Goal: Task Accomplishment & Management: Complete application form

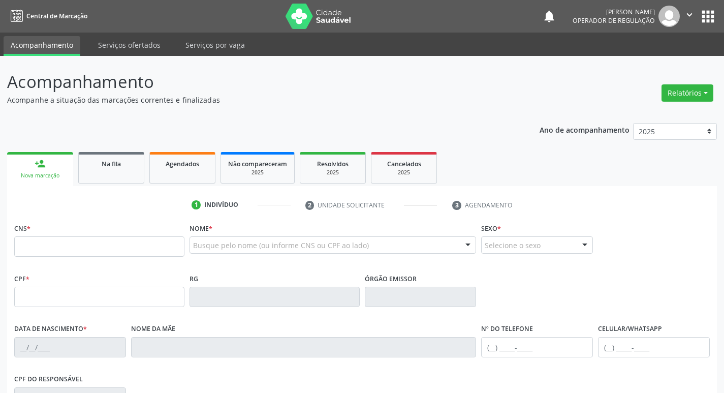
click at [129, 239] on input "text" at bounding box center [99, 246] width 170 height 20
click at [61, 250] on input "text" at bounding box center [99, 246] width 170 height 20
click at [108, 246] on input "text" at bounding box center [99, 246] width 170 height 20
click at [36, 251] on input "text" at bounding box center [99, 246] width 170 height 20
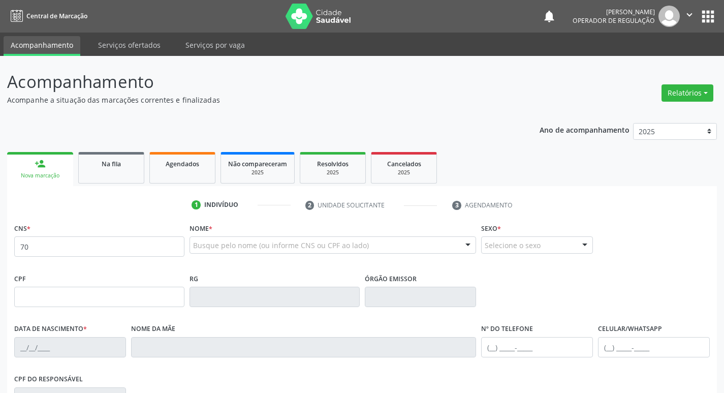
type input "7"
type input "708 9007 3010 8211"
type input "562.358.888-30"
type input "[DATE]"
type input "[PERSON_NAME]"
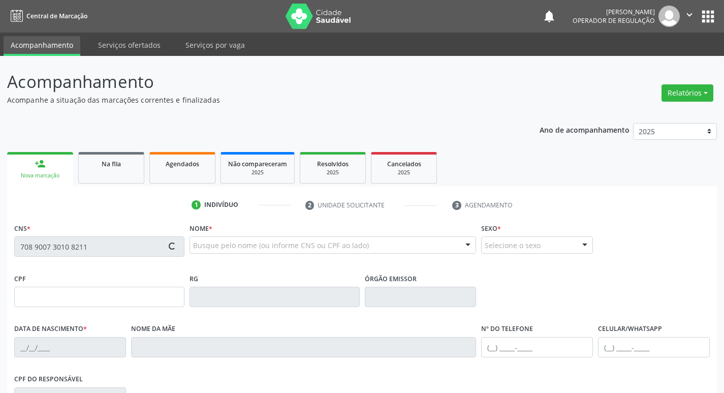
type input "[PHONE_NUMBER]"
type input "372.248.728-57"
type input "S/N"
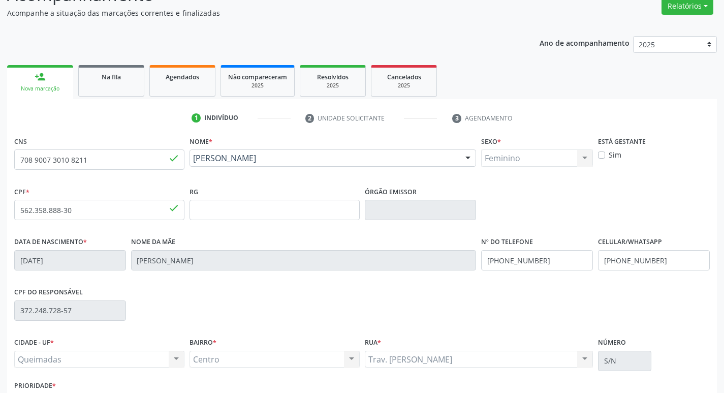
scroll to position [158, 0]
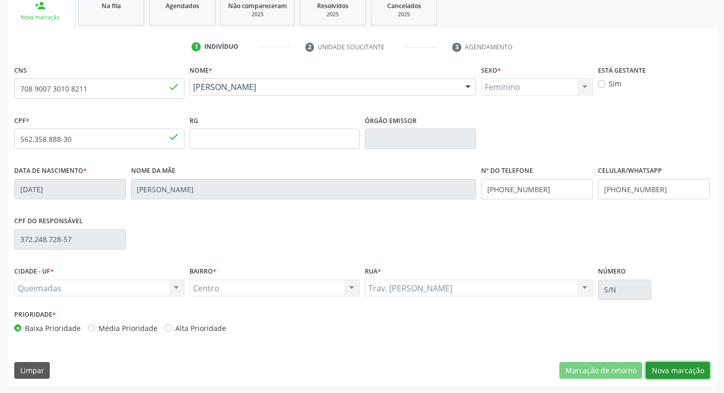
click at [669, 372] on button "Nova marcação" at bounding box center [678, 370] width 64 height 17
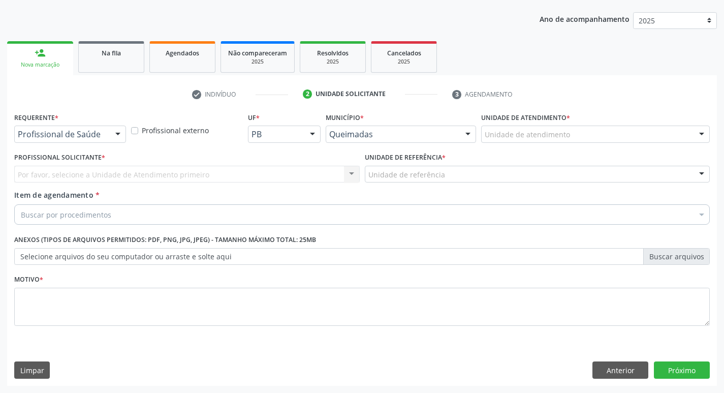
scroll to position [111, 0]
click at [72, 145] on div "Requerente * Profissional de Saúde Profissional de Saúde Paciente Nenhum result…" at bounding box center [70, 130] width 117 height 40
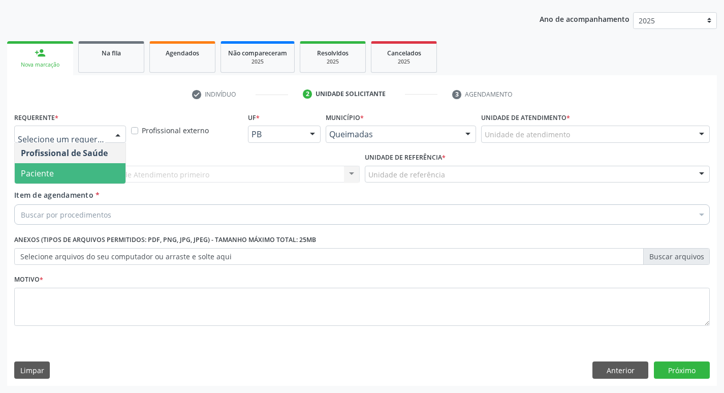
click at [69, 174] on span "Paciente" at bounding box center [70, 173] width 111 height 20
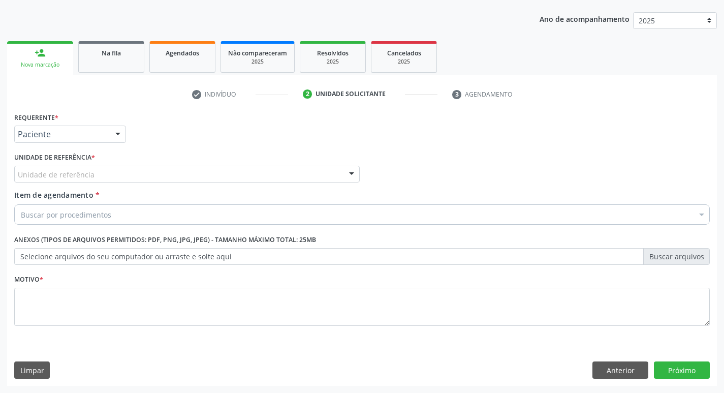
click at [84, 168] on div "Unidade de referência" at bounding box center [187, 174] width 346 height 17
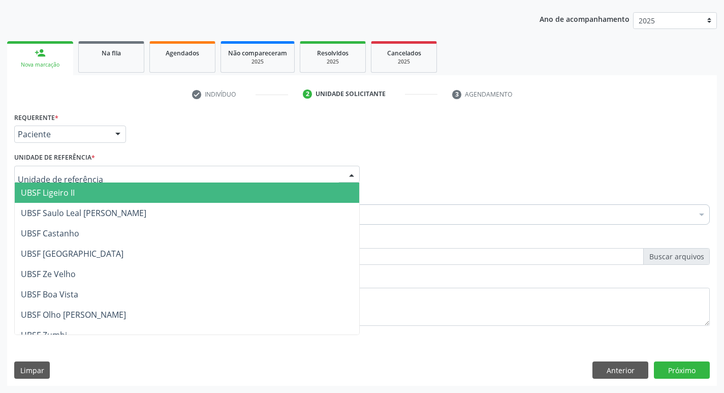
type input "C"
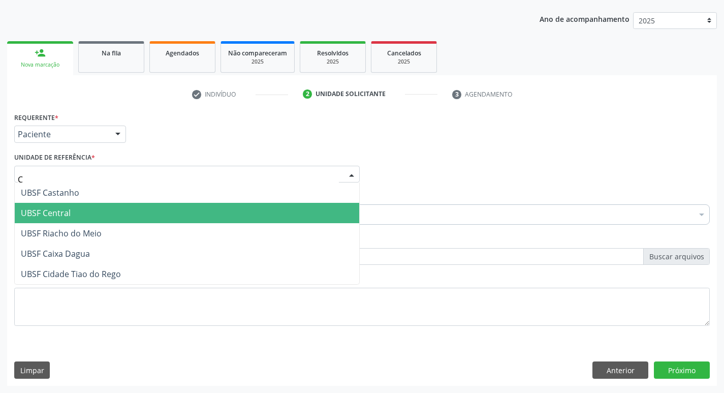
click at [65, 216] on span "UBSF Central" at bounding box center [46, 212] width 50 height 11
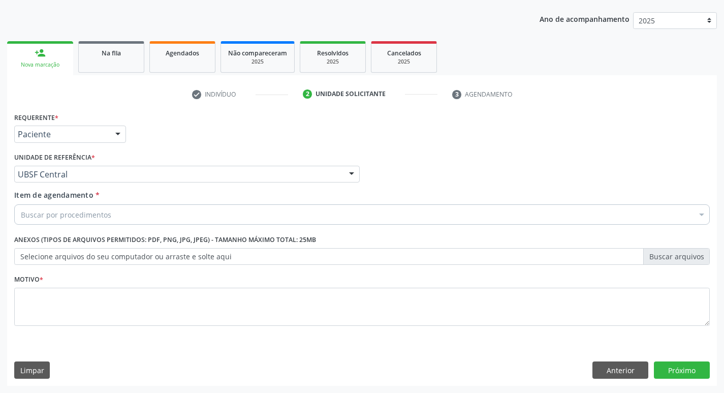
click at [50, 285] on div "Motivo *" at bounding box center [362, 299] width 696 height 54
click at [67, 285] on div "Motivo *" at bounding box center [362, 299] width 696 height 54
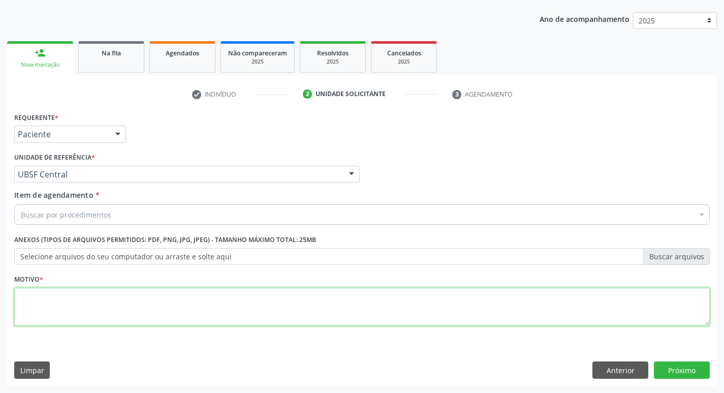
click at [82, 316] on textarea at bounding box center [362, 307] width 696 height 39
type textarea "AVALIACAO"
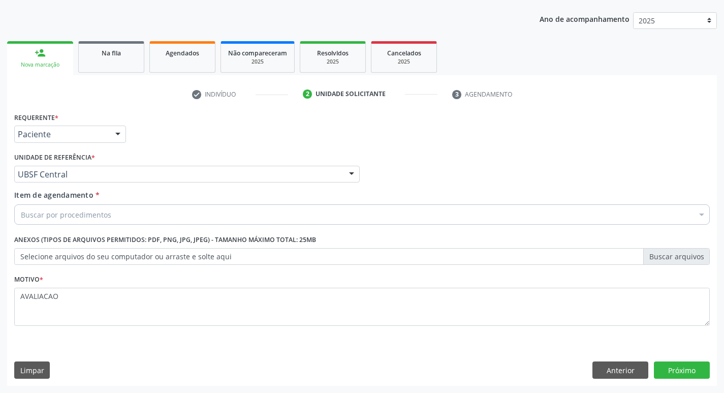
click at [69, 207] on div "Buscar por procedimentos" at bounding box center [362, 214] width 696 height 20
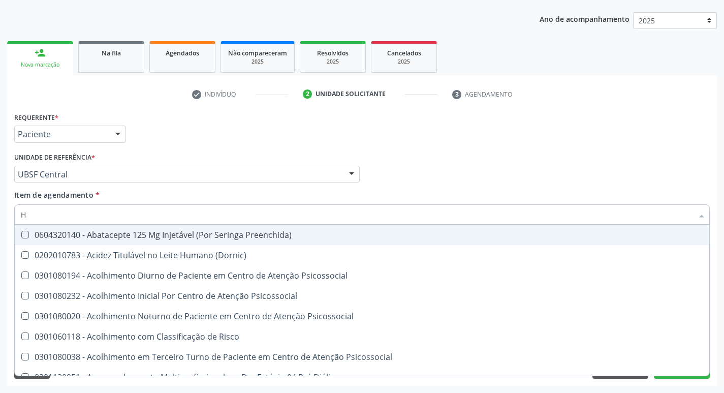
type input "HEMOGR"
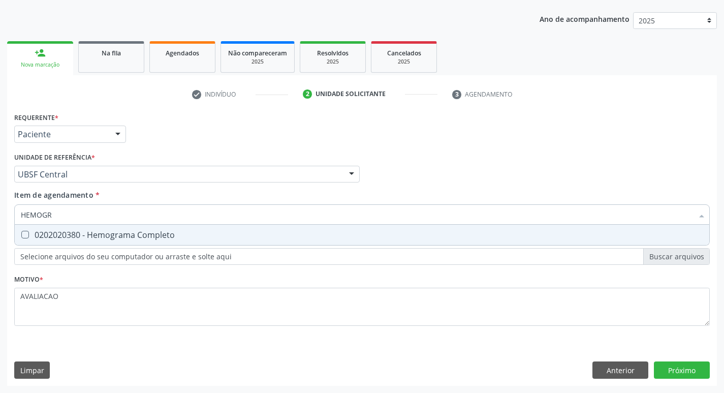
click at [111, 237] on div "0202020380 - Hemograma Completo" at bounding box center [362, 235] width 683 height 8
checkbox Completo "true"
type input "HEMOG"
checkbox Completo "false"
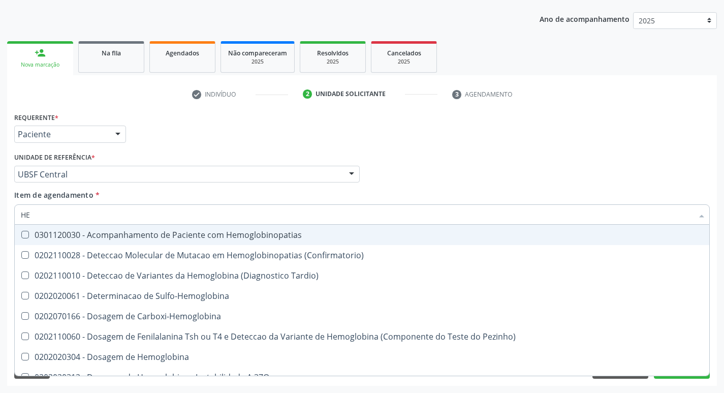
type input "H"
checkbox Completo "false"
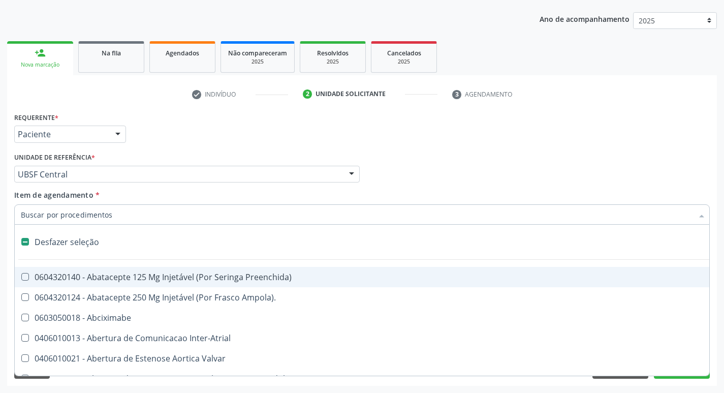
type input "G"
checkbox Persistente "true"
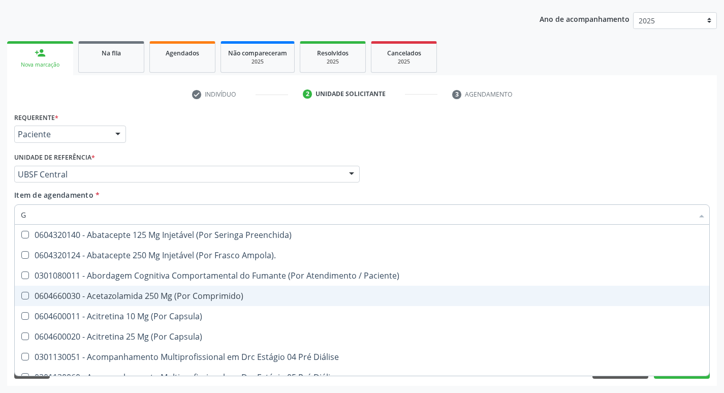
type input "GLICOSE"
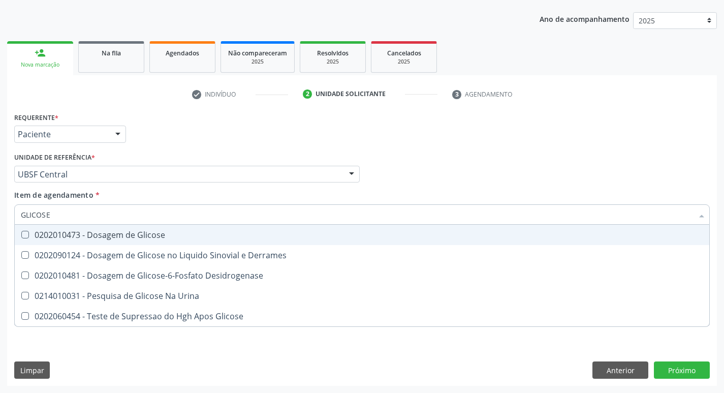
click at [124, 239] on div "0202010473 - Dosagem de Glicose" at bounding box center [362, 235] width 683 height 8
checkbox Glicose "true"
type input "GLICOS"
checkbox Glicose "false"
checkbox Derrames "true"
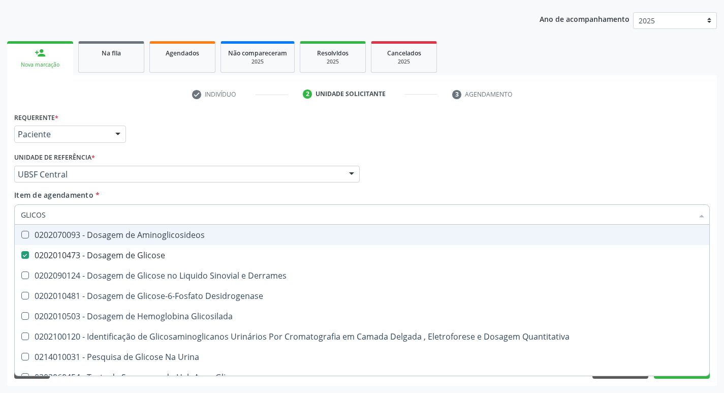
type input "GLICO"
checkbox Glicose "false"
checkbox Derrames "true"
type input "GLI"
checkbox Derrames "false"
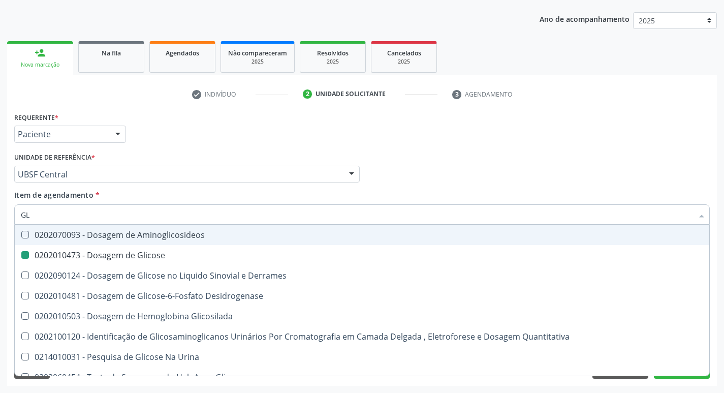
type input "G"
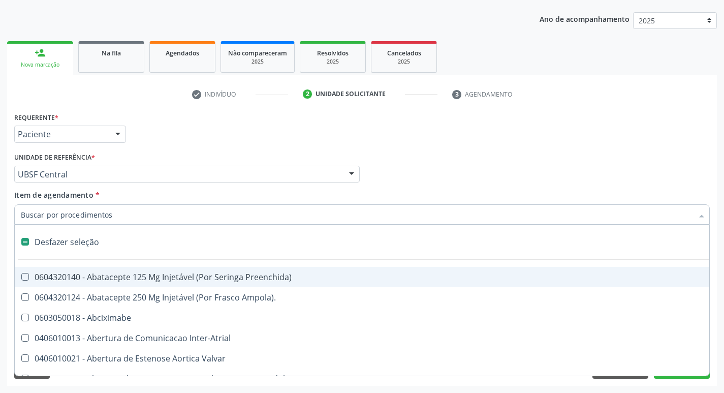
type input "2"
checkbox Vagina "true"
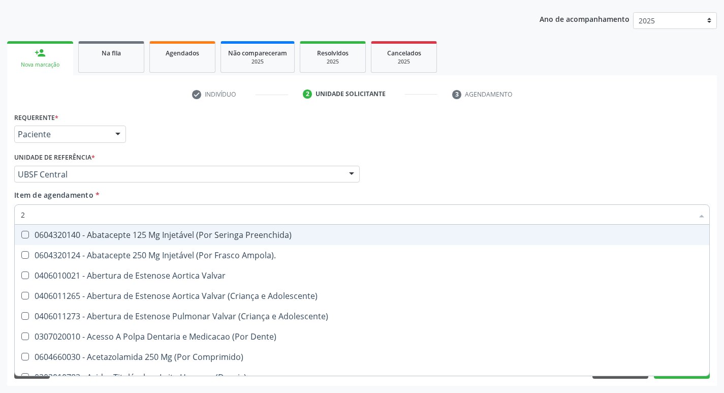
type input "20205001"
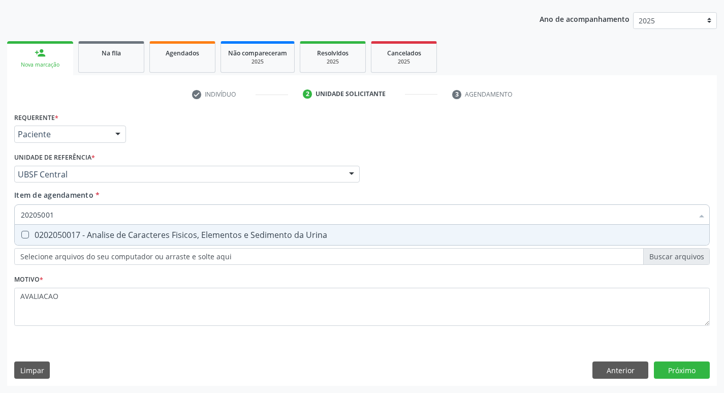
click at [159, 239] on div "0202050017 - Analise de Caracteres Fisicos, Elementos e Sedimento da Urina" at bounding box center [362, 235] width 683 height 8
checkbox Urina "true"
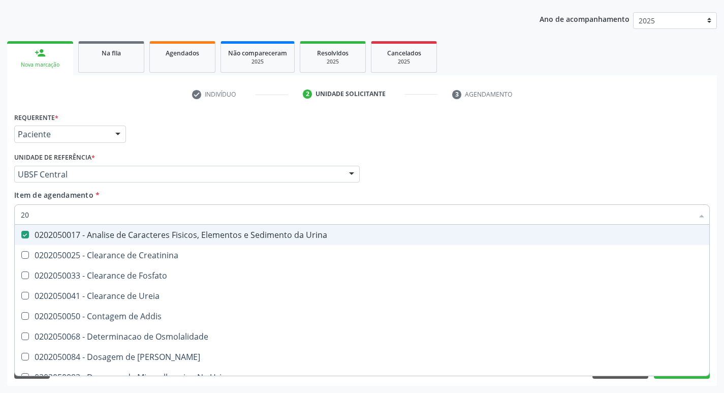
type input "2"
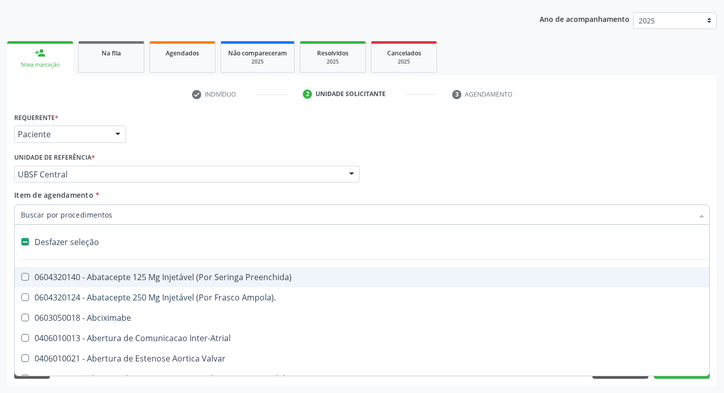
checkbox Preenchida\) "false"
checkbox Inter-Atrial "false"
type input "2"
checkbox Hepático "true"
checkbox Urina "false"
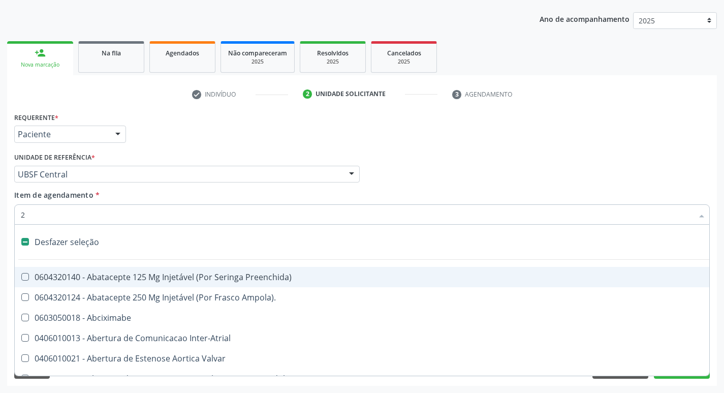
checkbox Vagina "true"
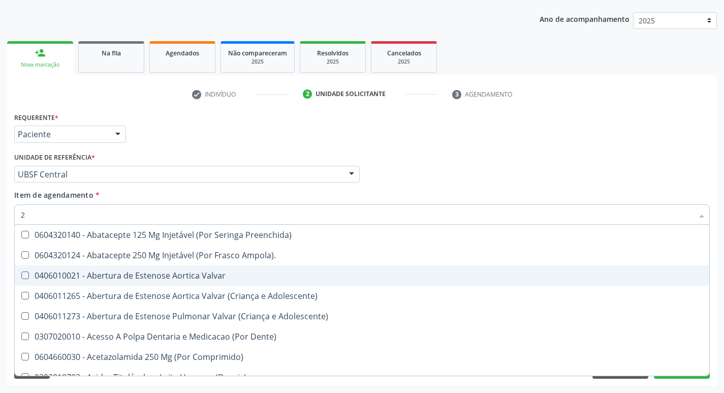
type input "20204003"
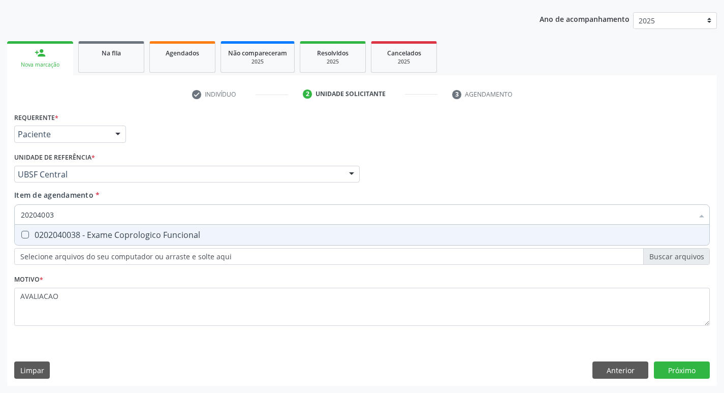
click at [167, 238] on div "0202040038 - Exame Coprologico Funcional" at bounding box center [362, 235] width 683 height 8
checkbox Funcional "true"
click at [675, 366] on div "Requerente * Paciente Profissional de Saúde Paciente Nenhum resultado encontrad…" at bounding box center [362, 248] width 710 height 276
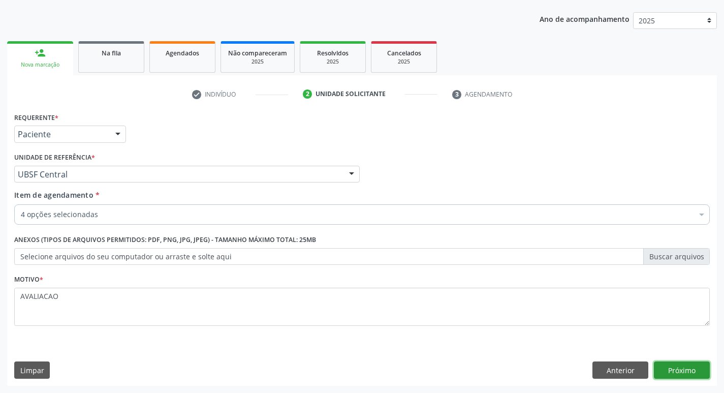
click at [686, 375] on button "Próximo" at bounding box center [682, 369] width 56 height 17
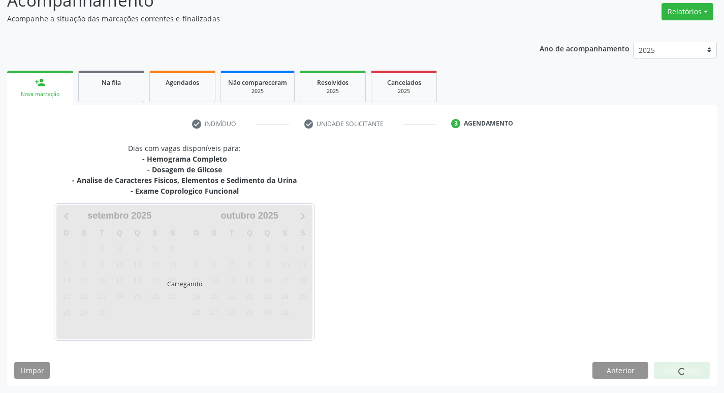
scroll to position [81, 0]
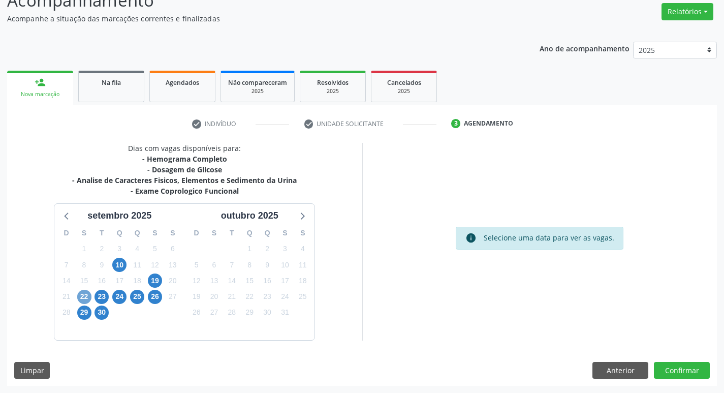
click at [79, 294] on span "22" at bounding box center [84, 297] width 14 height 14
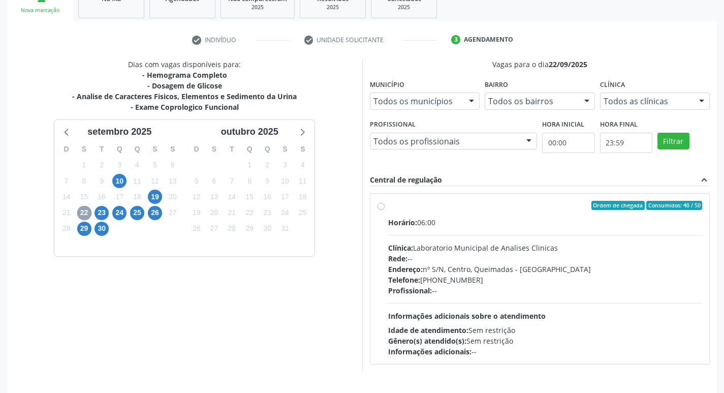
scroll to position [196, 0]
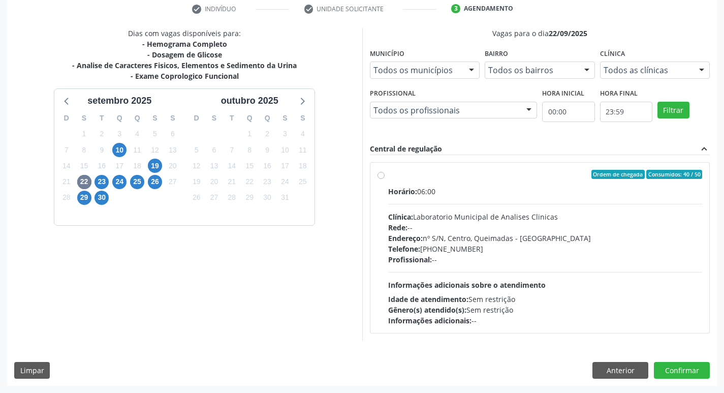
click at [525, 246] on div "Telefone: (83) 33921344" at bounding box center [545, 249] width 315 height 11
click at [385, 179] on input "Ordem de chegada Consumidos: 40 / 50 Horário: 06:00 Clínica: Laboratorio Munici…" at bounding box center [381, 174] width 7 height 9
radio input "true"
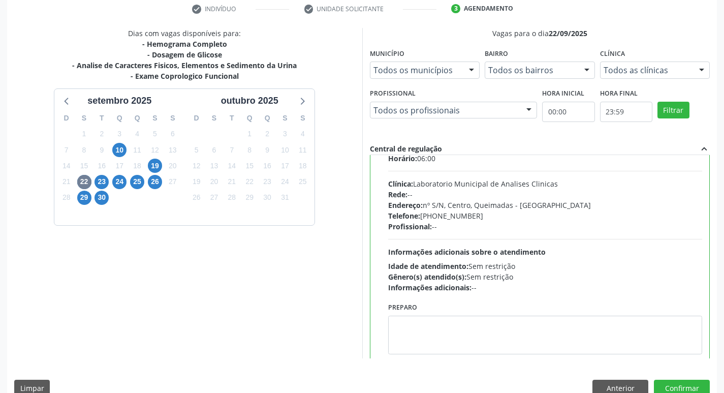
scroll to position [50, 0]
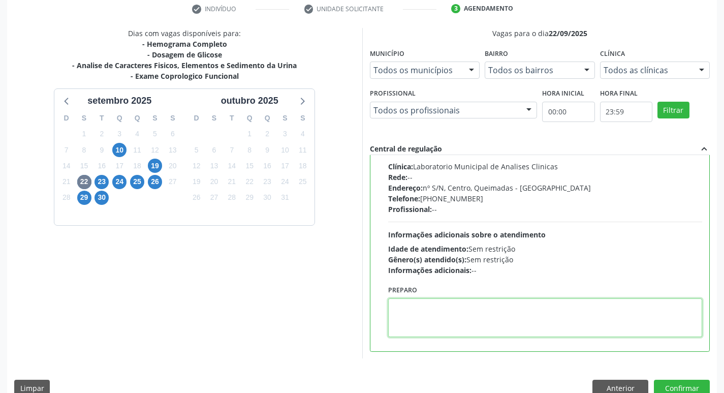
click at [413, 317] on textarea at bounding box center [545, 317] width 315 height 39
paste textarea "I"
drag, startPoint x: 392, startPoint y: 300, endPoint x: 444, endPoint y: 319, distance: 54.7
click at [444, 319] on textarea "IR EM [GEOGRAPHIC_DATA]" at bounding box center [545, 317] width 315 height 39
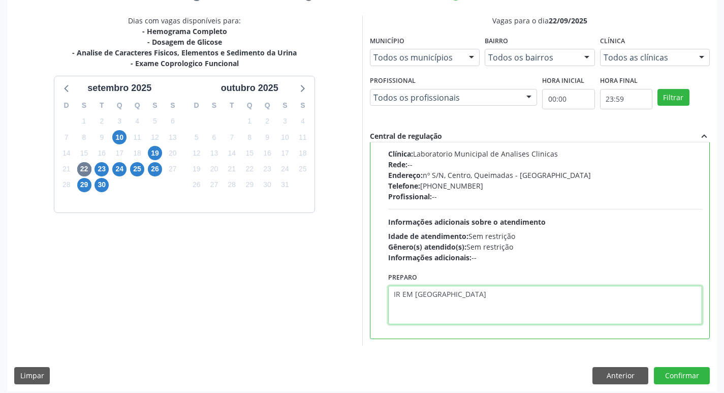
scroll to position [215, 0]
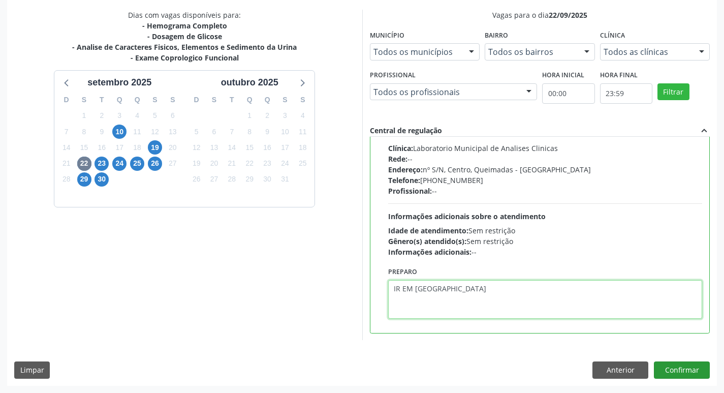
type textarea "IR EM [GEOGRAPHIC_DATA]"
click at [681, 368] on button "Confirmar" at bounding box center [682, 369] width 56 height 17
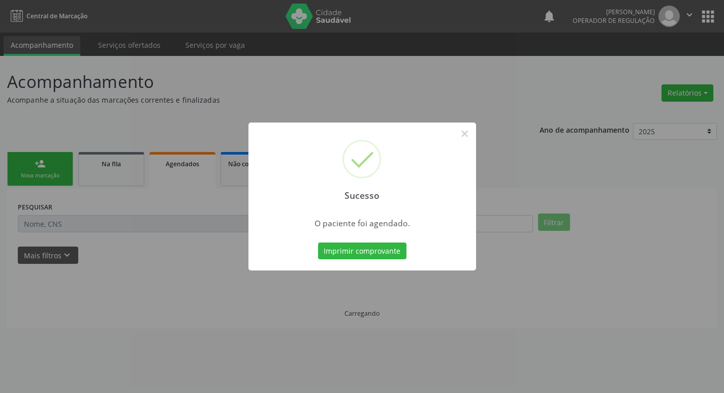
scroll to position [0, 0]
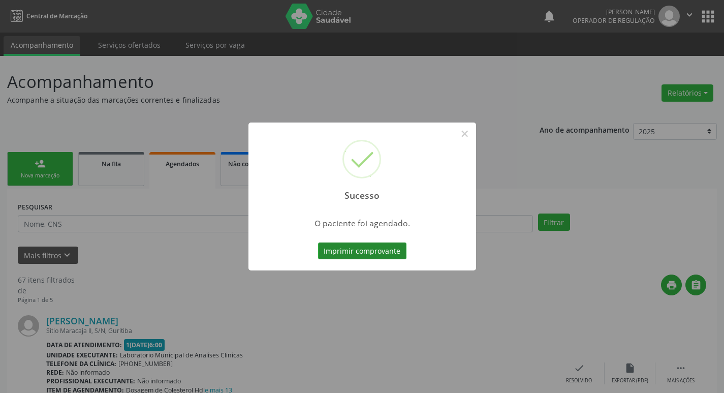
click at [346, 247] on button "Imprimir comprovante" at bounding box center [362, 250] width 88 height 17
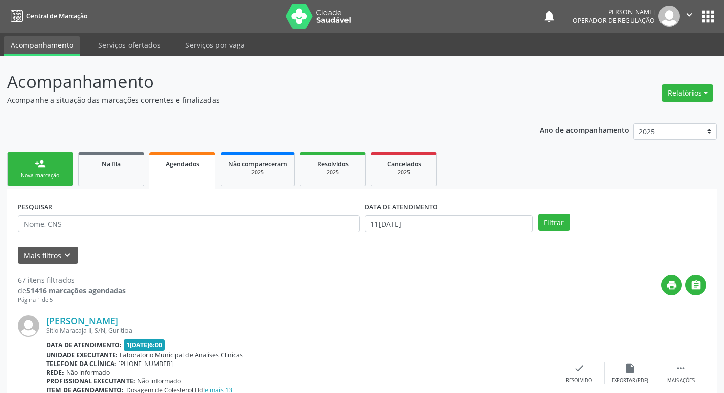
click at [50, 175] on div "Nova marcação" at bounding box center [40, 176] width 51 height 8
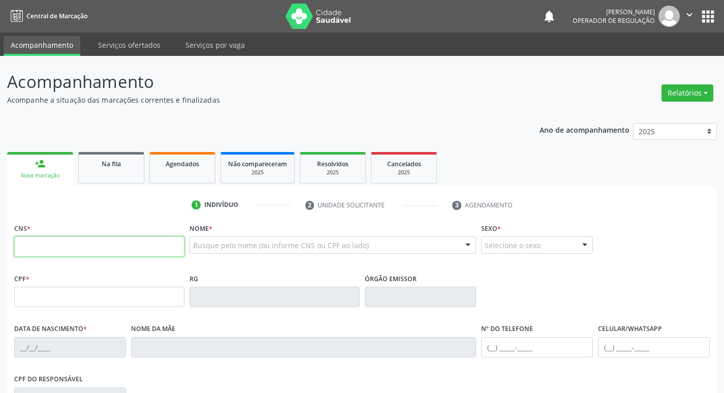
click at [87, 255] on input "text" at bounding box center [99, 246] width 170 height 20
type input "705 0048 8252 1151"
type input "308.951.894-53"
type input "18/02/1957"
type input "Joana Trigueiro de Araújo"
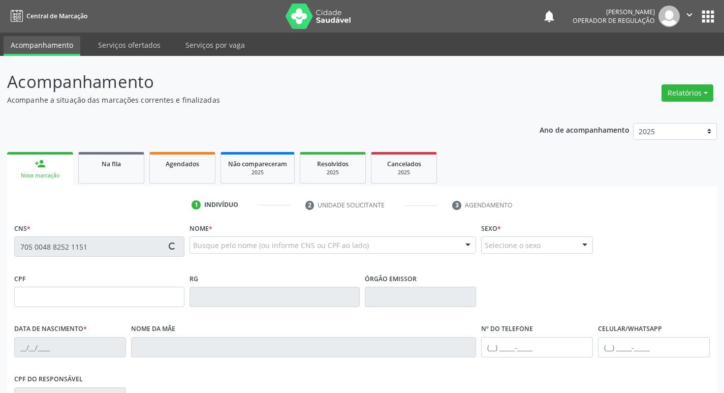
type input "(83) 3392-1733"
type input "9"
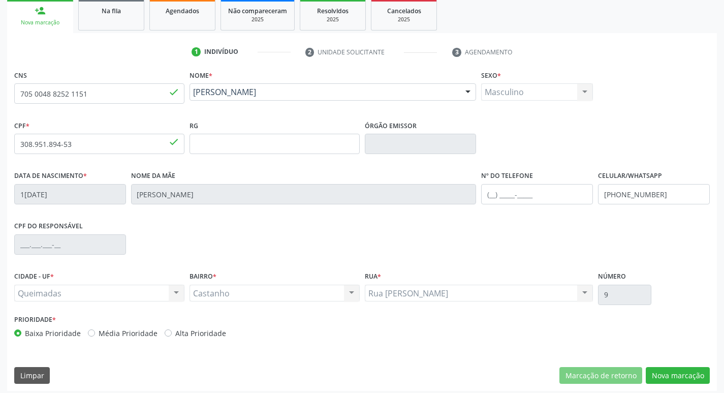
scroll to position [158, 0]
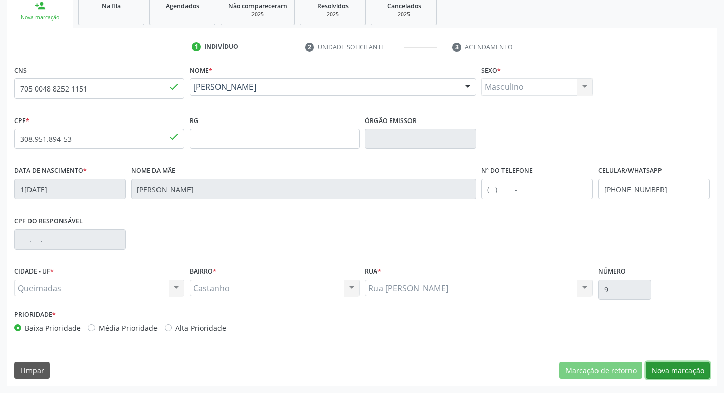
click at [695, 370] on button "Nova marcação" at bounding box center [678, 370] width 64 height 17
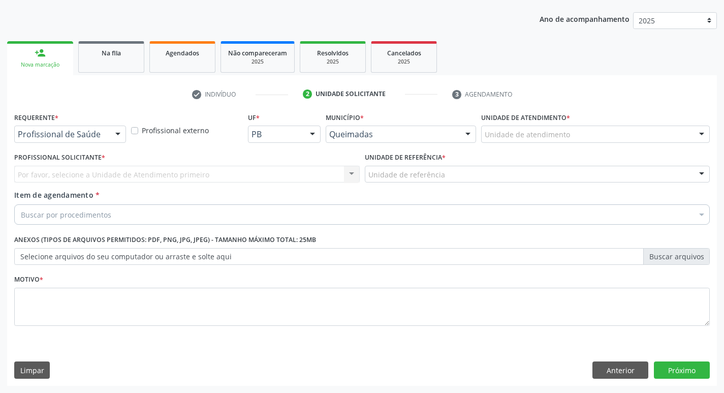
scroll to position [111, 0]
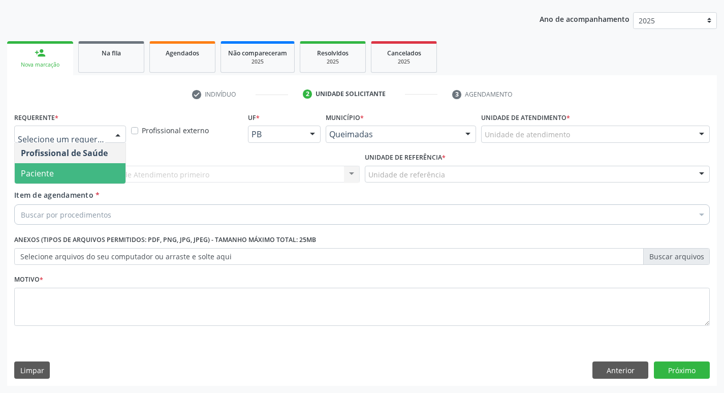
click at [66, 173] on span "Paciente" at bounding box center [70, 173] width 111 height 20
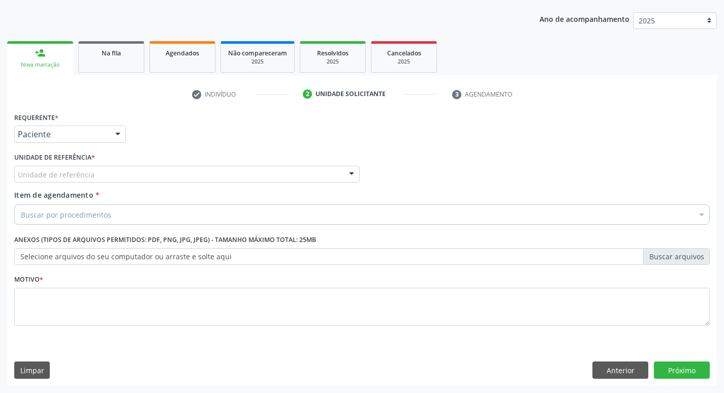
click at [103, 176] on div "Unidade de referência" at bounding box center [187, 174] width 346 height 17
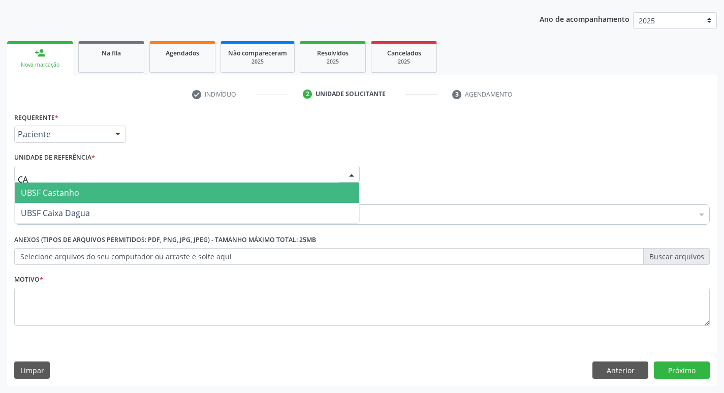
type input "CAS"
click at [84, 199] on span "UBSF Castanho" at bounding box center [187, 193] width 345 height 20
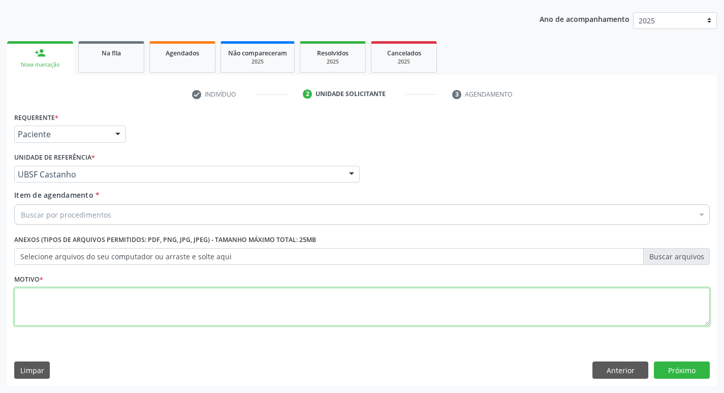
click at [77, 299] on textarea at bounding box center [362, 307] width 696 height 39
type textarea "AVALIACAO"
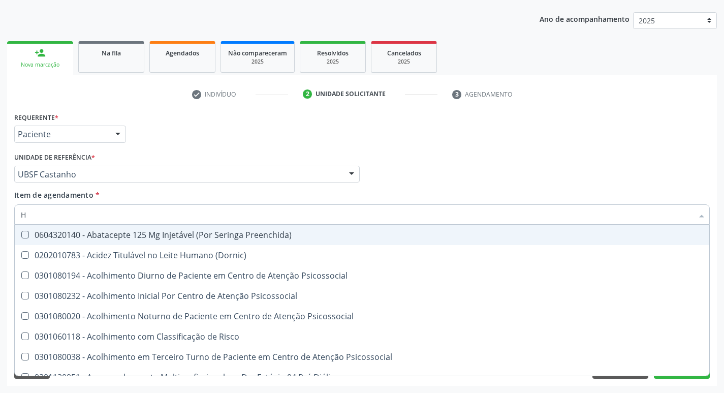
type input "HEMOGR"
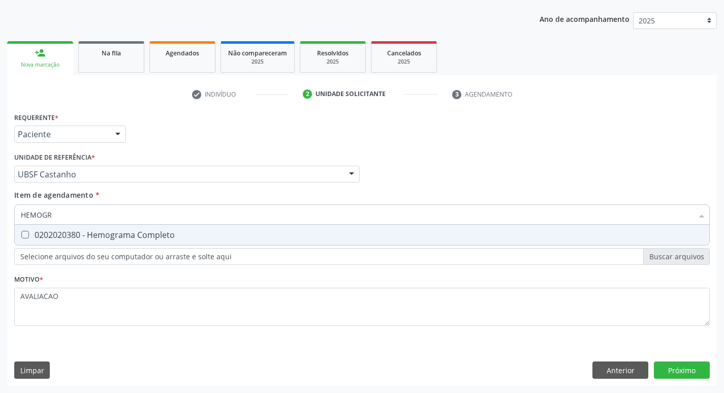
click at [139, 236] on div "0202020380 - Hemograma Completo" at bounding box center [362, 235] width 683 height 8
checkbox Completo "true"
type input "HEMOG"
checkbox Completo "false"
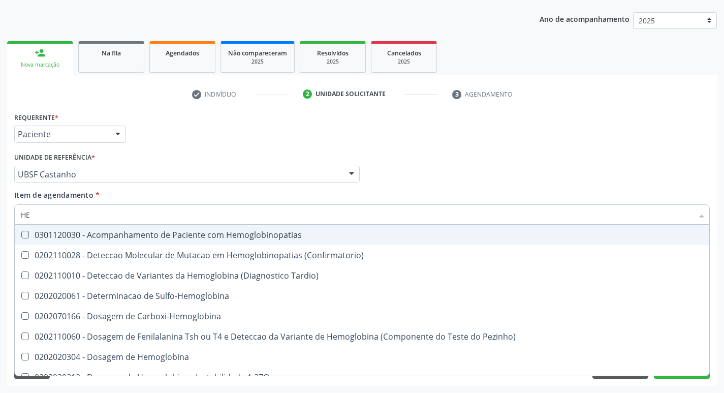
type input "H"
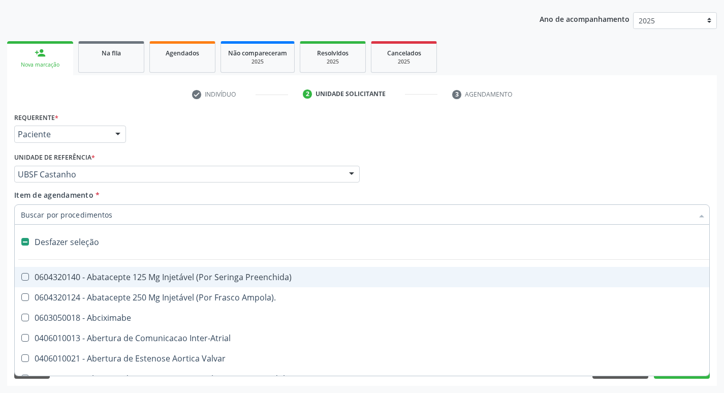
checkbox Capsula\) "false"
type input "G"
checkbox Persistente "true"
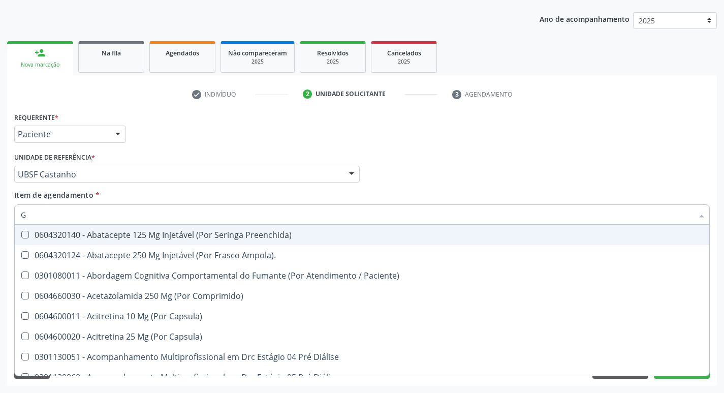
type input "GLICOSE"
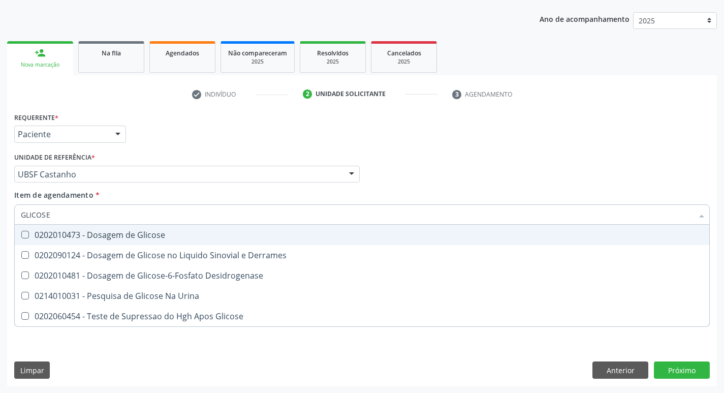
click at [151, 222] on input "GLICOSE" at bounding box center [357, 214] width 673 height 20
click at [157, 231] on div "0202010473 - Dosagem de Glicose" at bounding box center [362, 235] width 683 height 8
checkbox Glicose "true"
type input "GLICOS"
checkbox Glicose "false"
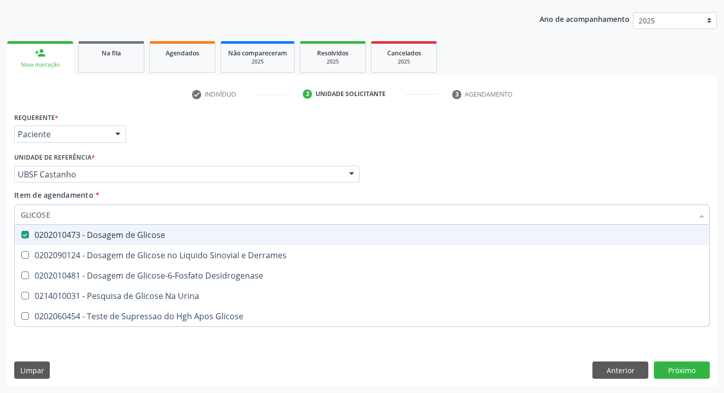
checkbox Derrames "true"
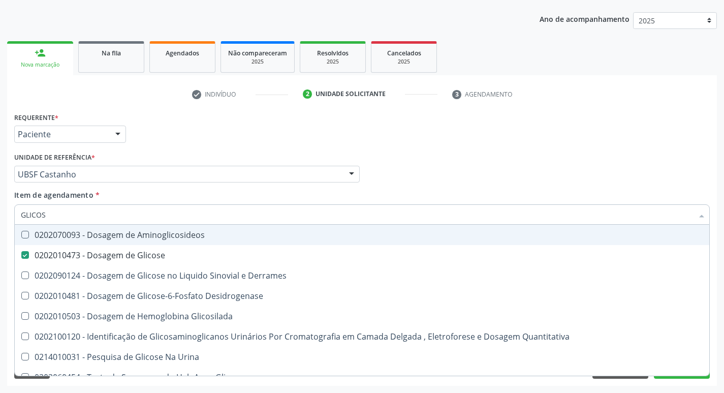
type input "GLICO"
checkbox Glicose "false"
checkbox Derrames "true"
type input "GLI"
checkbox Derrames "false"
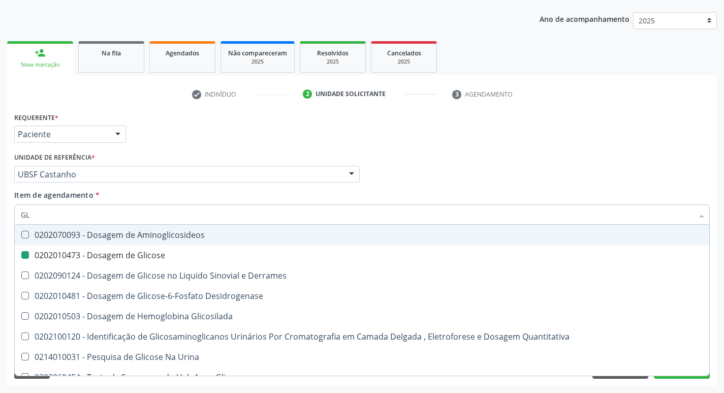
type input "G"
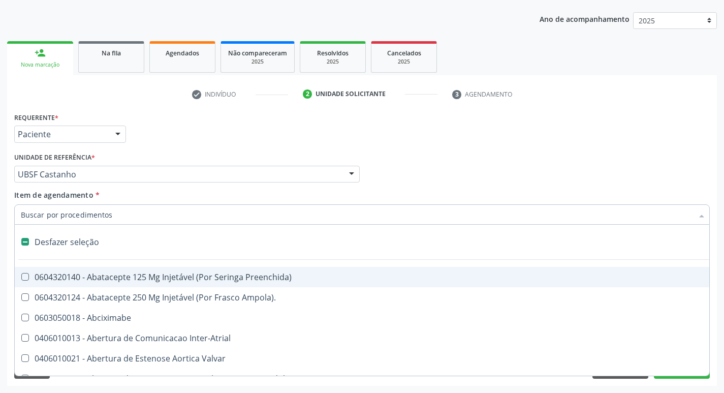
type input "H"
checkbox Convencional\) "true"
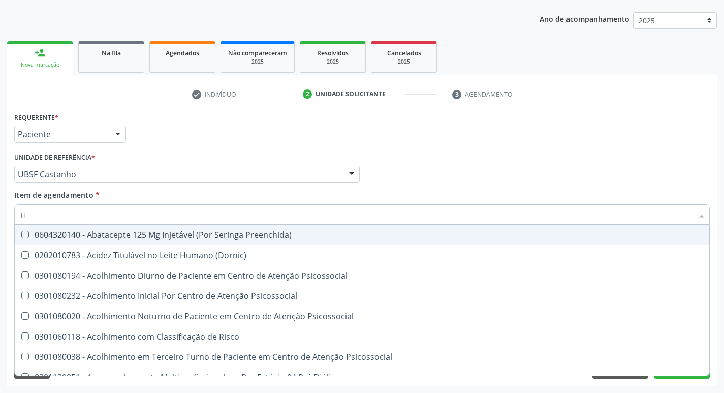
type input "HEMOGLOBINA G"
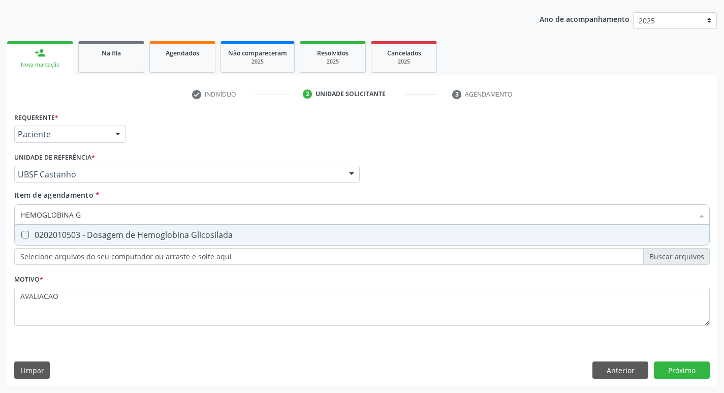
click at [173, 250] on div "Requerente * Paciente Profissional de Saúde Paciente Nenhum resultado encontrad…" at bounding box center [362, 225] width 696 height 230
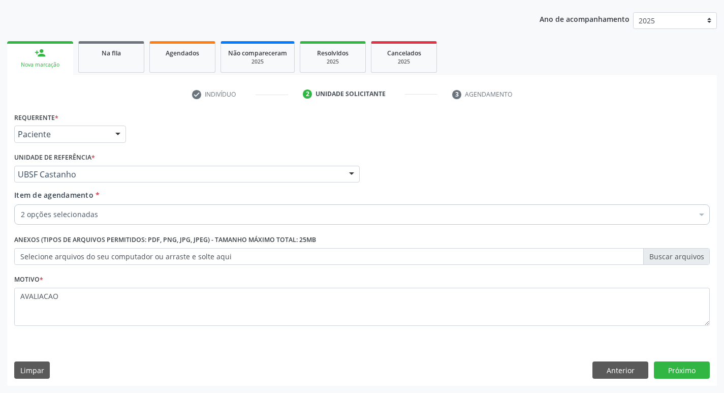
click at [180, 235] on div "Requerente * Paciente Profissional de Saúde Paciente Nenhum resultado encontrad…" at bounding box center [362, 225] width 696 height 230
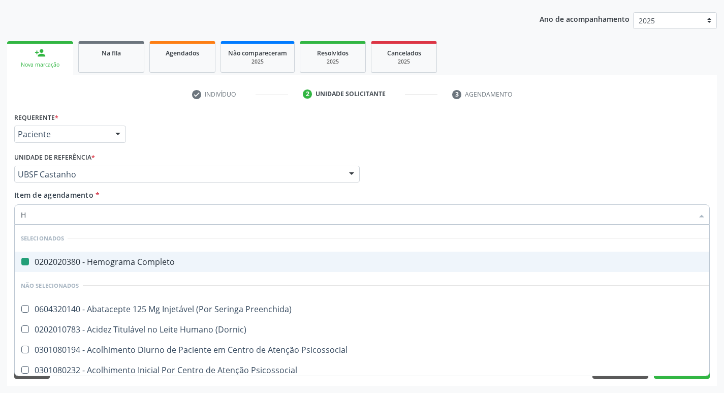
type input "HEMOGLOBINA G"
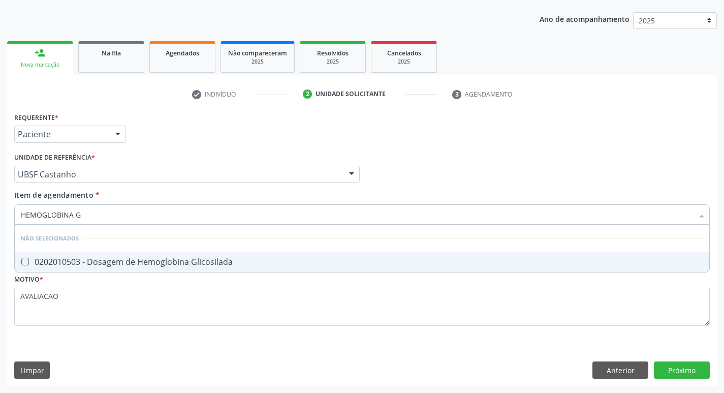
click at [158, 258] on div "0202010503 - Dosagem de Hemoglobina Glicosilada" at bounding box center [362, 262] width 683 height 8
checkbox Glicosilada "true"
type input "HEMOGLOBINA"
checkbox Glicosilada "false"
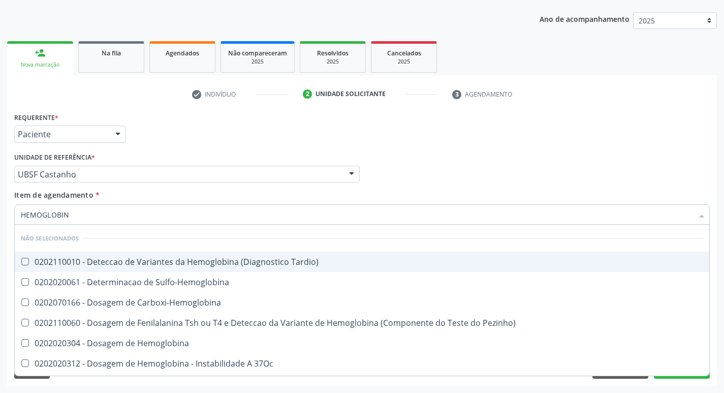
type input "HEMOGLOBI"
checkbox Glicosilada "false"
checkbox Hemoglobina "true"
type input "HEMOG"
checkbox Tardio\) "true"
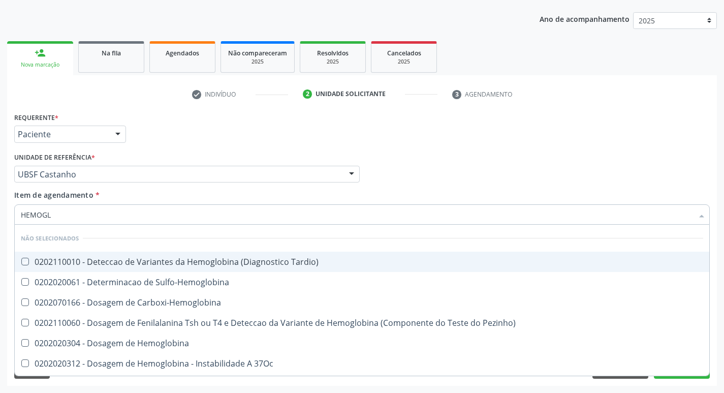
checkbox Hemoglobina "false"
checkbox S "true"
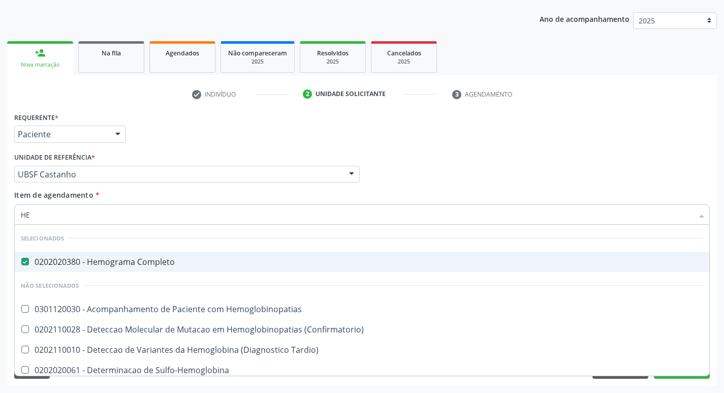
type input "H"
checkbox Glicosilada "false"
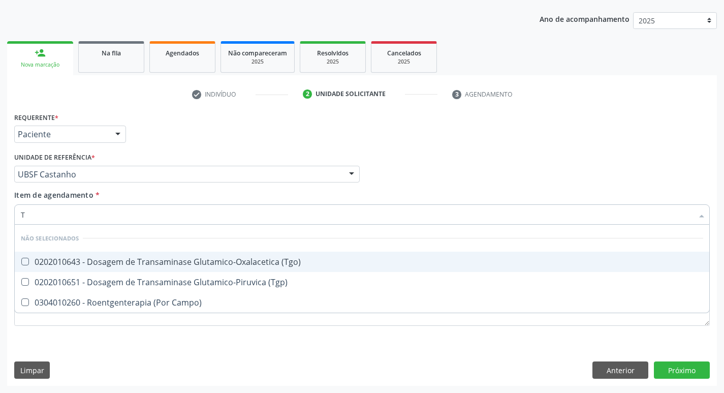
type input "TG"
click at [158, 258] on div "0202010643 - Dosagem de Transaminase Glutamico-Oxalacetica (Tgo)" at bounding box center [362, 262] width 683 height 8
checkbox \(Tgo\) "true"
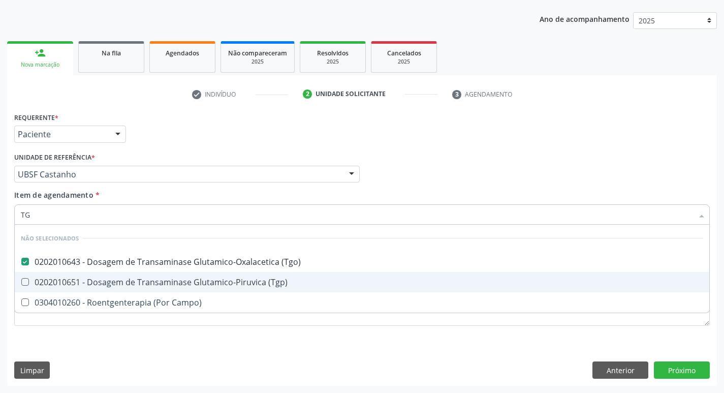
click at [173, 274] on span "0202010651 - Dosagem de Transaminase Glutamico-Piruvica (Tgp)" at bounding box center [362, 282] width 695 height 20
checkbox \(Tgp\) "true"
type input "T"
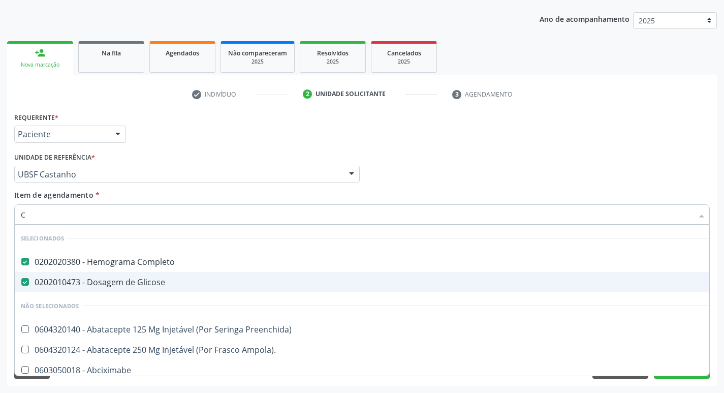
type input "CO"
checkbox Pos-Operatoria "true"
checkbox Oncologia "true"
checkbox Colecistostomia "true"
type input "COL"
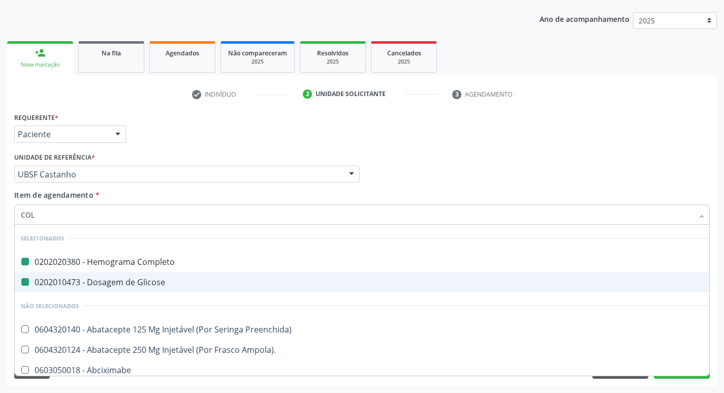
checkbox Completo "false"
checkbox Glicose "false"
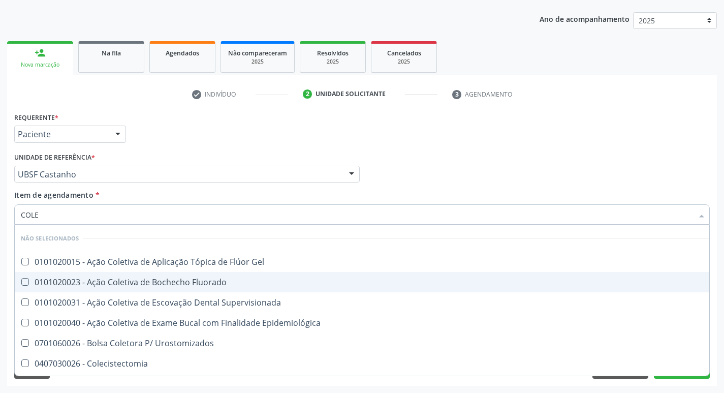
type input "COLES"
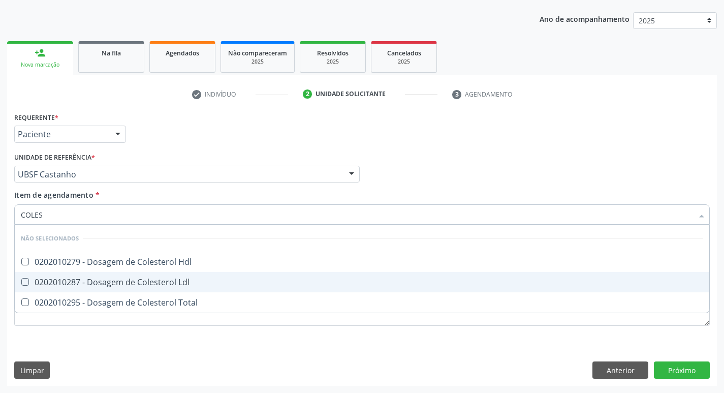
click at [173, 274] on span "0202010287 - Dosagem de Colesterol Ldl" at bounding box center [362, 282] width 695 height 20
checkbox Ldl "true"
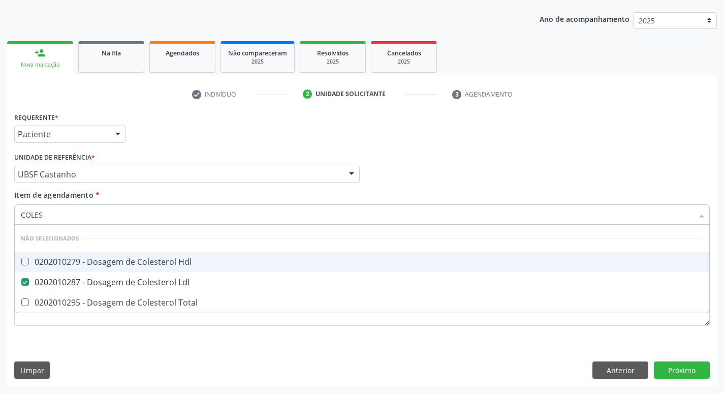
click at [179, 262] on div "0202010279 - Dosagem de Colesterol Hdl" at bounding box center [362, 262] width 683 height 8
checkbox Hdl "true"
type input "COLE"
checkbox Hdl "false"
checkbox Ldl "false"
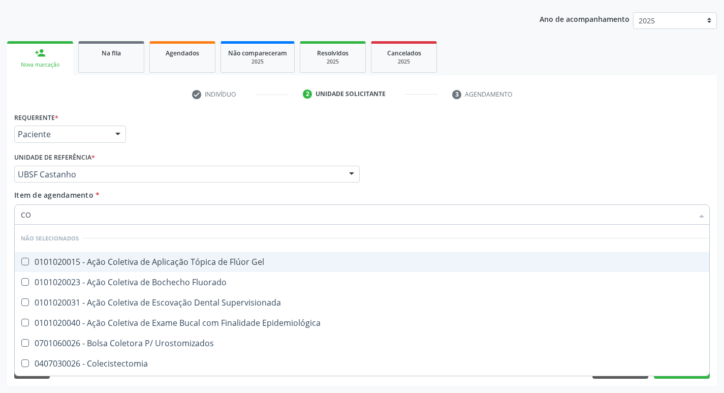
type input "C"
checkbox Gel "true"
checkbox Fluorado "true"
checkbox Hdl "false"
checkbox Ldl "false"
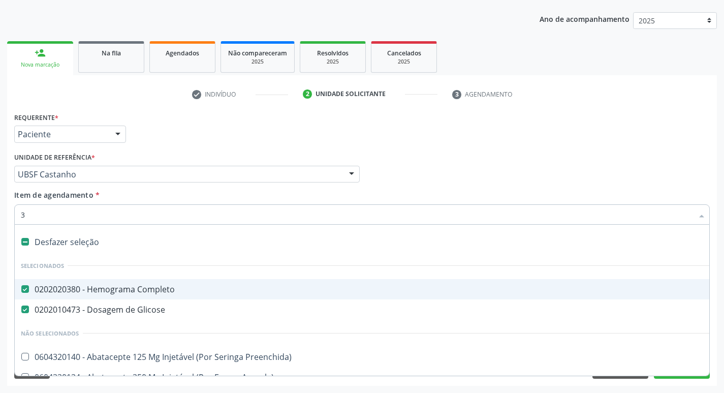
type input "32"
checkbox Completo "false"
checkbox Glicose "false"
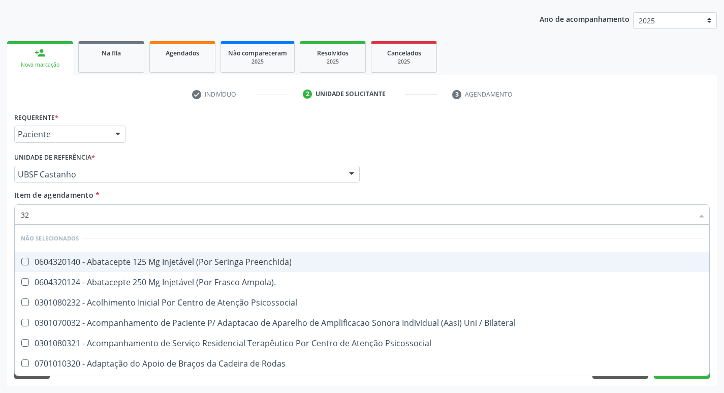
type input "3"
checkbox Preenchida\) "true"
checkbox Ampola\)\ "true"
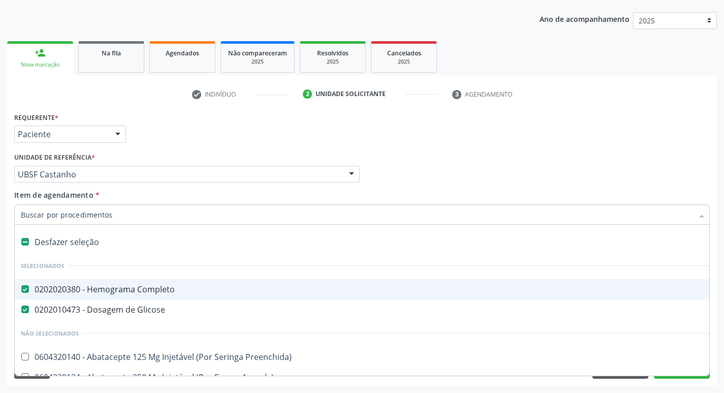
type input "2"
checkbox Monopolar "true"
checkbox Quadril "true"
checkbox Parceiro "true"
checkbox Anos\) "true"
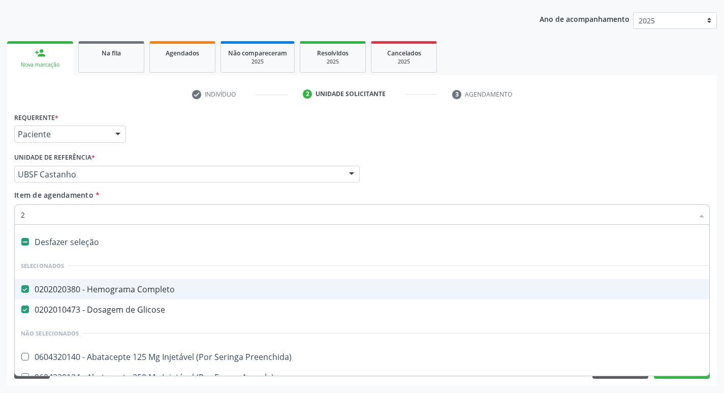
checkbox Congenita "true"
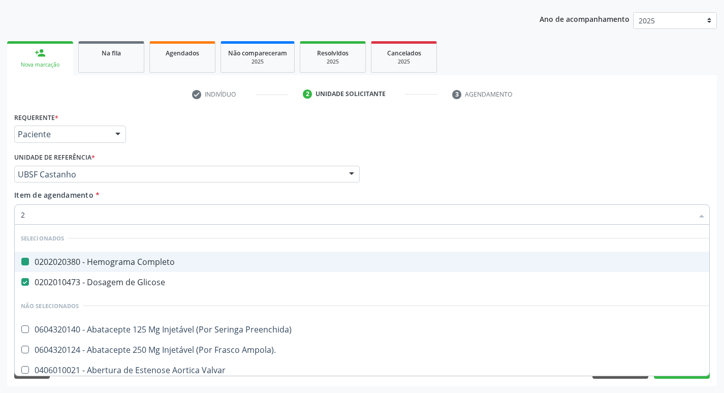
type input "20205001"
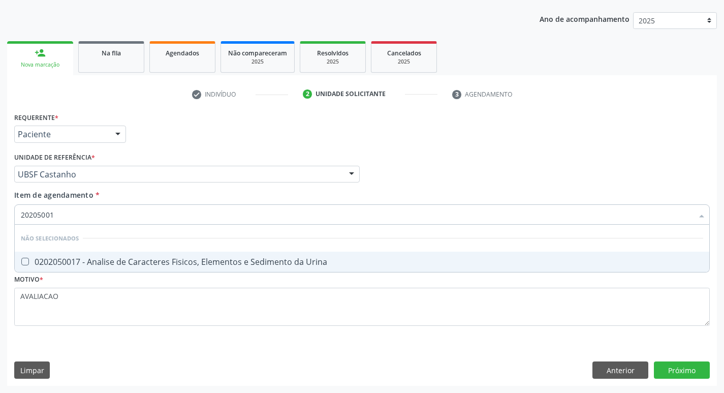
click at [141, 260] on div "0202050017 - Analise de Caracteres Fisicos, Elementos e Sedimento da Urina" at bounding box center [362, 262] width 683 height 8
checkbox Urina "true"
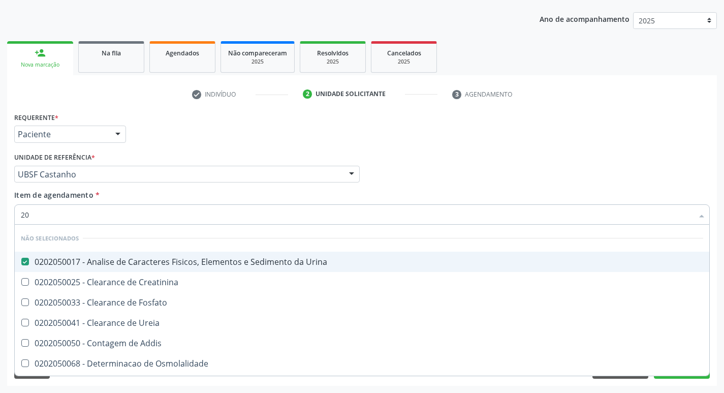
type input "2"
checkbox Creatinina "true"
checkbox Citrato "false"
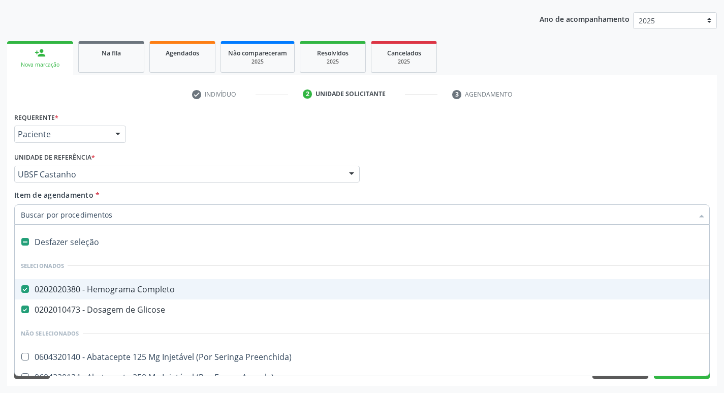
type input "T"
checkbox Oncologia "true"
checkbox Urina "false"
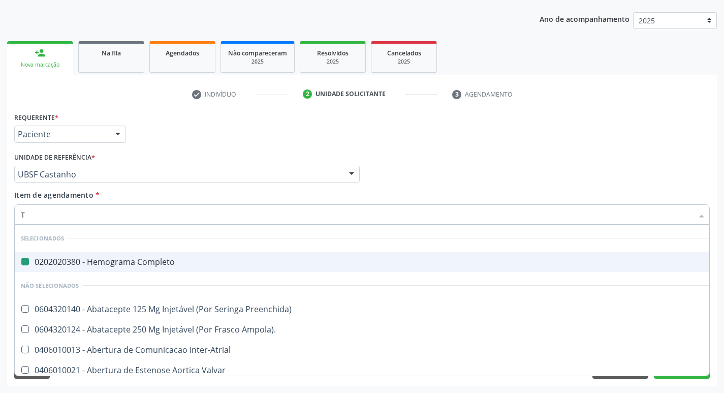
type input "TR"
checkbox Completo "false"
checkbox Urina "false"
checkbox Mental "true"
checkbox Oficina\) "true"
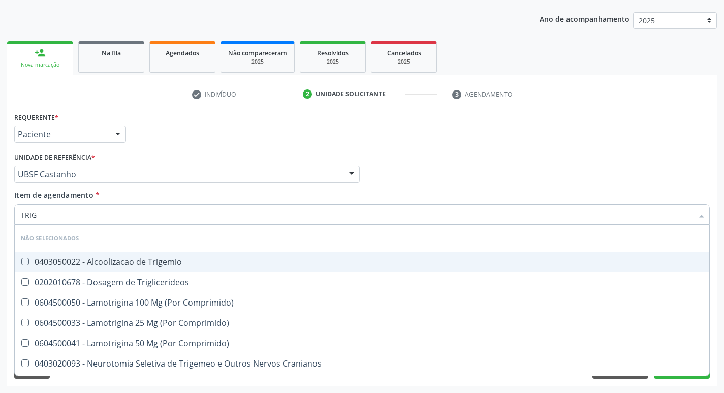
type input "TRIGL"
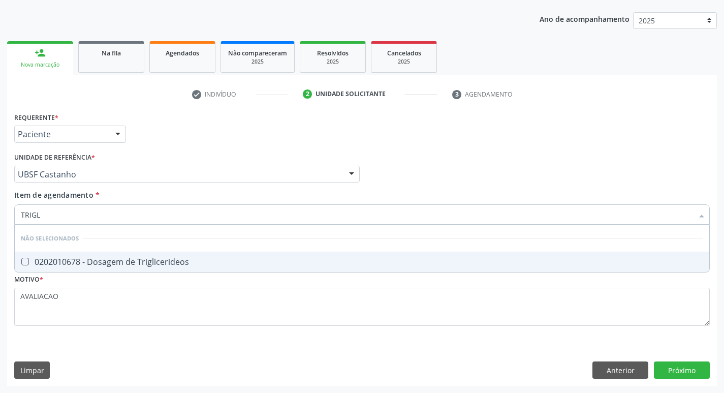
click at [141, 260] on div "0202010678 - Dosagem de Triglicerideos" at bounding box center [362, 262] width 683 height 8
checkbox Triglicerideos "true"
type input "TRIG"
checkbox Triglicerideos "false"
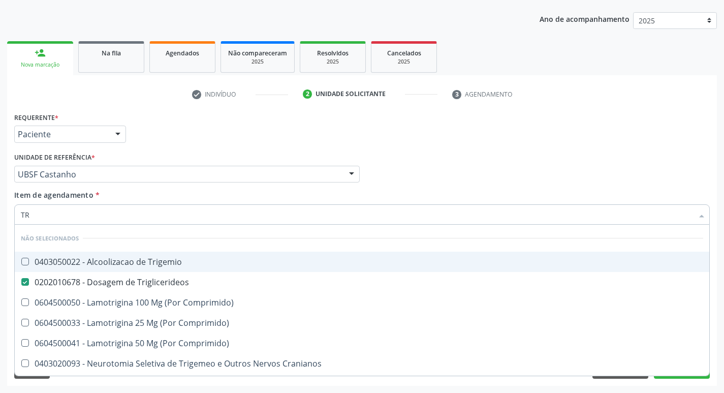
type input "T"
checkbox Trigemio "true"
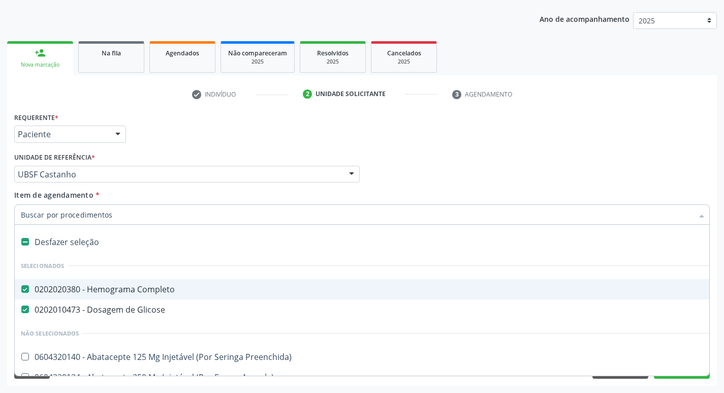
type input "P"
checkbox Urina "false"
checkbox Adolescente\) "true"
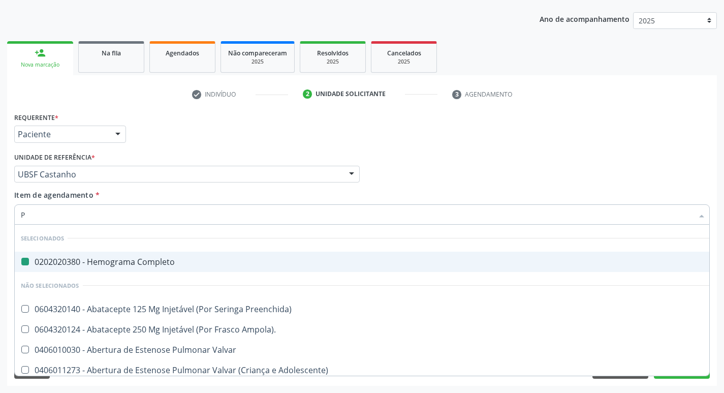
type input "PS"
checkbox Completo "false"
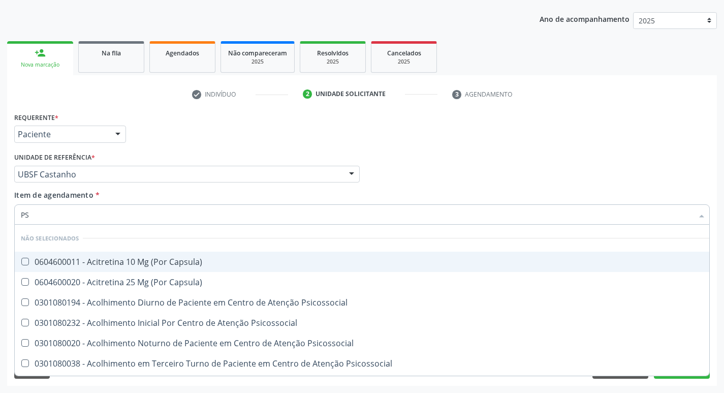
type input "PSA"
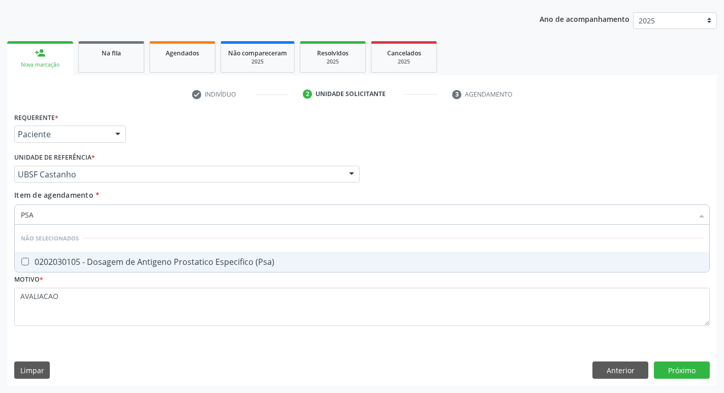
click at [141, 260] on div "0202030105 - Dosagem de Antigeno Prostatico Especifico (Psa)" at bounding box center [362, 262] width 683 height 8
checkbox \(Psa\) "true"
type input "PS"
checkbox \(Psa\) "false"
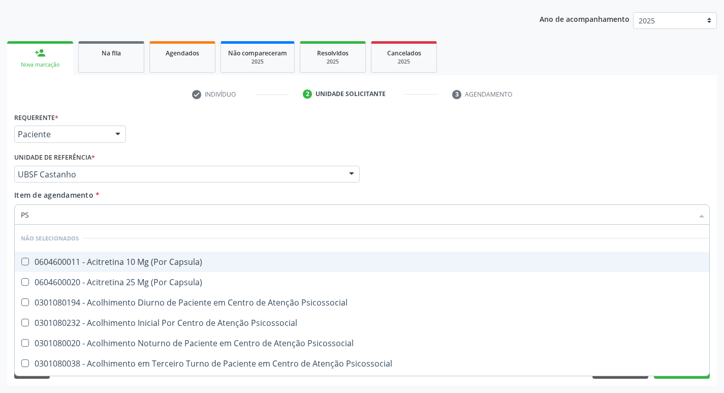
type input "P"
checkbox Capsula\) "true"
checkbox \(Psa\) "false"
checkbox Epstein-Barr "true"
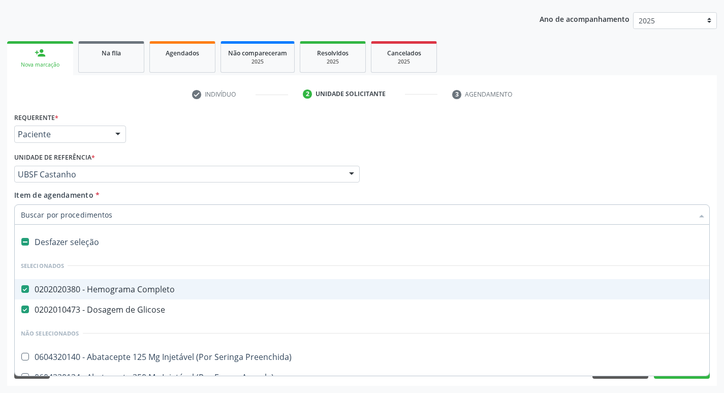
type input "U"
checkbox Completo "false"
checkbox Ampola\) "true"
checkbox Urina "false"
checkbox Aparentado "true"
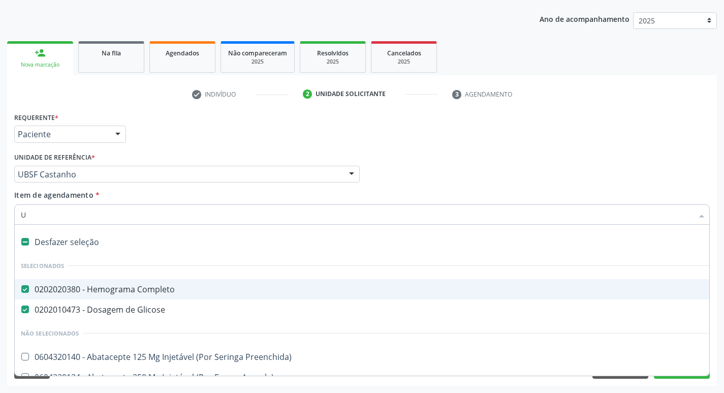
checkbox Transplante "true"
checkbox Glicose "false"
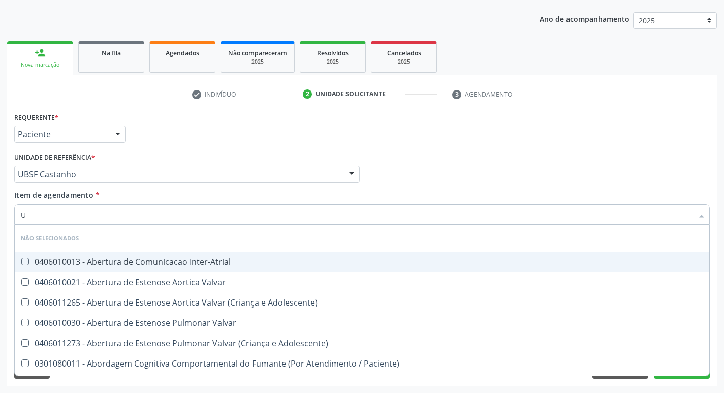
type input "UR"
checkbox Reabilitacao "true"
checkbox Urina "false"
type input "URE"
checkbox Urina "false"
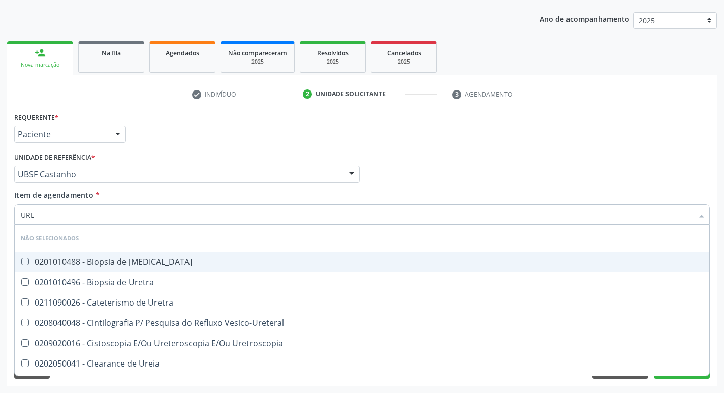
type input "UREI"
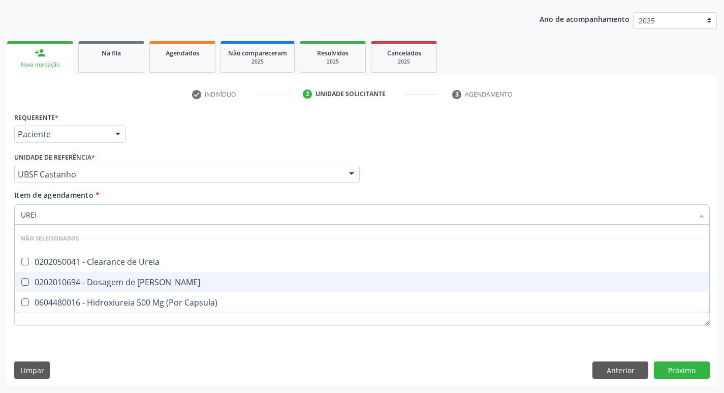
click at [149, 279] on div "0202010694 - Dosagem de [PERSON_NAME]" at bounding box center [362, 282] width 683 height 8
checkbox Ureia "true"
type input "URE"
checkbox Ureia "false"
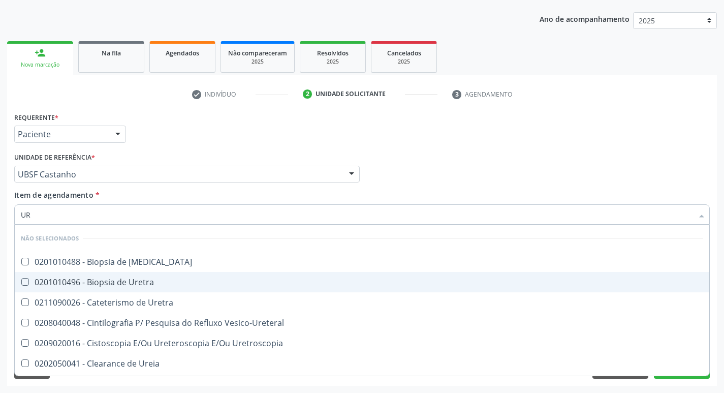
type input "U"
checkbox Ureter "true"
checkbox Uretra "true"
checkbox Ureia "false"
checkbox Bubonica\) "false"
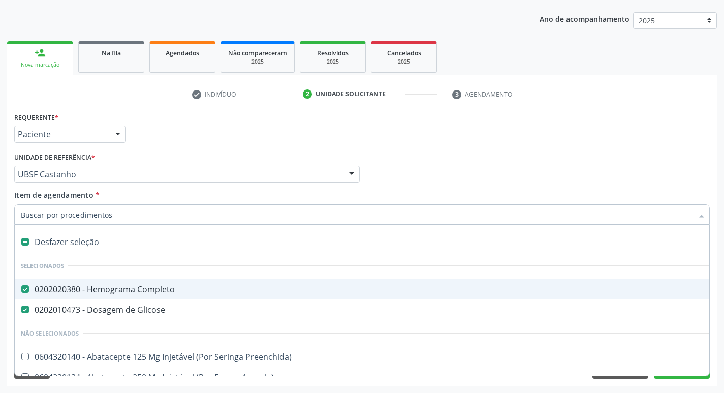
type input "C"
checkbox Dedo "true"
checkbox Urina "false"
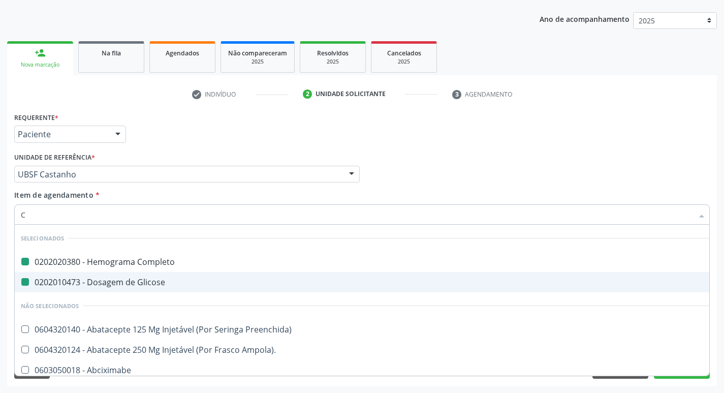
type input "CR"
checkbox Completo "false"
checkbox Glicose "false"
checkbox Urina "false"
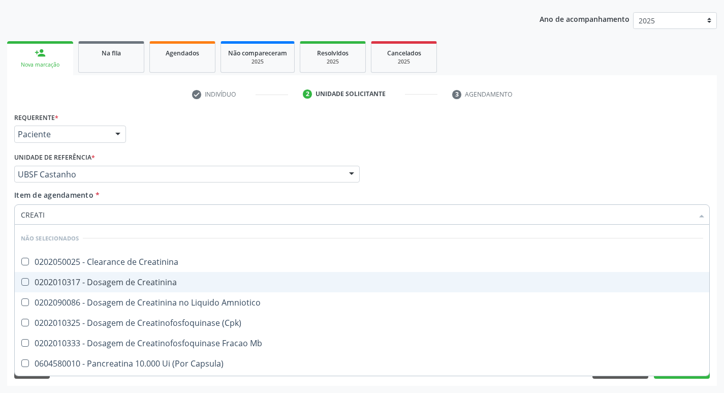
type input "CREATIN"
click at [149, 279] on div "0202010317 - Dosagem de Creatinina" at bounding box center [362, 282] width 683 height 8
checkbox Creatinina "true"
type input "C"
checkbox Creatinina "true"
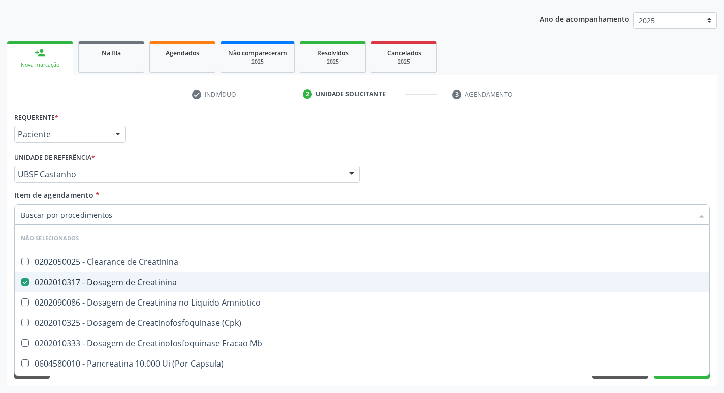
checkbox Creatinina "true"
checkbox Mb "false"
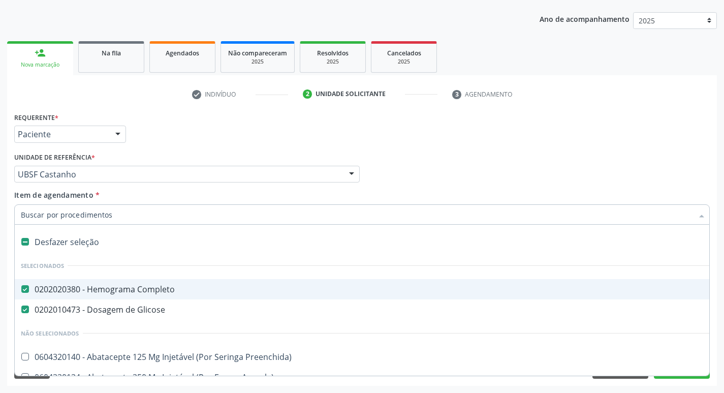
type input "V"
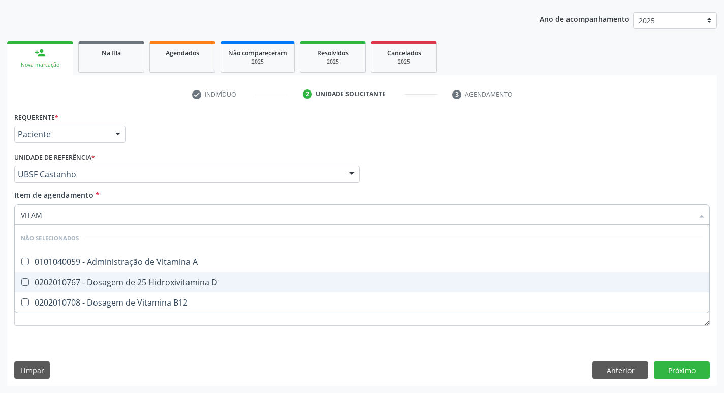
click at [158, 282] on div "0202010767 - Dosagem de 25 Hidroxivitamina D" at bounding box center [362, 282] width 683 height 8
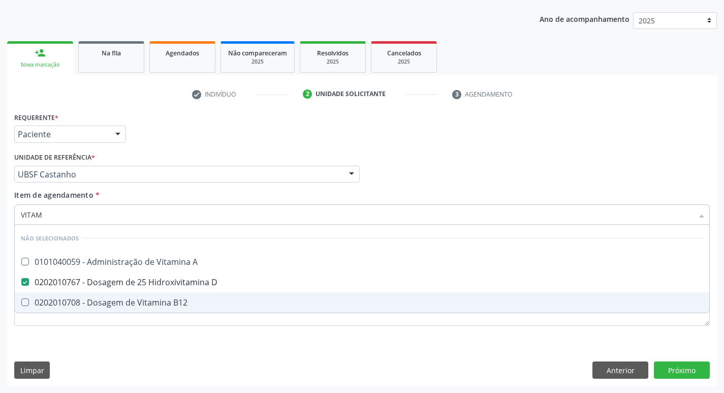
click at [166, 296] on span "0202010708 - Dosagem de Vitamina B12" at bounding box center [362, 302] width 695 height 20
click at [684, 369] on div "Requerente * Paciente Profissional de Saúde Paciente Nenhum resultado encontrad…" at bounding box center [362, 248] width 710 height 276
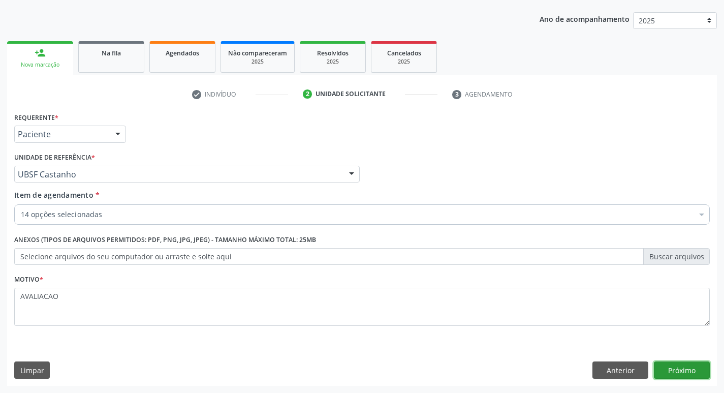
click at [684, 369] on button "Próximo" at bounding box center [682, 369] width 56 height 17
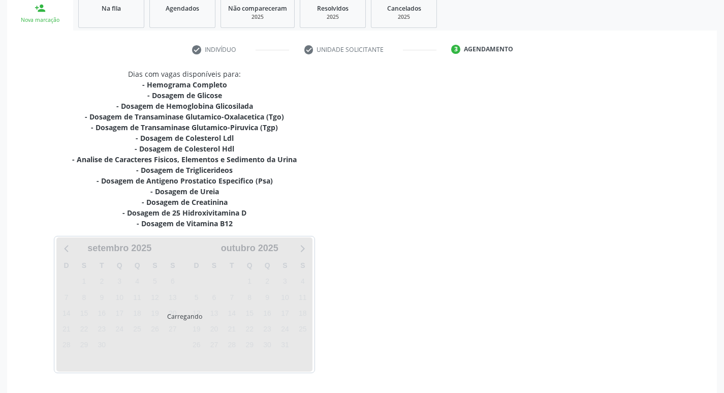
scroll to position [188, 0]
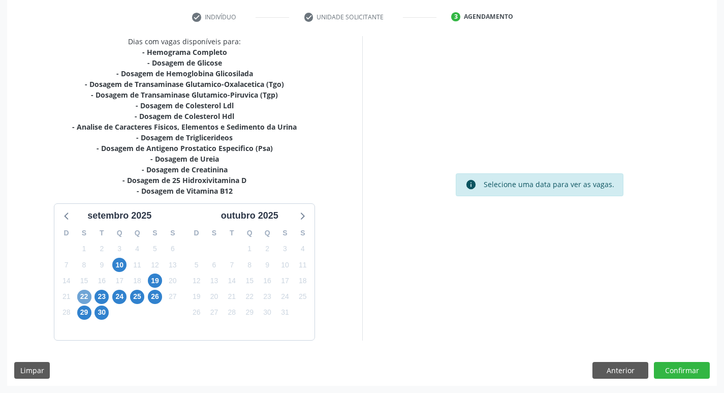
click at [82, 294] on span "22" at bounding box center [84, 297] width 14 height 14
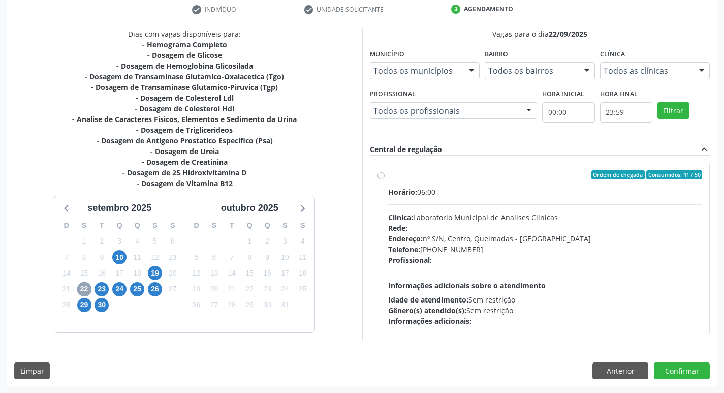
scroll to position [196, 0]
click at [535, 260] on div "Profissional: --" at bounding box center [545, 259] width 315 height 11
click at [385, 179] on input "Ordem de chegada Consumidos: 41 / 50 Horário: 06:00 Clínica: Laboratorio Munici…" at bounding box center [381, 174] width 7 height 9
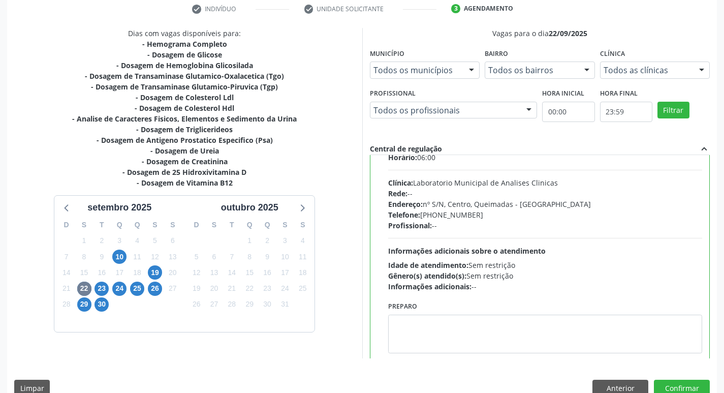
scroll to position [50, 0]
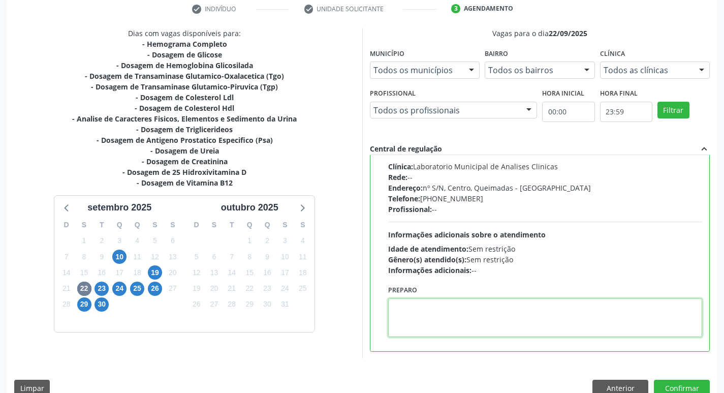
click at [448, 333] on textarea at bounding box center [545, 317] width 315 height 39
paste textarea "IR EM [GEOGRAPHIC_DATA]"
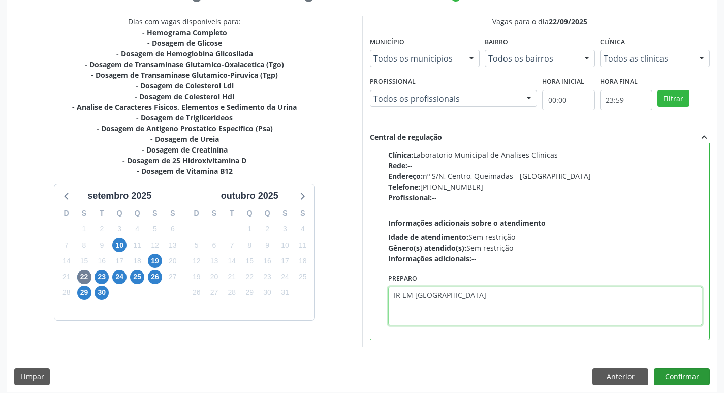
scroll to position [215, 0]
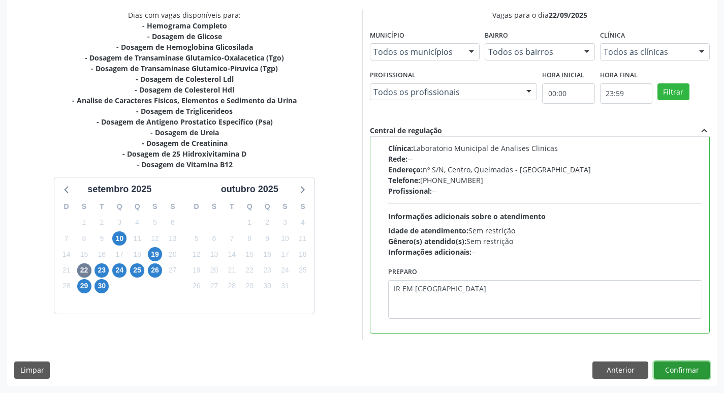
click at [672, 371] on button "Confirmar" at bounding box center [682, 369] width 56 height 17
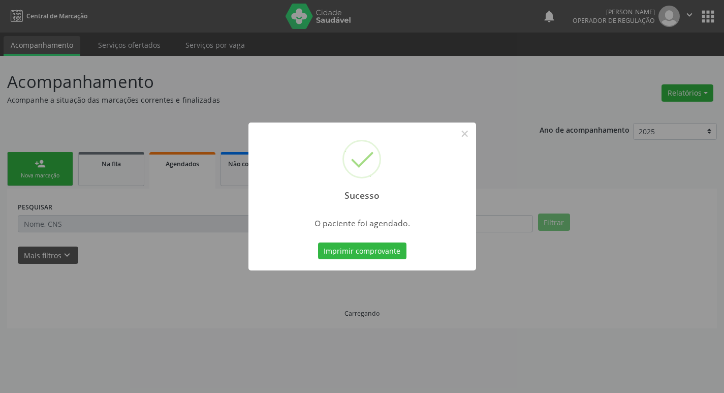
scroll to position [0, 0]
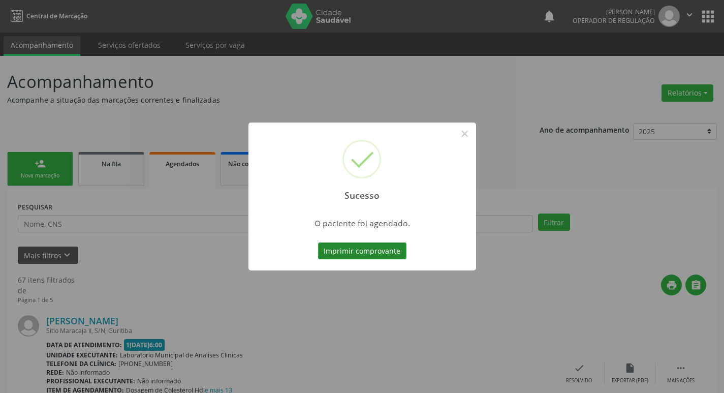
click at [346, 249] on button "Imprimir comprovante" at bounding box center [362, 250] width 88 height 17
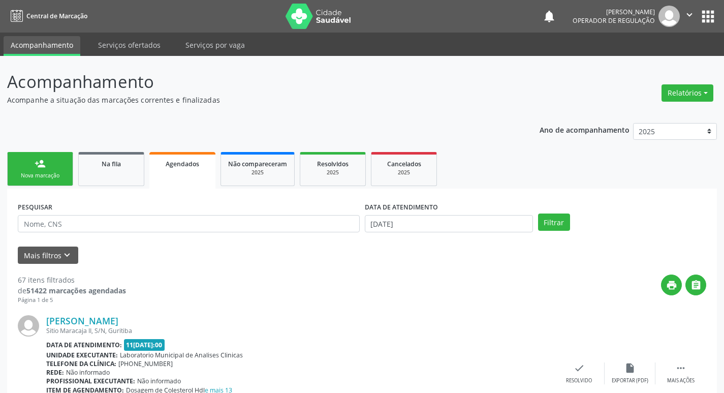
click at [44, 172] on div "Nova marcação" at bounding box center [40, 176] width 51 height 8
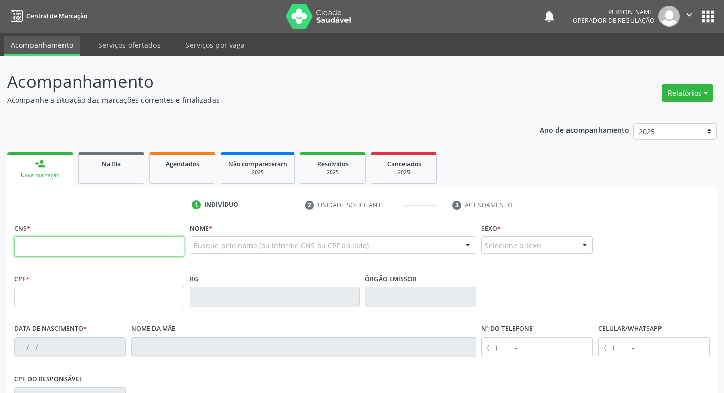
click at [38, 241] on input "text" at bounding box center [99, 246] width 170 height 20
type input "700 0077 6432 1502"
type input "019.226.504-04"
type input "04/03/1970"
type input "Maria Divina de Jesus"
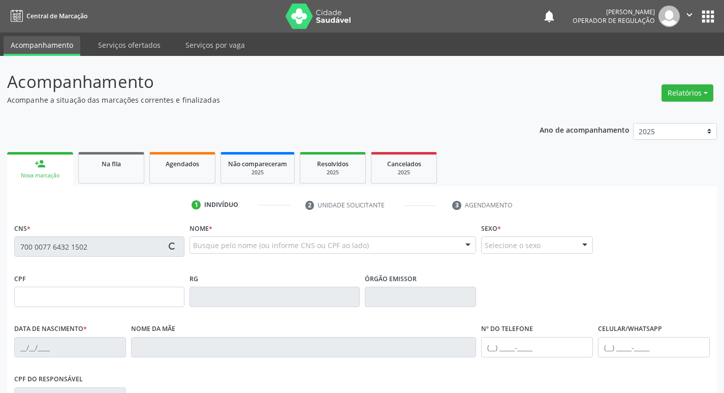
type input "(83) 99190-5563"
type input "605.776.577-04"
type input "29"
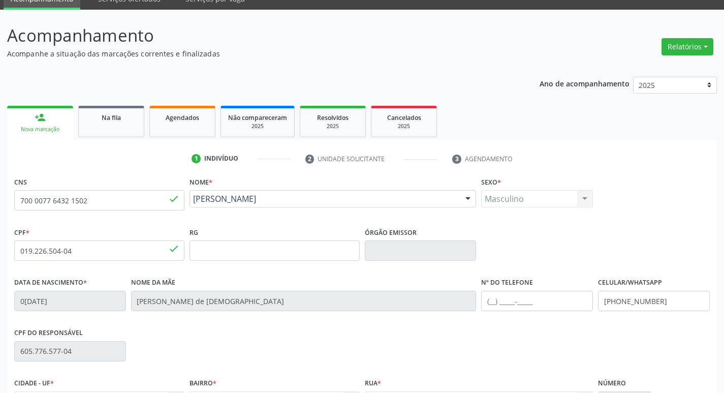
scroll to position [158, 0]
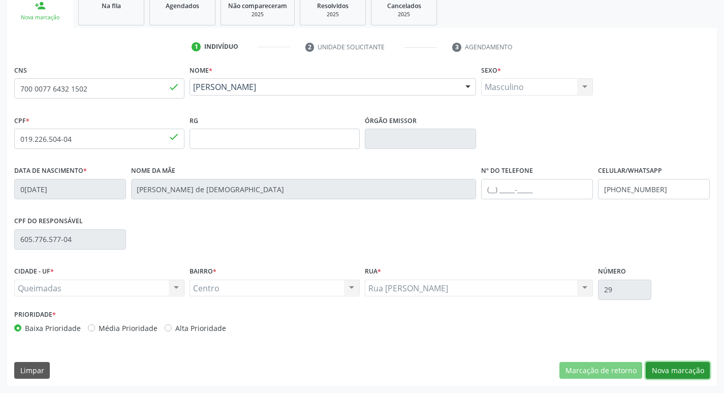
click at [682, 368] on button "Nova marcação" at bounding box center [678, 370] width 64 height 17
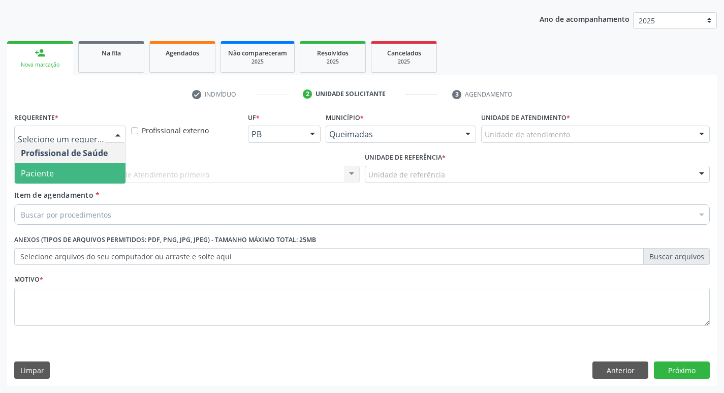
click at [86, 187] on div "Profissional Solicitante * Por favor, selecione a Unidade de Atendimento primei…" at bounding box center [187, 170] width 351 height 40
click at [86, 141] on div at bounding box center [70, 134] width 112 height 17
click at [89, 169] on span "Paciente" at bounding box center [70, 173] width 111 height 20
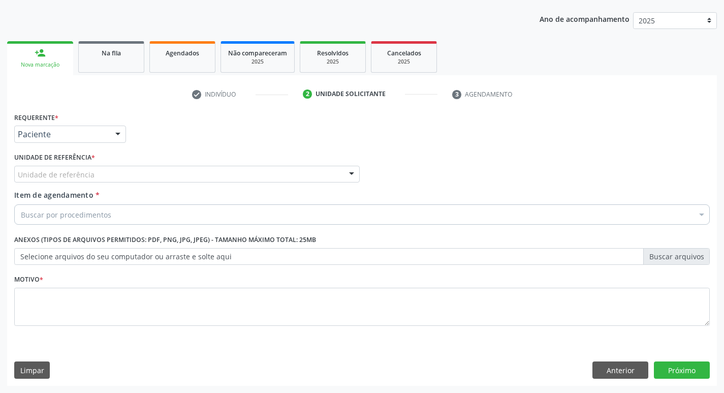
click at [91, 167] on div "Unidade de referência" at bounding box center [187, 174] width 346 height 17
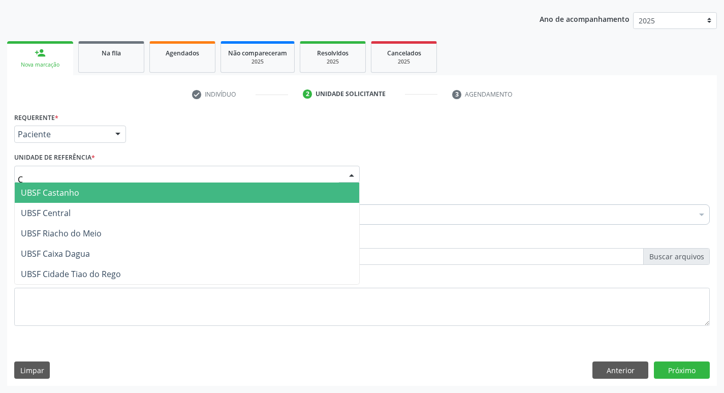
type input "CE"
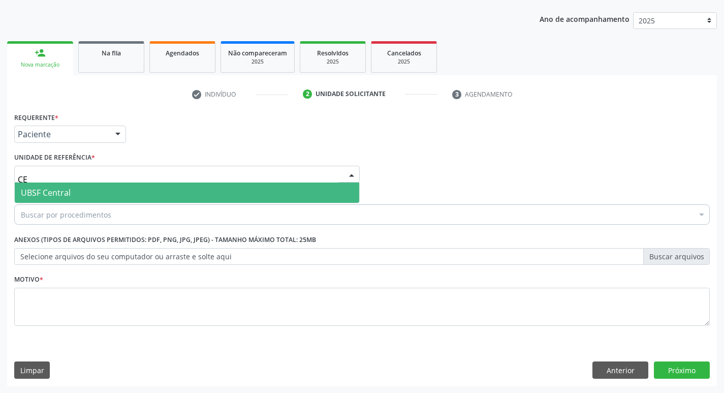
click at [92, 193] on span "UBSF Central" at bounding box center [187, 193] width 345 height 20
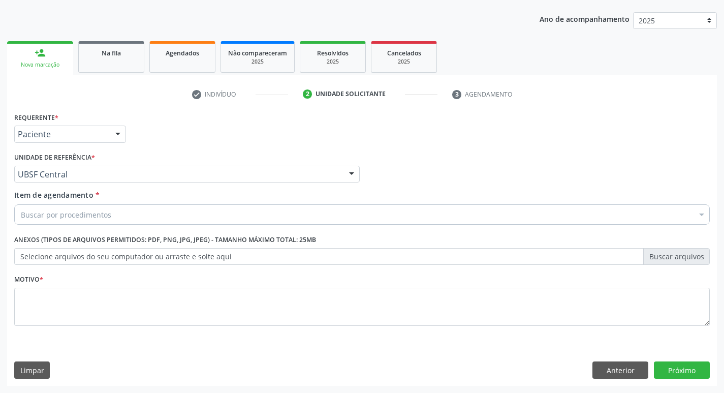
click at [58, 299] on div "Motivo *" at bounding box center [362, 299] width 696 height 54
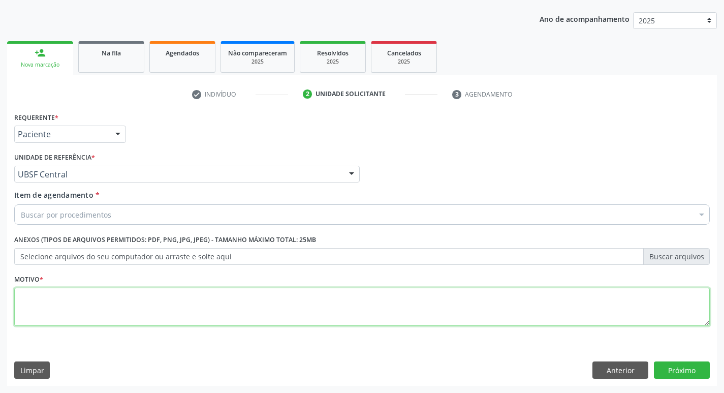
click at [54, 308] on textarea at bounding box center [362, 307] width 696 height 39
type textarea "AVALIACAO"
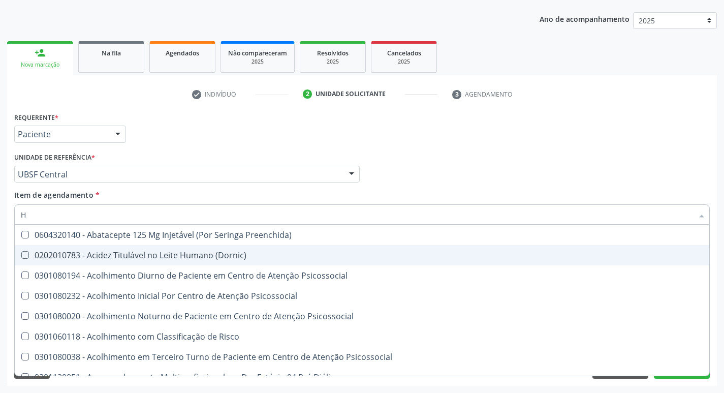
type input "HEMOGR"
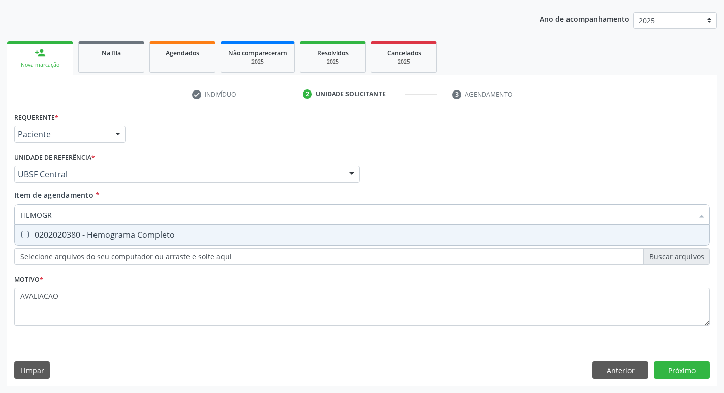
click at [114, 235] on div "0202020380 - Hemograma Completo" at bounding box center [362, 235] width 683 height 8
checkbox Completo "true"
type input "HEMOG"
checkbox Completo "false"
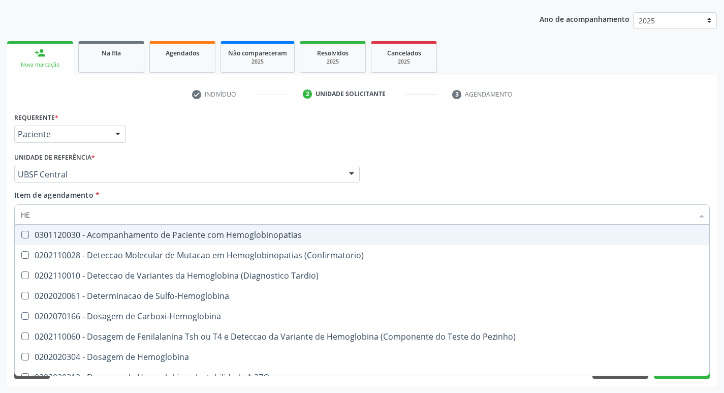
type input "H"
checkbox Completo "false"
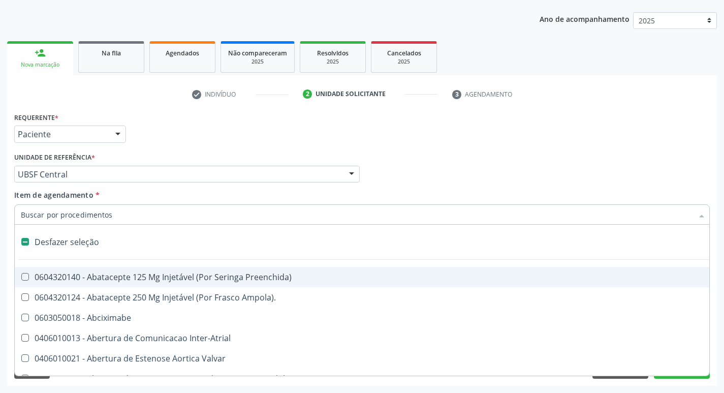
type input "G"
checkbox Persistente "true"
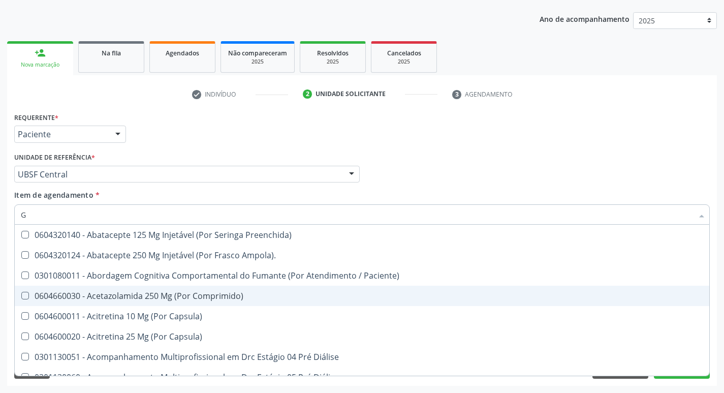
type input "GLICOSE"
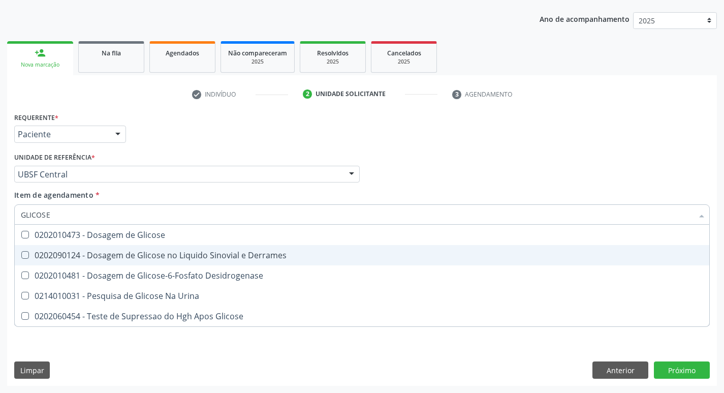
click at [170, 242] on span "0202010473 - Dosagem de Glicose" at bounding box center [362, 235] width 695 height 20
checkbox Glicose "true"
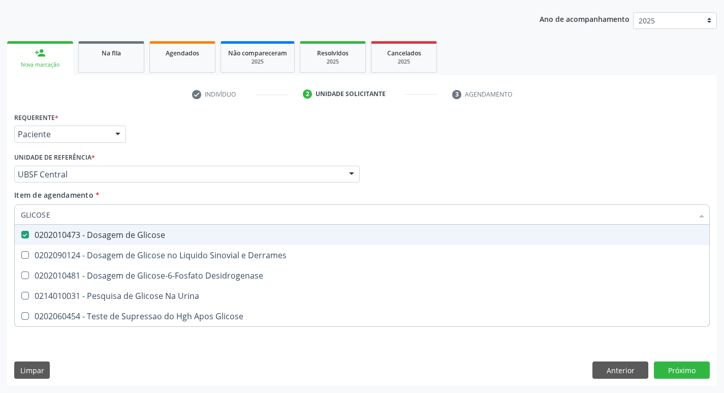
type input "GLICOS"
checkbox Glicose "false"
checkbox Derrames "true"
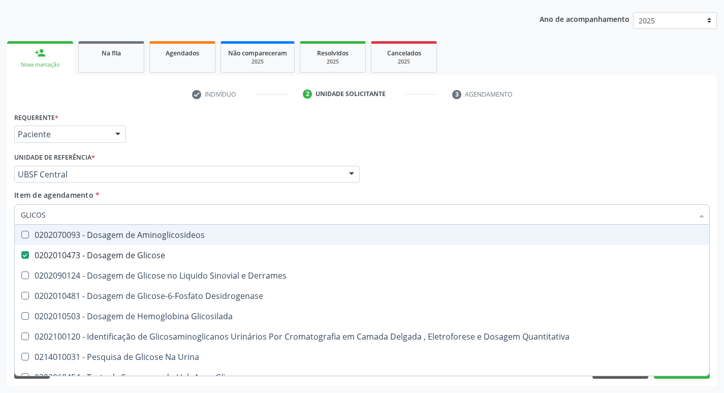
type input "GLICO"
checkbox Glicose "false"
checkbox Derrames "true"
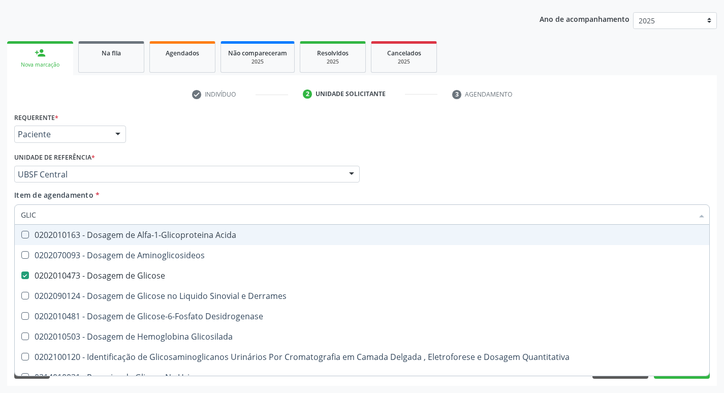
type input "GLI"
checkbox Glicose "false"
type input "G"
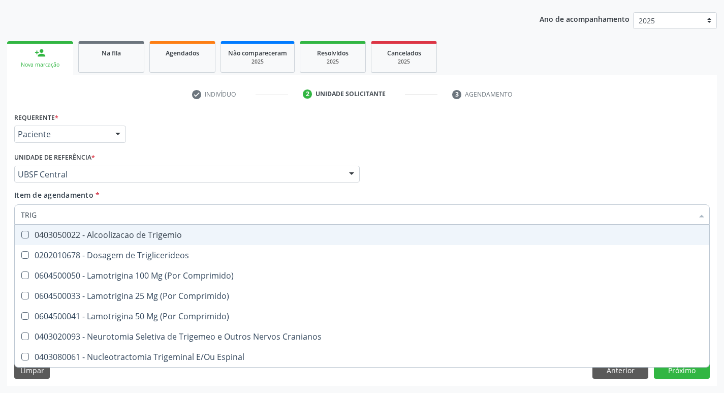
type input "TRIGL"
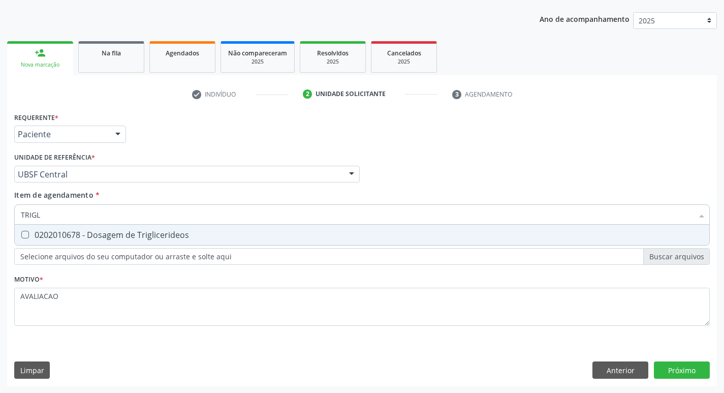
click at [170, 242] on span "0202010678 - Dosagem de Triglicerideos" at bounding box center [362, 235] width 695 height 20
checkbox Triglicerideos "true"
type input "TRIG"
checkbox Triglicerideos "false"
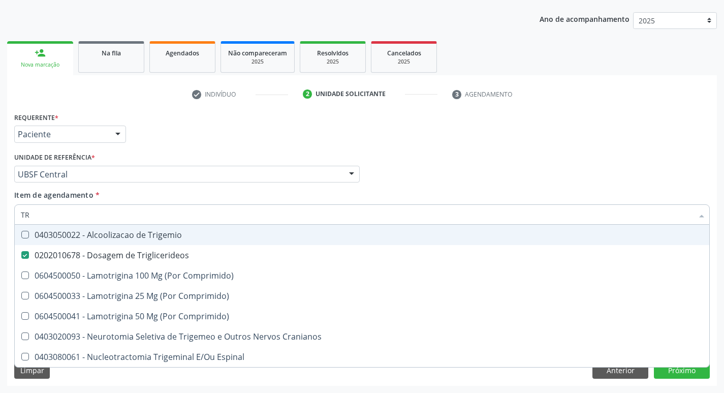
type input "T"
checkbox Triglicerideos "false"
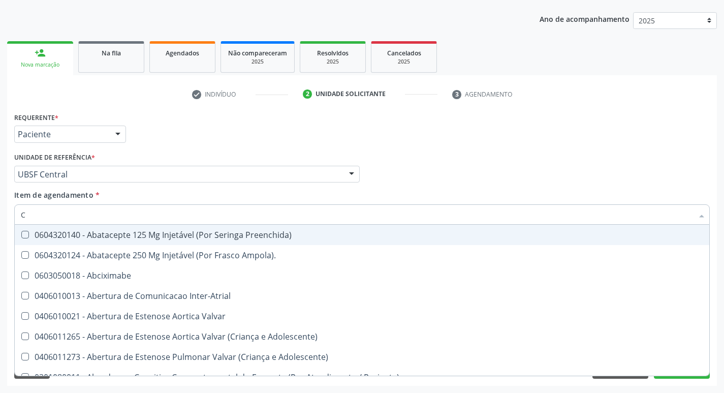
type input "CO"
checkbox Comprimido\) "true"
checkbox Osseo "true"
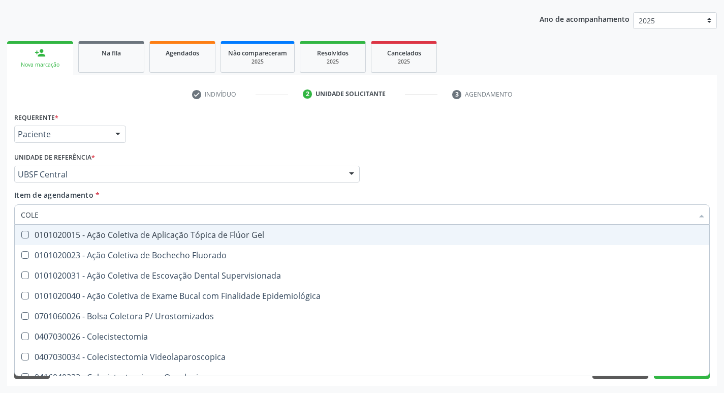
type input "COLES"
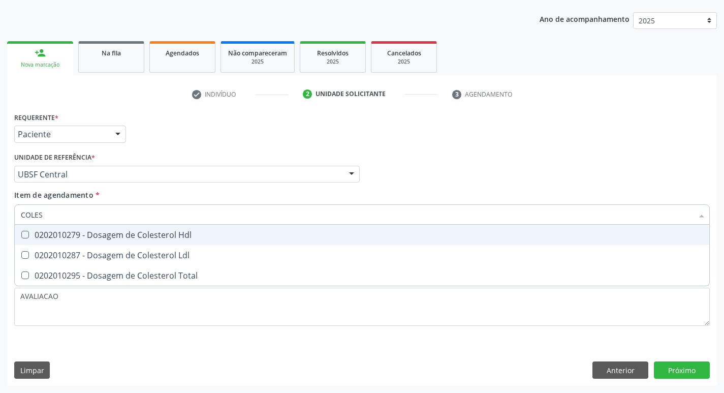
click at [187, 241] on span "0202010279 - Dosagem de Colesterol Hdl" at bounding box center [362, 235] width 695 height 20
checkbox Hdl "true"
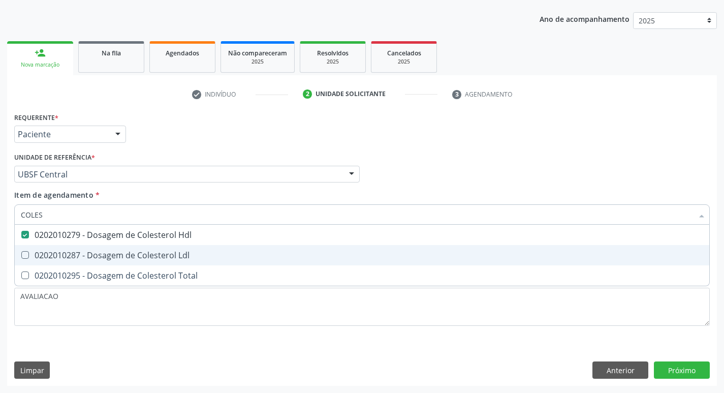
click at [188, 248] on span "0202010287 - Dosagem de Colesterol Ldl" at bounding box center [362, 255] width 695 height 20
checkbox Ldl "true"
type input "COLE"
checkbox Hdl "false"
checkbox Ldl "false"
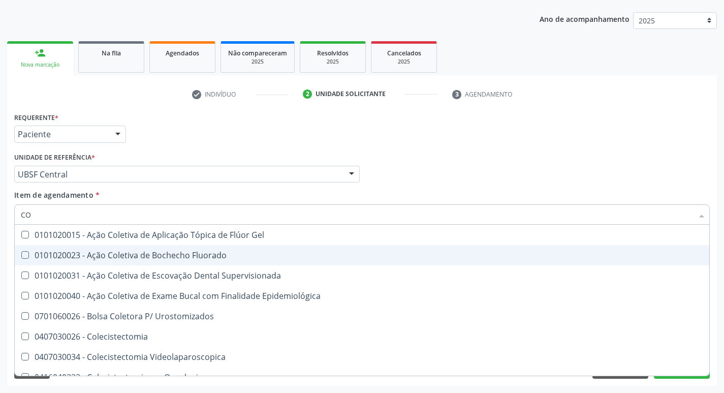
type input "C"
checkbox Hdl "false"
checkbox Ldl "false"
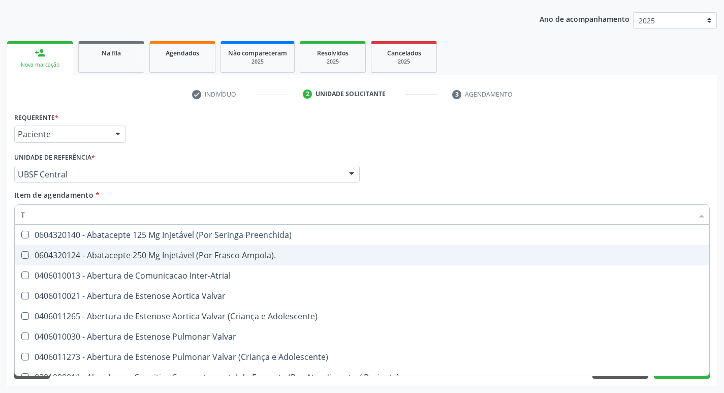
type input "TG"
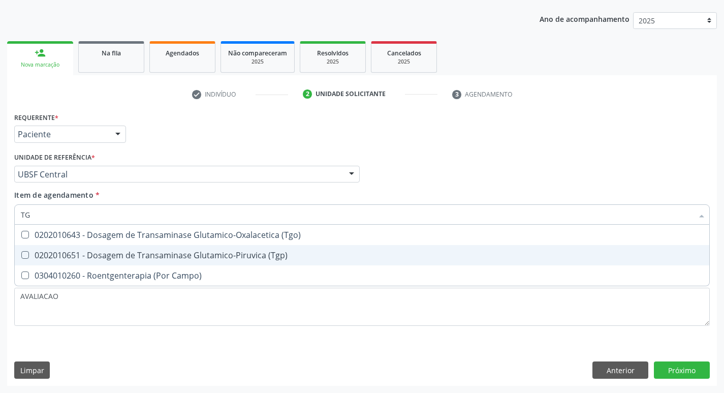
click at [188, 248] on span "0202010651 - Dosagem de Transaminase Glutamico-Piruvica (Tgp)" at bounding box center [362, 255] width 695 height 20
checkbox \(Tgp\) "true"
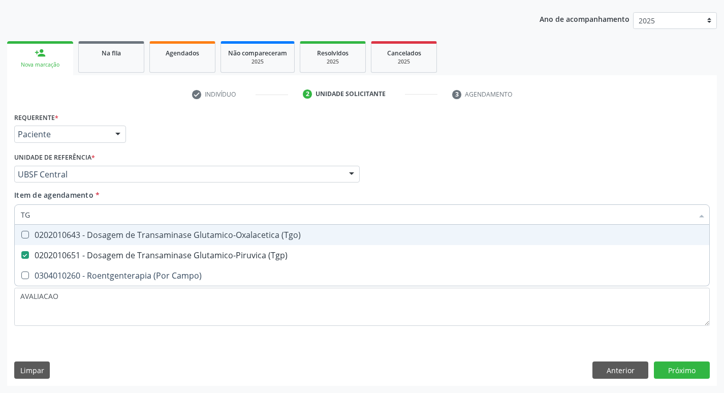
click at [178, 233] on div "0202010643 - Dosagem de Transaminase Glutamico-Oxalacetica (Tgo)" at bounding box center [362, 235] width 683 height 8
checkbox \(Tgo\) "true"
type input "T"
checkbox \(Tgo\) "false"
checkbox \(Tgp\) "false"
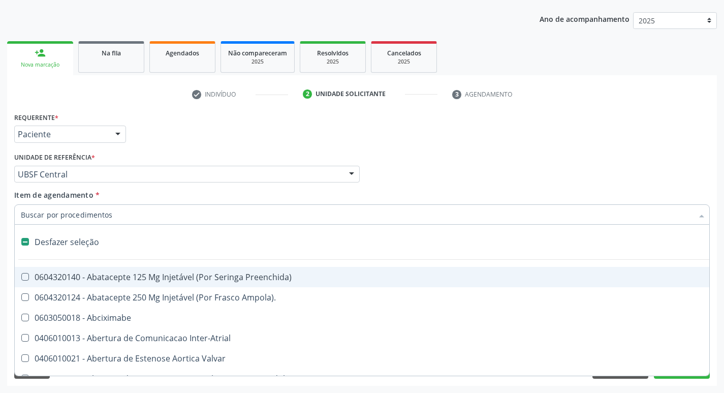
type input "P"
checkbox Aortico "true"
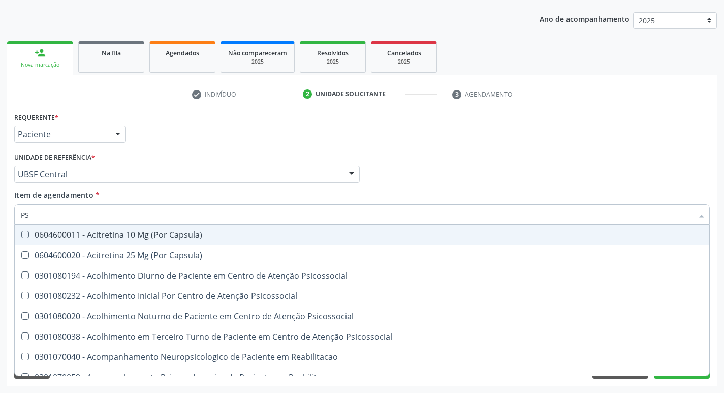
type input "PSA"
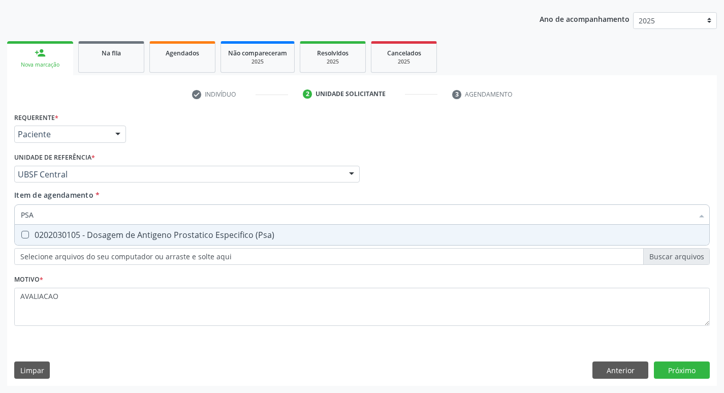
click at [178, 233] on div "0202030105 - Dosagem de Antigeno Prostatico Especifico (Psa)" at bounding box center [362, 235] width 683 height 8
checkbox \(Psa\) "true"
type input "PS"
checkbox \(Psa\) "false"
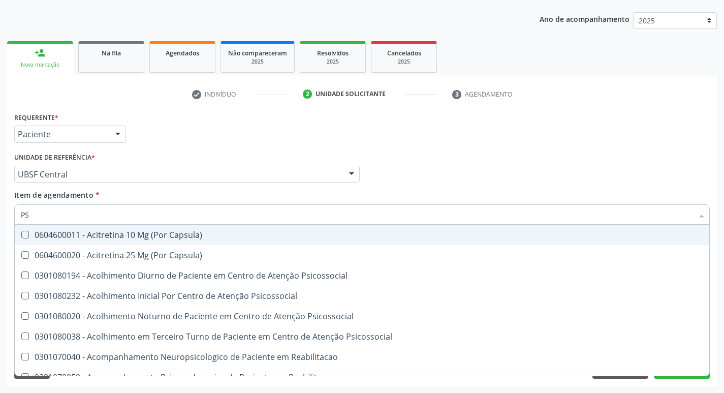
type input "P"
checkbox \(Psa\) "false"
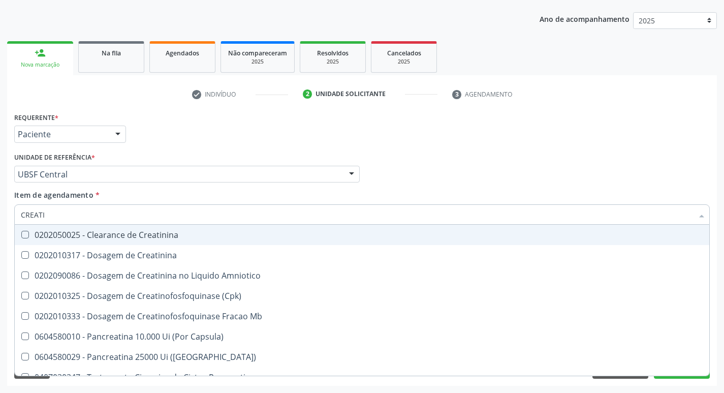
type input "CREATIN"
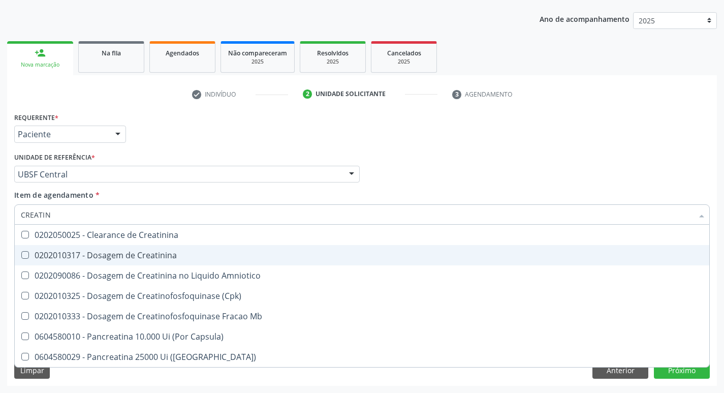
click at [187, 248] on span "0202010317 - Dosagem de Creatinina" at bounding box center [362, 255] width 695 height 20
checkbox Creatinina "true"
type input "CREAT"
checkbox Creatinina "false"
checkbox Amniotico "true"
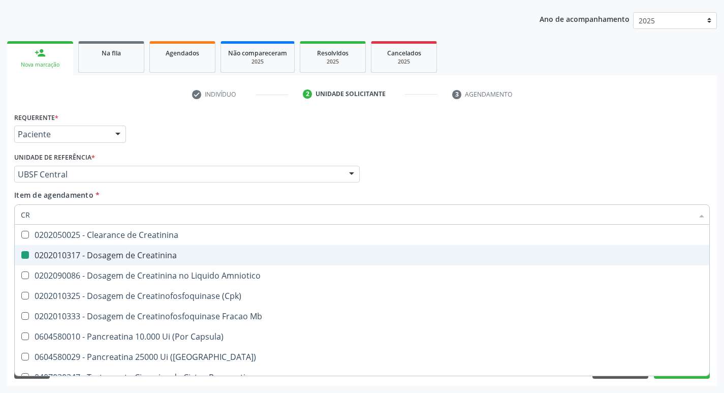
type input "C"
checkbox Amniotico "false"
checkbox Mb "false"
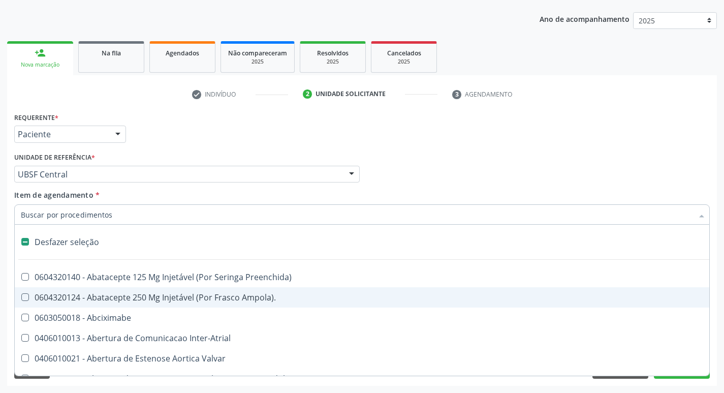
type input "U"
checkbox Cama "true"
checkbox Personalizada "true"
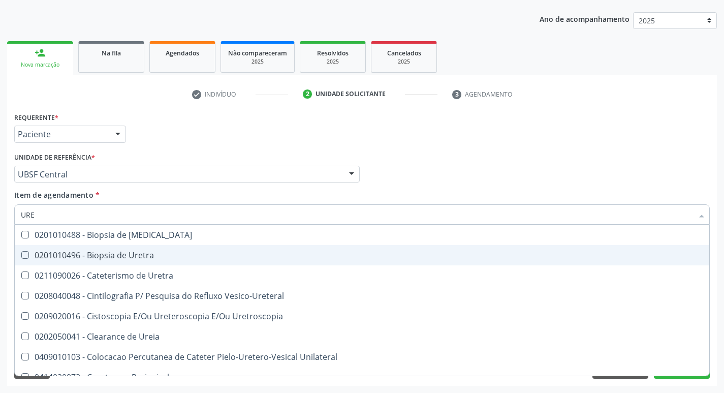
type input "UREI"
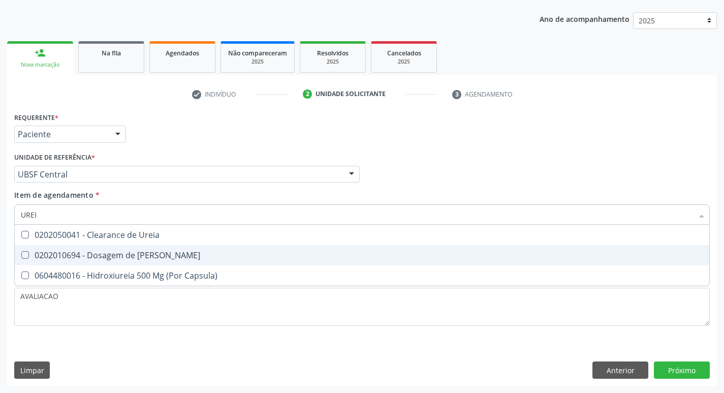
click at [187, 248] on span "0202010694 - Dosagem de [PERSON_NAME]" at bounding box center [362, 255] width 695 height 20
checkbox Ureia "true"
type input "URE"
checkbox Ureia "false"
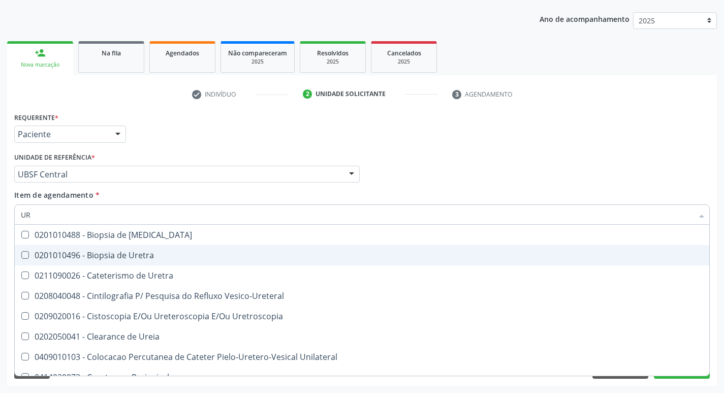
type input "U"
checkbox Ureia "false"
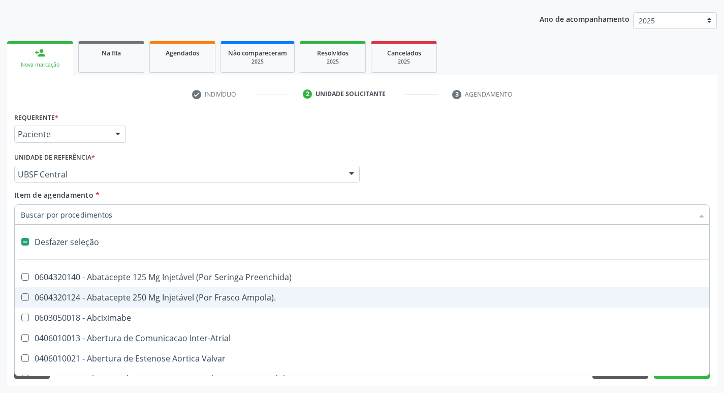
type input "V"
checkbox Cornea "true"
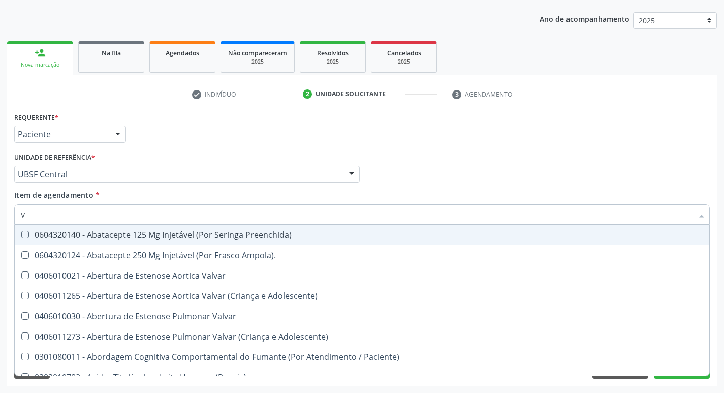
type input "VITAM"
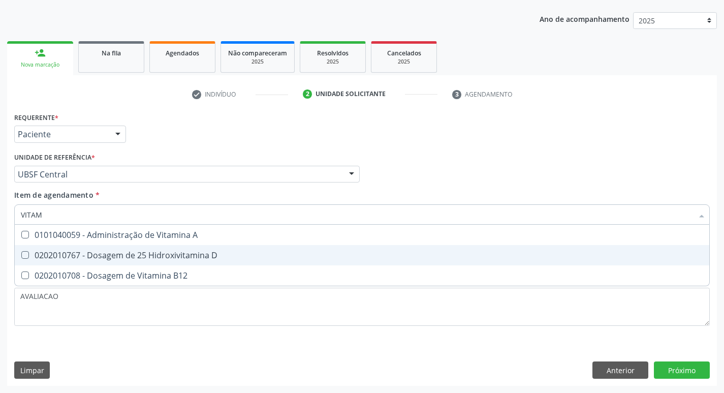
click at [142, 261] on span "0202010767 - Dosagem de 25 Hidroxivitamina D" at bounding box center [362, 255] width 695 height 20
checkbox D "true"
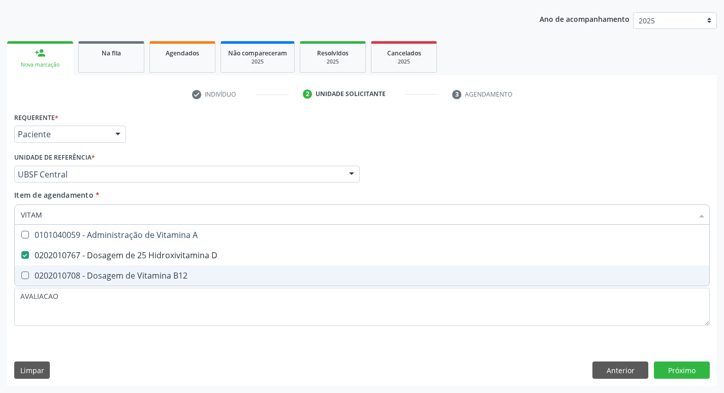
click at [142, 271] on div "0202010708 - Dosagem de Vitamina B12" at bounding box center [362, 275] width 683 height 8
checkbox B12 "true"
type input "VITA"
checkbox D "false"
checkbox B12 "false"
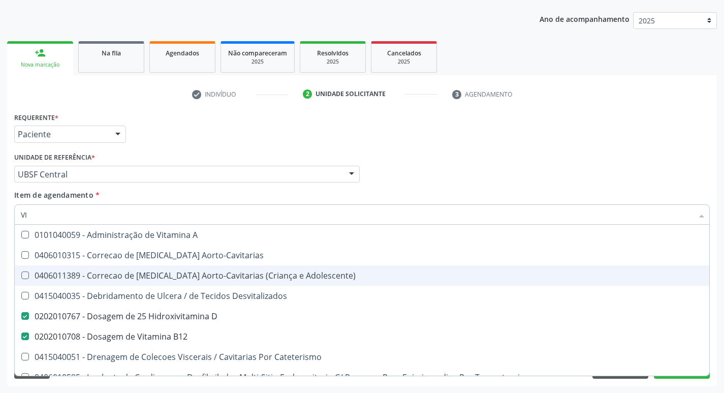
type input "V"
checkbox D "false"
checkbox B12 "false"
checkbox Cateterismo "false"
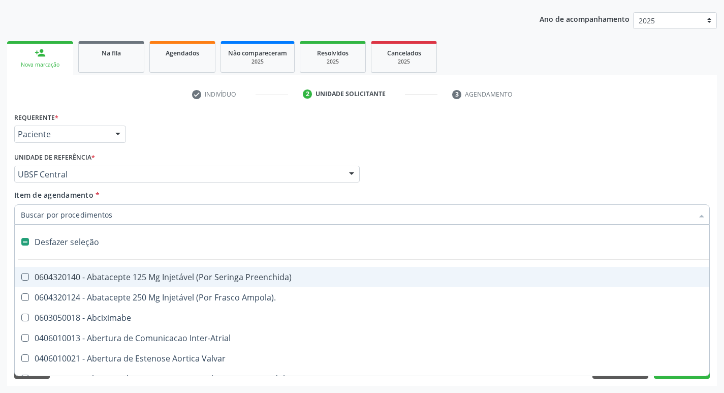
type input "2"
checkbox Total "true"
checkbox \(Coloscopia\) "true"
checkbox Monopolar "true"
checkbox Quadril "true"
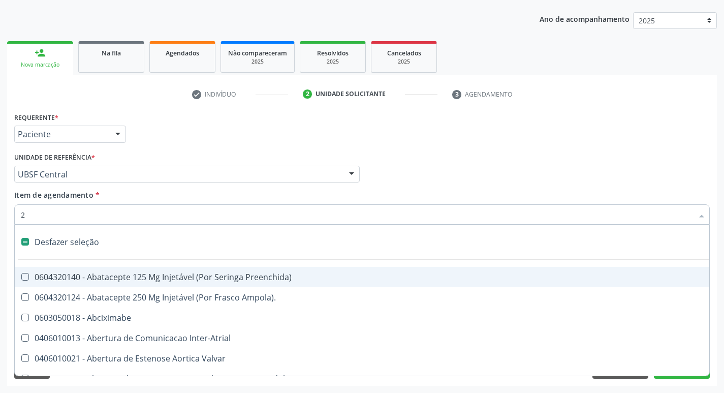
checkbox Biologica "true"
checkbox Vagina "true"
checkbox Congenita "true"
checkbox Adolescente\) "true"
checkbox Aorto-Cavitarias "true"
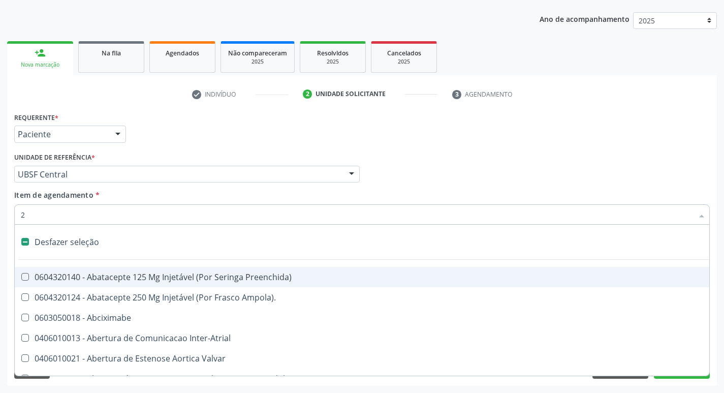
checkbox Congenita "true"
checkbox Adolescente\) "true"
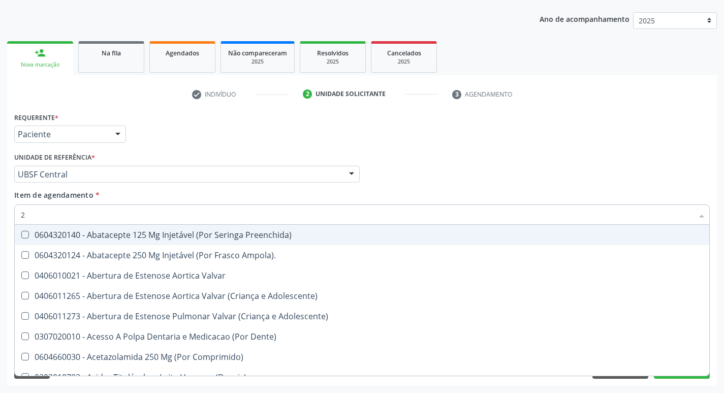
type input "20205001"
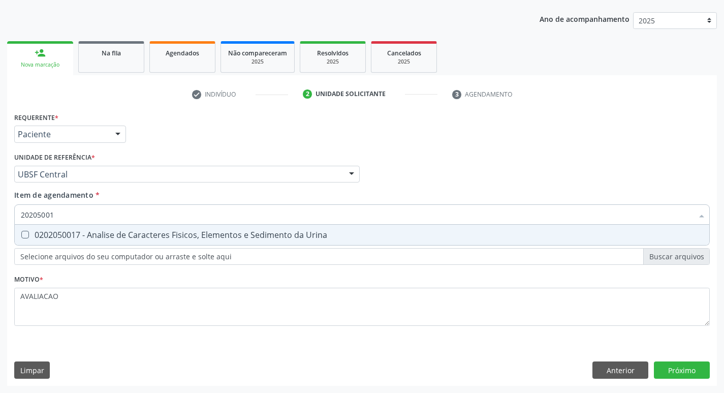
click at [145, 238] on div "0202050017 - Analise de Caracteres Fisicos, Elementos e Sedimento da Urina" at bounding box center [362, 235] width 683 height 8
checkbox Urina "true"
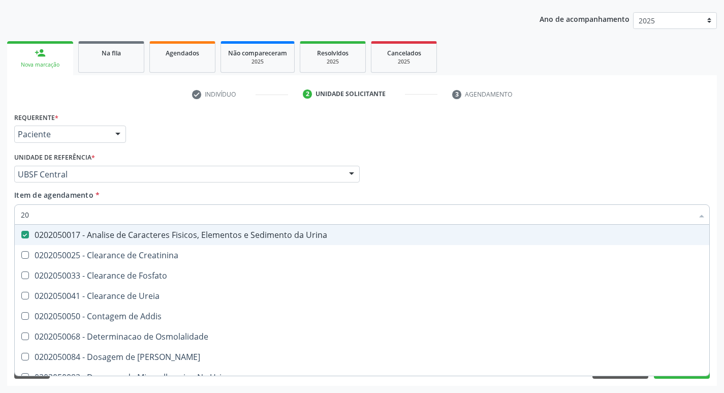
type input "2"
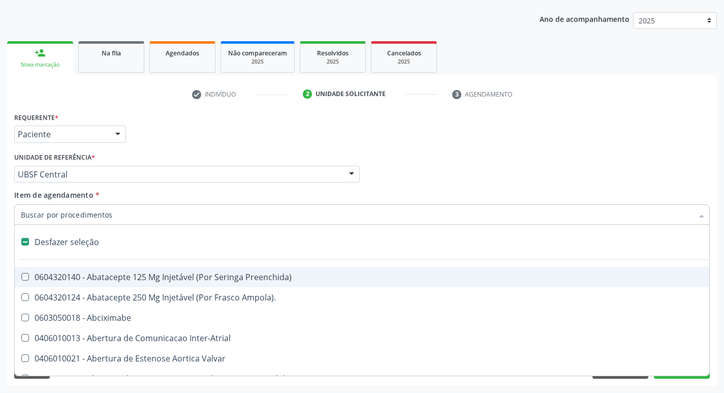
checkbox Preenchida\) "false"
checkbox Inter-Atrial "false"
type input "2"
checkbox Hepático "true"
checkbox Urina "false"
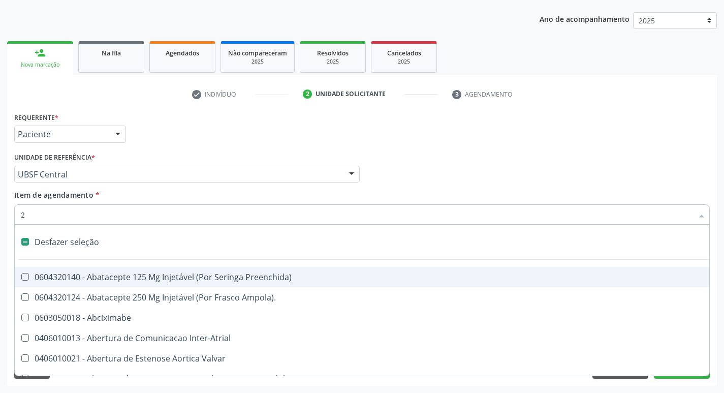
checkbox Total "true"
checkbox \(Coloscopia\) "true"
checkbox Monopolar "true"
checkbox Quadril "true"
checkbox Biologica "true"
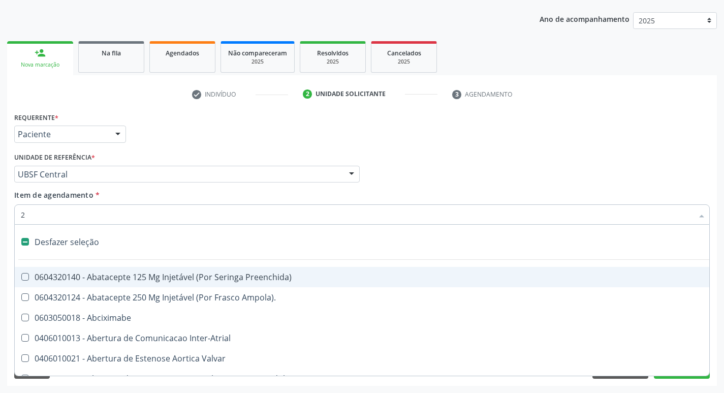
checkbox Vagina "true"
checkbox Congenita "true"
checkbox Adolescente\) "true"
checkbox Aorto-Cavitarias "true"
checkbox Congenita "true"
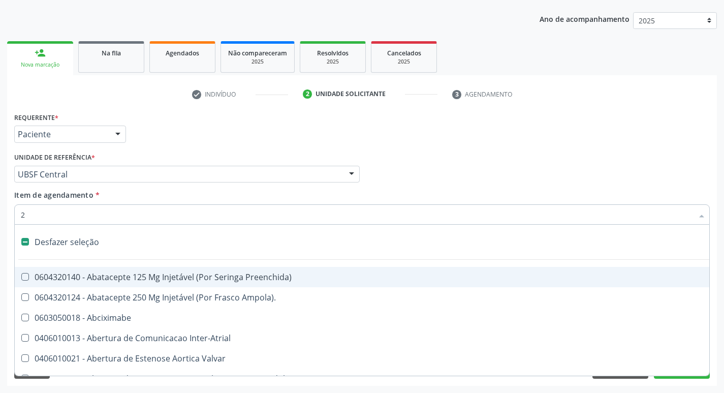
checkbox Adolescente\) "true"
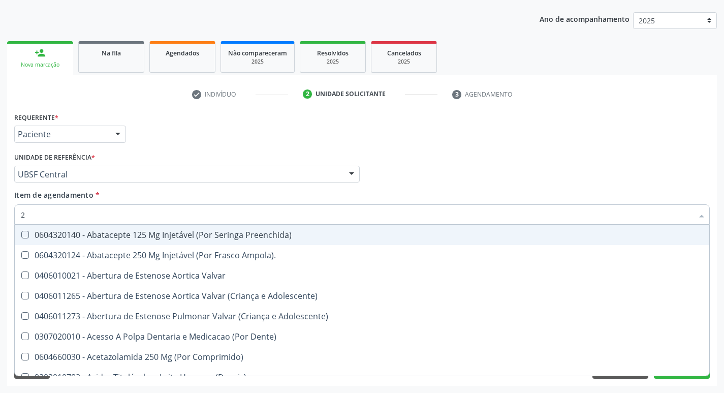
type input "20204008"
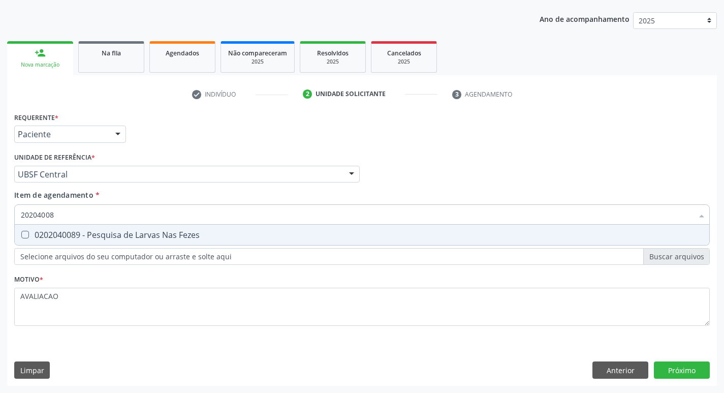
click at [130, 236] on div "0202040089 - Pesquisa de Larvas Nas Fezes" at bounding box center [362, 235] width 683 height 8
checkbox Fezes "true"
click at [680, 379] on div "Requerente * Paciente Profissional de Saúde Paciente Nenhum resultado encontrad…" at bounding box center [362, 248] width 710 height 276
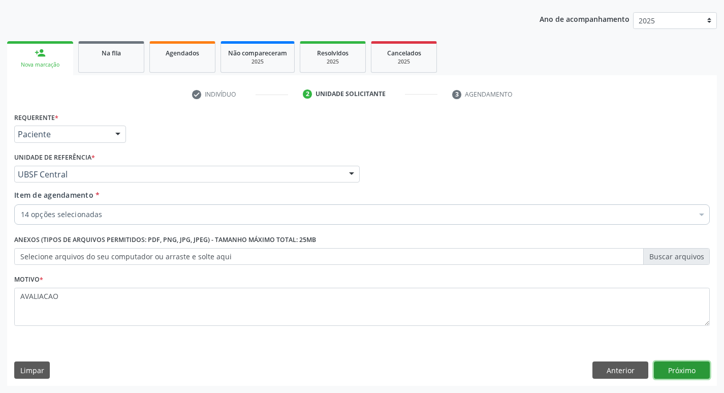
click at [671, 364] on button "Próximo" at bounding box center [682, 369] width 56 height 17
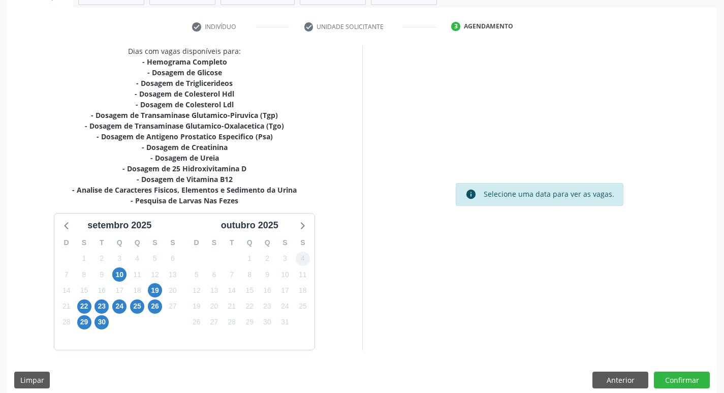
scroll to position [188, 0]
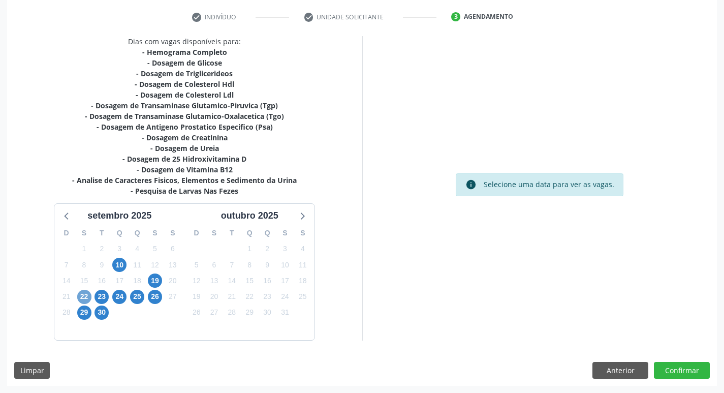
click at [84, 298] on span "22" at bounding box center [84, 297] width 14 height 14
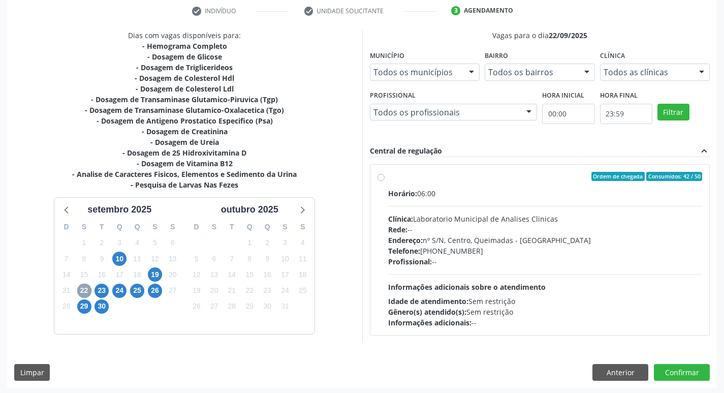
scroll to position [196, 0]
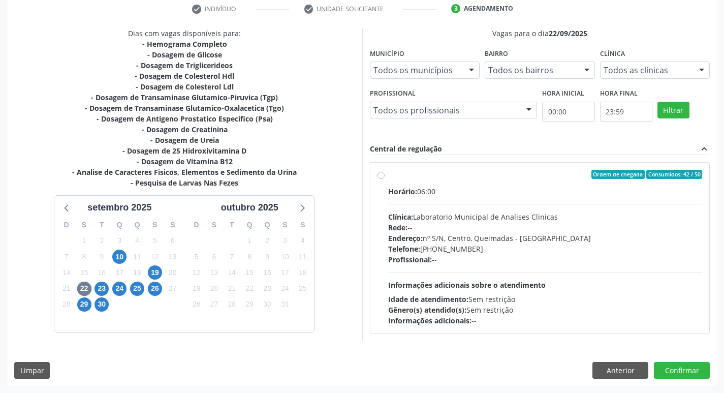
click at [521, 198] on div "Horário: 06:00 Clínica: Laboratorio Municipal de Analises Clinicas Rede: -- End…" at bounding box center [545, 256] width 315 height 140
click at [385, 179] on input "Ordem de chegada Consumidos: 42 / 50 Horário: 06:00 Clínica: Laboratorio Munici…" at bounding box center [381, 174] width 7 height 9
radio input "true"
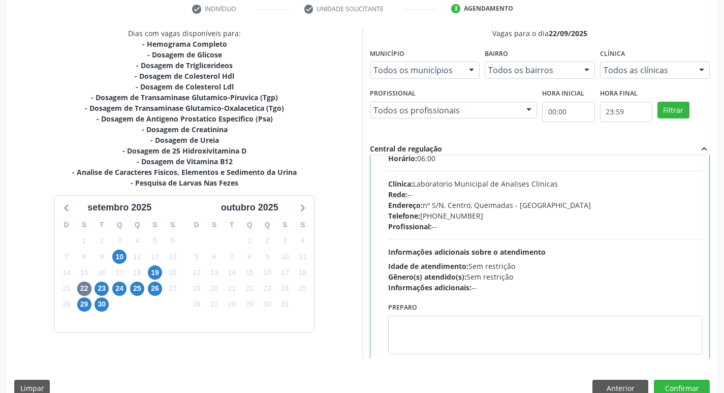
scroll to position [50, 0]
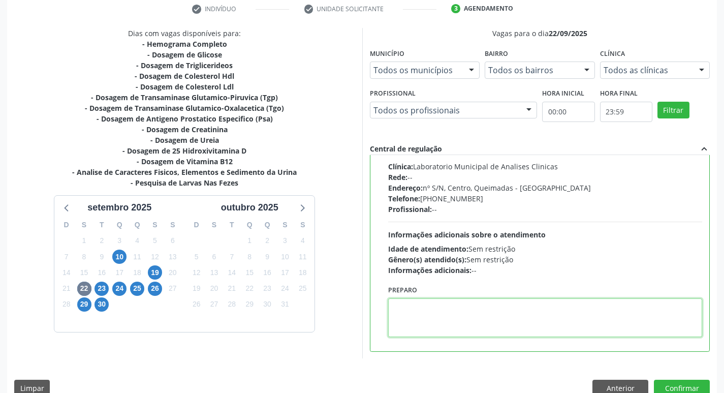
click at [432, 314] on textarea at bounding box center [545, 317] width 315 height 39
paste textarea "IR EM [GEOGRAPHIC_DATA]"
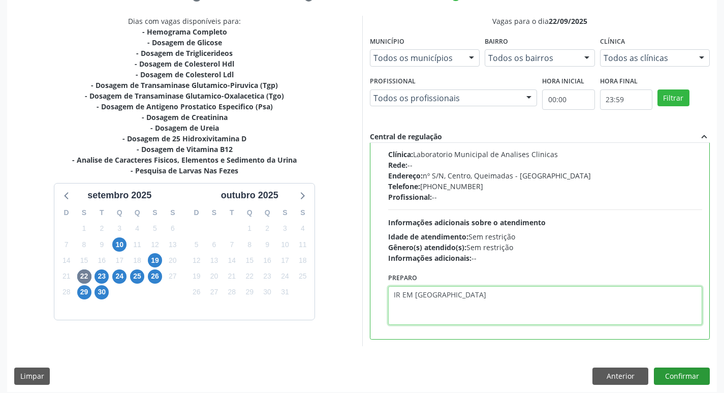
scroll to position [215, 0]
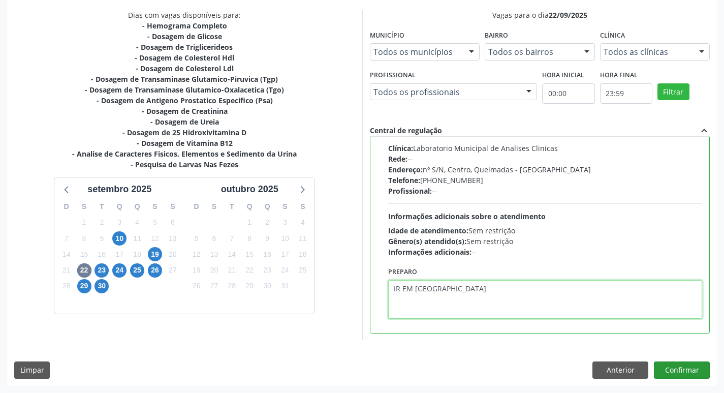
type textarea "IR EM [GEOGRAPHIC_DATA]"
click at [683, 372] on button "Confirmar" at bounding box center [682, 369] width 56 height 17
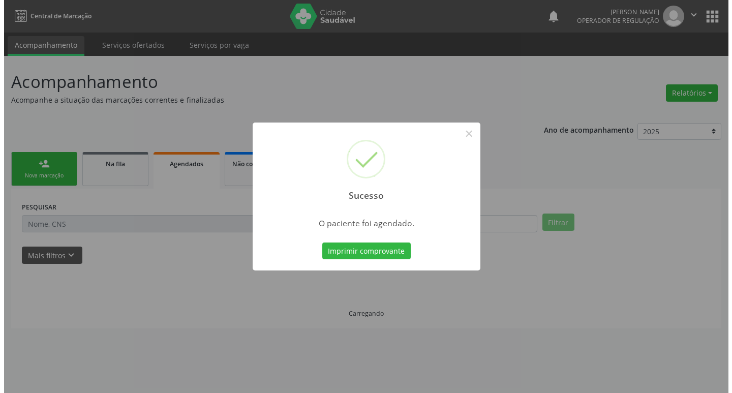
scroll to position [0, 0]
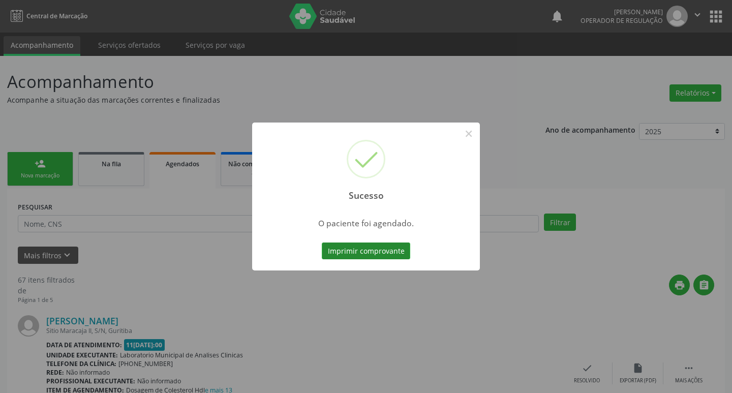
click at [371, 245] on button "Imprimir comprovante" at bounding box center [366, 250] width 88 height 17
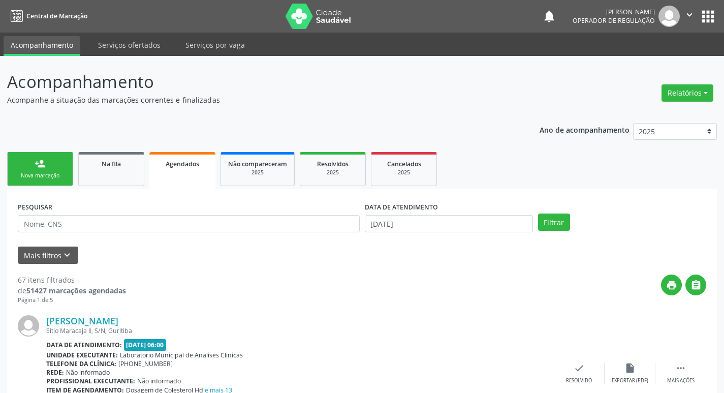
click at [44, 168] on div "person_add" at bounding box center [40, 163] width 11 height 11
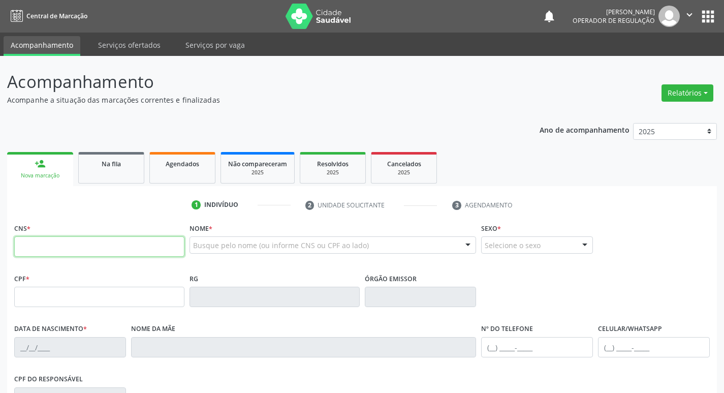
click at [88, 244] on input "text" at bounding box center [99, 246] width 170 height 20
type input "700 0088 7675 0902"
type input "03/04/2012"
type input "[PERSON_NAME]"
type input "[PHONE_NUMBER]"
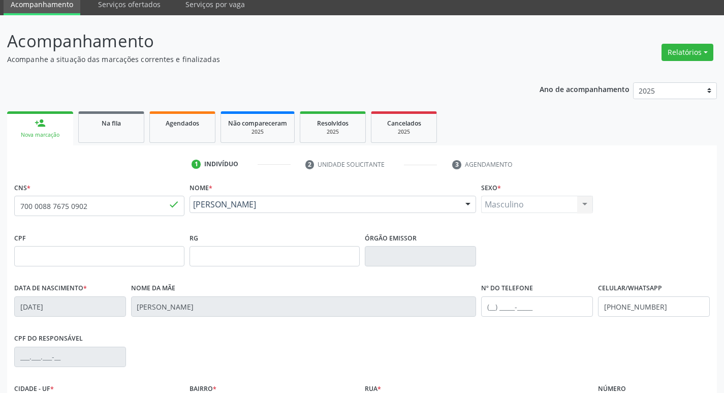
scroll to position [158, 0]
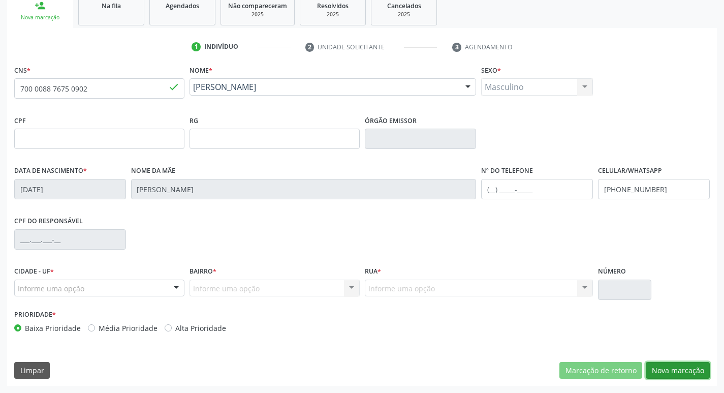
click at [668, 364] on button "Nova marcação" at bounding box center [678, 370] width 64 height 17
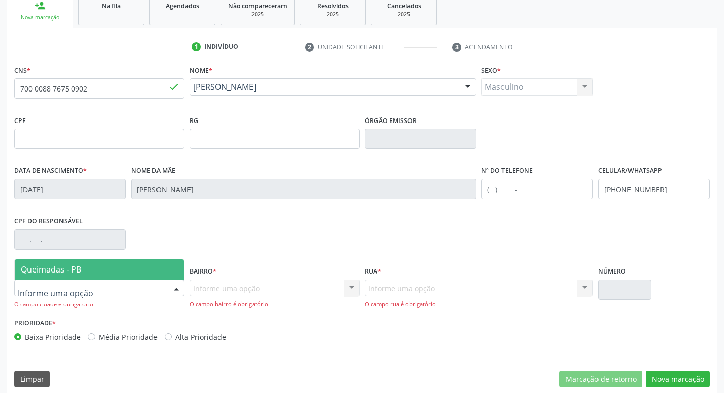
click at [68, 294] on div at bounding box center [99, 288] width 170 height 17
click at [78, 271] on span "Queimadas - PB" at bounding box center [51, 269] width 60 height 11
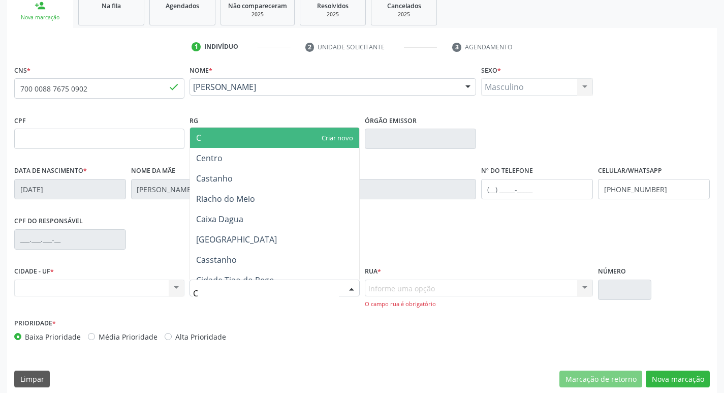
type input "CE"
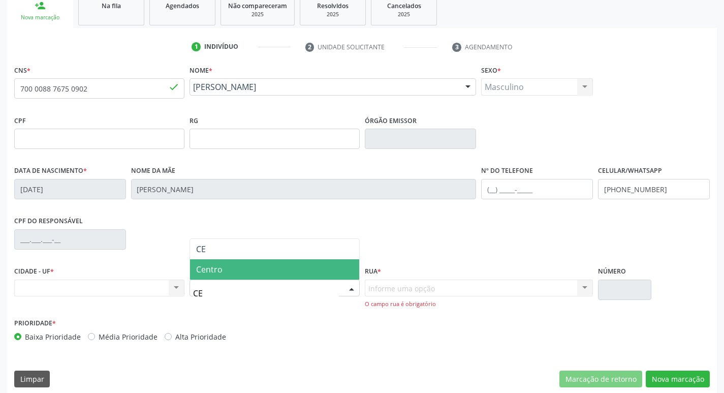
click at [234, 276] on span "Centro" at bounding box center [274, 269] width 169 height 20
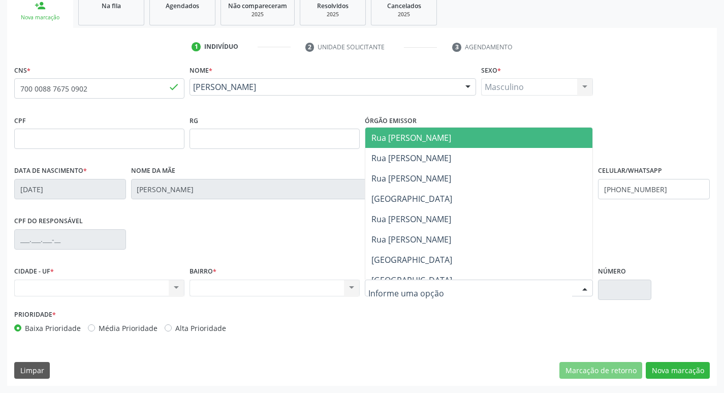
click at [402, 282] on div at bounding box center [479, 288] width 229 height 17
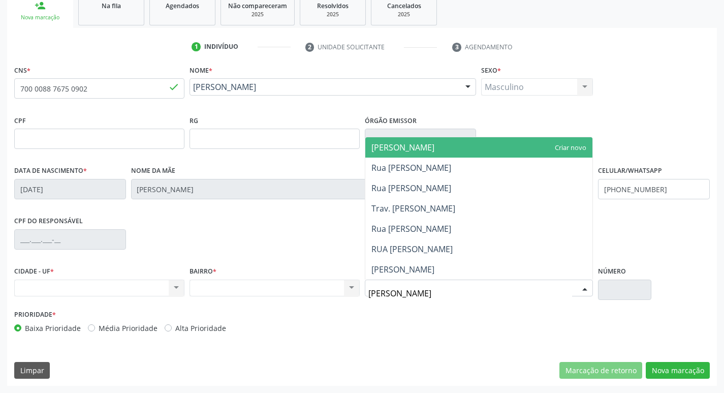
type input "JOSE"
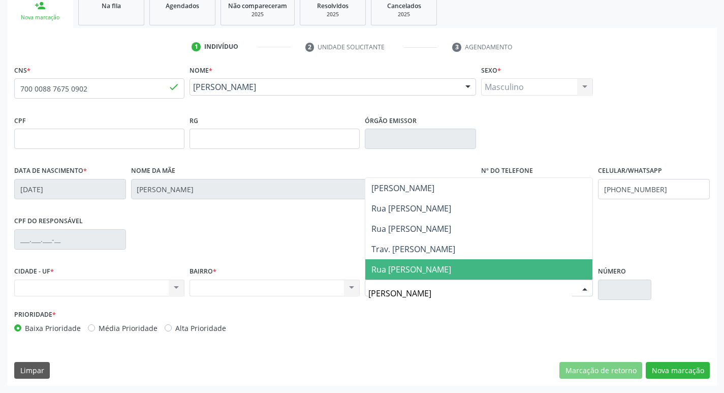
click at [412, 268] on span "Rua Jose Maia" at bounding box center [412, 269] width 80 height 11
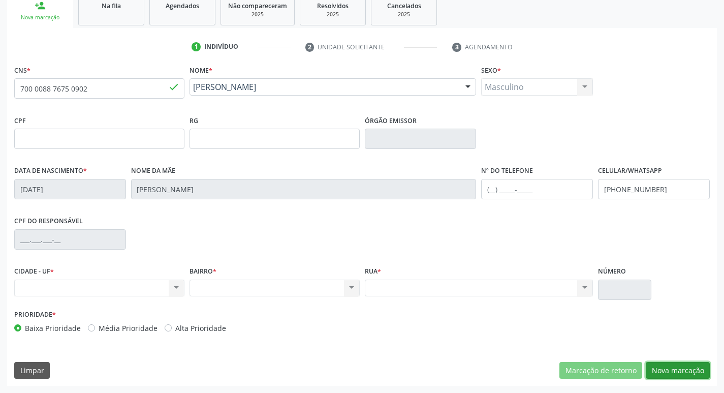
click at [685, 373] on button "Nova marcação" at bounding box center [678, 370] width 64 height 17
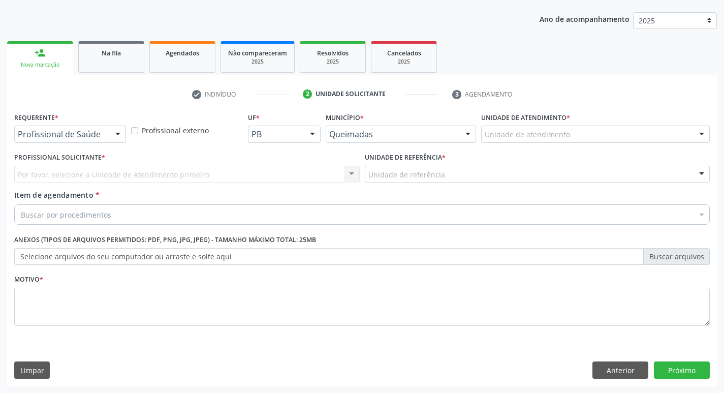
scroll to position [111, 0]
click at [54, 143] on div "Requerente * Profissional de Saúde Profissional de Saúde Paciente Nenhum result…" at bounding box center [70, 130] width 117 height 40
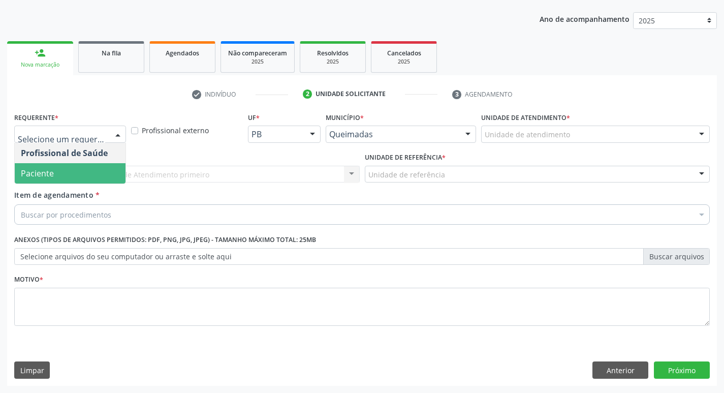
click at [57, 169] on span "Paciente" at bounding box center [70, 173] width 111 height 20
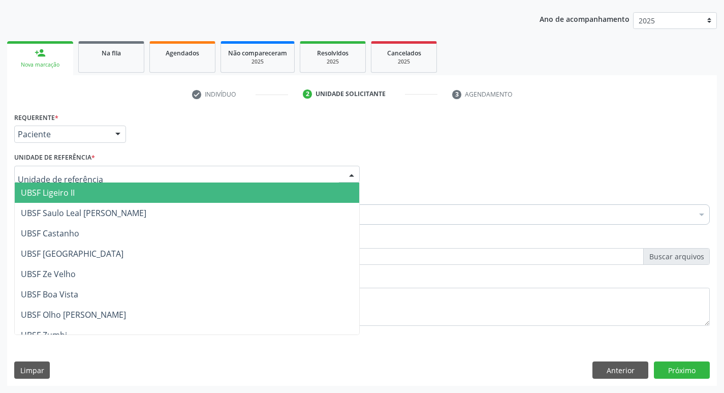
type input "C"
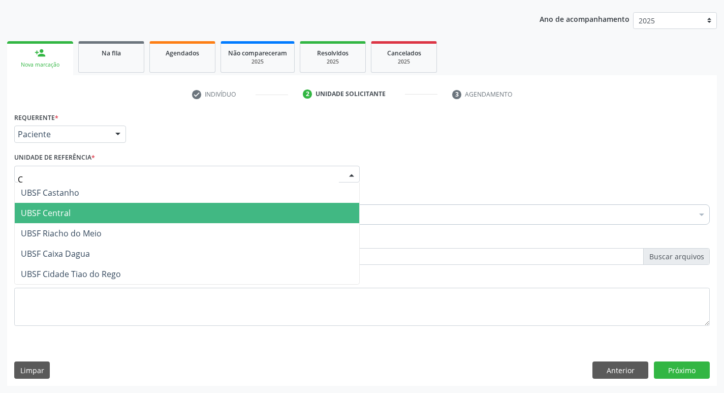
click at [46, 220] on span "UBSF Central" at bounding box center [187, 213] width 345 height 20
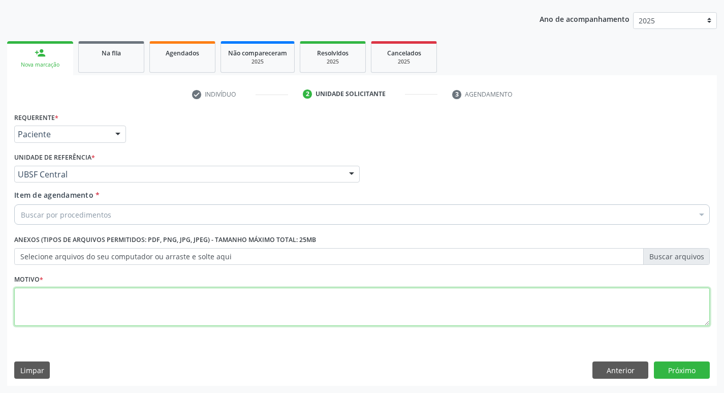
click at [53, 303] on textarea at bounding box center [362, 307] width 696 height 39
type textarea "AVALIACAO"
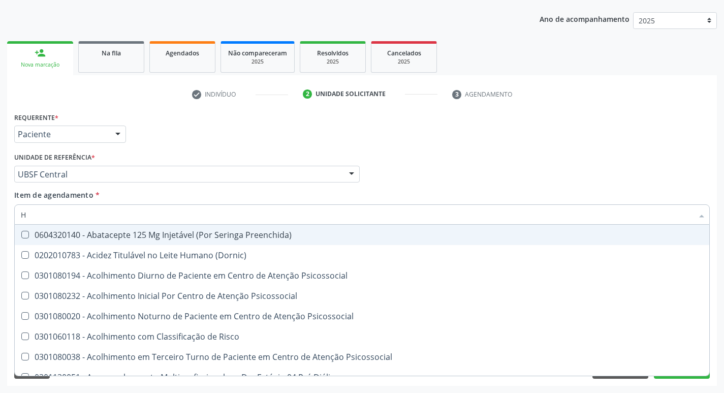
type input "HEMOGR"
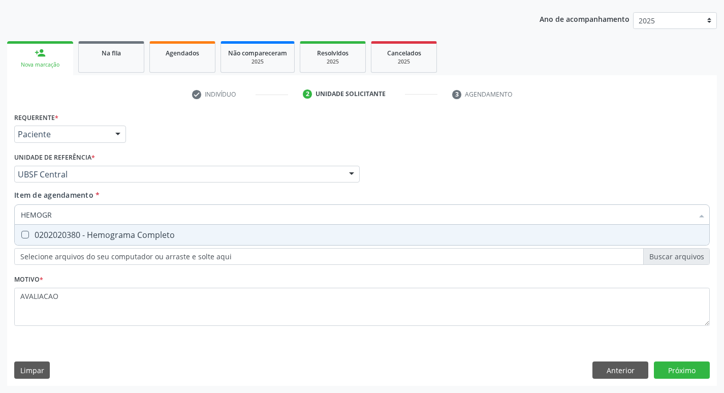
click at [95, 231] on div "0202020380 - Hemograma Completo" at bounding box center [362, 235] width 683 height 8
checkbox Completo "true"
type input "HEMOG"
checkbox Completo "false"
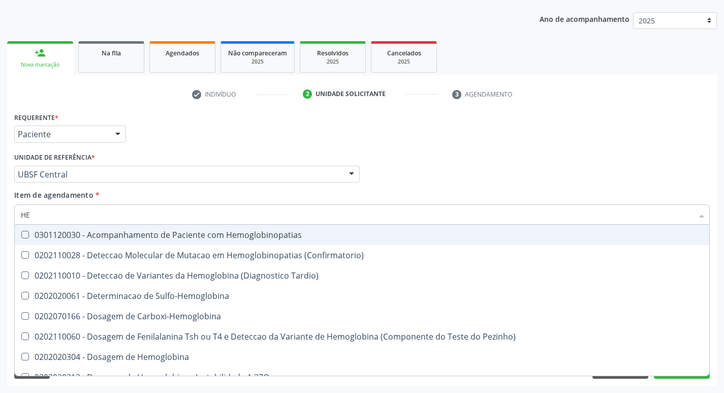
type input "H"
checkbox Completo "false"
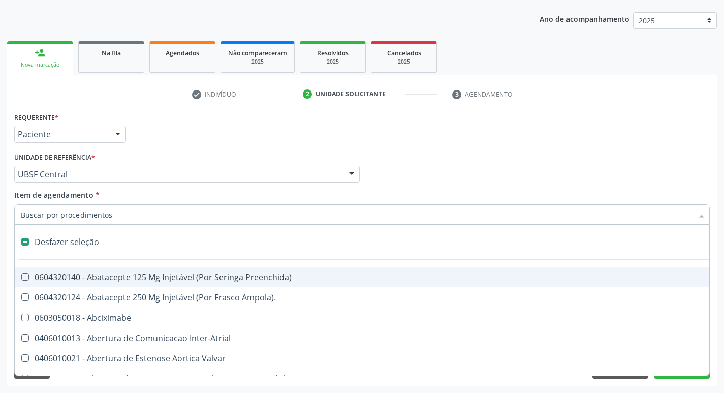
type input "G"
checkbox Persistente "true"
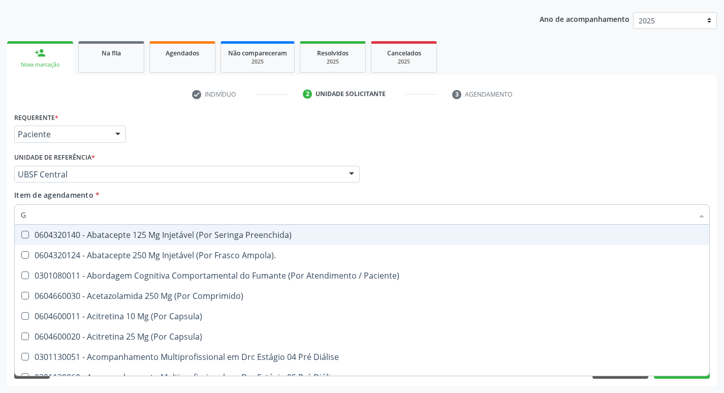
type input "GLICOSE"
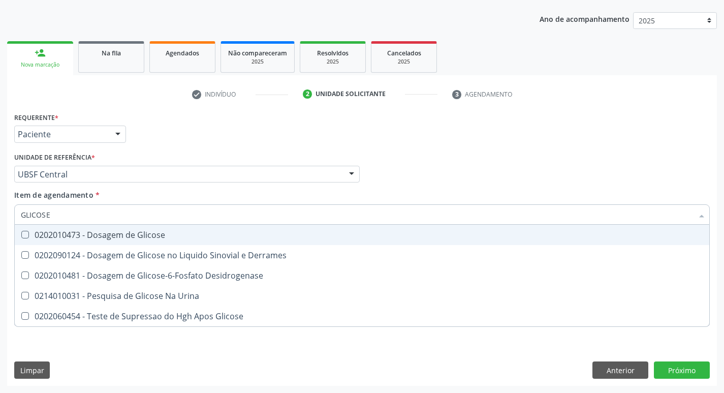
click at [118, 237] on div "0202010473 - Dosagem de Glicose" at bounding box center [362, 235] width 683 height 8
checkbox Glicose "true"
type input "GLICOS"
checkbox Glicose "false"
checkbox Derrames "true"
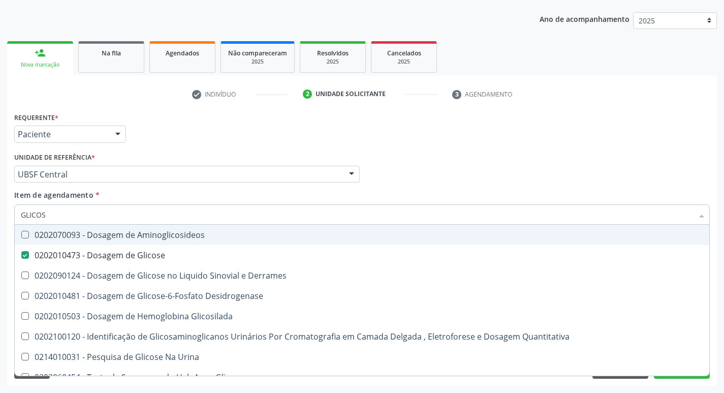
type input "GLICO"
checkbox Glicose "false"
checkbox Derrames "true"
type input "GLIC"
checkbox Derrames "false"
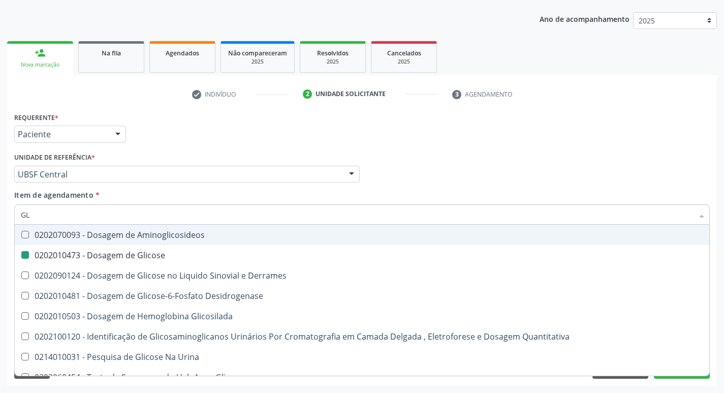
type input "G"
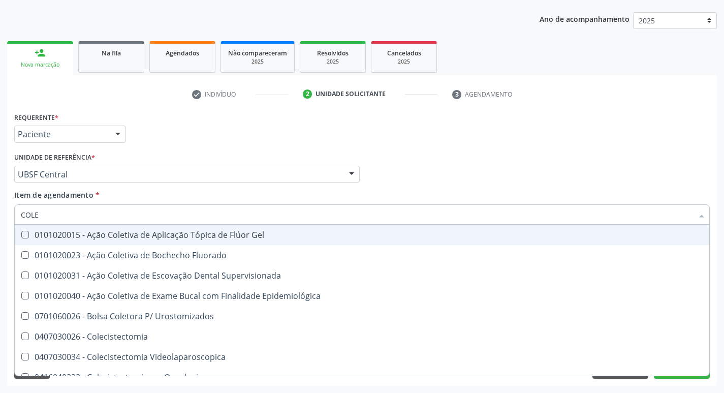
type input "COLES"
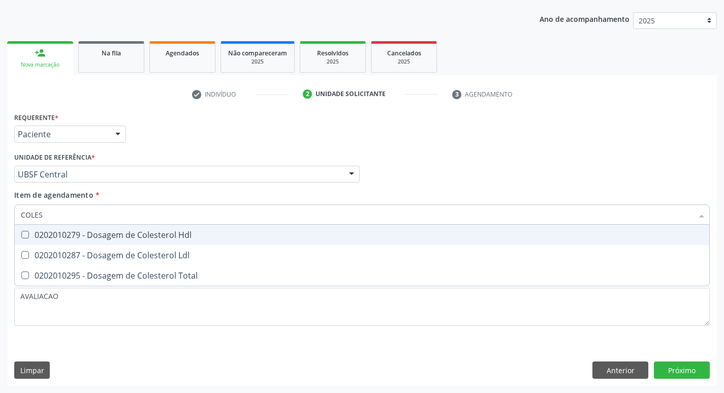
click at [118, 237] on div "0202010279 - Dosagem de Colesterol Hdl" at bounding box center [362, 235] width 683 height 8
checkbox Hdl "true"
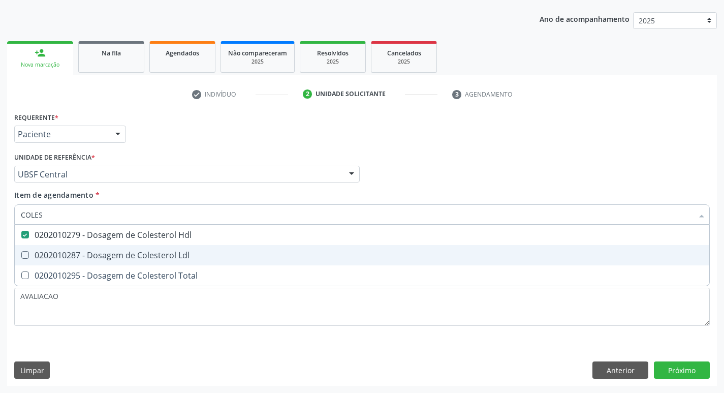
click at [117, 258] on div "0202010287 - Dosagem de Colesterol Ldl" at bounding box center [362, 255] width 683 height 8
checkbox Ldl "true"
type input "COLE"
checkbox Hdl "false"
checkbox Ldl "false"
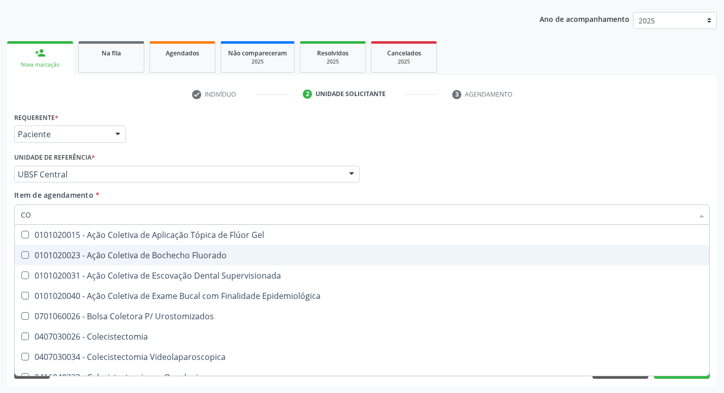
type input "C"
checkbox Hdl "false"
checkbox Ldl "false"
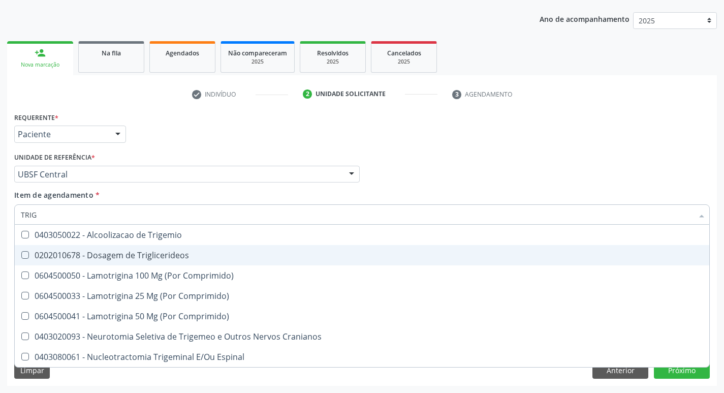
type input "TRIGL"
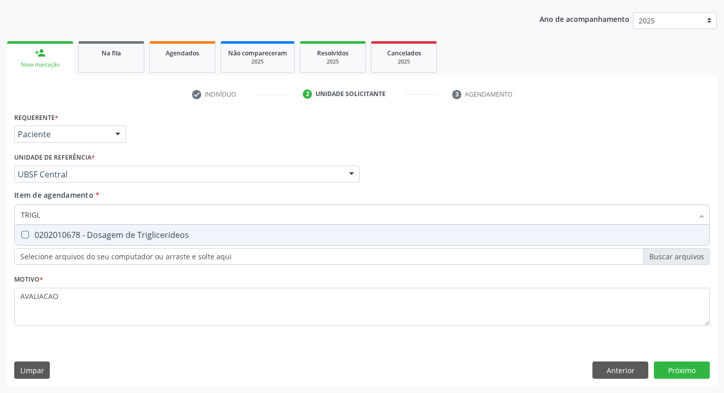
click at [143, 234] on div "0202010678 - Dosagem de Triglicerideos" at bounding box center [362, 235] width 683 height 8
checkbox Triglicerideos "true"
type input "TRIG"
checkbox Triglicerideos "false"
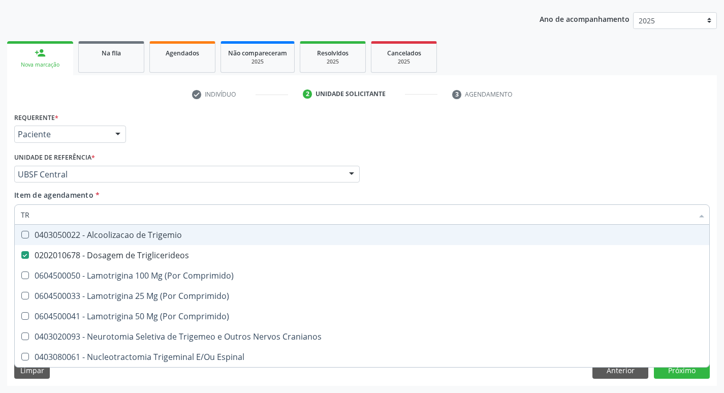
type input "T"
checkbox Triglicerideos "false"
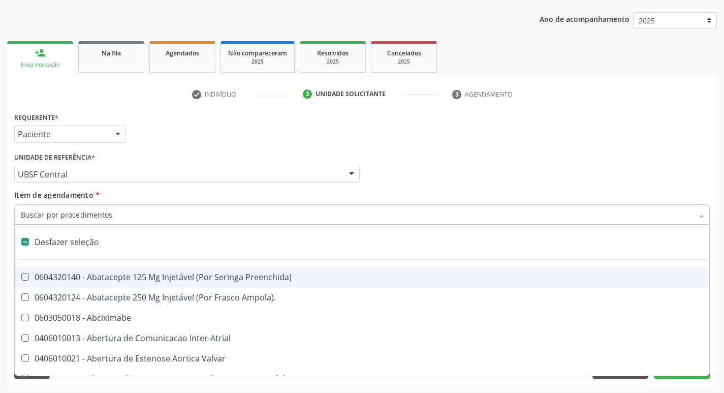
type input "2"
checkbox Monopolar "true"
checkbox Quadril "true"
checkbox Vagina "true"
checkbox Aorto-Cavitarias "true"
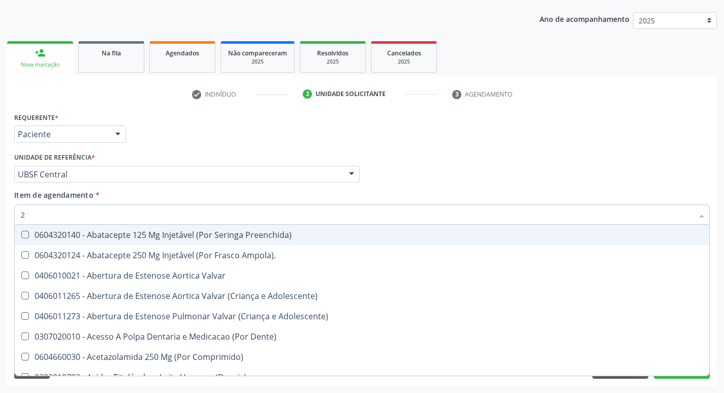
type input "20205001"
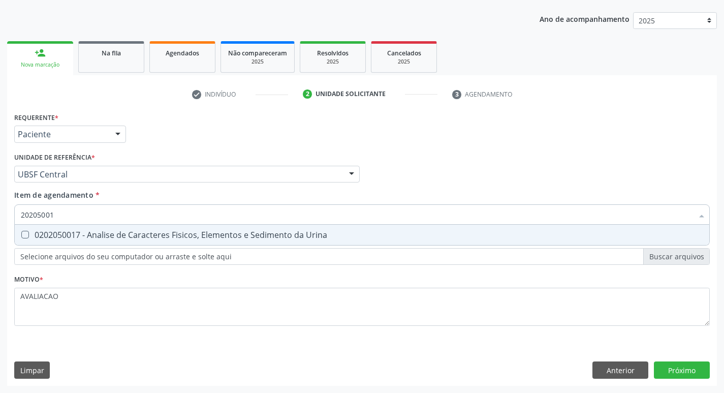
click at [110, 237] on div "0202050017 - Analise de Caracteres Fisicos, Elementos e Sedimento da Urina" at bounding box center [362, 235] width 683 height 8
checkbox Urina "true"
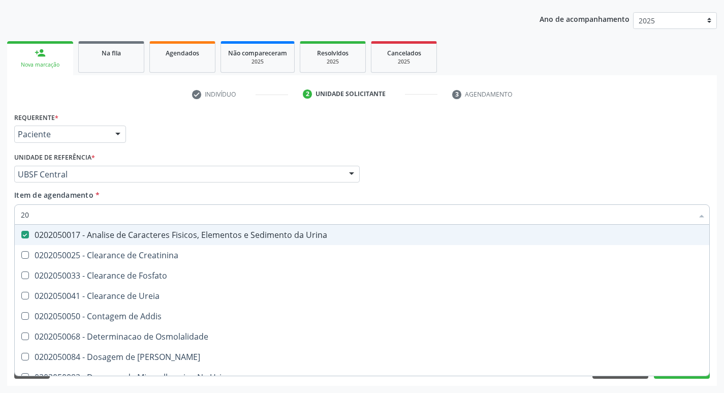
type input "2"
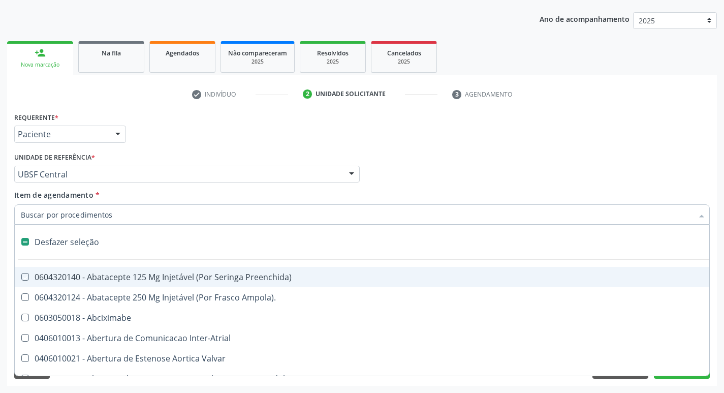
checkbox Preenchida\) "false"
checkbox Inter-Atrial "false"
type input "2"
checkbox Hepático "true"
checkbox Urina "false"
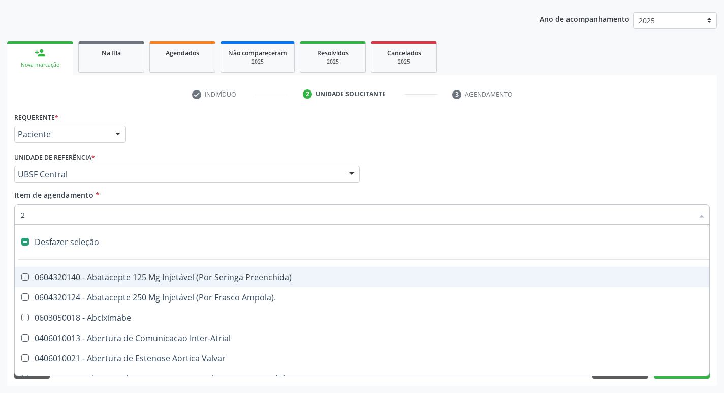
checkbox Monopolar "true"
checkbox Quadril "true"
checkbox Vagina "true"
checkbox Aorto-Cavitarias "true"
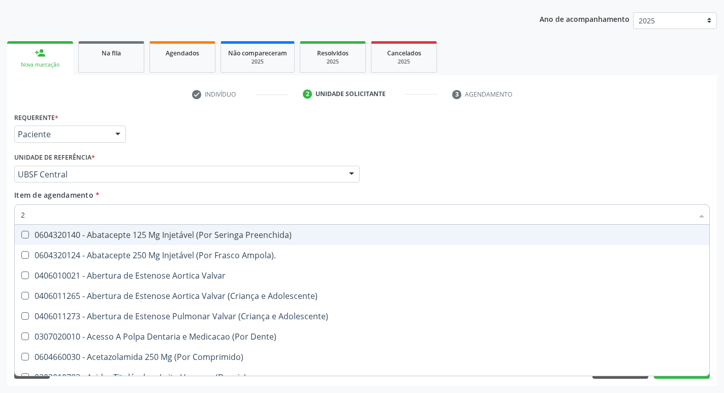
type input "20204003"
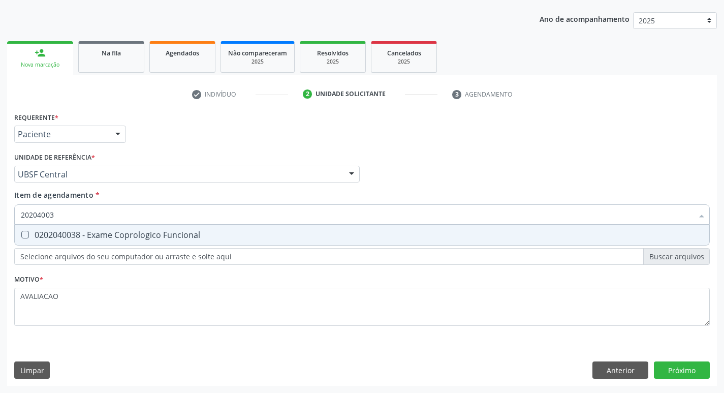
click at [137, 236] on div "0202040038 - Exame Coprologico Funcional" at bounding box center [362, 235] width 683 height 8
checkbox Funcional "true"
click at [693, 366] on div "Requerente * Paciente Profissional de Saúde Paciente Nenhum resultado encontrad…" at bounding box center [362, 248] width 710 height 276
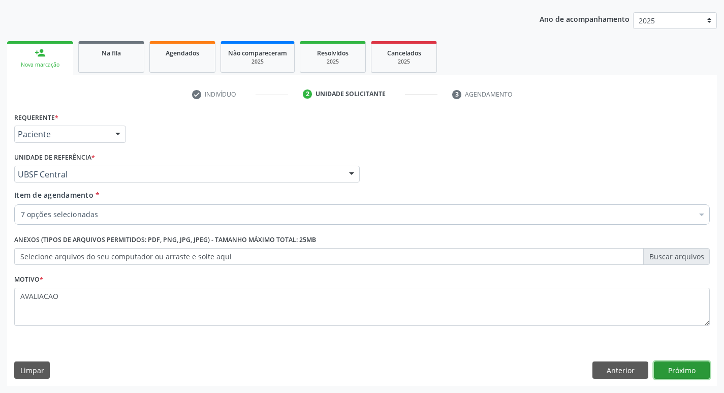
click at [682, 369] on button "Próximo" at bounding box center [682, 369] width 56 height 17
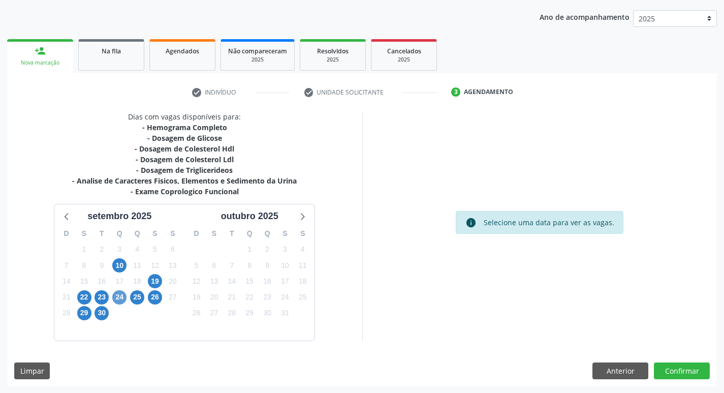
scroll to position [113, 0]
click at [88, 299] on span "22" at bounding box center [84, 297] width 14 height 14
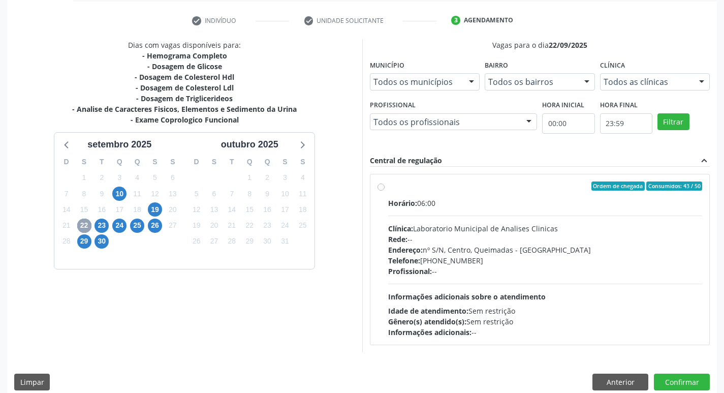
scroll to position [196, 0]
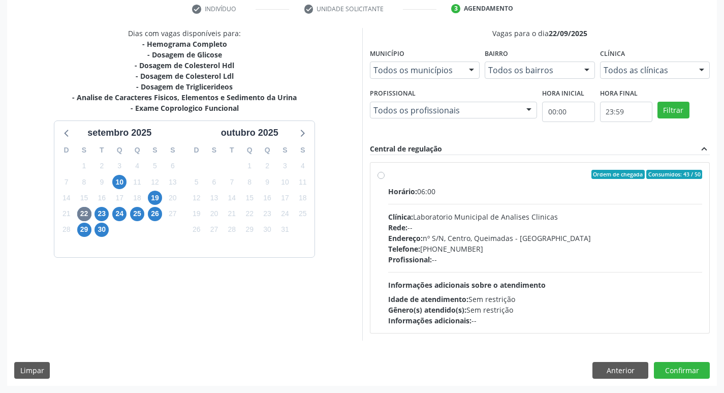
click at [472, 222] on div "Clínica: Laboratorio Municipal de Analises Clinicas" at bounding box center [545, 216] width 315 height 11
click at [385, 179] on input "Ordem de chegada Consumidos: 43 / 50 Horário: 06:00 Clínica: Laboratorio Munici…" at bounding box center [381, 174] width 7 height 9
radio input "true"
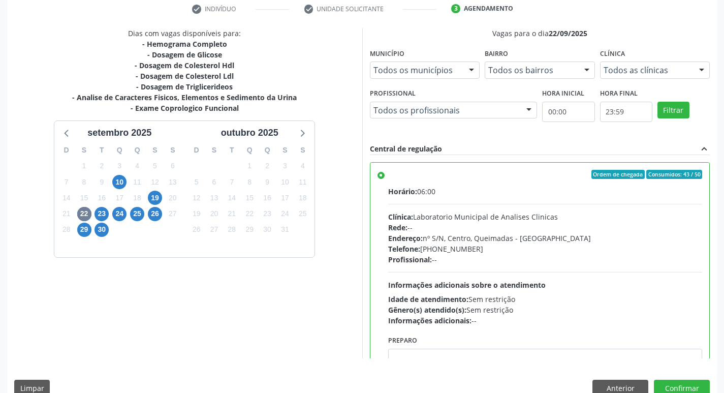
click at [442, 340] on div "Preparo" at bounding box center [545, 360] width 315 height 54
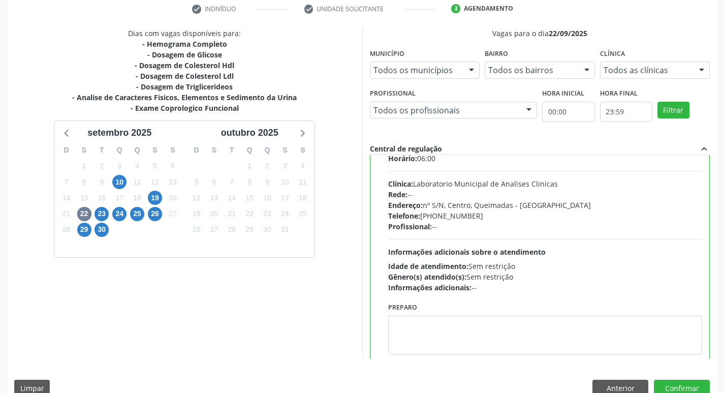
scroll to position [50, 0]
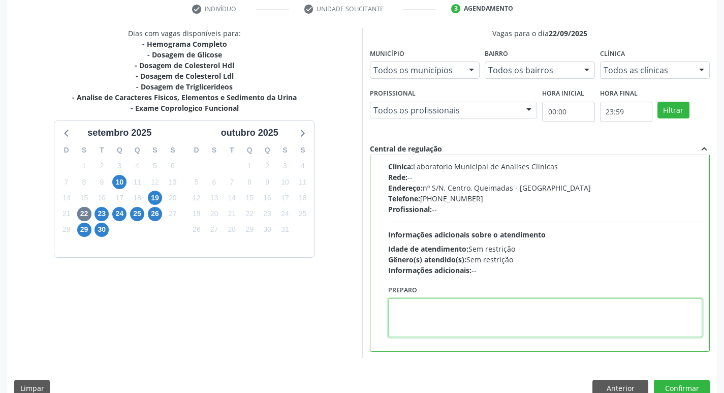
click at [442, 311] on textarea at bounding box center [545, 317] width 315 height 39
paste textarea "IR EM [GEOGRAPHIC_DATA]"
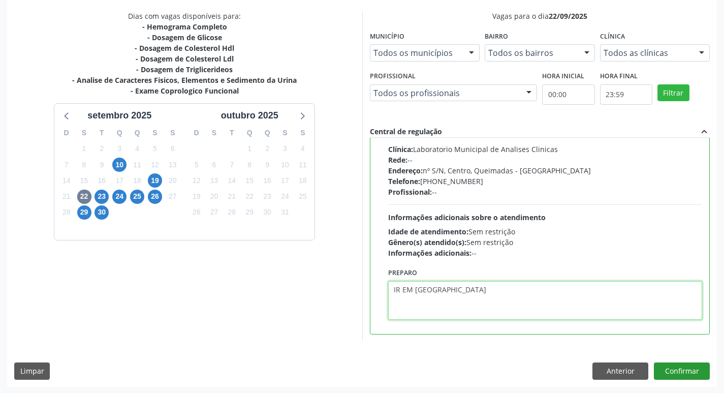
scroll to position [215, 0]
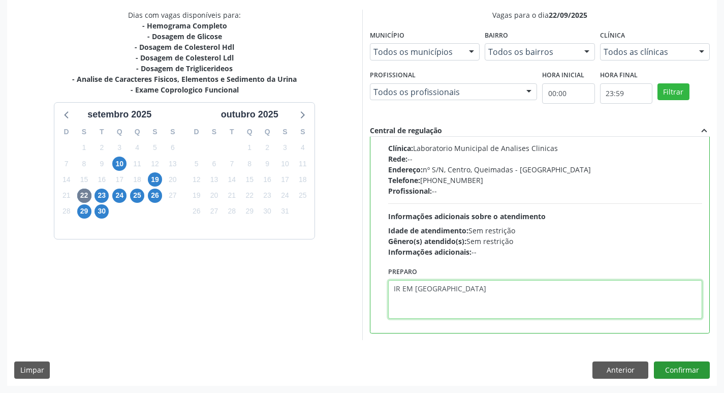
type textarea "IR EM [GEOGRAPHIC_DATA]"
click at [669, 370] on button "Confirmar" at bounding box center [682, 369] width 56 height 17
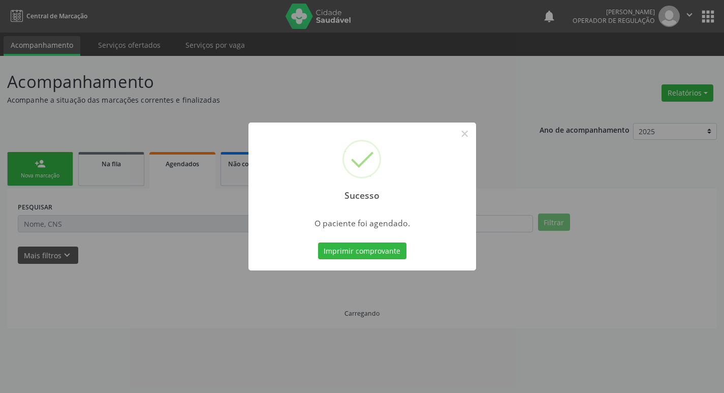
scroll to position [0, 0]
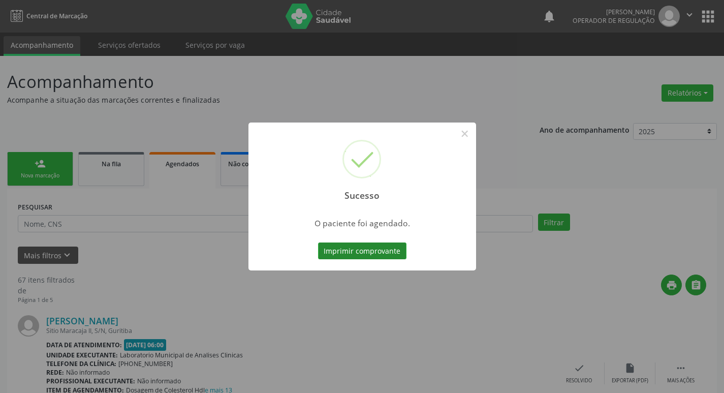
click at [377, 250] on button "Imprimir comprovante" at bounding box center [362, 250] width 88 height 17
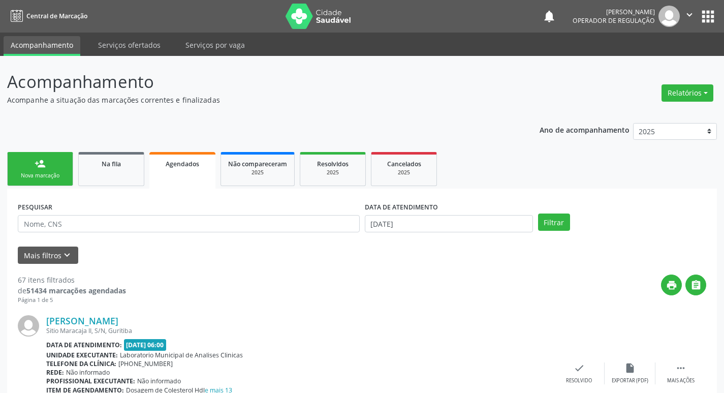
click at [55, 167] on link "person_add Nova marcação" at bounding box center [40, 169] width 66 height 34
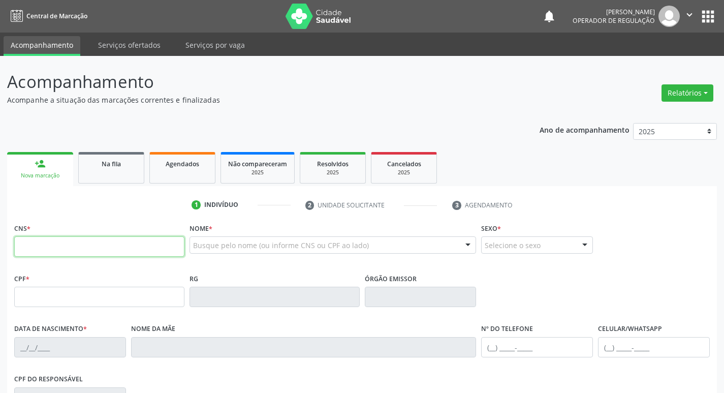
click at [50, 247] on input "text" at bounding box center [99, 246] width 170 height 20
type input "703 4018 4090 6400"
type input "030.608.894-06"
type input "07/10/1977"
type input "Margarida Jovenal de Sales"
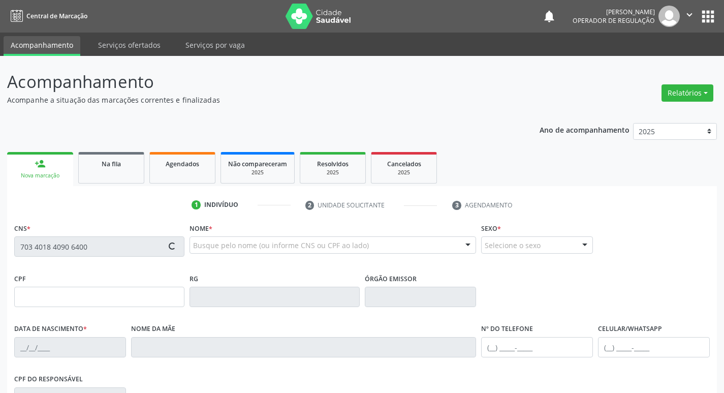
type input "(83) 98623-1801"
type input "91"
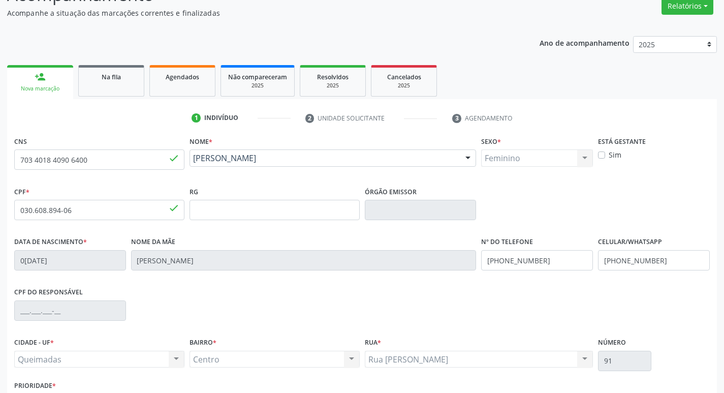
scroll to position [158, 0]
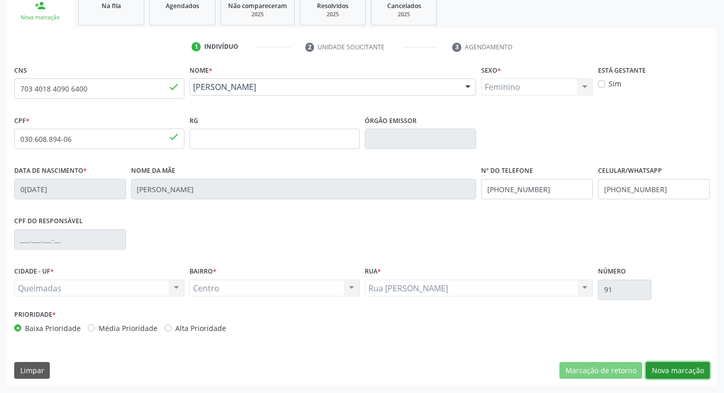
click at [670, 366] on button "Nova marcação" at bounding box center [678, 370] width 64 height 17
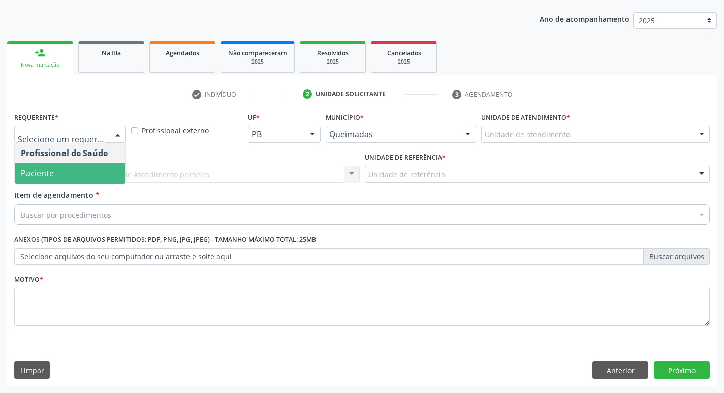
click at [74, 181] on span "Paciente" at bounding box center [70, 173] width 111 height 20
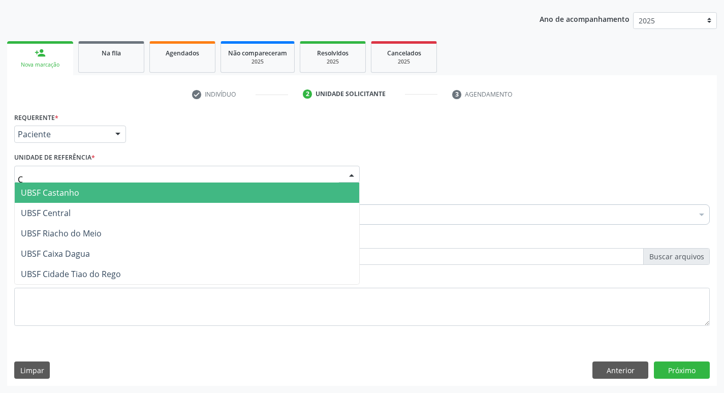
type input "CE"
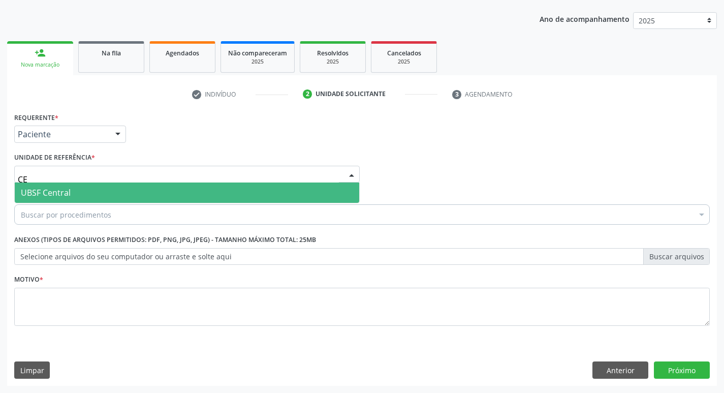
click at [65, 202] on span "UBSF Central" at bounding box center [187, 193] width 345 height 20
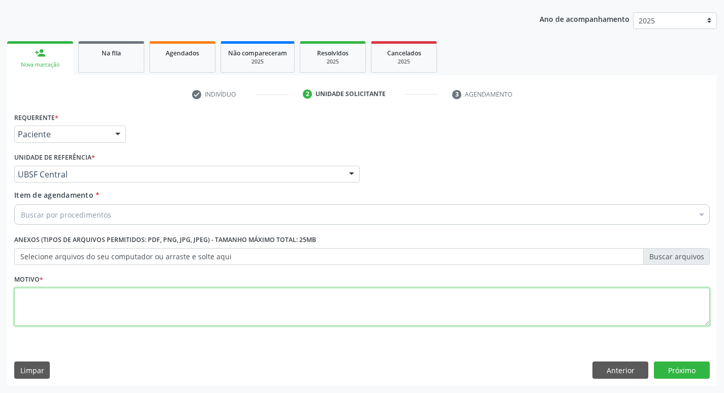
click at [38, 318] on textarea at bounding box center [362, 307] width 696 height 39
type textarea "AVALIACAO"
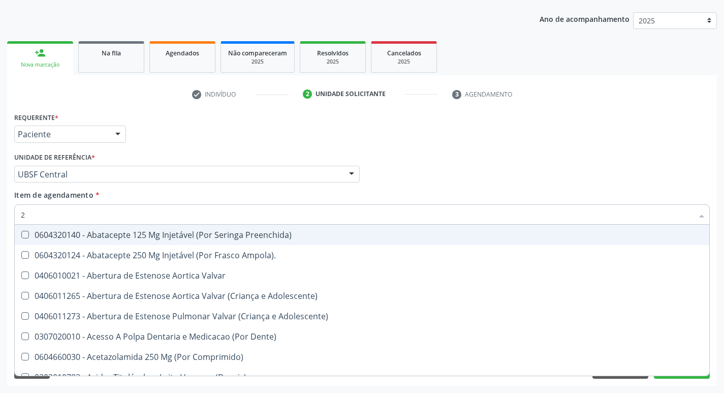
type input "20205001"
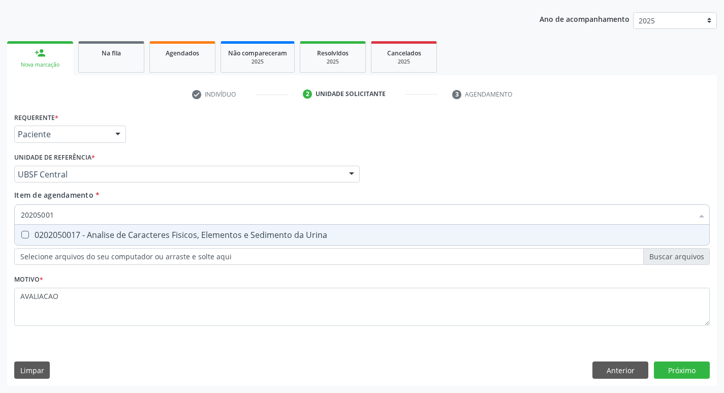
click at [140, 239] on div "0202050017 - Analise de Caracteres Fisicos, Elementos e Sedimento da Urina" at bounding box center [362, 235] width 683 height 8
checkbox Urina "true"
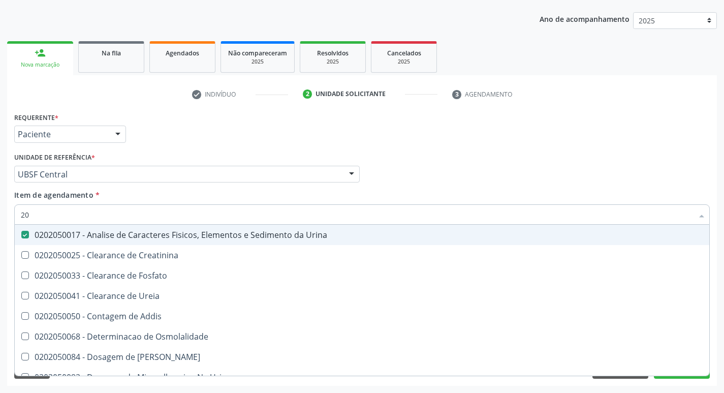
type input "2"
checkbox Urina "false"
checkbox Ureia "false"
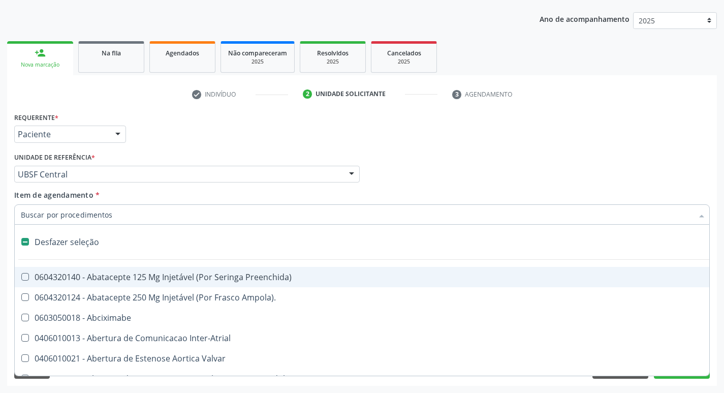
type input "H"
checkbox Urina "false"
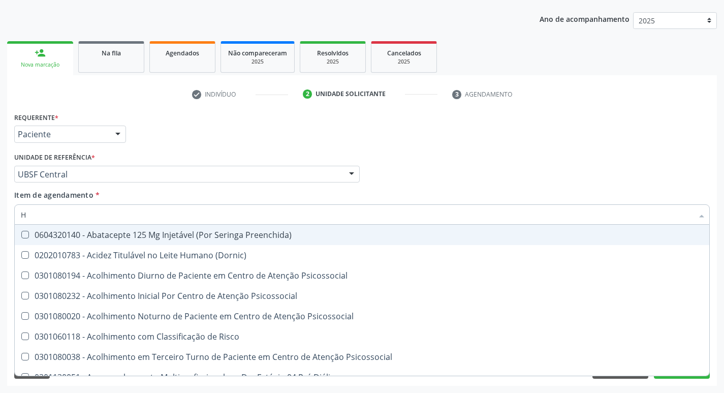
type input "HEMOGLOBINA G"
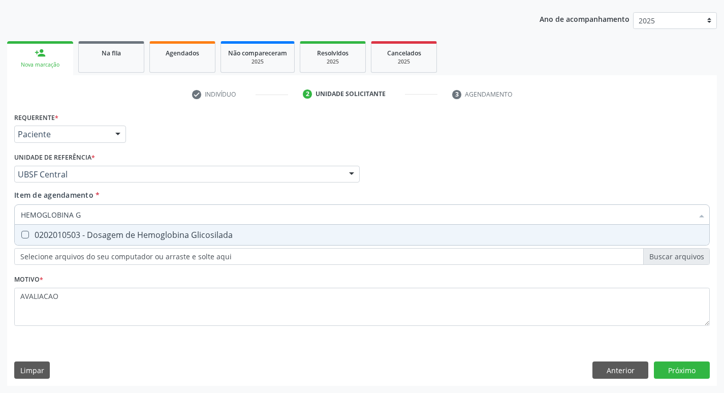
click at [136, 237] on div "0202010503 - Dosagem de Hemoglobina Glicosilada" at bounding box center [362, 235] width 683 height 8
checkbox Glicosilada "true"
type input "HEMOGLOBINA"
checkbox Glicosilada "false"
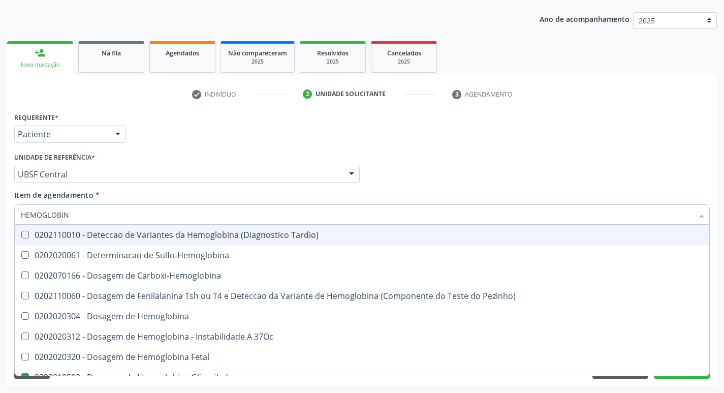
type input "HEMOGLOBI"
checkbox Glicosilada "false"
checkbox Hemoglobina "true"
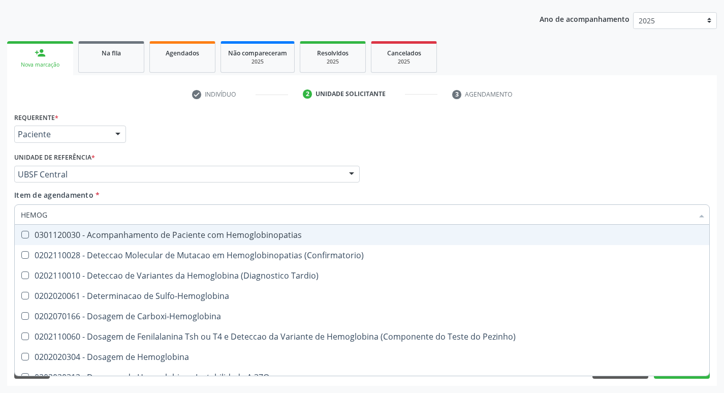
type input "HEMO"
checkbox Glicosilada "false"
type input "H"
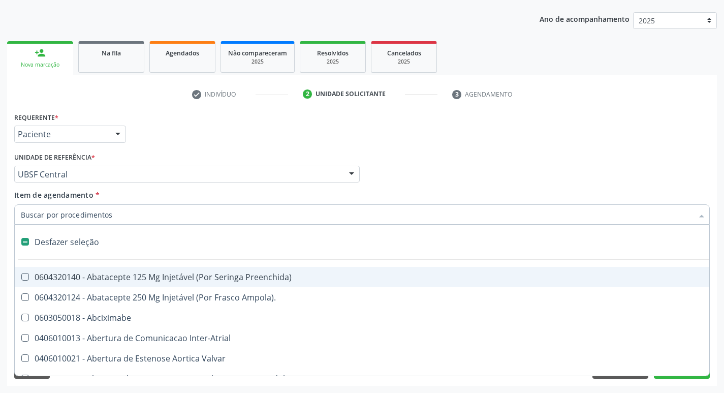
type input "G"
checkbox Urina "false"
checkbox \(Picc\) "true"
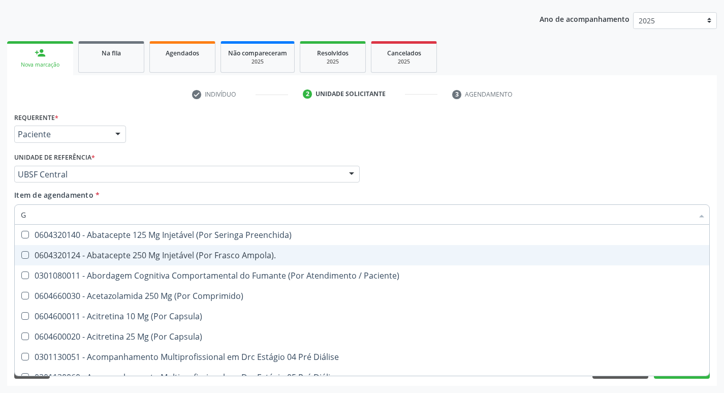
type input "GLICOSE"
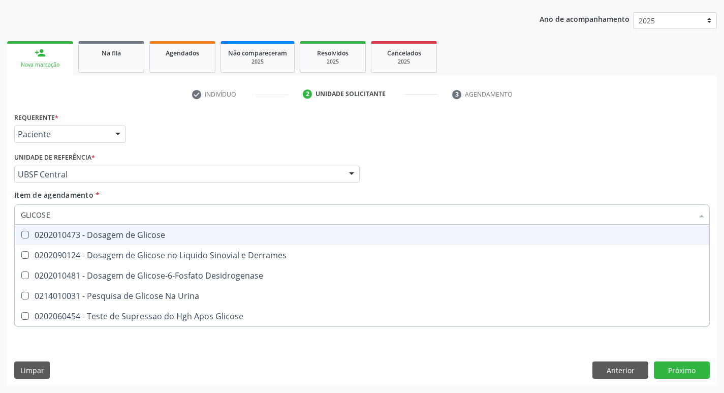
click at [160, 235] on div "0202010473 - Dosagem de Glicose" at bounding box center [362, 235] width 683 height 8
checkbox Glicose "true"
type input "GLICOS"
checkbox Glicose "false"
checkbox Derrames "true"
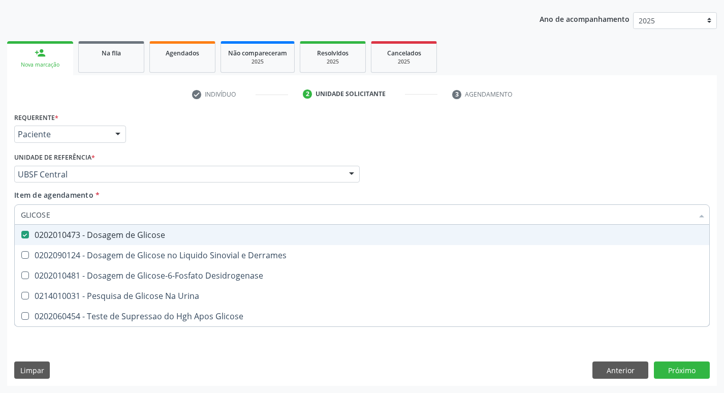
checkbox Glicose "true"
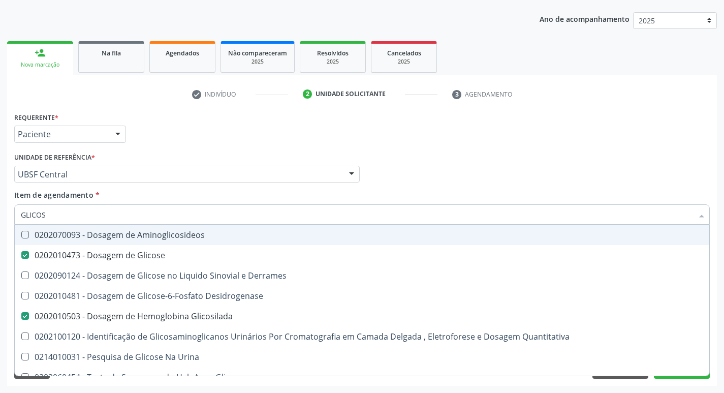
type input "GLICO"
checkbox Glicose "false"
checkbox Derrames "true"
checkbox Glicosilada "false"
checkbox Quantitativa "true"
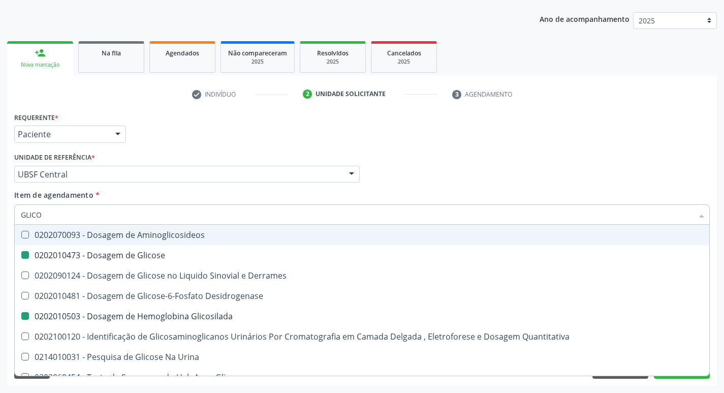
type input "GLIC"
checkbox Derrames "false"
checkbox Quantitativa "false"
type input "G"
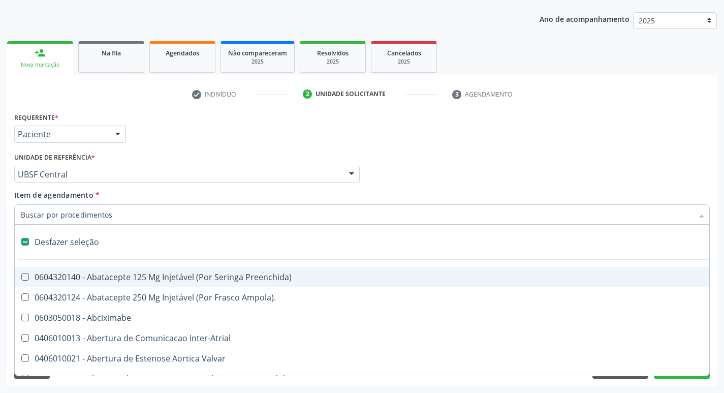
type input "C"
checkbox Dedo "true"
checkbox Urina "false"
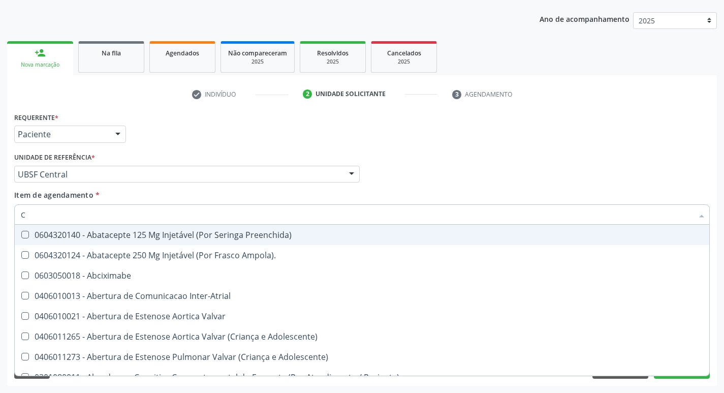
type input "CO"
checkbox Frasco-Ampola\) "true"
checkbox Urina "false"
checkbox Comprimido\) "true"
checkbox Transcutanea "true"
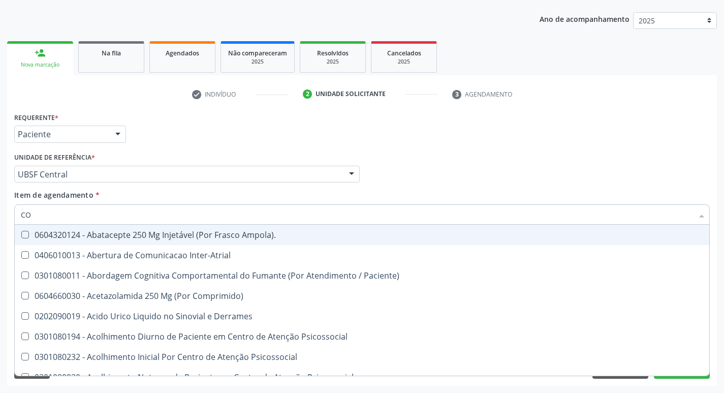
type input "COL"
checkbox Urina "false"
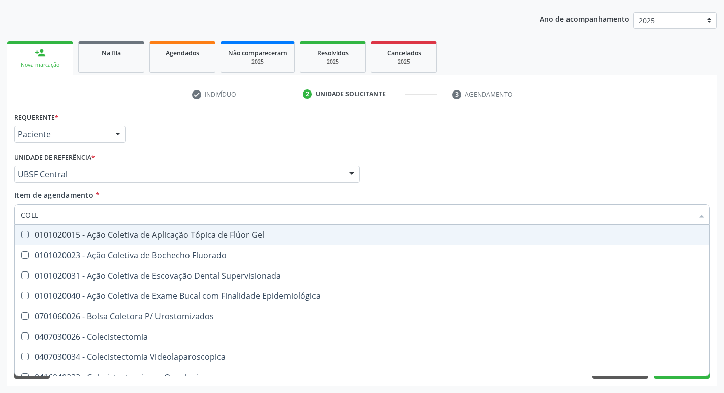
type input "COLES"
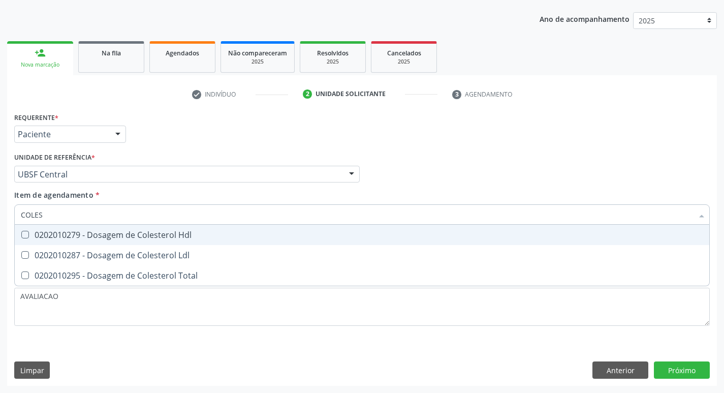
click at [160, 235] on div "0202010279 - Dosagem de Colesterol Hdl" at bounding box center [362, 235] width 683 height 8
checkbox Hdl "true"
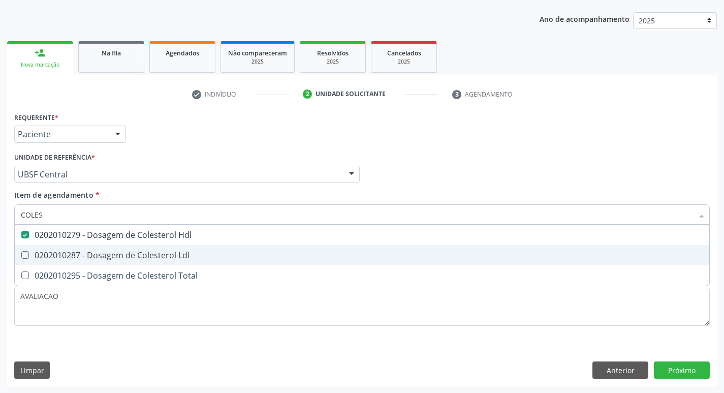
click at [173, 251] on div "0202010287 - Dosagem de Colesterol Ldl" at bounding box center [362, 255] width 683 height 8
checkbox Ldl "true"
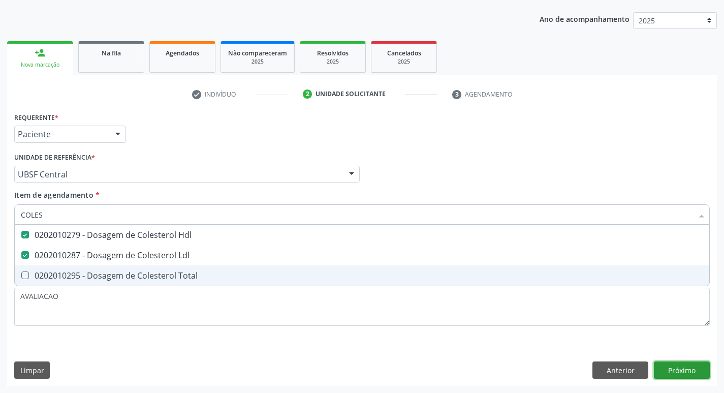
click at [679, 372] on div "Requerente * Paciente Profissional de Saúde Paciente Nenhum resultado encontrad…" at bounding box center [362, 248] width 710 height 276
checkbox Total "true"
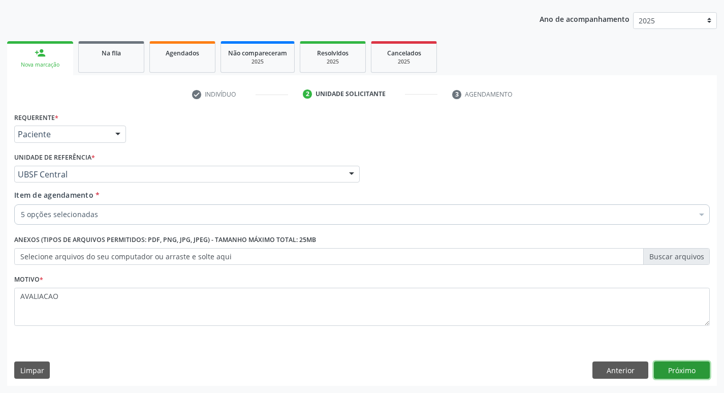
click at [679, 372] on button "Próximo" at bounding box center [682, 369] width 56 height 17
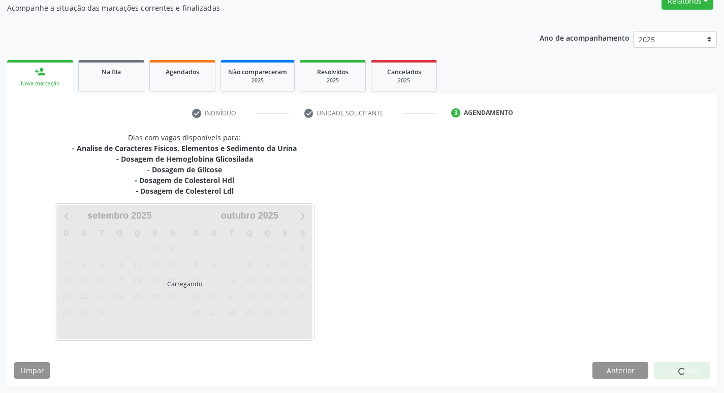
scroll to position [92, 0]
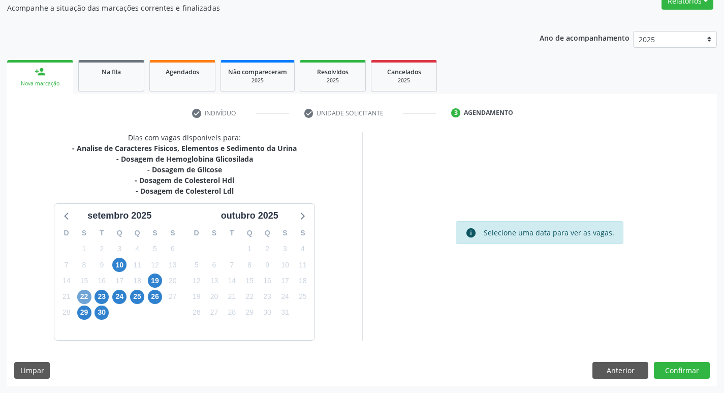
click at [87, 296] on span "22" at bounding box center [84, 297] width 14 height 14
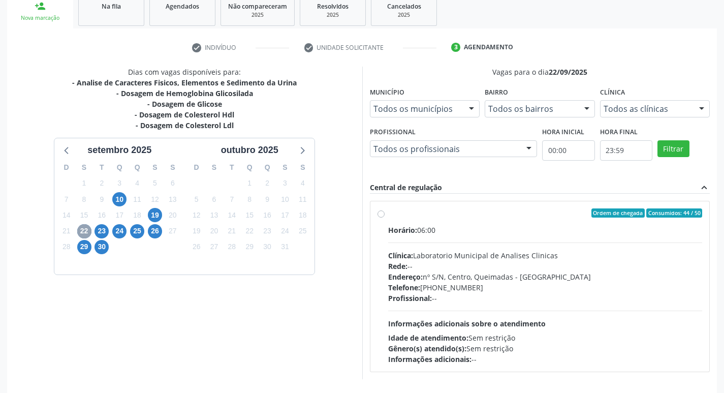
scroll to position [196, 0]
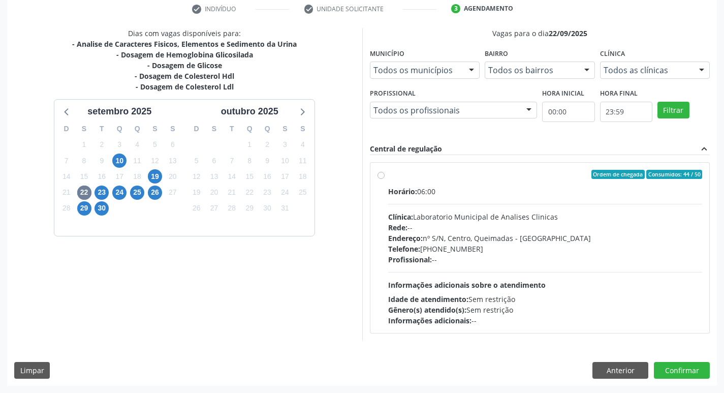
click at [529, 239] on div "Endereço: nº S/N, Centro, Queimadas - PB" at bounding box center [545, 238] width 315 height 11
click at [385, 179] on input "Ordem de chegada Consumidos: 44 / 50 Horário: 06:00 Clínica: Laboratorio Munici…" at bounding box center [381, 174] width 7 height 9
radio input "true"
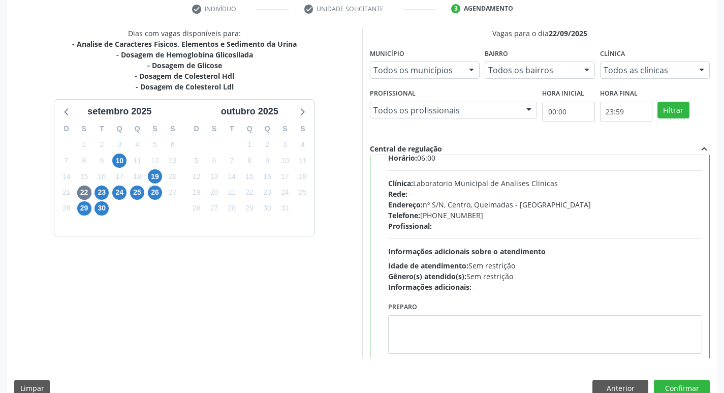
scroll to position [50, 0]
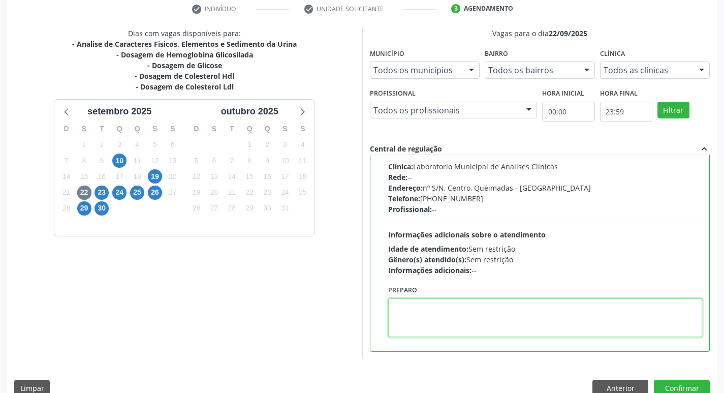
click at [458, 322] on textarea at bounding box center [545, 317] width 315 height 39
paste textarea "IR EM [GEOGRAPHIC_DATA]"
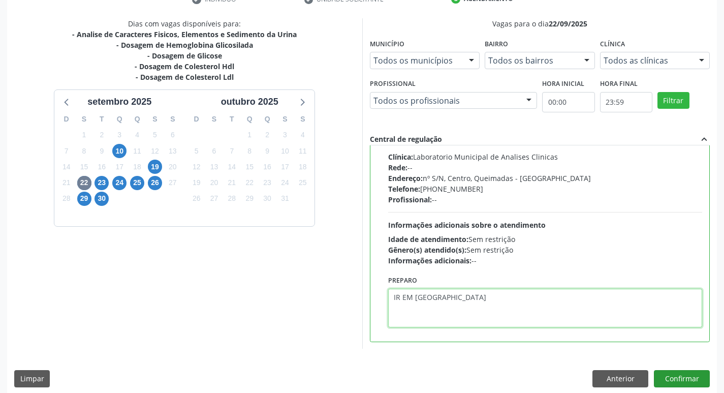
scroll to position [215, 0]
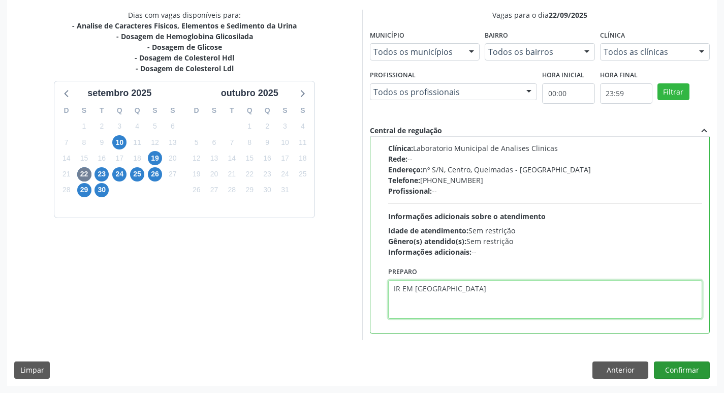
type textarea "IR EM [GEOGRAPHIC_DATA]"
click at [678, 366] on button "Confirmar" at bounding box center [682, 369] width 56 height 17
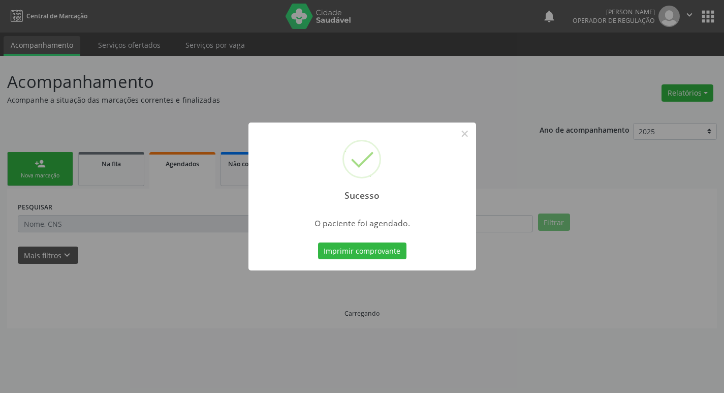
scroll to position [0, 0]
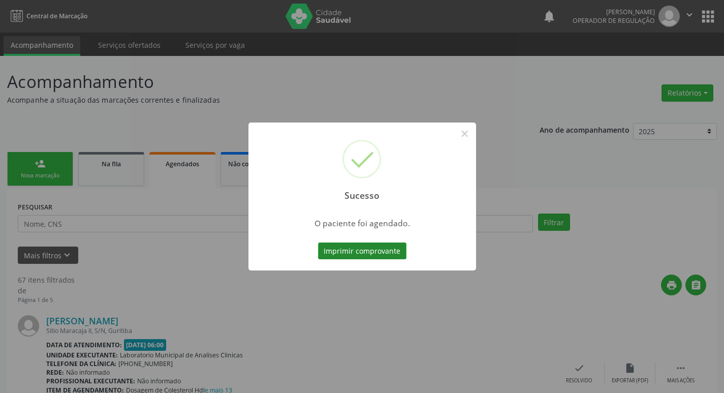
click at [374, 252] on button "Imprimir comprovante" at bounding box center [362, 250] width 88 height 17
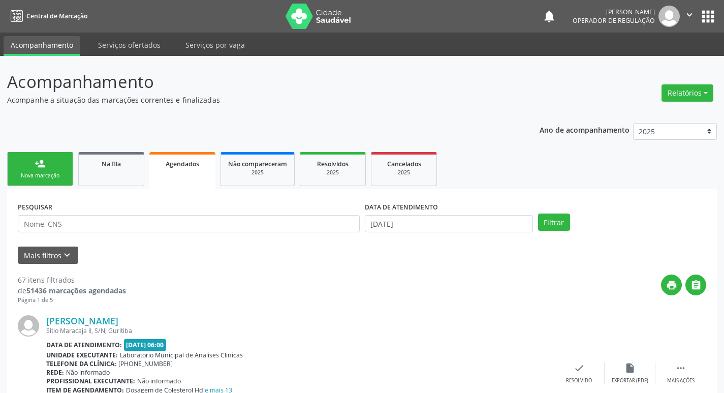
click at [59, 171] on link "person_add Nova marcação" at bounding box center [40, 169] width 66 height 34
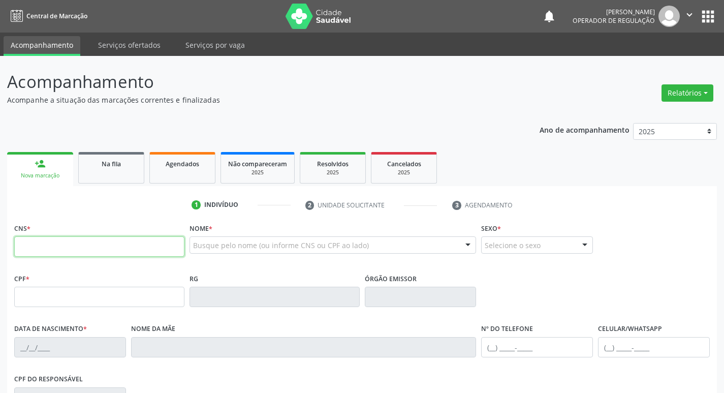
click at [63, 251] on input "text" at bounding box center [99, 246] width 170 height 20
type input "708 1095 7441 0837"
type input "978.332.234-68"
type input "20/06/1970"
type input "Francisco Vitor dos Santos"
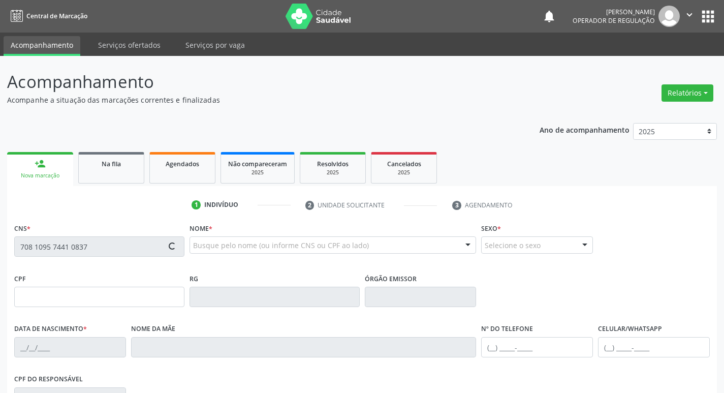
type input "(83) 99392-7274"
type input "S/N"
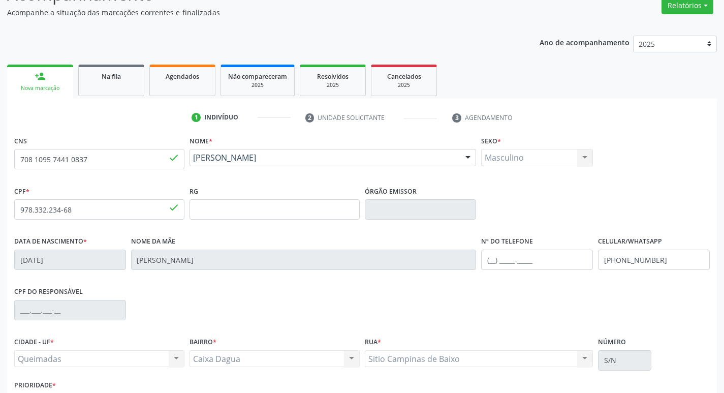
scroll to position [158, 0]
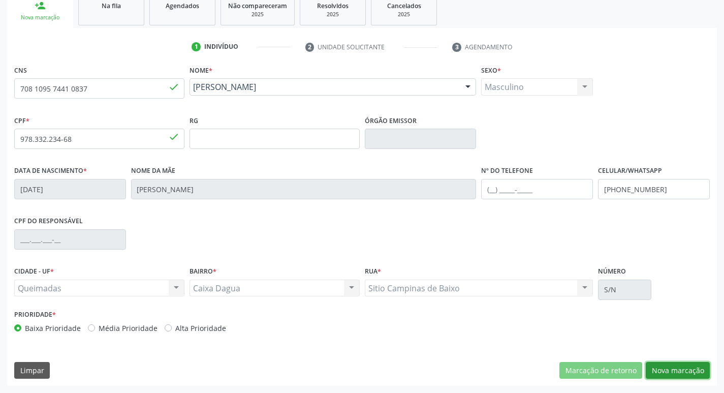
click at [677, 364] on button "Nova marcação" at bounding box center [678, 370] width 64 height 17
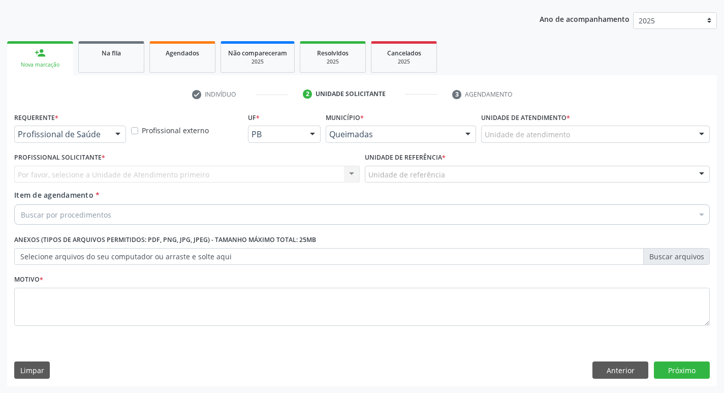
scroll to position [111, 0]
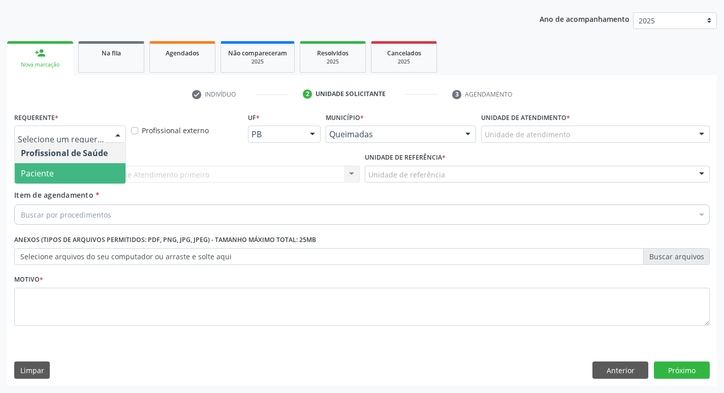
drag, startPoint x: 63, startPoint y: 174, endPoint x: 71, endPoint y: 176, distance: 7.8
click at [62, 174] on span "Paciente" at bounding box center [70, 173] width 111 height 20
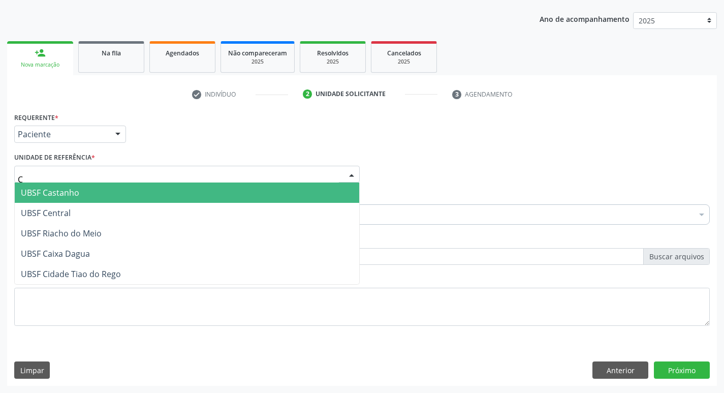
type input "CA"
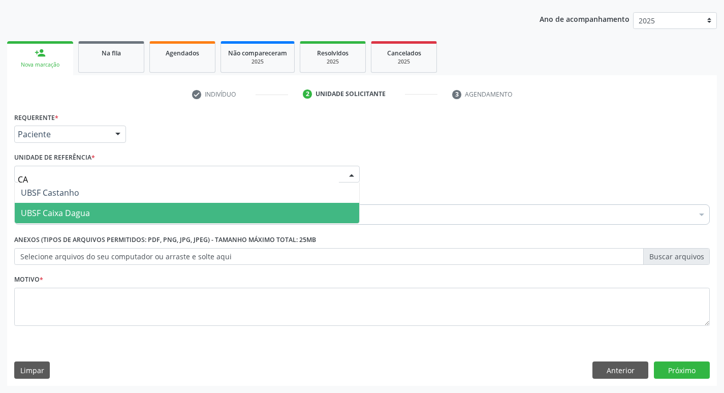
click at [86, 212] on span "UBSF Caixa Dagua" at bounding box center [55, 212] width 69 height 11
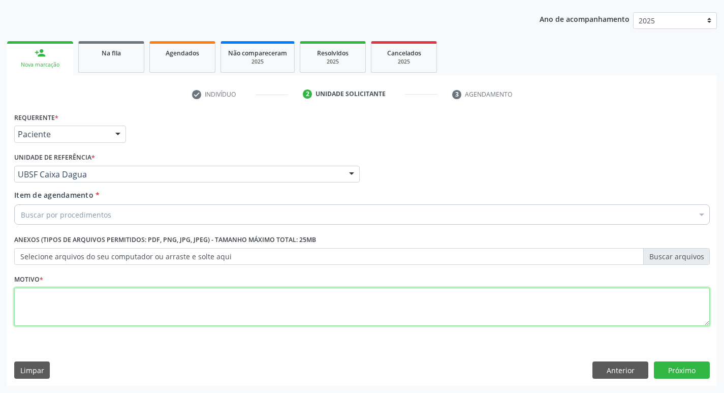
drag, startPoint x: 81, startPoint y: 294, endPoint x: 78, endPoint y: 401, distance: 106.8
click at [78, 282] on html "Central de Marcação notifications Elizandra Mikely Ramos Operador de regulação …" at bounding box center [362, 85] width 724 height 393
type textarea "AVALIACAO"
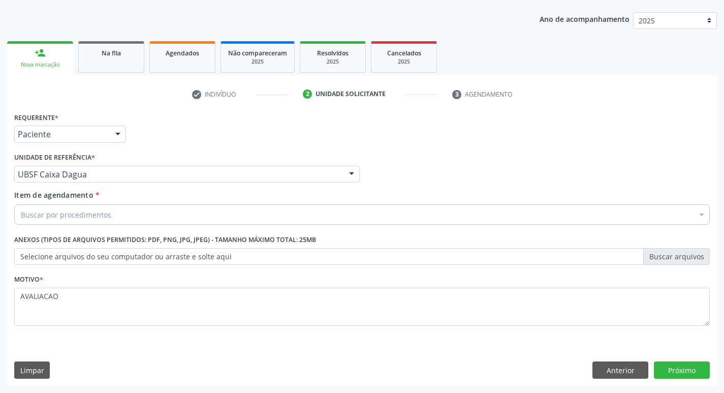
click at [74, 206] on div "Buscar por procedimentos" at bounding box center [362, 214] width 696 height 20
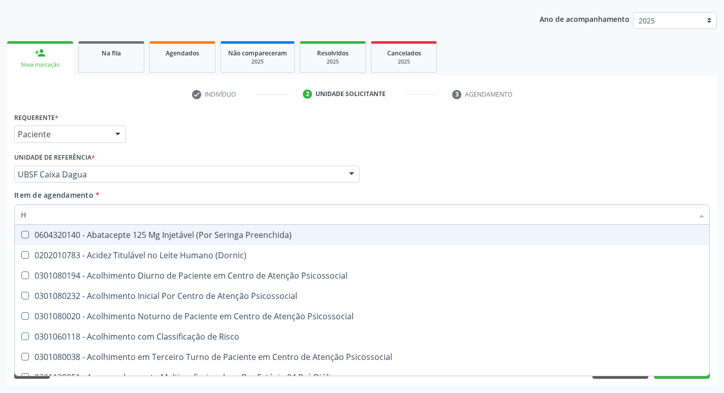
type input "HEMOGR"
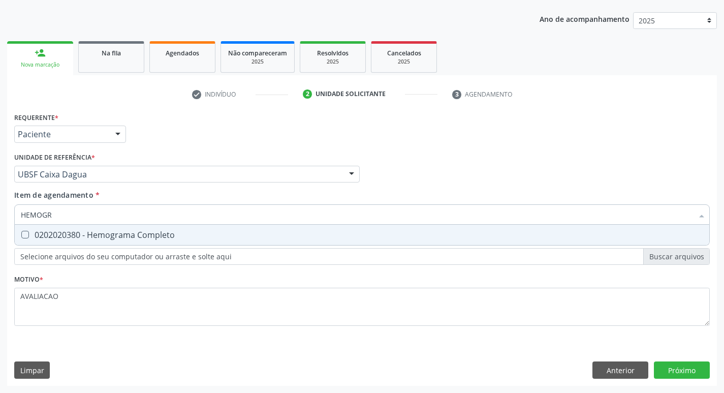
click at [151, 227] on span "0202020380 - Hemograma Completo" at bounding box center [362, 235] width 695 height 20
checkbox Completo "true"
type input "HEMOG"
checkbox Completo "false"
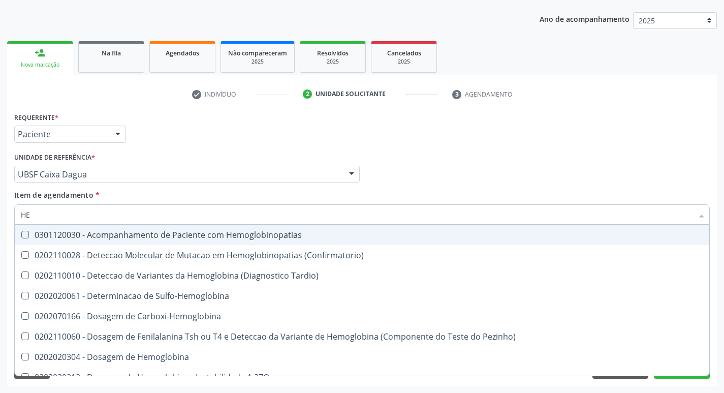
type input "H"
checkbox Completo "false"
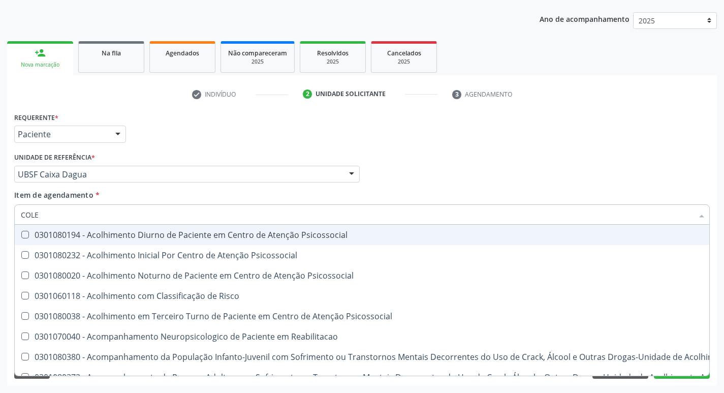
type input "COLES"
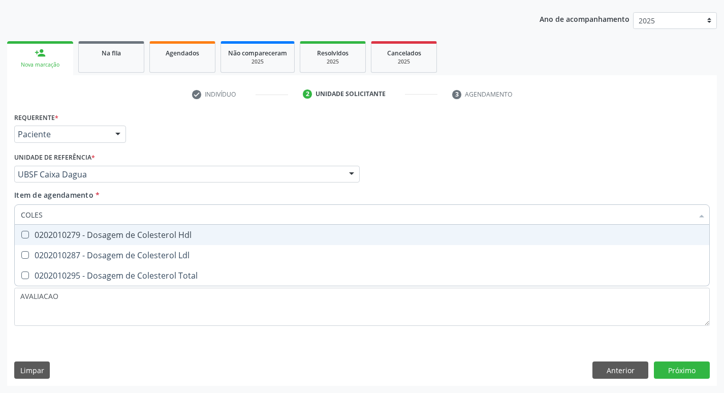
click at [162, 238] on div "0202010279 - Dosagem de Colesterol Hdl" at bounding box center [362, 235] width 683 height 8
checkbox Hdl "true"
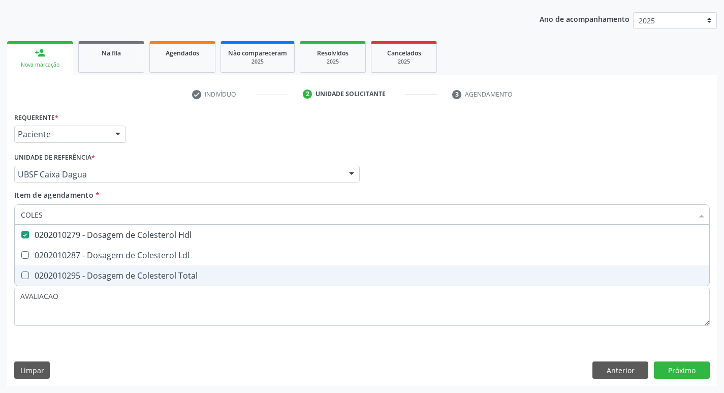
click at [159, 266] on span "0202010295 - Dosagem de Colesterol Total" at bounding box center [362, 275] width 695 height 20
checkbox Total "false"
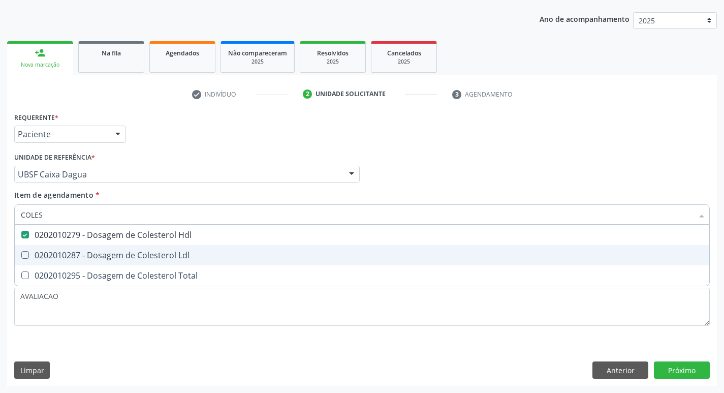
click at [159, 259] on div "0202010287 - Dosagem de Colesterol Ldl" at bounding box center [362, 255] width 683 height 8
checkbox Ldl "true"
type input "COLE"
checkbox Hdl "false"
checkbox Ldl "false"
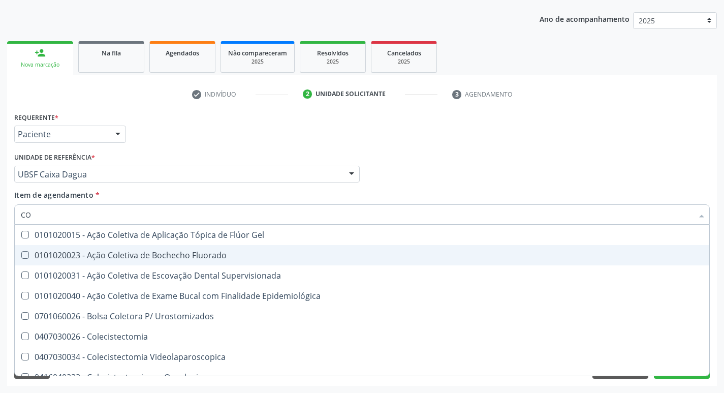
type input "C"
checkbox Hdl "false"
checkbox Ldl "false"
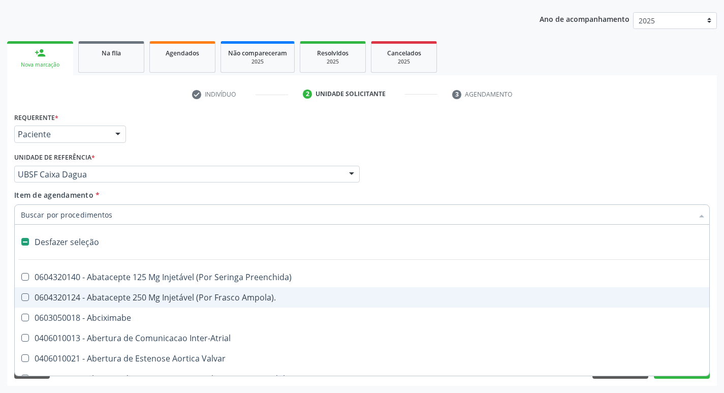
type input "2"
checkbox Monopolar "true"
checkbox Quadril "true"
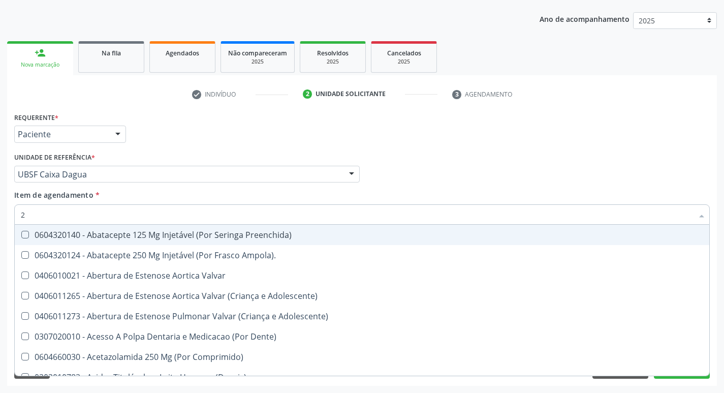
type input "20205001"
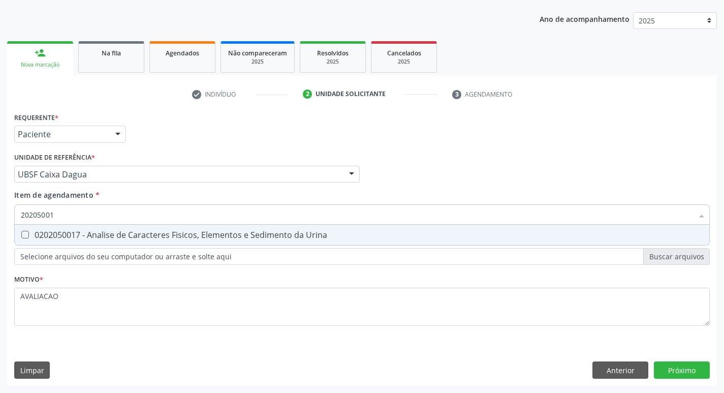
click at [137, 236] on div "0202050017 - Analise de Caracteres Fisicos, Elementos e Sedimento da Urina" at bounding box center [362, 235] width 683 height 8
checkbox Urina "true"
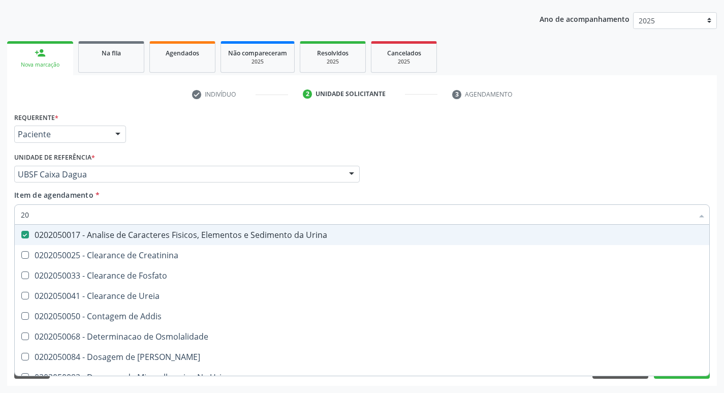
type input "2"
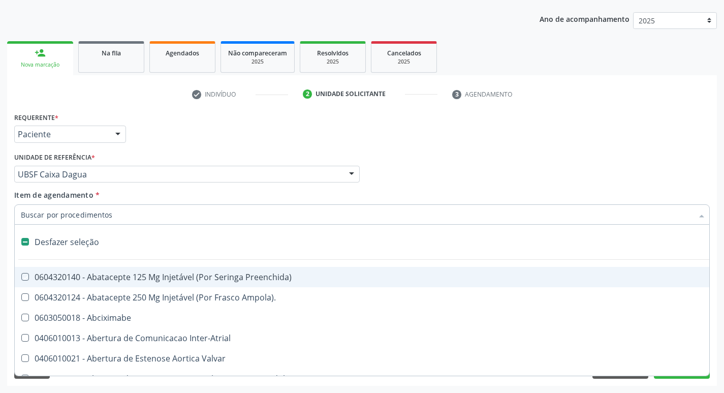
checkbox Preenchida\) "false"
checkbox Inter-Atrial "false"
type input "G"
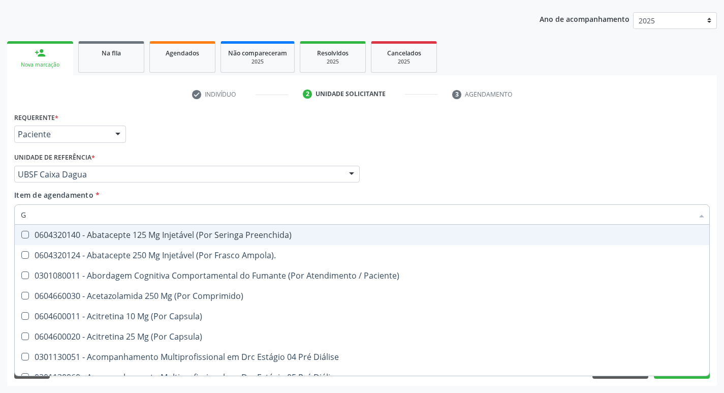
checkbox Remoção "false"
checkbox Hdl "true"
checkbox Ldl "true"
checkbox Completo "true"
type input "GLICOSE"
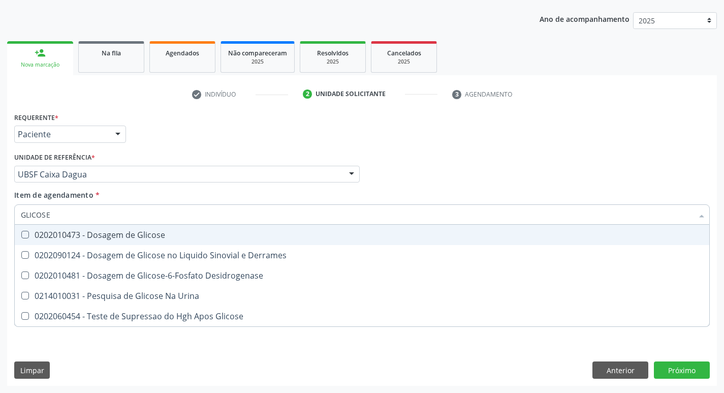
click at [166, 238] on div "0202010473 - Dosagem de Glicose" at bounding box center [362, 235] width 683 height 8
checkbox Glicose "true"
type input "GLICOS"
checkbox Glicose "false"
checkbox Derrames "true"
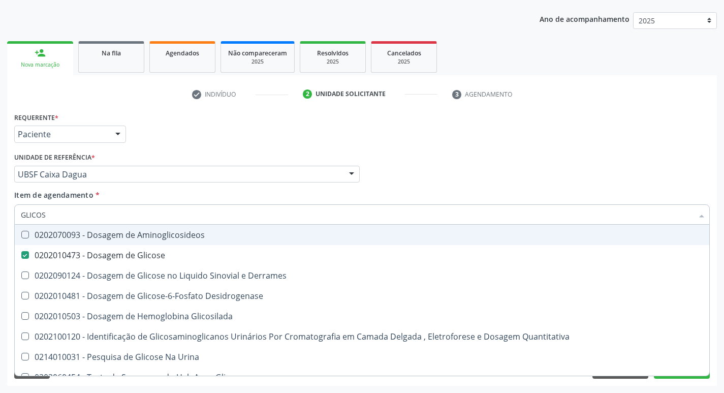
type input "GLICO"
checkbox Glicose "false"
checkbox Derrames "true"
type input "GLI"
checkbox Derrames "false"
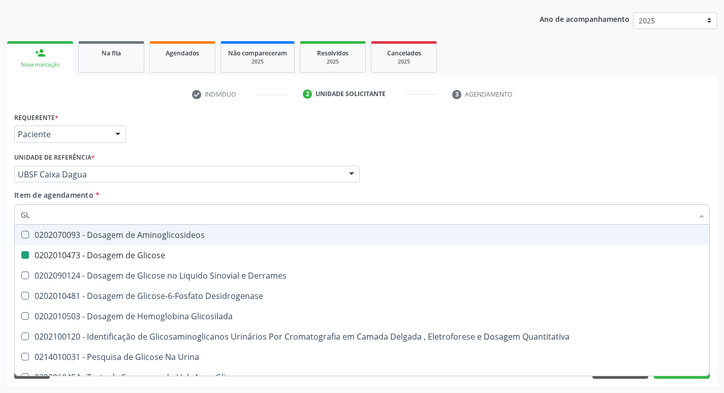
type input "G"
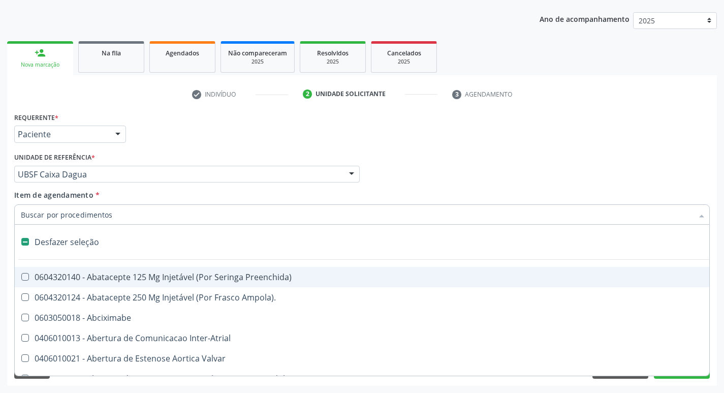
type input "H"
checkbox Urina "false"
checkbox Lactente\) "true"
checkbox Convencional\) "true"
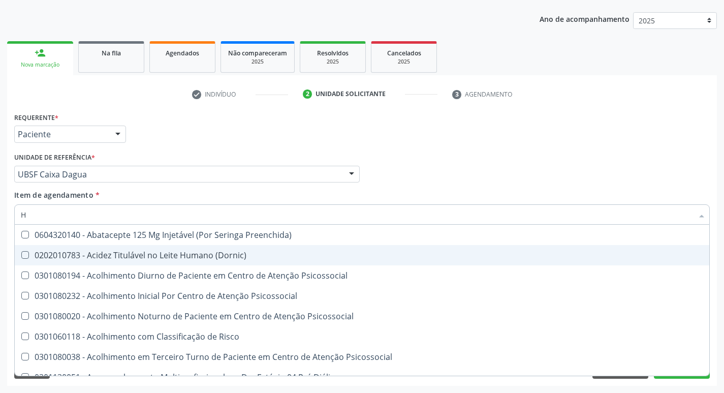
type input "HEMOGLOBINA G"
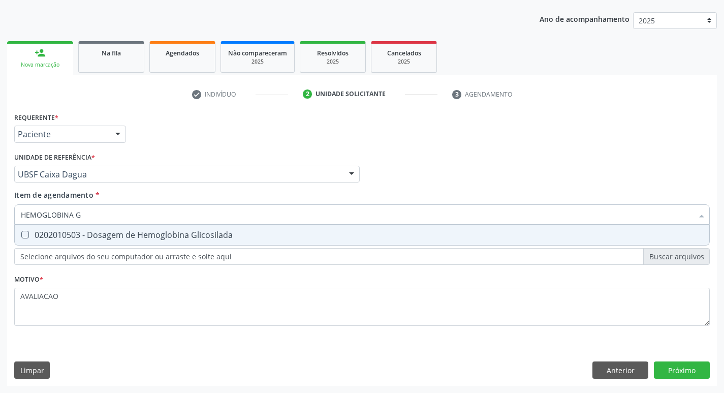
click at [166, 228] on span "0202010503 - Dosagem de Hemoglobina Glicosilada" at bounding box center [362, 235] width 695 height 20
checkbox Glicosilada "true"
type input "HEMOGLOBINA"
checkbox Glicosilada "false"
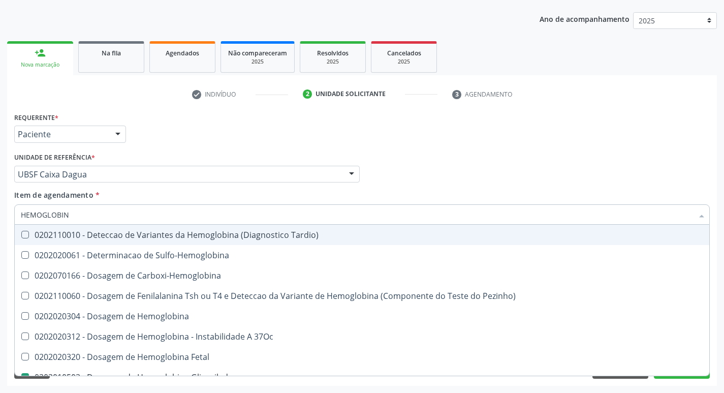
type input "HEMOGLOBI"
checkbox Glicosilada "false"
checkbox Hemoglobina "true"
type input "H"
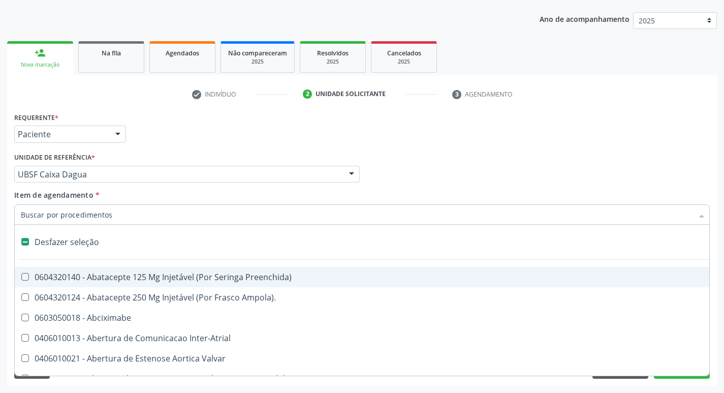
checkbox Dente\) "false"
type input "T"
checkbox Dedo "true"
checkbox Urina "false"
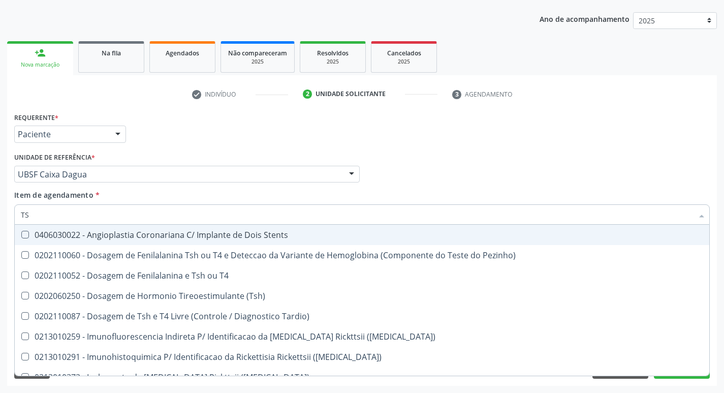
type input "TSH"
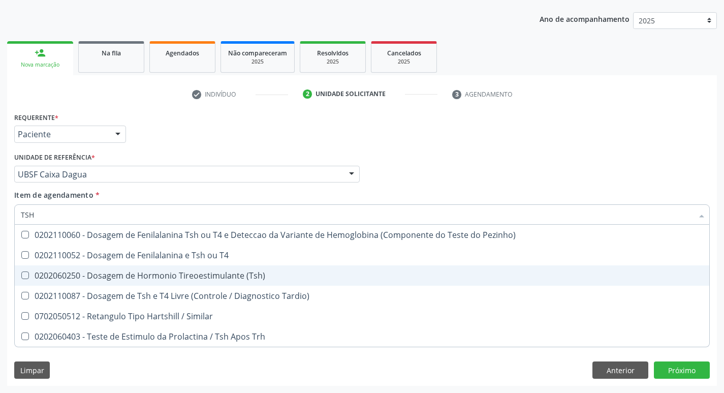
click at [235, 280] on div "0202060250 - Dosagem de Hormonio Tireoestimulante (Tsh)" at bounding box center [362, 275] width 683 height 8
checkbox \(Tsh\) "true"
type input "TS"
checkbox \(Tsh\) "false"
checkbox Tardio\) "true"
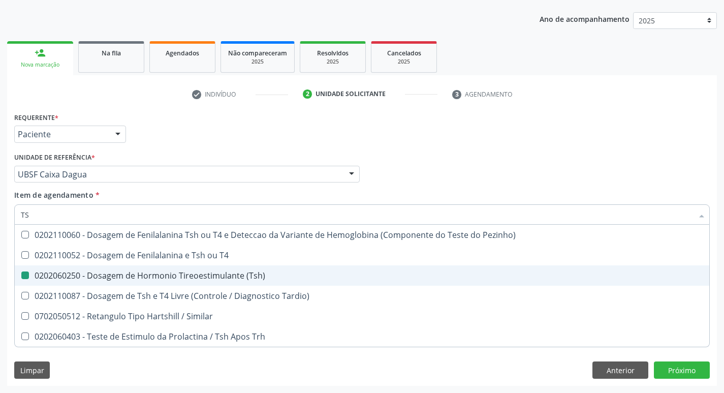
type input "T"
checkbox Tardio\) "false"
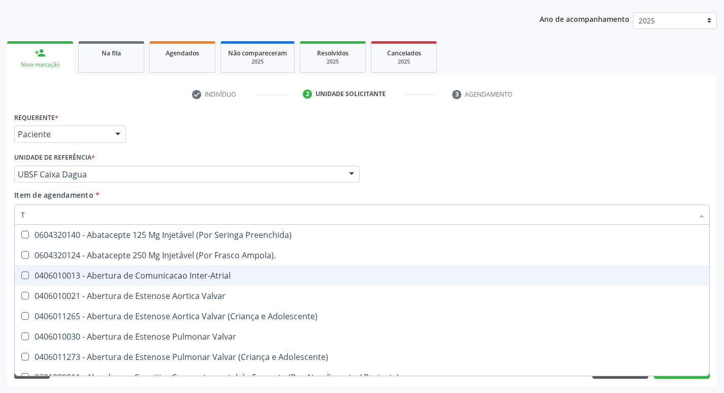
type input "T4"
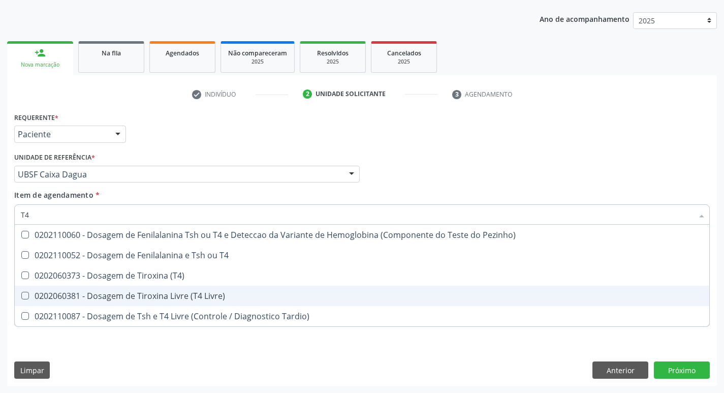
click at [237, 293] on div "0202060381 - Dosagem de Tiroxina Livre (T4 Livre)" at bounding box center [362, 296] width 683 height 8
checkbox Livre\) "true"
type input "T"
checkbox Livre\) "false"
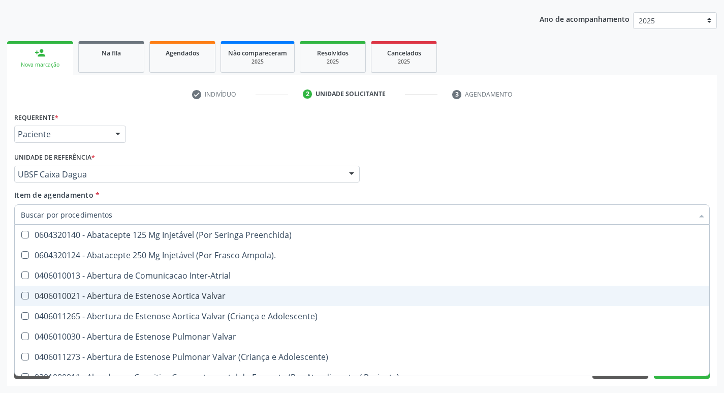
checkbox Urina "false"
checkbox Central "true"
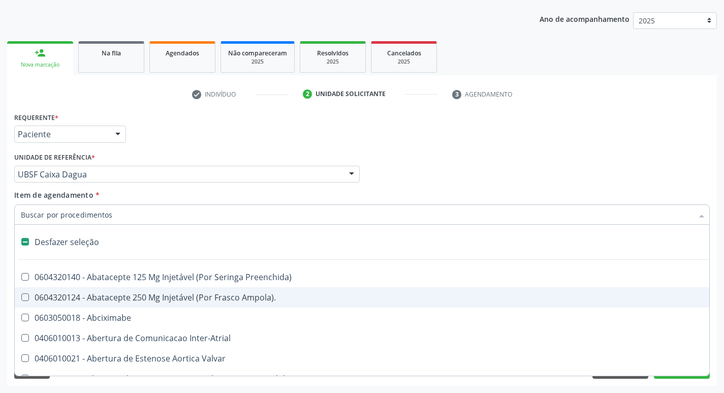
type input "V"
checkbox Urina "false"
checkbox \(Unilateral\) "true"
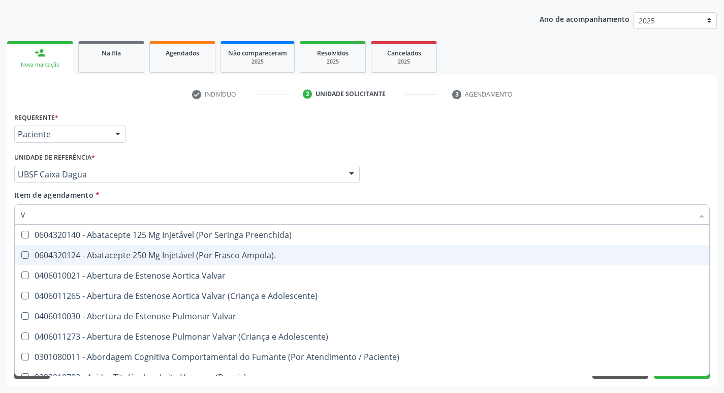
type input "VITAM"
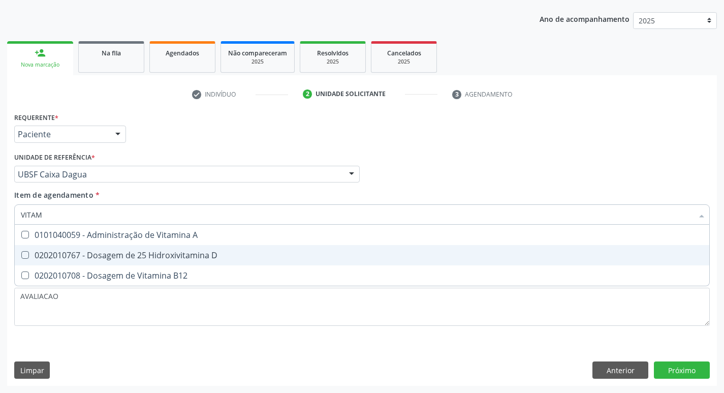
drag, startPoint x: 132, startPoint y: 256, endPoint x: 137, endPoint y: 268, distance: 13.5
click at [132, 256] on div "0202010767 - Dosagem de 25 Hidroxivitamina D" at bounding box center [362, 255] width 683 height 8
checkbox D "true"
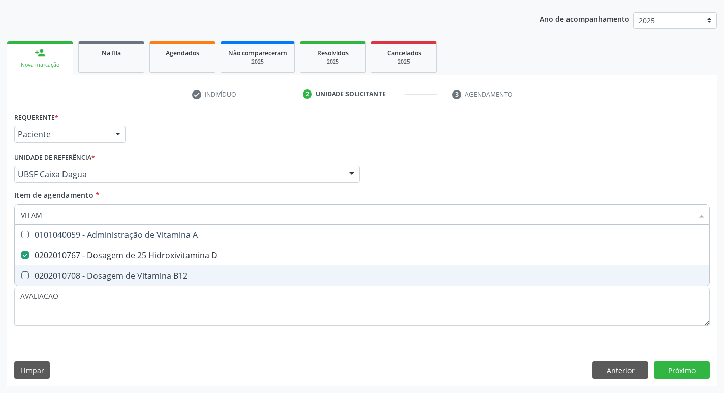
click at [139, 271] on div "0202010708 - Dosagem de Vitamina B12" at bounding box center [362, 275] width 683 height 8
checkbox B12 "true"
click at [696, 371] on div "Requerente * Paciente Profissional de Saúde Paciente Nenhum resultado encontrad…" at bounding box center [362, 248] width 710 height 276
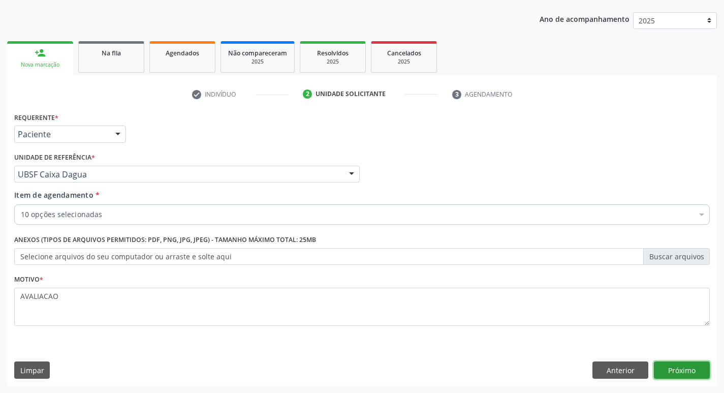
click at [695, 374] on button "Próximo" at bounding box center [682, 369] width 56 height 17
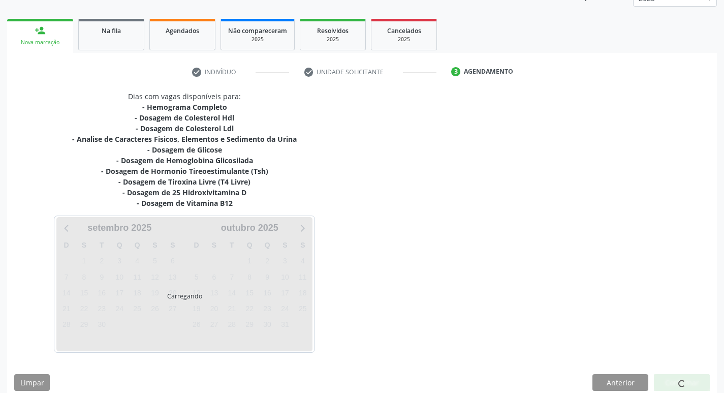
scroll to position [145, 0]
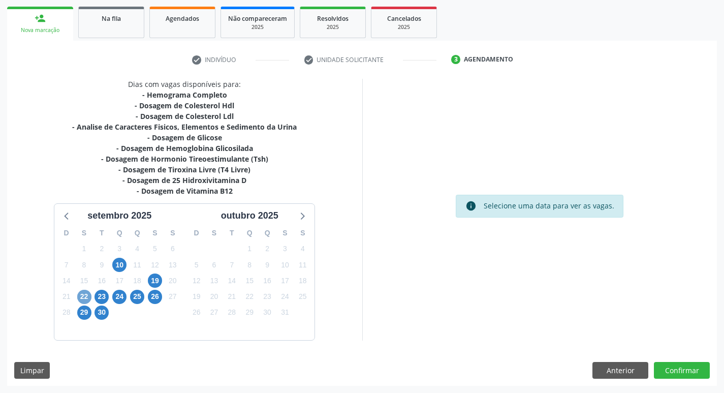
click at [83, 301] on span "22" at bounding box center [84, 297] width 14 height 14
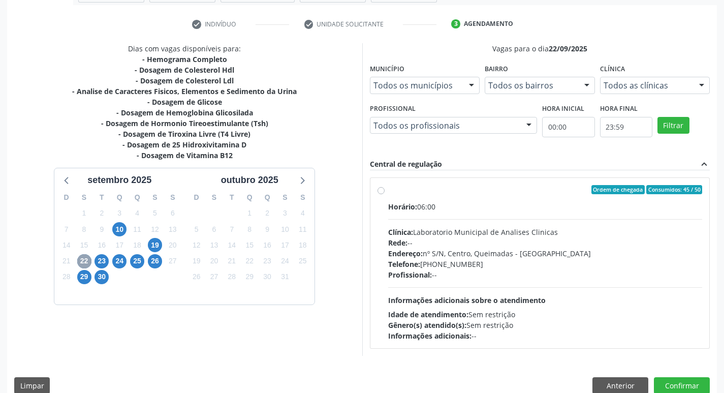
scroll to position [196, 0]
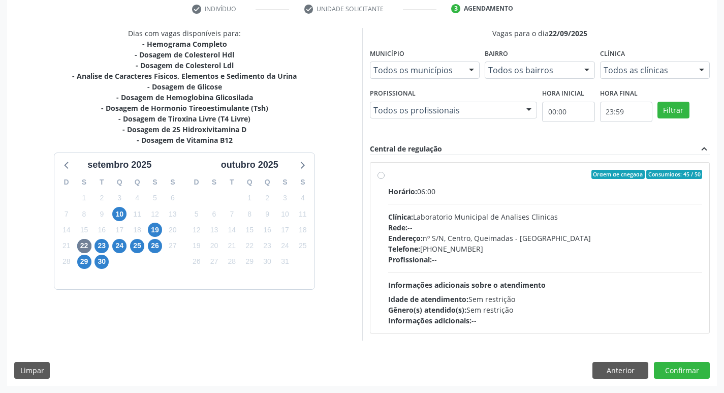
click at [499, 220] on div "Clínica: Laboratorio Municipal de Analises Clinicas" at bounding box center [545, 216] width 315 height 11
click at [385, 179] on input "Ordem de chegada Consumidos: 45 / 50 Horário: 06:00 Clínica: Laboratorio Munici…" at bounding box center [381, 174] width 7 height 9
radio input "true"
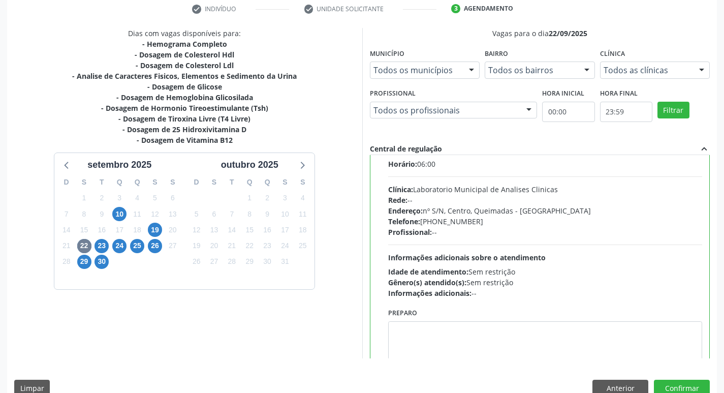
scroll to position [50, 0]
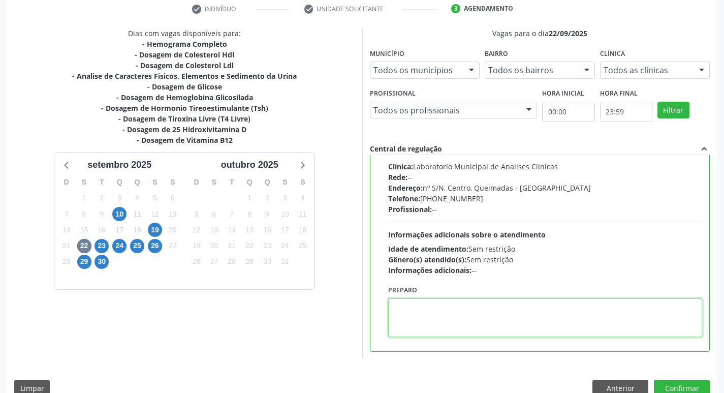
click at [451, 314] on textarea at bounding box center [545, 317] width 315 height 39
paste textarea "IR EM [GEOGRAPHIC_DATA]"
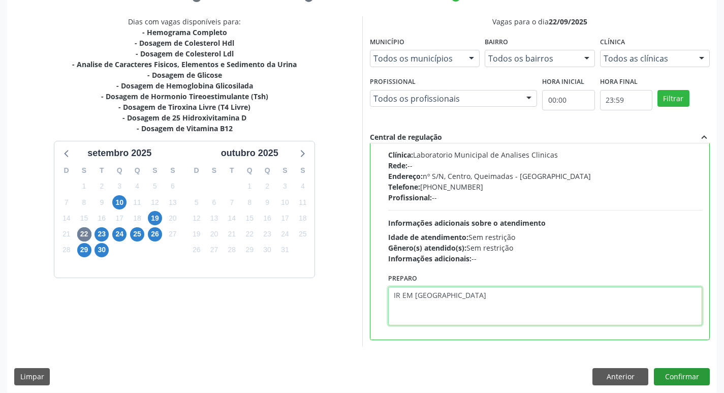
scroll to position [215, 0]
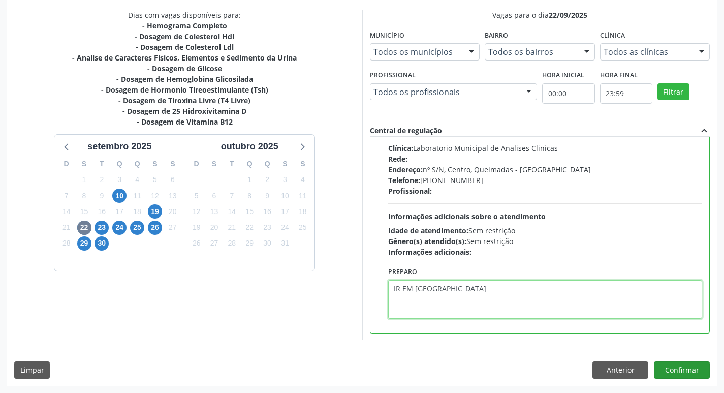
type textarea "IR EM [GEOGRAPHIC_DATA]"
click at [673, 373] on button "Confirmar" at bounding box center [682, 369] width 56 height 17
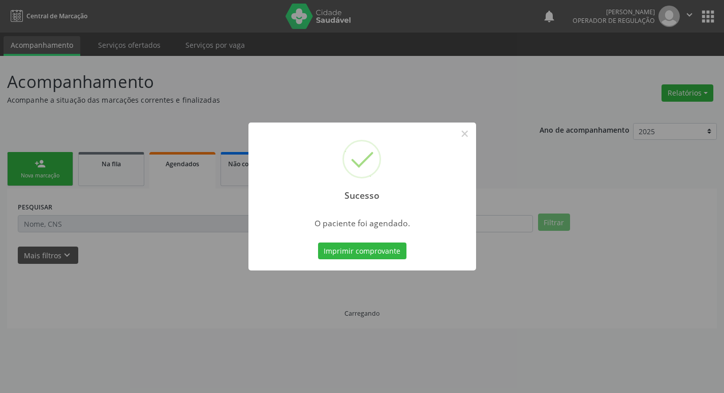
scroll to position [0, 0]
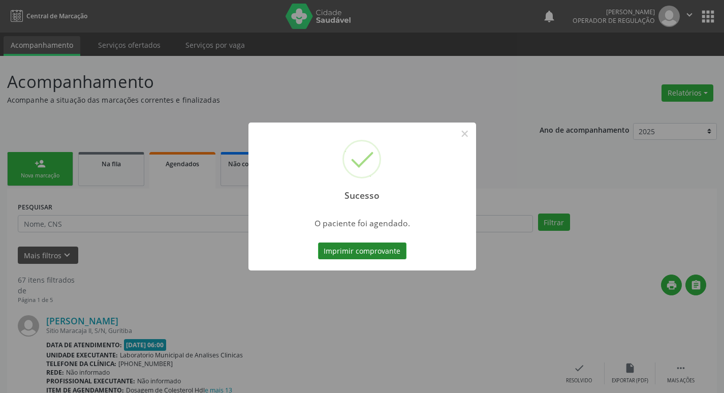
click at [384, 248] on button "Imprimir comprovante" at bounding box center [362, 250] width 88 height 17
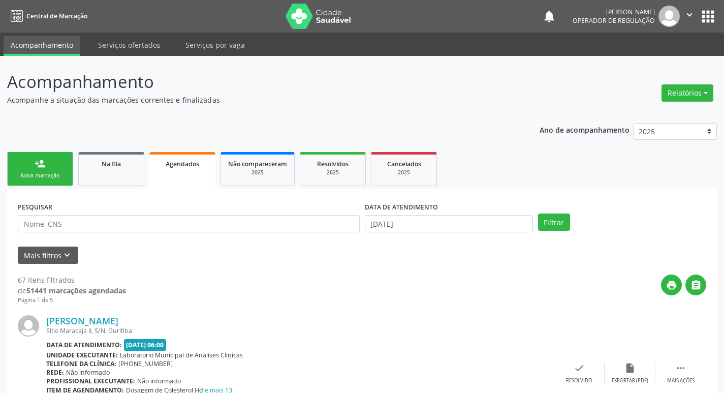
click at [48, 167] on link "person_add Nova marcação" at bounding box center [40, 169] width 66 height 34
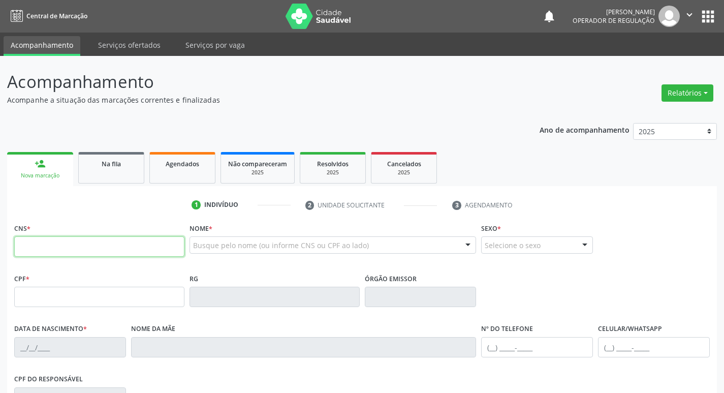
click at [67, 244] on input "text" at bounding box center [99, 246] width 170 height 20
type input "898 0045 1452 8848"
type input "25/08/2011"
type input "Ana Claudia Marques da Silva"
type input "(83) 99146-8930"
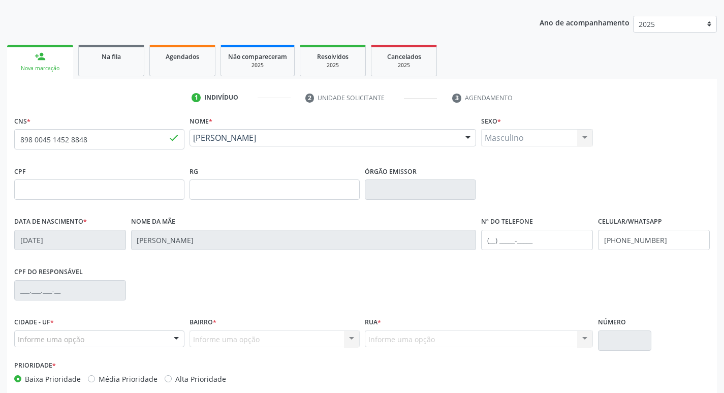
scroll to position [158, 0]
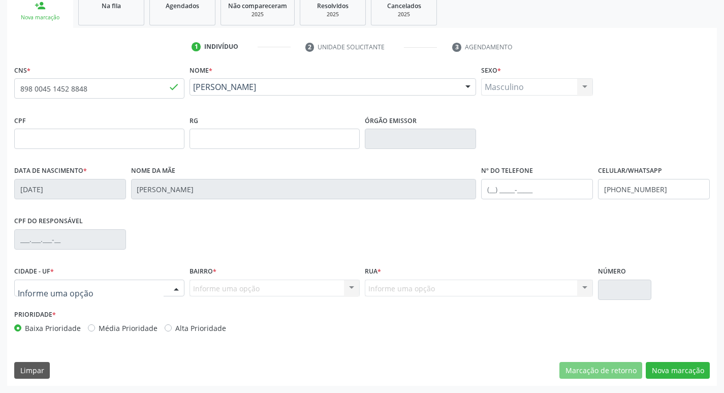
click at [57, 296] on div at bounding box center [99, 288] width 170 height 17
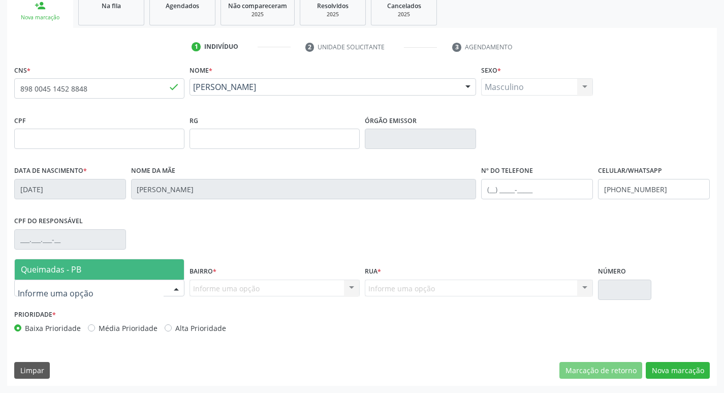
click at [58, 272] on span "Queimadas - PB" at bounding box center [51, 269] width 60 height 11
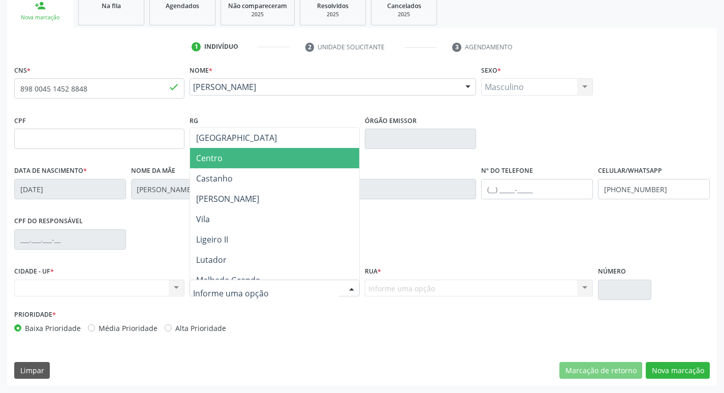
click at [243, 164] on span "Centro" at bounding box center [274, 158] width 169 height 20
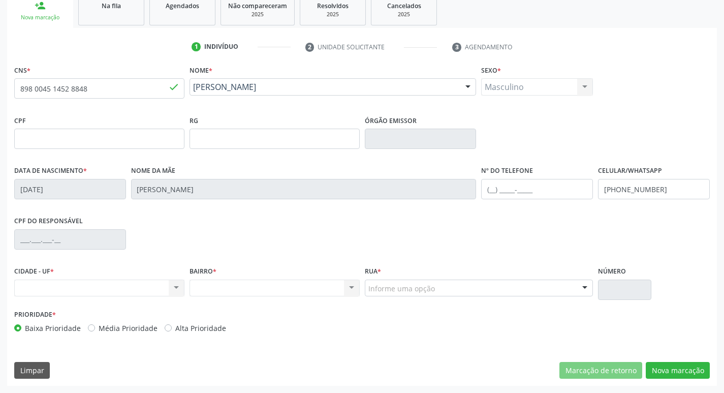
click at [475, 302] on div "Rua * Informe uma opção Rua Sebastiao Lucena Rua Joaquim Barbosa Rua Eunice Rib…" at bounding box center [479, 285] width 234 height 43
click at [467, 297] on div "Rua * Informe uma opção Rua Sebastiao Lucena Rua Joaquim Barbosa Rua Eunice Rib…" at bounding box center [479, 285] width 234 height 43
click at [455, 286] on div "Informe uma opção" at bounding box center [479, 288] width 229 height 17
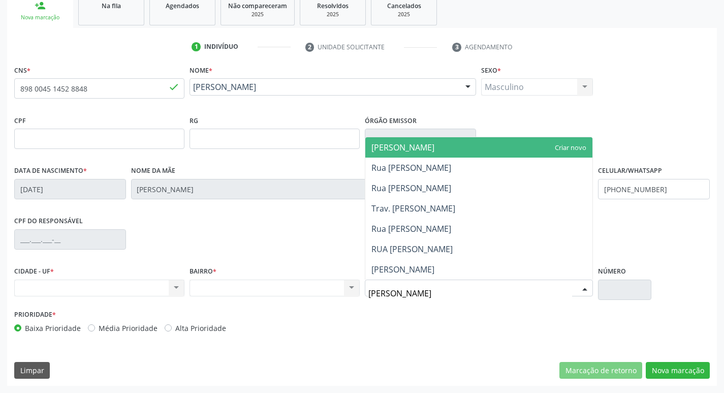
type input "JOSE"
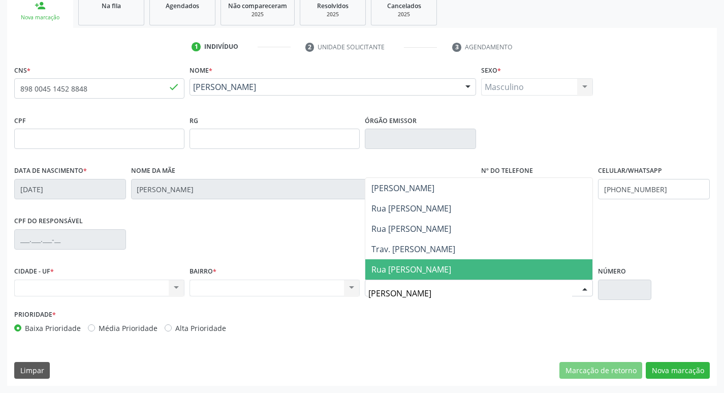
click at [443, 272] on span "Rua Jose Maia" at bounding box center [480, 269] width 228 height 20
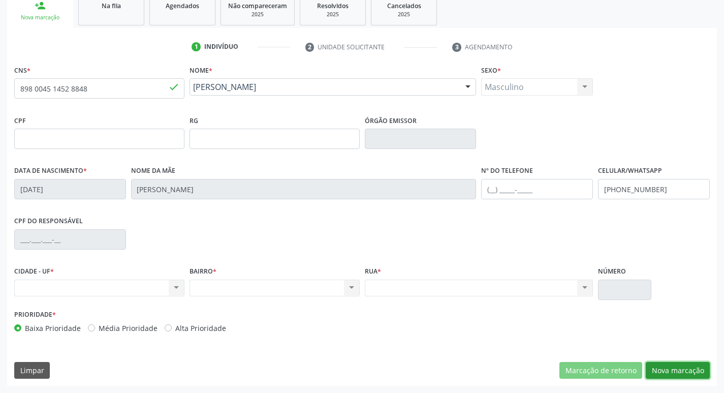
click at [688, 366] on button "Nova marcação" at bounding box center [678, 370] width 64 height 17
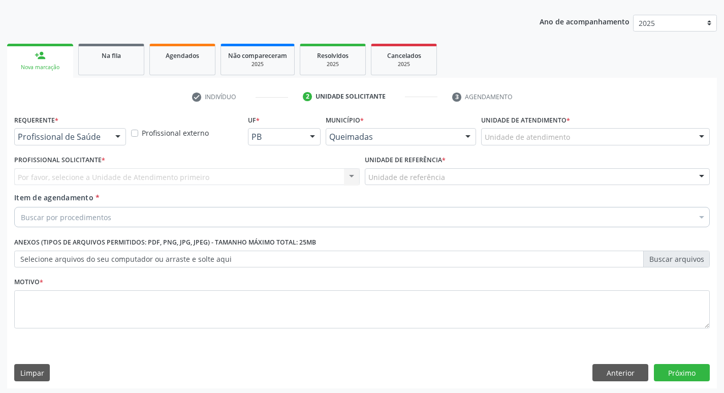
scroll to position [111, 0]
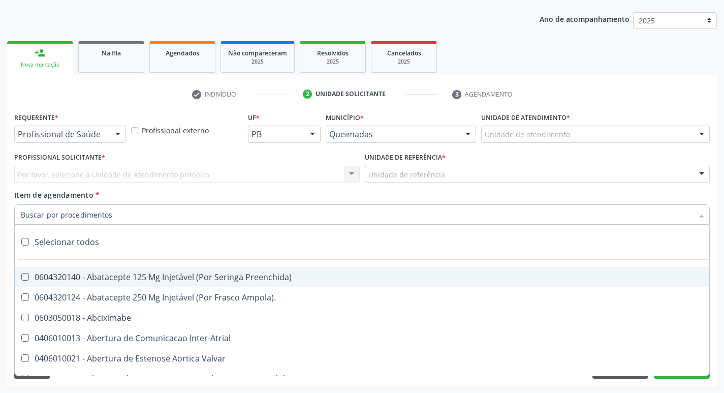
click at [80, 180] on div "Por favor, selecione a Unidade de Atendimento primeiro Nenhum resultado encontr…" at bounding box center [187, 174] width 346 height 17
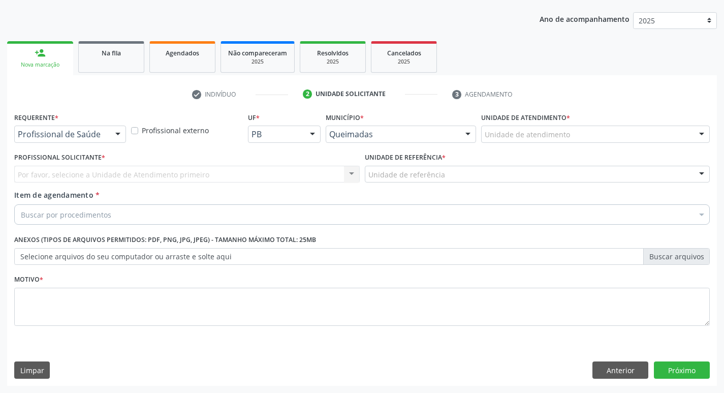
click at [72, 144] on div "Requerente * Profissional de Saúde Profissional de Saúde Paciente Nenhum result…" at bounding box center [70, 130] width 117 height 40
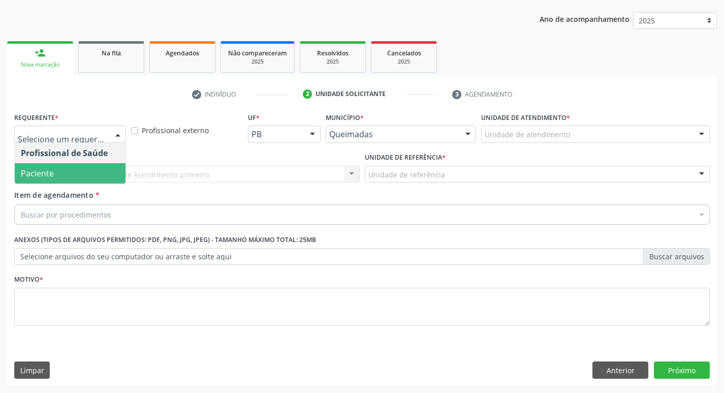
click at [71, 180] on span "Paciente" at bounding box center [70, 173] width 111 height 20
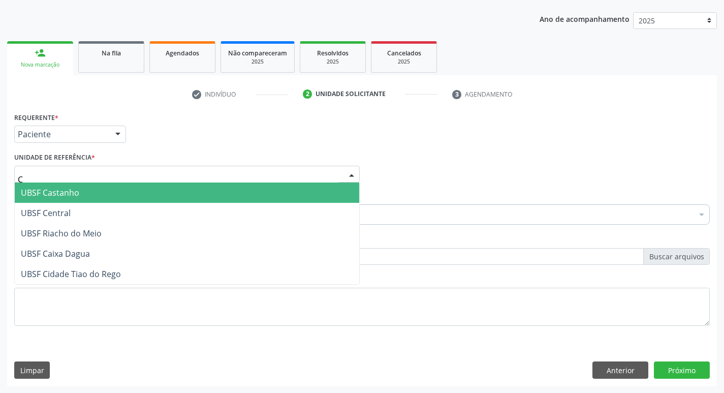
type input "CE"
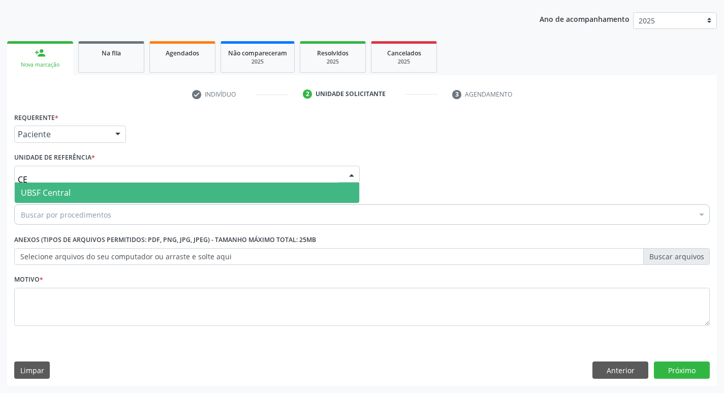
click at [72, 194] on span "UBSF Central" at bounding box center [187, 193] width 345 height 20
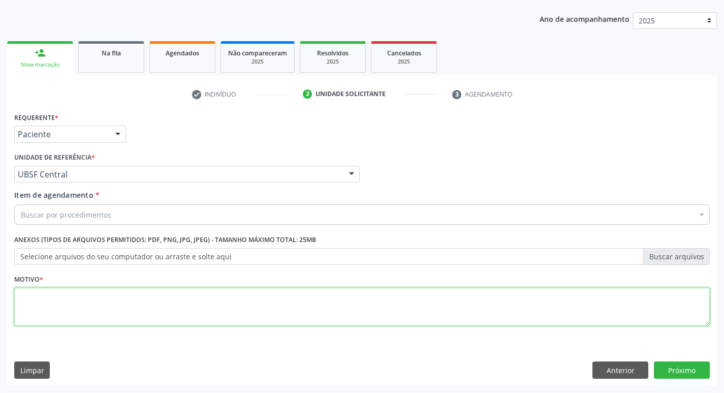
click at [59, 303] on textarea at bounding box center [362, 307] width 696 height 39
type textarea "AVALIACAO"
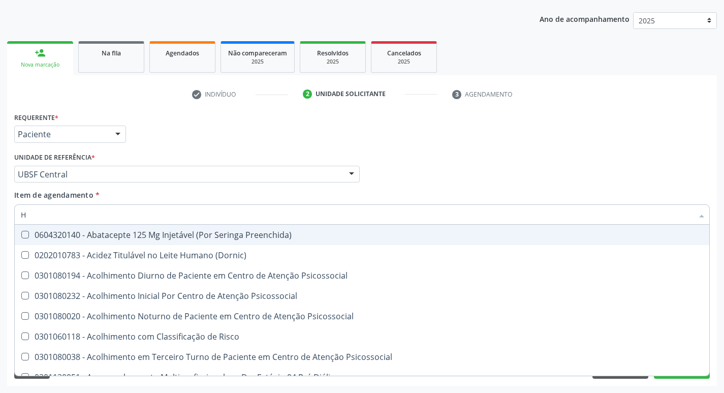
type input "HEMOGR"
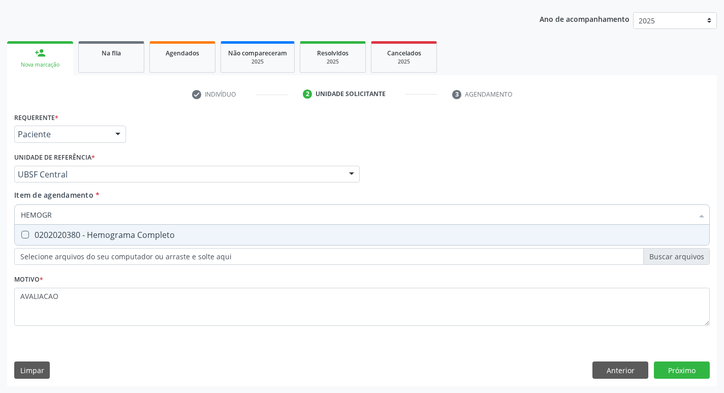
click at [136, 232] on div "0202020380 - Hemograma Completo" at bounding box center [362, 235] width 683 height 8
checkbox Completo "true"
type input "HEMOG"
checkbox Completo "false"
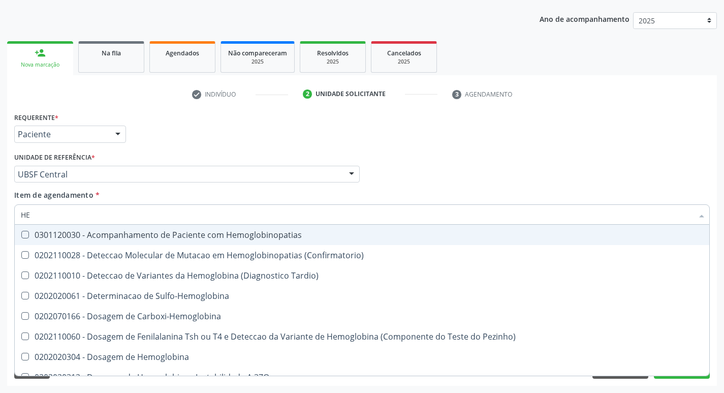
type input "H"
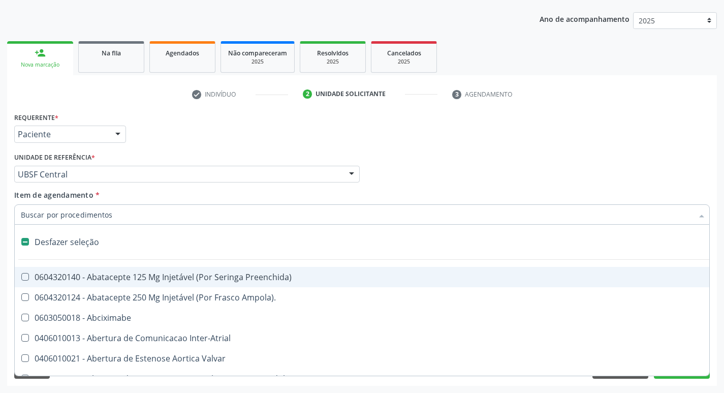
checkbox Capsula\) "false"
type input "G"
checkbox Persistente "true"
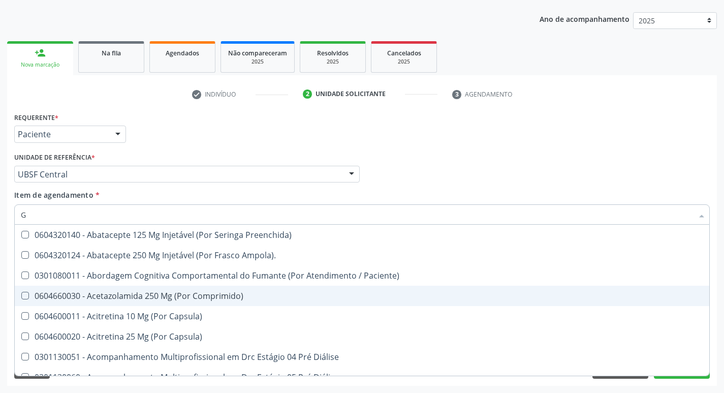
type input "GLICOSE"
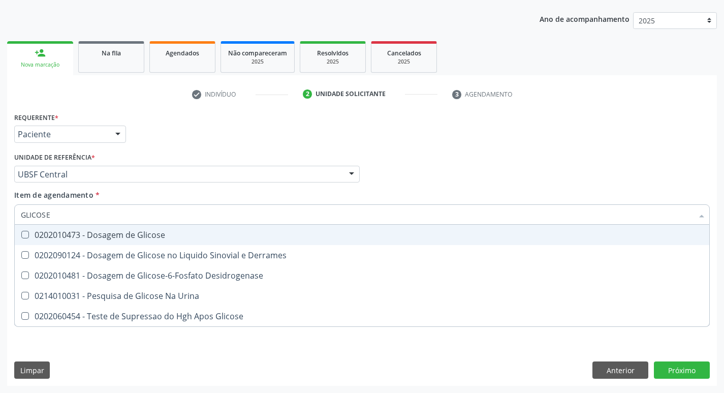
click at [138, 236] on div "0202010473 - Dosagem de Glicose" at bounding box center [362, 235] width 683 height 8
checkbox Glicose "true"
type input "GLICOS"
checkbox Glicose "false"
checkbox Derrames "true"
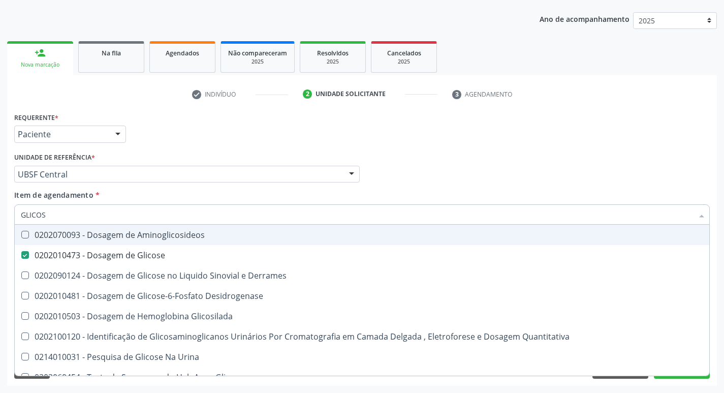
type input "GLICO"
checkbox Glicose "false"
checkbox Derrames "true"
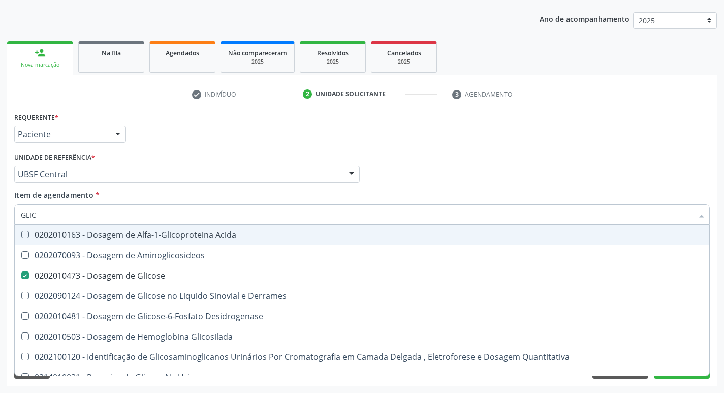
type input "GLI"
checkbox Glicose "false"
type input "G"
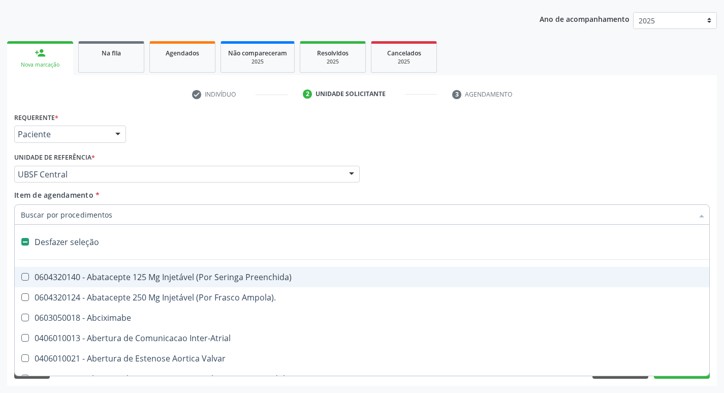
type input "H"
checkbox Convencional\) "true"
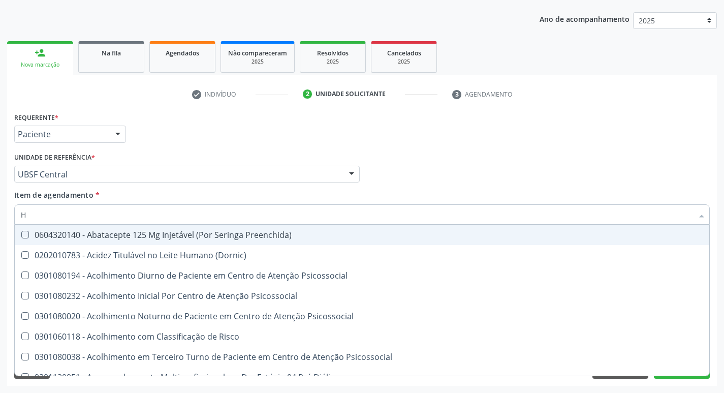
type input "HEMOGLOBINA G"
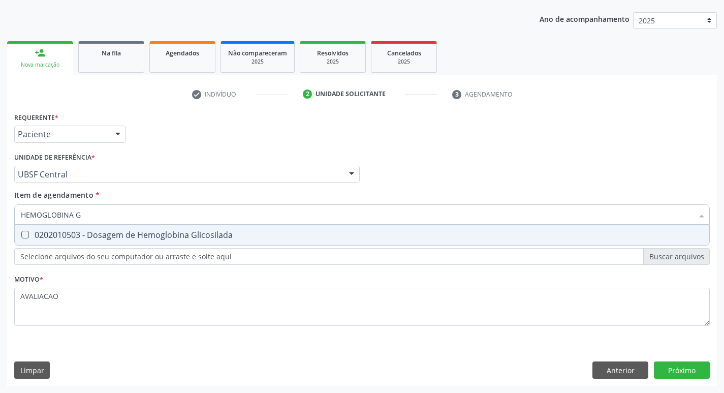
click at [166, 239] on div "0202010503 - Dosagem de Hemoglobina Glicosilada" at bounding box center [362, 235] width 683 height 8
checkbox Glicosilada "true"
type input "HEMOGLOBINA"
checkbox Glicosilada "false"
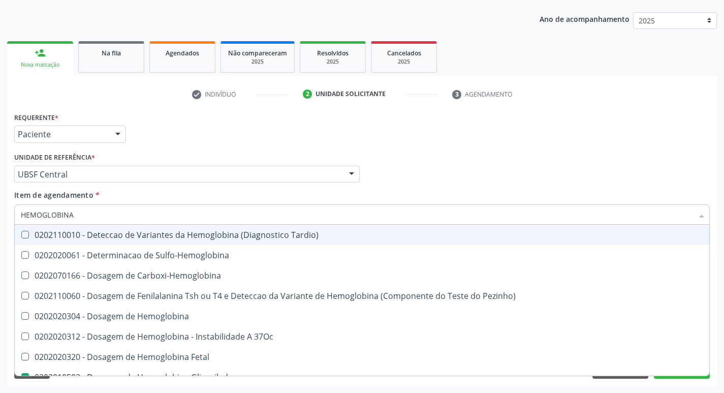
type input "HEMOGLOBIN"
checkbox Glicosilada "false"
checkbox Hemoglobina "true"
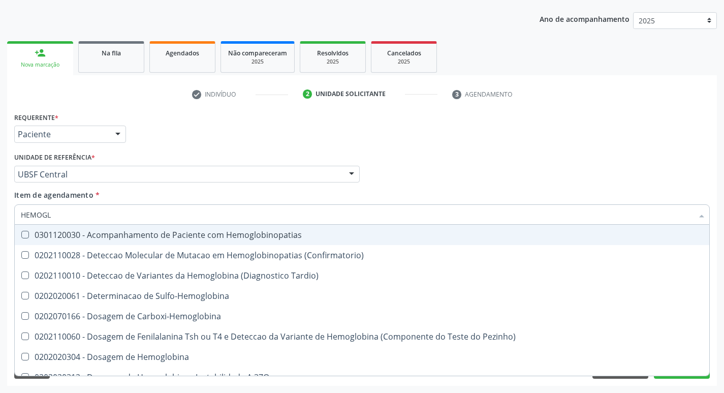
type input "HEMOG"
checkbox S "true"
type input "H"
checkbox Glicosilada "false"
checkbox S "false"
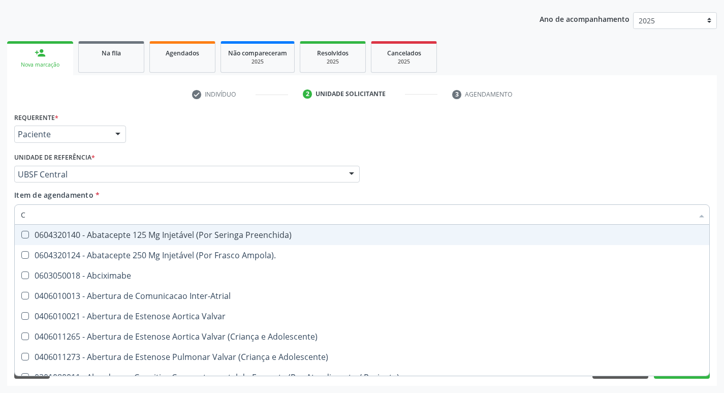
type input "CO"
checkbox Comprimido\) "true"
checkbox Transcutanea "true"
checkbox Osseo "true"
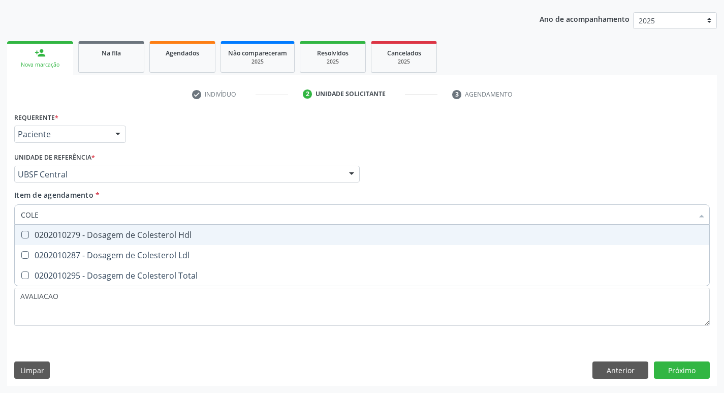
type input "COLES"
click at [166, 239] on div "0202010279 - Dosagem de Colesterol Hdl" at bounding box center [362, 235] width 683 height 8
checkbox Hdl "true"
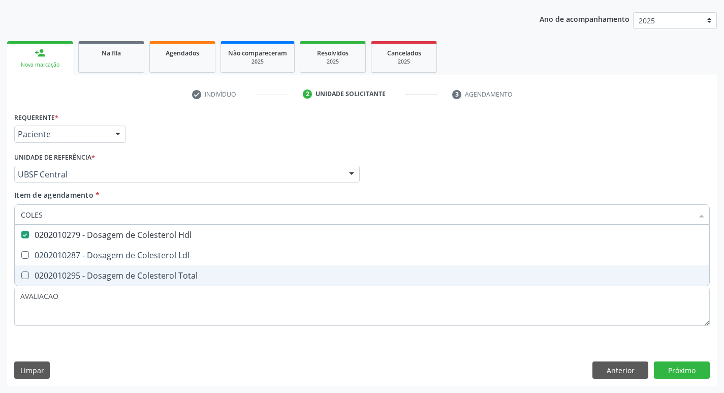
click at [170, 266] on span "0202010295 - Dosagem de Colesterol Total" at bounding box center [362, 275] width 695 height 20
checkbox Total "false"
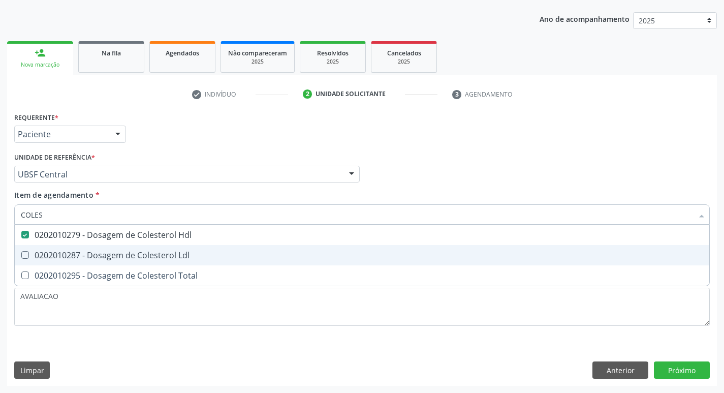
click at [171, 257] on div "0202010287 - Dosagem de Colesterol Ldl" at bounding box center [362, 255] width 683 height 8
checkbox Ldl "true"
type input "COLE"
checkbox Hdl "false"
checkbox Ldl "false"
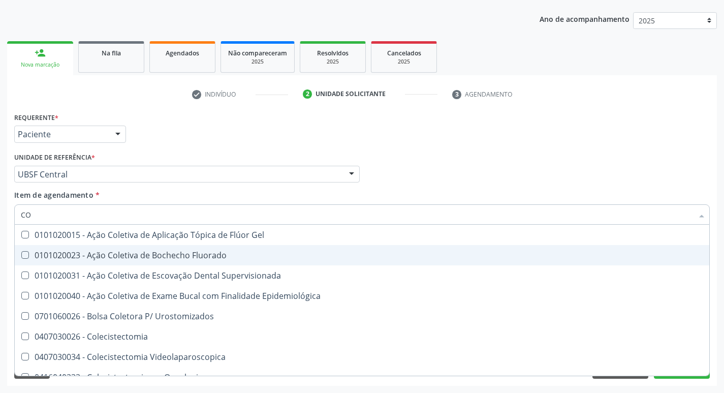
type input "C"
checkbox Hdl "false"
checkbox Ldl "false"
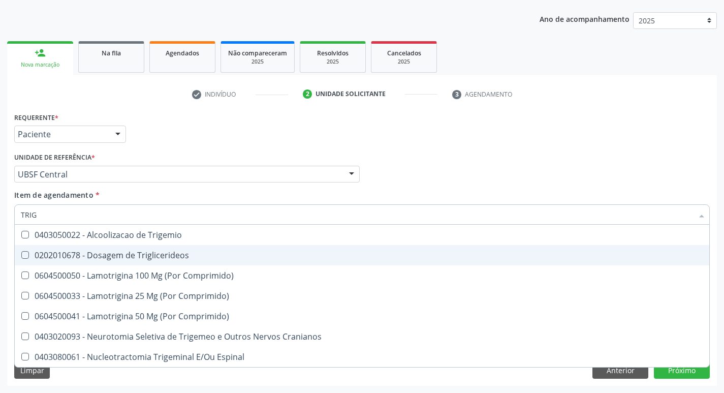
type input "TRIGL"
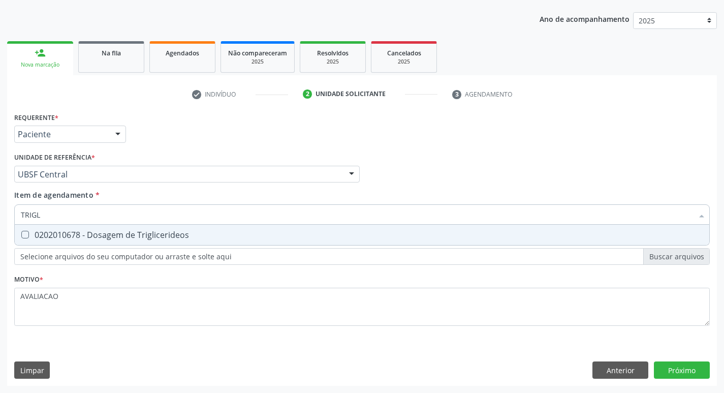
click at [165, 235] on div "0202010678 - Dosagem de Triglicerideos" at bounding box center [362, 235] width 683 height 8
checkbox Triglicerideos "true"
type input "TRIG"
checkbox Triglicerideos "false"
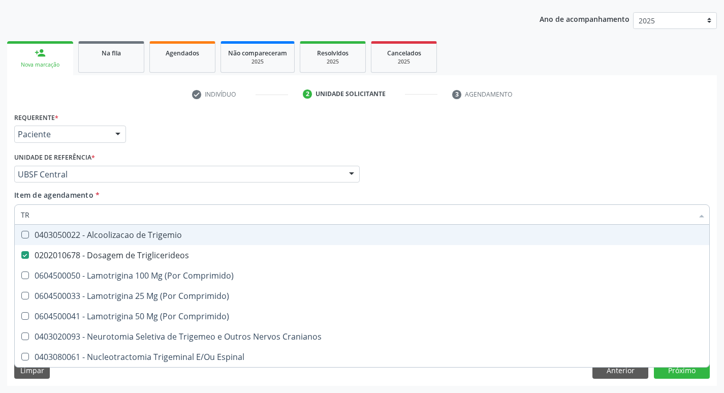
type input "T"
checkbox Triglicerideos "false"
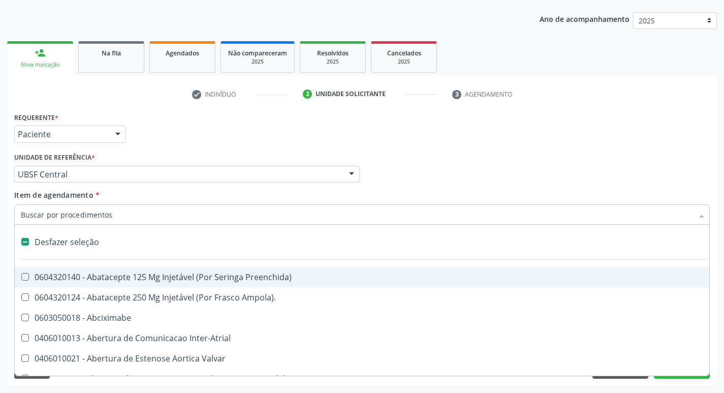
type input "2"
checkbox Monopolar "true"
checkbox Quadril "true"
checkbox Vagina "true"
checkbox Puerperal "true"
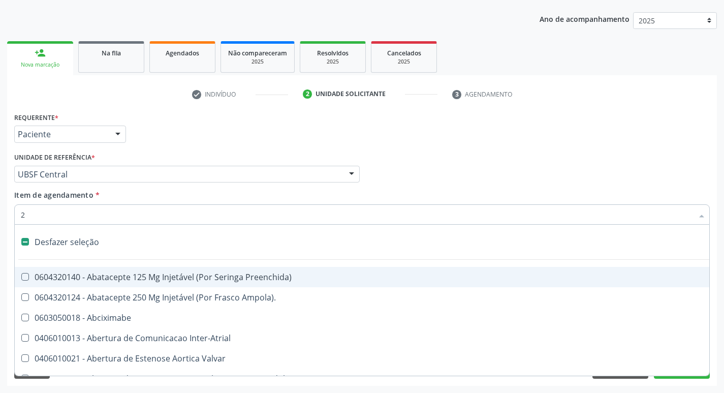
checkbox Aorto-Cavitarias "true"
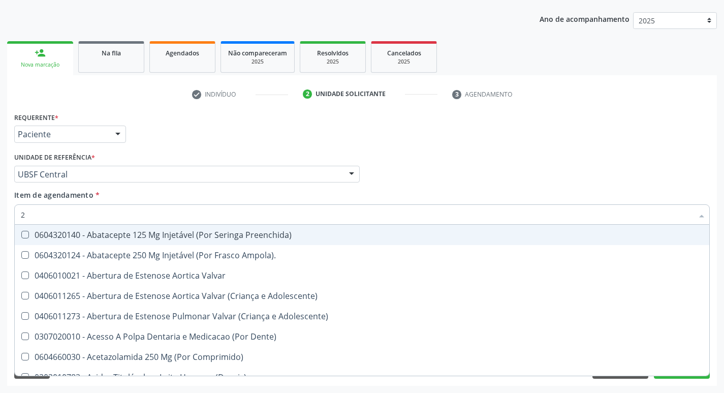
type input "20205001"
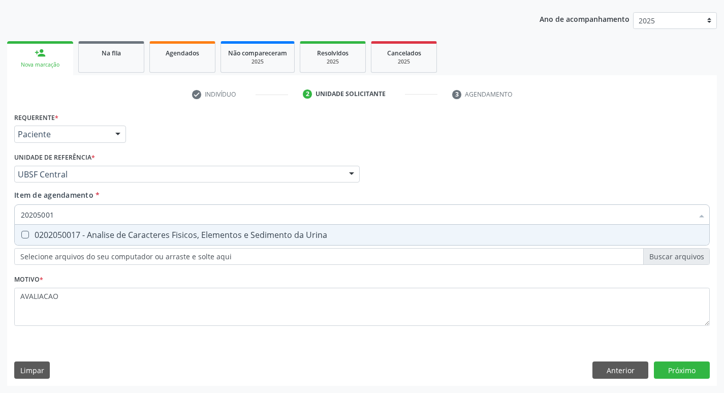
click at [158, 236] on div "0202050017 - Analise de Caracteres Fisicos, Elementos e Sedimento da Urina" at bounding box center [362, 235] width 683 height 8
checkbox Urina "true"
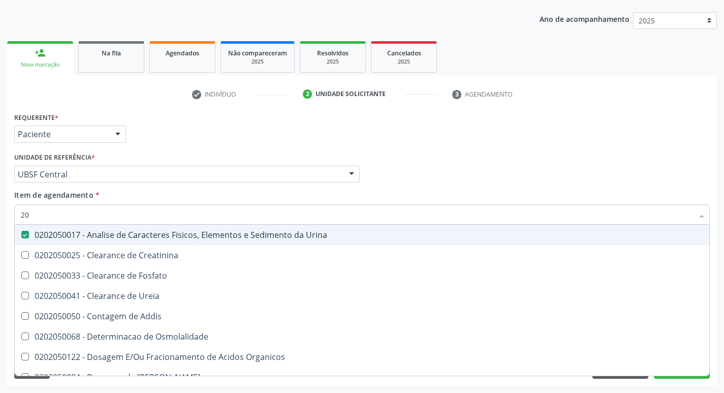
type input "2"
checkbox Urina "false"
checkbox Ureia "false"
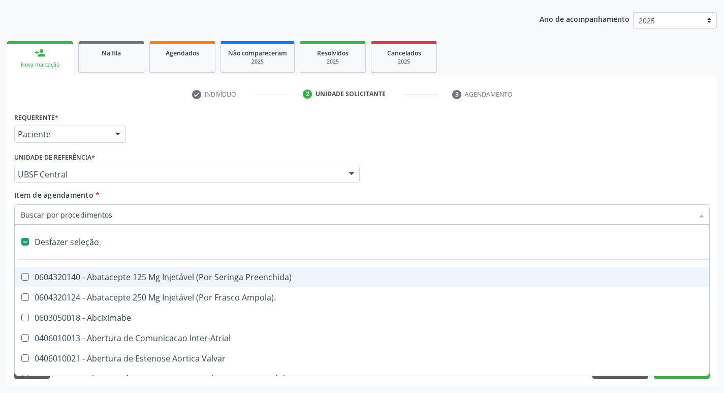
type input "2"
checkbox Hepático "true"
checkbox Urina "false"
checkbox Monopolar "true"
checkbox Quadril "true"
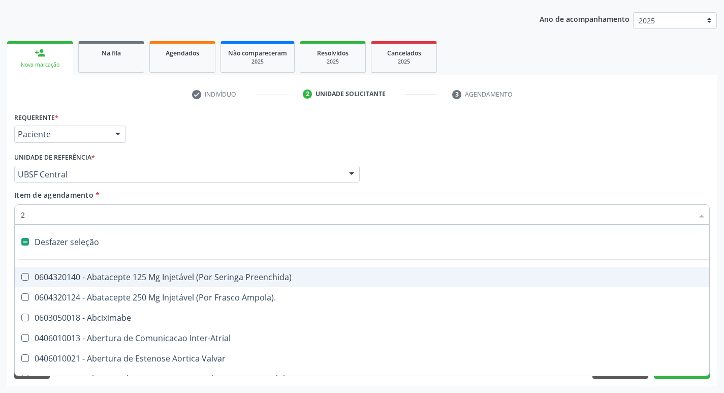
checkbox Vagina "true"
checkbox Puerperal "true"
checkbox Aorto-Cavitarias "true"
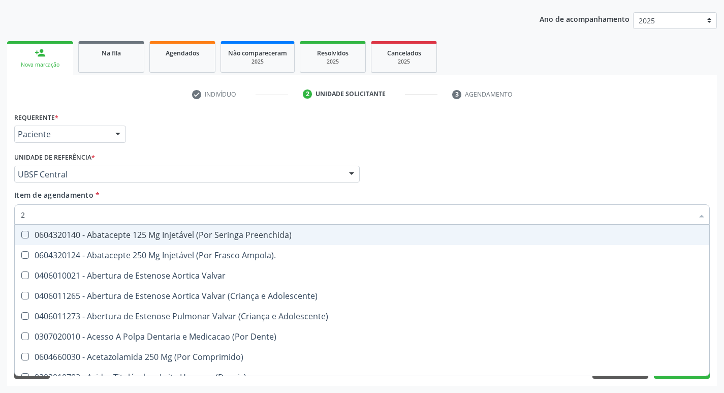
type input "20204003"
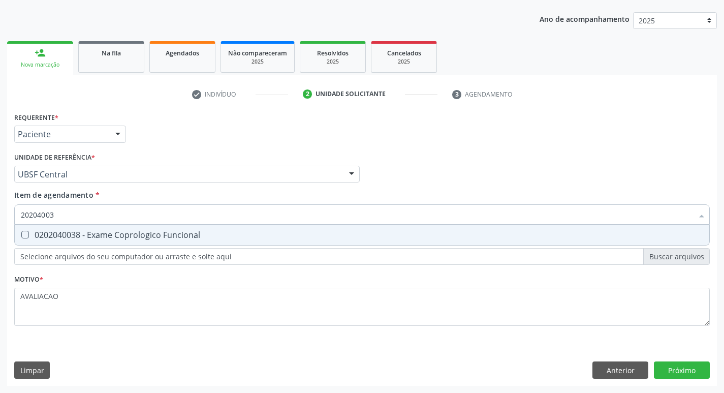
click at [165, 235] on div "0202040038 - Exame Coprologico Funcional" at bounding box center [362, 235] width 683 height 8
checkbox Funcional "true"
click at [679, 377] on button "Próximo" at bounding box center [682, 369] width 56 height 17
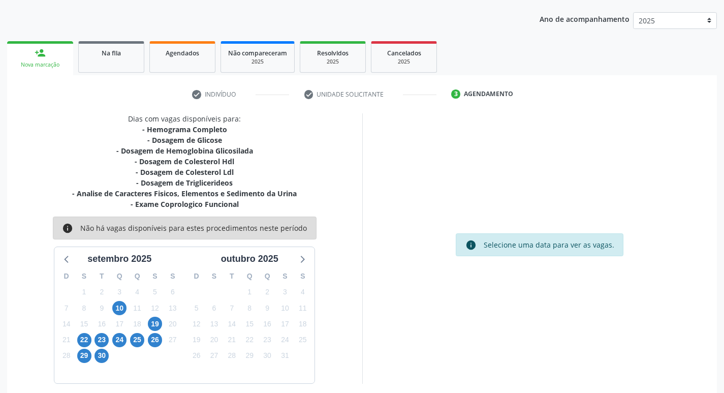
scroll to position [124, 0]
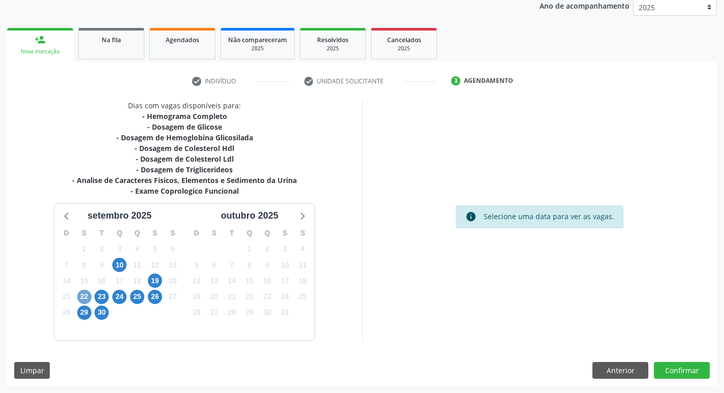
click at [86, 298] on span "22" at bounding box center [84, 297] width 14 height 14
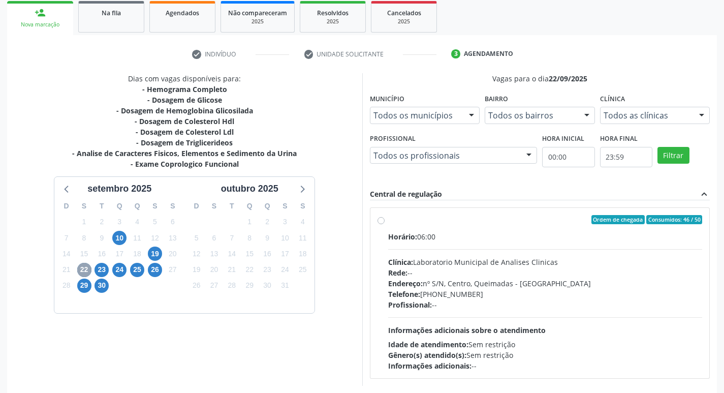
scroll to position [196, 0]
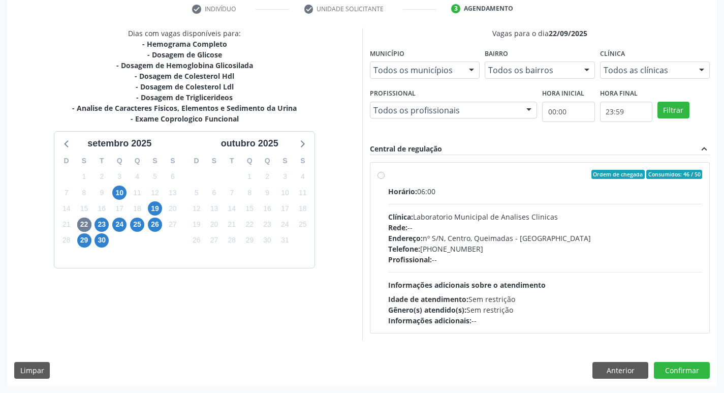
click at [459, 253] on div "Telefone: (83) 33921344" at bounding box center [545, 249] width 315 height 11
click at [385, 179] on input "Ordem de chegada Consumidos: 46 / 50 Horário: 06:00 Clínica: Laboratorio Munici…" at bounding box center [381, 174] width 7 height 9
radio input "true"
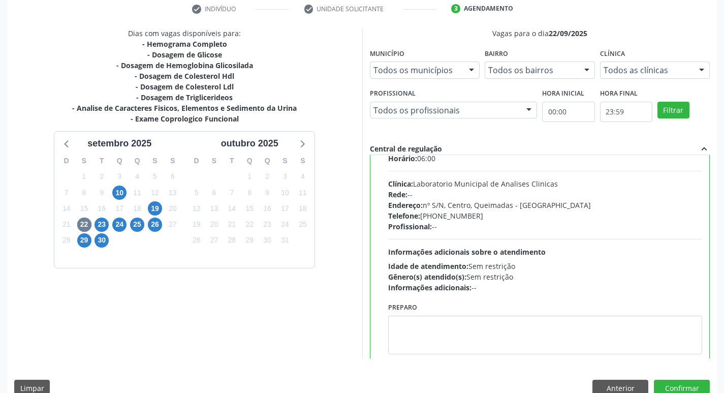
scroll to position [50, 0]
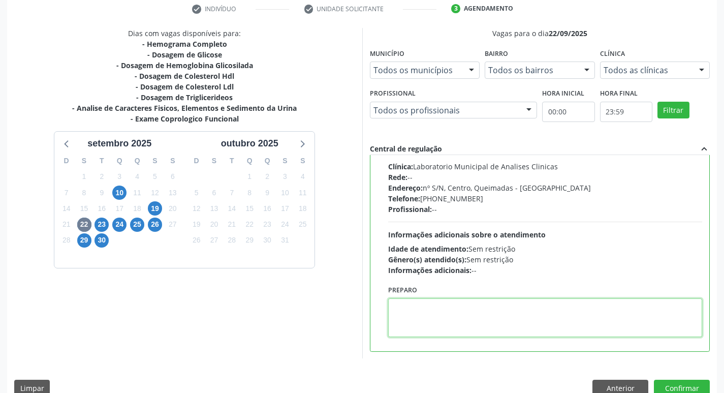
click at [444, 316] on textarea at bounding box center [545, 317] width 315 height 39
paste textarea "IR EM [GEOGRAPHIC_DATA]"
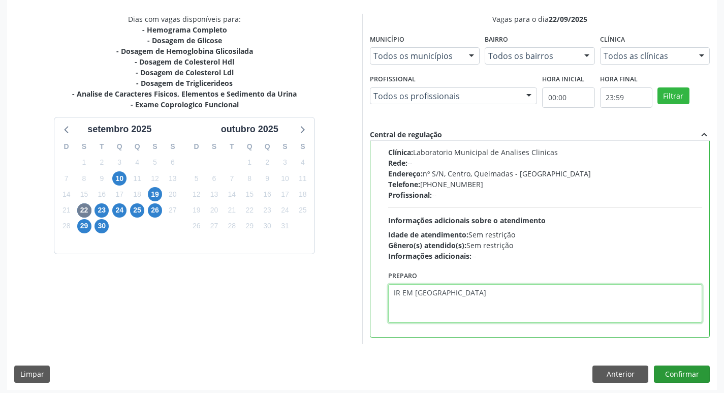
scroll to position [215, 0]
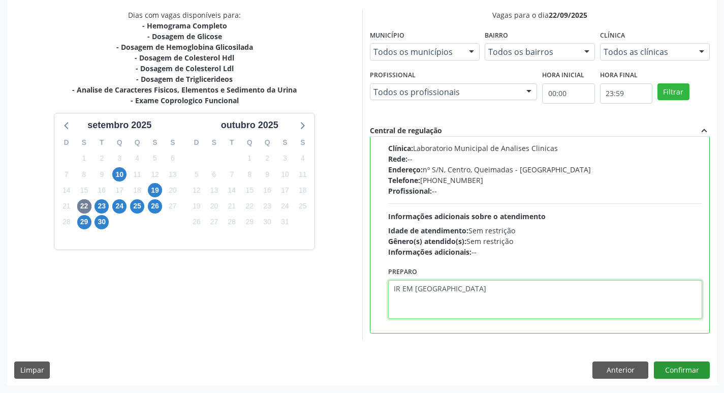
type textarea "IR EM [GEOGRAPHIC_DATA]"
click at [672, 373] on button "Confirmar" at bounding box center [682, 369] width 56 height 17
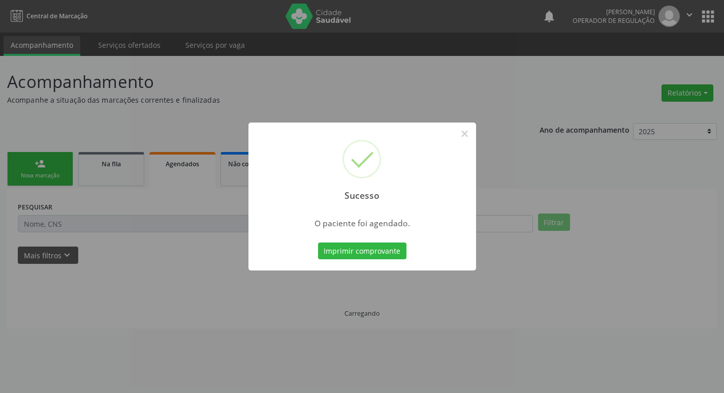
scroll to position [0, 0]
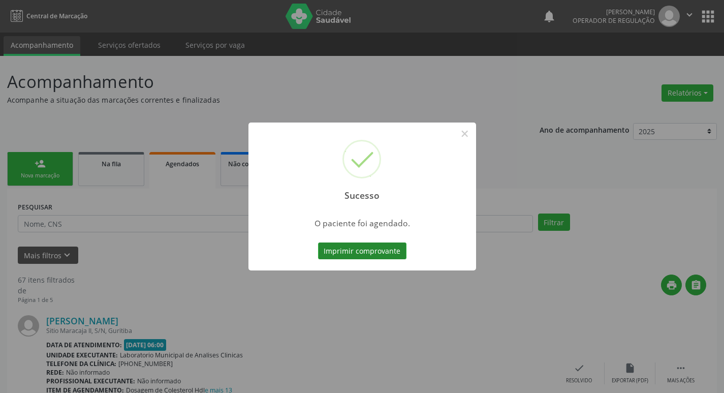
click at [371, 251] on button "Imprimir comprovante" at bounding box center [362, 250] width 88 height 17
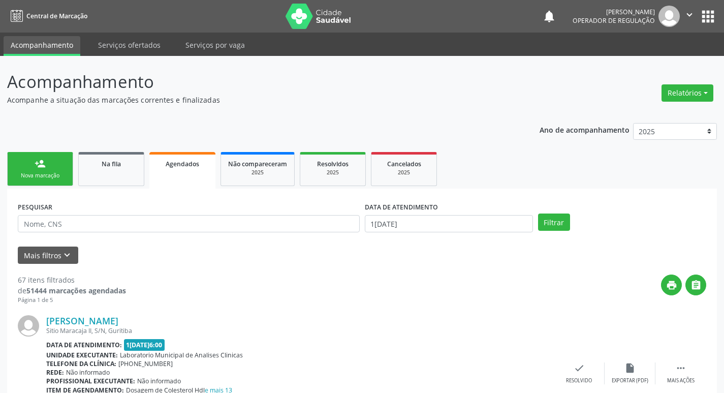
click at [58, 163] on link "person_add Nova marcação" at bounding box center [40, 169] width 66 height 34
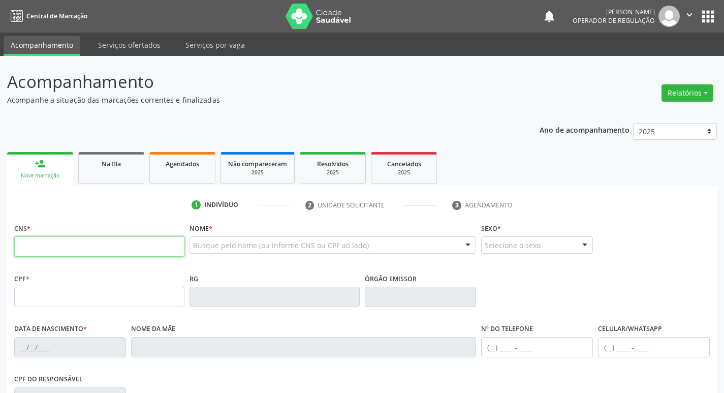
click at [50, 245] on input "text" at bounding box center [99, 246] width 170 height 20
type input "709 0048 3722 4014"
type input "726.663.904-20"
type input "2[DATE]"
type input "[PERSON_NAME]"
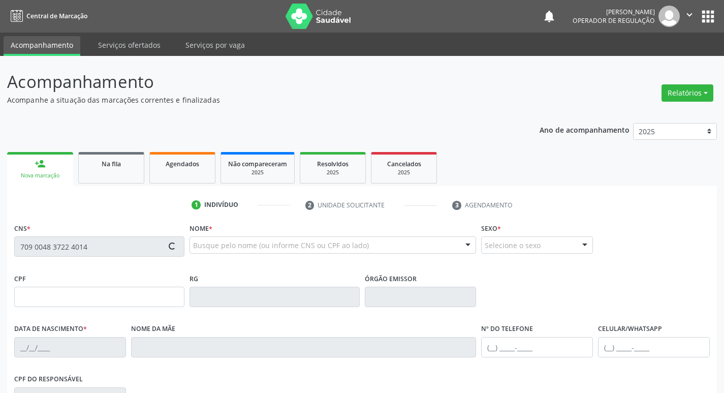
type input "[PHONE_NUMBER]"
type input "497.093.804-00"
type input "69"
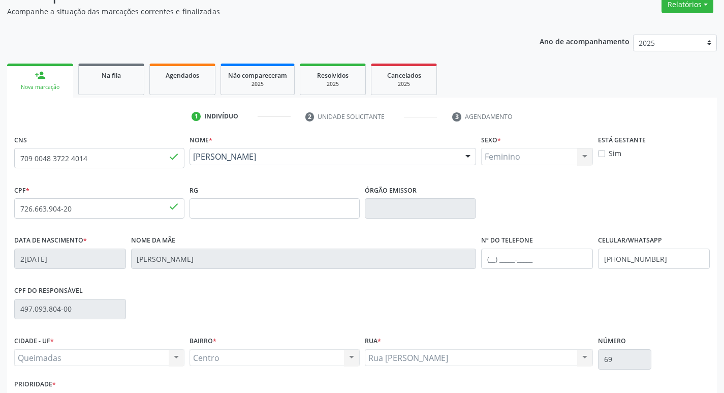
scroll to position [158, 0]
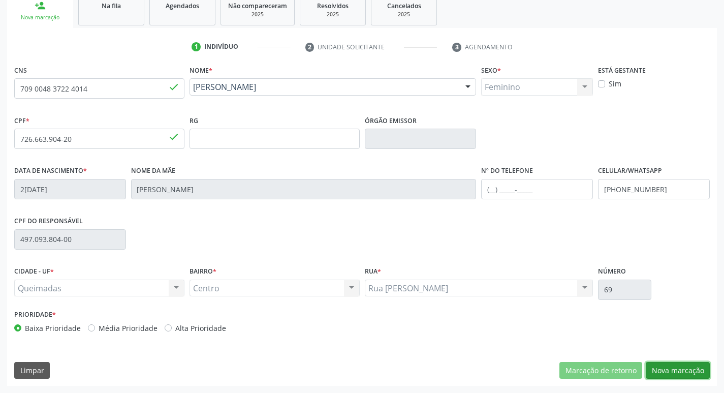
click at [670, 370] on button "Nova marcação" at bounding box center [678, 370] width 64 height 17
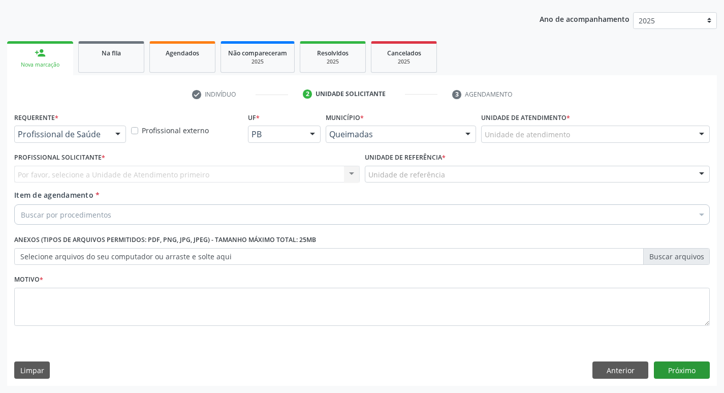
scroll to position [111, 0]
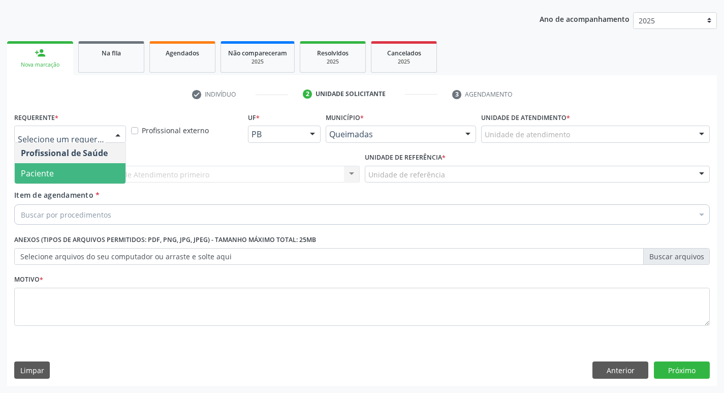
click at [72, 178] on span "Paciente" at bounding box center [70, 173] width 111 height 20
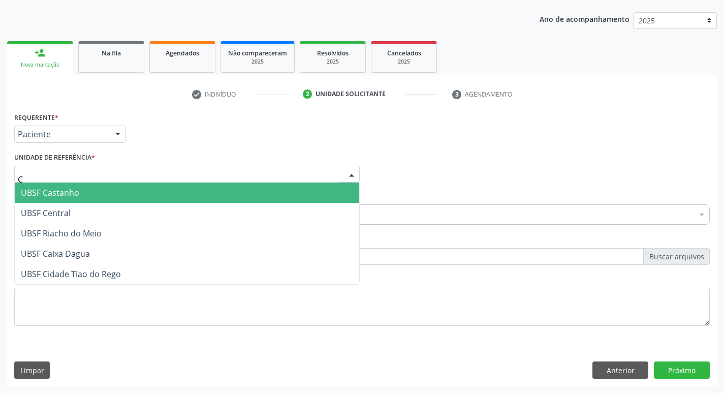
type input "CE"
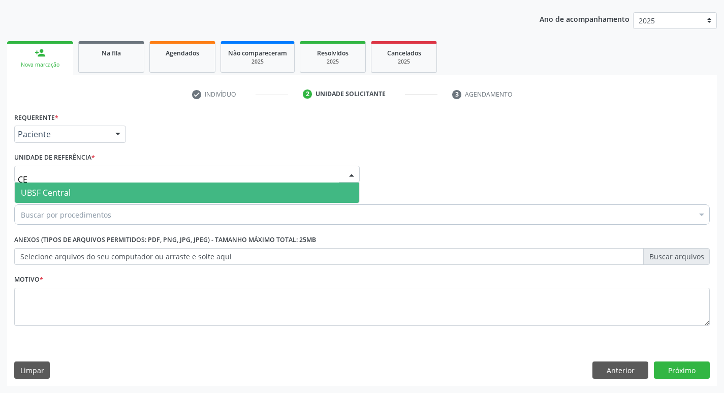
click at [62, 195] on span "UBSF Central" at bounding box center [46, 192] width 50 height 11
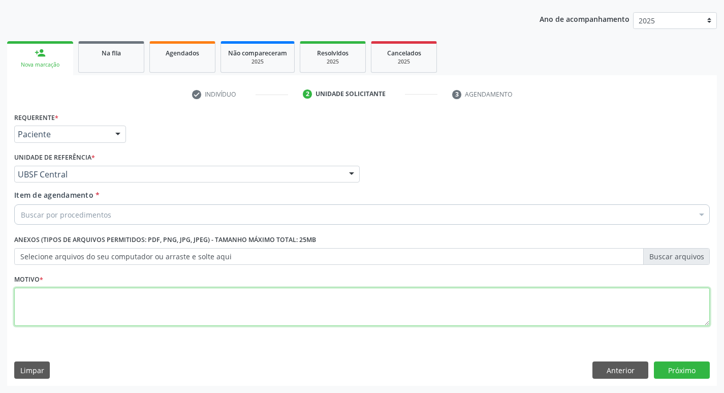
click at [37, 293] on textarea at bounding box center [362, 307] width 696 height 39
type textarea "AVALIACAO"
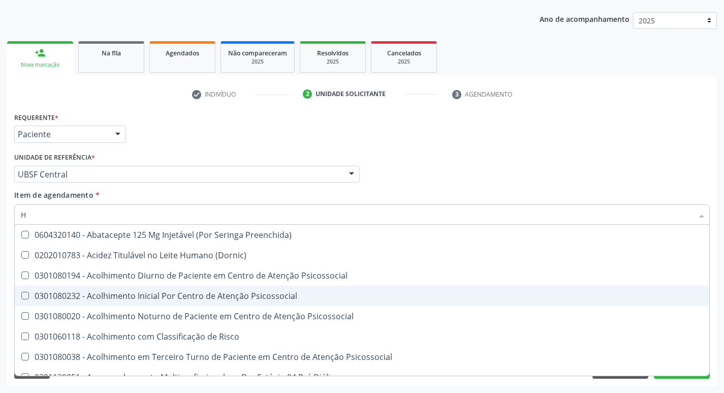
type input "HEMOGR"
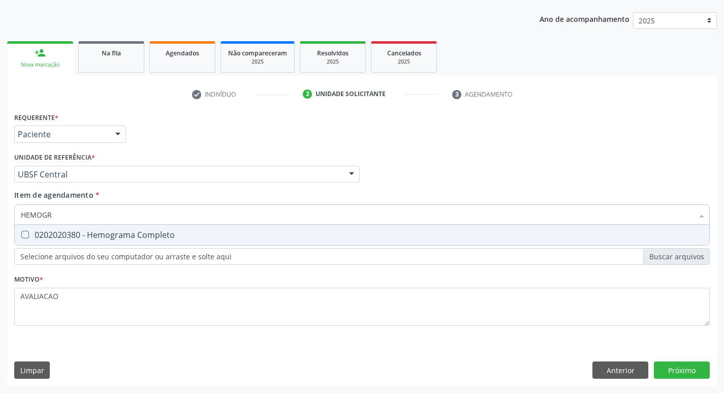
click at [113, 238] on div "0202020380 - Hemograma Completo" at bounding box center [362, 235] width 683 height 8
checkbox Completo "true"
type input "HEMOG"
checkbox Completo "false"
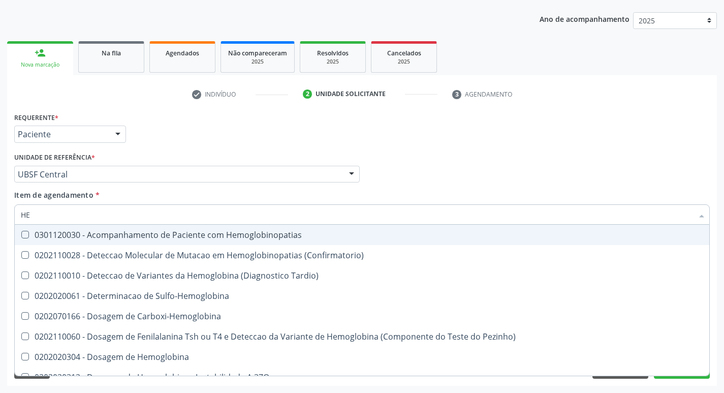
type input "H"
checkbox Completo "false"
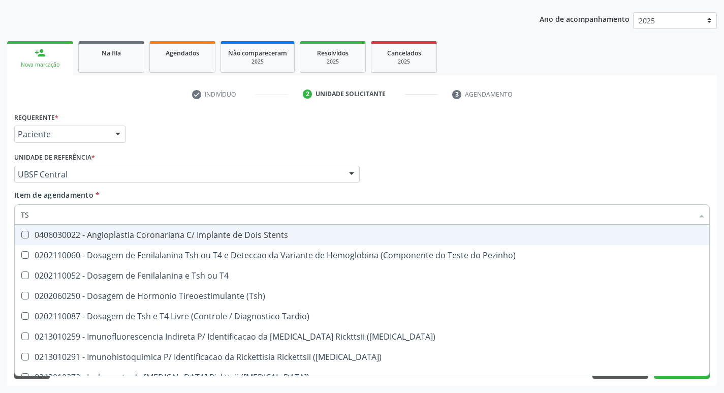
type input "TSH"
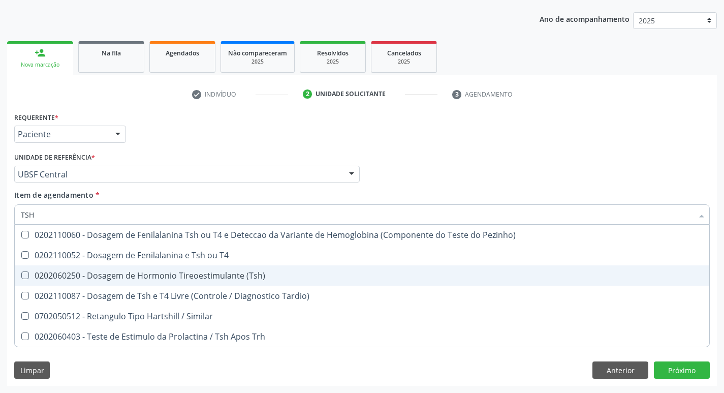
click at [155, 272] on div "0202060250 - Dosagem de Hormonio Tireoestimulante (Tsh)" at bounding box center [362, 275] width 683 height 8
checkbox \(Tsh\) "true"
type input "TS"
checkbox \(Tsh\) "false"
checkbox Tardio\) "true"
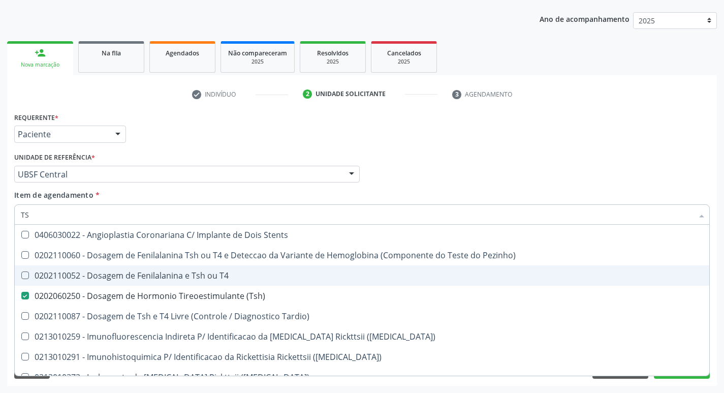
type input "T"
checkbox \(Tsh\) "false"
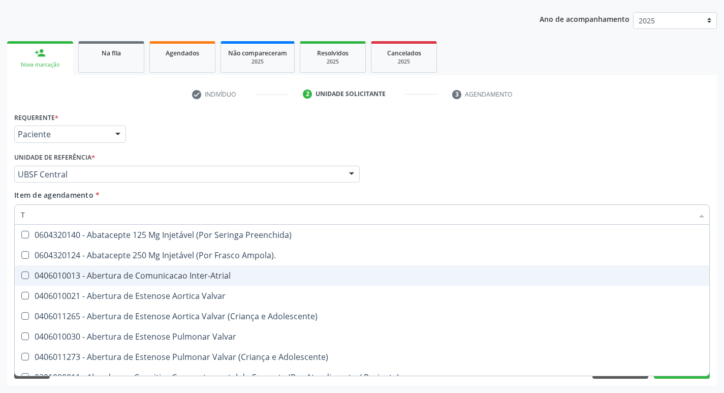
type input "T4"
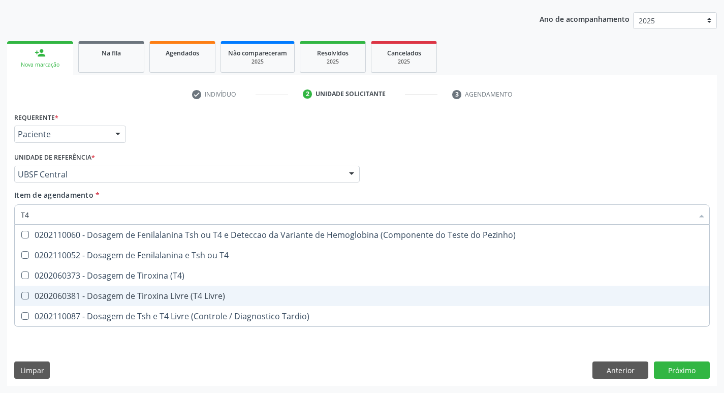
click at [174, 298] on div "0202060381 - Dosagem de Tiroxina Livre (T4 Livre)" at bounding box center [362, 296] width 683 height 8
checkbox Livre\) "true"
type input "T"
checkbox Livre\) "false"
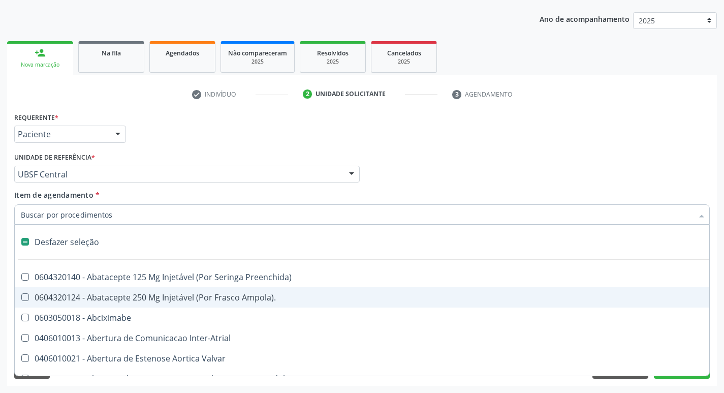
type input "U"
checkbox Coledocoplastia "true"
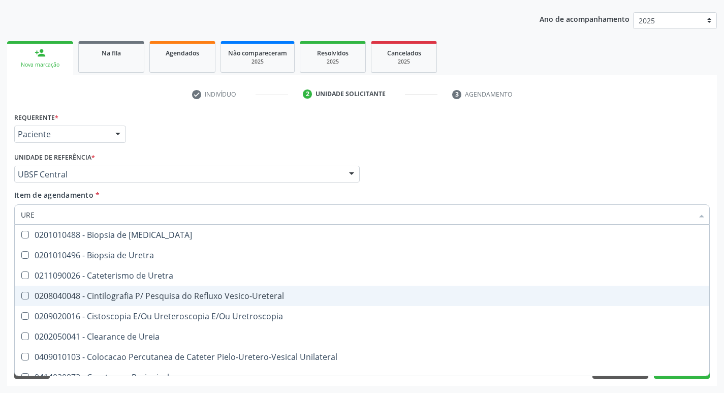
type input "UREI"
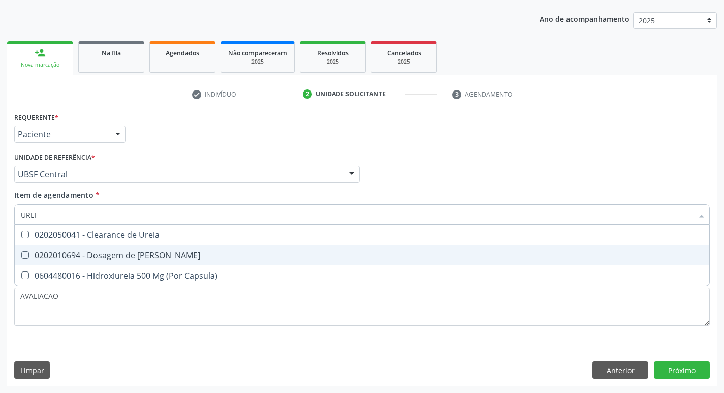
click at [169, 258] on div "0202010694 - Dosagem de [PERSON_NAME]" at bounding box center [362, 255] width 683 height 8
checkbox Ureia "true"
type input "URE"
checkbox Ureia "false"
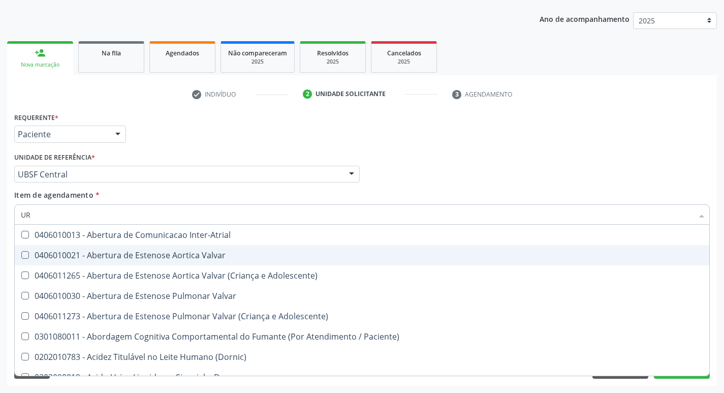
type input "U"
checkbox Diálise "false"
checkbox \(Tsh\) "false"
checkbox Ureia "false"
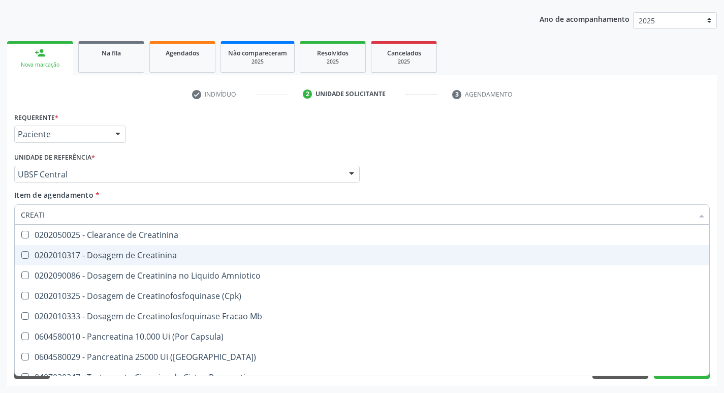
type input "CREATIN"
click at [169, 258] on div "0202010317 - Dosagem de Creatinina" at bounding box center [362, 255] width 683 height 8
checkbox Creatinina "true"
type input "C"
checkbox Creatinina "false"
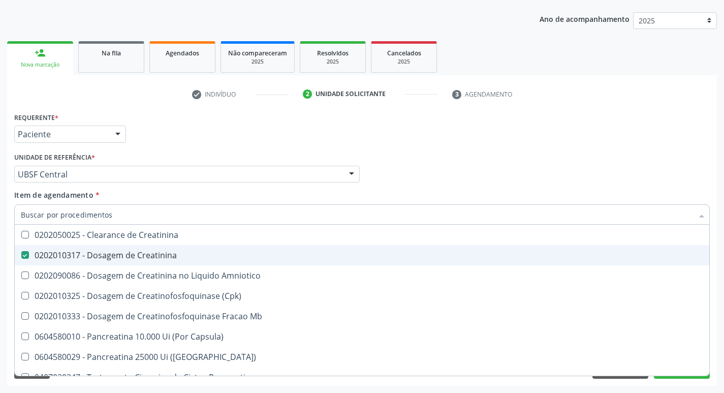
checkbox Amniotico "false"
checkbox Mb "false"
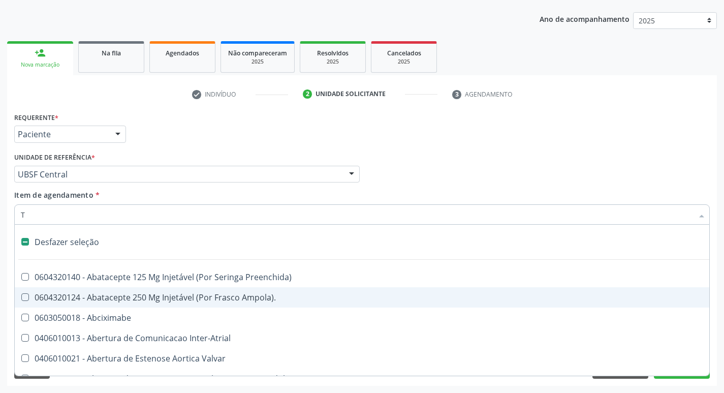
type input "TG"
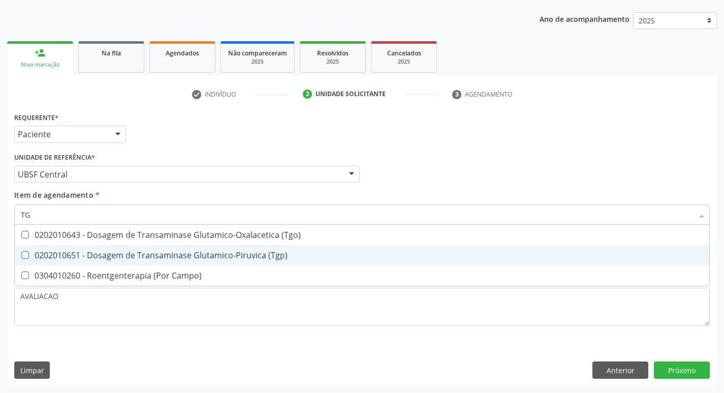
click at [169, 258] on div "0202010651 - Dosagem de Transaminase Glutamico-Piruvica (Tgp)" at bounding box center [362, 255] width 683 height 8
checkbox \(Tgp\) "true"
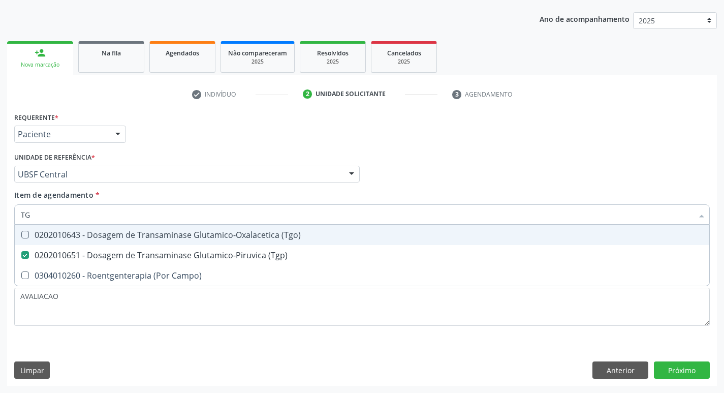
click at [161, 237] on div "0202010643 - Dosagem de Transaminase Glutamico-Oxalacetica (Tgo)" at bounding box center [362, 235] width 683 height 8
checkbox \(Tgo\) "true"
type input "T"
checkbox \(Tgo\) "false"
checkbox \(Tgp\) "false"
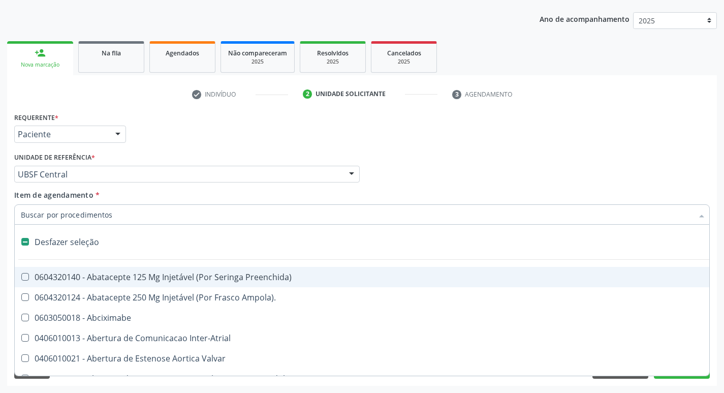
type input "V"
checkbox \(Unilateral\) "true"
checkbox Cornea "true"
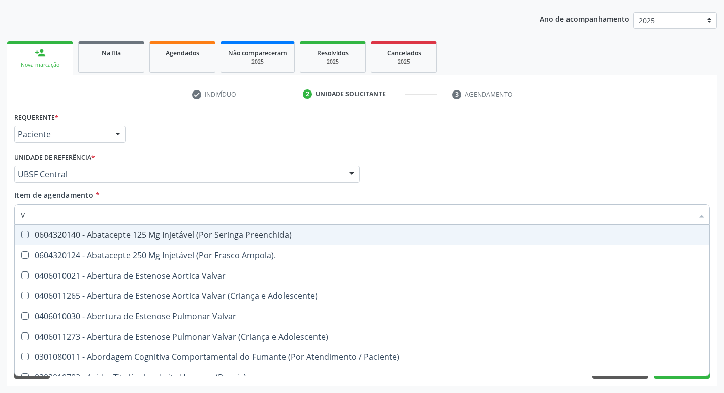
type input "VITAM"
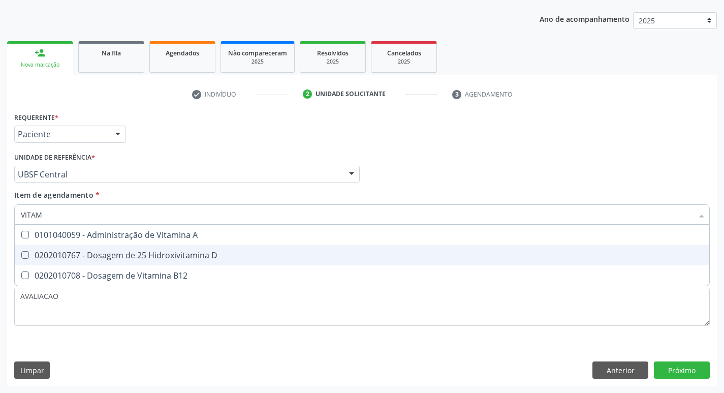
click at [159, 251] on div "0202010767 - Dosagem de 25 Hidroxivitamina D" at bounding box center [362, 255] width 683 height 8
checkbox D "true"
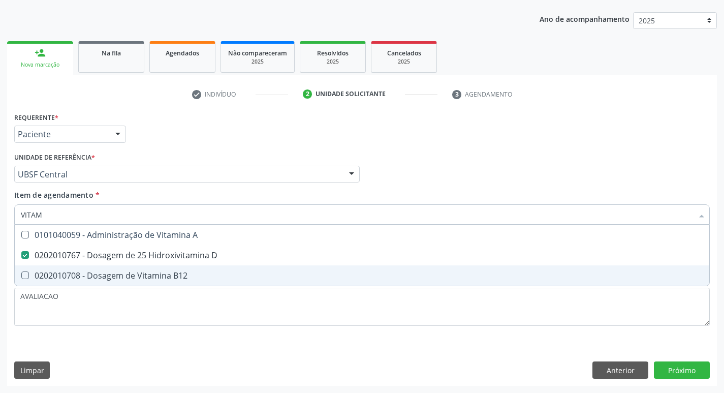
click at [163, 276] on div "0202010708 - Dosagem de Vitamina B12" at bounding box center [362, 275] width 683 height 8
checkbox B12 "true"
type input "VITA"
checkbox D "false"
checkbox B12 "false"
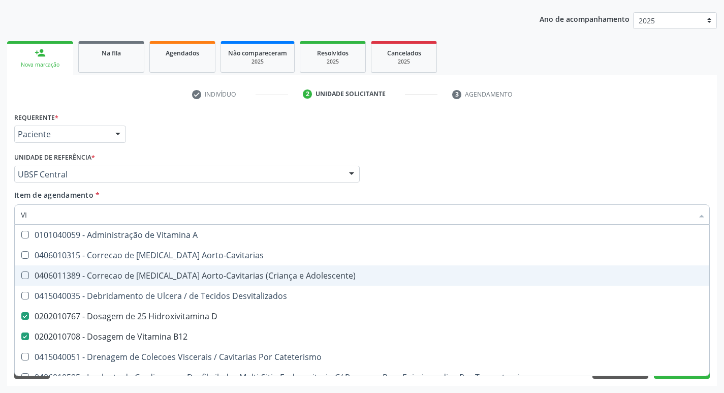
type input "V"
checkbox D "false"
checkbox B12 "false"
checkbox Cateterismo "false"
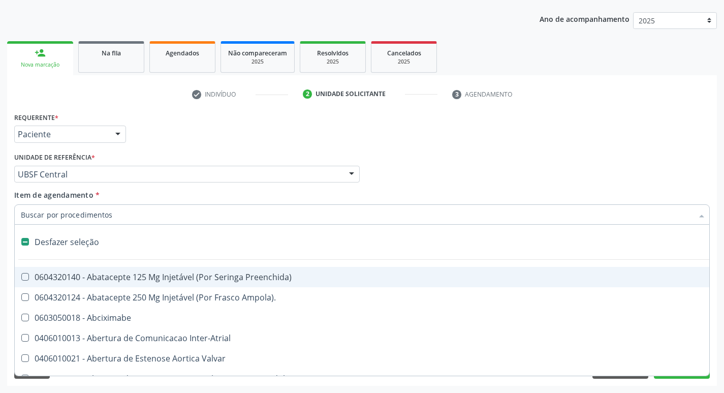
type input "H"
checkbox Coronariano "true"
checkbox C "true"
checkbox Convencional\) "true"
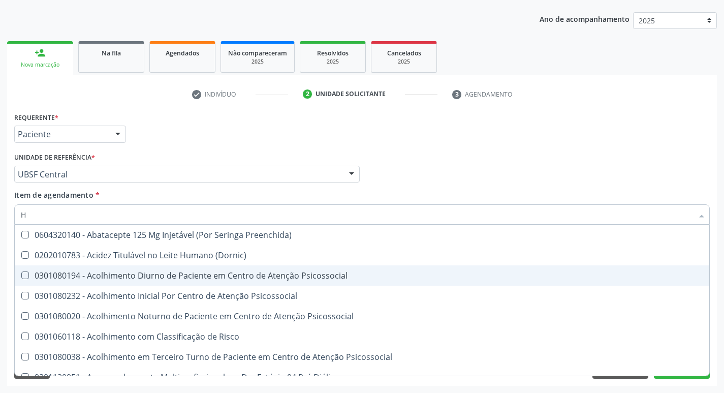
type input "HEMOGLOBINA G"
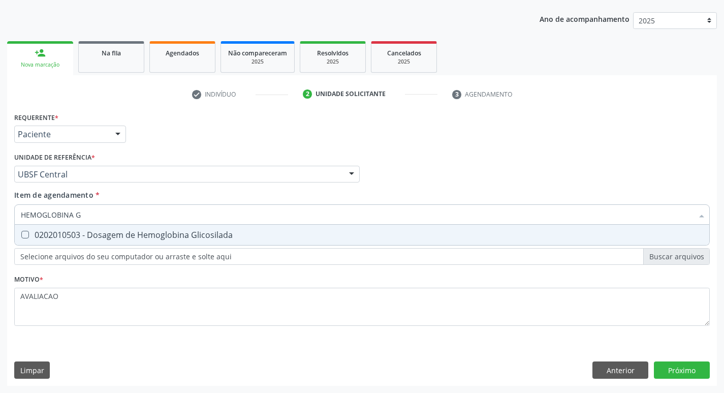
click at [147, 235] on div "0202010503 - Dosagem de Hemoglobina Glicosilada" at bounding box center [362, 235] width 683 height 8
checkbox Glicosilada "true"
type input "HEMOGLOBINA"
checkbox Glicosilada "false"
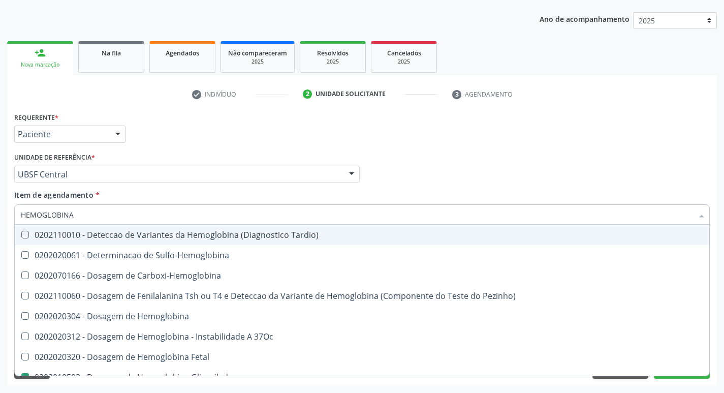
type input "HEMOGLOBIN"
checkbox Glicosilada "false"
checkbox Hemoglobina "true"
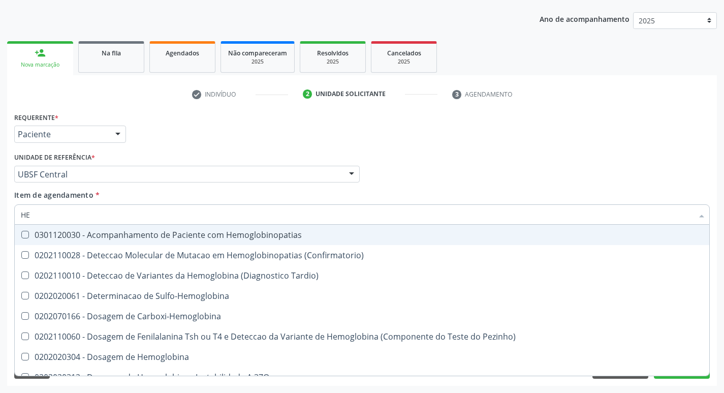
type input "H"
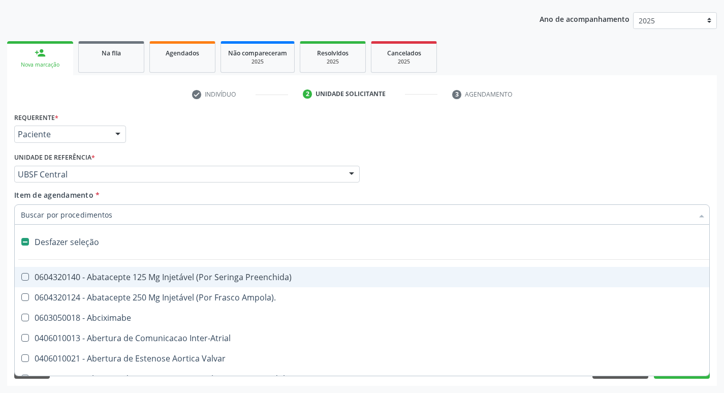
checkbox Dente\) "false"
checkbox Capsula\) "false"
type input "S"
checkbox \(Total\) "true"
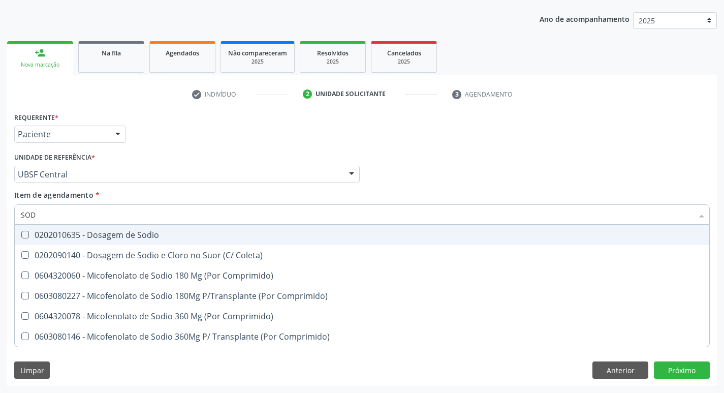
type input "SODI"
click at [118, 235] on div "0202010635 - Dosagem de Sodio" at bounding box center [362, 235] width 683 height 8
checkbox Sodio "true"
type input "S"
checkbox Sodio "false"
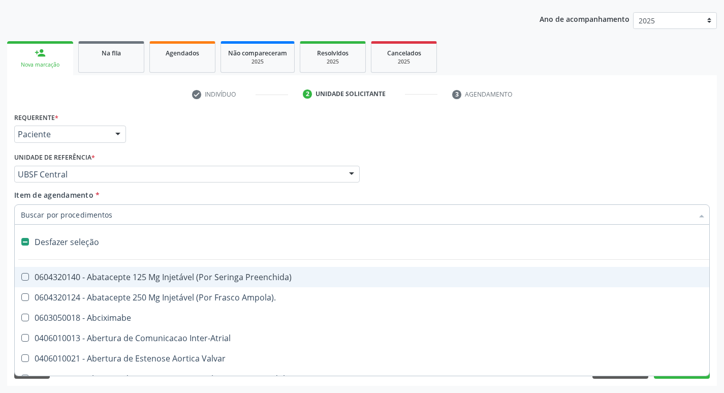
type input "P"
checkbox Aortico "true"
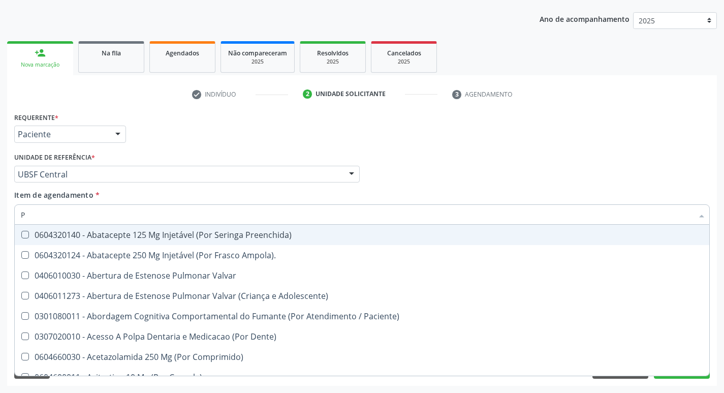
type input "PO"
checkbox \(Tgp\) "false"
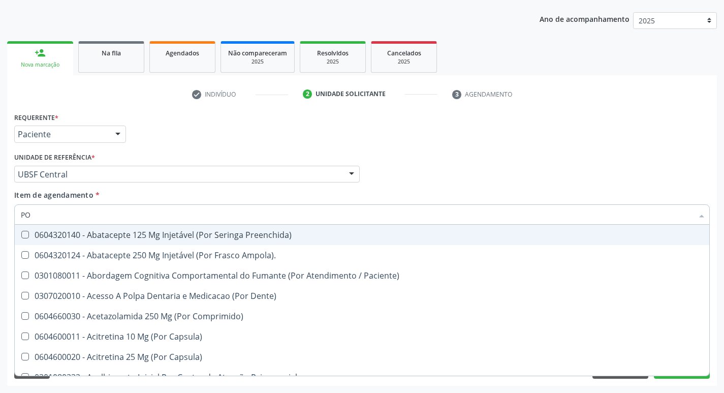
type input "P"
checkbox Embarcação "true"
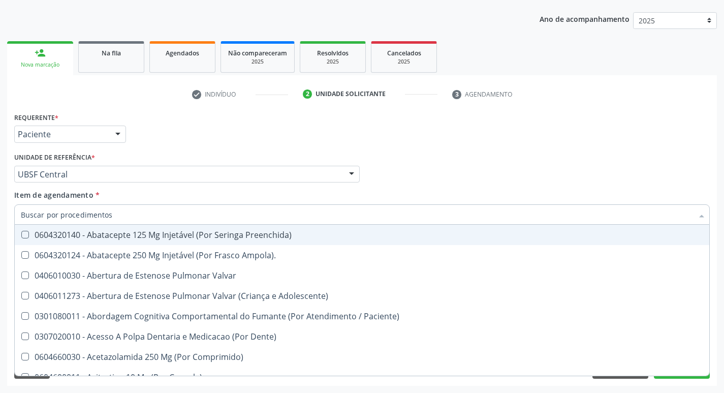
checkbox \(Tgp\) "false"
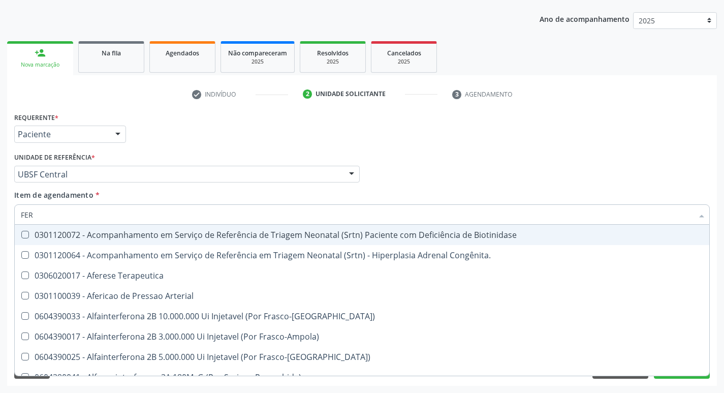
type input "FERR"
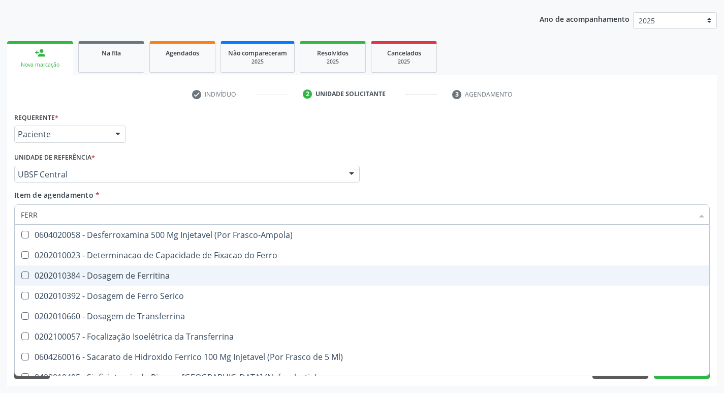
drag, startPoint x: 144, startPoint y: 275, endPoint x: 147, endPoint y: 290, distance: 15.7
click at [145, 277] on div "0202010384 - Dosagem de Ferritina" at bounding box center [362, 275] width 683 height 8
checkbox Ferritina "true"
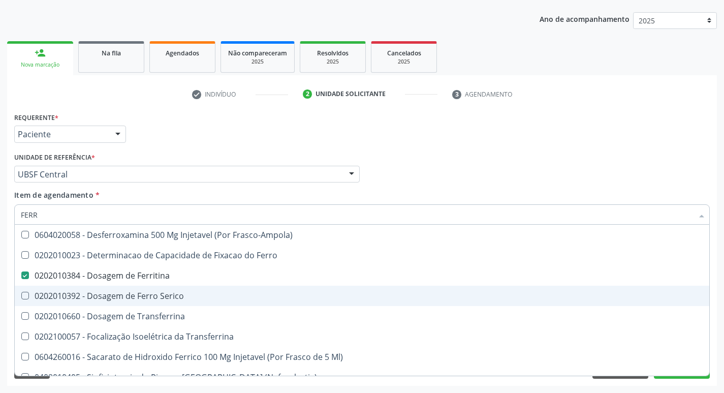
click at [147, 290] on span "0202010392 - Dosagem de Ferro Serico" at bounding box center [362, 296] width 695 height 20
checkbox Serico "true"
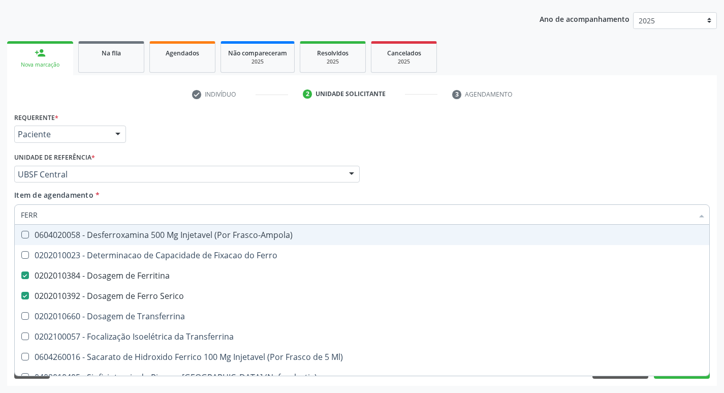
click at [569, 127] on div "Requerente * Paciente Profissional de Saúde Paciente Nenhum resultado encontrad…" at bounding box center [362, 130] width 701 height 40
checkbox Ferro "true"
checkbox Transferrina "true"
checkbox Ml\) "true"
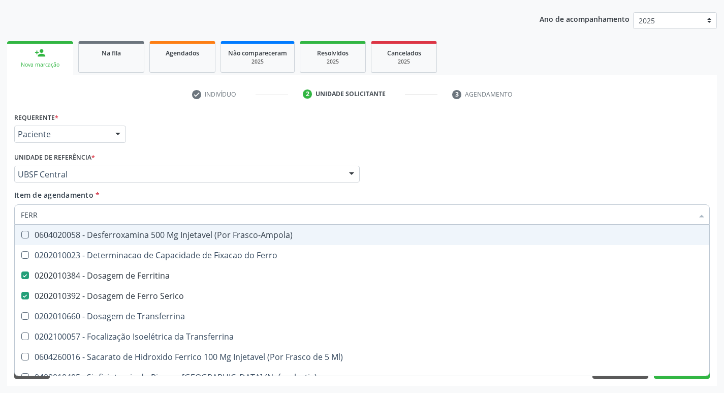
checkbox \(Nefroplastia\) "true"
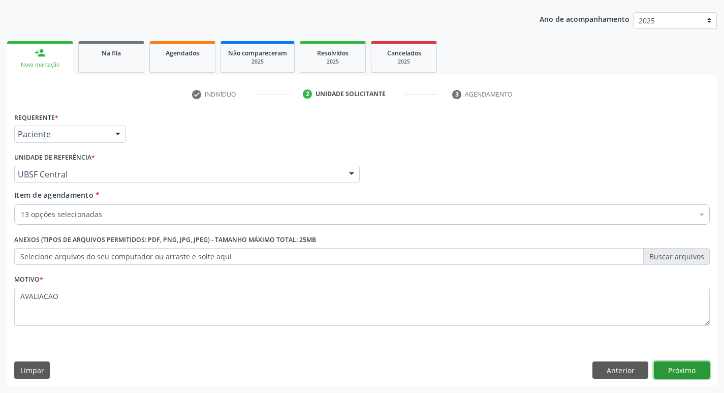
click at [678, 367] on button "Próximo" at bounding box center [682, 369] width 56 height 17
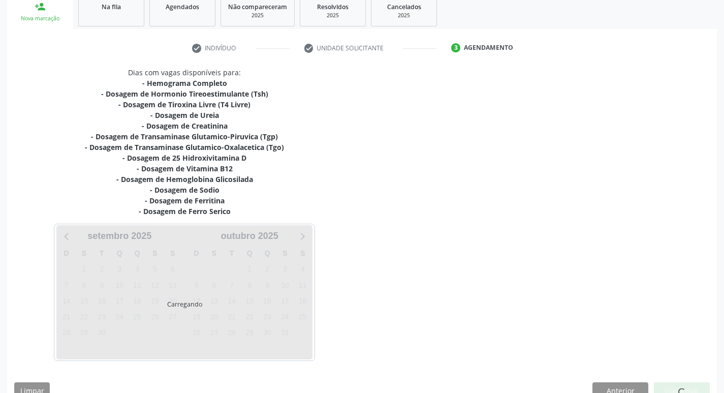
scroll to position [177, 0]
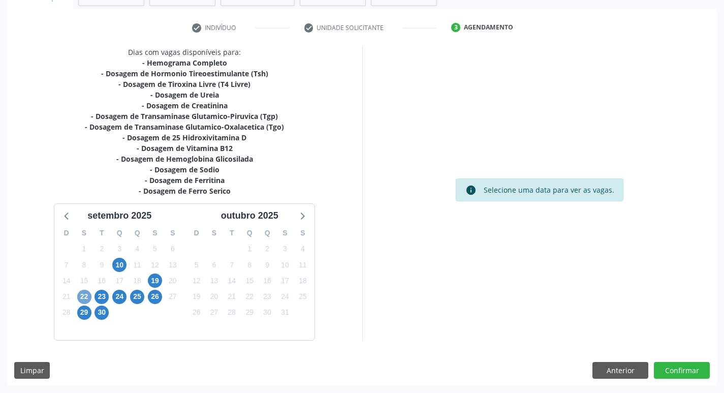
click at [84, 297] on span "22" at bounding box center [84, 297] width 14 height 14
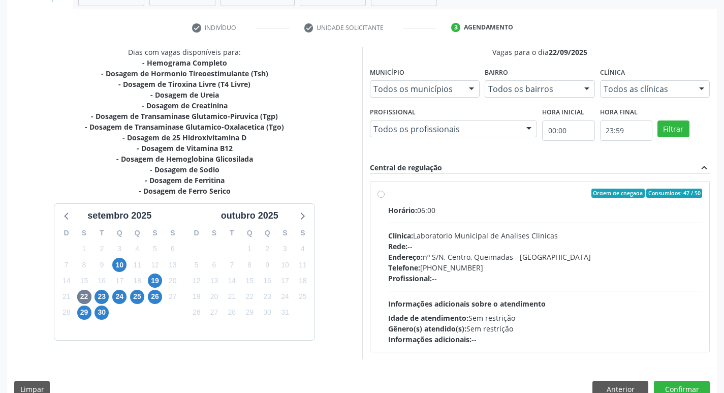
click at [529, 240] on div "Clínica: Laboratorio Municipal de Analises Clinicas" at bounding box center [545, 235] width 315 height 11
click at [385, 198] on input "Ordem de chegada Consumidos: 47 / 50 Horário: 06:00 Clínica: Laboratorio Munici…" at bounding box center [381, 193] width 7 height 9
radio input "true"
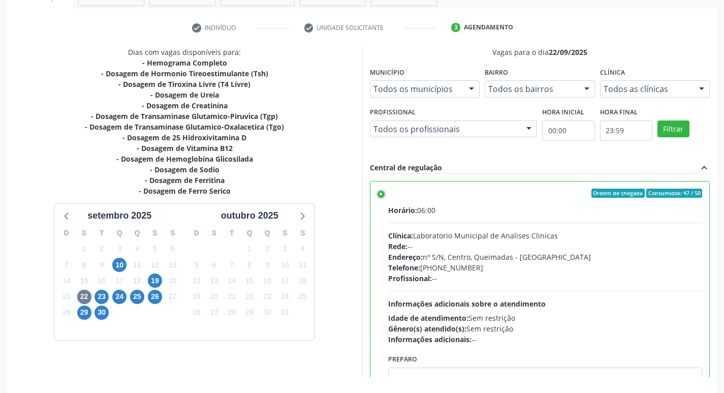
scroll to position [50, 0]
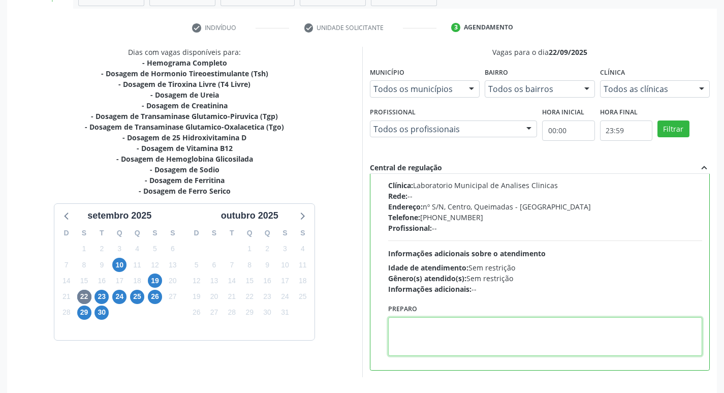
click at [462, 326] on textarea at bounding box center [545, 336] width 315 height 39
paste textarea "IR EM [GEOGRAPHIC_DATA]"
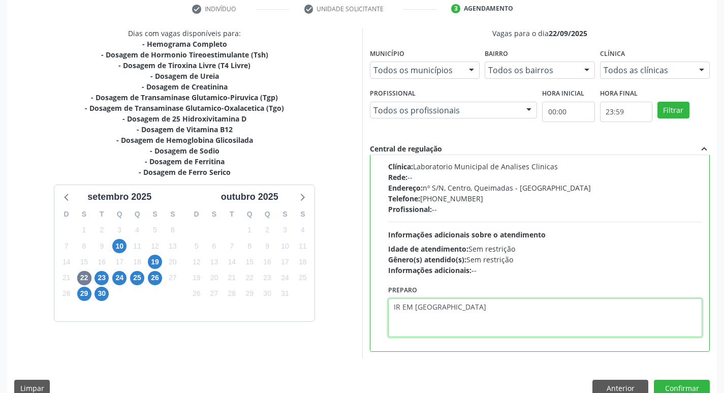
scroll to position [215, 0]
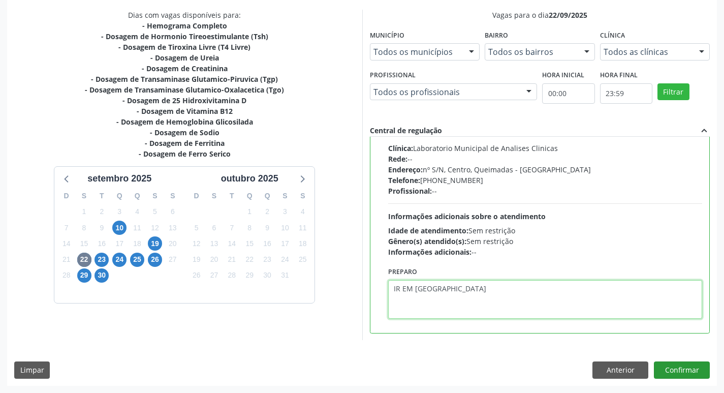
type textarea "IR EM [GEOGRAPHIC_DATA]"
click at [679, 363] on button "Confirmar" at bounding box center [682, 369] width 56 height 17
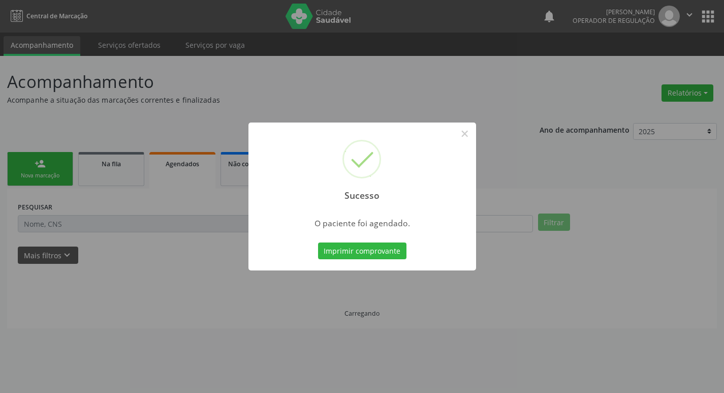
scroll to position [0, 0]
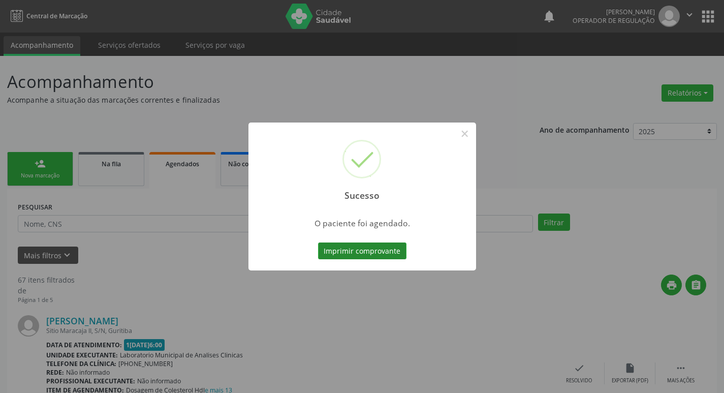
click at [351, 249] on button "Imprimir comprovante" at bounding box center [362, 250] width 88 height 17
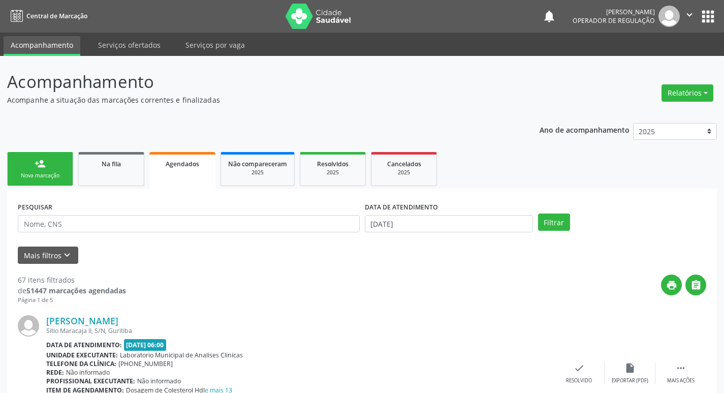
click at [56, 166] on link "person_add Nova marcação" at bounding box center [40, 169] width 66 height 34
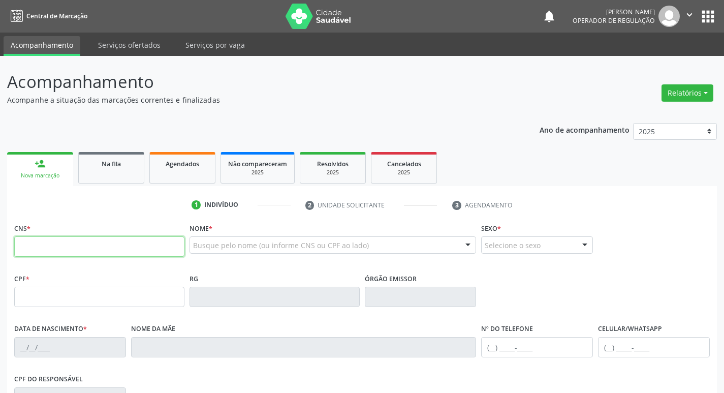
click at [83, 245] on input "text" at bounding box center [99, 246] width 170 height 20
type input "702 0048 0799 8480"
type input "127.408.257-90"
type input "05/11/1992"
type input "Lucia de Fatima Pereira Martins"
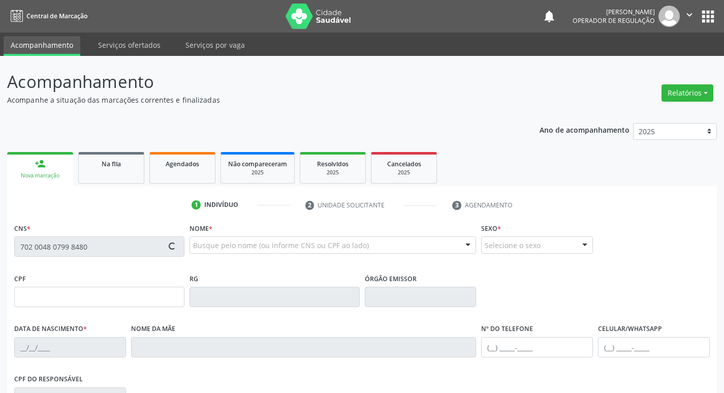
type input "(21) 98379-9429"
type input "076.684.247-92"
type input "37"
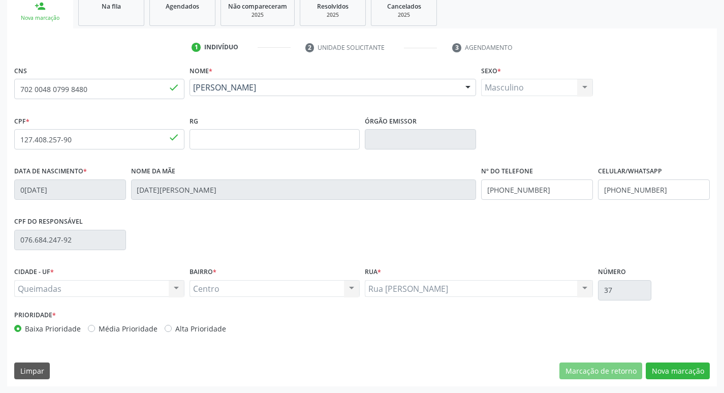
scroll to position [158, 0]
click at [667, 378] on button "Nova marcação" at bounding box center [678, 370] width 64 height 17
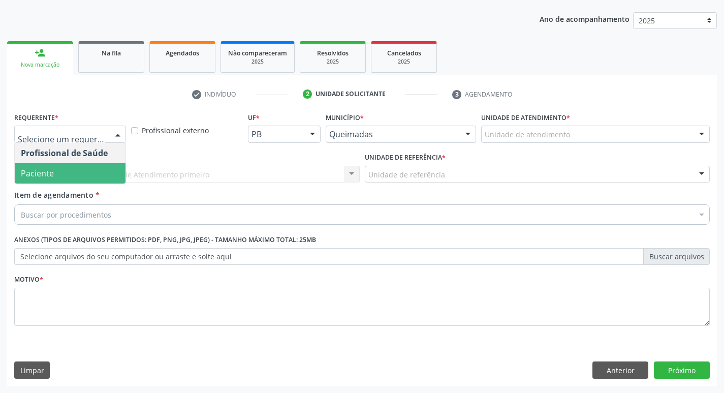
click at [69, 167] on span "Paciente" at bounding box center [70, 173] width 111 height 20
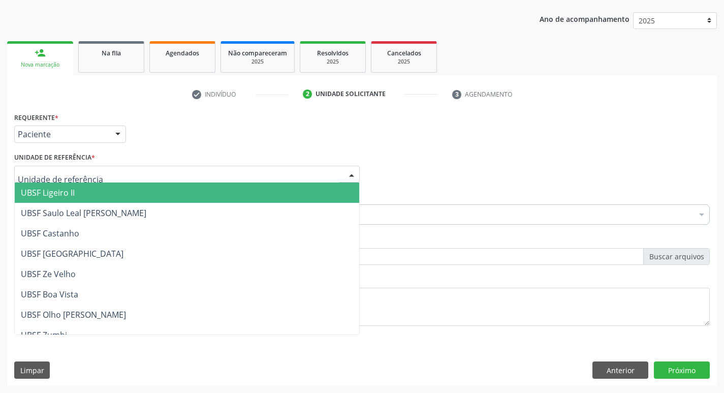
click at [75, 167] on div at bounding box center [187, 174] width 346 height 17
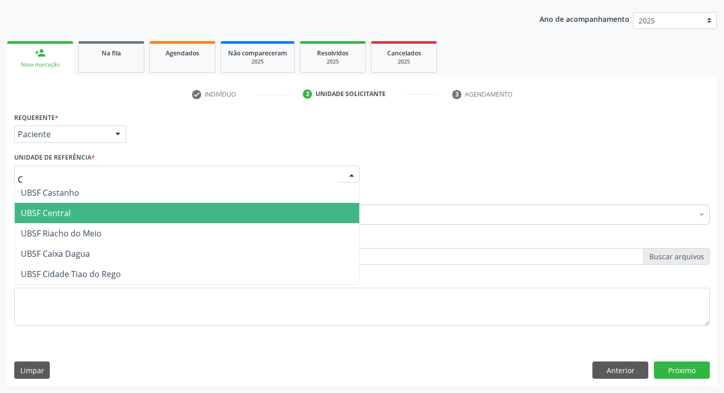
type input "CE"
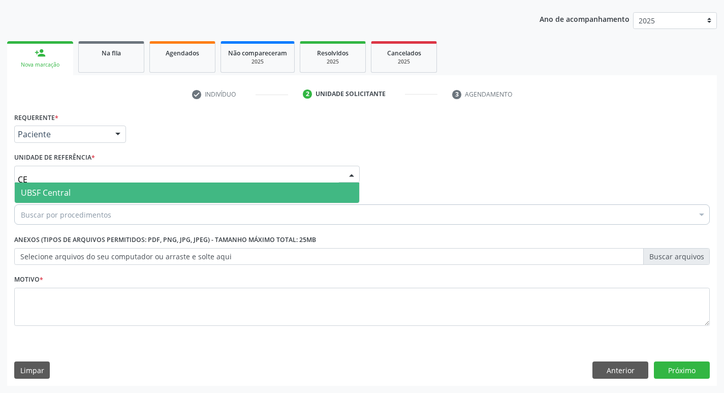
click at [63, 193] on span "UBSF Central" at bounding box center [46, 192] width 50 height 11
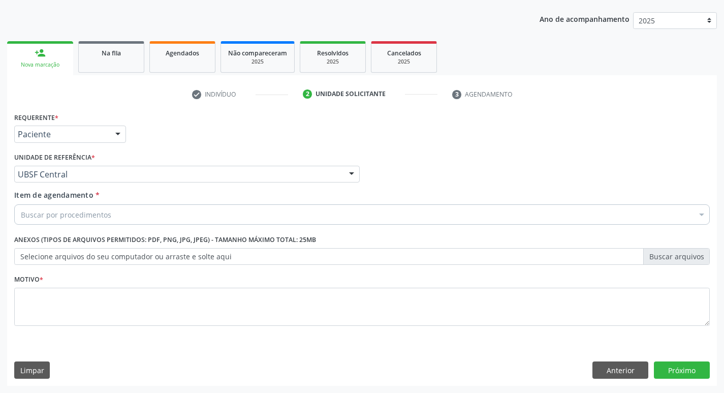
click at [10, 318] on div "Acompanhamento Acompanhe a situação das marcações correntes e finalizadas Relat…" at bounding box center [362, 169] width 724 height 448
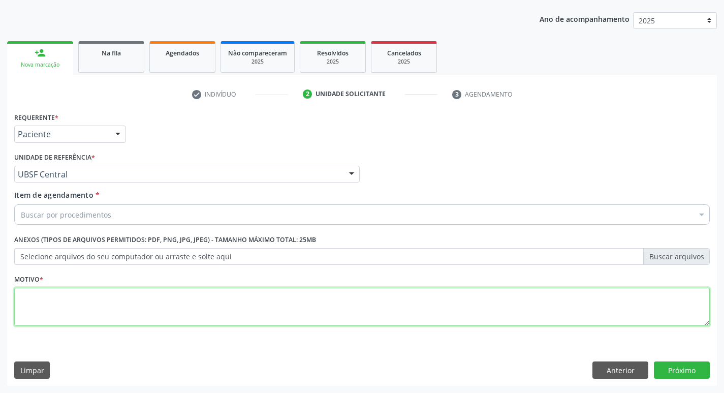
click at [34, 309] on textarea at bounding box center [362, 307] width 696 height 39
type textarea "AVALIACAO"
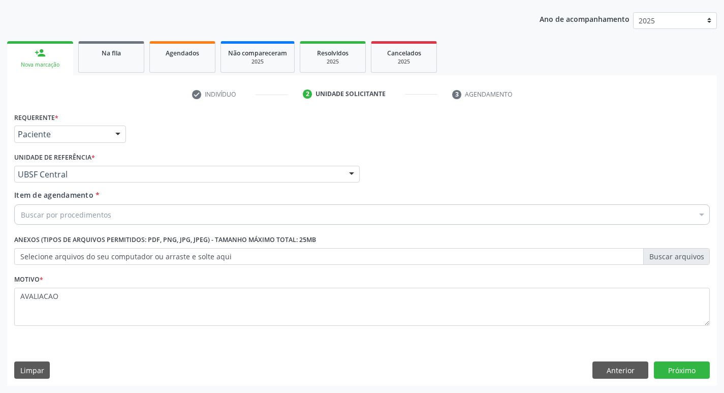
click at [169, 210] on div "Buscar por procedimentos" at bounding box center [362, 214] width 696 height 20
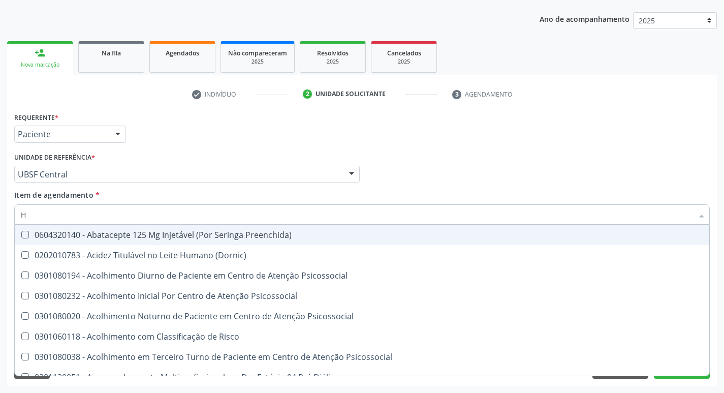
type input "HEMOGR"
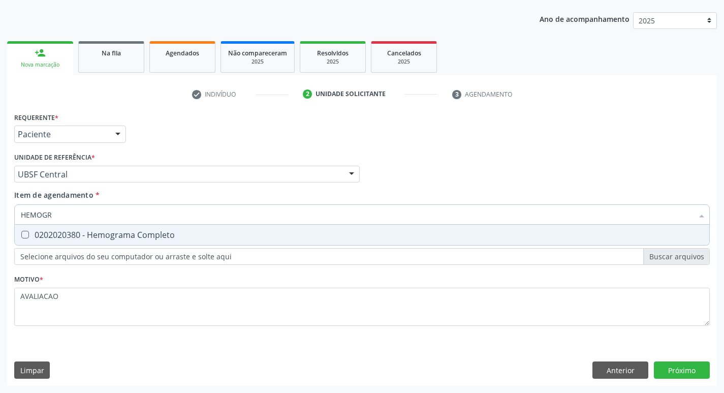
click at [153, 245] on span "0202020380 - Hemograma Completo" at bounding box center [362, 235] width 695 height 20
checkbox Completo "true"
type input "HEMOG"
checkbox Completo "false"
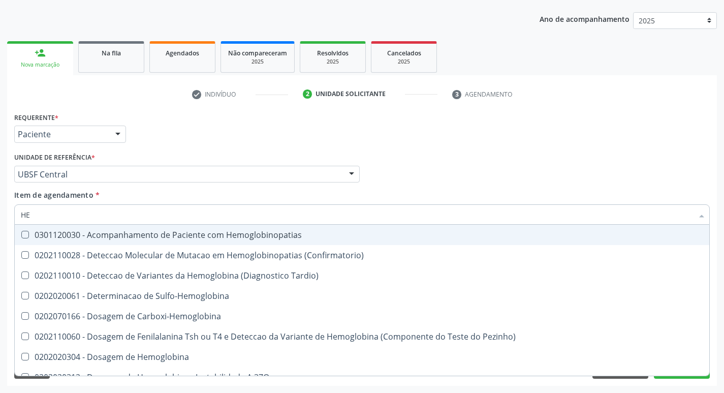
type input "H"
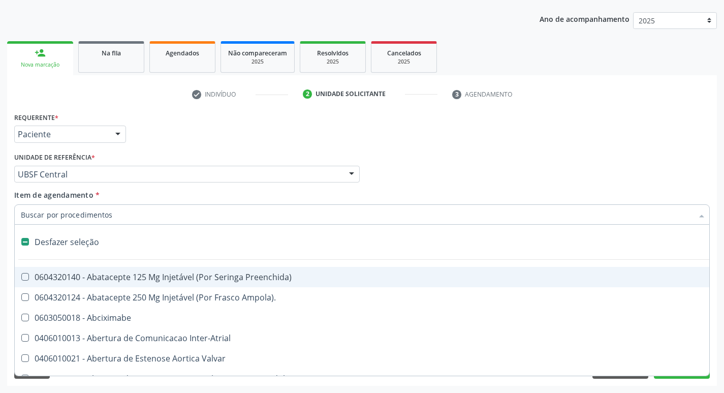
checkbox Capsula\) "false"
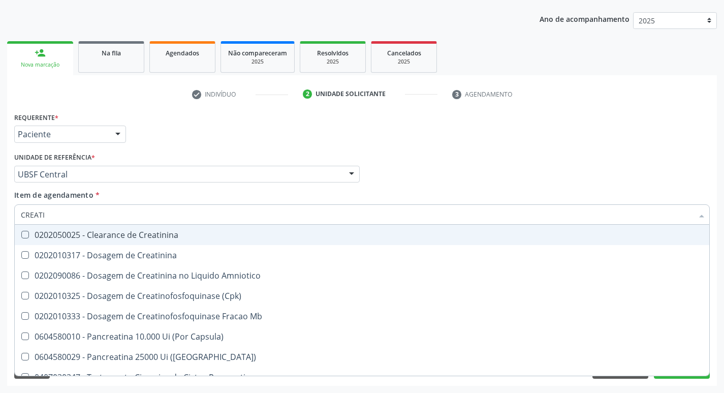
type input "CREATIN"
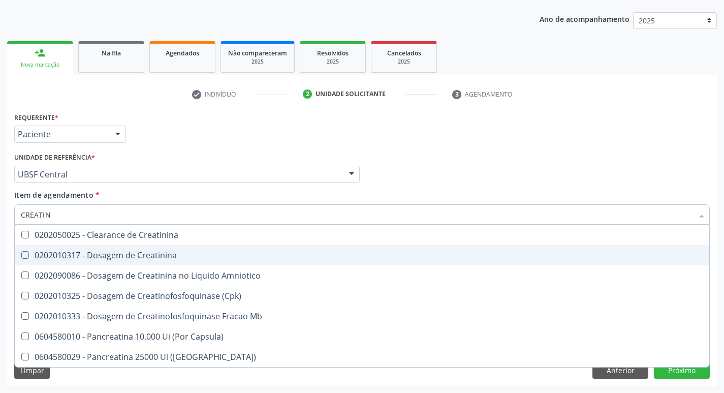
click at [153, 254] on div "0202010317 - Dosagem de Creatinina" at bounding box center [362, 255] width 683 height 8
checkbox Creatinina "true"
type input "CREA"
checkbox Creatinina "false"
checkbox Amniotico "false"
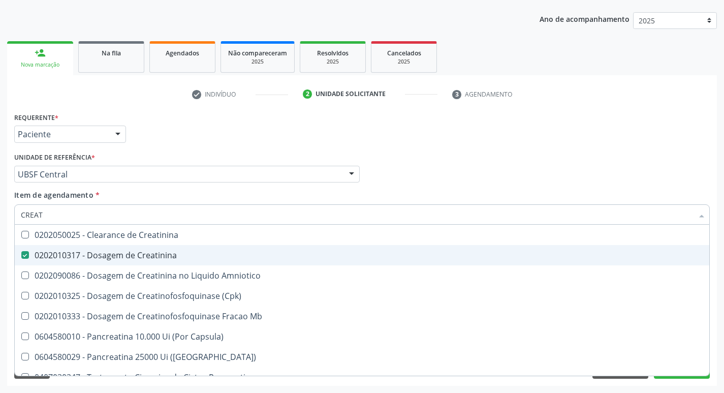
checkbox Mb "true"
type input "C"
checkbox Mb "false"
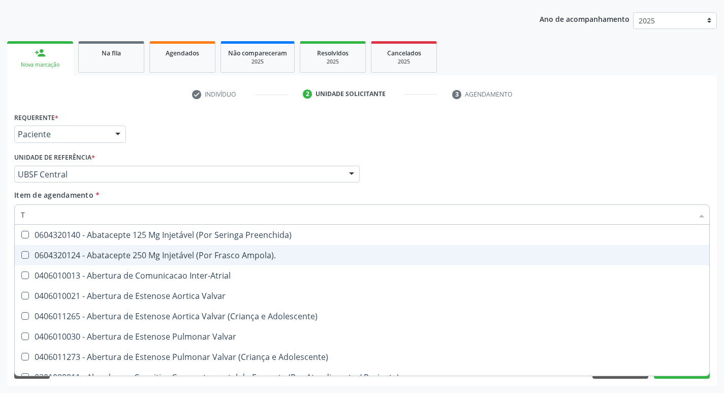
type input "TG"
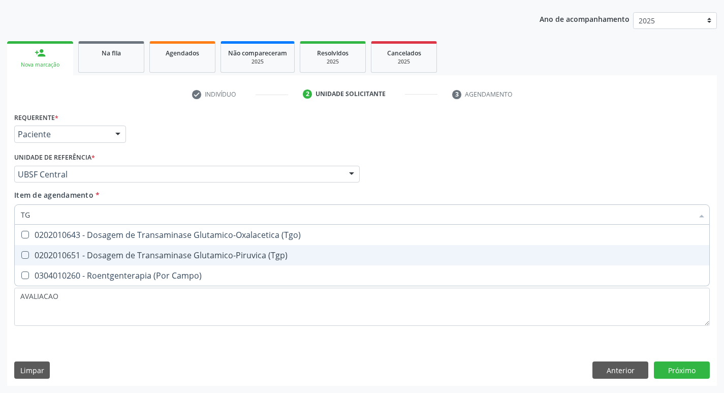
click at [153, 254] on div "0202010651 - Dosagem de Transaminase Glutamico-Piruvica (Tgp)" at bounding box center [362, 255] width 683 height 8
checkbox \(Tgp\) "true"
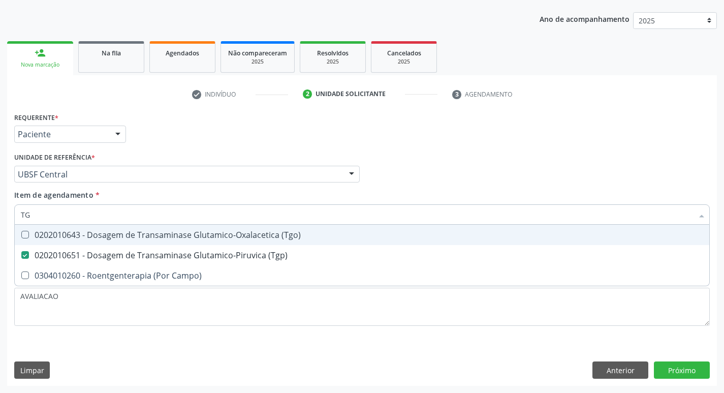
click at [147, 238] on div "0202010643 - Dosagem de Transaminase Glutamico-Oxalacetica (Tgo)" at bounding box center [362, 235] width 683 height 8
checkbox \(Tgo\) "true"
type input "T"
checkbox \(Tgo\) "false"
checkbox \(Tgp\) "false"
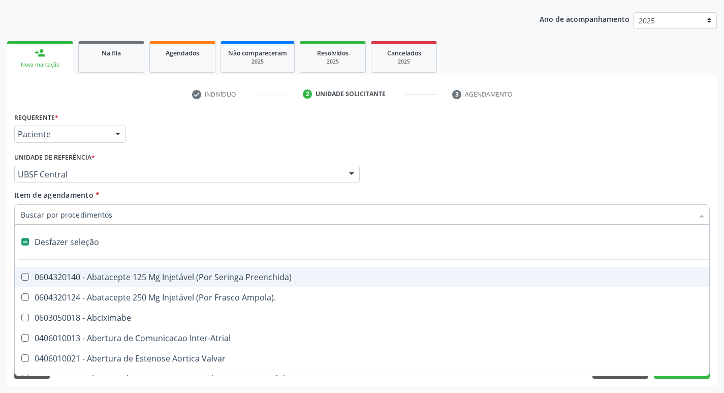
type input "G"
checkbox Criança "true"
checkbox Quantitativa\) "true"
checkbox Esforco "true"
checkbox Persistente "true"
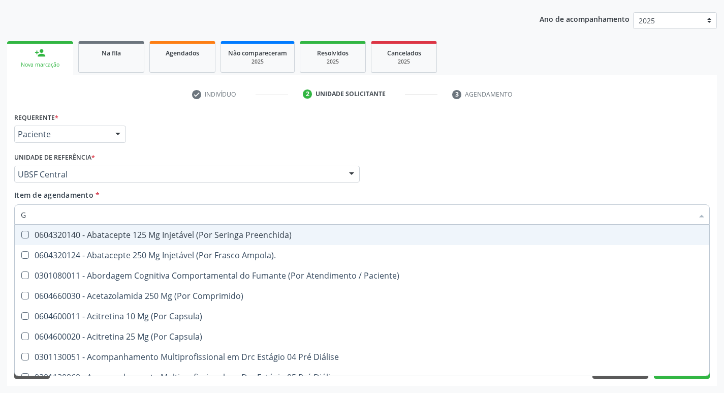
type input "GLICOSE"
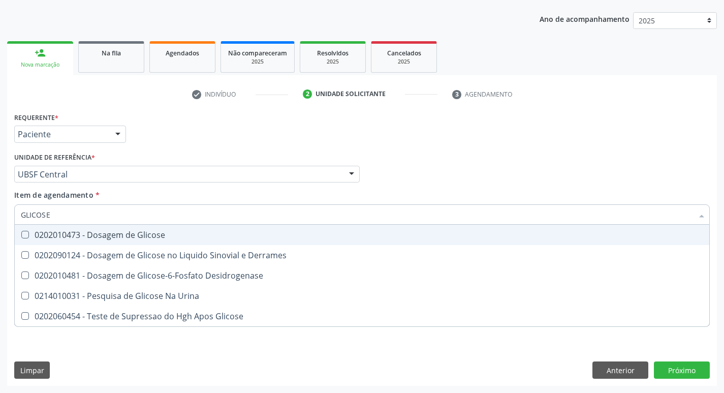
click at [156, 236] on div "0202010473 - Dosagem de Glicose" at bounding box center [362, 235] width 683 height 8
checkbox Glicose "true"
type input "GLICOS"
checkbox Glicose "false"
checkbox Derrames "true"
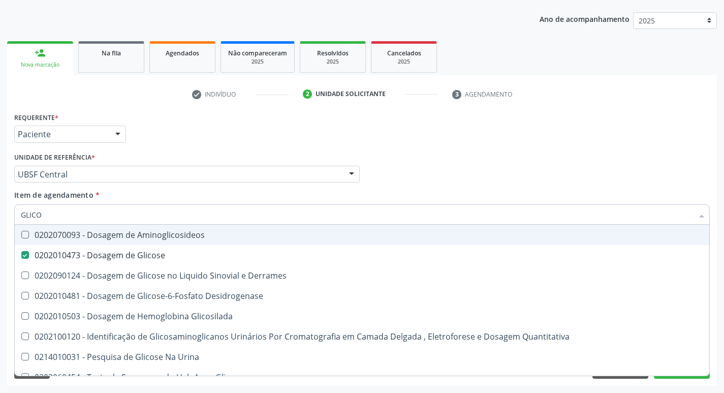
type input "GLIC"
checkbox Glicose "false"
checkbox Derrames "false"
type input "G"
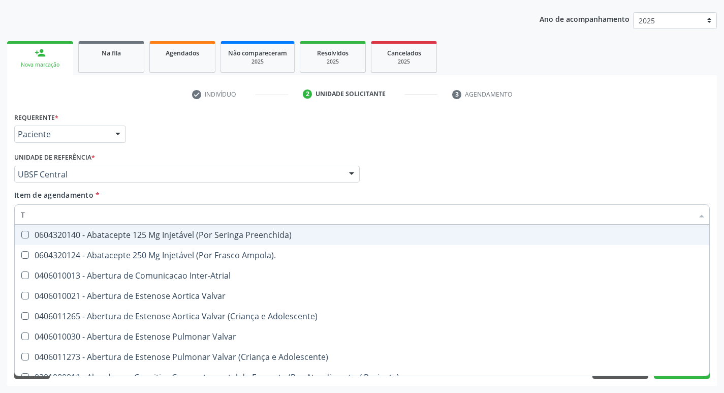
type input "TR"
checkbox Oficina\) "true"
checkbox Grupo "true"
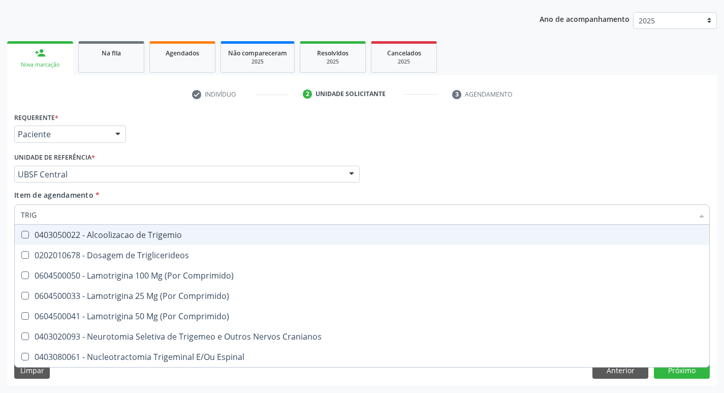
type input "TRIGL"
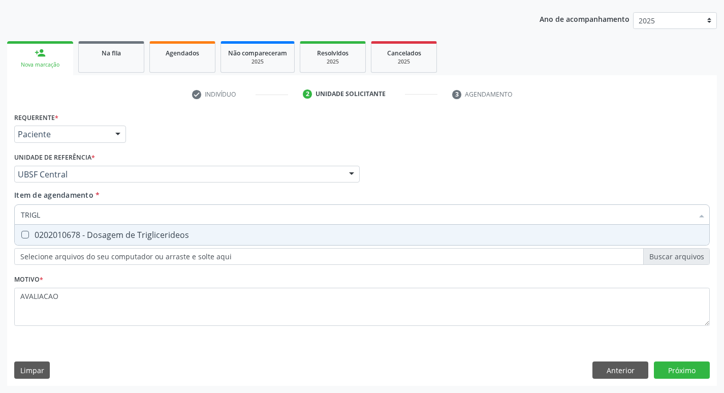
click at [156, 236] on div "0202010678 - Dosagem de Triglicerideos" at bounding box center [362, 235] width 683 height 8
checkbox Triglicerideos "true"
type input "TRIG"
checkbox Triglicerideos "false"
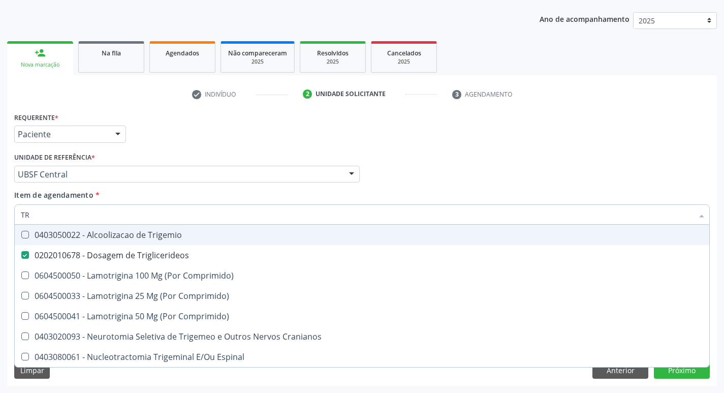
type input "T"
checkbox Triglicerideos "false"
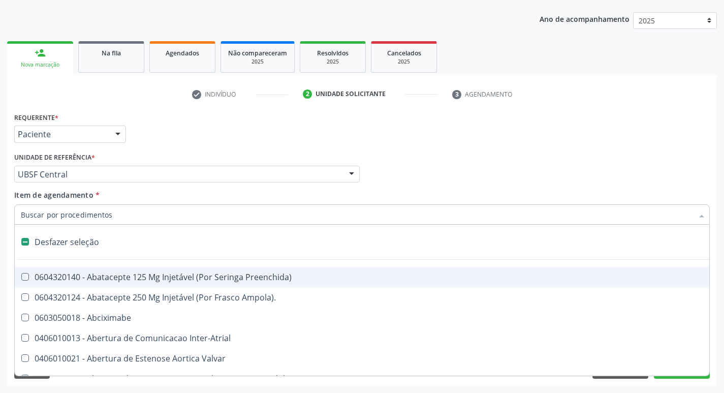
type input "H"
checkbox Convencional\) "true"
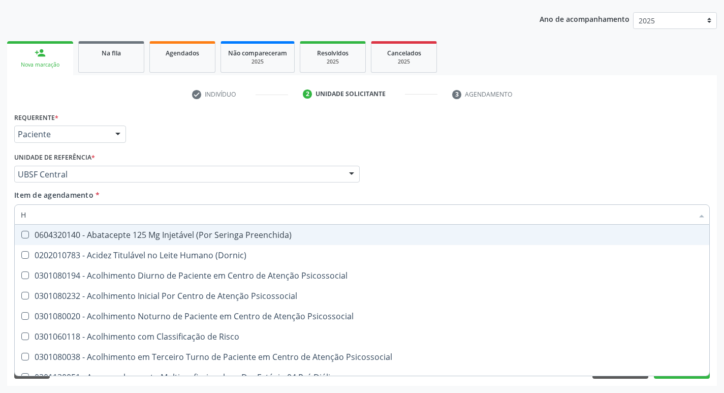
type input "HEMOGLOBINA G"
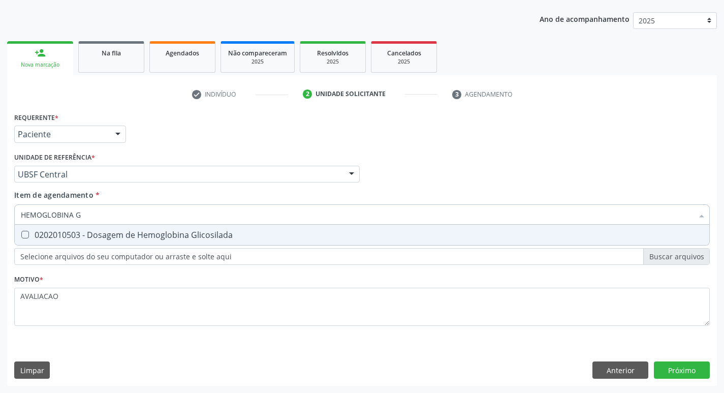
click at [166, 227] on span "0202010503 - Dosagem de Hemoglobina Glicosilada" at bounding box center [362, 235] width 695 height 20
checkbox Glicosilada "true"
type input "HEMOGLOBINA"
checkbox Glicosilada "false"
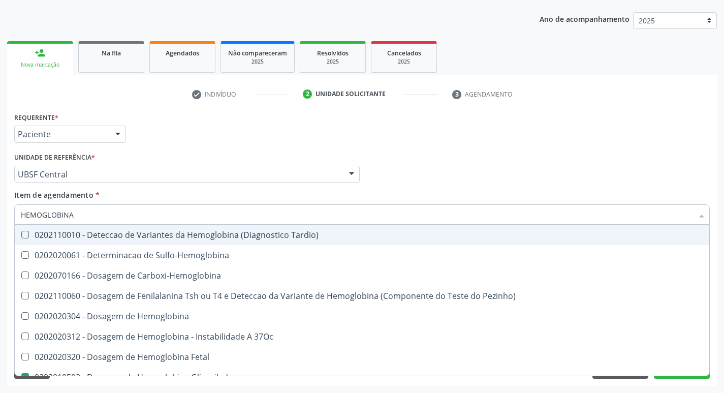
type input "HEMOGLOBIN"
checkbox Glicosilada "false"
checkbox Hemoglobina "true"
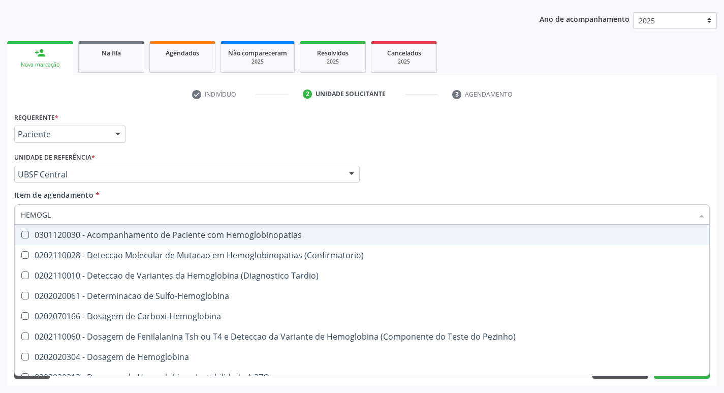
type input "HEMOG"
checkbox S "true"
type input "H"
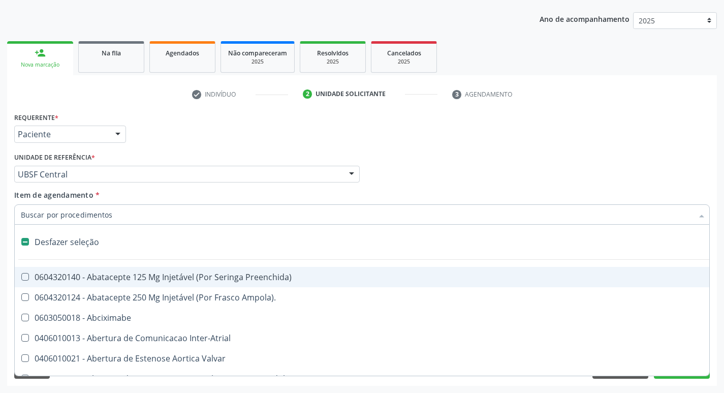
checkbox Dente\) "false"
checkbox Capsula\) "false"
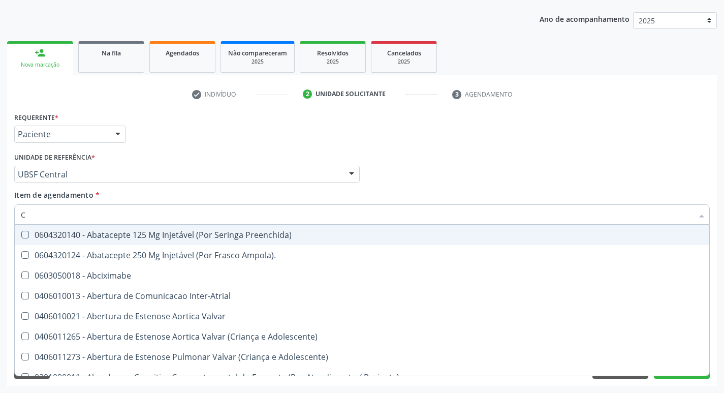
type input "CO"
checkbox Comprimido\) "true"
checkbox Transcutanea "true"
checkbox Colecistostomia "true"
checkbox \(Hemicolectomia\) "true"
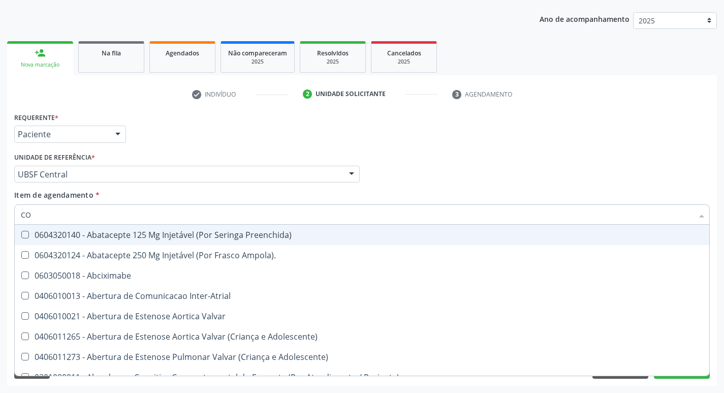
checkbox Osseo "true"
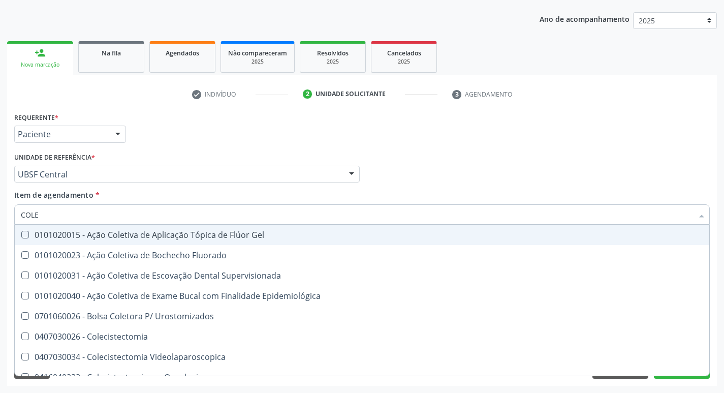
type input "COLES"
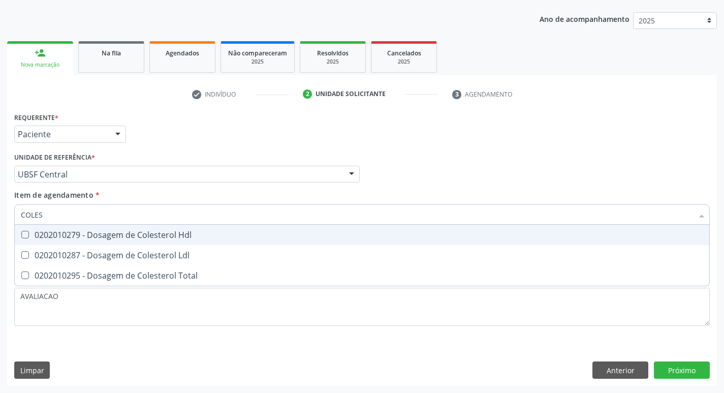
click at [158, 238] on div "0202010279 - Dosagem de Colesterol Hdl" at bounding box center [362, 235] width 683 height 8
checkbox Hdl "true"
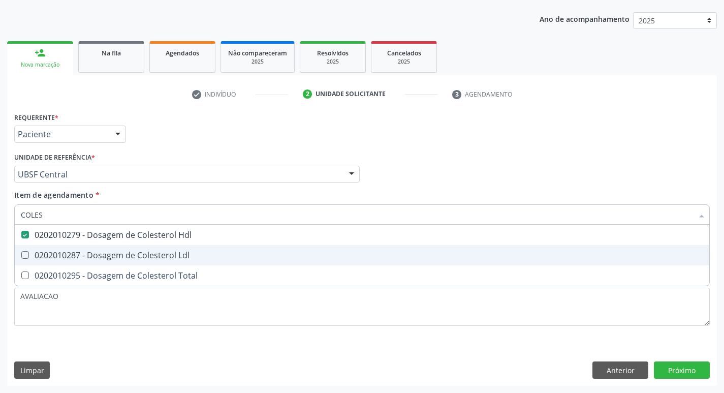
click at [163, 255] on div "0202010287 - Dosagem de Colesterol Ldl" at bounding box center [362, 255] width 683 height 8
checkbox Ldl "true"
type input "COLE"
checkbox Hdl "false"
checkbox Ldl "false"
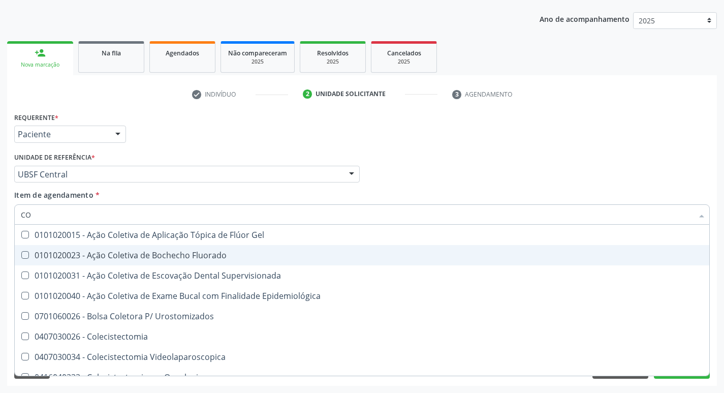
type input "C"
checkbox Hdl "false"
checkbox Ldl "false"
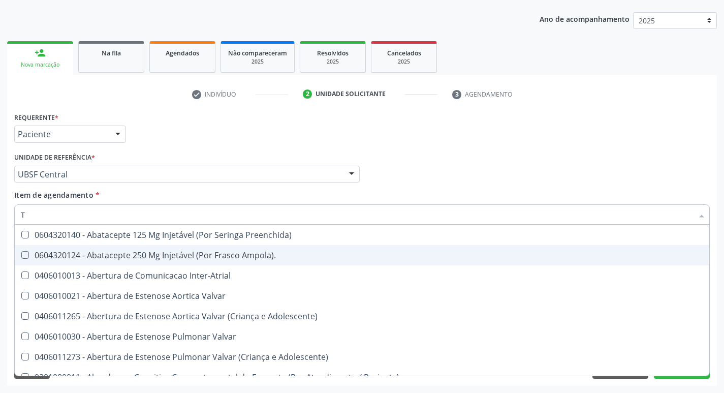
type input "TR"
checkbox Oficina\) "true"
checkbox Grupo "true"
checkbox Atendimentos-Mês\) "true"
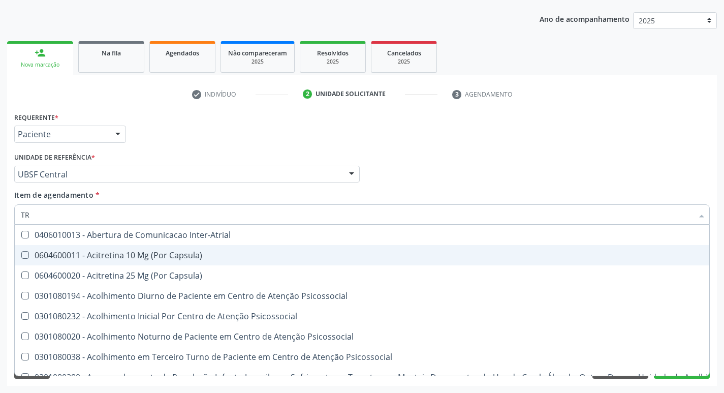
type input "T"
checkbox \(Tgo\) "false"
checkbox \(Tgp\) "false"
checkbox Triglicerideos "false"
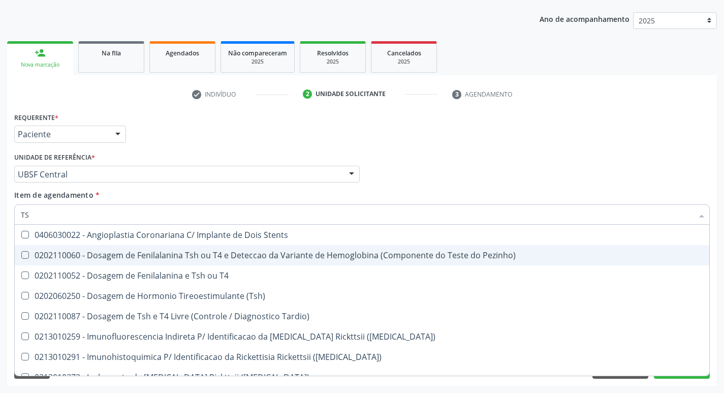
type input "TSH"
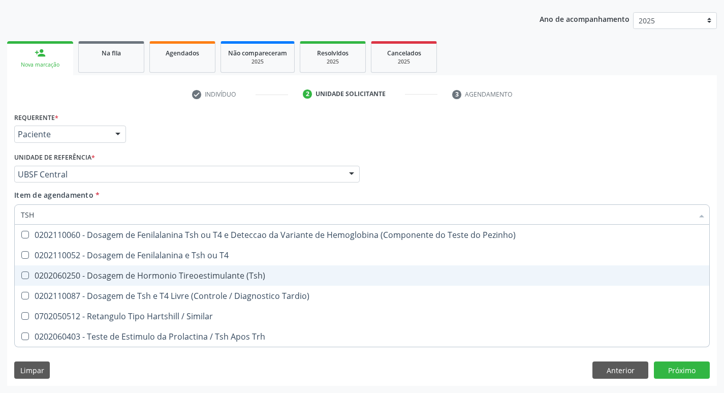
click at [229, 281] on span "0202060250 - Dosagem de Hormonio Tireoestimulante (Tsh)" at bounding box center [362, 275] width 695 height 20
checkbox \(Tsh\) "true"
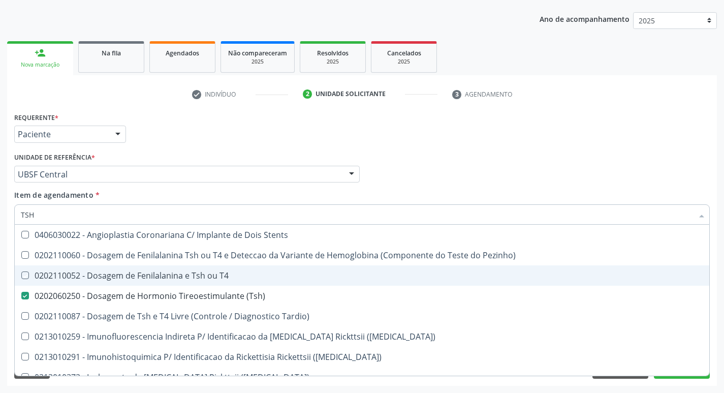
type input "TS"
checkbox T4 "false"
checkbox \(Tsh\) "true"
type input "T"
checkbox \(Tsh\) "false"
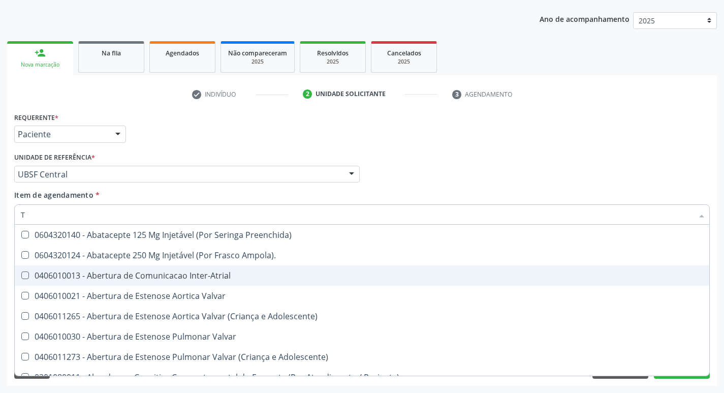
type input "T4"
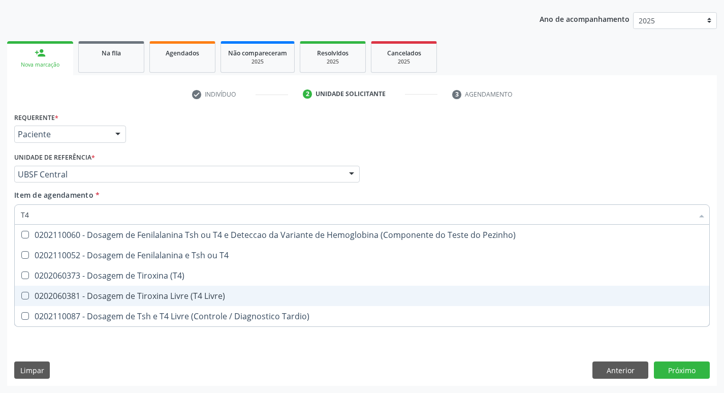
click at [237, 293] on div "0202060381 - Dosagem de Tiroxina Livre (T4 Livre)" at bounding box center [362, 296] width 683 height 8
checkbox Livre\) "true"
type input "T"
checkbox Livre\) "false"
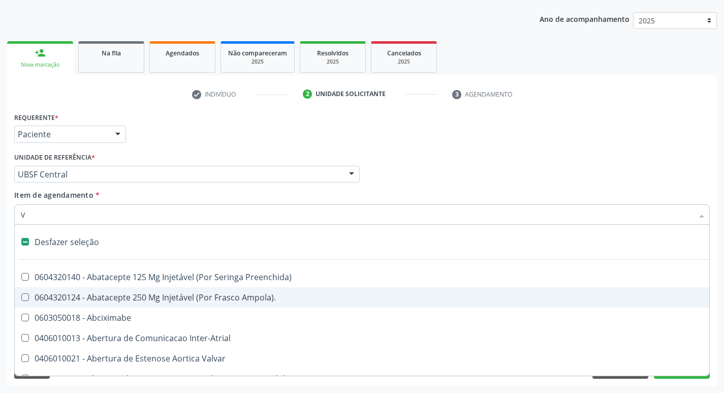
type input "VI"
checkbox Ancora "true"
checkbox \(Unilateral\) "false"
checkbox Cornea "false"
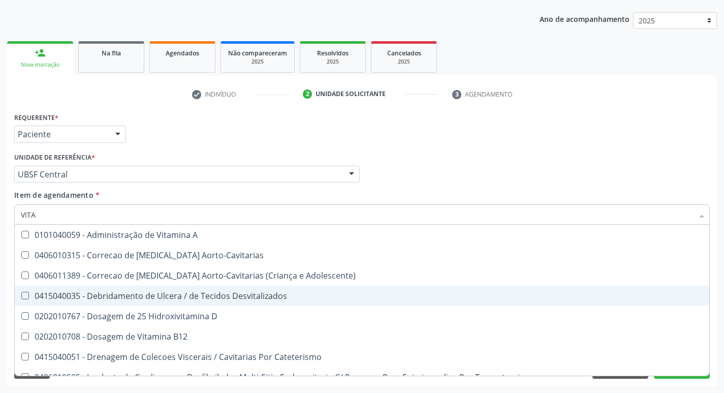
type input "VITAM"
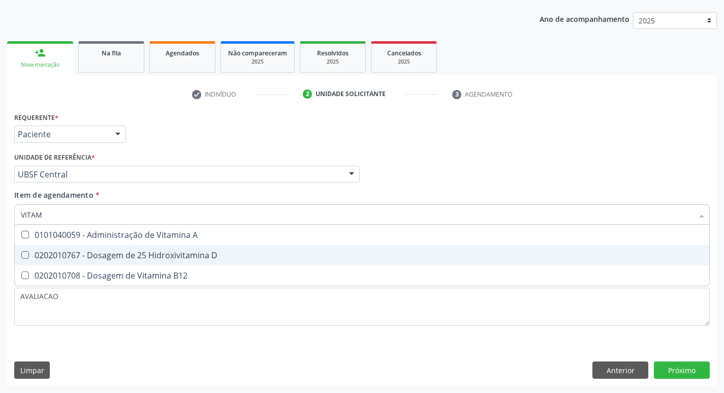
click at [211, 259] on div "0202010767 - Dosagem de 25 Hidroxivitamina D" at bounding box center [362, 255] width 683 height 8
checkbox D "true"
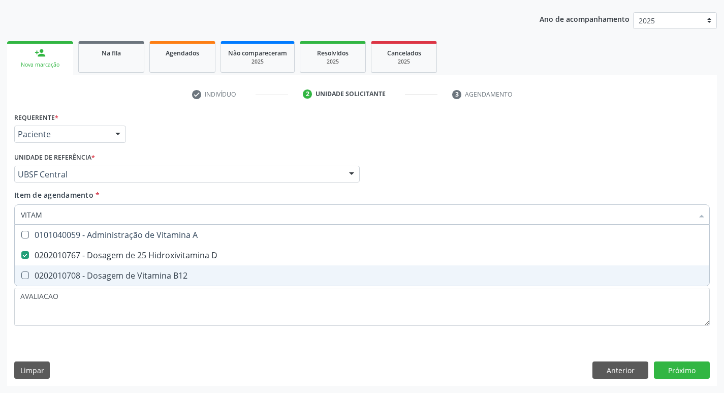
click at [208, 280] on div "0202010708 - Dosagem de Vitamina B12" at bounding box center [362, 275] width 683 height 8
checkbox B12 "true"
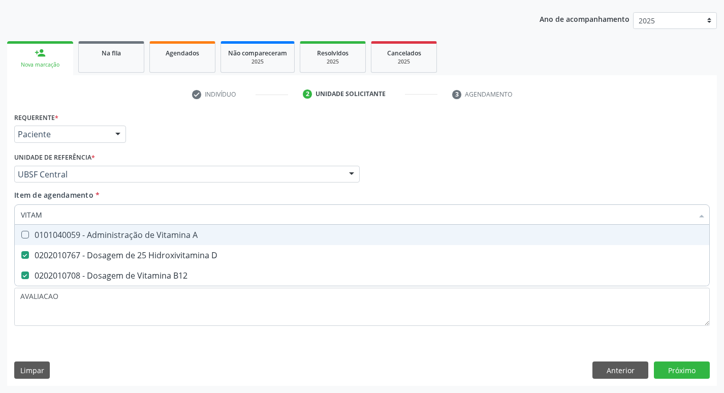
click at [647, 116] on div "Requerente * Paciente Profissional de Saúde Paciente Nenhum resultado encontrad…" at bounding box center [362, 130] width 701 height 40
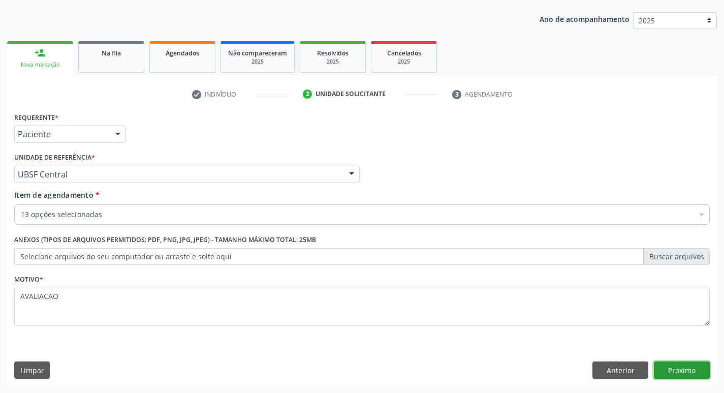
click at [681, 373] on button "Próximo" at bounding box center [682, 369] width 56 height 17
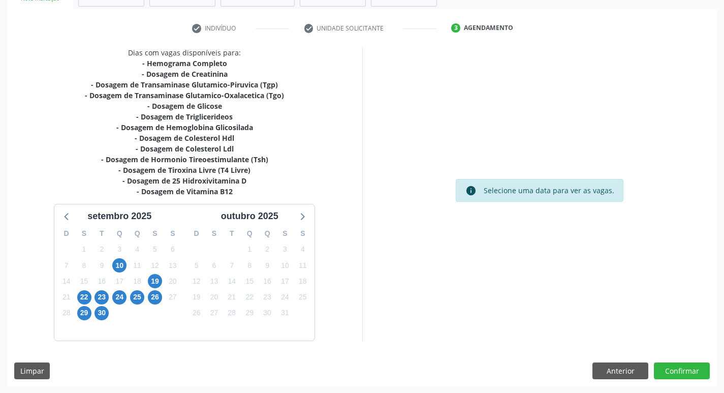
scroll to position [177, 0]
click at [86, 296] on span "22" at bounding box center [84, 297] width 14 height 14
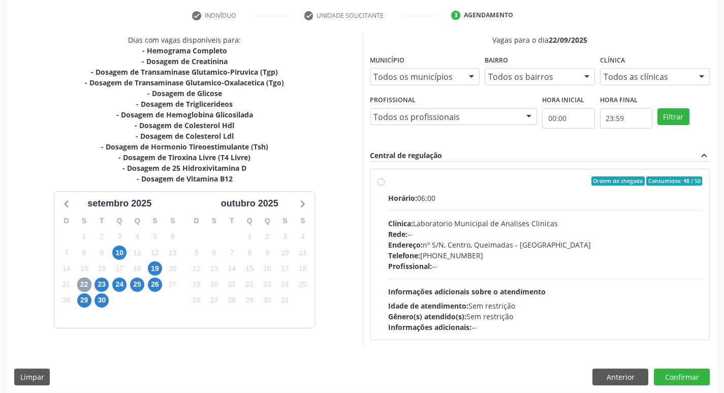
scroll to position [196, 0]
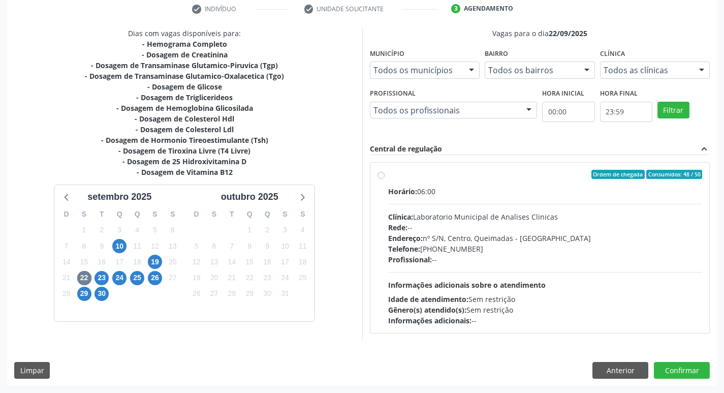
click at [595, 221] on div "Clínica: Laboratorio Municipal de Analises Clinicas" at bounding box center [545, 216] width 315 height 11
click at [385, 179] on input "Ordem de chegada Consumidos: 48 / 50 Horário: 06:00 Clínica: Laboratorio Munici…" at bounding box center [381, 174] width 7 height 9
radio input "true"
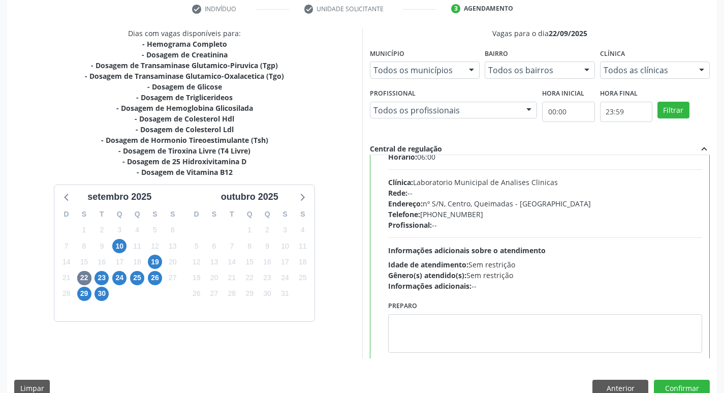
scroll to position [50, 0]
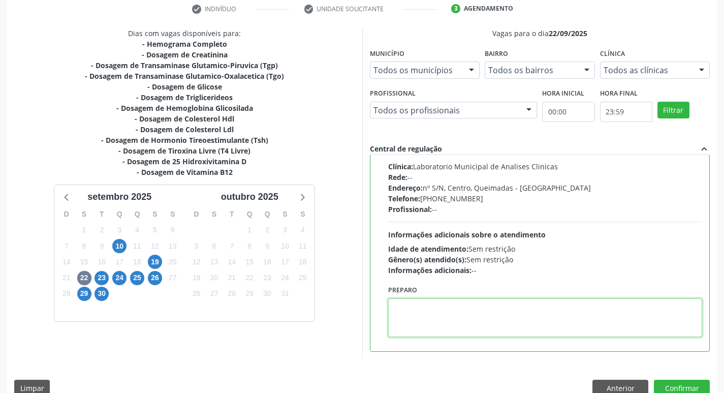
click at [410, 328] on textarea at bounding box center [545, 317] width 315 height 39
paste textarea "IR EM JEJUM"
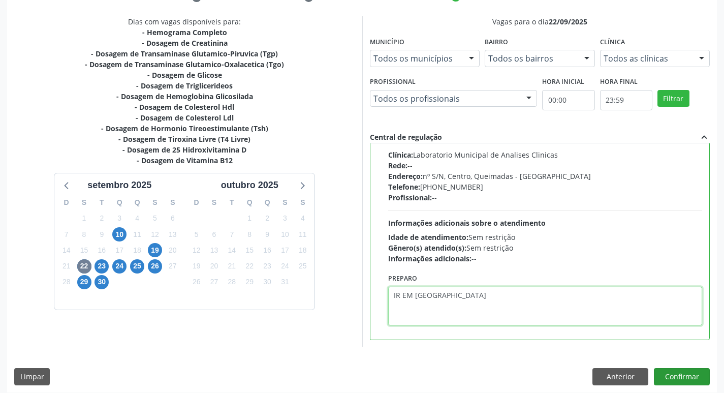
scroll to position [215, 0]
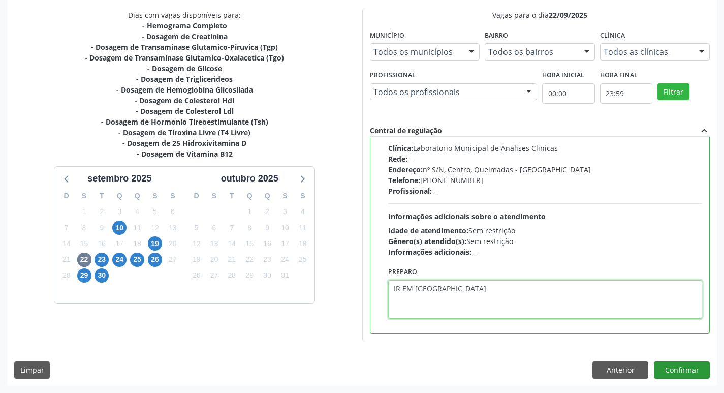
type textarea "IR EM JEJUM"
click at [684, 369] on button "Confirmar" at bounding box center [682, 369] width 56 height 17
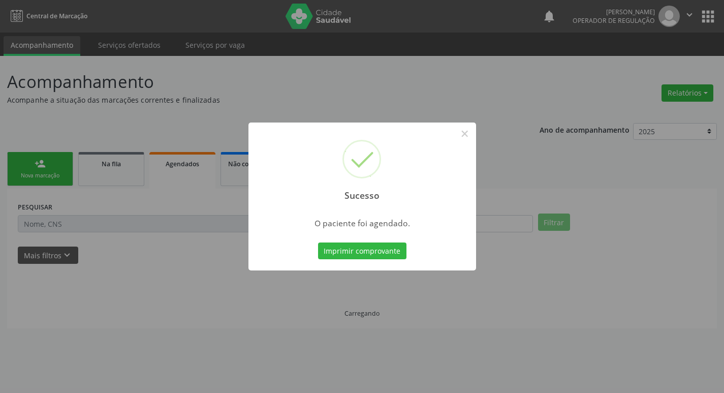
scroll to position [0, 0]
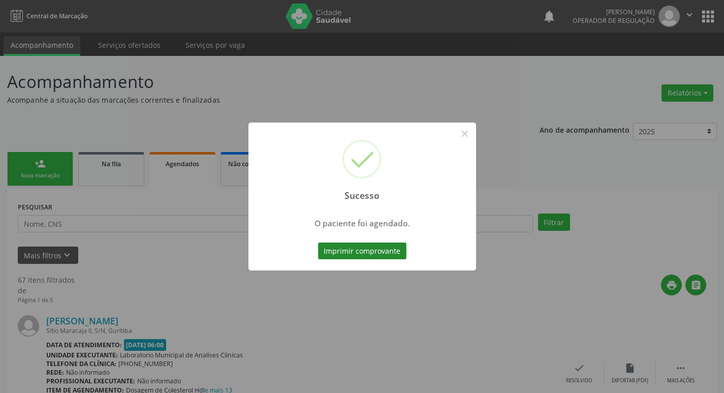
click at [377, 254] on button "Imprimir comprovante" at bounding box center [362, 250] width 88 height 17
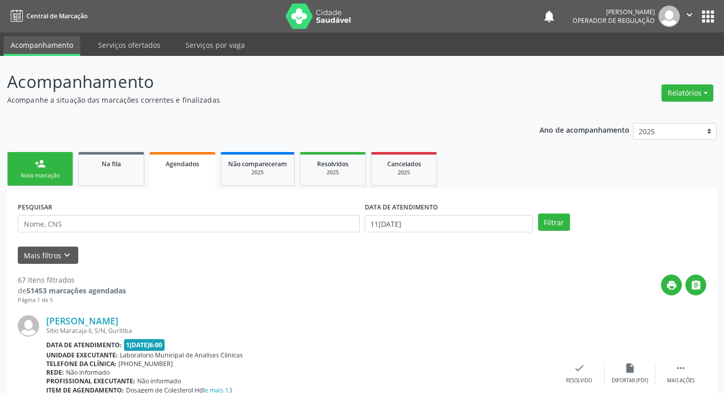
click at [45, 177] on div "Nova marcação" at bounding box center [40, 176] width 51 height 8
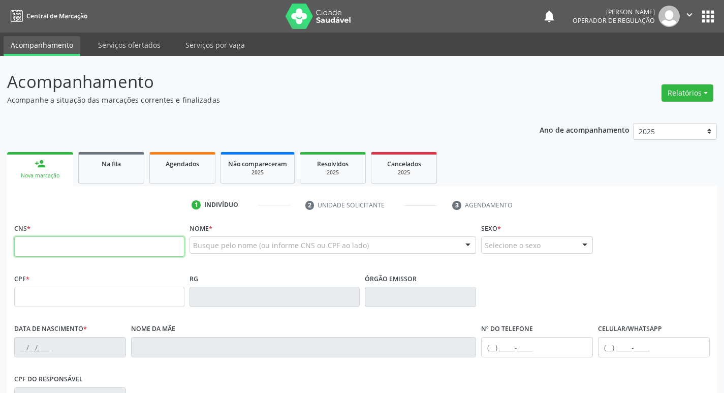
click at [56, 239] on input "text" at bounding box center [99, 246] width 170 height 20
click at [60, 251] on input "text" at bounding box center [99, 246] width 170 height 20
type input "708 4037 4167 7961"
type input "009.004.404-57"
type input "26[DATE]"
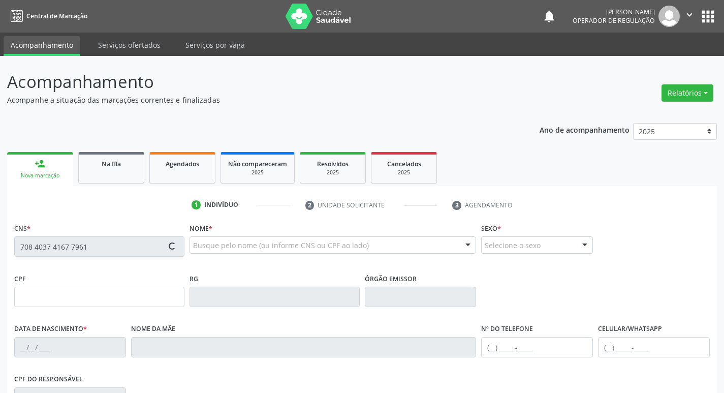
type input "[PERSON_NAME]"
type input "[PHONE_NUMBER]"
type input "606.486.607-10"
type input "31"
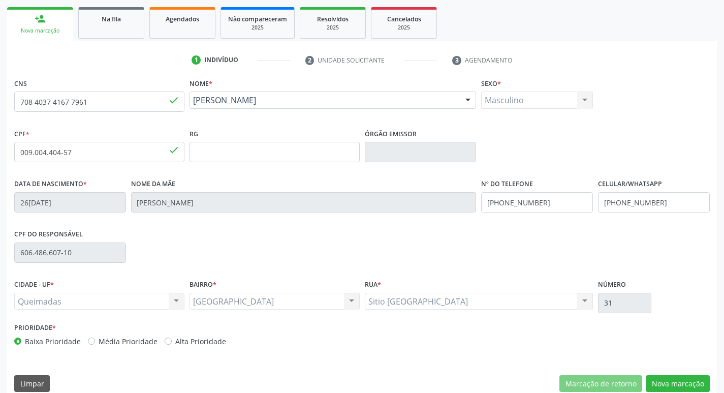
scroll to position [158, 0]
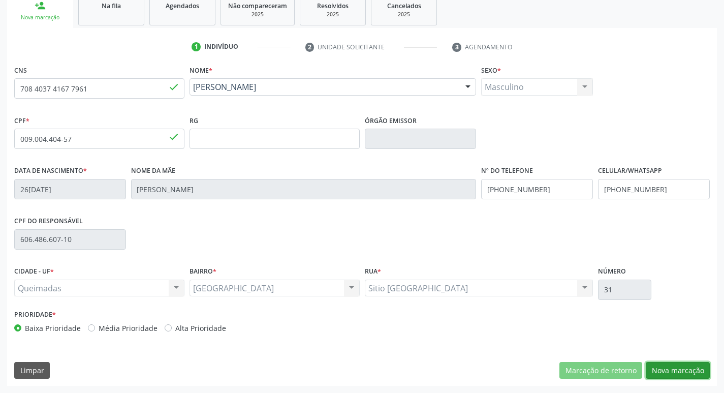
click at [675, 370] on button "Nova marcação" at bounding box center [678, 370] width 64 height 17
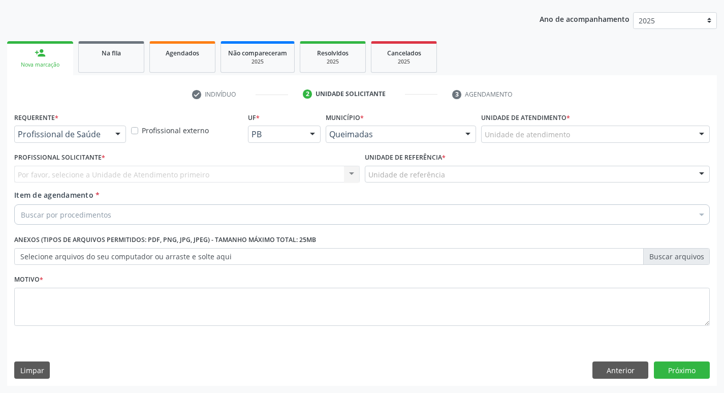
scroll to position [111, 0]
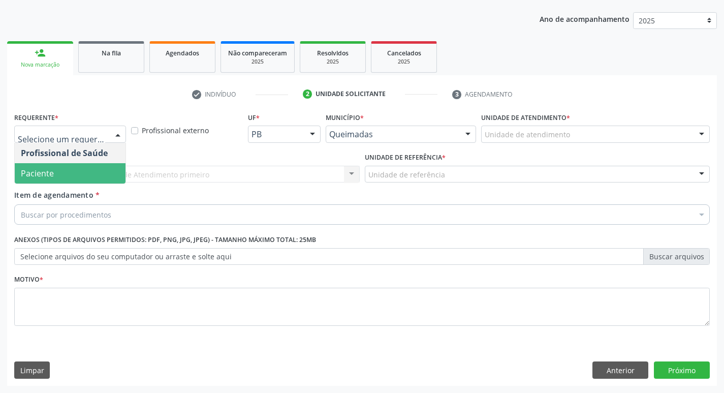
click at [58, 174] on span "Paciente" at bounding box center [70, 173] width 111 height 20
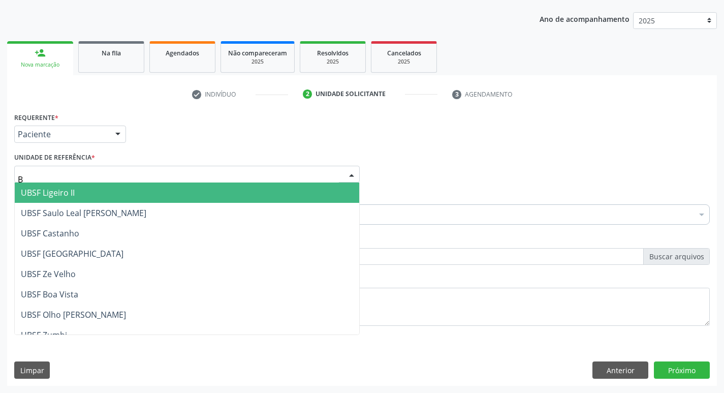
type input "BA"
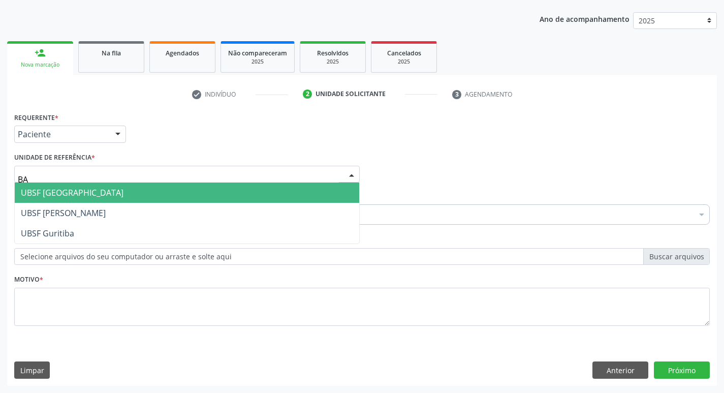
click at [55, 188] on span "UBSF [GEOGRAPHIC_DATA]" at bounding box center [72, 192] width 103 height 11
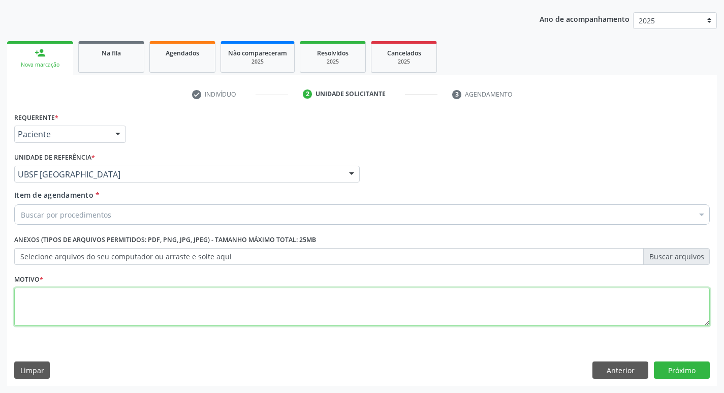
click at [53, 301] on textarea at bounding box center [362, 307] width 696 height 39
type textarea "AVALIACAO"
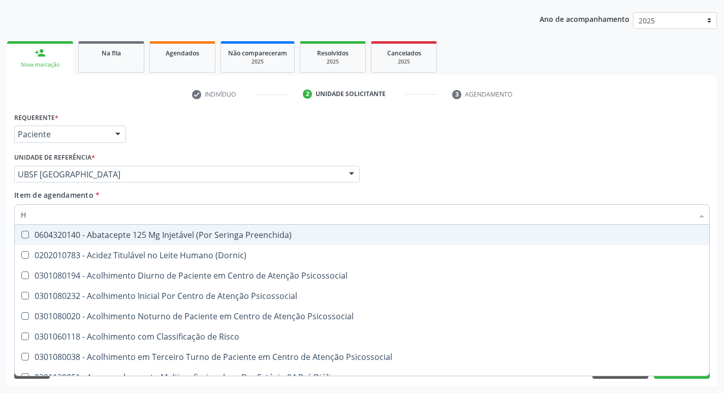
type input "HEMOGR"
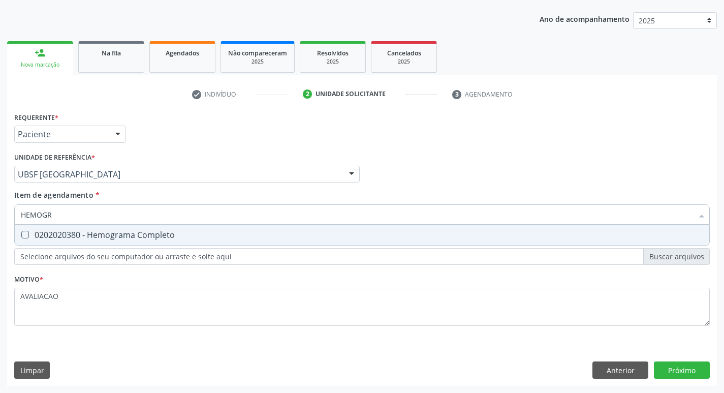
click at [158, 237] on div "0202020380 - Hemograma Completo" at bounding box center [362, 235] width 683 height 8
checkbox Completo "true"
type input "HEMOG"
checkbox Completo "false"
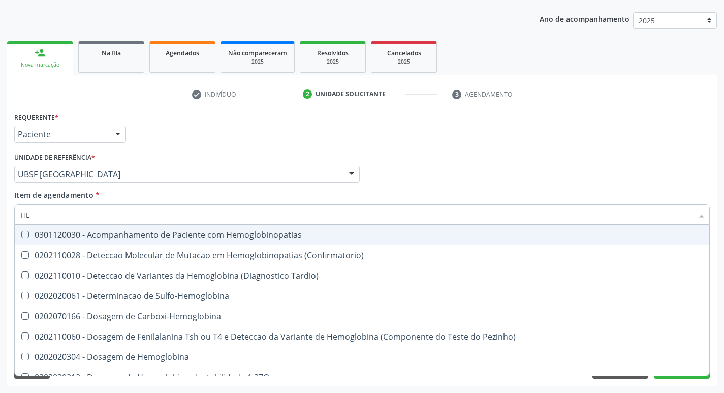
type input "H"
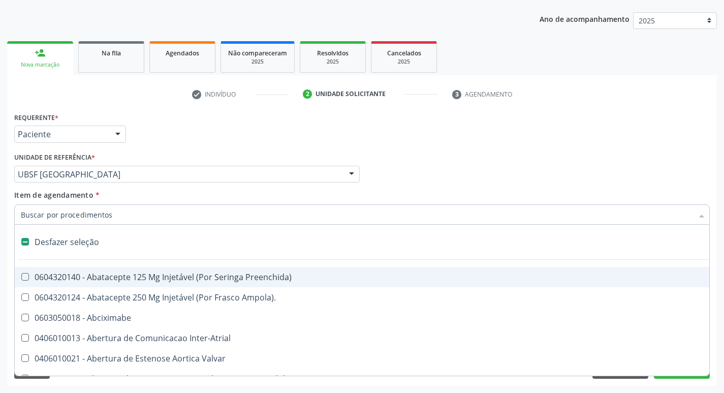
checkbox Capsula\) "false"
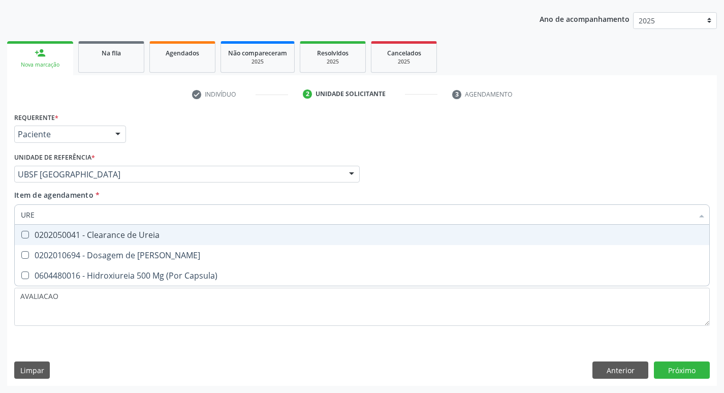
type input "UREI"
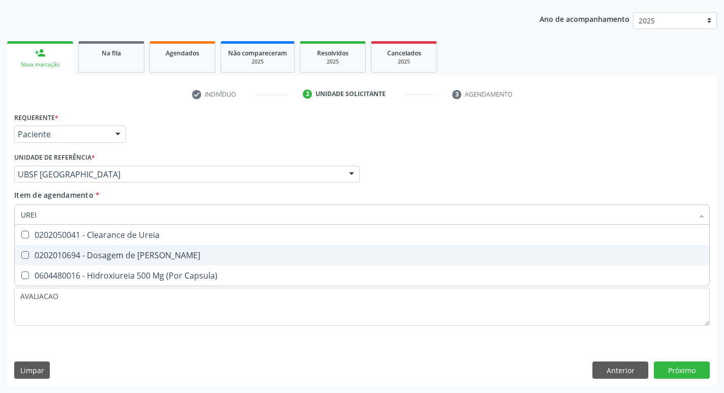
click at [159, 257] on div "0202010694 - Dosagem de [PERSON_NAME]" at bounding box center [362, 255] width 683 height 8
checkbox Ureia "true"
type input "URE"
checkbox Ureia "false"
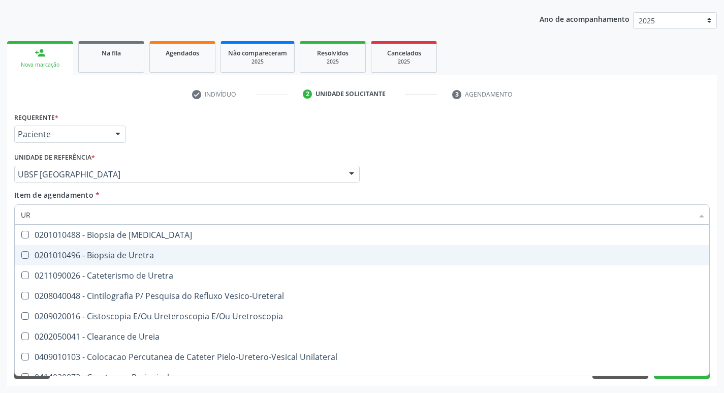
type input "U"
checkbox Ureia "false"
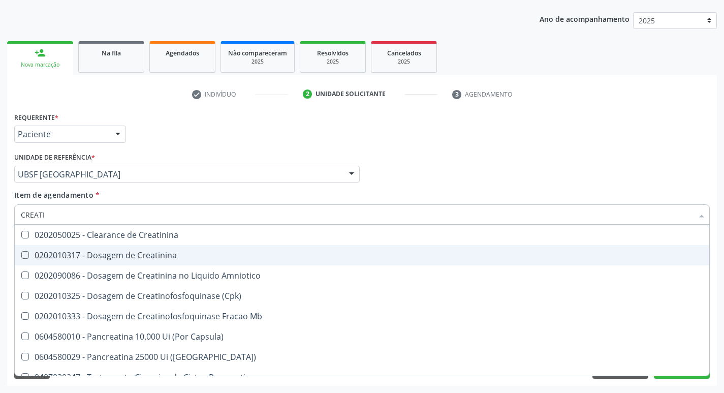
type input "CREATIN"
click at [159, 257] on div "0202010317 - Dosagem de Creatinina" at bounding box center [362, 255] width 683 height 8
checkbox Creatinina "true"
type input "CRE"
checkbox Creatinina "false"
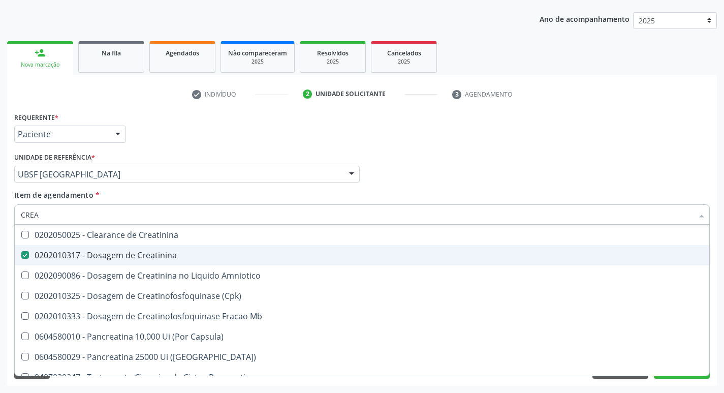
checkbox Amniotico "false"
checkbox Mb "false"
type input "C"
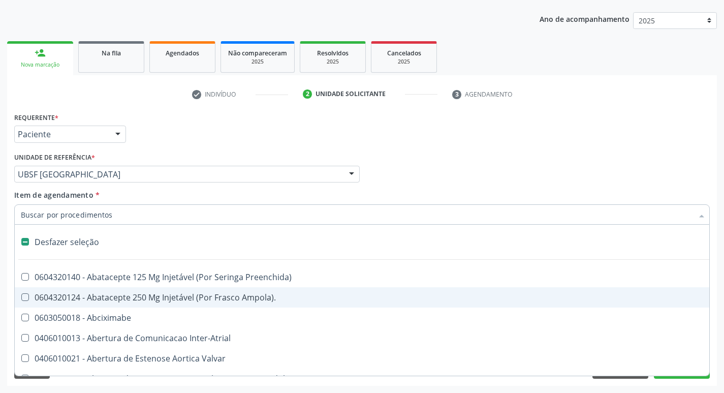
type input "G"
checkbox Criança "true"
checkbox \(Dacriocintilografia\) "true"
checkbox Persistente "true"
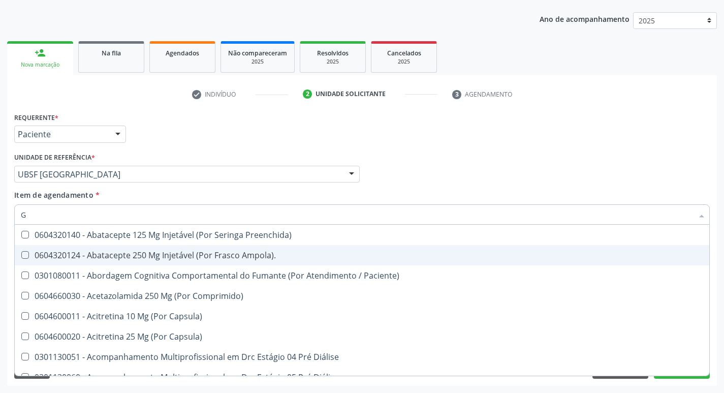
type input "GLICOSE"
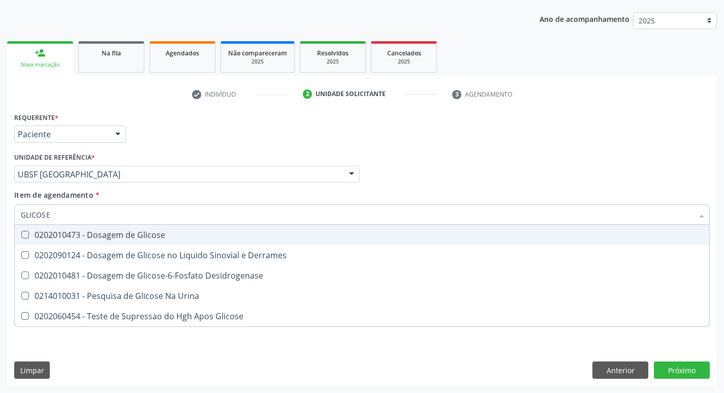
click at [157, 239] on div "0202010473 - Dosagem de Glicose" at bounding box center [362, 235] width 683 height 8
checkbox Glicose "true"
type input "GLICOS"
checkbox Glicose "false"
checkbox Derrames "true"
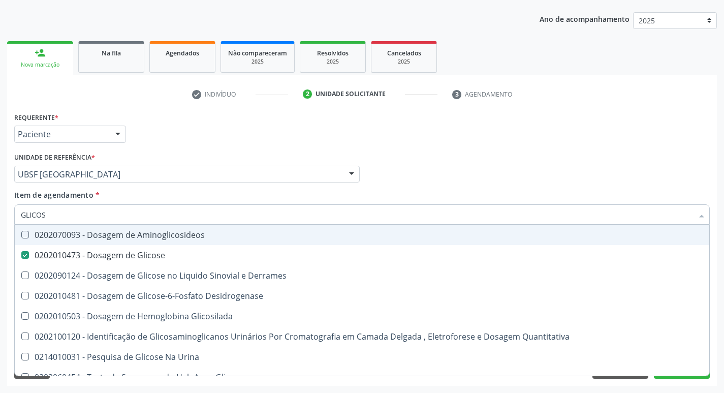
type input "GLICO"
checkbox Glicose "false"
checkbox Derrames "true"
type input "GLI"
checkbox Derrames "false"
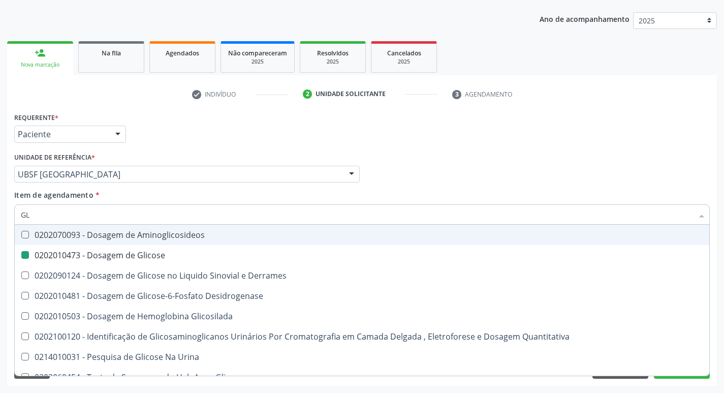
type input "G"
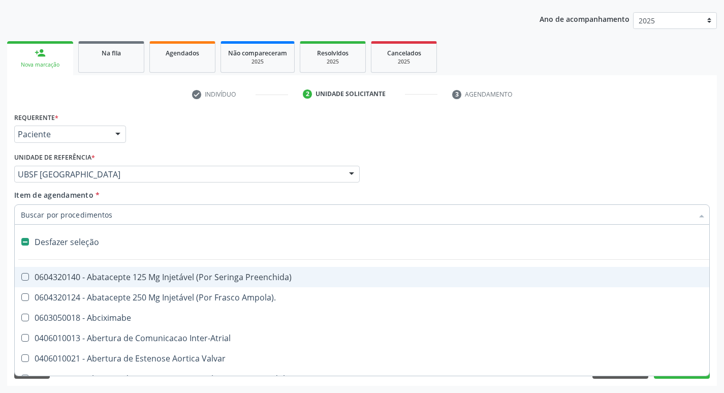
type input "H"
checkbox Convencional\) "true"
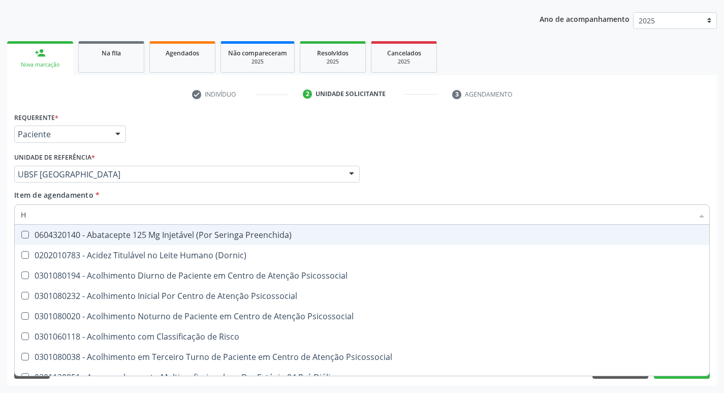
type input "HEMOGLOBINA G"
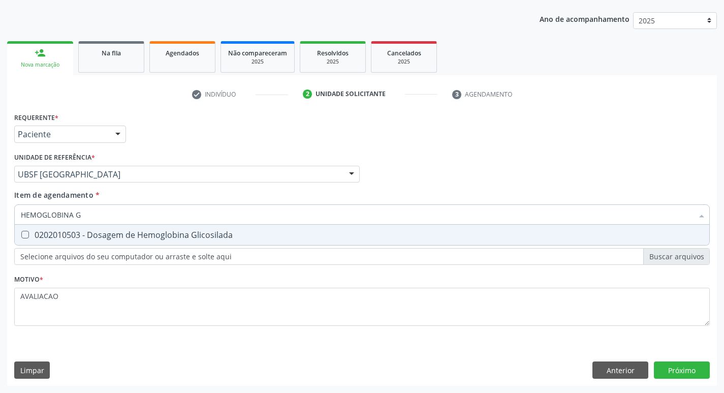
click at [164, 239] on div "0202010503 - Dosagem de Hemoglobina Glicosilada" at bounding box center [362, 235] width 683 height 8
checkbox Glicosilada "true"
type input "HEMOGLOBINA"
checkbox Glicosilada "false"
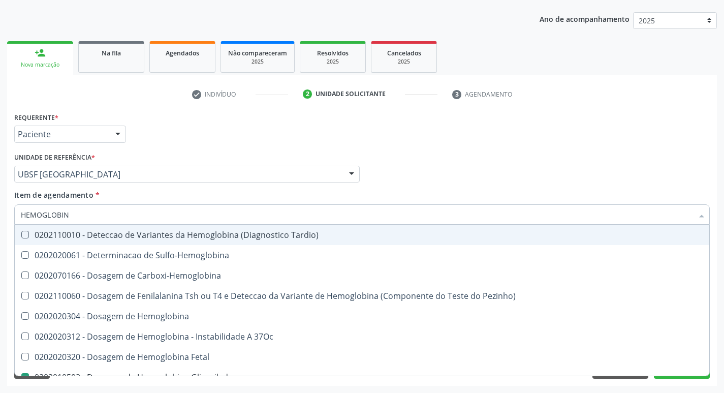
type input "HEMOGLOBI"
checkbox Glicosilada "false"
checkbox Hemoglobina "true"
type input "HEMO"
checkbox Hemoglobina "false"
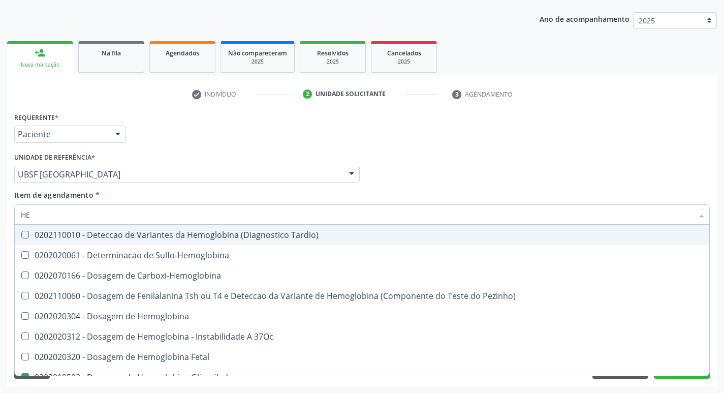
type input "H"
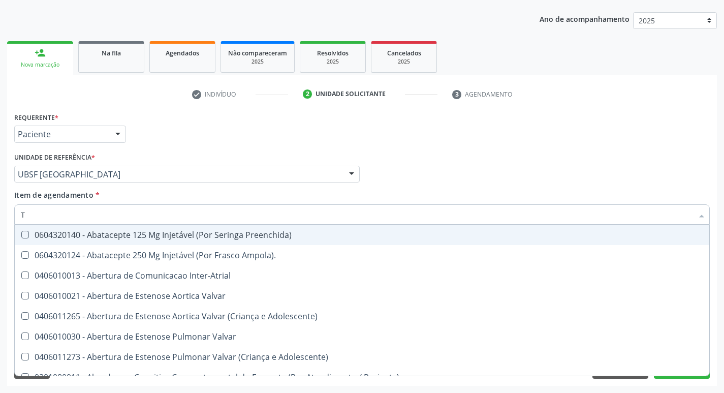
type input "TG"
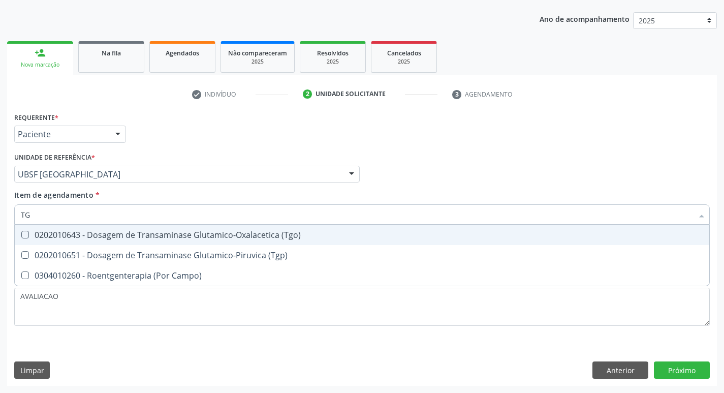
click at [164, 239] on div "0202010643 - Dosagem de Transaminase Glutamico-Oxalacetica (Tgo)" at bounding box center [362, 235] width 683 height 8
checkbox \(Tgo\) "true"
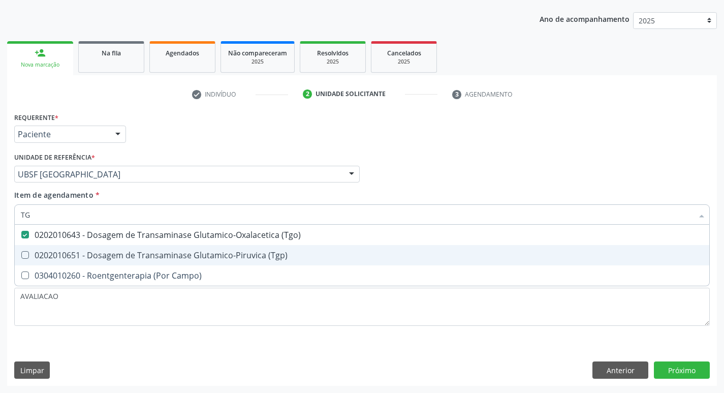
click at [156, 254] on div "0202010651 - Dosagem de Transaminase Glutamico-Piruvica (Tgp)" at bounding box center [362, 255] width 683 height 8
checkbox \(Tgp\) "true"
type input "T"
checkbox \(Tgo\) "false"
checkbox \(Tgp\) "false"
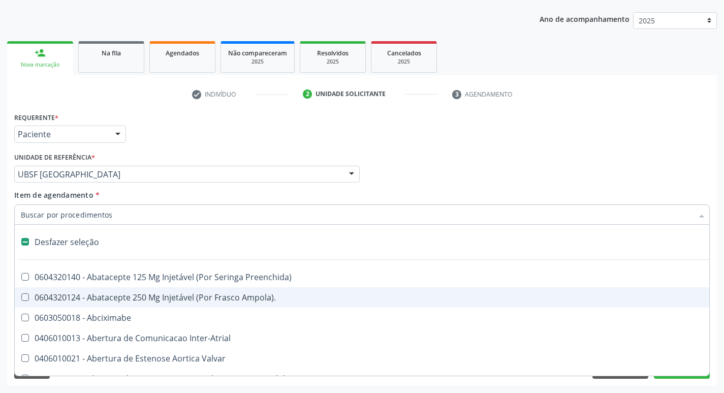
type input "G"
checkbox Criança "true"
checkbox Percutanea "true"
checkbox \(Picc\) "true"
checkbox Quantitativa\) "true"
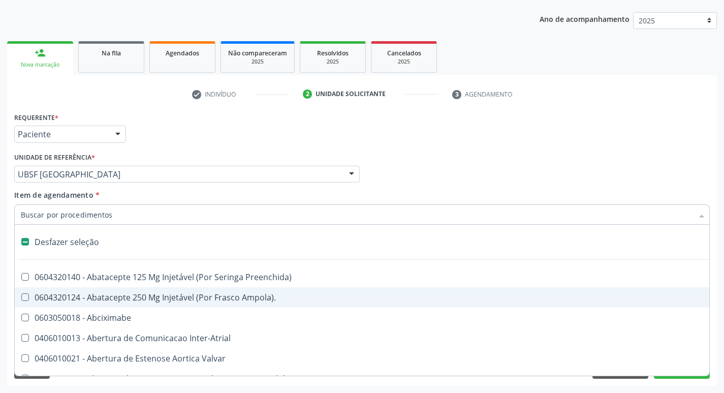
checkbox Esforco "true"
checkbox \(Dacriocintilografia\) "true"
checkbox Persistente "true"
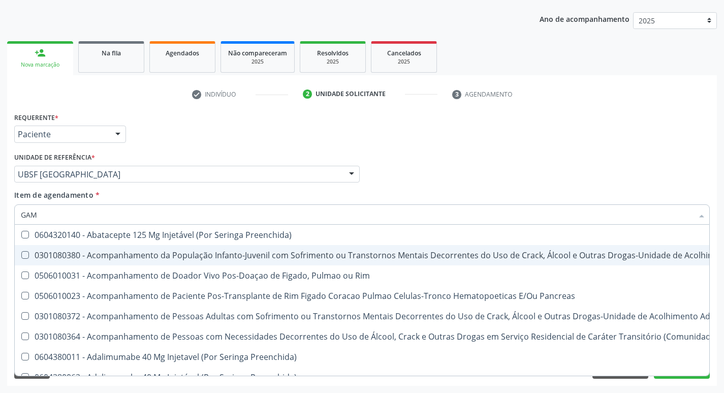
type input "GAMA"
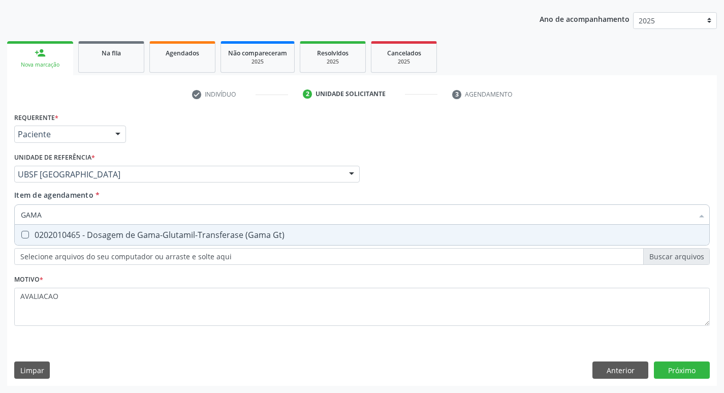
click at [174, 232] on div "0202010465 - Dosagem de Gama-Glutamil-Transferase (Gama Gt)" at bounding box center [362, 235] width 683 height 8
checkbox Gt\) "true"
type input "GAM"
checkbox Gt\) "false"
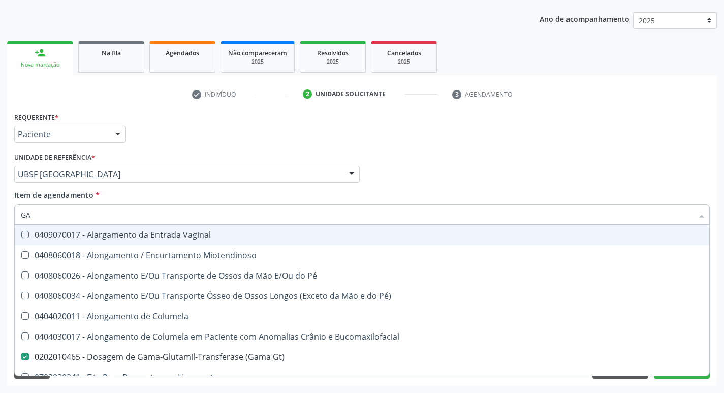
type input "G"
checkbox Gt\) "false"
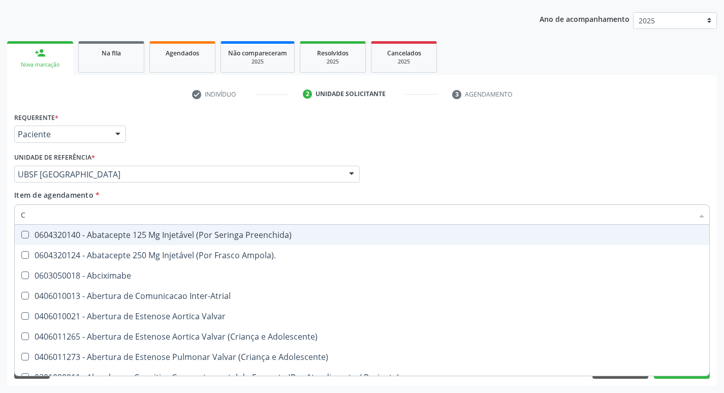
type input "CO"
checkbox Comprimido\) "true"
checkbox Transcutanea "true"
checkbox Colecistostomia "true"
checkbox \(Hemicolectomia\) "true"
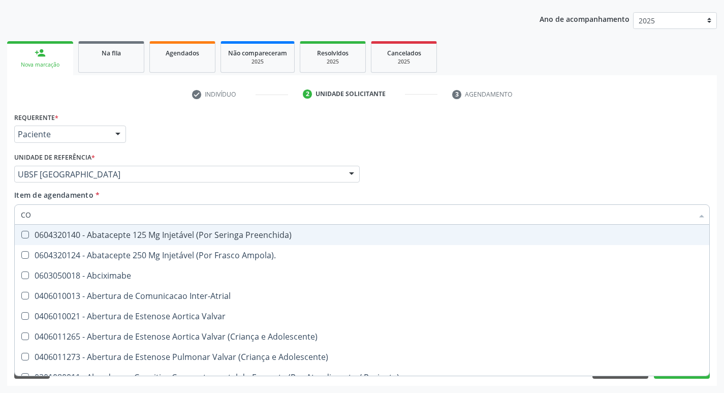
checkbox Osseo "true"
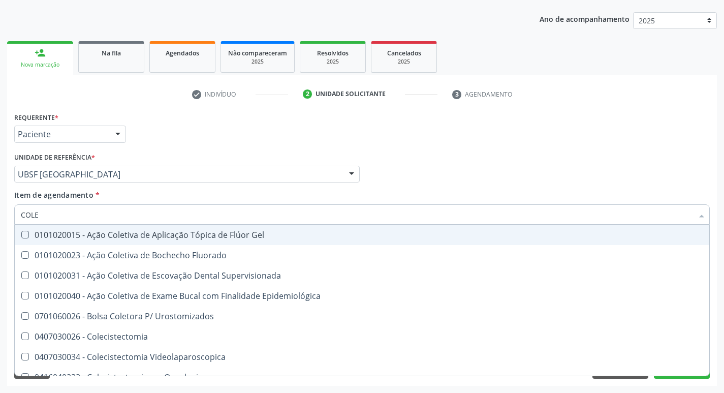
type input "COLES"
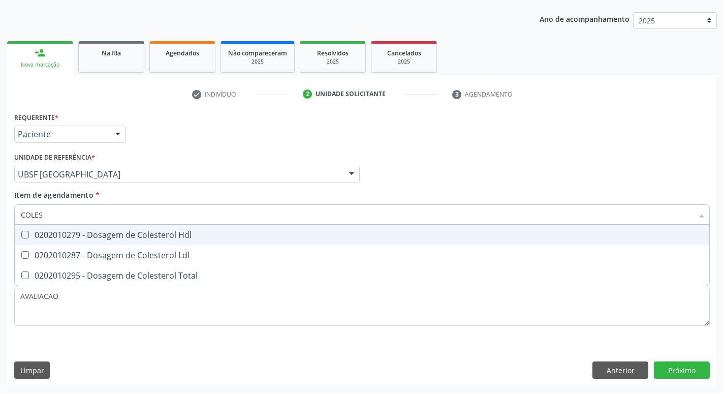
click at [176, 238] on div "0202010279 - Dosagem de Colesterol Hdl" at bounding box center [362, 235] width 683 height 8
checkbox Hdl "true"
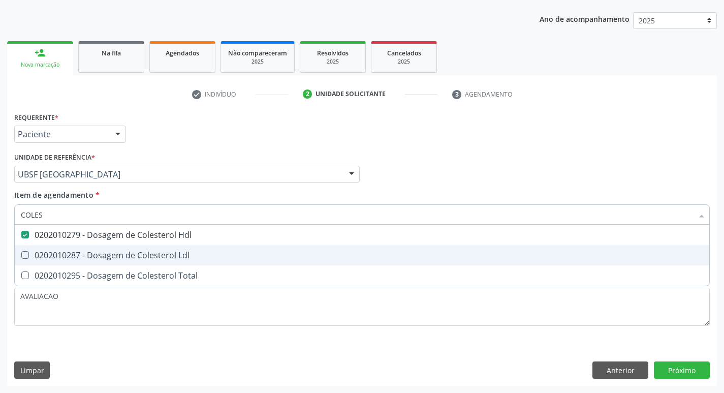
click at [177, 252] on div "0202010287 - Dosagem de Colesterol Ldl" at bounding box center [362, 255] width 683 height 8
checkbox Ldl "true"
type input "COLE"
checkbox Hdl "false"
checkbox Ldl "false"
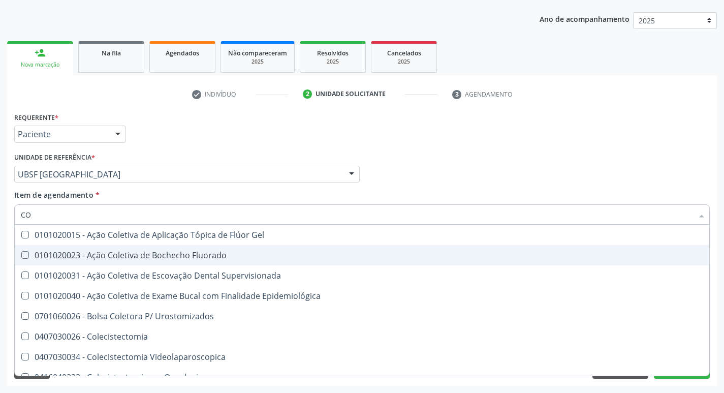
type input "C"
checkbox Hdl "false"
checkbox Ldl "false"
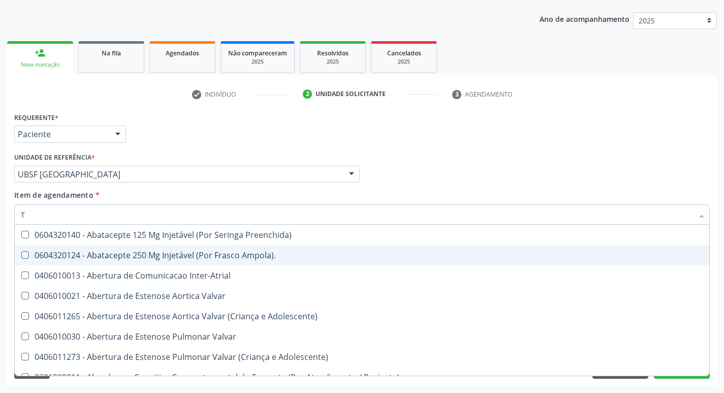
type input "TR"
checkbox Turno\) "true"
checkbox Oficina\) "true"
checkbox Grupo "true"
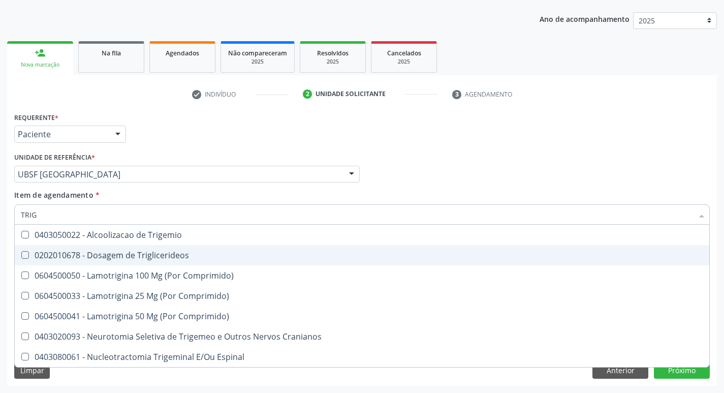
type input "TRIGL"
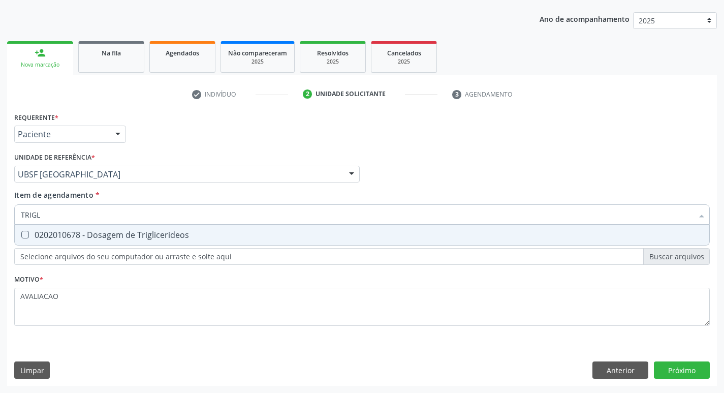
click at [139, 234] on div "0202010678 - Dosagem de Triglicerideos" at bounding box center [362, 235] width 683 height 8
checkbox Triglicerideos "true"
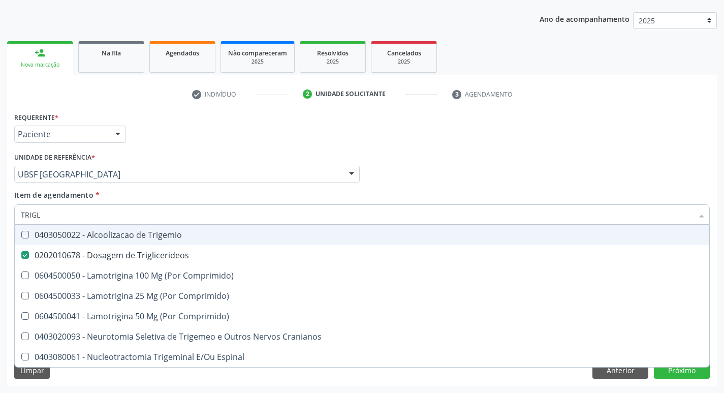
type input "TRIG"
checkbox Trigemio "false"
type input "T"
checkbox Triglicerideos "false"
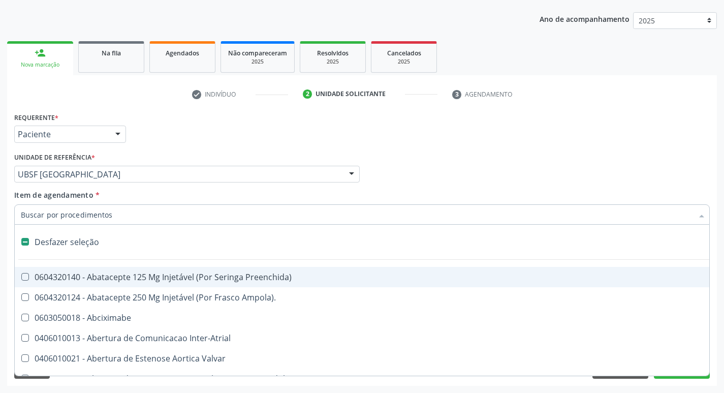
type input "V"
checkbox Cornea "true"
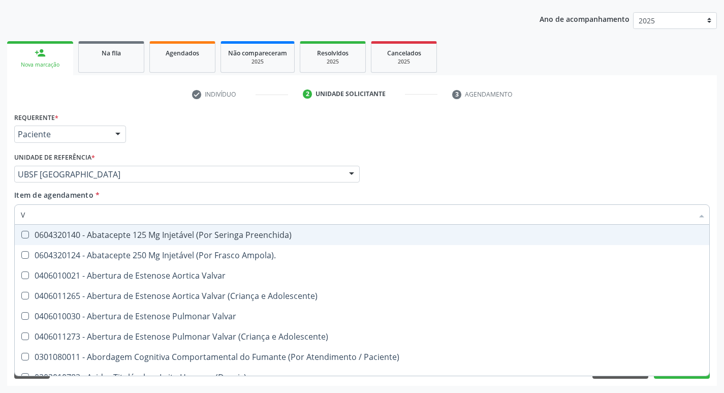
type input "VI"
checkbox Psicoterapia "true"
checkbox \(Tgp\) "false"
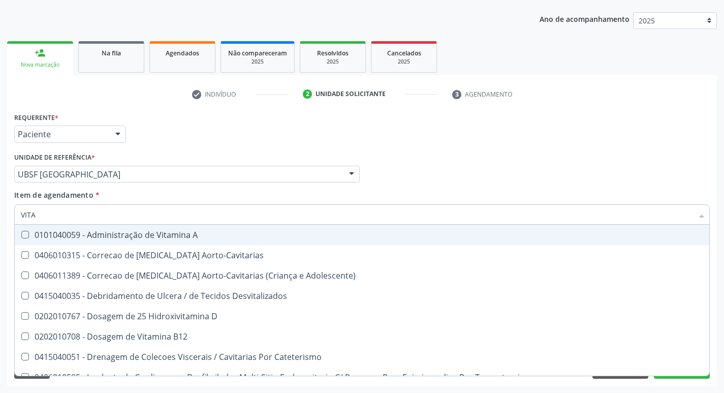
type input "VITAM"
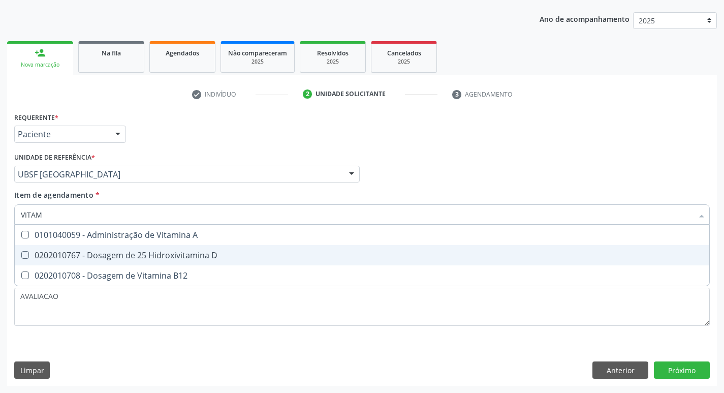
click at [141, 256] on div "0202010767 - Dosagem de 25 Hidroxivitamina D" at bounding box center [362, 255] width 683 height 8
checkbox D "true"
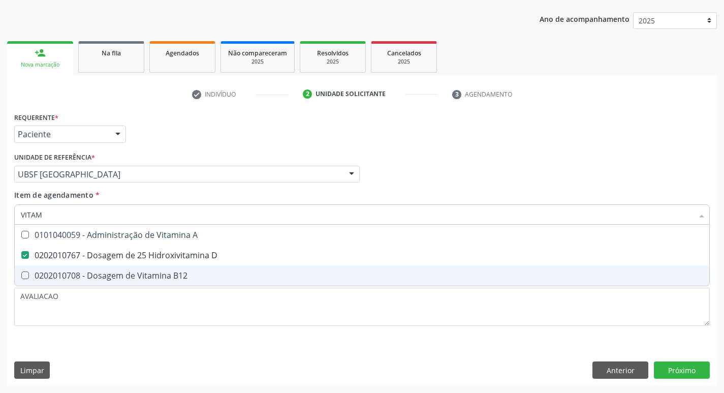
click at [155, 275] on div "0202010708 - Dosagem de Vitamina B12" at bounding box center [362, 275] width 683 height 8
checkbox B12 "true"
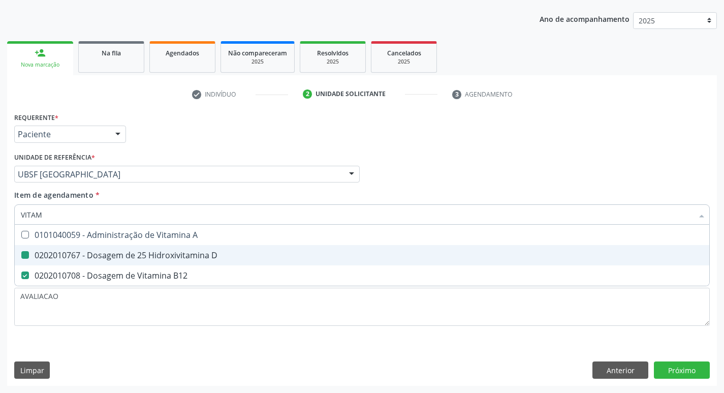
type input "VITA"
checkbox D "false"
checkbox B12 "false"
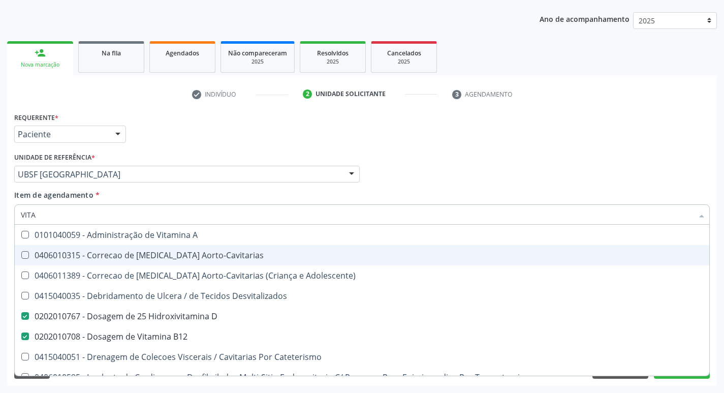
type input "VIT"
checkbox D "false"
checkbox Cateterismo "true"
type input "V"
checkbox B12 "false"
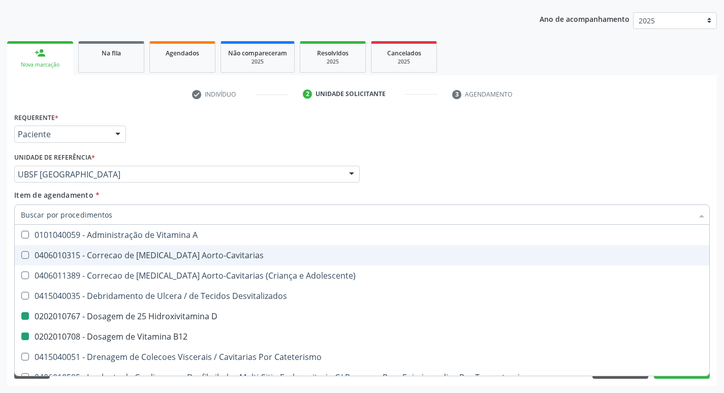
checkbox Cateterismo "false"
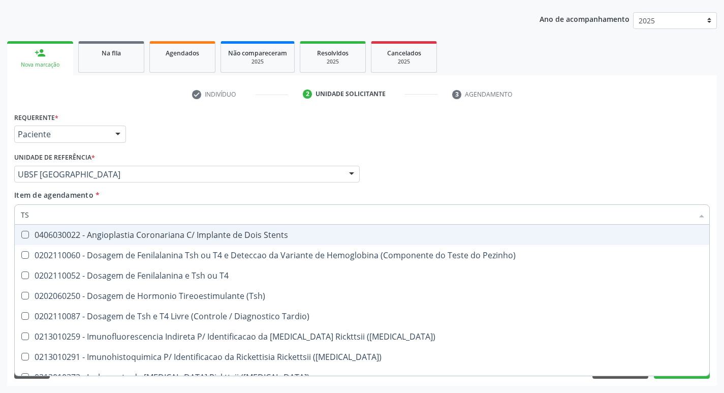
type input "TSH"
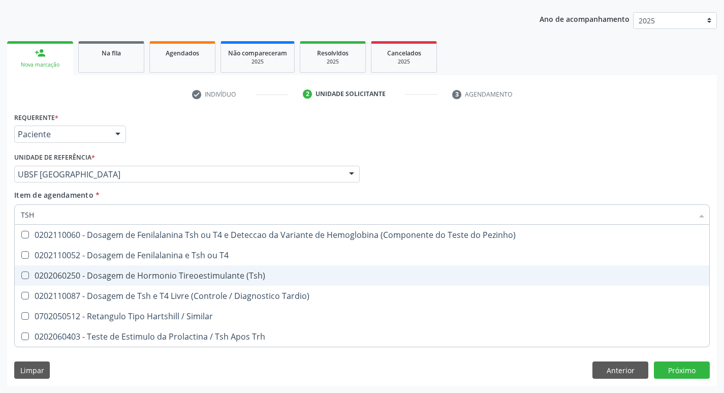
click at [225, 277] on div "0202060250 - Dosagem de Hormonio Tireoestimulante (Tsh)" at bounding box center [362, 275] width 683 height 8
checkbox \(Tsh\) "true"
type input "TS"
checkbox \(Tsh\) "false"
checkbox Tardio\) "true"
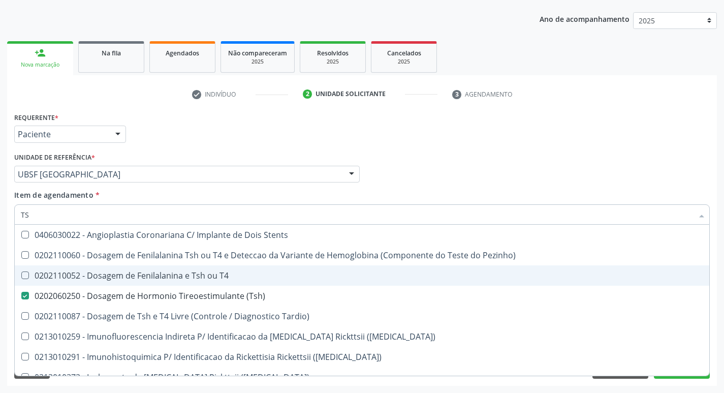
type input "T"
checkbox \(Tsh\) "false"
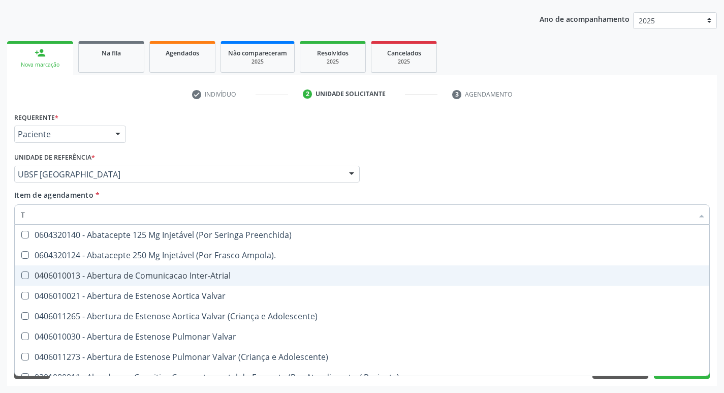
type input "T4"
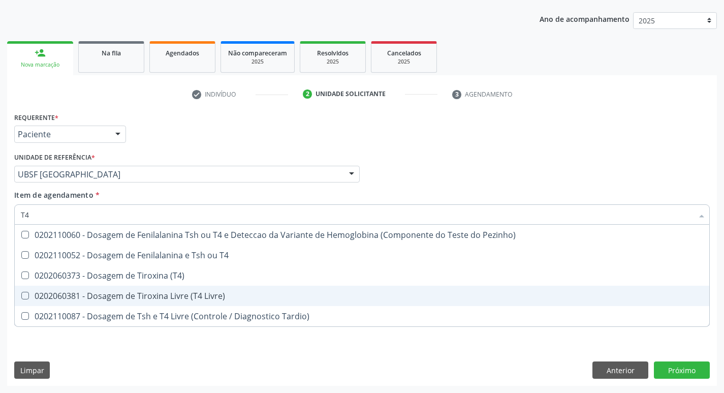
click at [225, 291] on span "0202060381 - Dosagem de Tiroxina Livre (T4 Livre)" at bounding box center [362, 296] width 695 height 20
checkbox Livre\) "true"
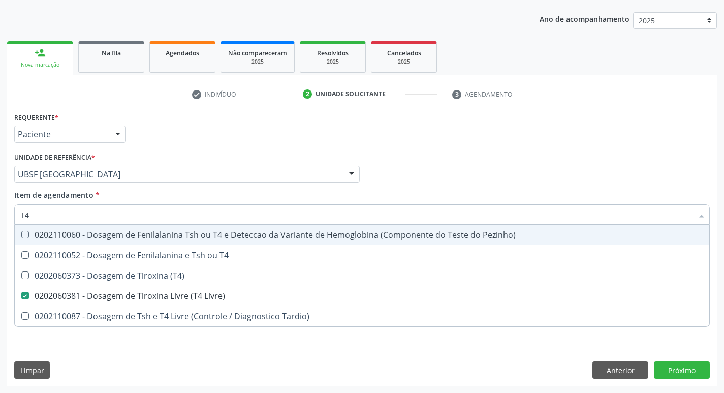
click at [562, 128] on div "Requerente * Paciente Profissional de Saúde Paciente Nenhum resultado encontrad…" at bounding box center [362, 130] width 701 height 40
checkbox T4 "true"
checkbox \(T4\) "true"
checkbox Tardio\) "true"
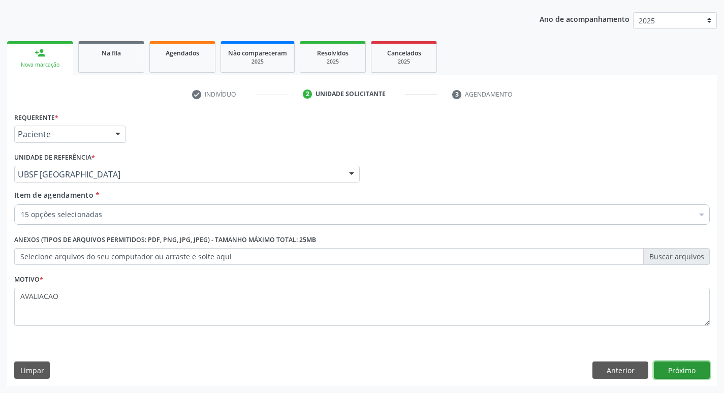
click at [681, 368] on button "Próximo" at bounding box center [682, 369] width 56 height 17
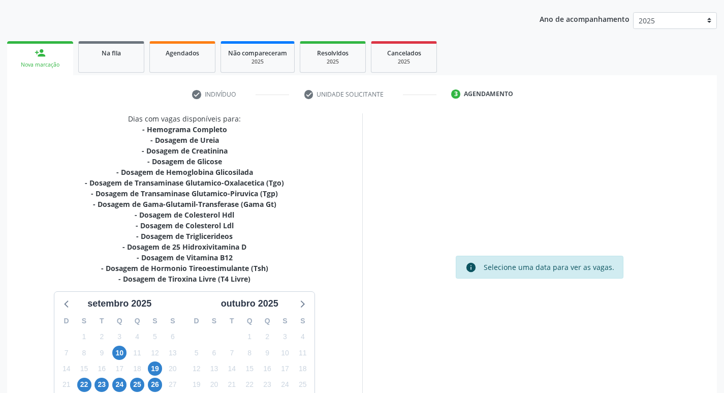
scroll to position [199, 0]
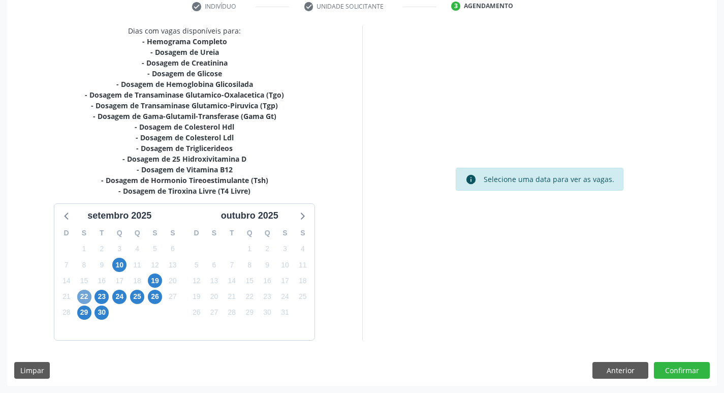
click at [81, 299] on span "22" at bounding box center [84, 297] width 14 height 14
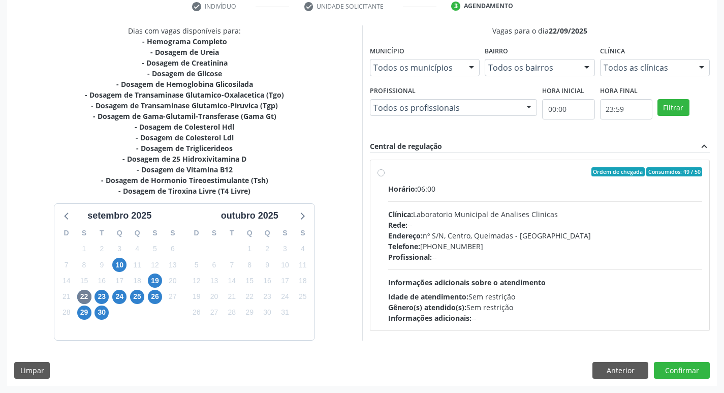
click at [391, 186] on span "Horário:" at bounding box center [402, 189] width 29 height 10
click at [385, 176] on input "Ordem de chegada Consumidos: 49 / 50 Horário: 06:00 Clínica: Laboratorio Munici…" at bounding box center [381, 171] width 7 height 9
radio input "true"
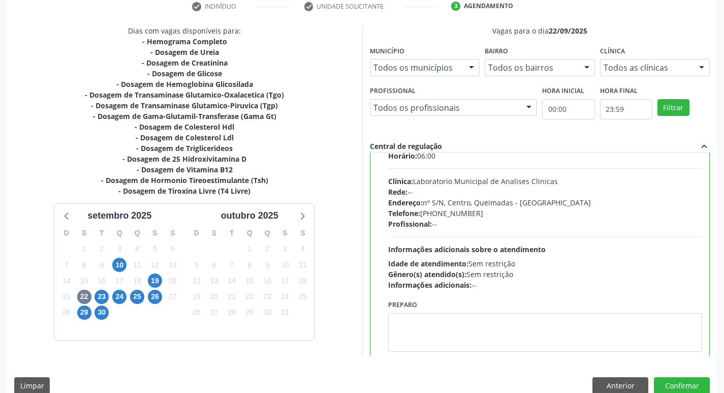
scroll to position [50, 0]
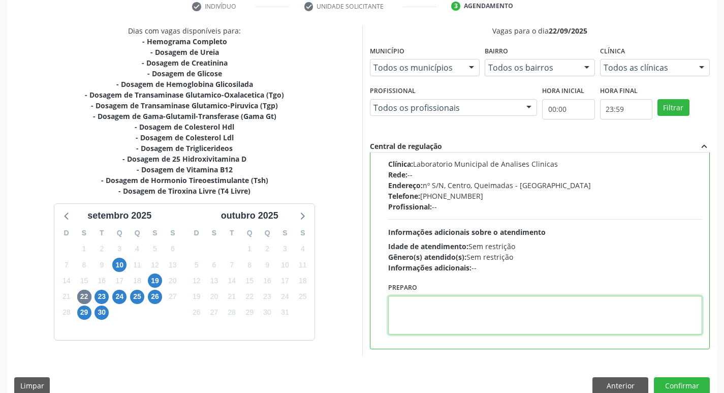
click at [438, 313] on textarea at bounding box center [545, 315] width 315 height 39
paste textarea "IR EM [GEOGRAPHIC_DATA]"
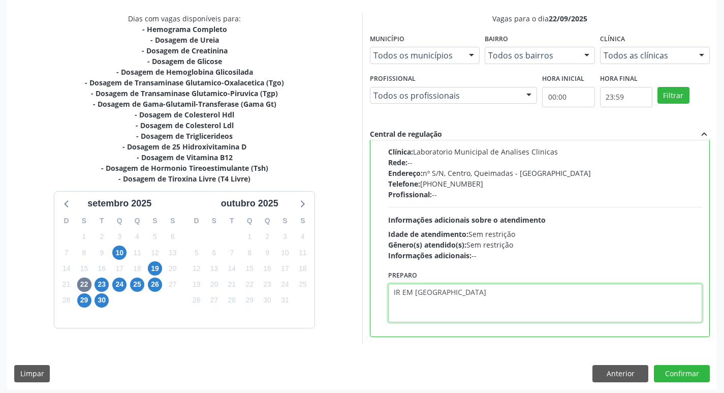
scroll to position [215, 0]
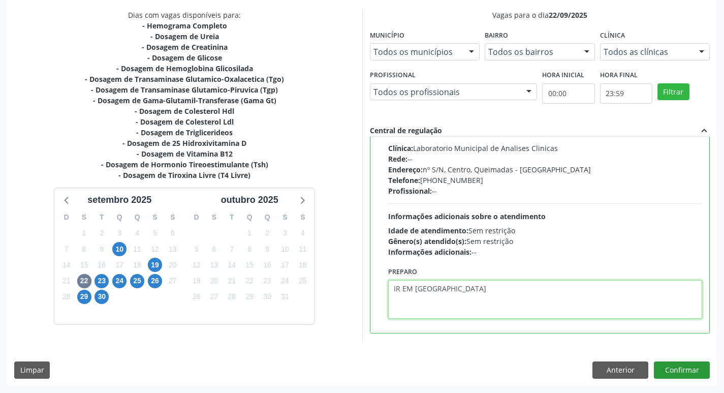
type textarea "IR EM [GEOGRAPHIC_DATA]"
click at [678, 370] on button "Confirmar" at bounding box center [682, 369] width 56 height 17
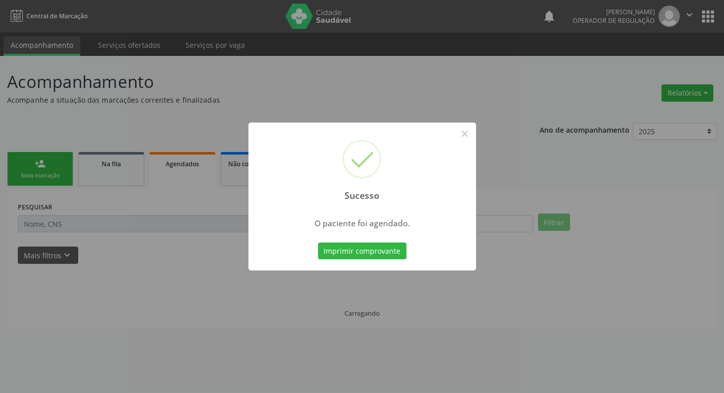
scroll to position [0, 0]
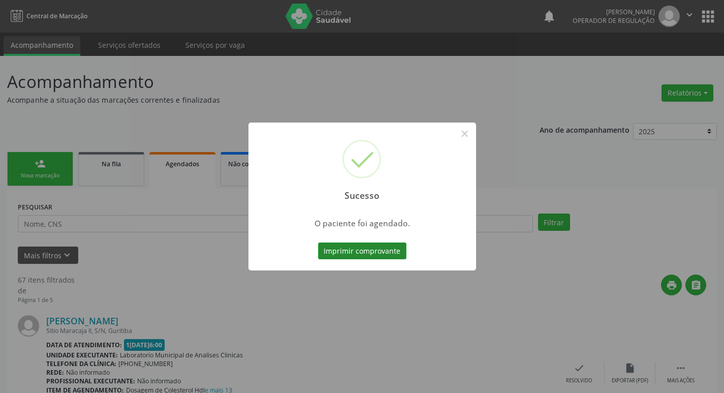
click at [364, 247] on button "Imprimir comprovante" at bounding box center [362, 250] width 88 height 17
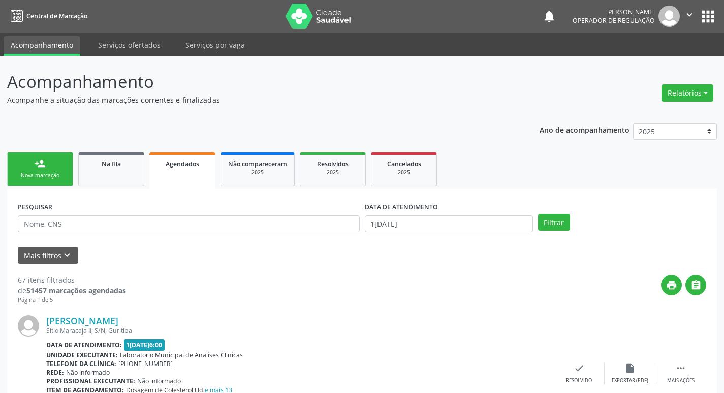
click at [58, 165] on link "person_add Nova marcação" at bounding box center [40, 169] width 66 height 34
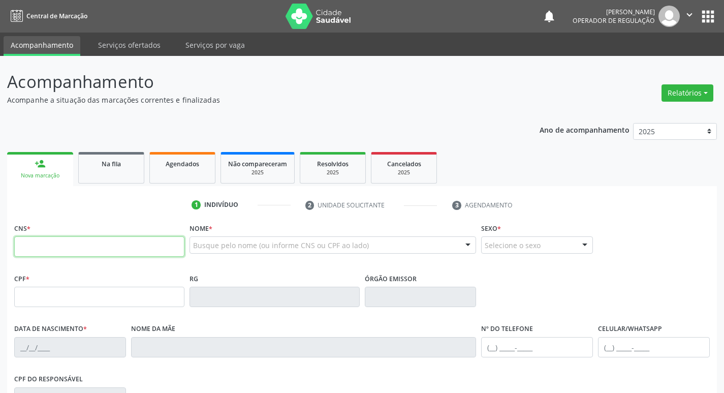
click at [97, 247] on input "text" at bounding box center [99, 246] width 170 height 20
type input "700 6044 4848 2862"
type input "034.894.244-33"
type input "0[DATE]"
type input "[PERSON_NAME]"
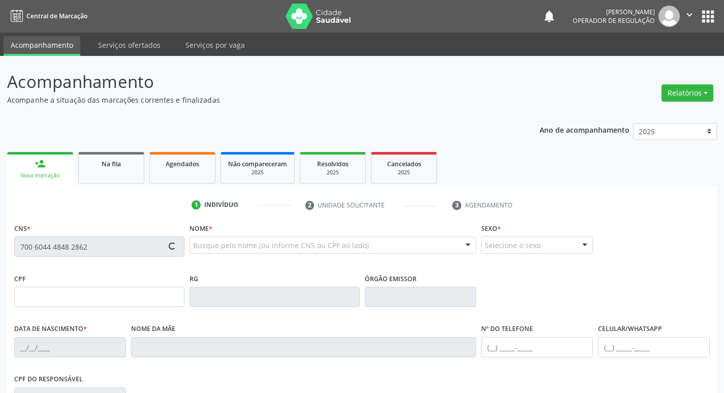
type input "[PHONE_NUMBER]"
type input "125"
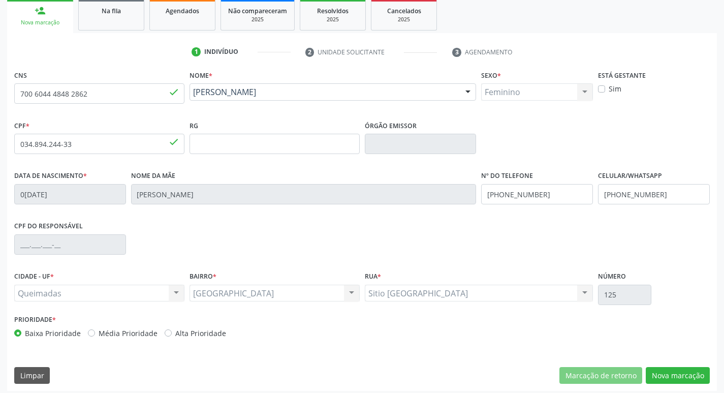
scroll to position [158, 0]
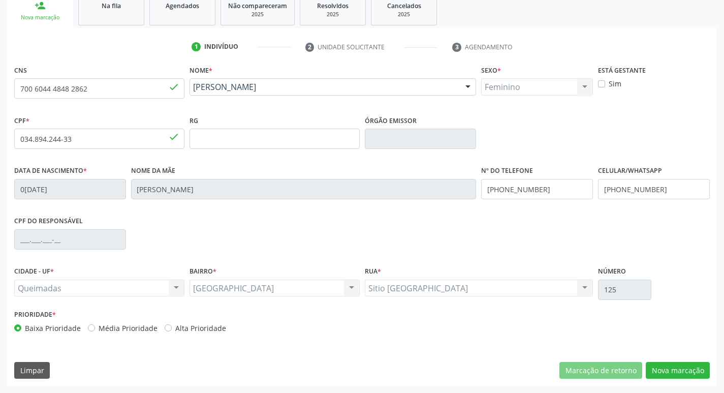
click at [683, 380] on div "CNS 700 6044 4848 2862 done Nome * [PERSON_NAME] [PERSON_NAME] CNS: 700 6044 48…" at bounding box center [362, 224] width 710 height 323
click at [681, 373] on button "Nova marcação" at bounding box center [678, 370] width 64 height 17
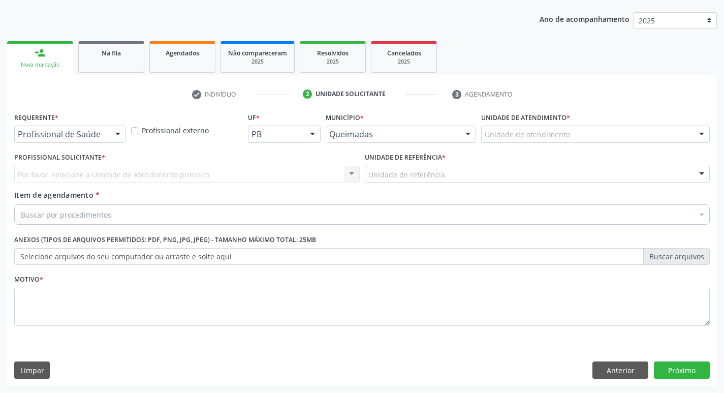
scroll to position [111, 0]
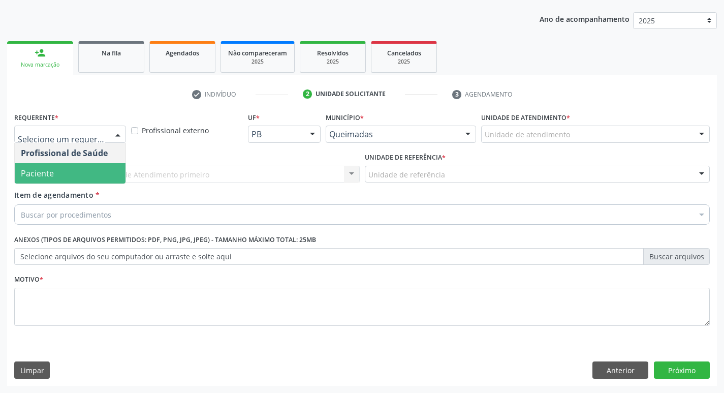
click at [78, 170] on span "Paciente" at bounding box center [70, 173] width 111 height 20
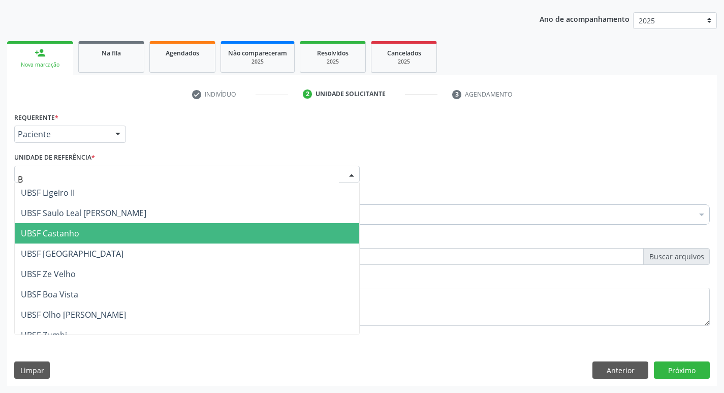
type input "BA"
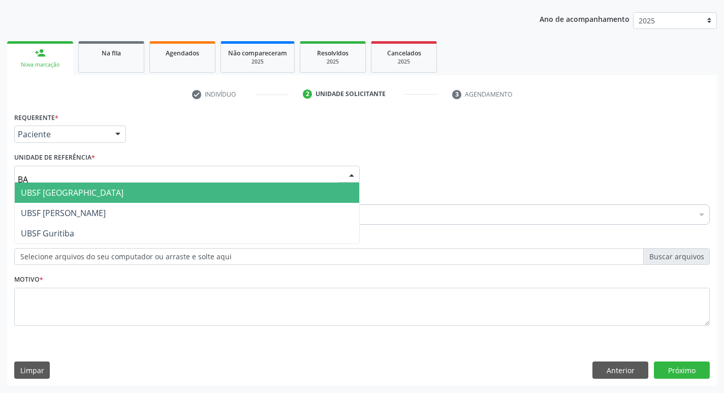
click at [117, 196] on span "UBSF [GEOGRAPHIC_DATA]" at bounding box center [187, 193] width 345 height 20
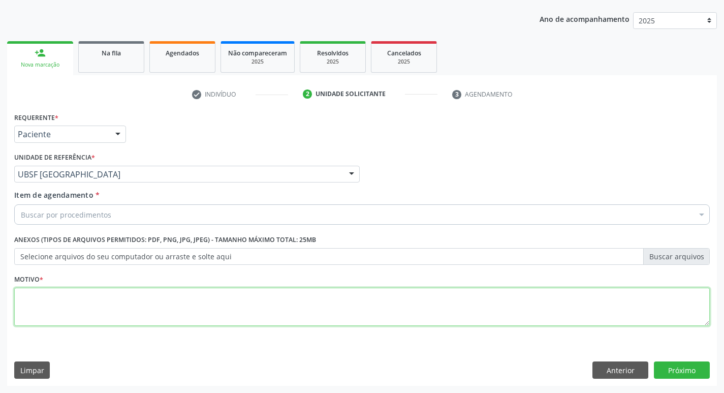
click at [97, 305] on textarea at bounding box center [362, 307] width 696 height 39
type textarea "AVALIACAO"
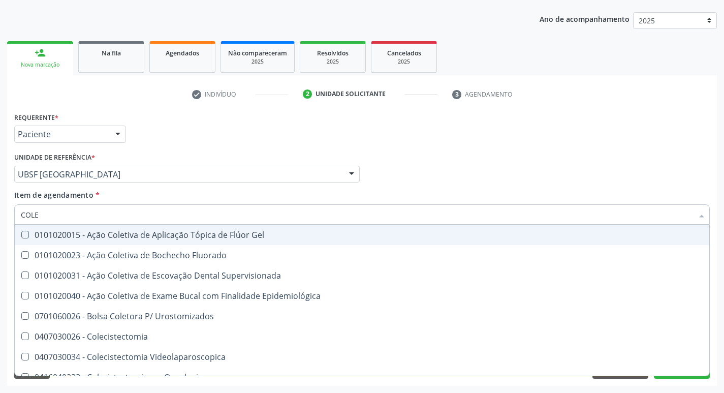
type input "COLES"
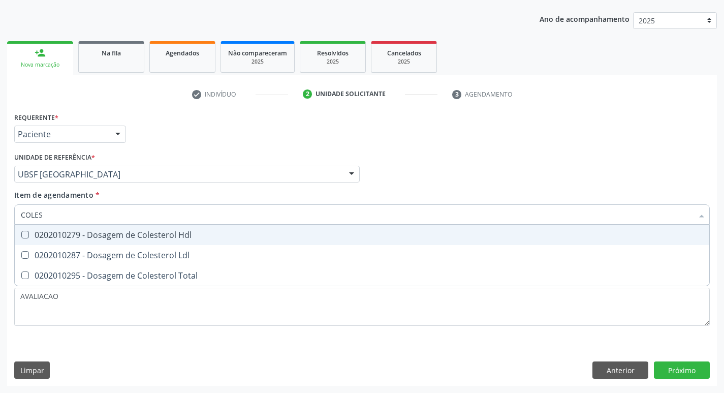
click at [84, 241] on span "0202010279 - Dosagem de Colesterol Hdl" at bounding box center [362, 235] width 695 height 20
checkbox Hdl "true"
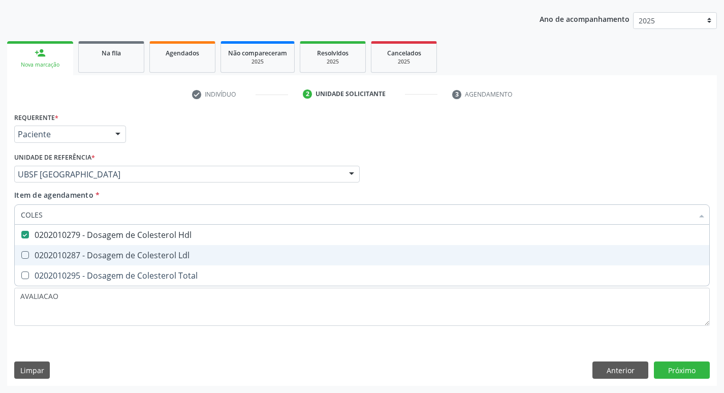
click at [95, 252] on div "0202010287 - Dosagem de Colesterol Ldl" at bounding box center [362, 255] width 683 height 8
checkbox Ldl "true"
type input "COLE"
checkbox Hdl "false"
checkbox Ldl "false"
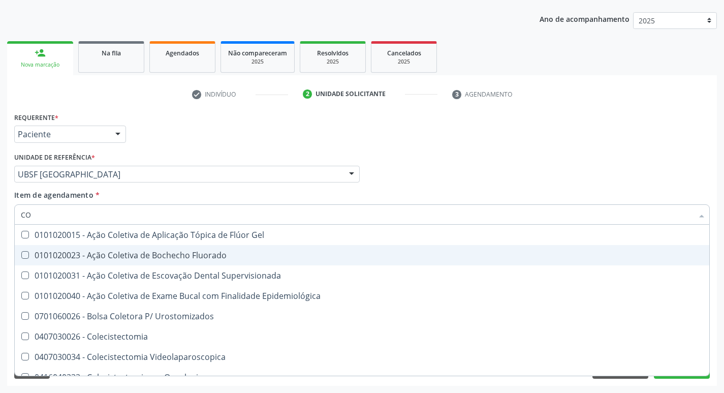
type input "C"
checkbox Hdl "false"
checkbox Ldl "false"
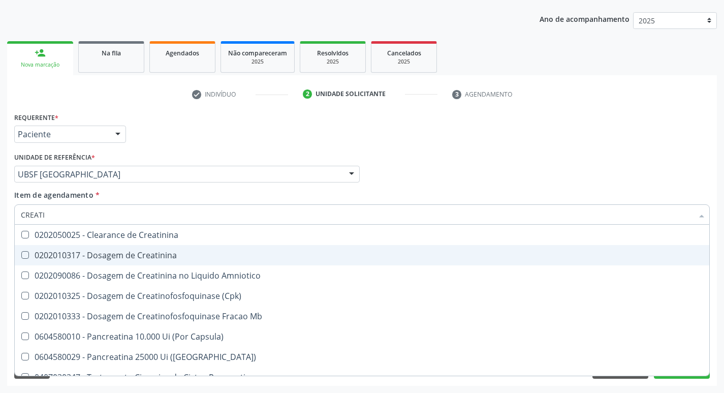
type input "CREATIN"
click at [95, 252] on div "0202010317 - Dosagem de Creatinina" at bounding box center [362, 255] width 683 height 8
checkbox Creatinina "true"
type input "CREA"
checkbox Creatinina "false"
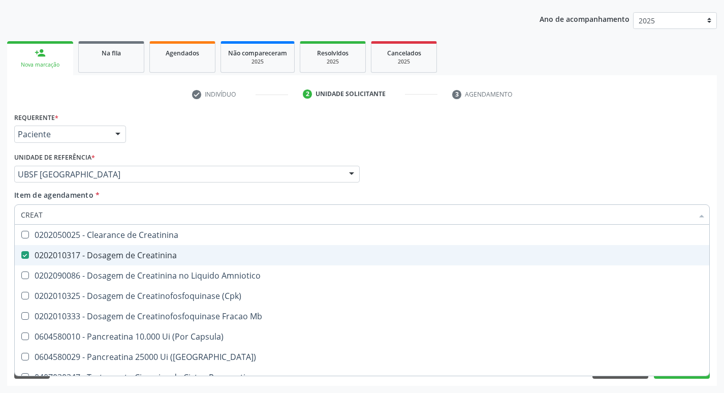
checkbox Amniotico "false"
checkbox Mb "true"
type input "CRE"
checkbox Mb "false"
type input "C"
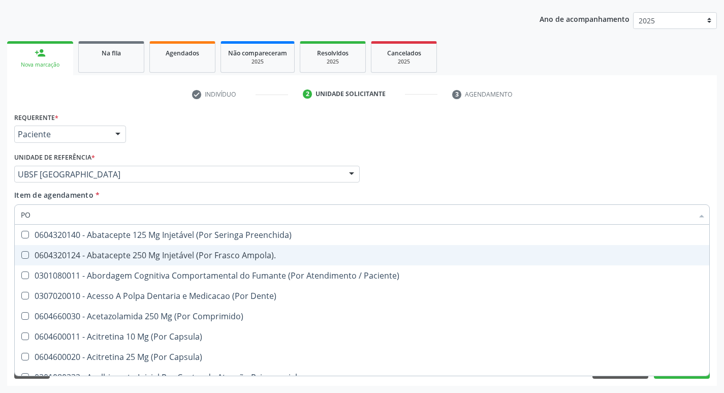
type input "POTAS"
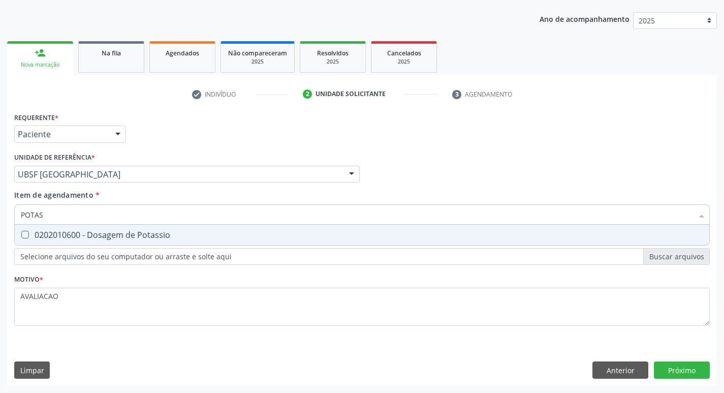
click at [116, 236] on div "0202010600 - Dosagem de Potassio" at bounding box center [362, 235] width 683 height 8
checkbox Potassio "true"
type input "P"
checkbox Potassio "false"
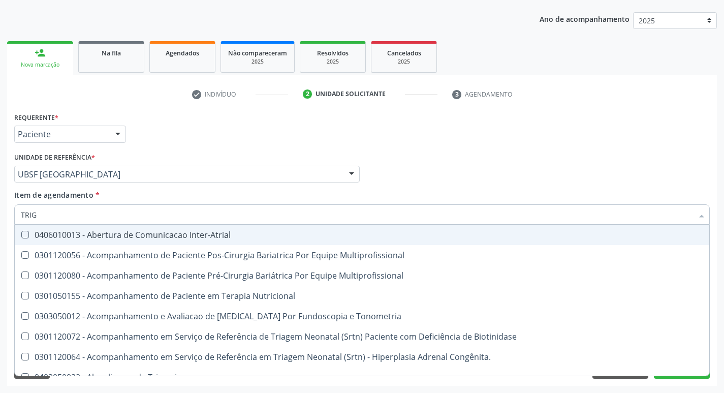
type input "TRIGL"
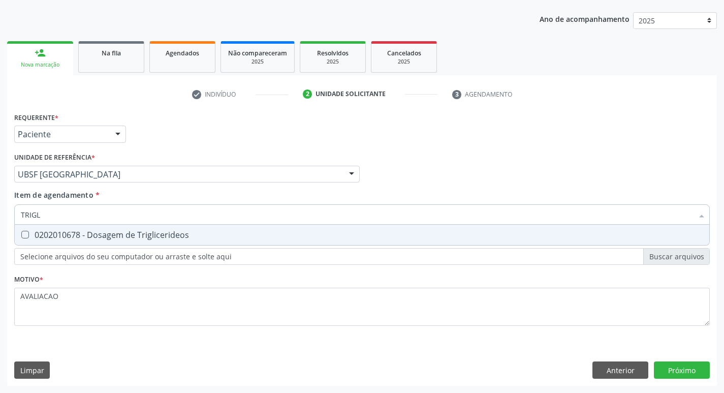
click at [116, 236] on div "0202010678 - Dosagem de Triglicerideos" at bounding box center [362, 235] width 683 height 8
checkbox Triglicerideos "true"
type input "TRIG"
checkbox Triglicerideos "false"
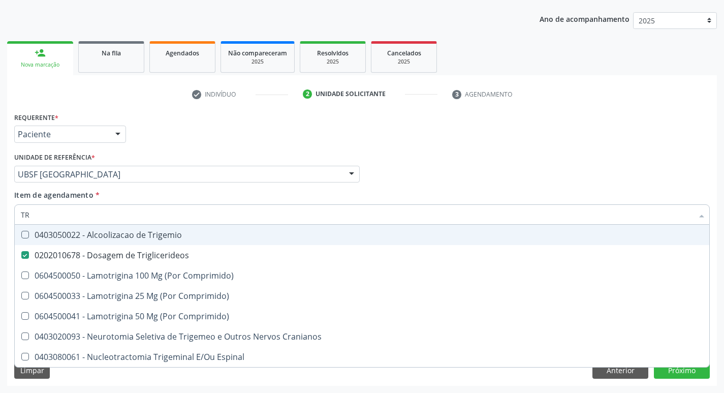
type input "T"
checkbox Triglicerideos "false"
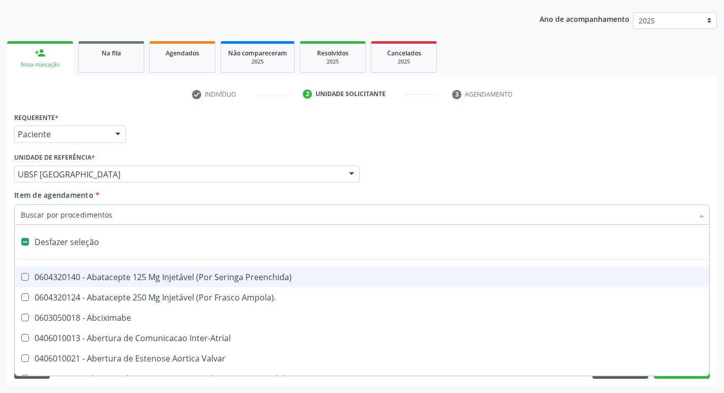
type input "G"
checkbox Comprimido\) "true"
checkbox Sanitária "true"
checkbox Criança "true"
checkbox Capsula\) "true"
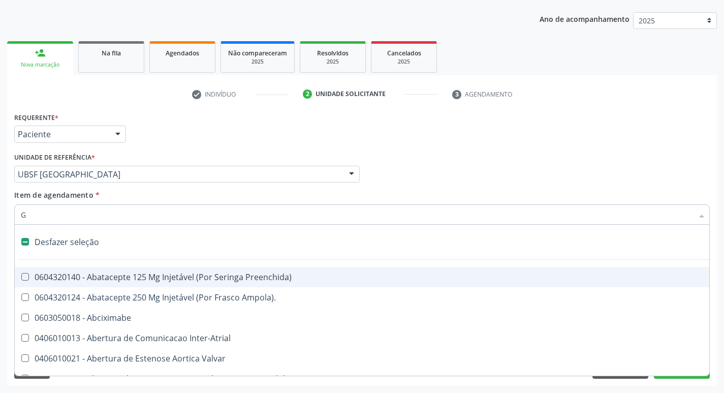
checkbox Osso "true"
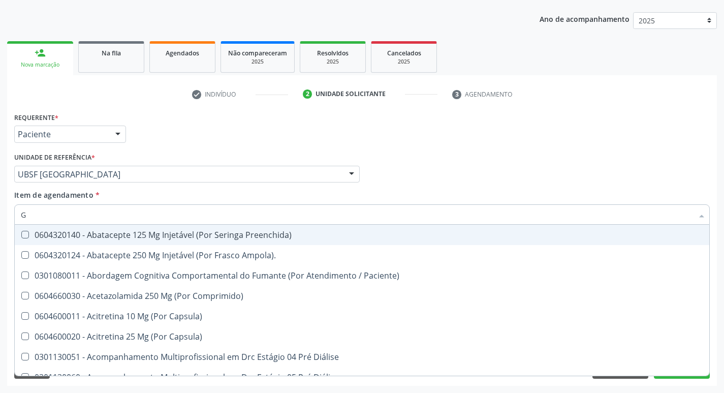
type input "GLICOSE"
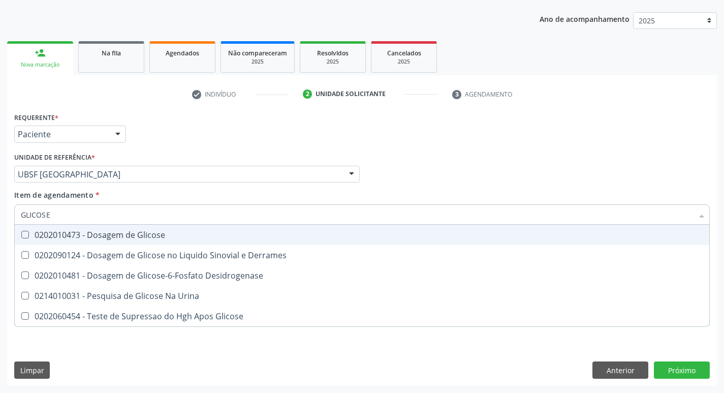
click at [110, 239] on div "0202010473 - Dosagem de Glicose" at bounding box center [362, 235] width 683 height 8
checkbox Glicose "true"
type input "GLICOS"
checkbox Glicose "false"
checkbox Derrames "true"
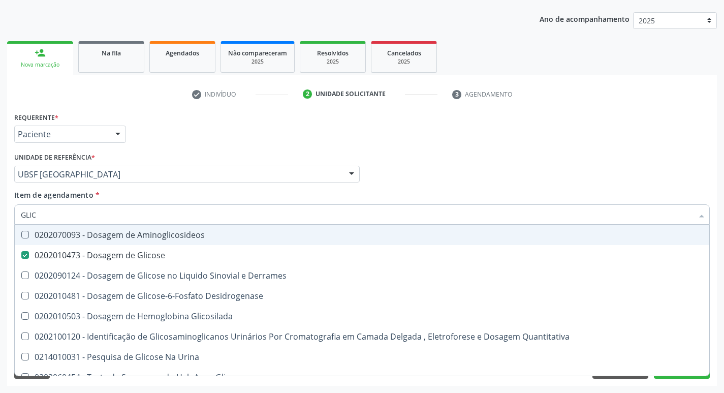
type input "GLI"
checkbox Glicose "false"
checkbox Derrames "false"
type input "G"
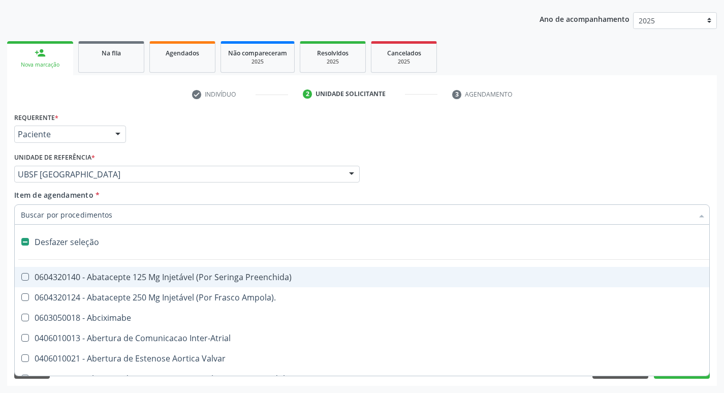
type input "H"
checkbox Lactente\) "true"
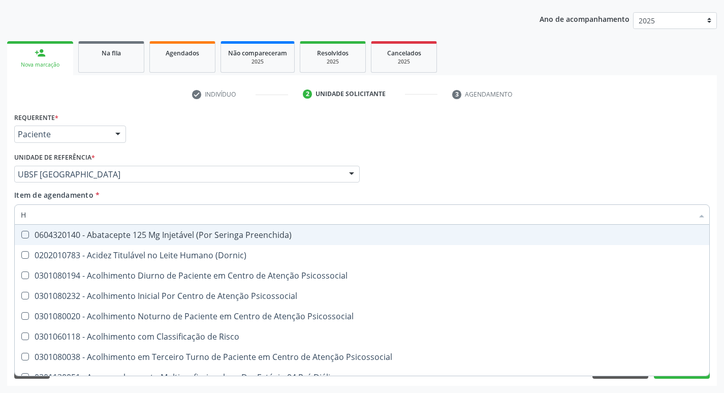
type input "HEMOGLOBINA G"
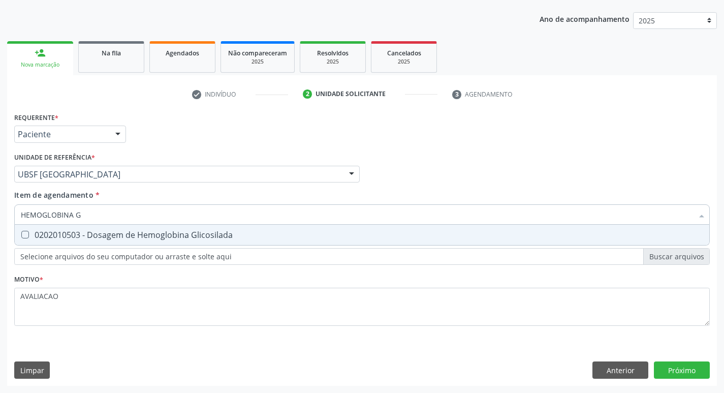
click at [128, 242] on span "0202010503 - Dosagem de Hemoglobina Glicosilada" at bounding box center [362, 235] width 695 height 20
checkbox Glicosilada "true"
type input "HEMOGLOBINA"
checkbox Glicosilada "false"
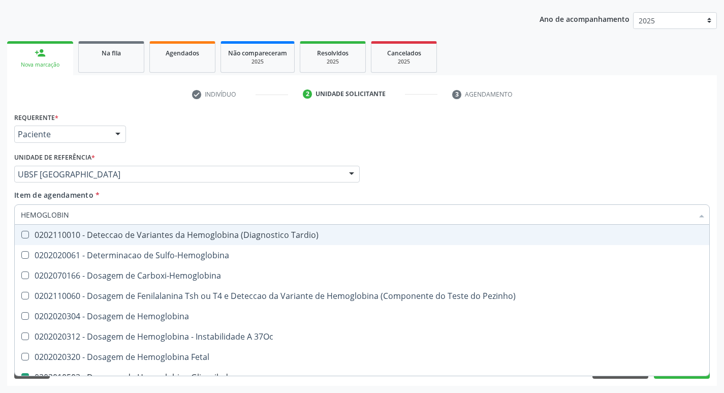
type input "HEMOGLOBI"
checkbox Glicosilada "false"
checkbox Hemoglobina "true"
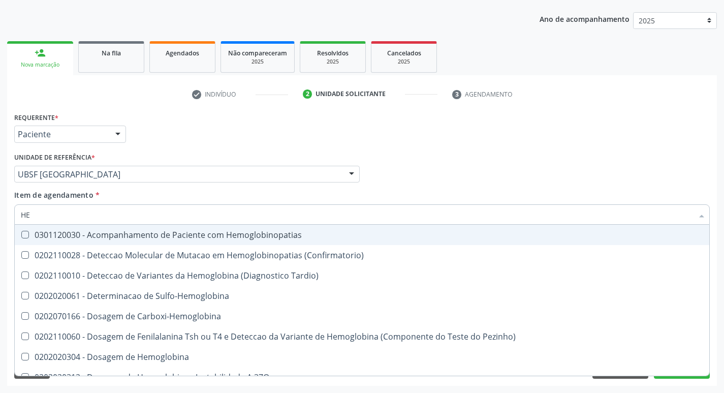
type input "H"
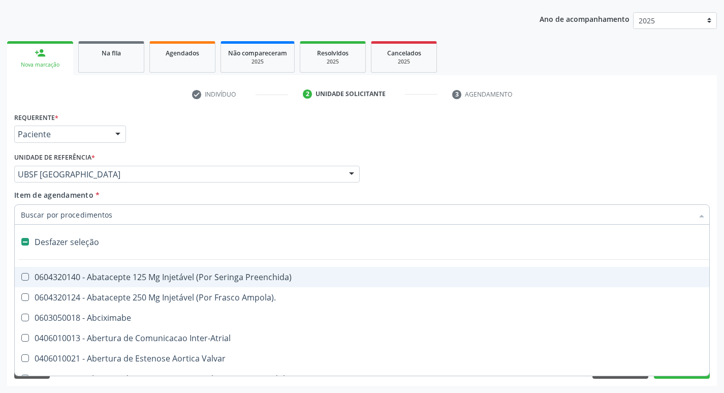
checkbox Dente\) "false"
type input "H"
checkbox Lactente\) "true"
checkbox A "true"
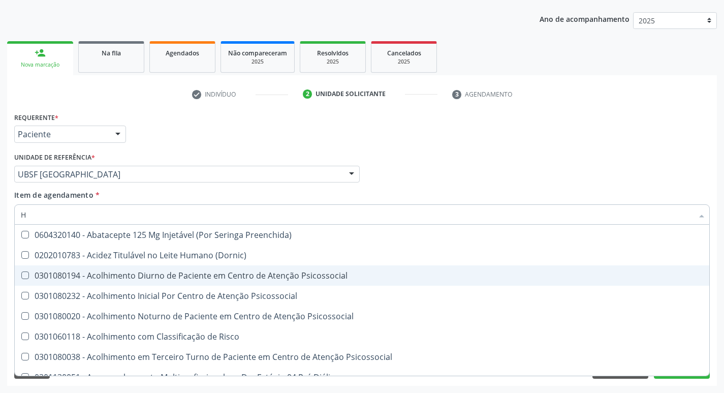
type input "HEMOGR"
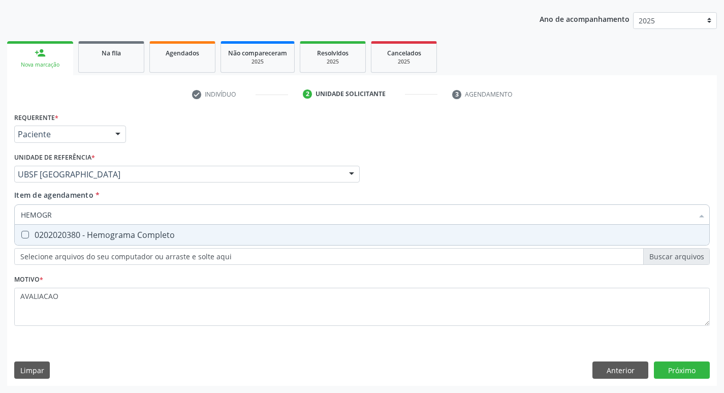
click at [135, 235] on div "0202020380 - Hemograma Completo" at bounding box center [362, 235] width 683 height 8
checkbox Completo "true"
type input "HEMOG"
checkbox Completo "false"
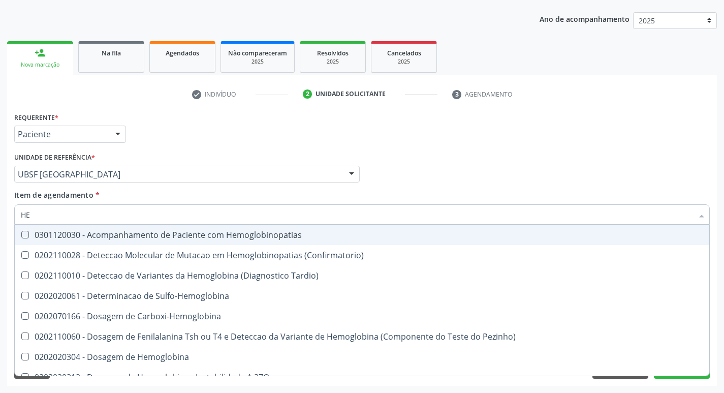
type input "H"
checkbox Glicosilada "false"
checkbox Completo "false"
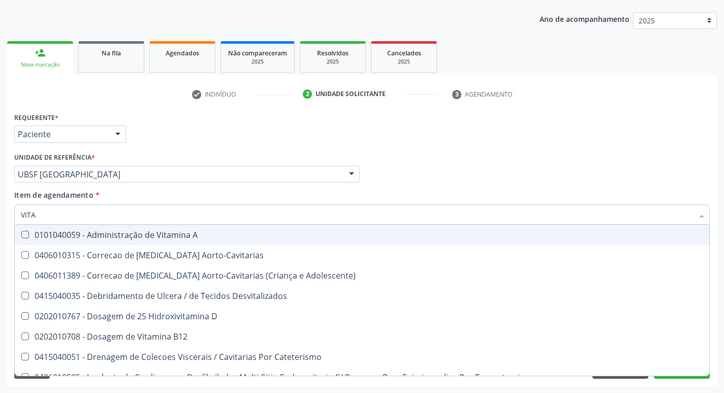
type input "VITAM"
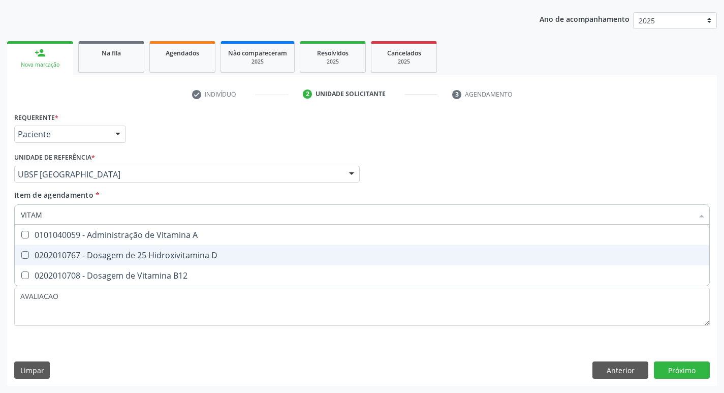
click at [140, 252] on div "0202010767 - Dosagem de 25 Hidroxivitamina D" at bounding box center [362, 255] width 683 height 8
checkbox D "true"
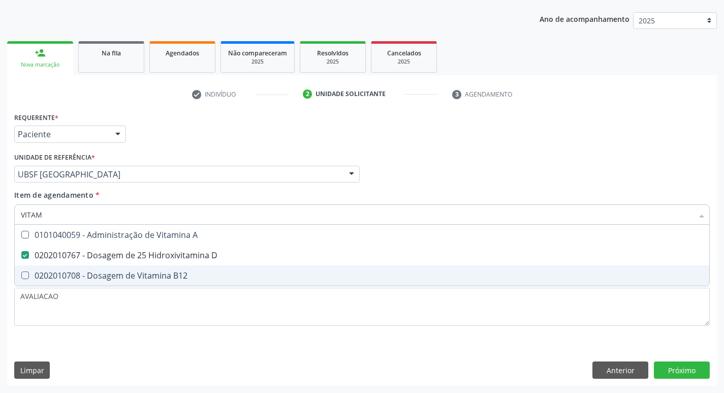
click at [140, 268] on span "0202010708 - Dosagem de Vitamina B12" at bounding box center [362, 275] width 695 height 20
checkbox B12 "true"
type input "VITA"
checkbox D "false"
checkbox B12 "false"
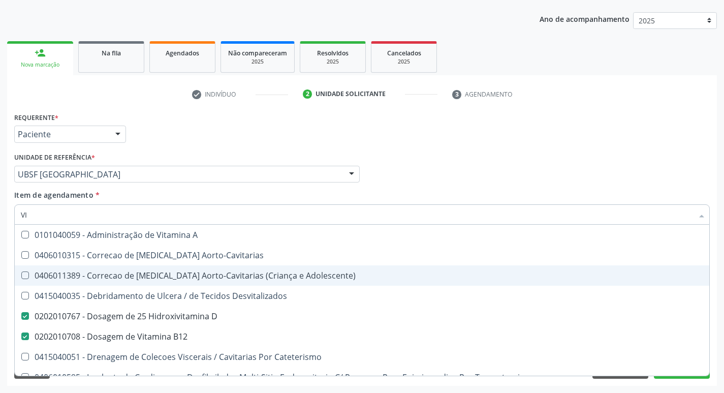
type input "V"
checkbox D "false"
checkbox B12 "false"
checkbox Cateterismo "false"
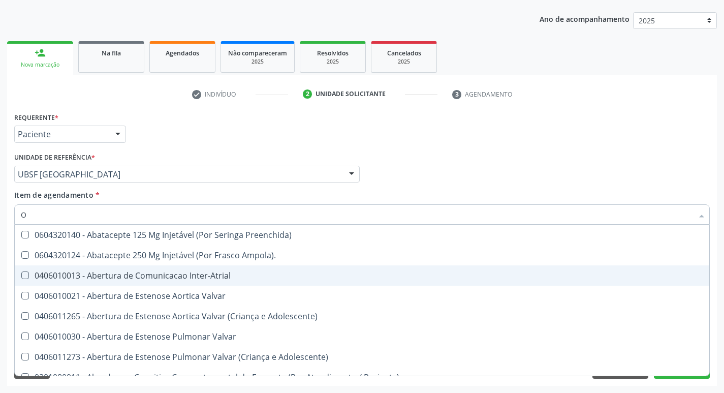
type input "OVOS"
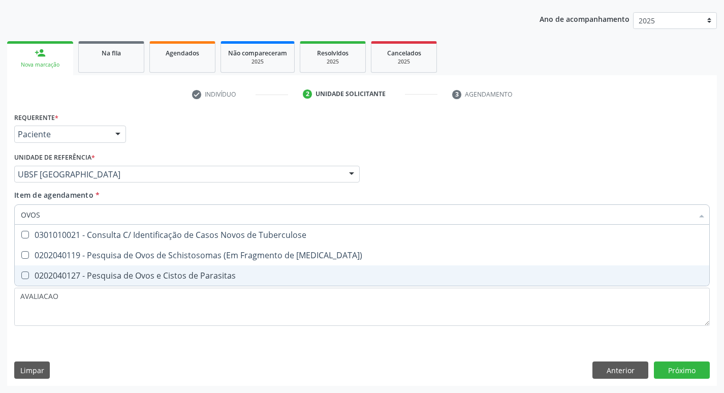
click at [160, 274] on div "0202040127 - Pesquisa de Ovos e Cistos de Parasitas" at bounding box center [362, 275] width 683 height 8
checkbox Parasitas "true"
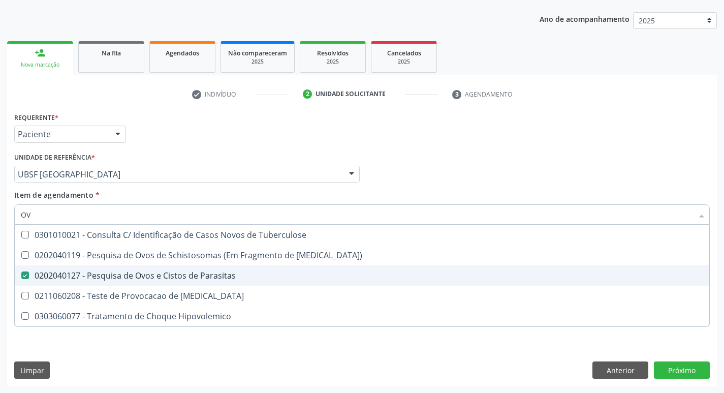
type input "O"
checkbox Parasitas "false"
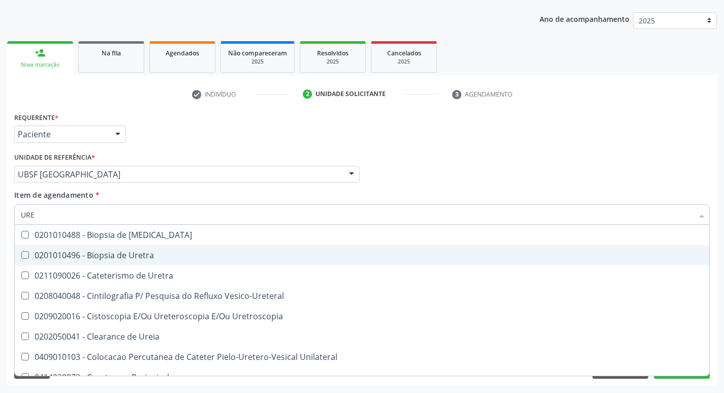
type input "UREI"
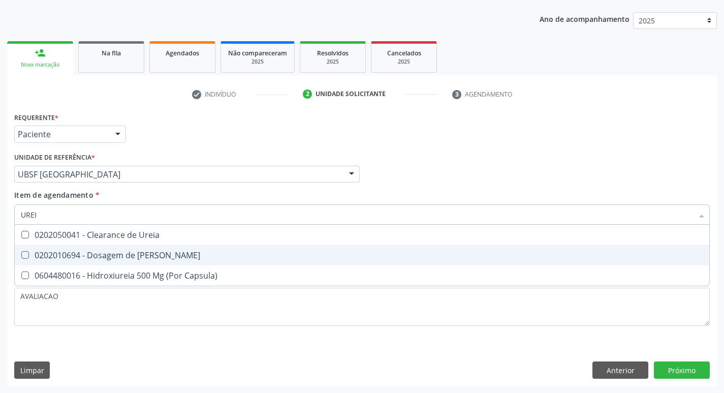
click at [166, 253] on div "0202010694 - Dosagem de [PERSON_NAME]" at bounding box center [362, 255] width 683 height 8
checkbox Ureia "true"
type input "URE"
checkbox Ureia "false"
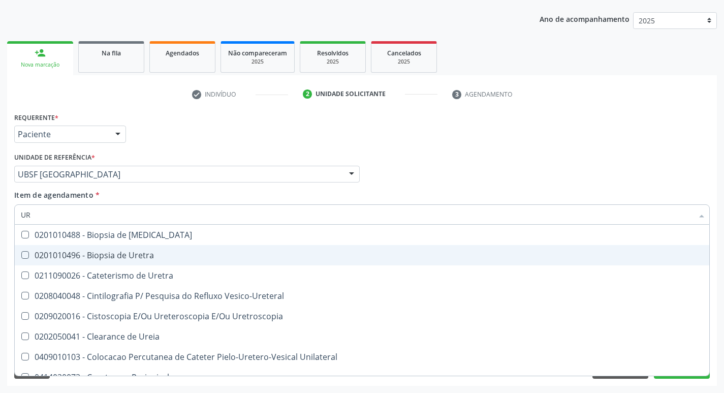
type input "U"
checkbox Ureia "false"
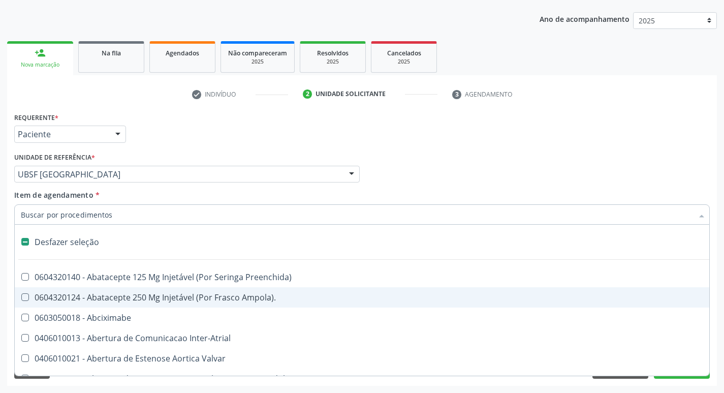
type input "2"
checkbox Total "true"
checkbox Monopolar "true"
checkbox Quadril "true"
checkbox Biologica "true"
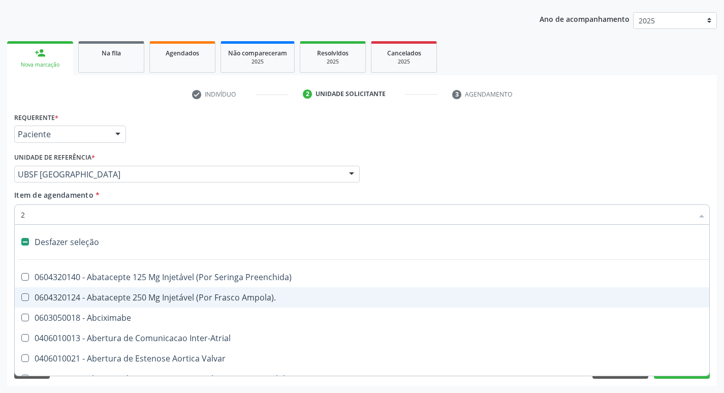
checkbox Vagina "true"
checkbox Puerperal "true"
checkbox Conica "true"
checkbox Aorto-Cavitarias "true"
checkbox Congenita "true"
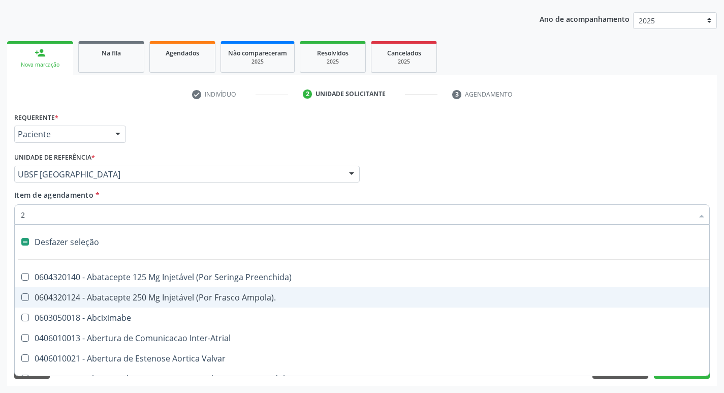
checkbox Adolescente\) "true"
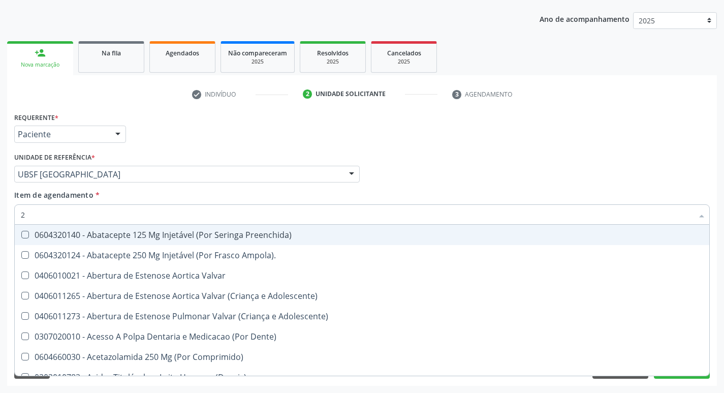
type input "20205001"
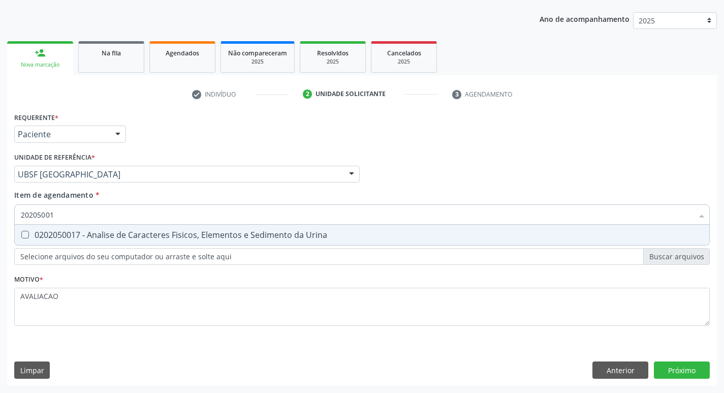
click at [191, 241] on span "0202050017 - Analise de Caracteres Fisicos, Elementos e Sedimento da Urina" at bounding box center [362, 235] width 695 height 20
checkbox Urina "true"
click at [691, 368] on div "Requerente * Paciente Profissional de Saúde Paciente Nenhum resultado encontrad…" at bounding box center [362, 248] width 710 height 276
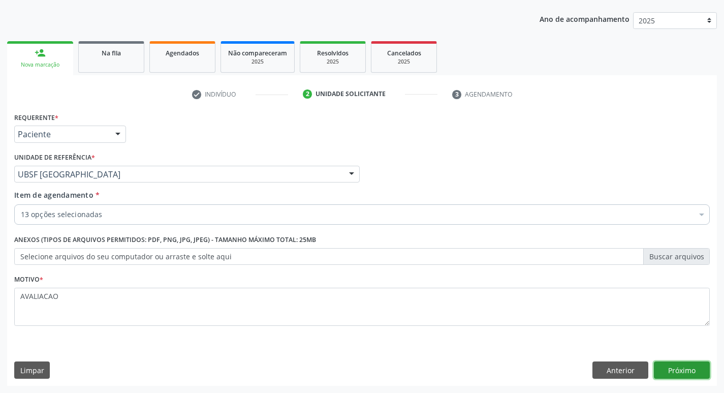
click at [686, 365] on button "Próximo" at bounding box center [682, 369] width 56 height 17
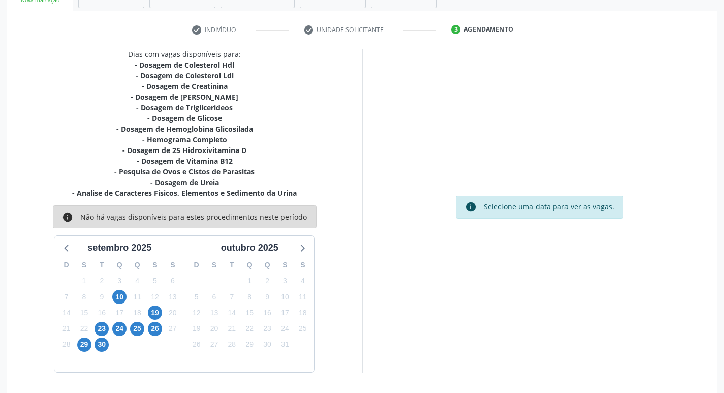
scroll to position [177, 0]
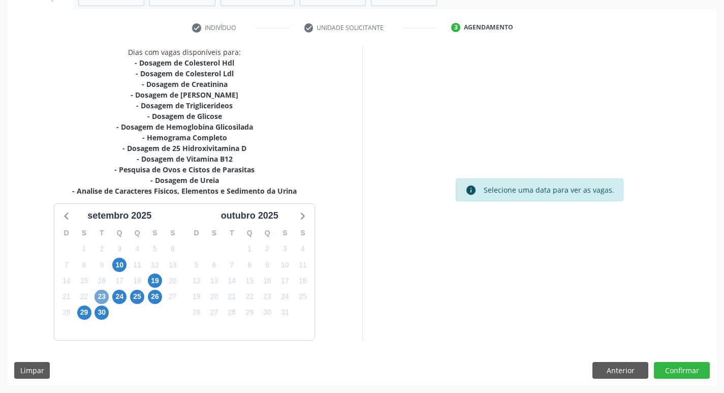
click at [102, 294] on span "23" at bounding box center [102, 297] width 14 height 14
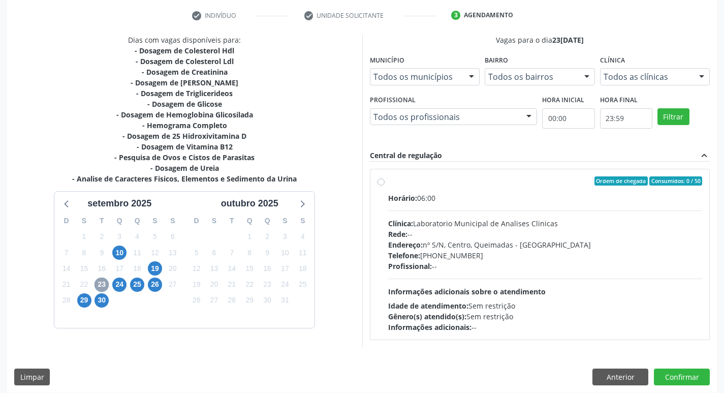
scroll to position [196, 0]
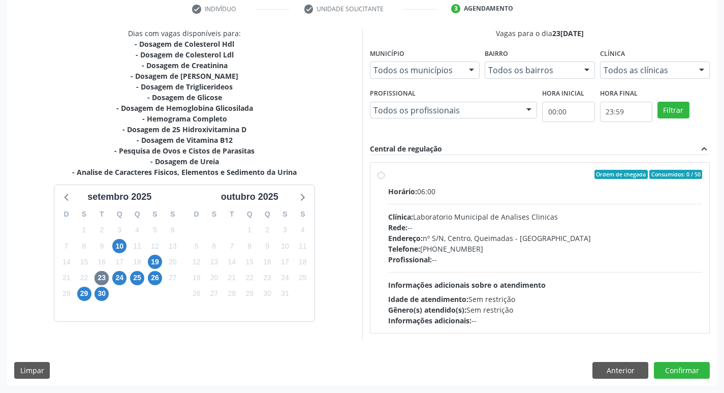
click at [498, 221] on div "Clínica: Laboratorio Municipal de Analises Clinicas" at bounding box center [545, 216] width 315 height 11
click at [385, 179] on input "Ordem de chegada Consumidos: 0 / 50 Horário: 06:00 Clínica: Laboratorio Municip…" at bounding box center [381, 174] width 7 height 9
radio input "true"
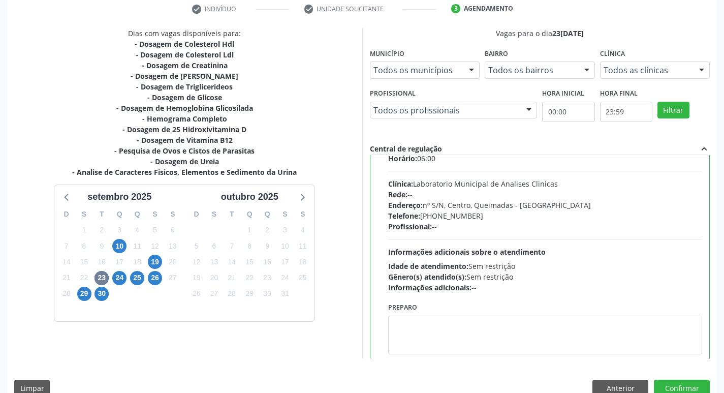
scroll to position [50, 0]
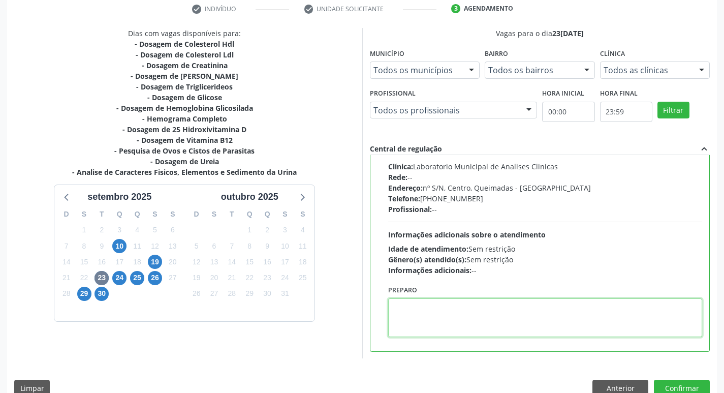
click at [413, 320] on textarea at bounding box center [545, 317] width 315 height 39
paste textarea "IR EM [GEOGRAPHIC_DATA]"
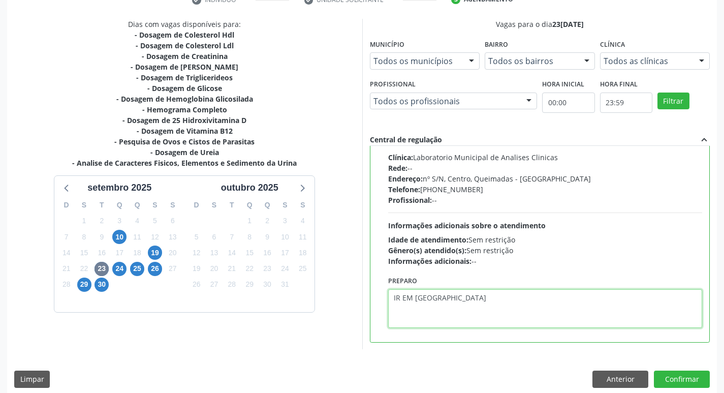
scroll to position [215, 0]
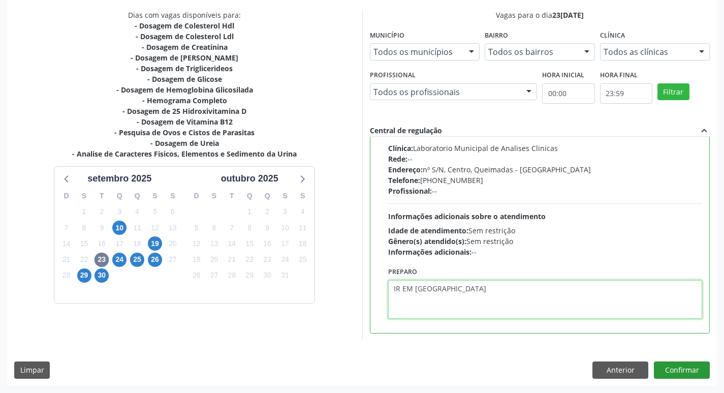
type textarea "IR EM [GEOGRAPHIC_DATA]"
click at [687, 363] on button "Confirmar" at bounding box center [682, 369] width 56 height 17
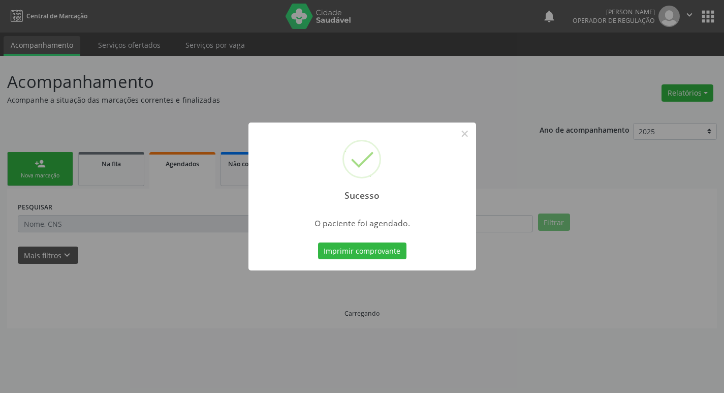
scroll to position [0, 0]
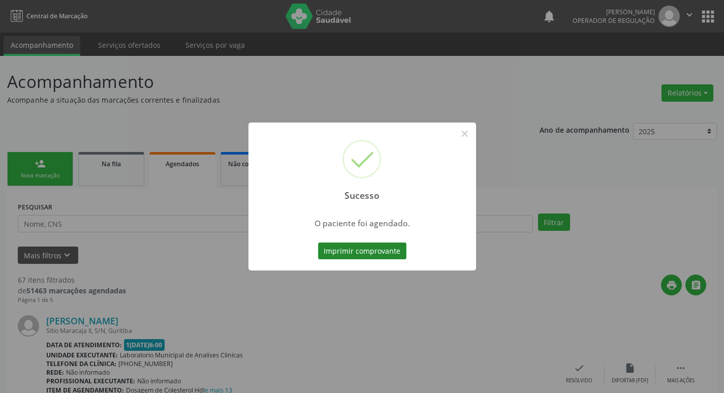
click at [380, 245] on button "Imprimir comprovante" at bounding box center [362, 250] width 88 height 17
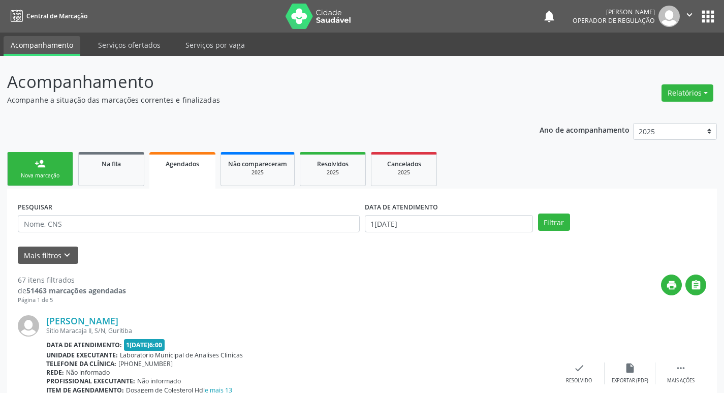
click at [65, 165] on link "person_add Nova marcação" at bounding box center [40, 169] width 66 height 34
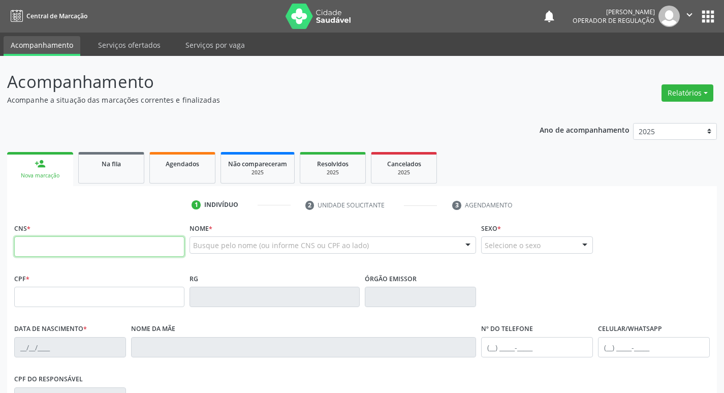
click at [105, 246] on input "text" at bounding box center [99, 246] width 170 height 20
type input "704 2077 5805 2288"
type input "158.295.734-74"
type input "23[DATE]"
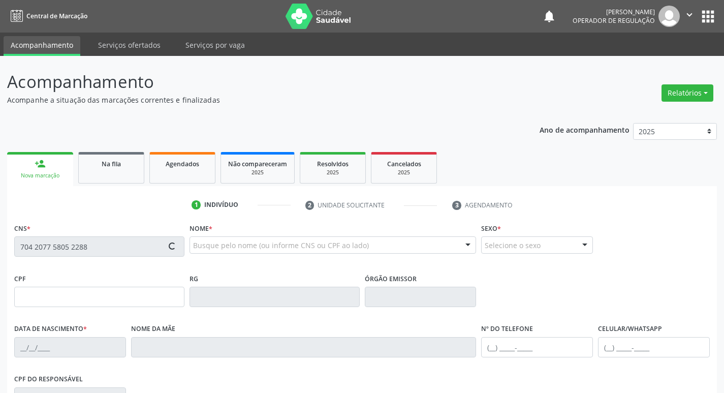
type input "[PERSON_NAME]"
type input "[PHONE_NUMBER]"
type input "034.894.244-33"
type input "125"
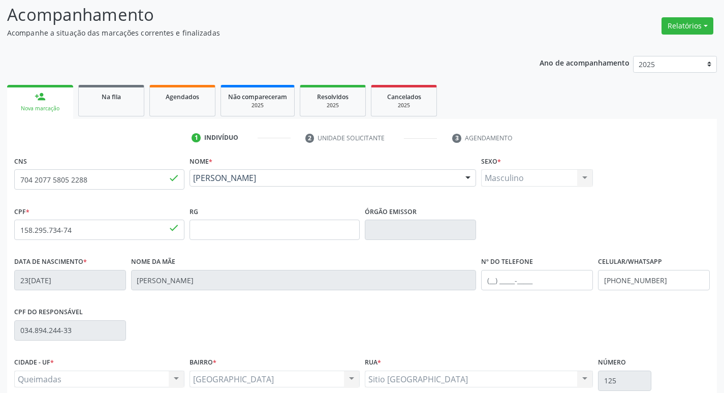
scroll to position [158, 0]
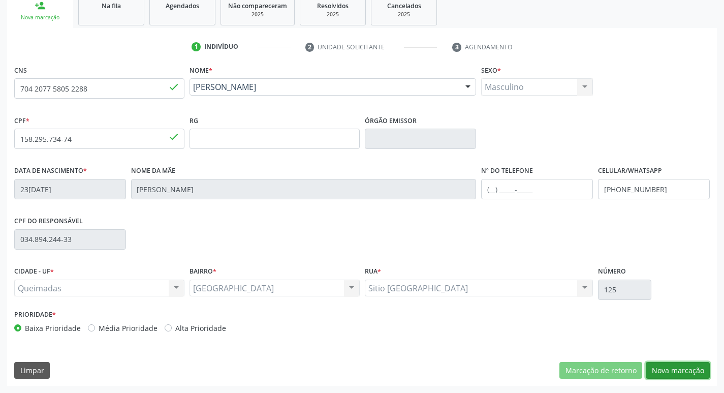
click at [666, 371] on button "Nova marcação" at bounding box center [678, 370] width 64 height 17
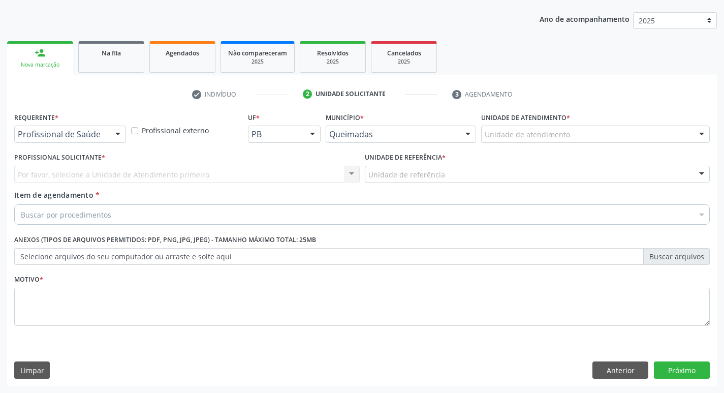
scroll to position [111, 0]
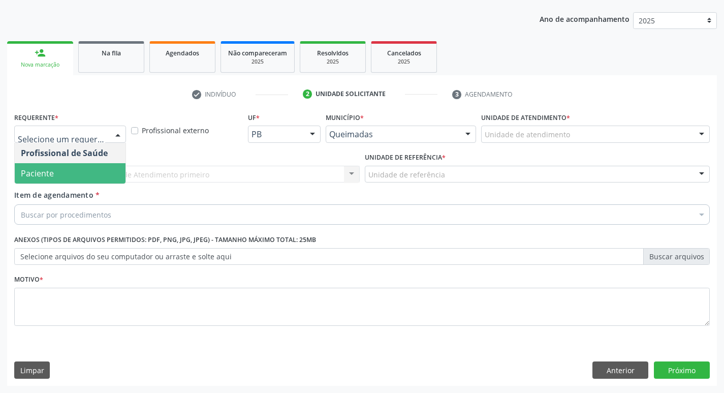
click at [66, 174] on span "Paciente" at bounding box center [70, 173] width 111 height 20
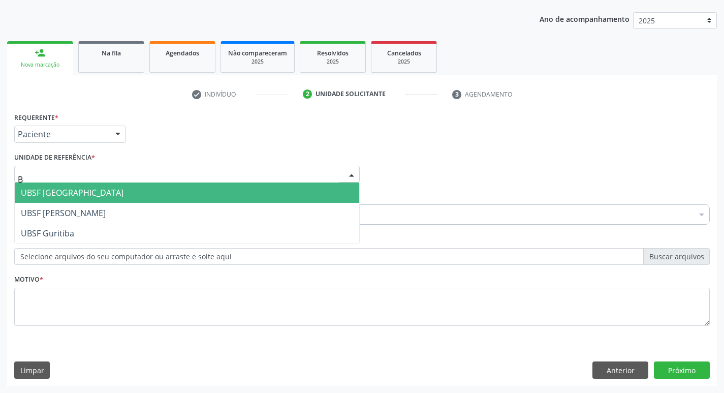
type input "BA"
click at [73, 193] on span "UBSF [GEOGRAPHIC_DATA]" at bounding box center [72, 192] width 103 height 11
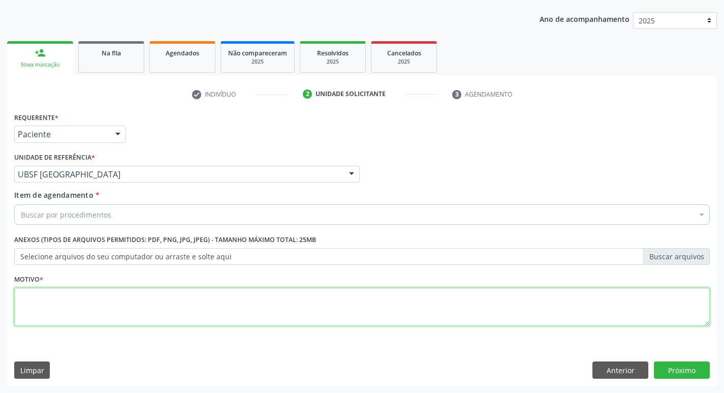
click at [59, 288] on textarea at bounding box center [362, 307] width 696 height 39
type textarea "AVALIACAO"
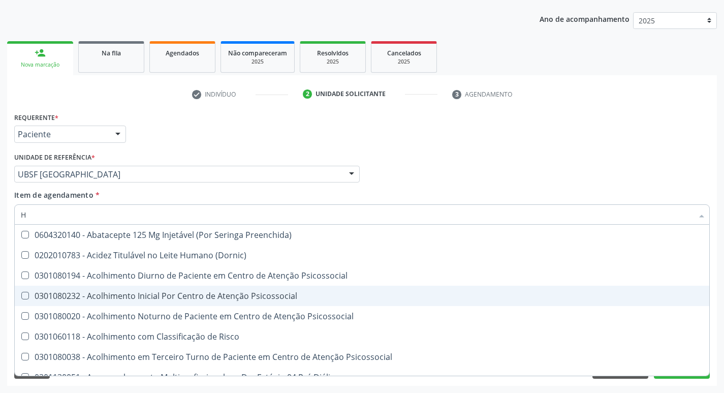
type input "HEMOGR"
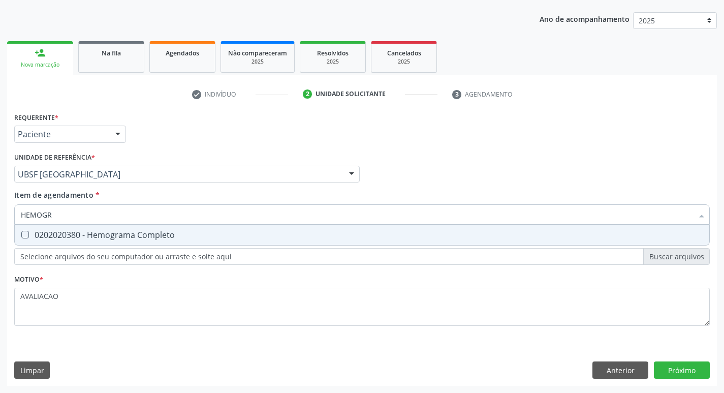
click at [144, 232] on div "0202020380 - Hemograma Completo" at bounding box center [362, 235] width 683 height 8
checkbox Completo "true"
type input "HEMOG"
checkbox Completo "false"
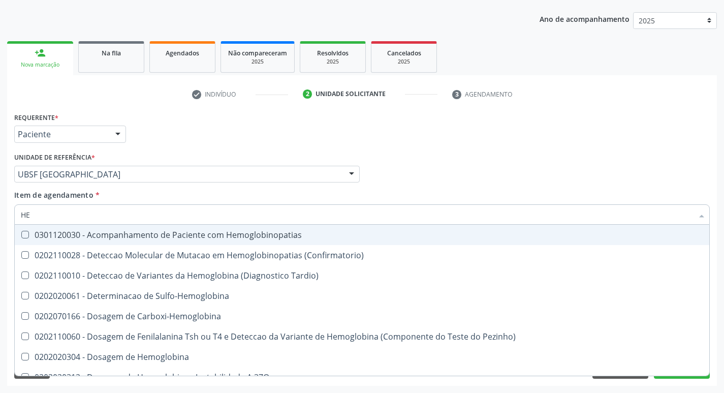
type input "H"
checkbox Completo "false"
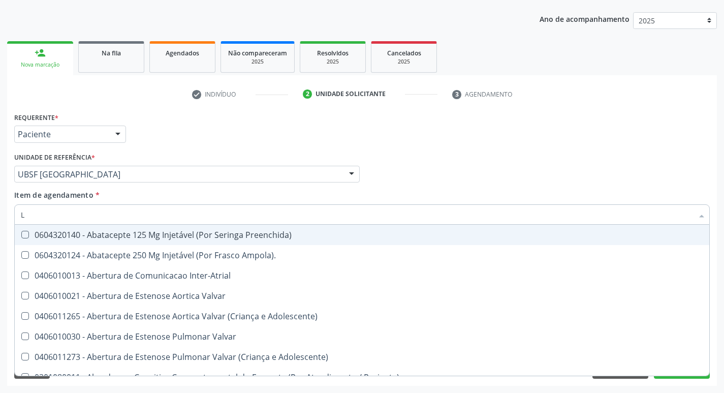
type input "LARVAS"
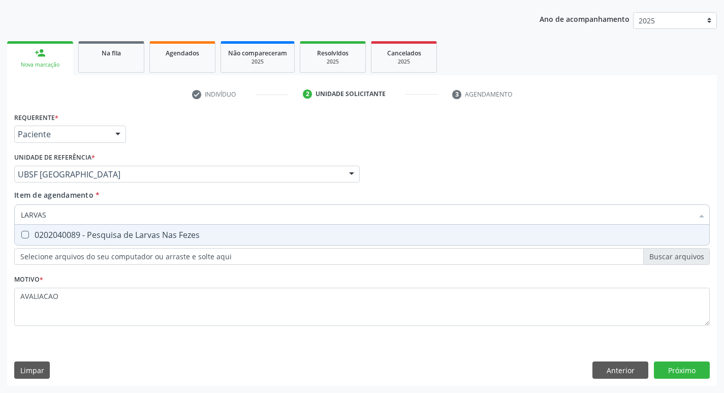
click at [142, 238] on div "0202040089 - Pesquisa de Larvas Nas Fezes" at bounding box center [362, 235] width 683 height 8
checkbox Fezes "true"
type input "L"
checkbox Fezes "false"
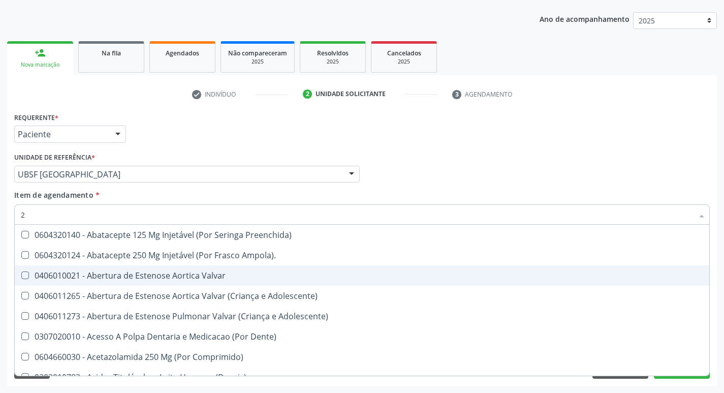
type input "20205001"
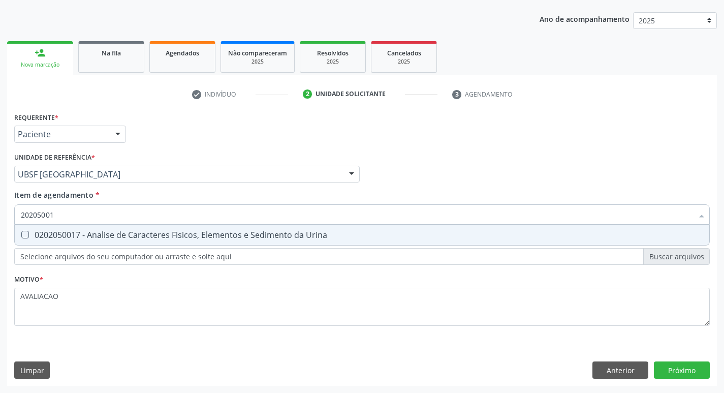
click at [147, 234] on div "0202050017 - Analise de Caracteres Fisicos, Elementos e Sedimento da Urina" at bounding box center [362, 235] width 683 height 8
checkbox Urina "true"
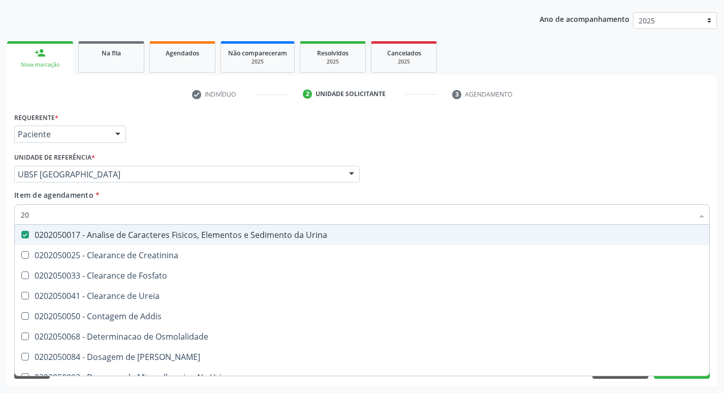
type input "2"
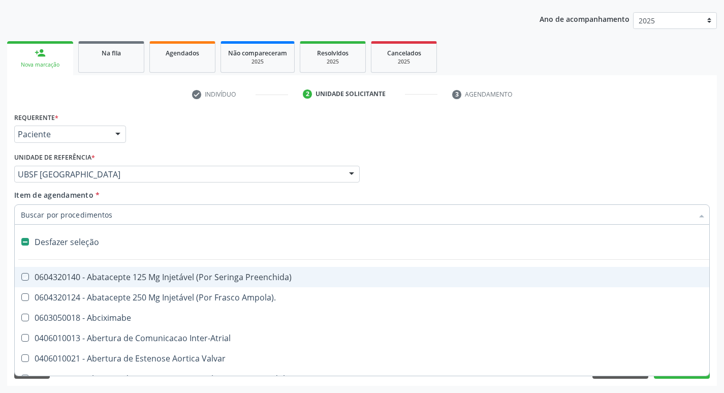
checkbox Preenchida\) "false"
checkbox Inter-Atrial "false"
type input "G"
checkbox Urina "false"
checkbox Persistente "true"
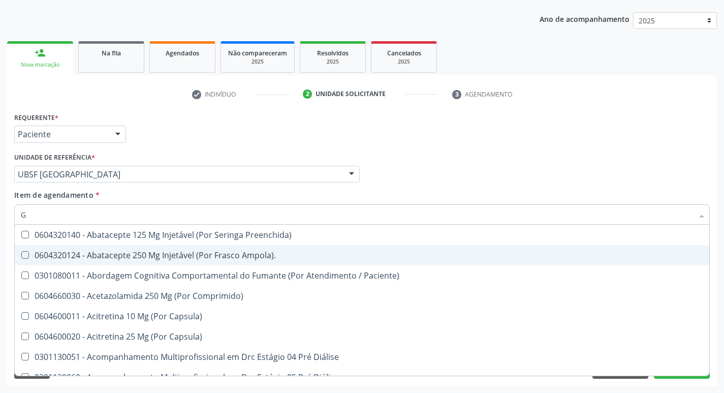
type input "GLICOSE"
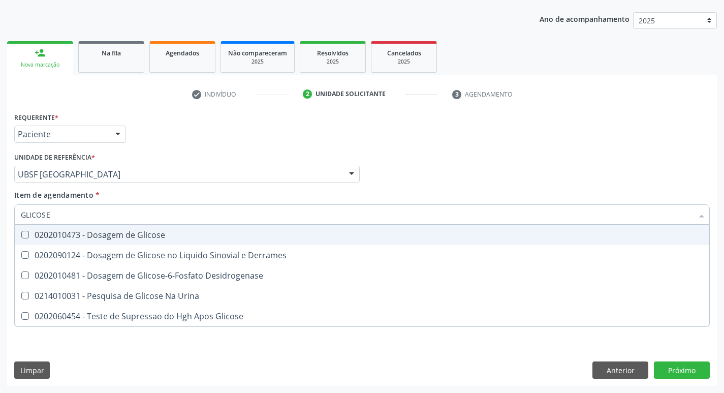
click at [167, 233] on div "0202010473 - Dosagem de Glicose" at bounding box center [362, 235] width 683 height 8
checkbox Glicose "true"
type input "GLICOS"
checkbox Glicose "false"
checkbox Derrames "true"
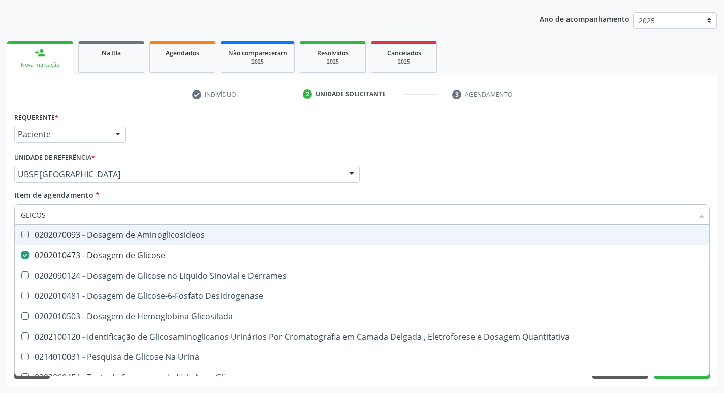
type input "GLICO"
checkbox Glicose "false"
checkbox Derrames "true"
type input "GLI"
checkbox Derrames "false"
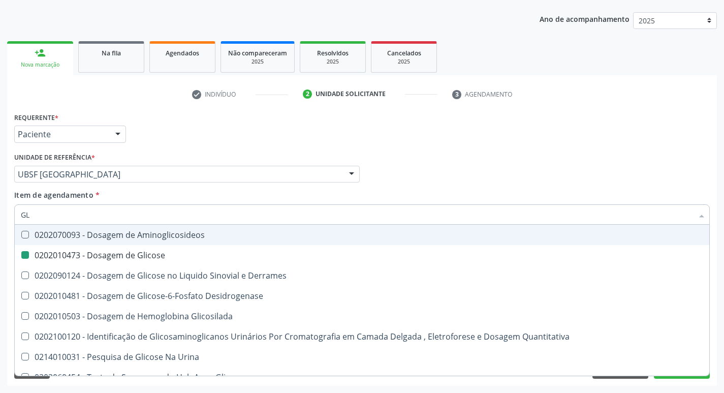
type input "G"
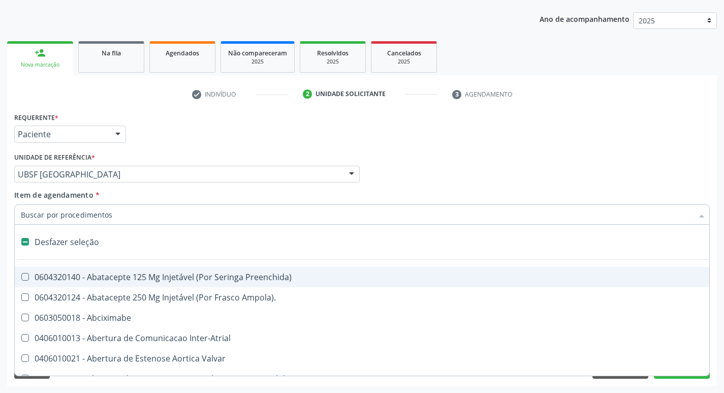
type input "V"
checkbox Urina "false"
checkbox Fumante "true"
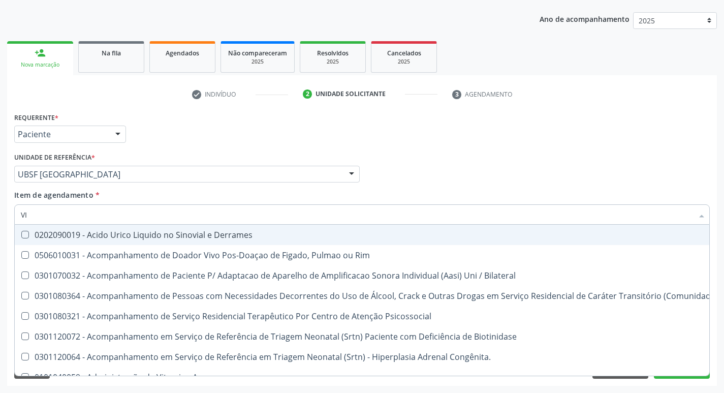
type input "VITAM"
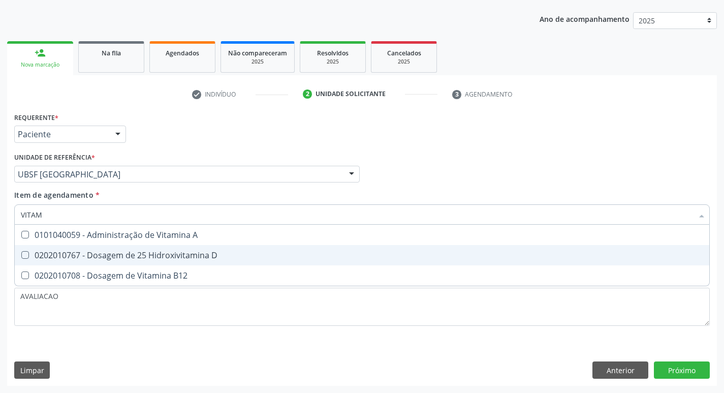
click at [165, 264] on span "0202010767 - Dosagem de 25 Hidroxivitamina D" at bounding box center [362, 255] width 695 height 20
checkbox D "true"
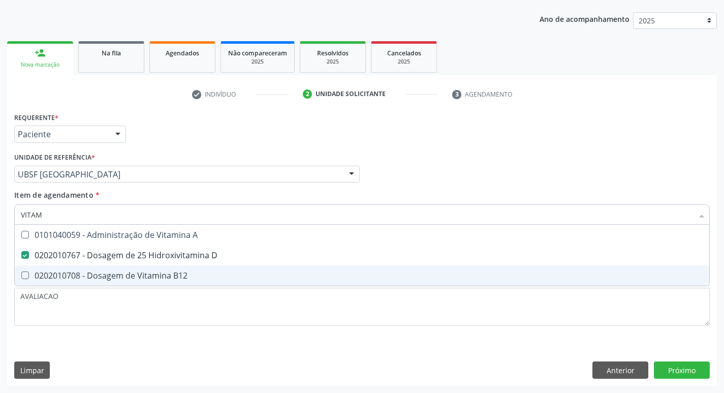
click at [168, 273] on div "0202010708 - Dosagem de Vitamina B12" at bounding box center [362, 275] width 683 height 8
checkbox B12 "true"
type input "VITA"
checkbox D "false"
checkbox B12 "false"
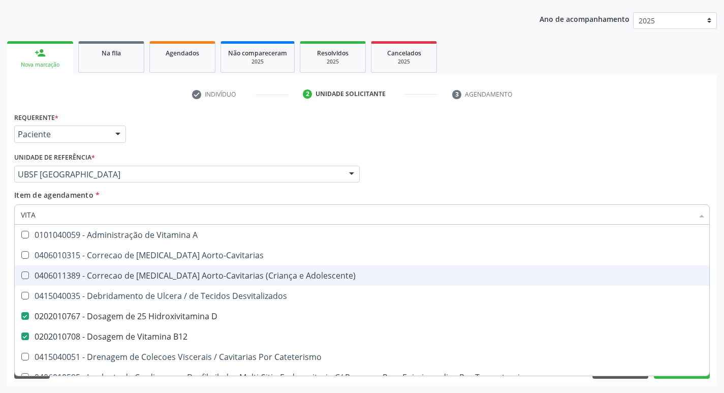
type input "VIT"
checkbox D "false"
checkbox Cateterismo "true"
type input "V"
checkbox B12 "false"
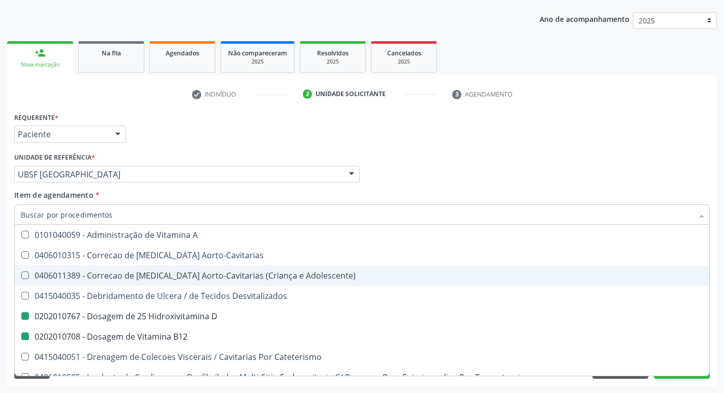
checkbox Cateterismo "false"
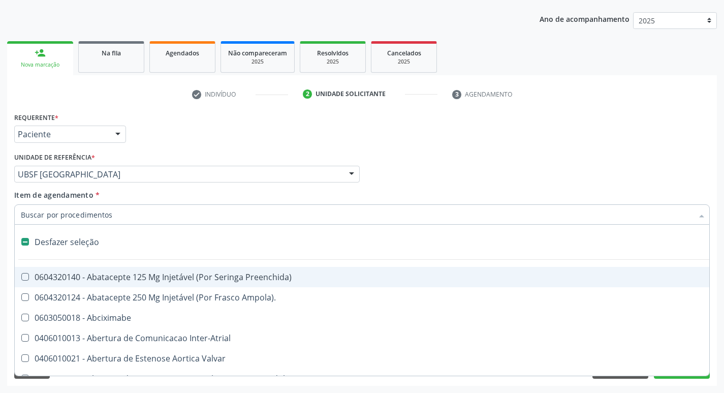
type input "C"
checkbox Dedo "true"
checkbox Urina "false"
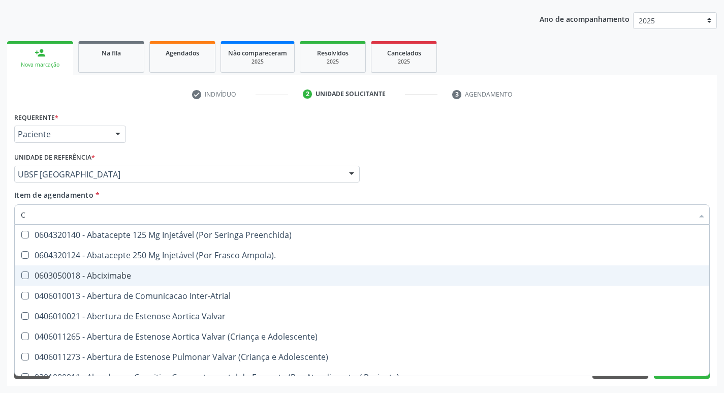
type input "CO"
checkbox Frasco-Ampola\) "true"
checkbox Urina "false"
checkbox Comprimido\) "true"
checkbox Osseo "true"
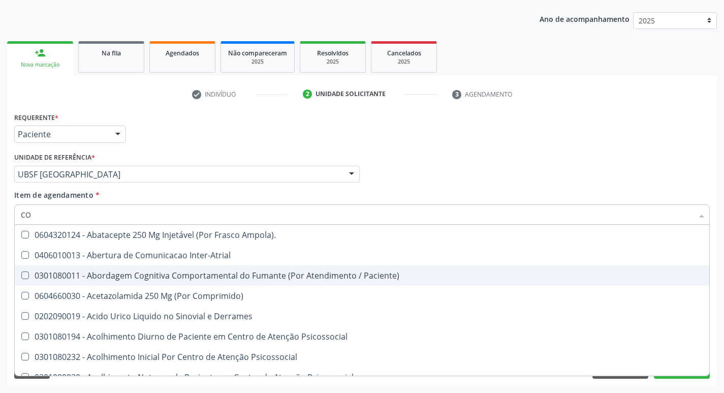
type input "COL"
checkbox Urina "false"
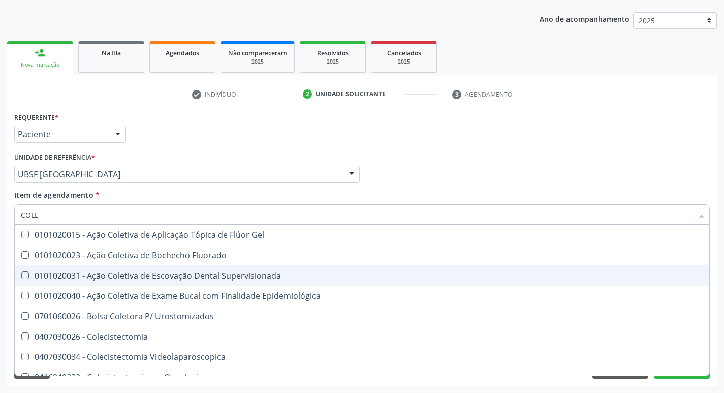
type input "COLES"
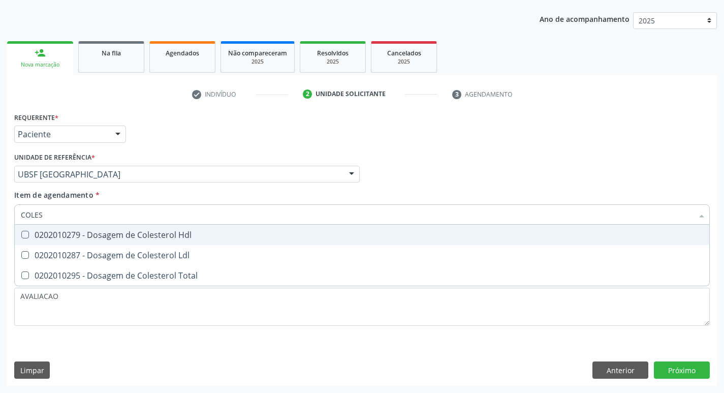
click at [166, 241] on span "0202010279 - Dosagem de Colesterol Hdl" at bounding box center [362, 235] width 695 height 20
checkbox Hdl "true"
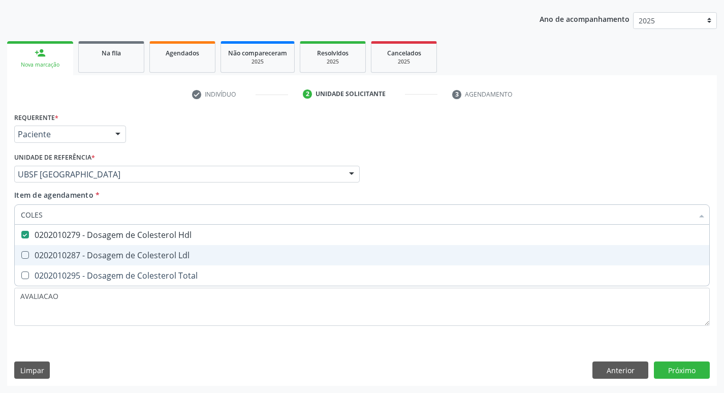
click at [170, 249] on span "0202010287 - Dosagem de Colesterol Ldl" at bounding box center [362, 255] width 695 height 20
checkbox Ldl "true"
type input "COLE"
checkbox Hdl "false"
checkbox Ldl "false"
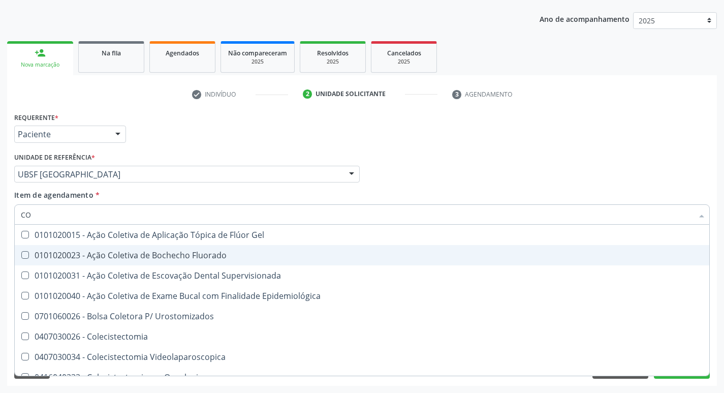
type input "C"
checkbox Hdl "false"
checkbox Ldl "false"
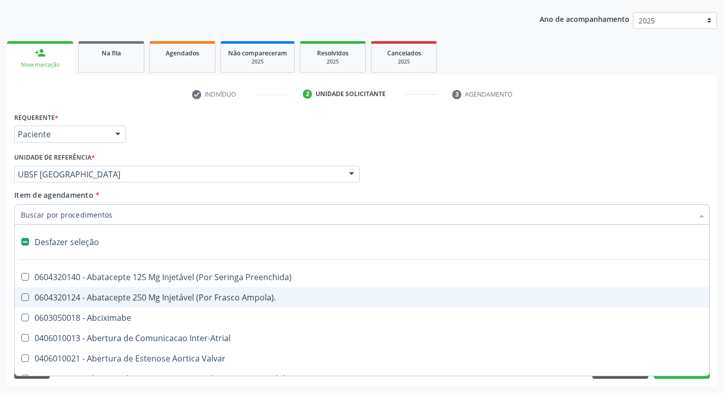
type input "T"
checkbox Dedo "true"
checkbox Urina "false"
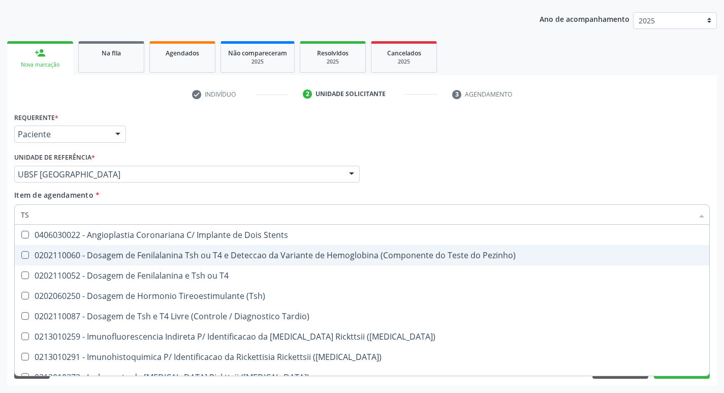
type input "TSH"
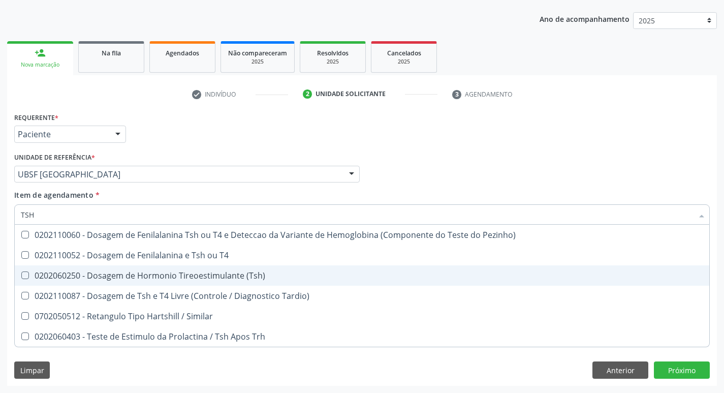
click at [198, 272] on div "0202060250 - Dosagem de Hormonio Tireoestimulante (Tsh)" at bounding box center [362, 275] width 683 height 8
checkbox \(Tsh\) "true"
type input "TS"
checkbox \(Tsh\) "false"
checkbox Tardio\) "true"
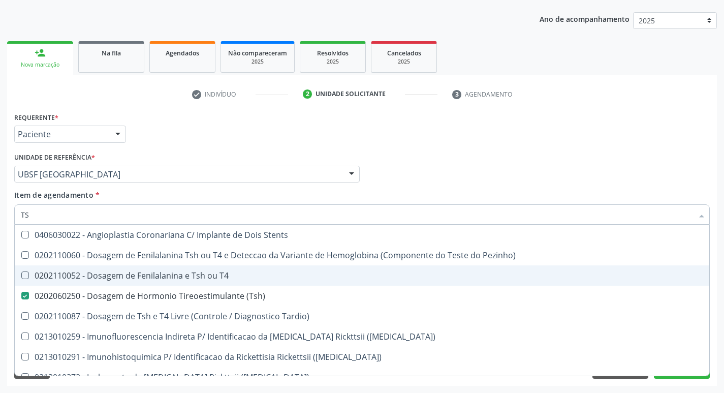
type input "T"
checkbox \(Tsh\) "false"
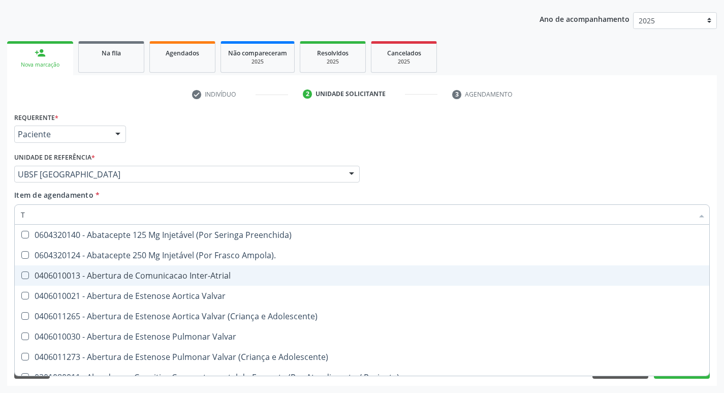
type input "T4"
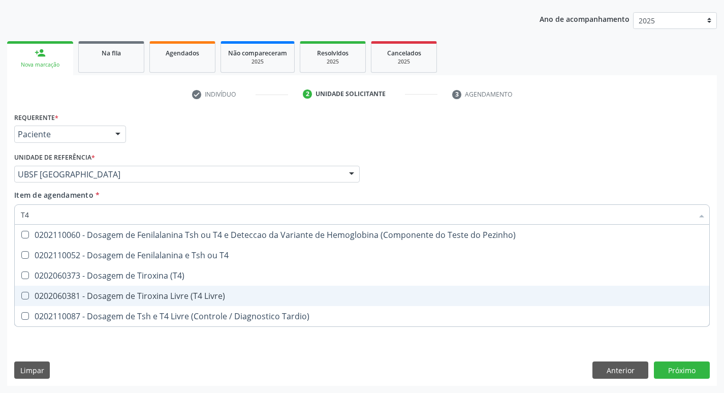
click at [209, 297] on div "0202060381 - Dosagem de Tiroxina Livre (T4 Livre)" at bounding box center [362, 296] width 683 height 8
checkbox Livre\) "true"
type input "T"
checkbox Livre\) "false"
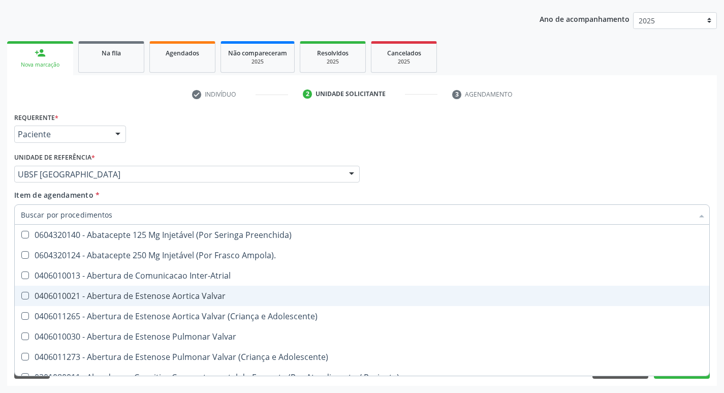
checkbox Urina "false"
checkbox Central "true"
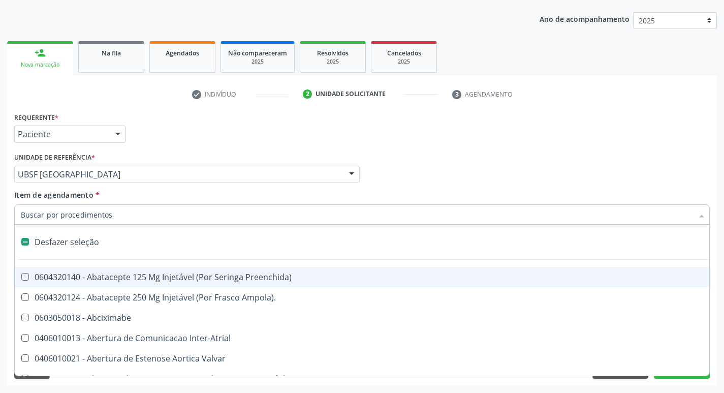
click at [596, 146] on div "Requerente * Paciente Profissional de Saúde Paciente Nenhum resultado encontrad…" at bounding box center [362, 130] width 701 height 40
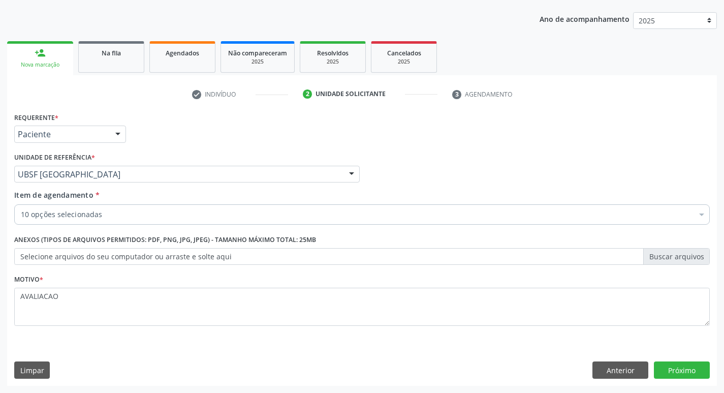
checkbox Completo "true"
checkbox Fezes "true"
checkbox Urina "true"
checkbox Glicose "true"
checkbox D "true"
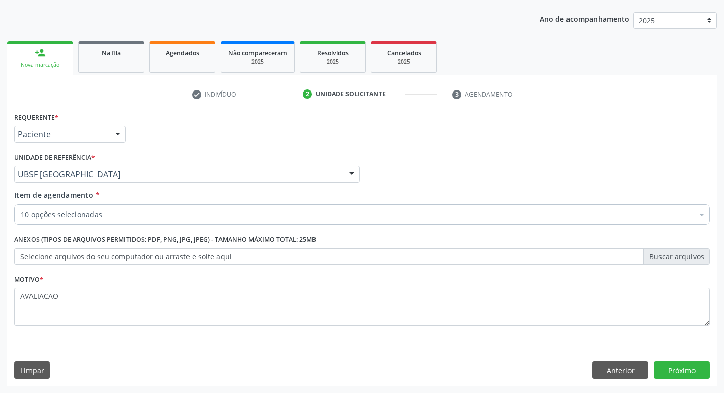
checkbox B12 "true"
checkbox Hdl "true"
checkbox Ldl "true"
checkbox \(Tsh\) "true"
checkbox Livre\) "true"
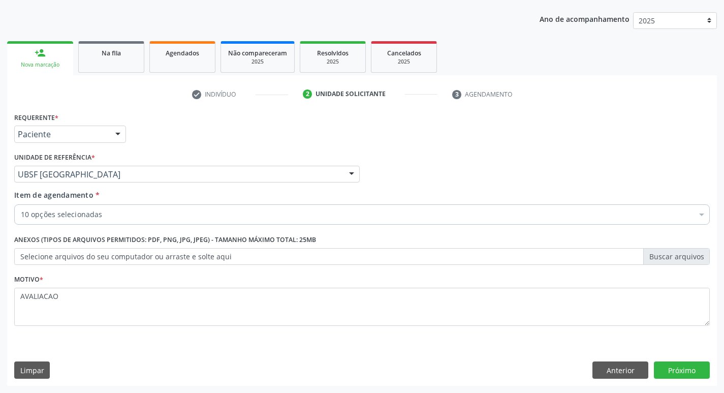
checkbox Reto "false"
click at [672, 364] on button "Próximo" at bounding box center [682, 369] width 56 height 17
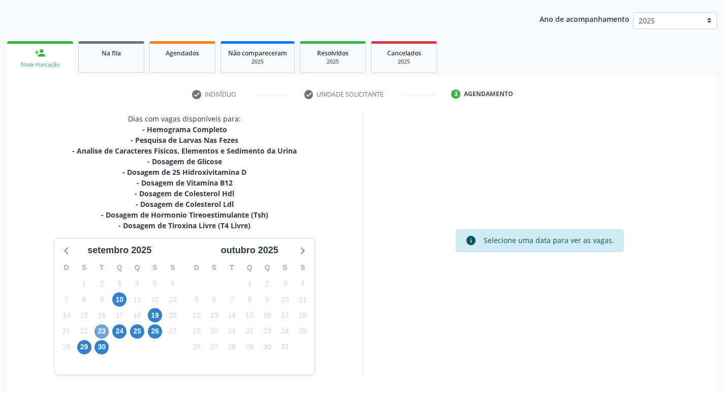
click at [105, 332] on span "23" at bounding box center [102, 331] width 14 height 14
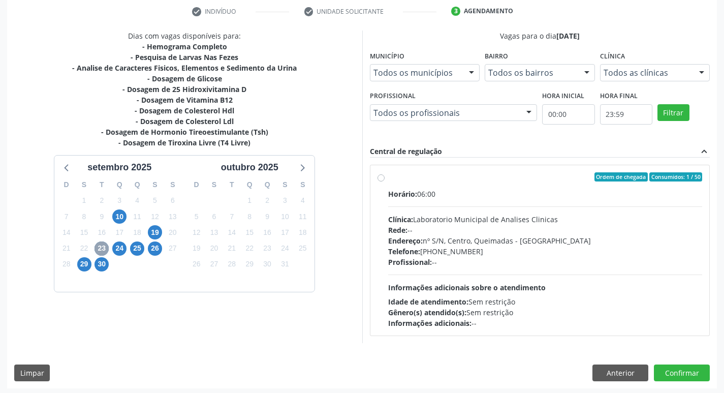
scroll to position [196, 0]
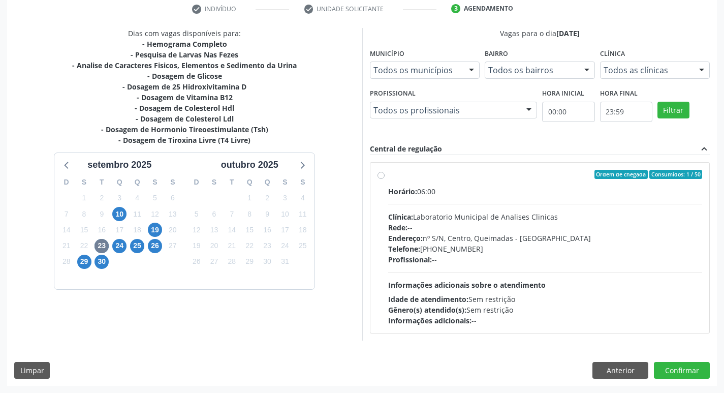
click at [417, 258] on span "Profissional:" at bounding box center [410, 260] width 44 height 10
click at [385, 179] on input "Ordem de chegada Consumidos: 1 / 50 Horário: 06:00 Clínica: Laboratorio Municip…" at bounding box center [381, 174] width 7 height 9
radio input "true"
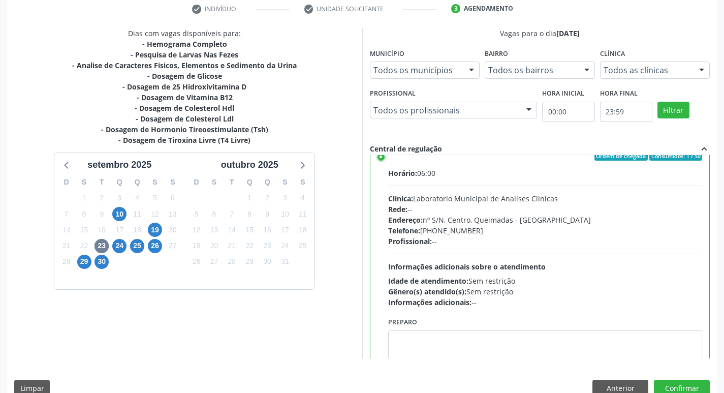
scroll to position [50, 0]
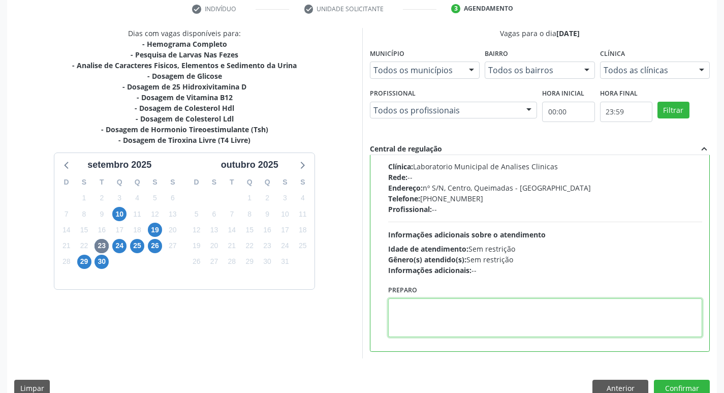
click at [446, 317] on textarea at bounding box center [545, 317] width 315 height 39
paste textarea "IR EM JEJUM"
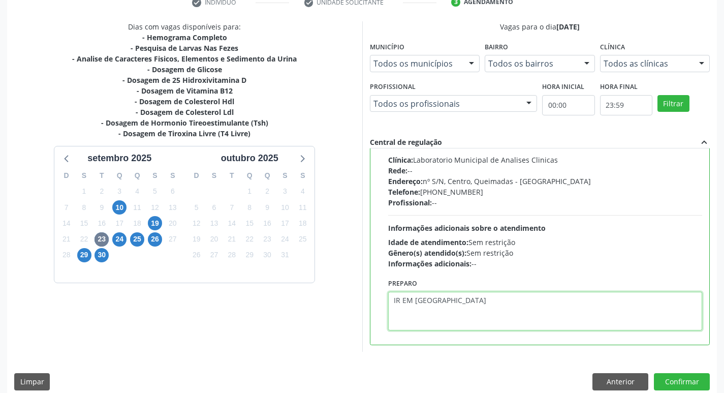
scroll to position [215, 0]
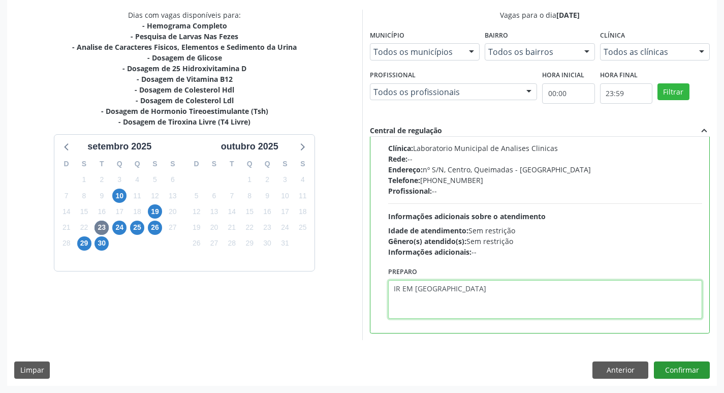
type textarea "IR EM JEJUM"
click at [674, 369] on button "Confirmar" at bounding box center [682, 369] width 56 height 17
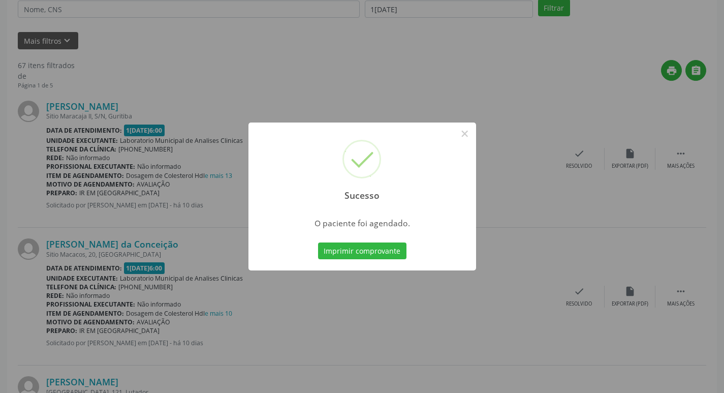
scroll to position [0, 0]
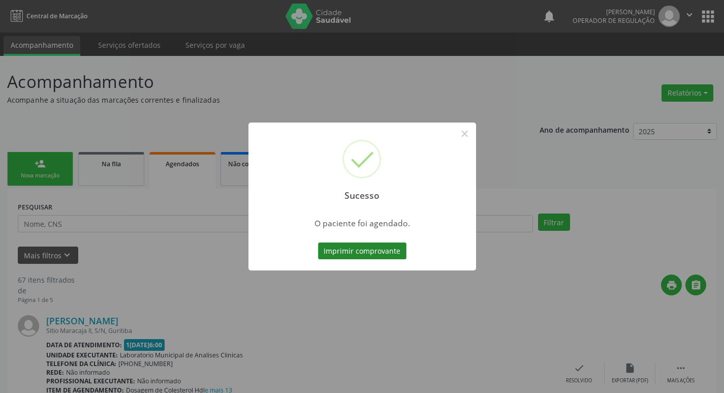
click at [363, 247] on button "Imprimir comprovante" at bounding box center [362, 250] width 88 height 17
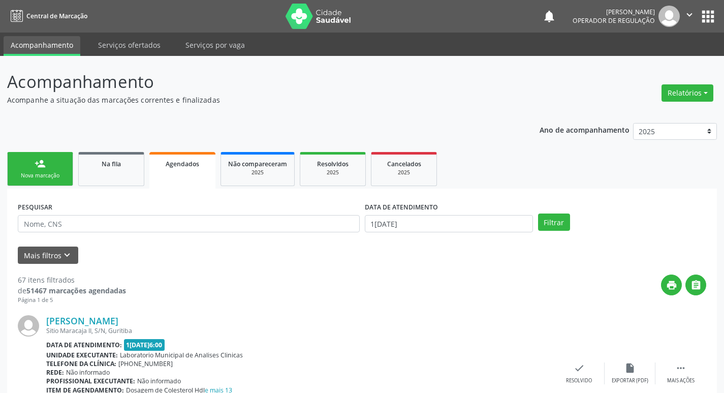
click at [67, 179] on link "person_add Nova marcação" at bounding box center [40, 169] width 66 height 34
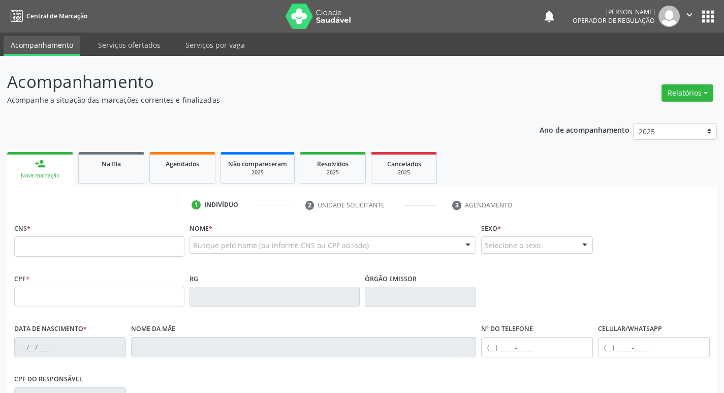
click at [69, 260] on fieldset "CNS *" at bounding box center [99, 242] width 170 height 43
click at [66, 256] on input "text" at bounding box center [99, 246] width 170 height 20
type input "709 6026 0967 2171"
type input "624.414.777-49"
type input "22/01/1955"
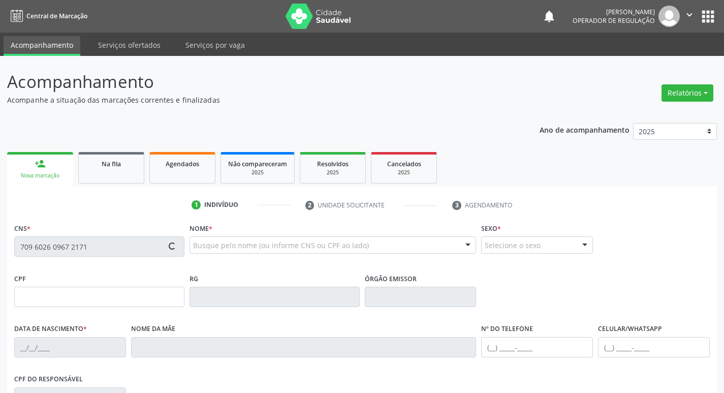
type input "Maria Nilta da Silva"
type input "(83) 99144-4610"
type input "44"
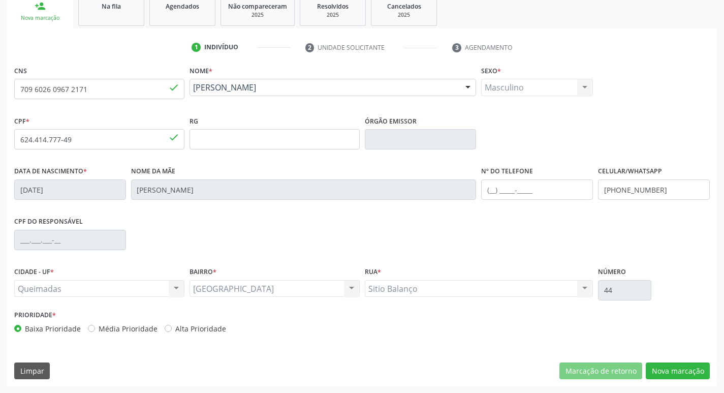
scroll to position [158, 0]
click at [673, 365] on button "Nova marcação" at bounding box center [678, 370] width 64 height 17
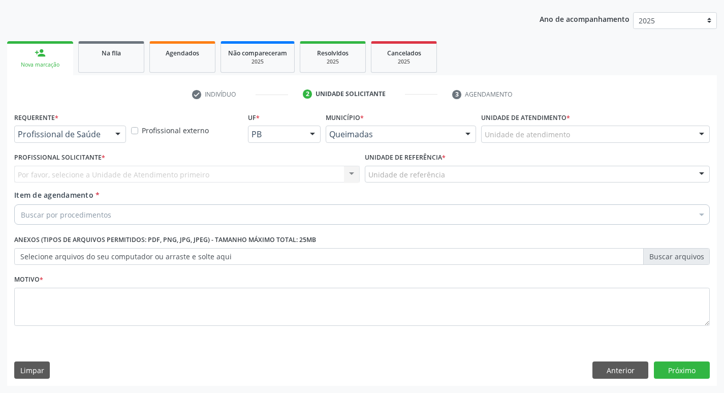
scroll to position [111, 0]
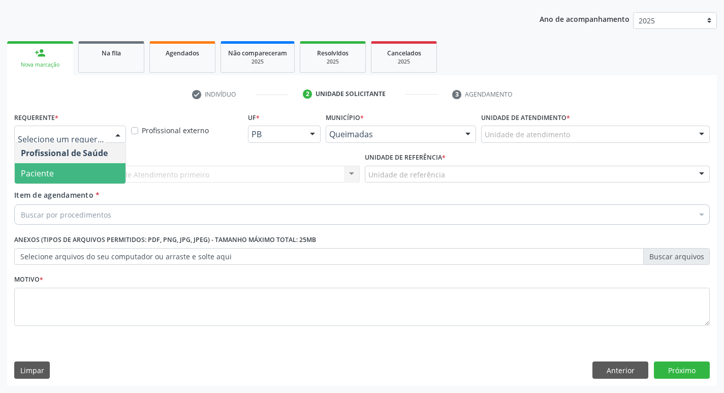
click at [49, 171] on span "Paciente" at bounding box center [37, 173] width 33 height 11
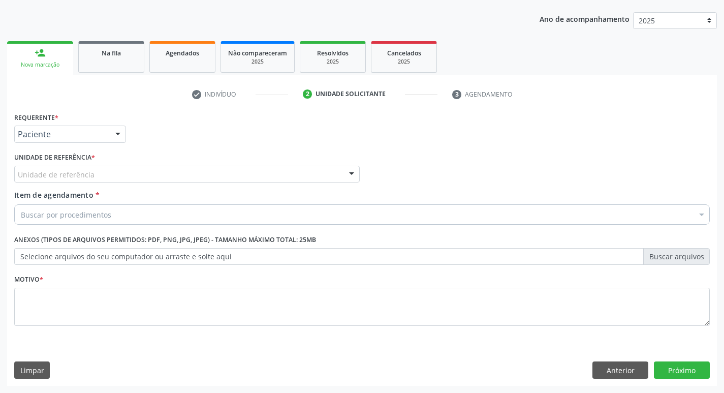
click at [61, 184] on div "Unidade de referência * Unidade de referência UBSF Ligeiro II UBSF Saulo Leal E…" at bounding box center [187, 170] width 351 height 40
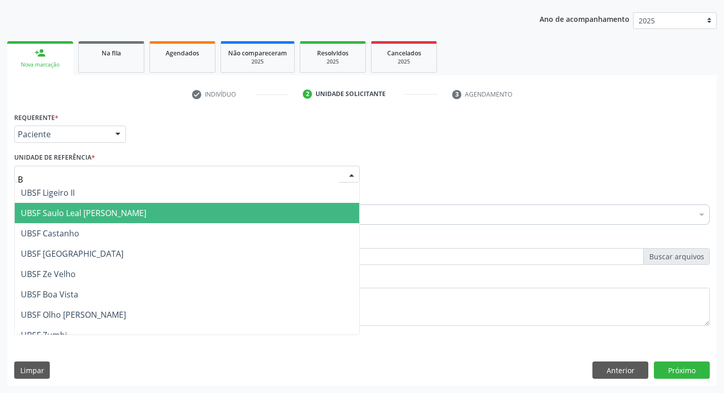
type input "BA"
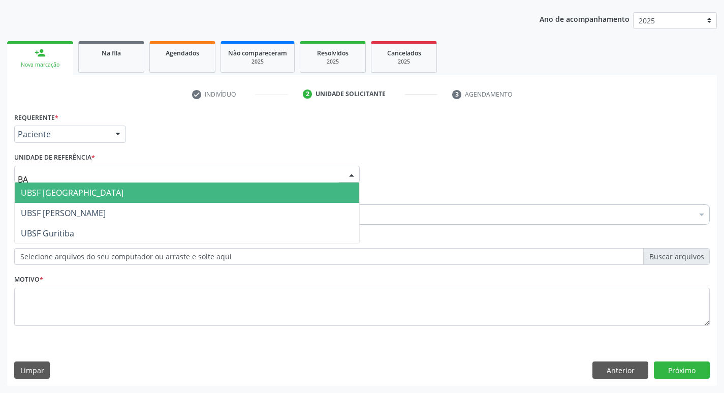
click at [84, 184] on span "UBSF [GEOGRAPHIC_DATA]" at bounding box center [187, 193] width 345 height 20
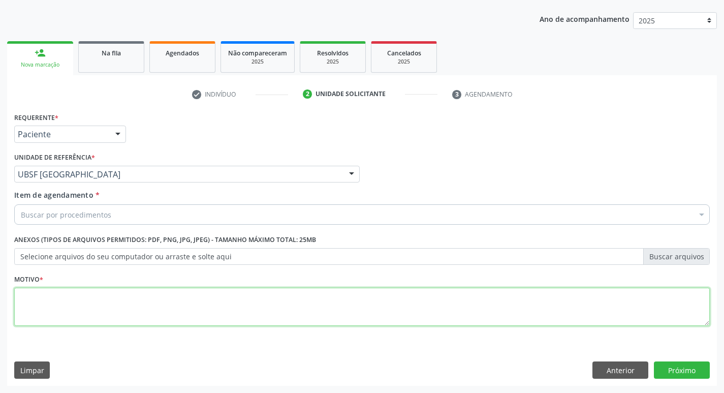
click at [78, 306] on textarea at bounding box center [362, 307] width 696 height 39
type textarea "AVALIACAO"
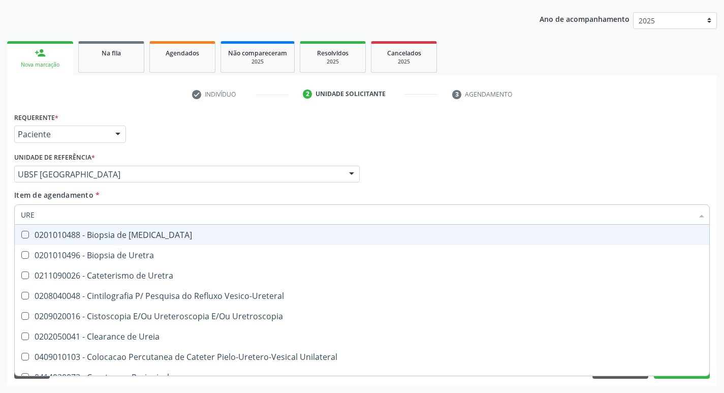
type input "UREI"
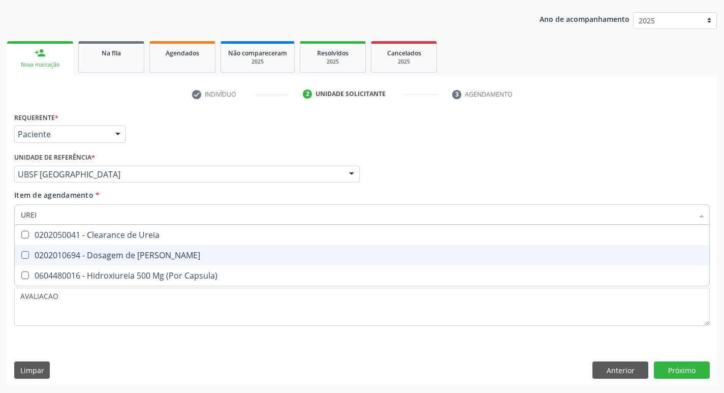
click at [164, 246] on span "0202010694 - Dosagem de Ureia" at bounding box center [362, 255] width 695 height 20
checkbox Ureia "true"
type input "URE"
checkbox Ureia "false"
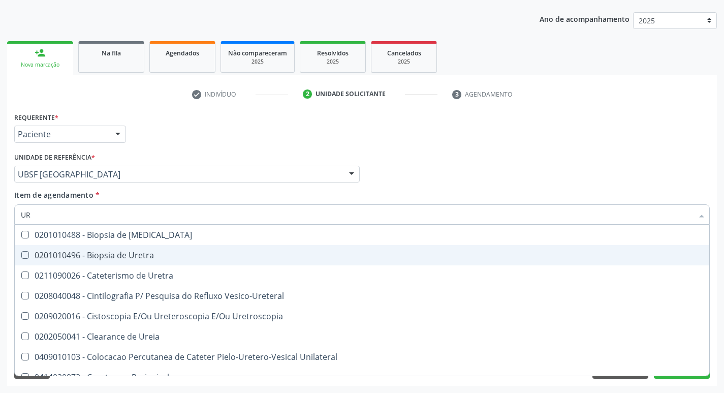
type input "U"
checkbox Ureia "false"
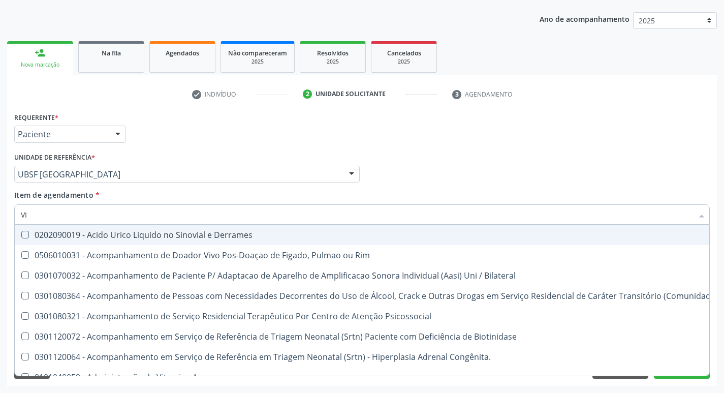
type input "VITAM"
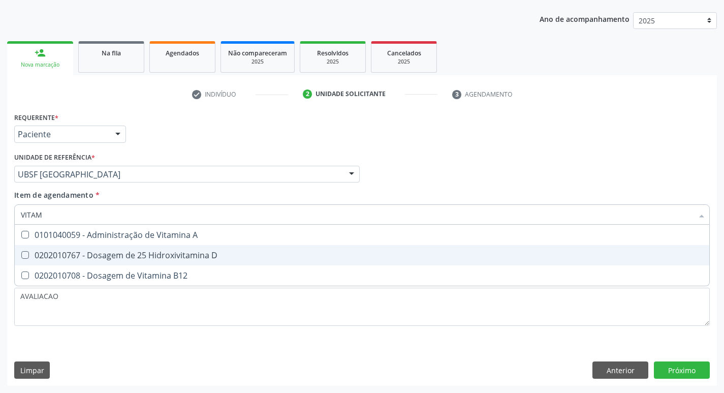
click at [175, 263] on span "0202010767 - Dosagem de 25 Hidroxivitamina D" at bounding box center [362, 255] width 695 height 20
checkbox D "true"
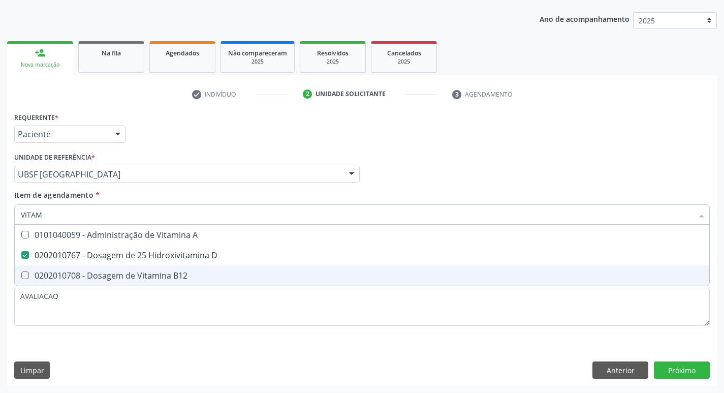
click at [180, 271] on div "0202010708 - Dosagem de Vitamina B12" at bounding box center [362, 275] width 683 height 8
checkbox B12 "true"
type input "VITA"
checkbox D "false"
checkbox B12 "false"
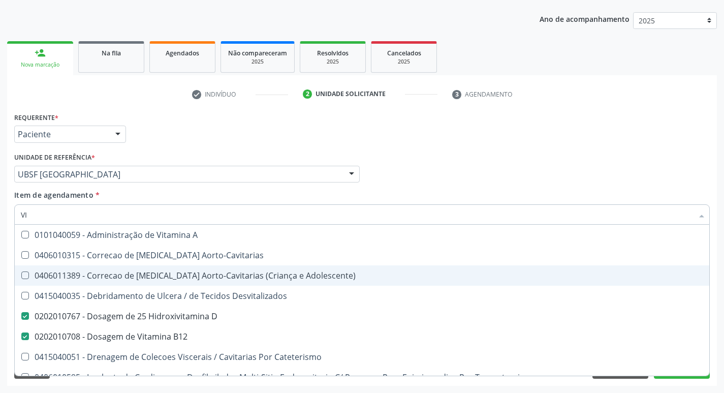
type input "V"
type input "SODIO"
checkbox D "false"
checkbox B12 "false"
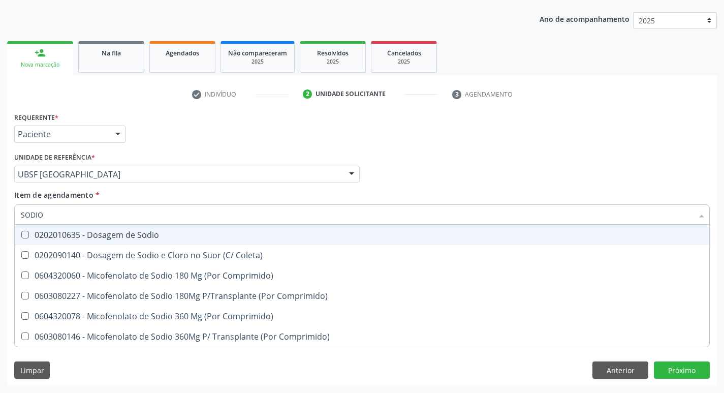
click at [186, 233] on div "0202010635 - Dosagem de Sodio" at bounding box center [362, 235] width 683 height 8
checkbox Sodio "true"
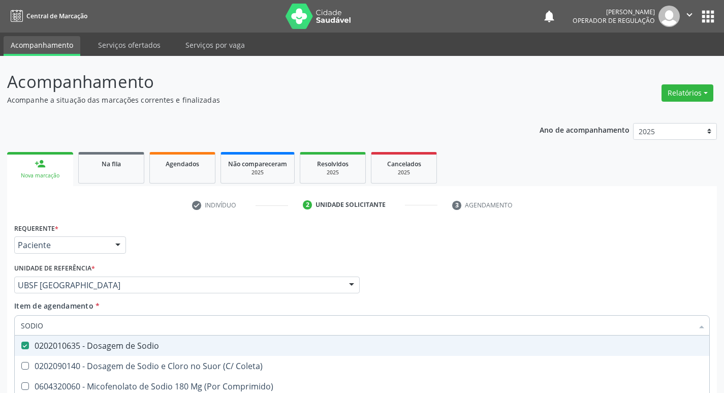
scroll to position [111, 0]
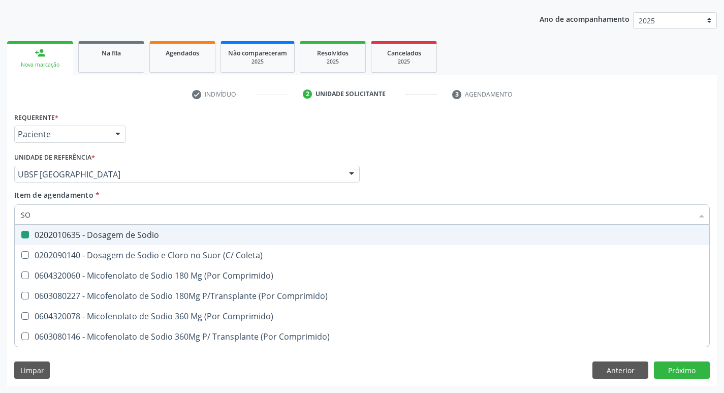
type input "S"
checkbox Sodio "false"
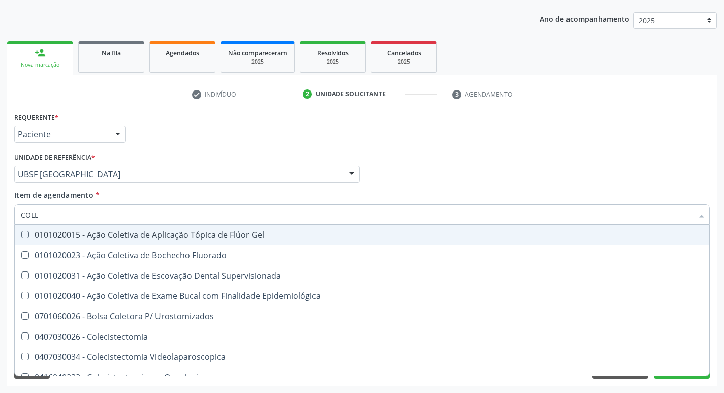
type input "COLES"
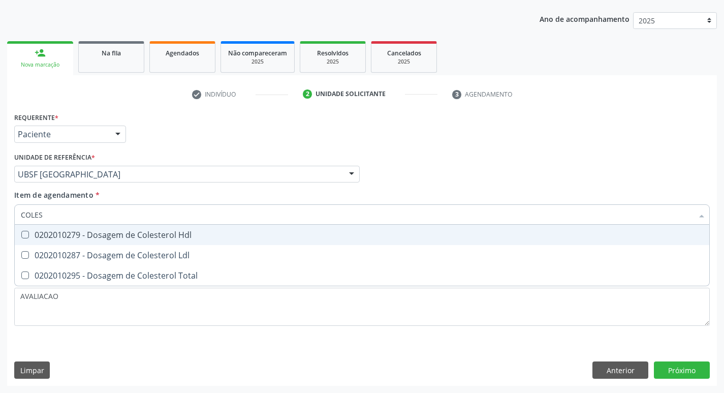
click at [186, 233] on div "0202010279 - Dosagem de Colesterol Hdl" at bounding box center [362, 235] width 683 height 8
checkbox Hdl "true"
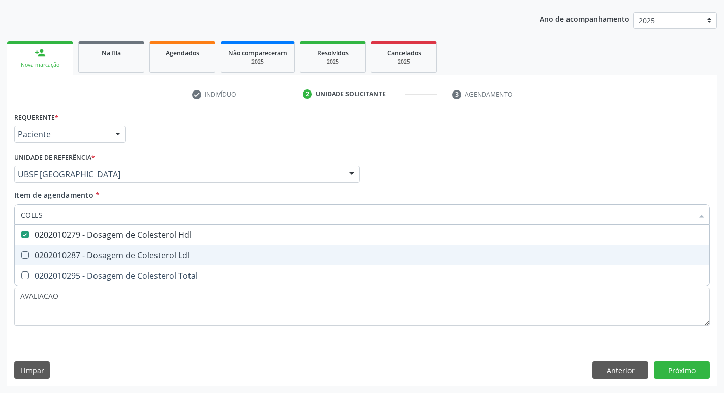
click at [181, 256] on div "0202010287 - Dosagem de Colesterol Ldl" at bounding box center [362, 255] width 683 height 8
checkbox Ldl "true"
type input "COLE"
checkbox Hdl "false"
checkbox Ldl "false"
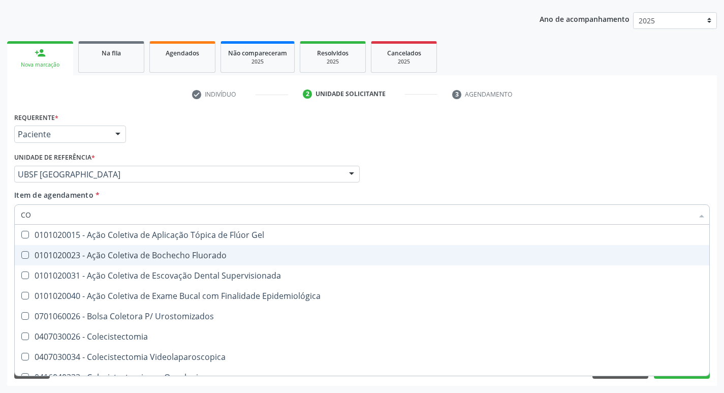
type input "C"
checkbox Hdl "false"
checkbox Ldl "false"
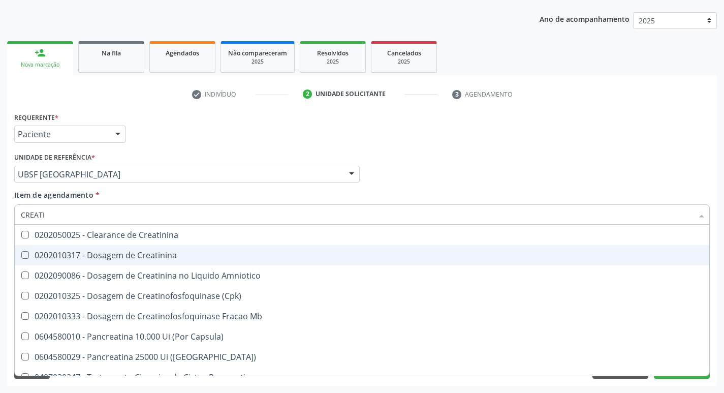
type input "CREATIN"
click at [181, 256] on div "0202010317 - Dosagem de Creatinina" at bounding box center [362, 255] width 683 height 8
checkbox Creatinina "true"
type input "CREA"
checkbox Creatinina "false"
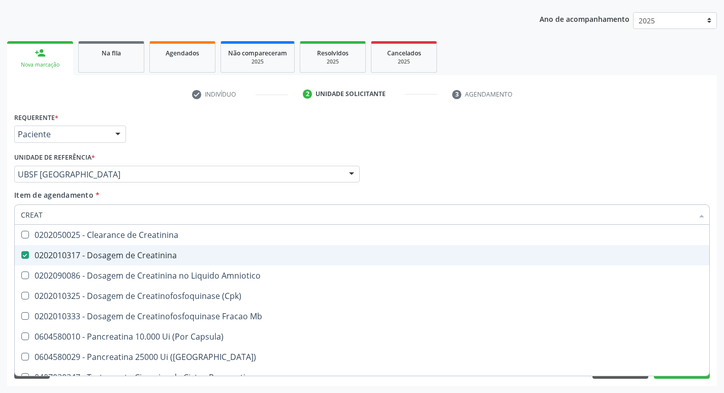
checkbox Amniotico "false"
checkbox Mb "true"
type input "C"
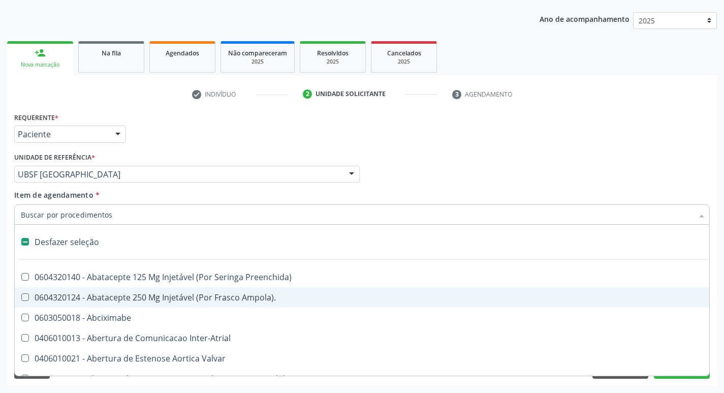
checkbox Valvar "false"
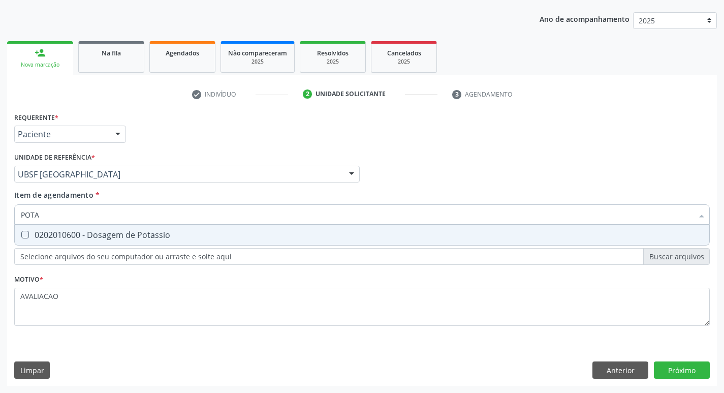
type input "POTAS"
click at [183, 223] on input "POTAS" at bounding box center [357, 214] width 673 height 20
click at [182, 231] on div "0202010600 - Dosagem de Potassio" at bounding box center [362, 235] width 683 height 8
checkbox Potassio "true"
type input "P"
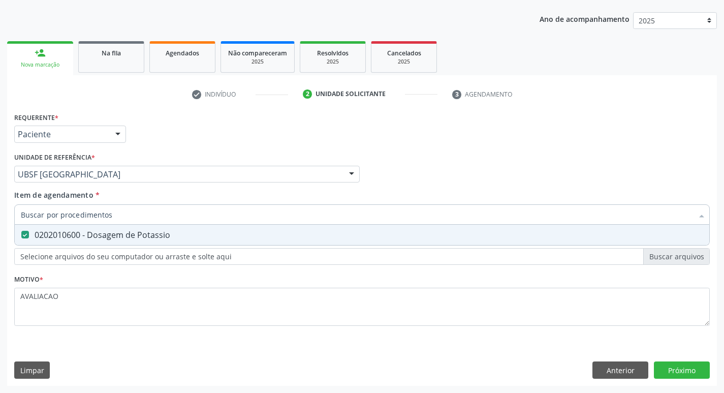
checkbox Potassio "false"
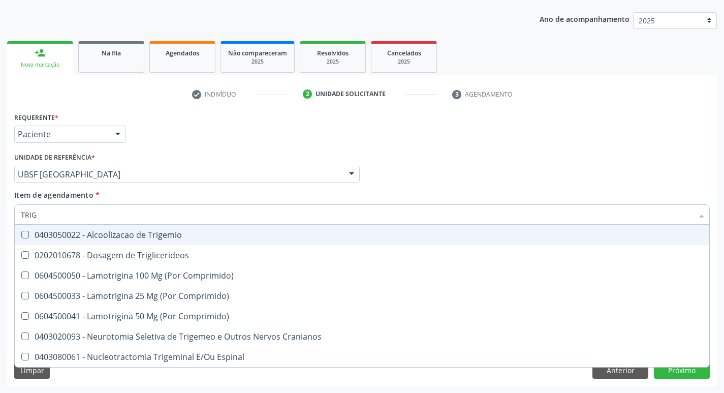
type input "TRIGL"
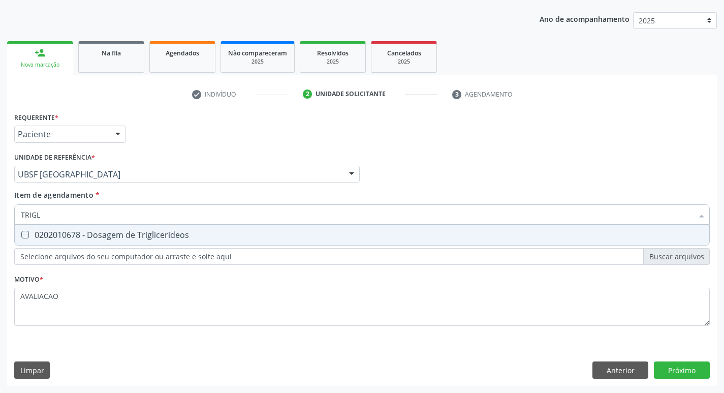
click at [182, 231] on div "0202010678 - Dosagem de Triglicerideos" at bounding box center [362, 235] width 683 height 8
checkbox Triglicerideos "true"
type input "TRIG"
checkbox Triglicerideos "false"
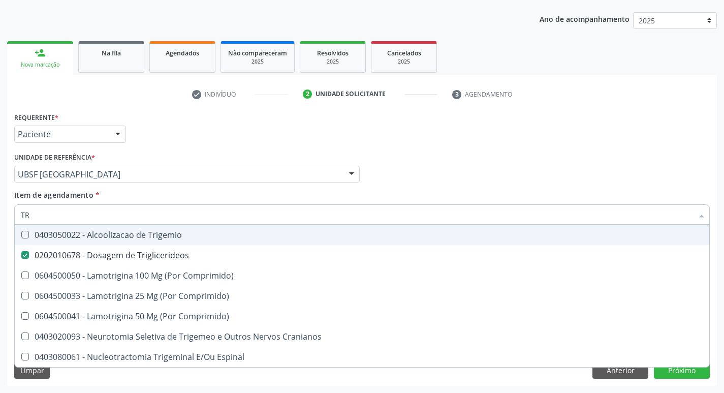
type input "T"
checkbox Triglicerideos "false"
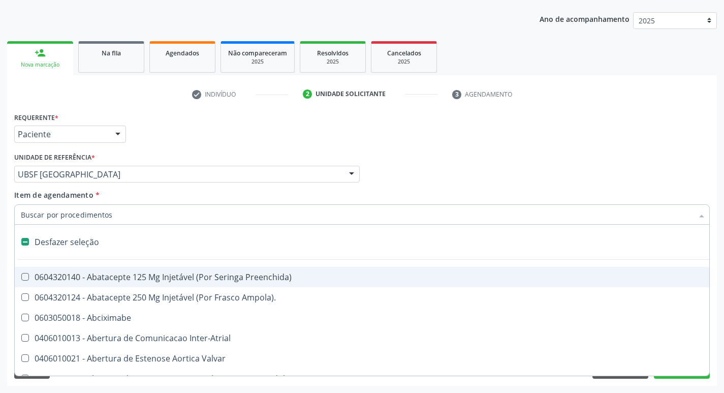
type input "2"
checkbox Total "true"
checkbox Monopolar "true"
checkbox Quadril "true"
checkbox Biologica "true"
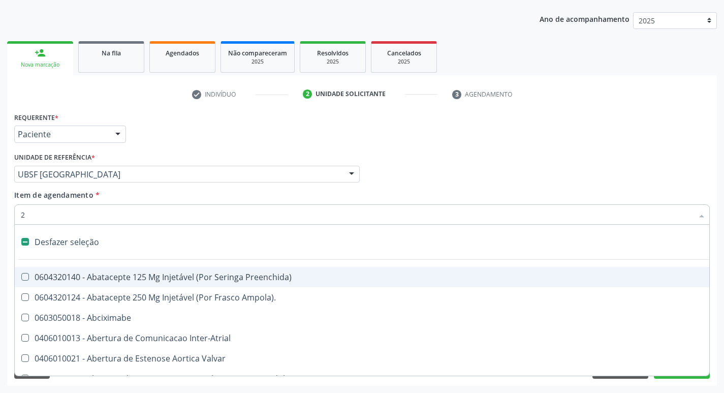
checkbox Conica "true"
checkbox Inter-Ventricular "true"
checkbox Aorto-Cavitarias "true"
checkbox Congenita "true"
checkbox Adolescente\) "true"
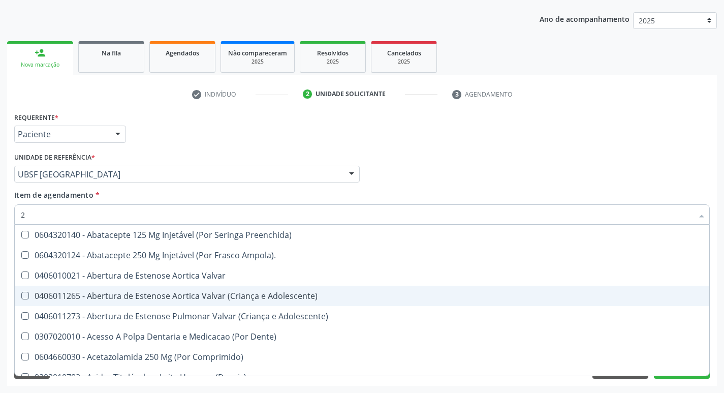
type input "20205001"
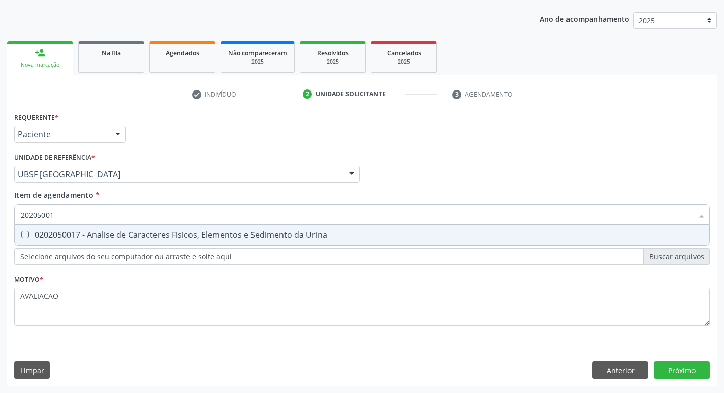
click at [123, 239] on div "0202050017 - Analise de Caracteres Fisicos, Elementos e Sedimento da Urina" at bounding box center [362, 235] width 683 height 8
checkbox Urina "true"
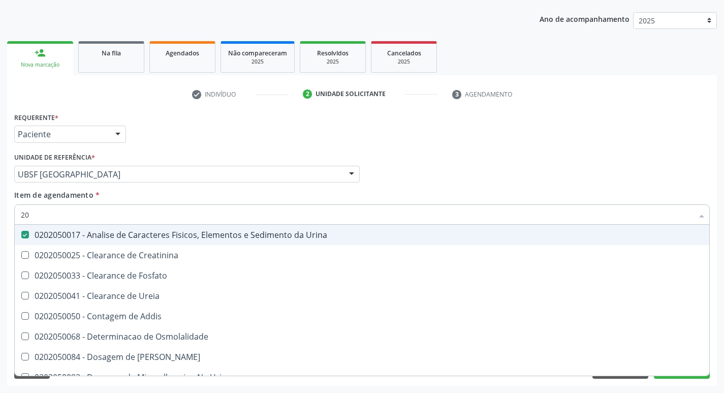
type input "2"
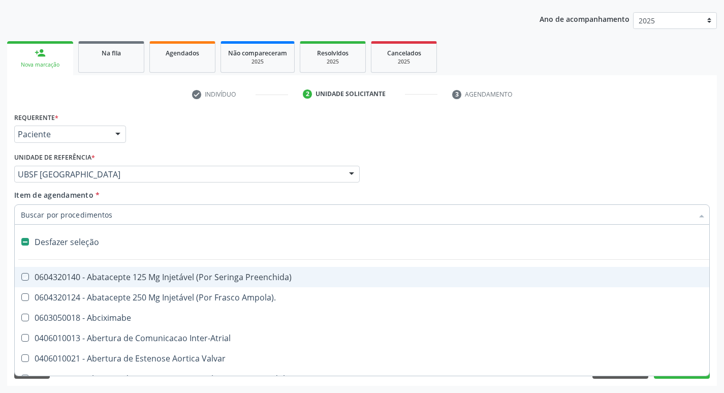
checkbox Preenchida\) "false"
checkbox Inter-Atrial "false"
type input "G"
checkbox Urina "false"
checkbox Aberto\) "true"
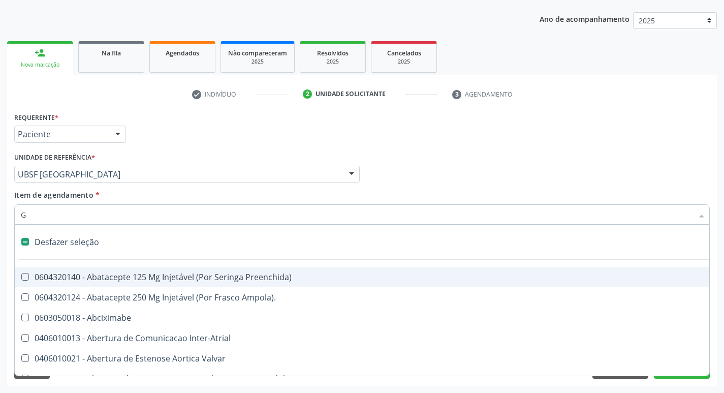
checkbox Comprimido\) "true"
checkbox Sanitária "true"
checkbox Criança "true"
checkbox Capsula\) "true"
checkbox Transferências "true"
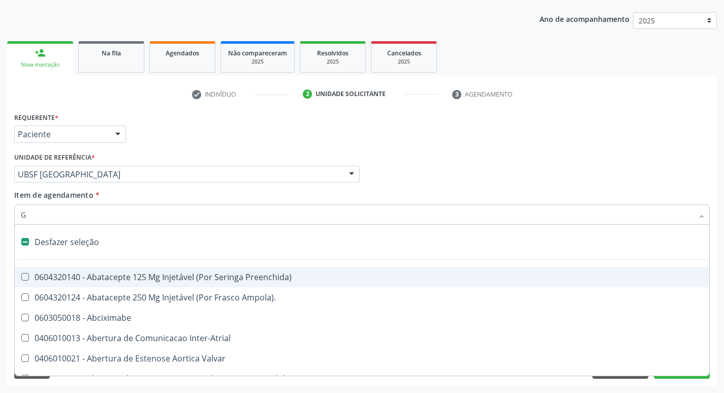
checkbox Osso "true"
checkbox \(Dacriocintilografia\) "true"
checkbox Estimulo "true"
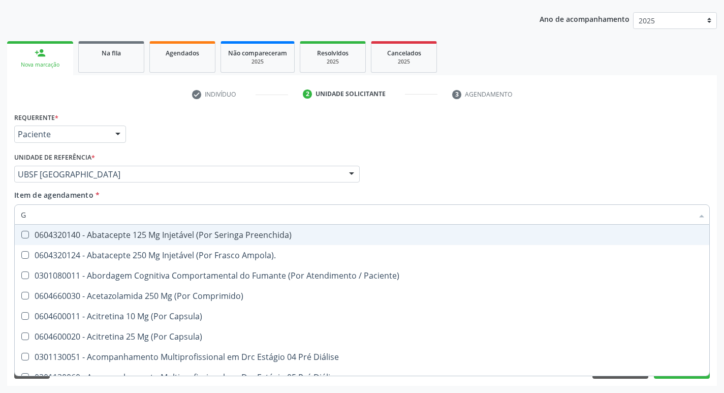
type input "GLICOSE"
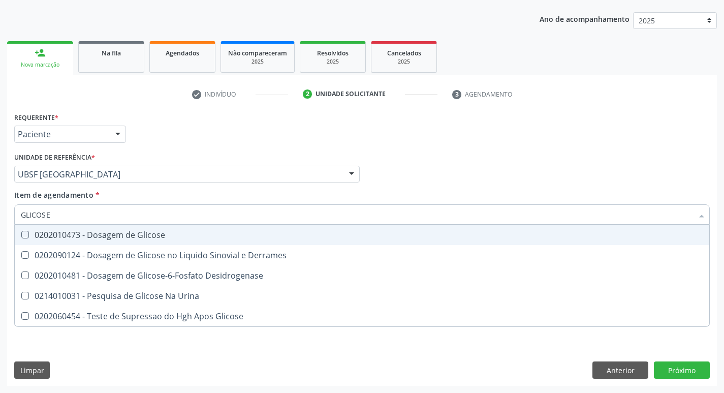
click at [134, 235] on div "0202010473 - Dosagem de Glicose" at bounding box center [362, 235] width 683 height 8
checkbox Glicose "true"
type input "GLICOS"
checkbox Glicose "false"
checkbox Derrames "true"
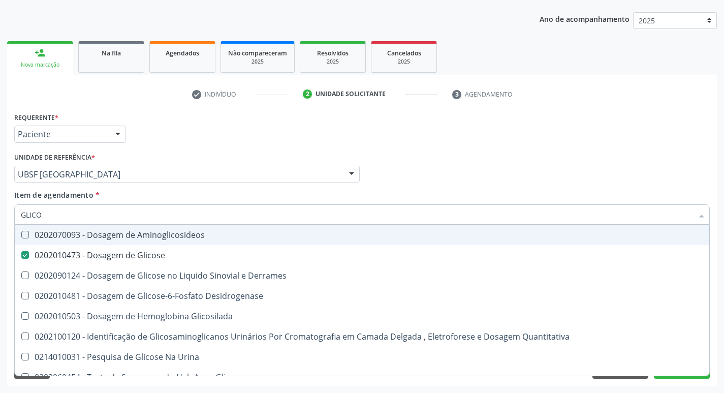
type input "GLIC"
checkbox Glicose "false"
checkbox Derrames "false"
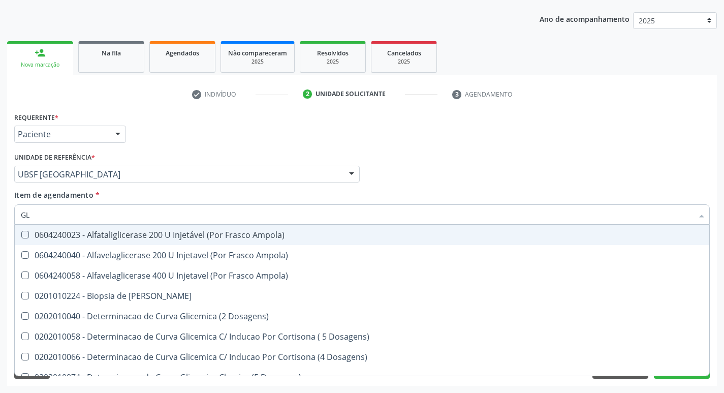
type input "G"
checkbox Glicose "false"
checkbox Triglicerideos "false"
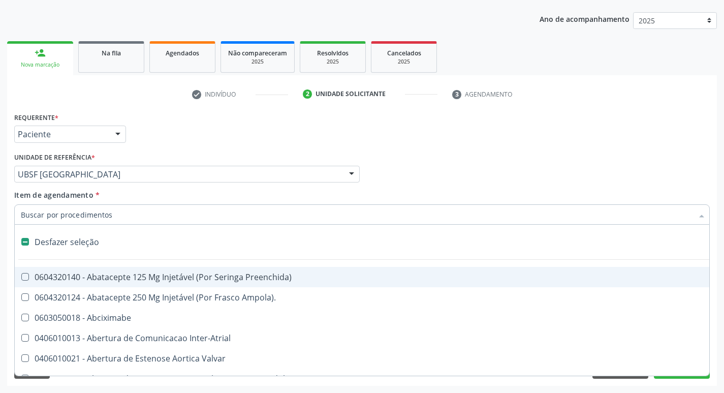
type input "H"
checkbox Urina "false"
checkbox Coronariano "true"
checkbox Lactente\) "true"
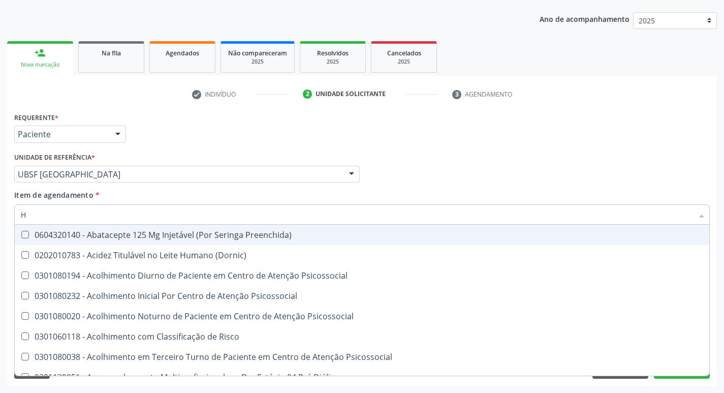
type input "HEMOGLOBINA G"
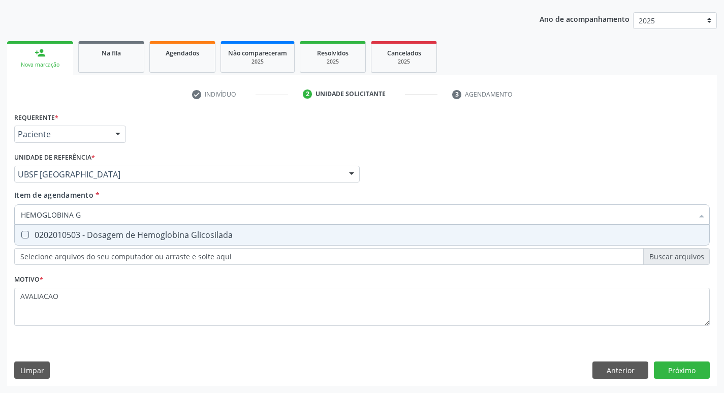
click at [143, 227] on span "0202010503 - Dosagem de Hemoglobina Glicosilada" at bounding box center [362, 235] width 695 height 20
checkbox Glicosilada "true"
type input "HEMOGLOBINA"
checkbox Glicosilada "false"
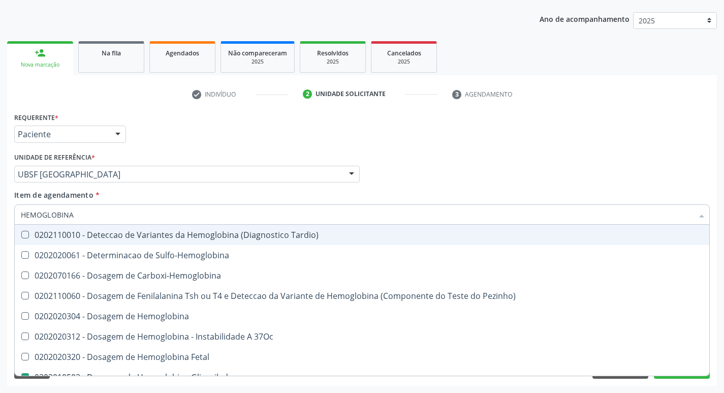
type input "HEMOGLOBIN"
checkbox Glicosilada "false"
checkbox Hemoglobina "true"
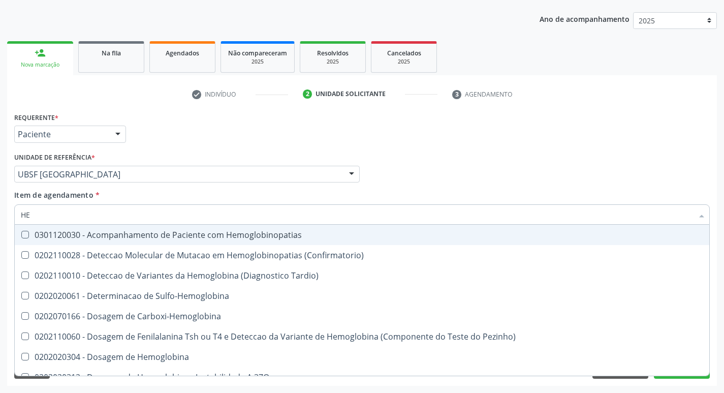
type input "H"
checkbox Glicosilada "false"
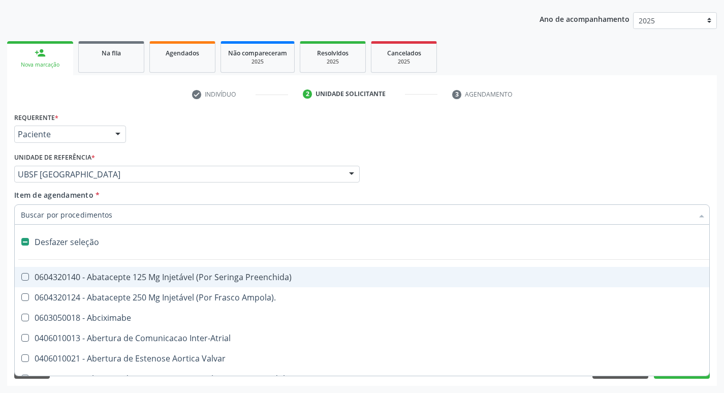
type input "S"
checkbox Revestido\) "true"
checkbox Urina "false"
checkbox \(Total\) "true"
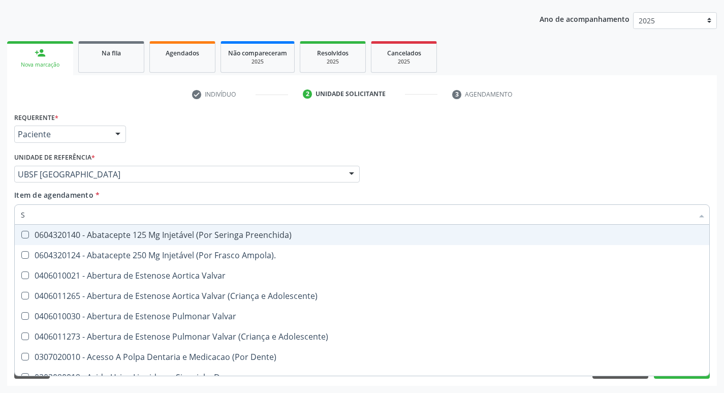
type input "SANGUE O"
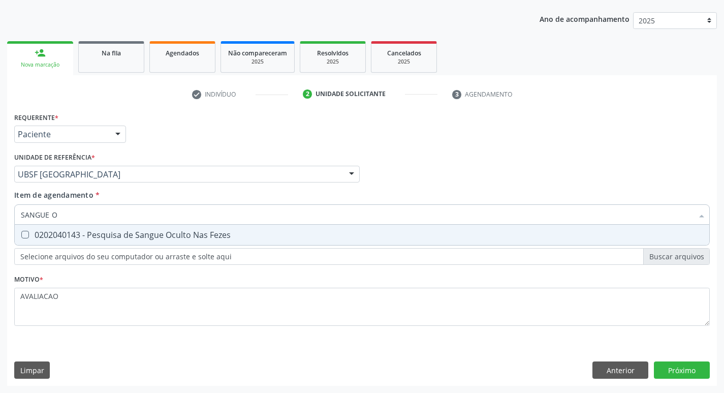
click at [156, 240] on span "0202040143 - Pesquisa de Sangue Oculto Nas Fezes" at bounding box center [362, 235] width 695 height 20
checkbox Fezes "true"
type input "SANGUE"
checkbox Fezes "false"
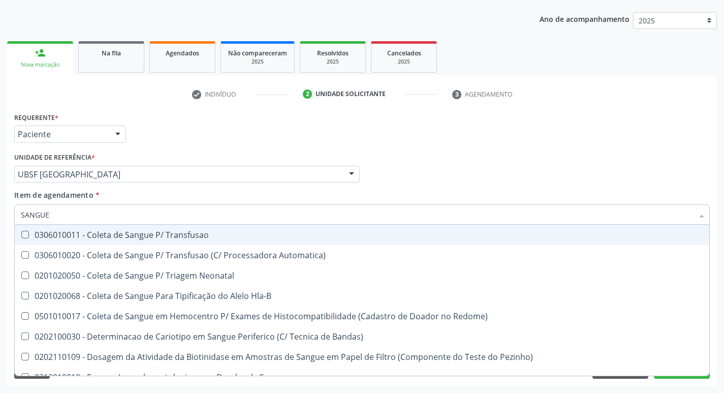
type input "SANGU"
checkbox Fezes "false"
checkbox Sangue\ "true"
type input "S"
checkbox Sangue\ "false"
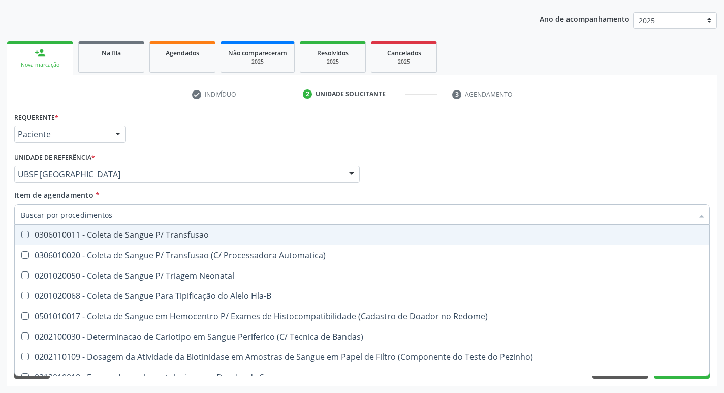
checkbox Irradiados "false"
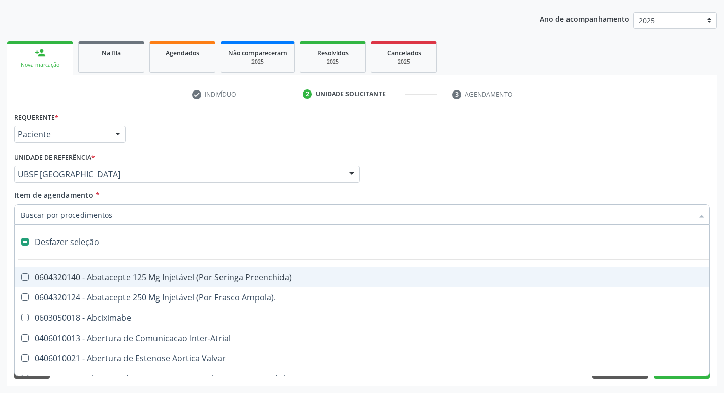
type input "H"
checkbox Urina "false"
checkbox Coronariano "true"
checkbox Lactente\) "true"
checkbox A "true"
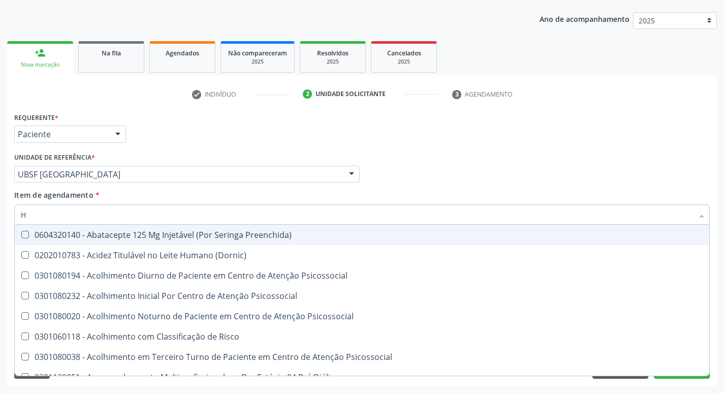
type input "HEMOGR"
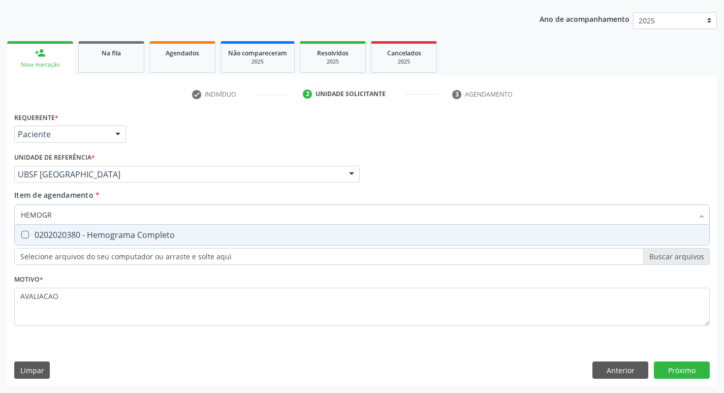
click at [164, 231] on div "0202020380 - Hemograma Completo" at bounding box center [362, 235] width 683 height 8
checkbox Completo "true"
type input "HEMOG"
checkbox Completo "false"
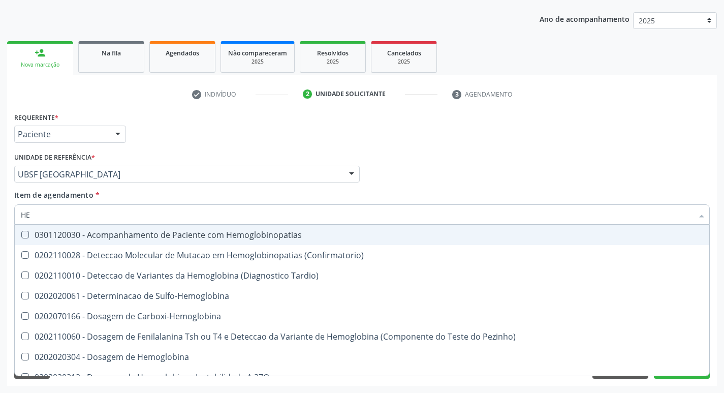
type input "H"
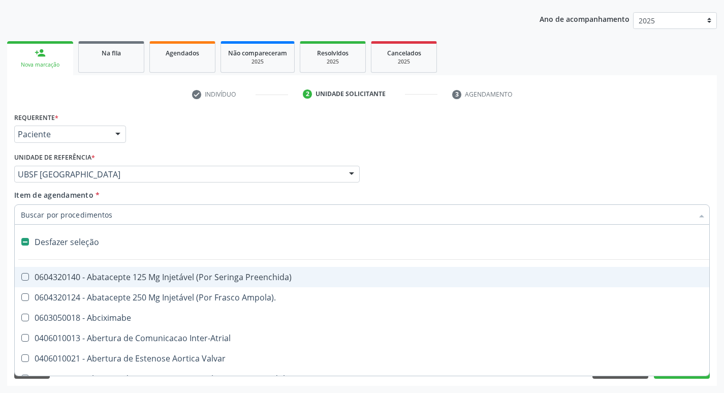
checkbox Dente\) "false"
checkbox Capsula\) "false"
type input "P"
checkbox Urina "false"
checkbox Supra-Aortica "true"
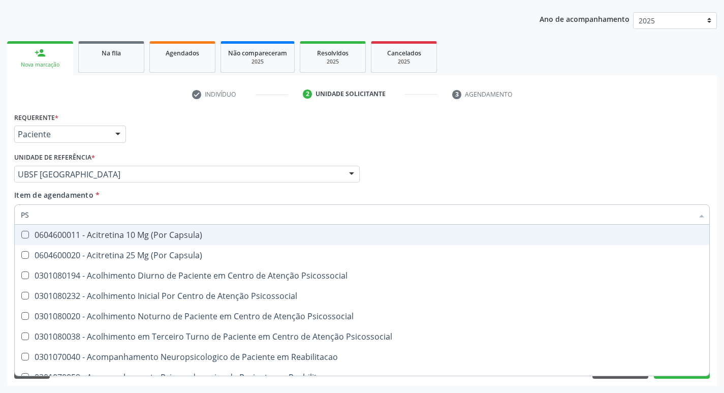
type input "PSA"
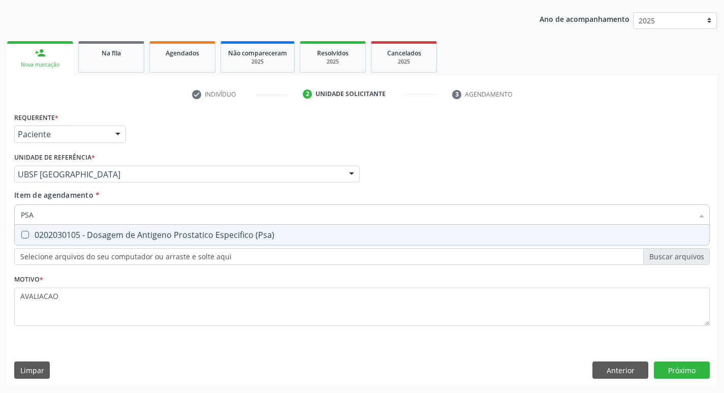
click at [164, 231] on div "0202030105 - Dosagem de Antigeno Prostatico Especifico (Psa)" at bounding box center [362, 235] width 683 height 8
checkbox \(Psa\) "true"
type input "PS"
checkbox \(Psa\) "false"
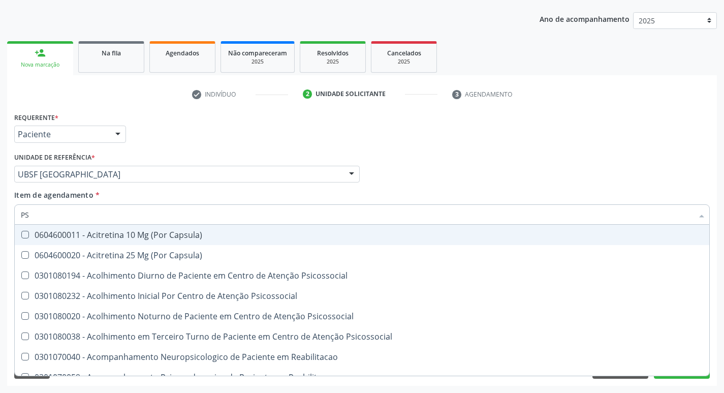
type input "P"
checkbox \(Psa\) "false"
checkbox Capsula\) "true"
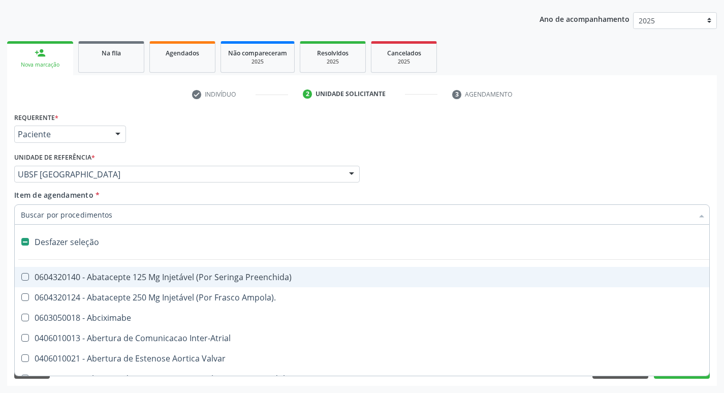
type input "U"
checkbox Frasco-Ampola\) "true"
checkbox Urina "false"
checkbox Pulmonar\) "true"
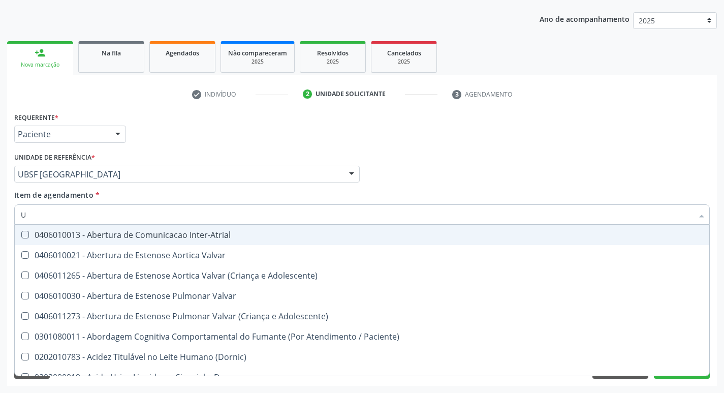
type input "UR"
checkbox Reabilitacao "true"
checkbox Urina "false"
checkbox Nivel "true"
type input "URE"
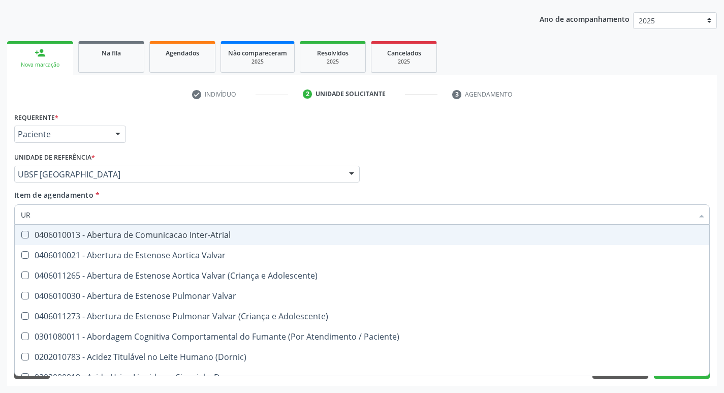
checkbox Diálise "true"
checkbox Reabilitacao "false"
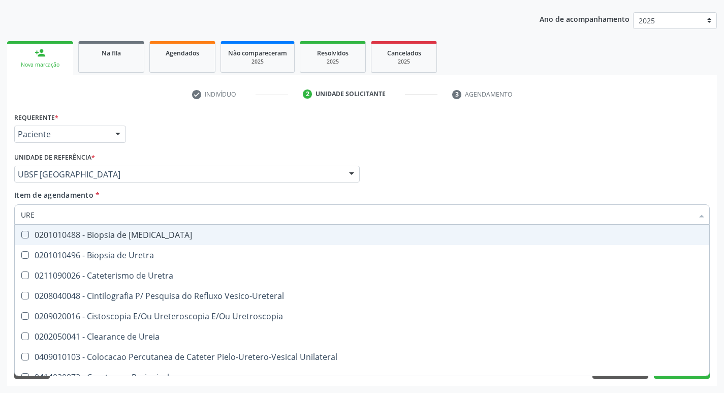
type input "UREI"
checkbox Uretra "true"
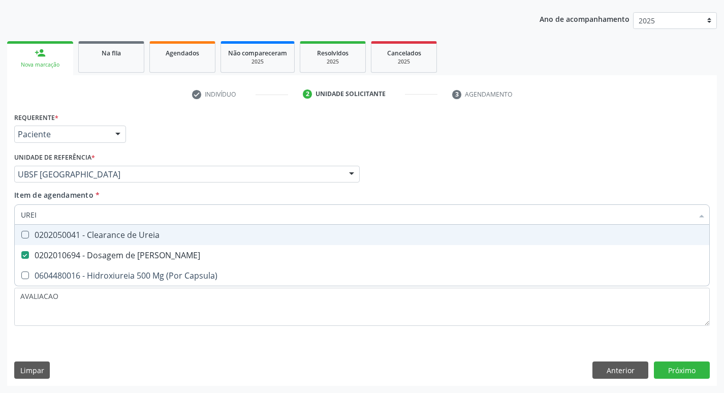
type input "URE"
checkbox Ureia "false"
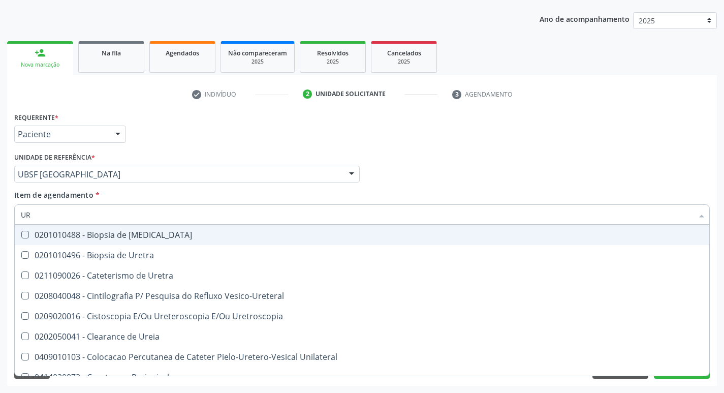
type input "U"
checkbox Ureia "false"
checkbox Bubonica\) "false"
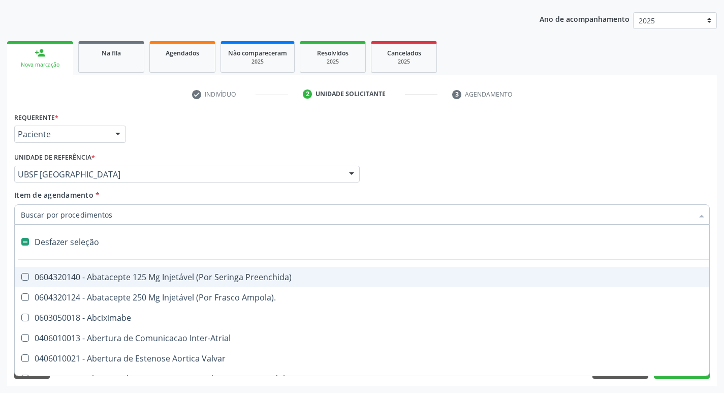
type input "V"
checkbox Urina "false"
checkbox Campo\) "true"
checkbox Miocardio "true"
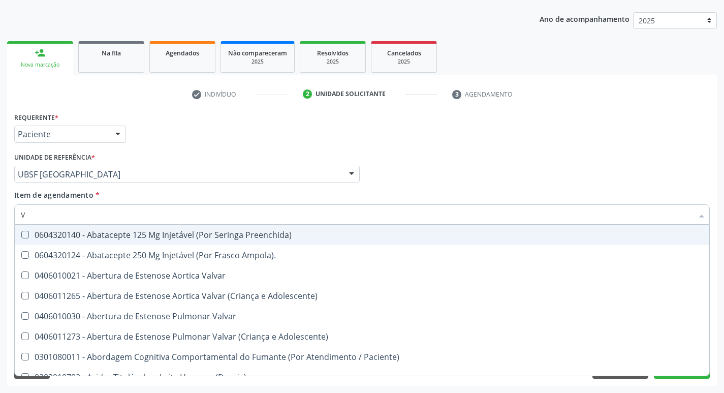
type input "VI"
checkbox Periféricas "true"
checkbox Sexual "true"
checkbox D "false"
checkbox B12 "false"
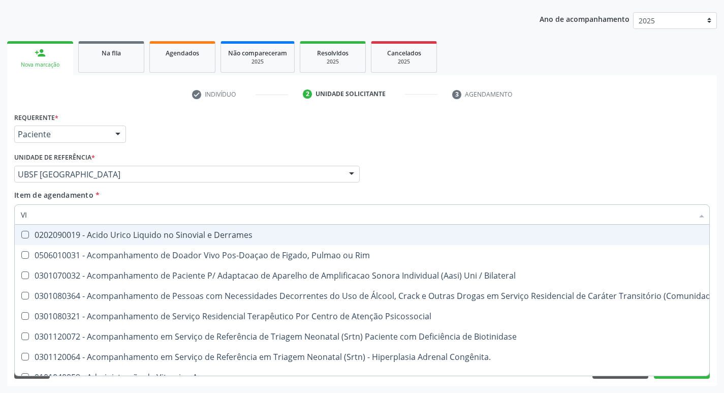
type input "VIT"
checkbox Biotinidase "true"
checkbox Congênita\ "true"
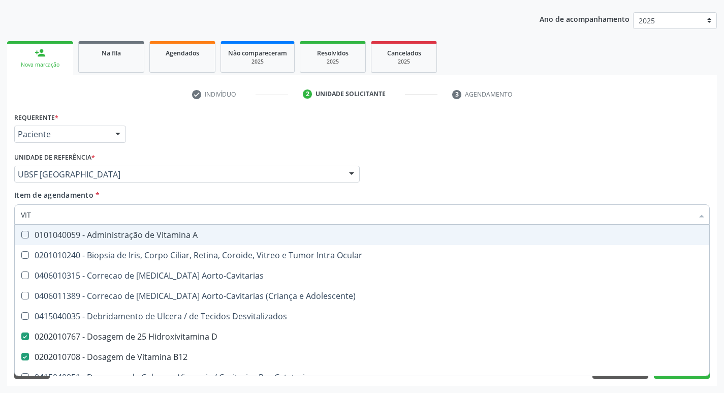
type input "VITA"
checkbox Desvitalizados "true"
checkbox B12 "false"
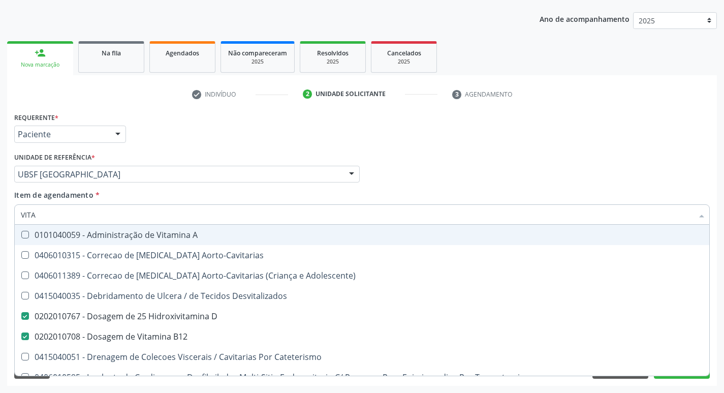
type input "VITAM"
checkbox Aorto-Cavitarias "true"
checkbox Adolescente\) "true"
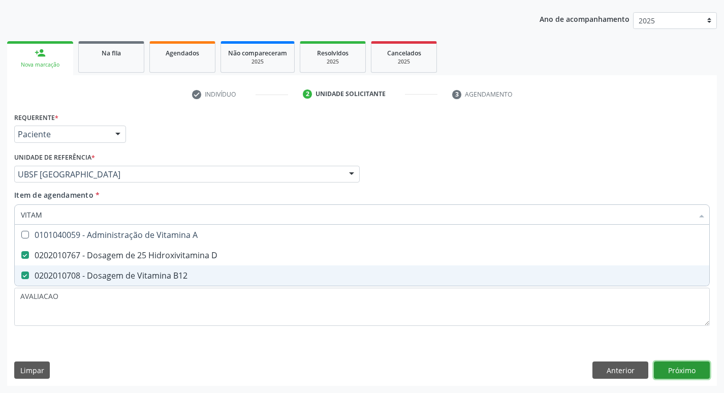
click at [687, 369] on div "Requerente * Paciente Profissional de Saúde Paciente Nenhum resultado encontrad…" at bounding box center [362, 248] width 710 height 276
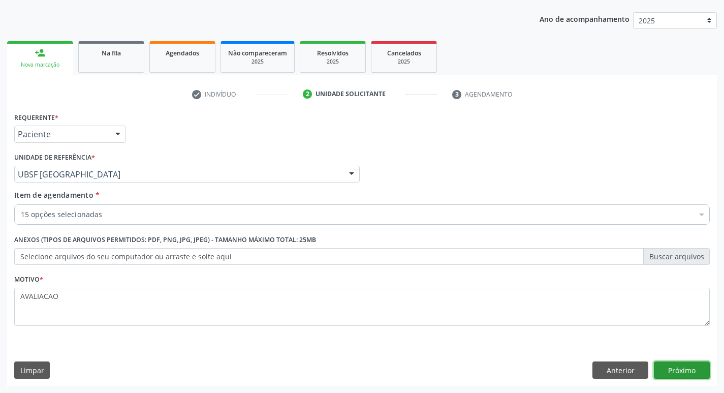
click at [677, 374] on button "Próximo" at bounding box center [682, 369] width 56 height 17
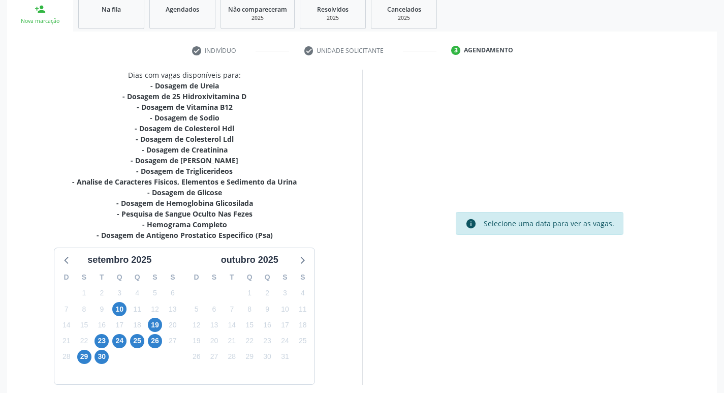
scroll to position [199, 0]
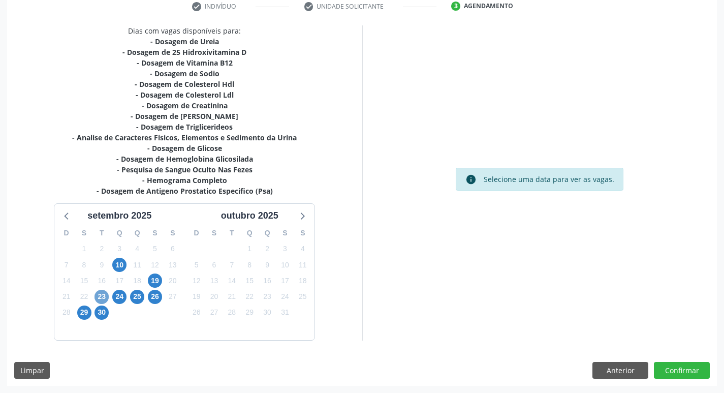
click at [105, 300] on span "23" at bounding box center [102, 297] width 14 height 14
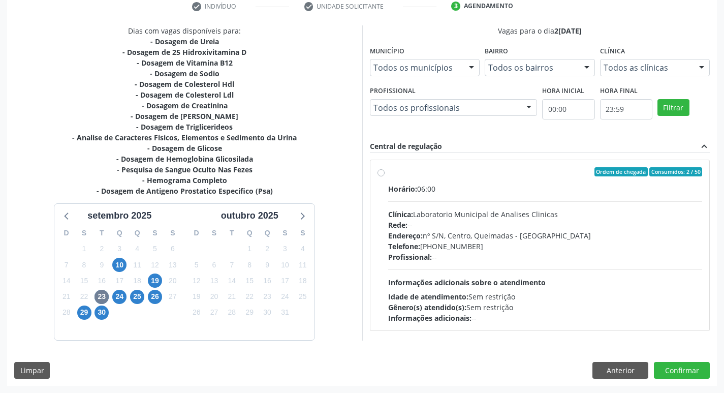
click at [552, 211] on div "Clínica: Laboratorio Municipal de Analises Clinicas" at bounding box center [545, 214] width 315 height 11
click at [385, 176] on input "Ordem de chegada Consumidos: 2 / 50 Horário: 06:00 Clínica: Laboratorio Municip…" at bounding box center [381, 171] width 7 height 9
radio input "true"
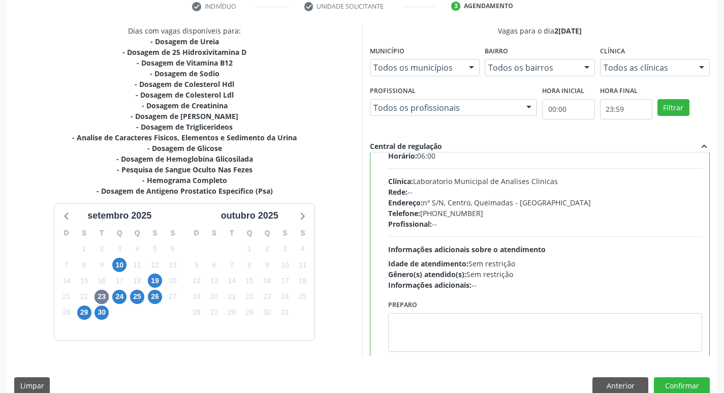
scroll to position [50, 0]
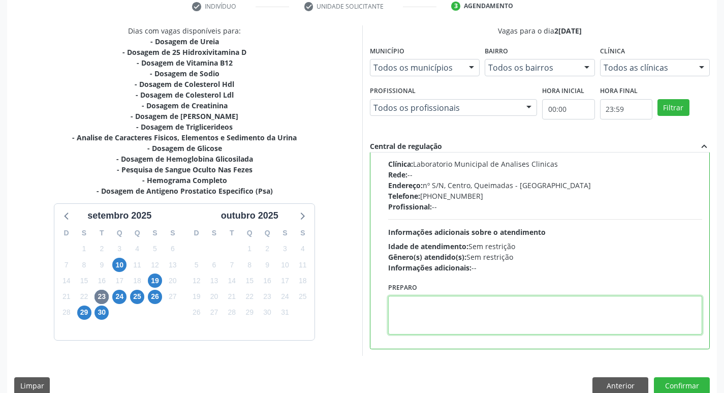
click at [451, 309] on textarea at bounding box center [545, 315] width 315 height 39
paste textarea "IR EM JEJUM"
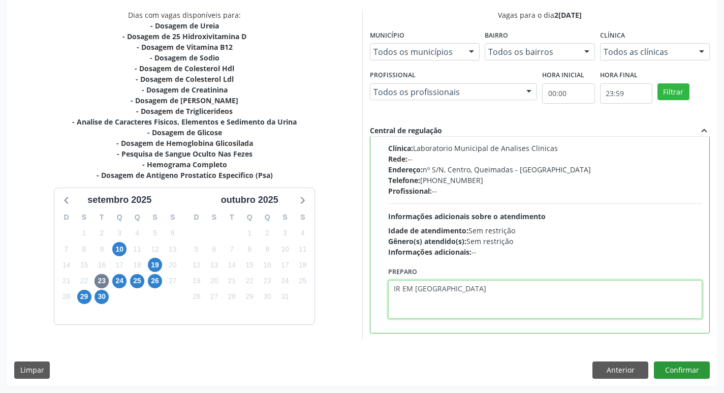
type textarea "IR EM JEJUM"
click at [682, 372] on button "Confirmar" at bounding box center [682, 369] width 56 height 17
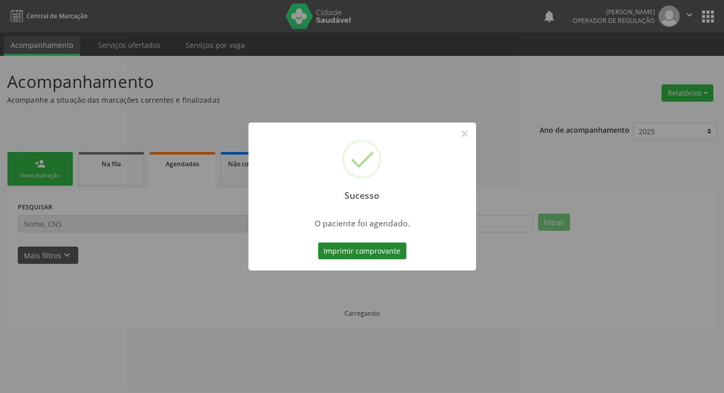
scroll to position [0, 0]
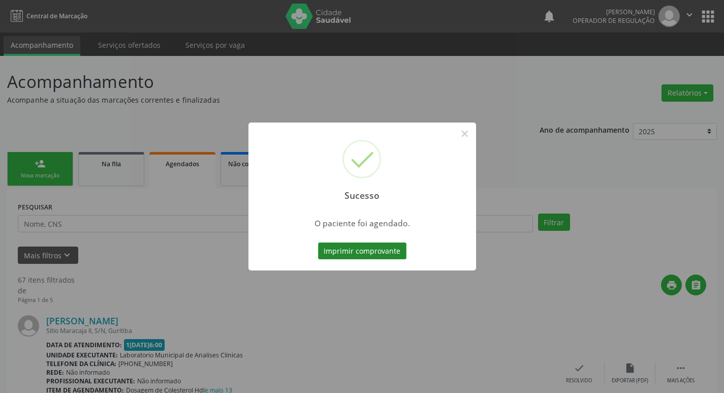
click at [335, 249] on button "Imprimir comprovante" at bounding box center [362, 250] width 88 height 17
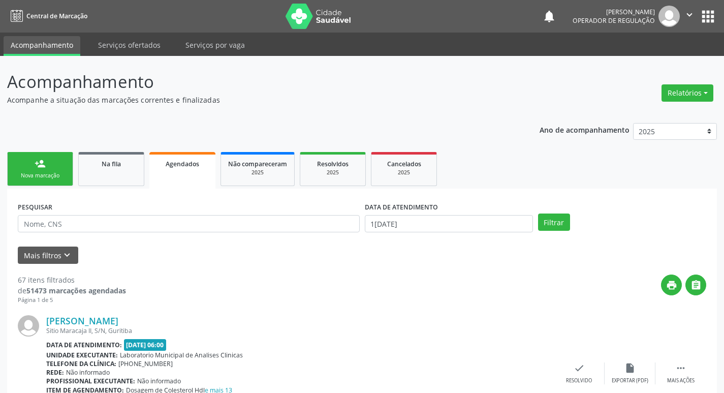
click at [25, 158] on link "person_add Nova marcação" at bounding box center [40, 169] width 66 height 34
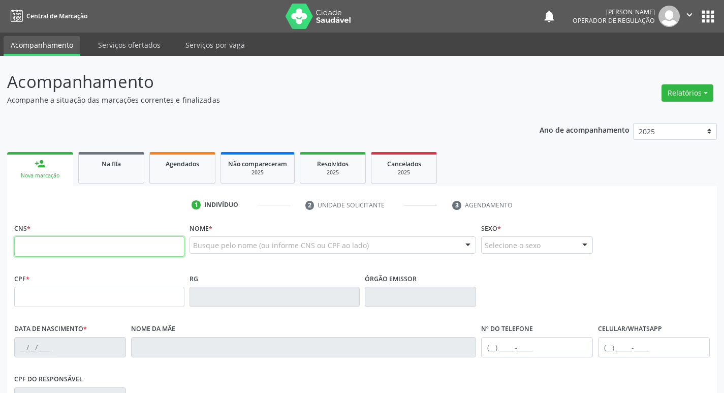
click at [63, 245] on input "text" at bounding box center [99, 246] width 170 height 20
type input "707 4070 4926 9377"
type input "038.288.544-94"
type input "18/09/1949"
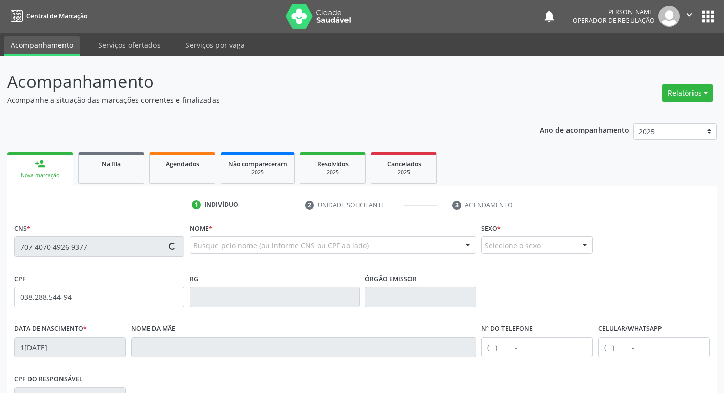
type input "Rosa Ferreira de Almeida"
type input "(83) 99102-7092"
type input "029.549.284-84"
type input "25"
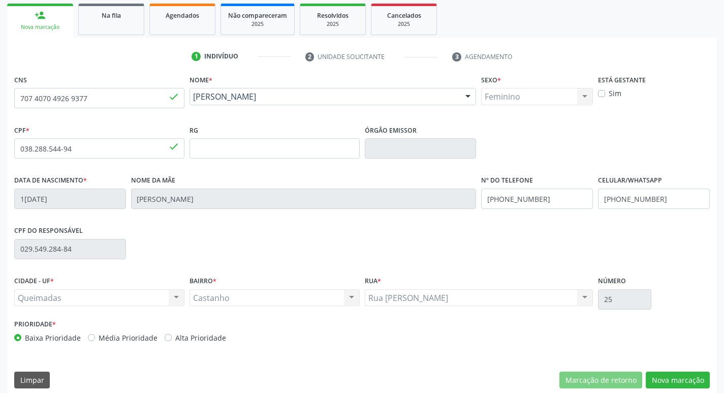
scroll to position [153, 0]
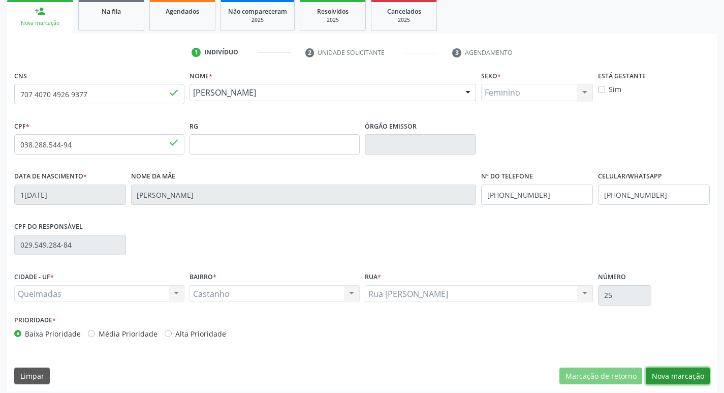
click at [678, 370] on button "Nova marcação" at bounding box center [678, 376] width 64 height 17
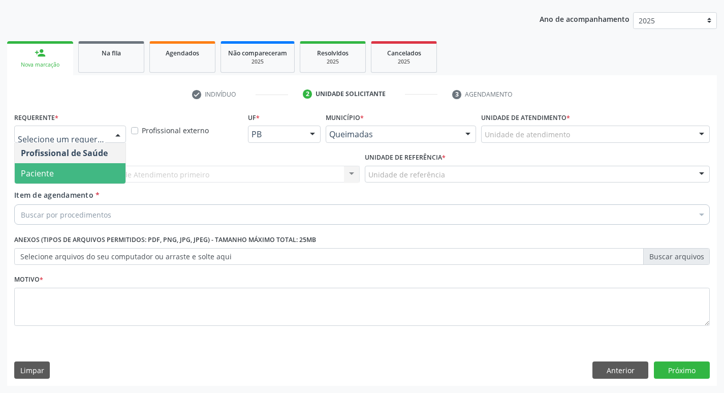
click at [81, 171] on span "Paciente" at bounding box center [70, 173] width 111 height 20
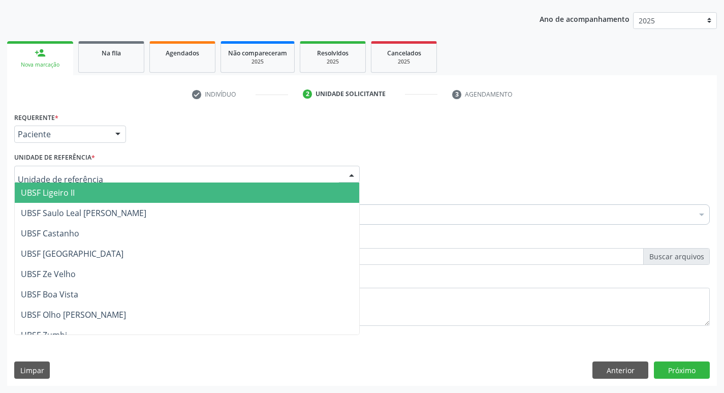
type input "C"
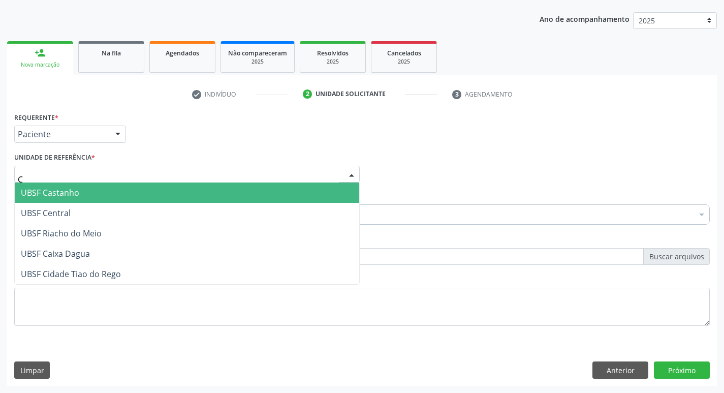
click at [46, 198] on span "UBSF Castanho" at bounding box center [50, 192] width 58 height 11
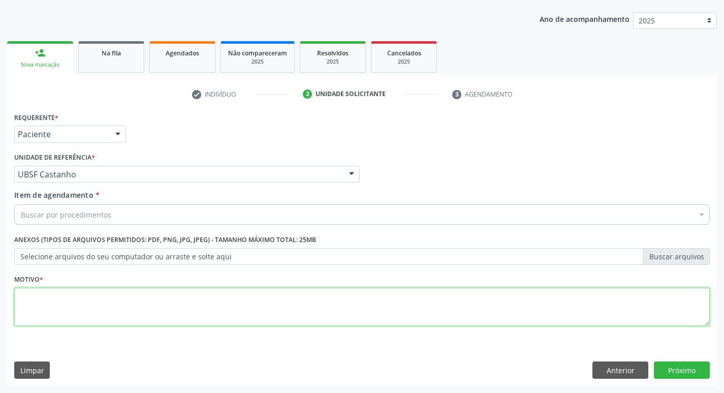
drag, startPoint x: 51, startPoint y: 299, endPoint x: 65, endPoint y: 318, distance: 22.9
click at [65, 318] on textarea at bounding box center [362, 307] width 696 height 39
type textarea "AVALIACAO"
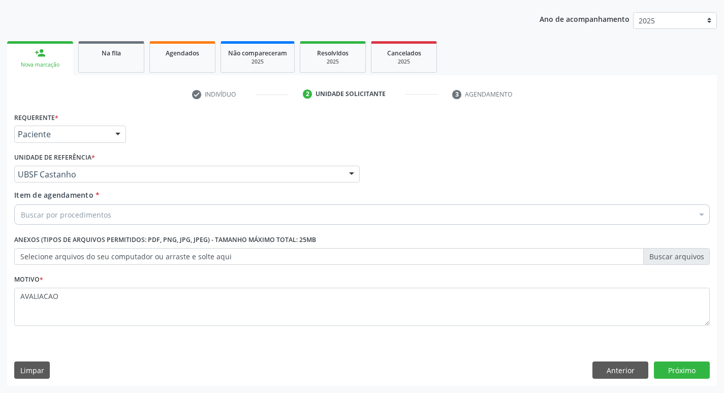
click at [76, 222] on div "Buscar por procedimentos" at bounding box center [362, 214] width 696 height 20
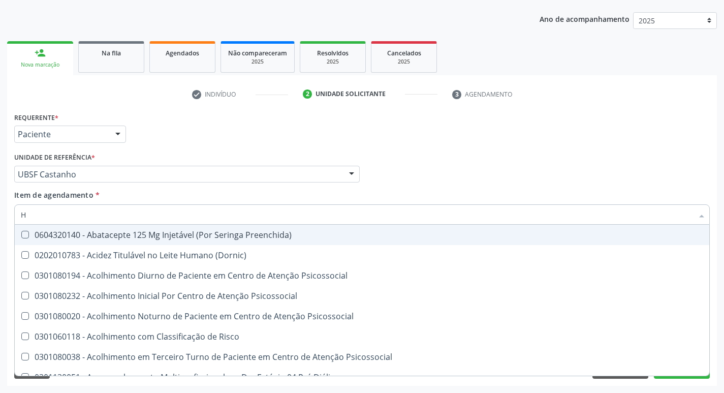
type input "HEMOGR"
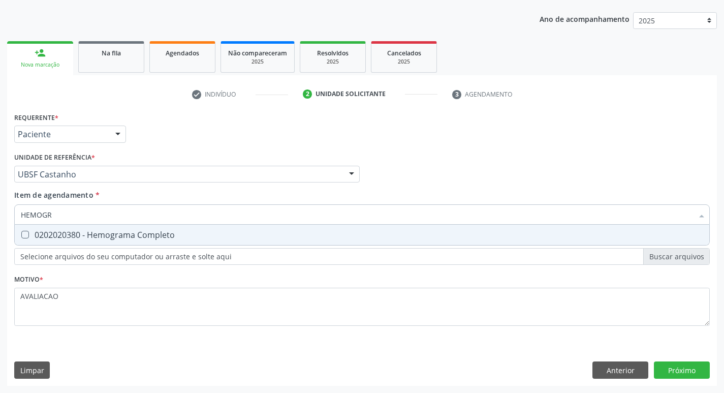
click at [154, 242] on span "0202020380 - Hemograma Completo" at bounding box center [362, 235] width 695 height 20
checkbox Completo "true"
type input "HEMOG"
checkbox Completo "false"
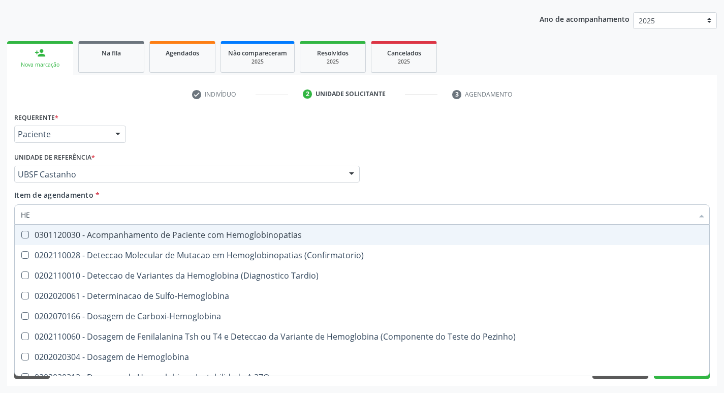
type input "H"
checkbox Completo "false"
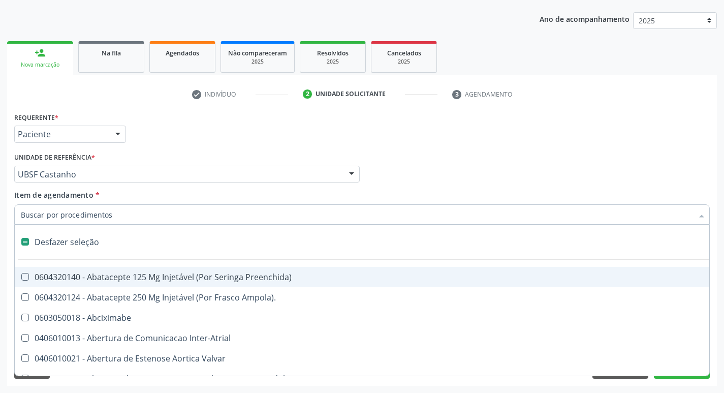
type input "H"
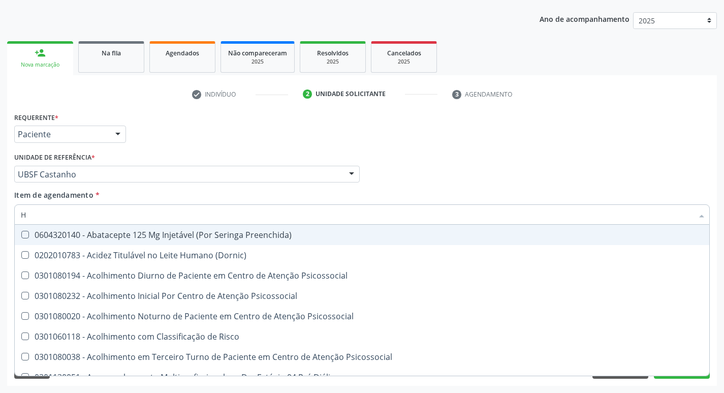
checkbox Completo "true"
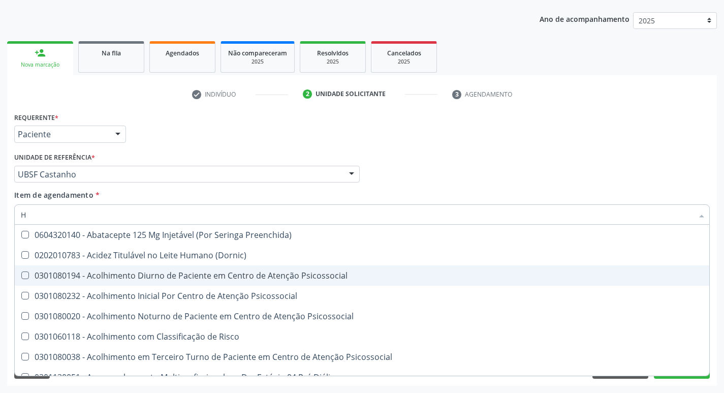
type input "HEMOGLOBINA G"
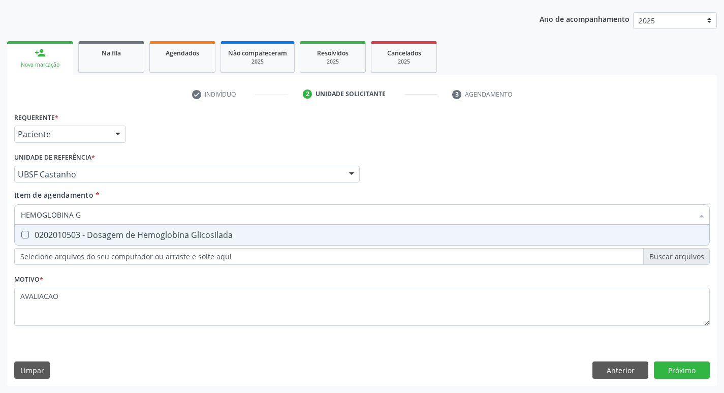
click at [180, 234] on div "0202010503 - Dosagem de Hemoglobina Glicosilada" at bounding box center [362, 235] width 683 height 8
checkbox Glicosilada "true"
type input "HEMOGLOBINA"
checkbox Glicosilada "false"
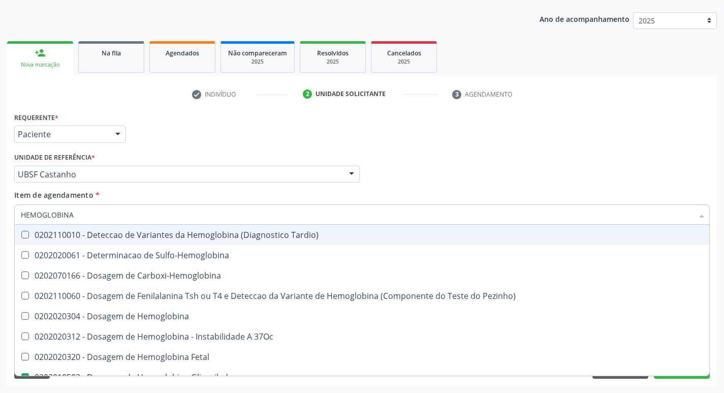
type input "HEMOGLOBIN"
checkbox Glicosilada "false"
checkbox Hemoglobina "true"
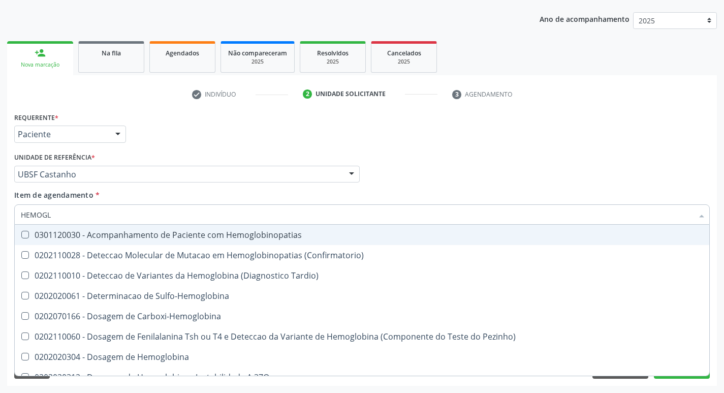
type input "HEMOG"
checkbox S "true"
type input "H"
checkbox Glicosilada "false"
checkbox S "false"
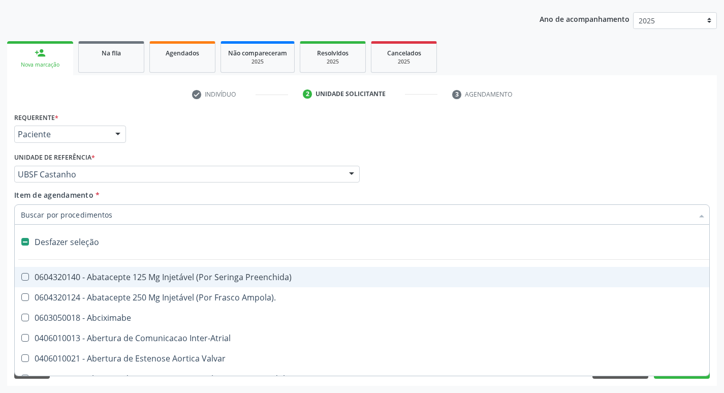
type input "G"
checkbox \(Picc\) "true"
checkbox Persistente "true"
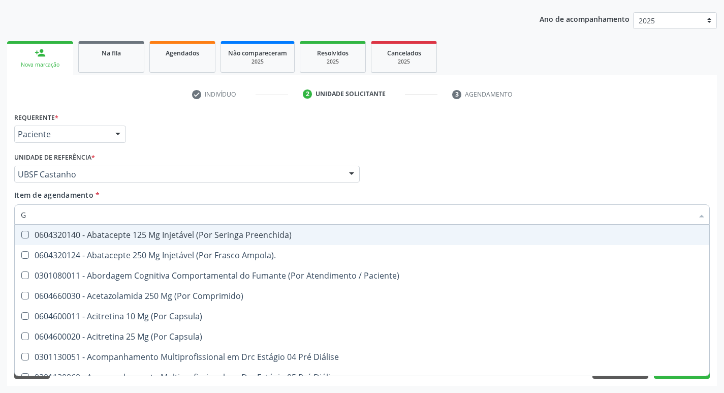
type input "GLICOSE"
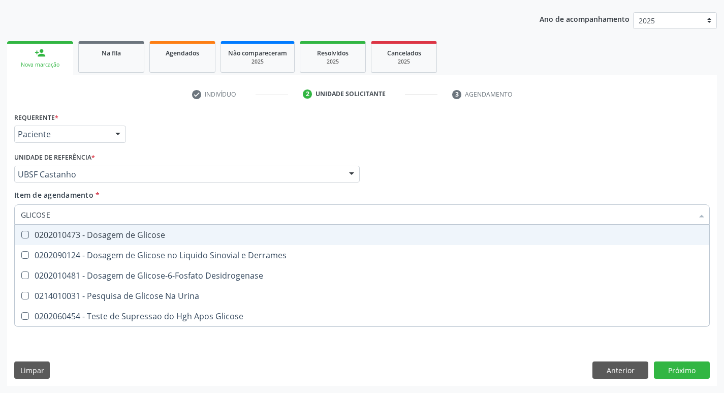
click at [119, 238] on div "0202010473 - Dosagem de Glicose" at bounding box center [362, 235] width 683 height 8
checkbox Glicose "true"
type input "GLICOS"
checkbox Glicose "false"
checkbox Derrames "true"
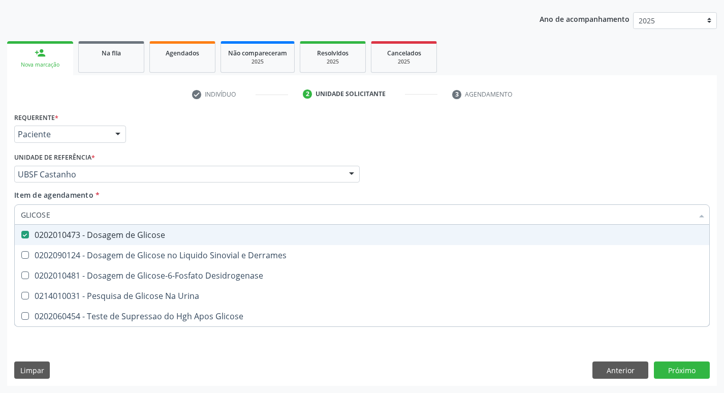
checkbox Glicose "true"
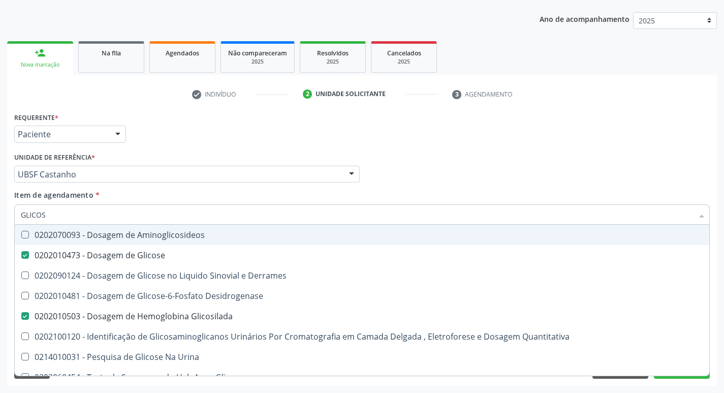
type input "GLICO"
checkbox Glicose "false"
checkbox Derrames "true"
checkbox Glicosilada "false"
checkbox Quantitativa "true"
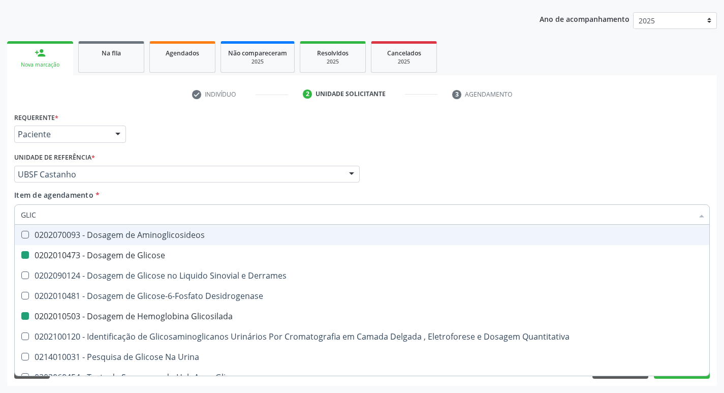
type input "GLI"
checkbox Derrames "false"
checkbox Quantitativa "false"
type input "G"
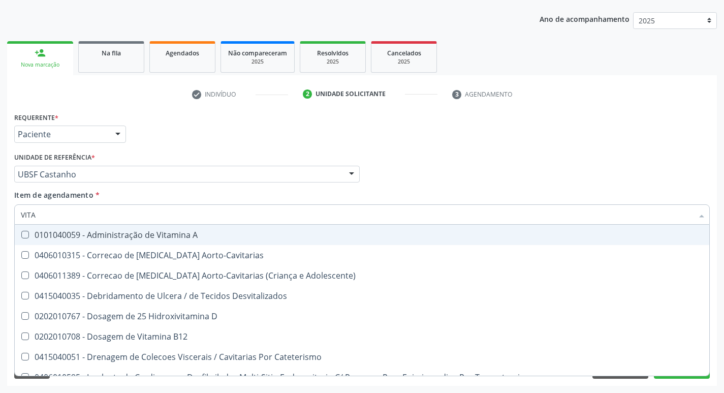
type input "VITAM"
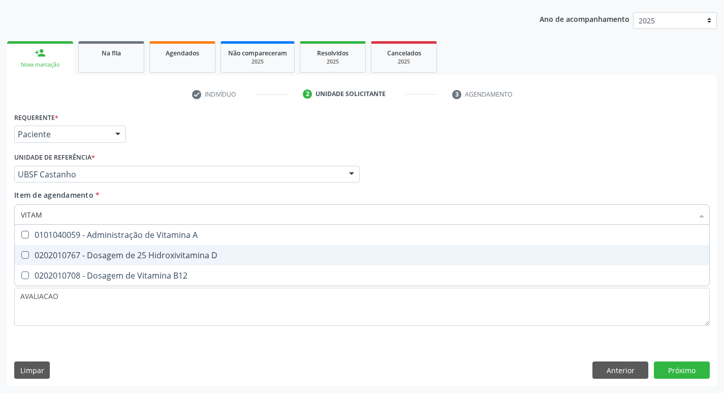
click at [123, 251] on div "0202010767 - Dosagem de 25 Hidroxivitamina D" at bounding box center [362, 255] width 683 height 8
click at [128, 264] on span "0202010767 - Dosagem de 25 Hidroxivitamina D" at bounding box center [362, 255] width 695 height 20
click at [123, 262] on span "0202010767 - Dosagem de 25 Hidroxivitamina D" at bounding box center [362, 255] width 695 height 20
checkbox D "true"
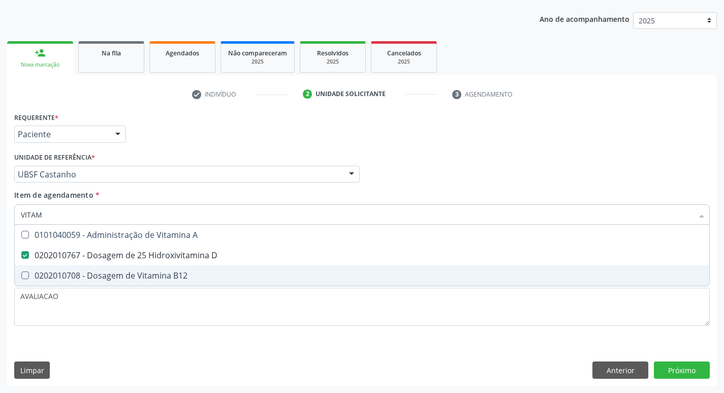
click at [130, 271] on div "0202010708 - Dosagem de Vitamina B12" at bounding box center [362, 275] width 683 height 8
checkbox B12 "true"
type input "VITA"
checkbox D "false"
checkbox B12 "false"
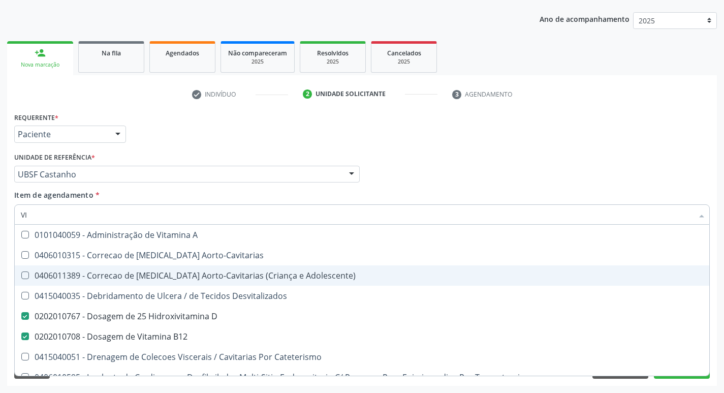
type input "V"
checkbox D "false"
checkbox B12 "false"
checkbox Cateterismo "false"
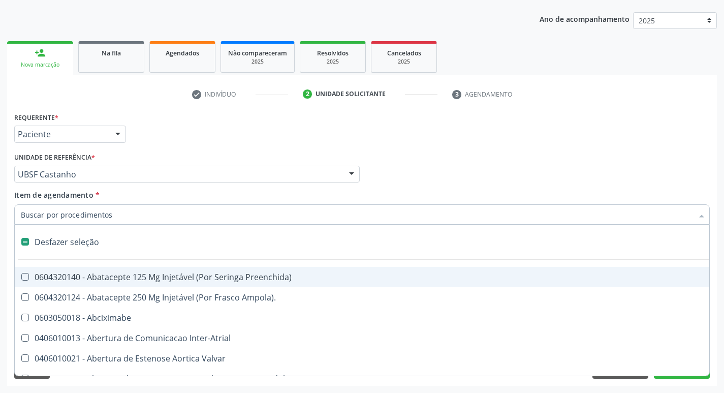
type input "2"
checkbox Total "true"
checkbox Vagina "true"
checkbox Puerperal "true"
checkbox Adolescente\) "true"
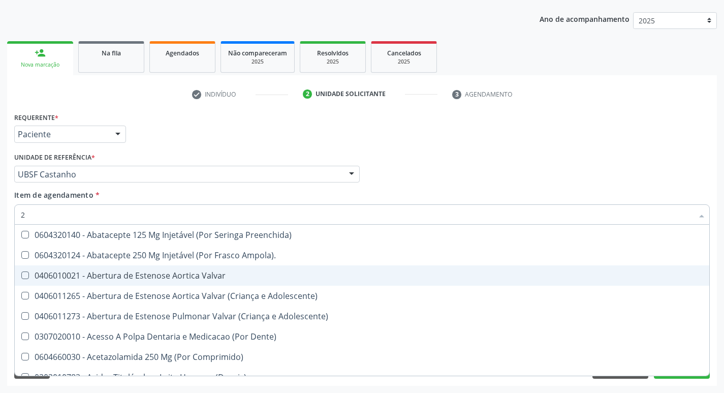
type input "20205001"
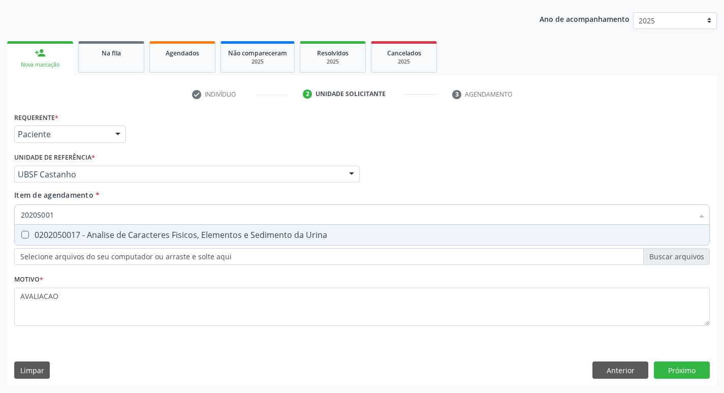
click at [170, 234] on div "0202050017 - Analise de Caracteres Fisicos, Elementos e Sedimento da Urina" at bounding box center [362, 235] width 683 height 8
checkbox Urina "true"
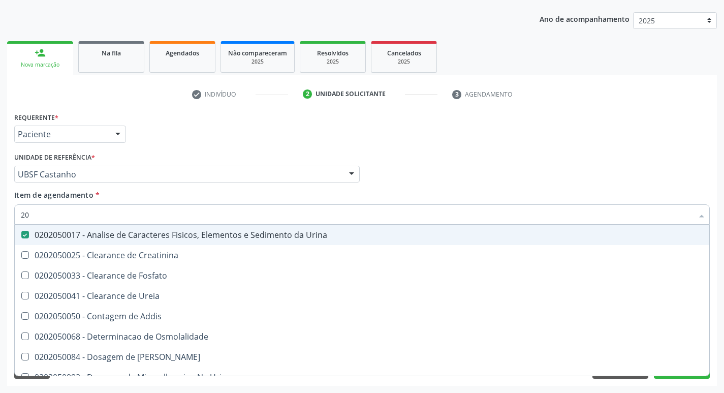
type input "2"
checkbox Urina "false"
checkbox Ureia "false"
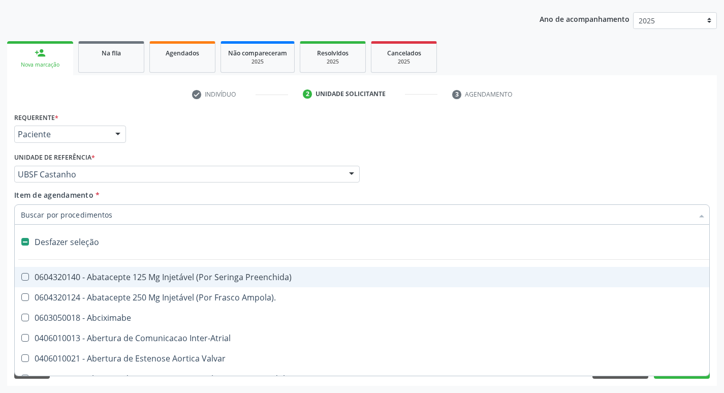
type input "H"
checkbox Urina "false"
checkbox Coronariano "true"
checkbox A "true"
checkbox Convencional\) "true"
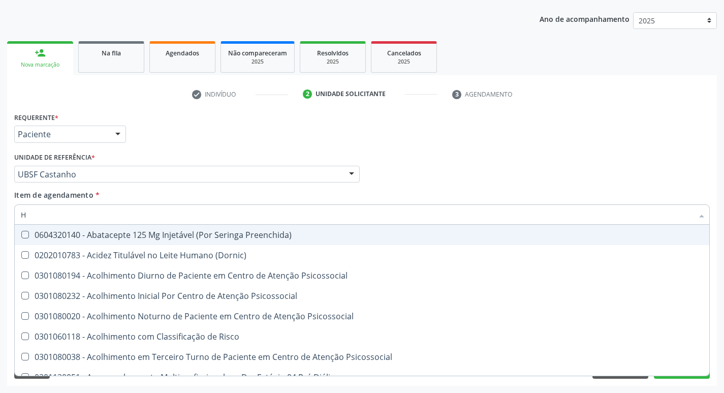
type input "HEMOGR"
checkbox Preenchida\) "true"
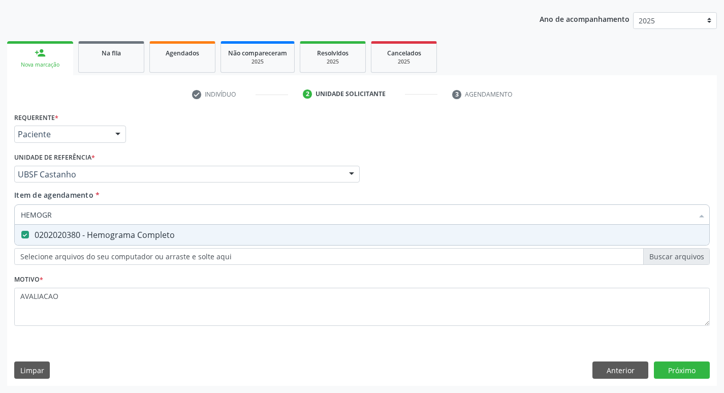
type input "HEMOG"
checkbox Completo "false"
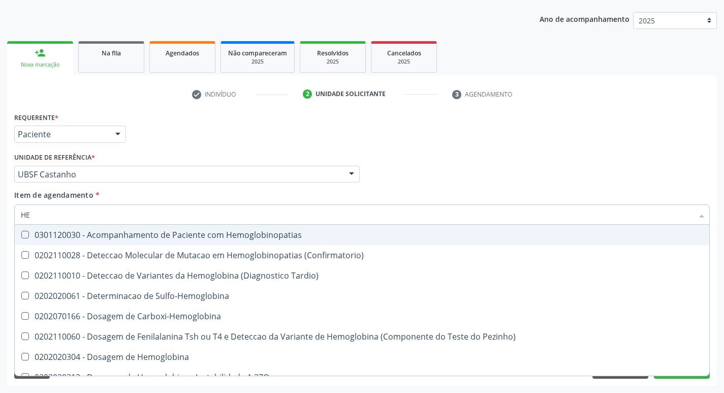
type input "H"
checkbox Glicosilada "false"
checkbox Completo "false"
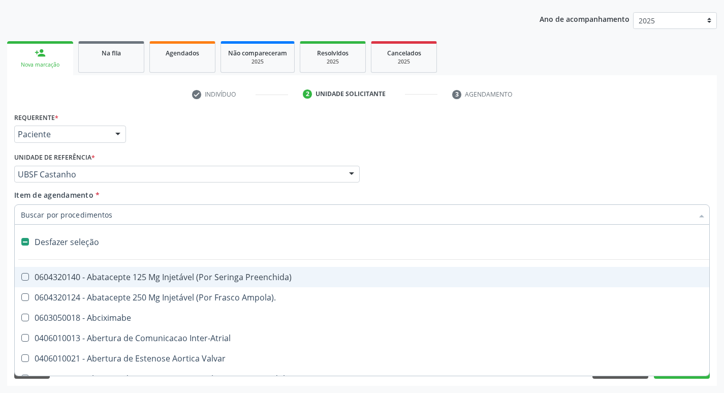
type input "G"
checkbox Urina "false"
checkbox Aberto\) "true"
checkbox Percutanea "true"
checkbox \(Picc\) "true"
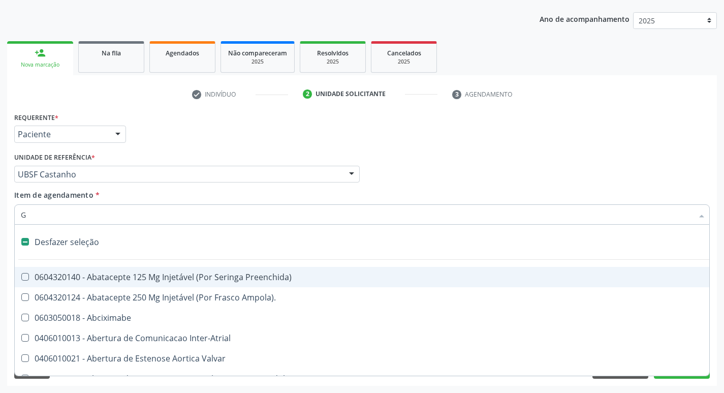
checkbox Estimulo "true"
checkbox Persistente "true"
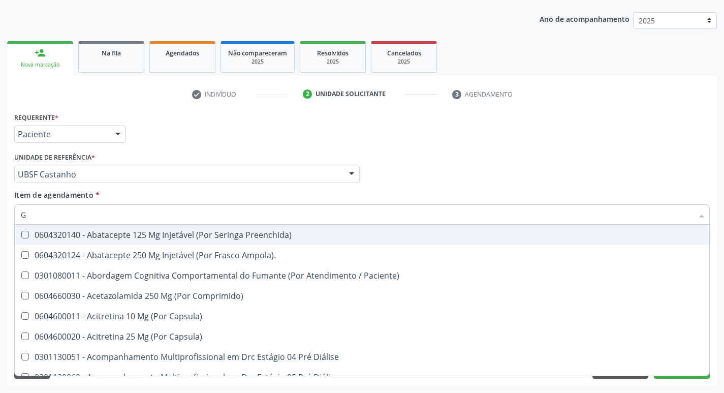
checkbox Remoção "true"
checkbox D "false"
checkbox Glicose "false"
checkbox Glicosilada "false"
checkbox B12 "false"
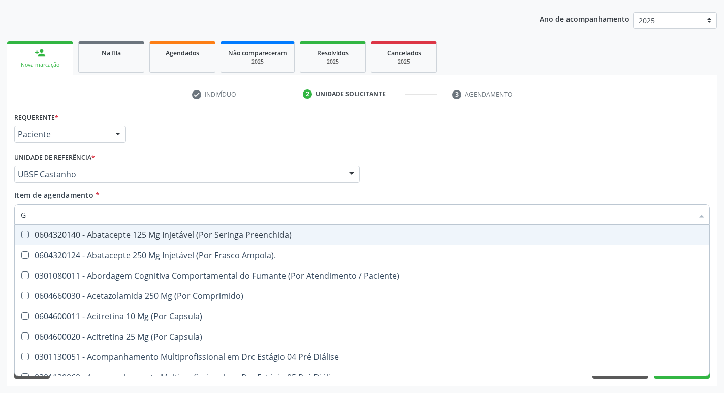
checkbox Completo "false"
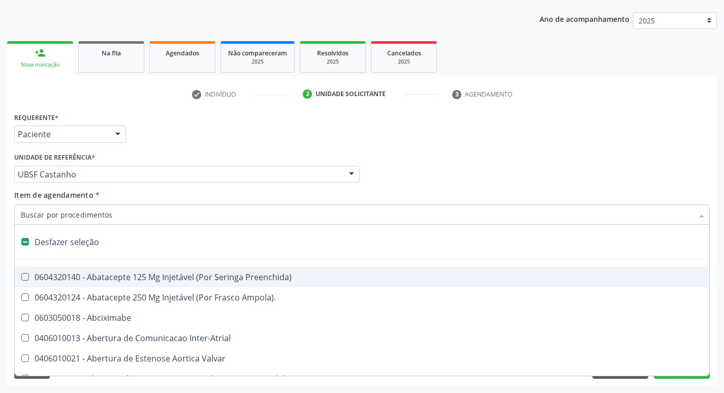
type input "H"
checkbox Urina "false"
checkbox Coronariano "true"
checkbox A "true"
checkbox Convencional\) "true"
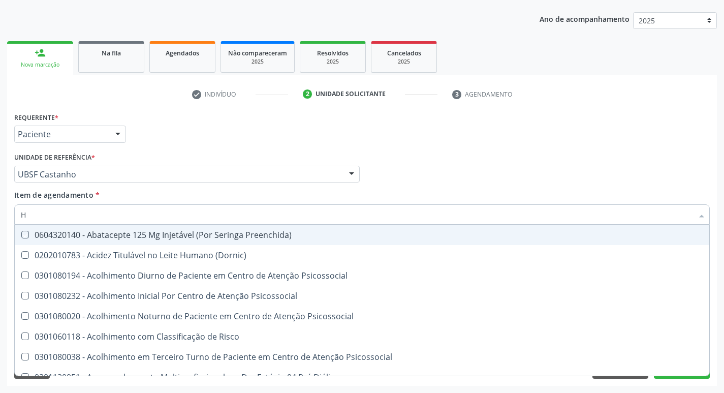
type input "HEMOGLOBINA G"
checkbox Preenchida\) "true"
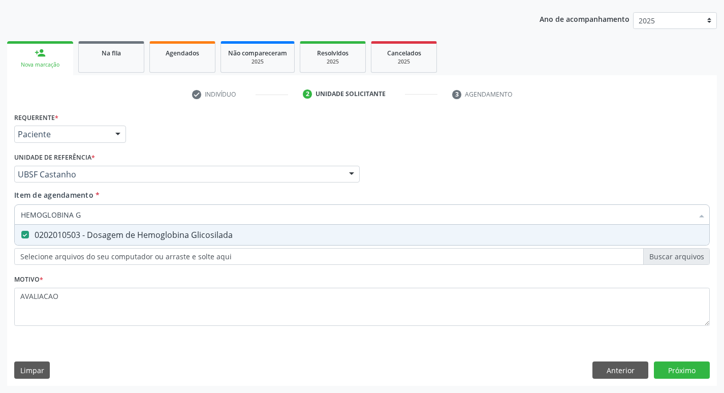
type input "HEMOGLOBINA"
checkbox Glicosilada "false"
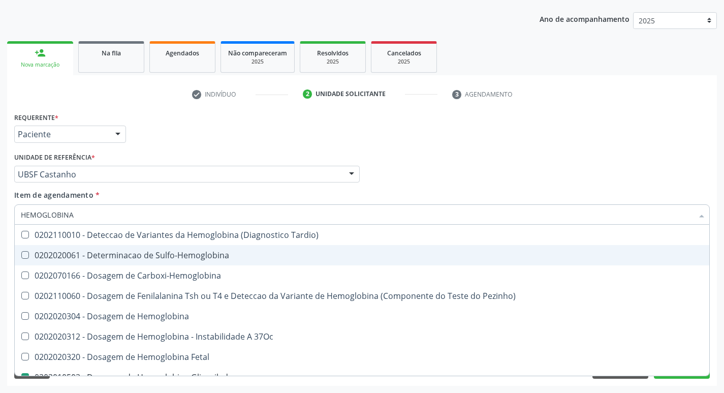
type input "HEMOGLOBIN"
checkbox Glicosilada "false"
checkbox Hemoglobina "true"
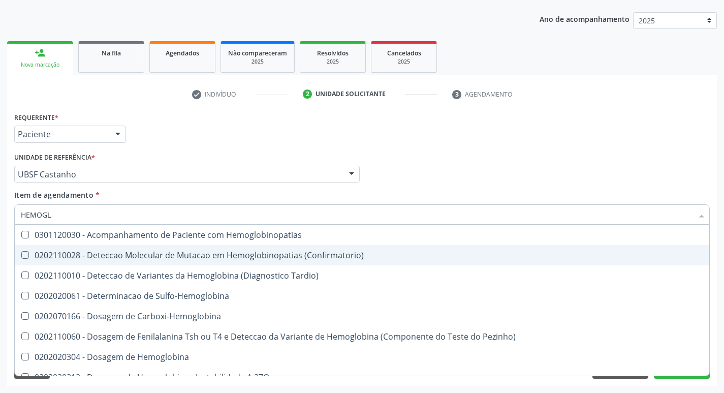
type input "HEMOG"
checkbox S "true"
type input "H"
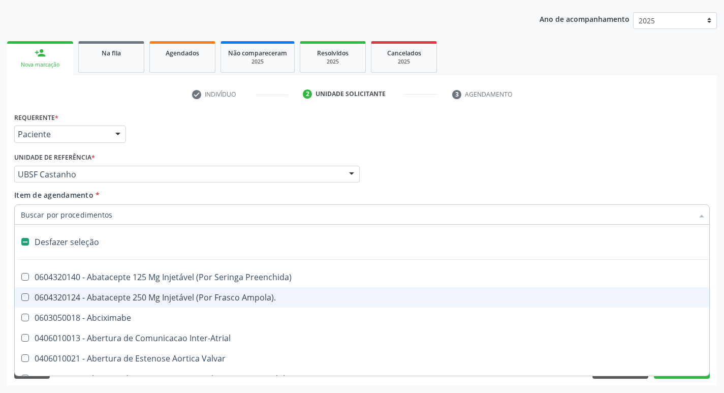
checkbox Dente\) "false"
checkbox Capsula\) "false"
type input "T"
checkbox Dedo "true"
checkbox Urina "false"
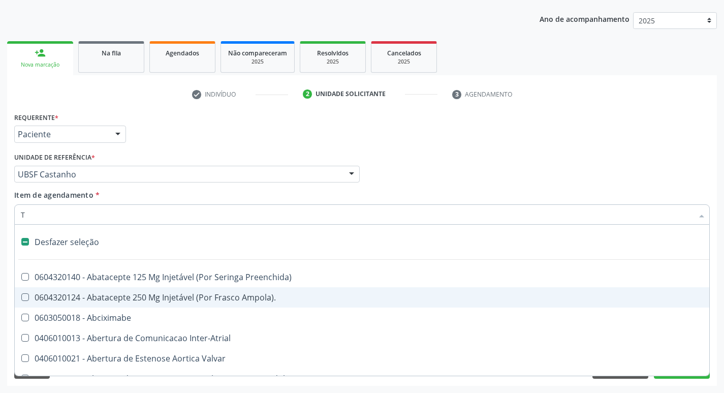
type input "TG"
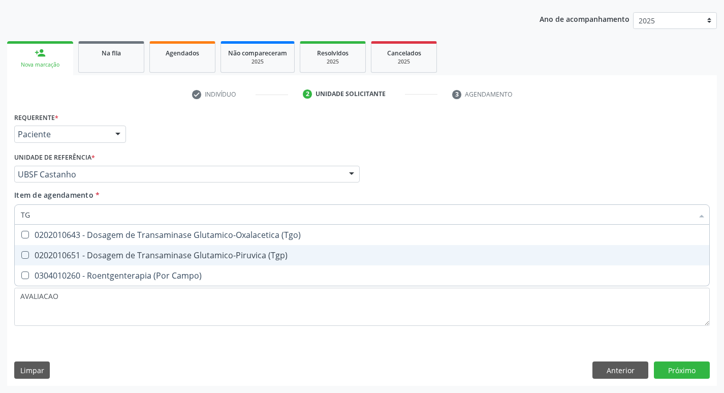
click at [180, 245] on span "0202010651 - Dosagem de Transaminase Glutamico-Piruvica (Tgp)" at bounding box center [362, 255] width 695 height 20
checkbox \(Tgp\) "true"
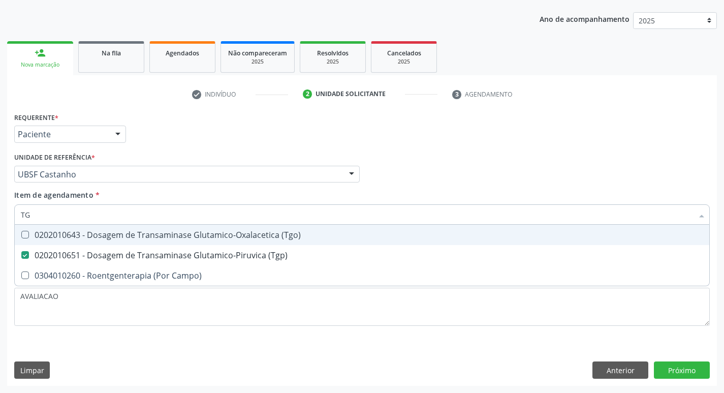
click at [177, 234] on div "0202010643 - Dosagem de Transaminase Glutamico-Oxalacetica (Tgo)" at bounding box center [362, 235] width 683 height 8
checkbox \(Tgo\) "true"
type input "T"
checkbox \(Tgo\) "false"
checkbox \(Tgp\) "false"
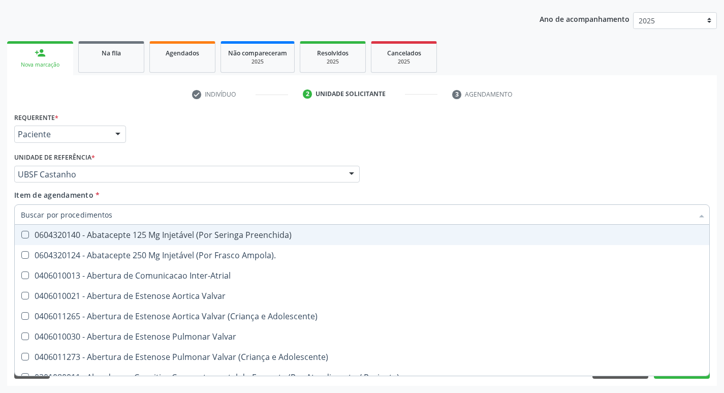
checkbox Urina "false"
checkbox Central "true"
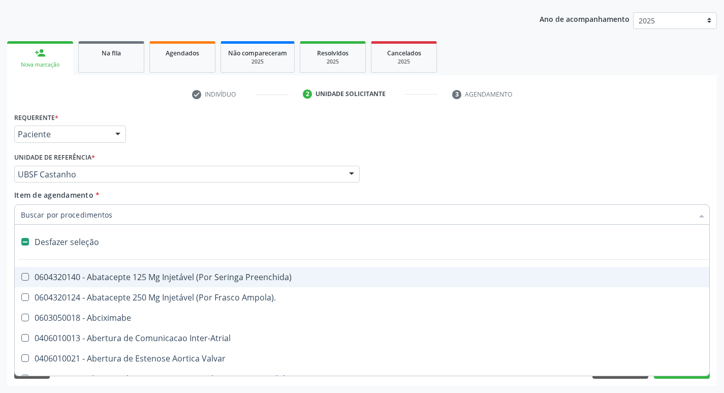
type input "T"
checkbox Dedo "true"
checkbox Urina "false"
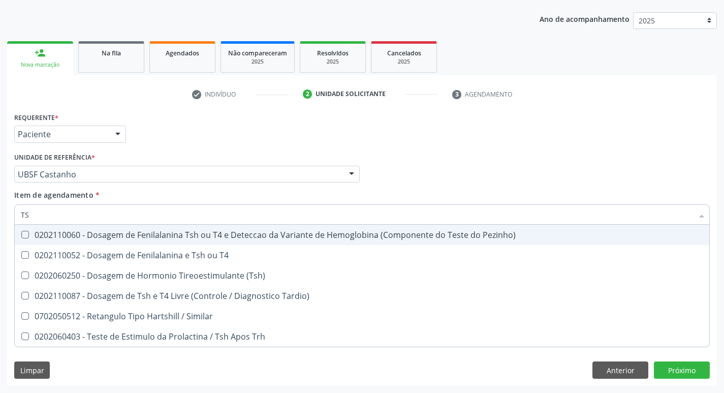
type input "TSH"
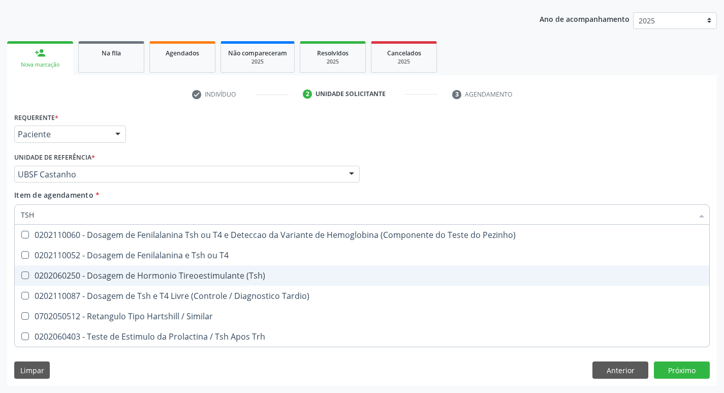
click at [212, 277] on div "0202060250 - Dosagem de Hormonio Tireoestimulante (Tsh)" at bounding box center [362, 275] width 683 height 8
checkbox \(Tsh\) "true"
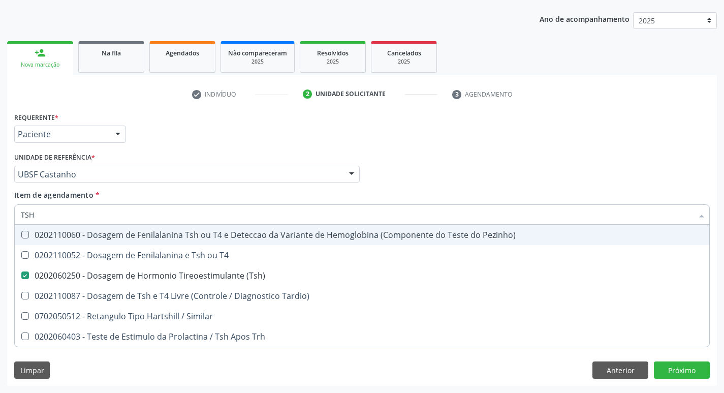
click at [500, 167] on div "Profissional Solicitante Por favor, selecione a Unidade de Atendimento primeiro…" at bounding box center [362, 170] width 701 height 40
checkbox T4 "true"
checkbox Tardio\) "true"
checkbox Similar "true"
checkbox Trh "true"
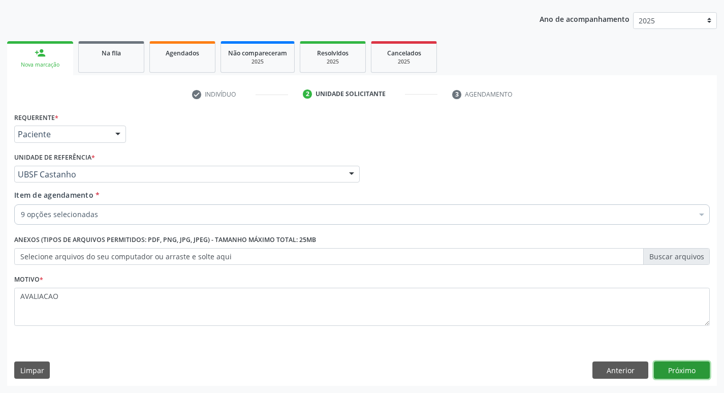
click at [689, 366] on button "Próximo" at bounding box center [682, 369] width 56 height 17
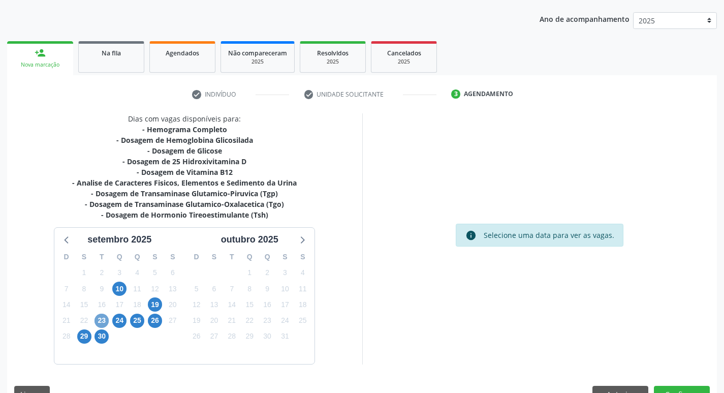
click at [100, 323] on span "23" at bounding box center [102, 321] width 14 height 14
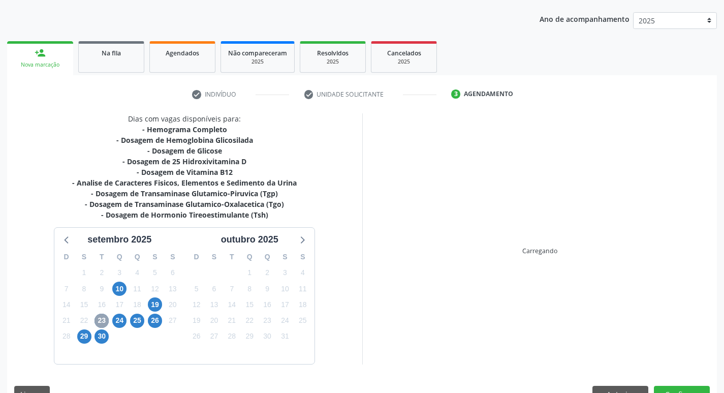
scroll to position [135, 0]
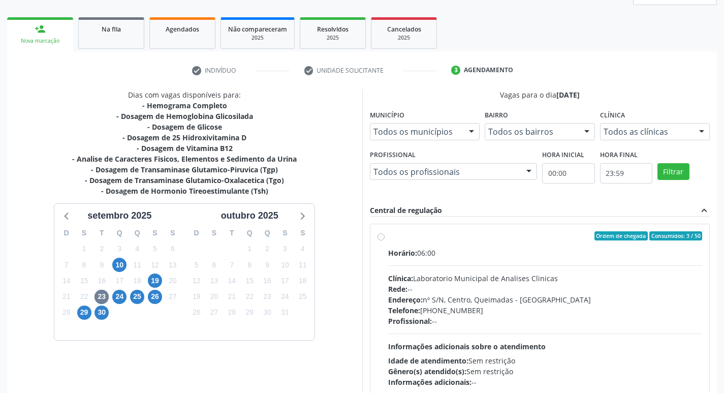
click at [497, 262] on div "Horário: 06:00 Clínica: Laboratorio Municipal de Analises Clinicas Rede: -- End…" at bounding box center [545, 318] width 315 height 140
click at [385, 240] on input "Ordem de chegada Consumidos: 3 / 50 Horário: 06:00 Clínica: Laboratorio Municip…" at bounding box center [381, 235] width 7 height 9
radio input "true"
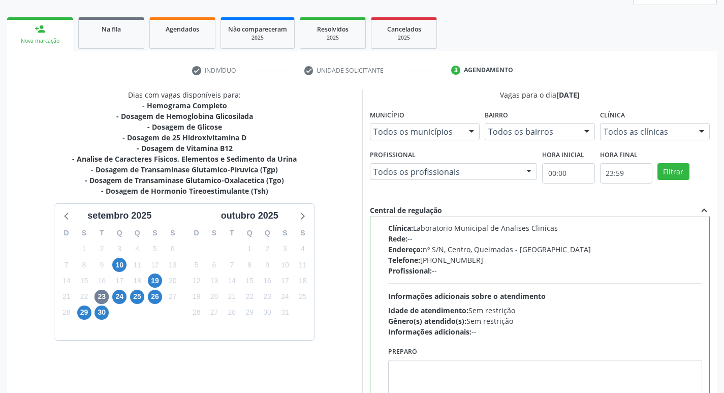
scroll to position [215, 0]
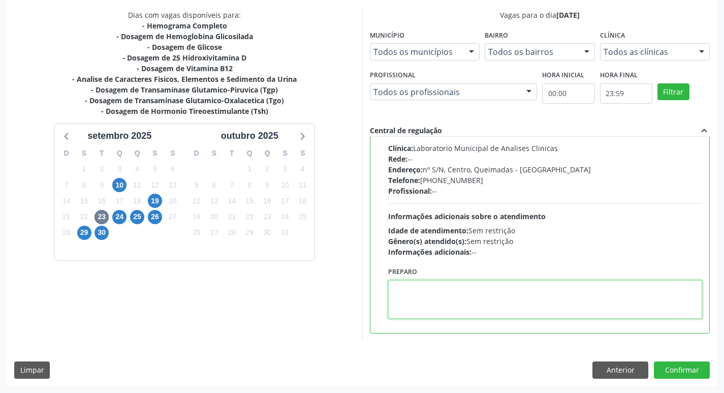
click at [463, 299] on textarea at bounding box center [545, 299] width 315 height 39
paste textarea "IR EM [GEOGRAPHIC_DATA]"
type textarea "IR EM [GEOGRAPHIC_DATA]"
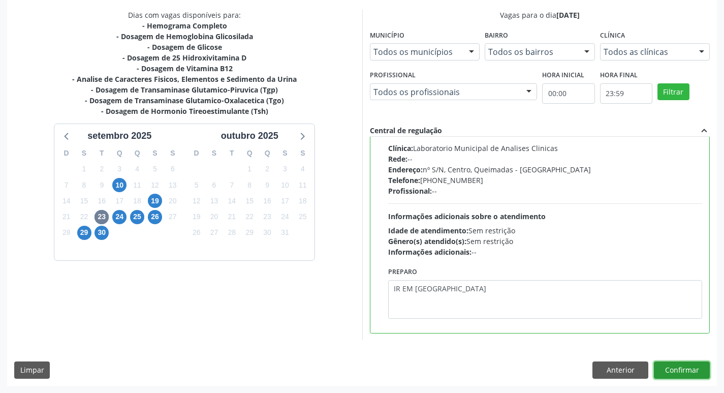
click at [696, 364] on button "Confirmar" at bounding box center [682, 369] width 56 height 17
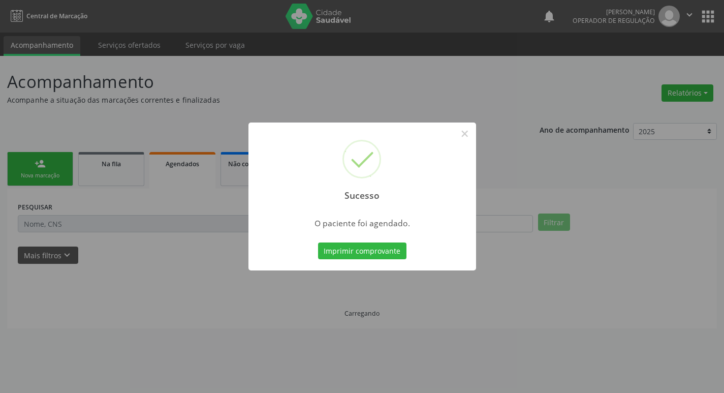
scroll to position [0, 0]
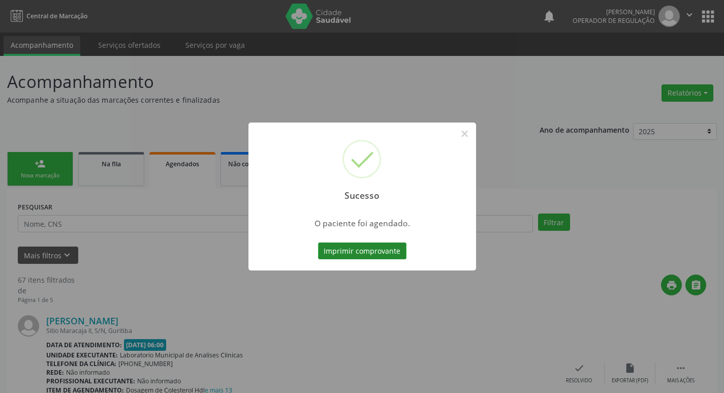
click at [349, 243] on button "Imprimir comprovante" at bounding box center [362, 250] width 88 height 17
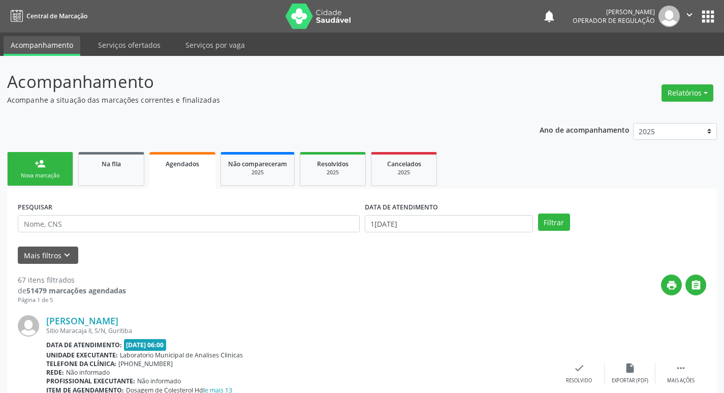
click at [62, 173] on div "Nova marcação" at bounding box center [40, 176] width 51 height 8
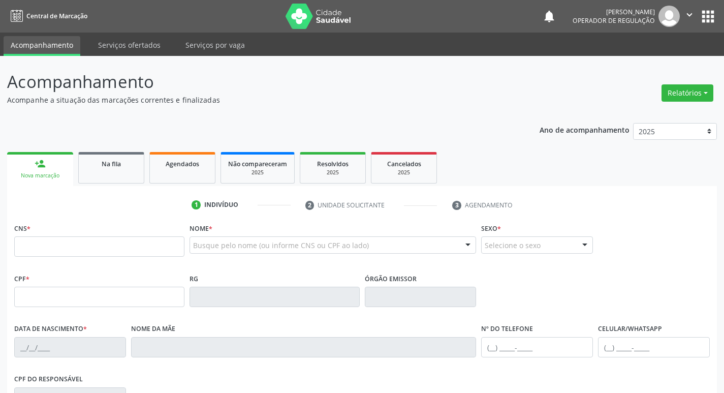
click at [214, 235] on div "Nome * Busque pelo nome (ou informe CNS ou CPF ao lado) Nenhum resultado encont…" at bounding box center [333, 241] width 287 height 40
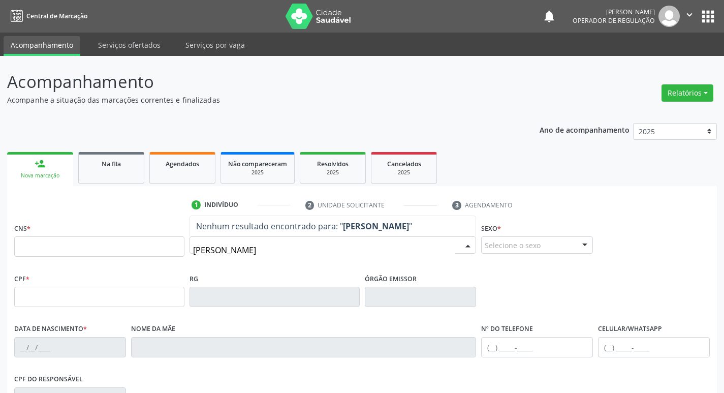
click at [266, 248] on input "[PERSON_NAME]" at bounding box center [324, 250] width 263 height 20
click at [237, 252] on input "[PERSON_NAME]" at bounding box center [324, 250] width 263 height 20
click at [278, 249] on input "[PERSON_NAME]" at bounding box center [324, 250] width 263 height 20
type input "L"
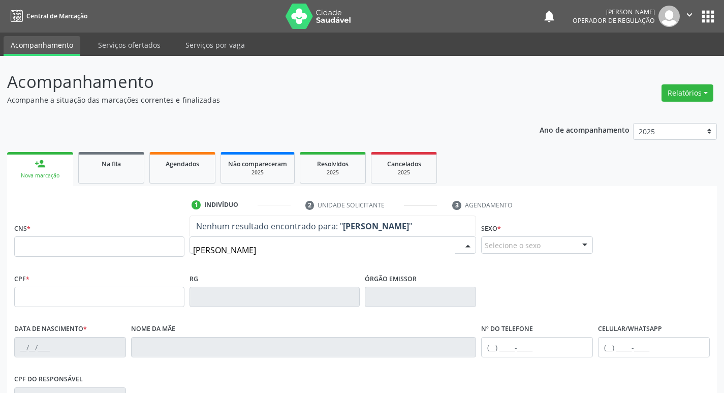
type input "[PERSON_NAME]"
click at [121, 163] on div "Na fila" at bounding box center [111, 163] width 51 height 11
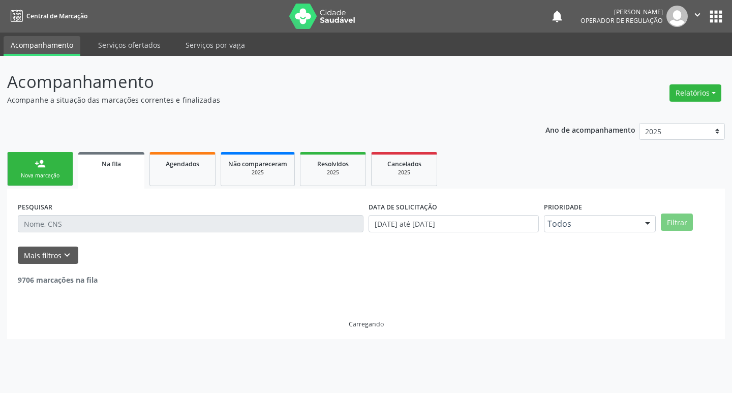
click at [39, 166] on div "person_add" at bounding box center [40, 163] width 11 height 11
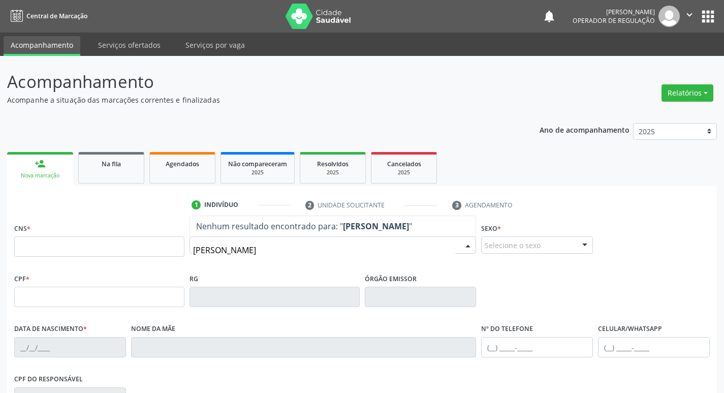
type input "[PERSON_NAME]"
